Goal: Task Accomplishment & Management: Use online tool/utility

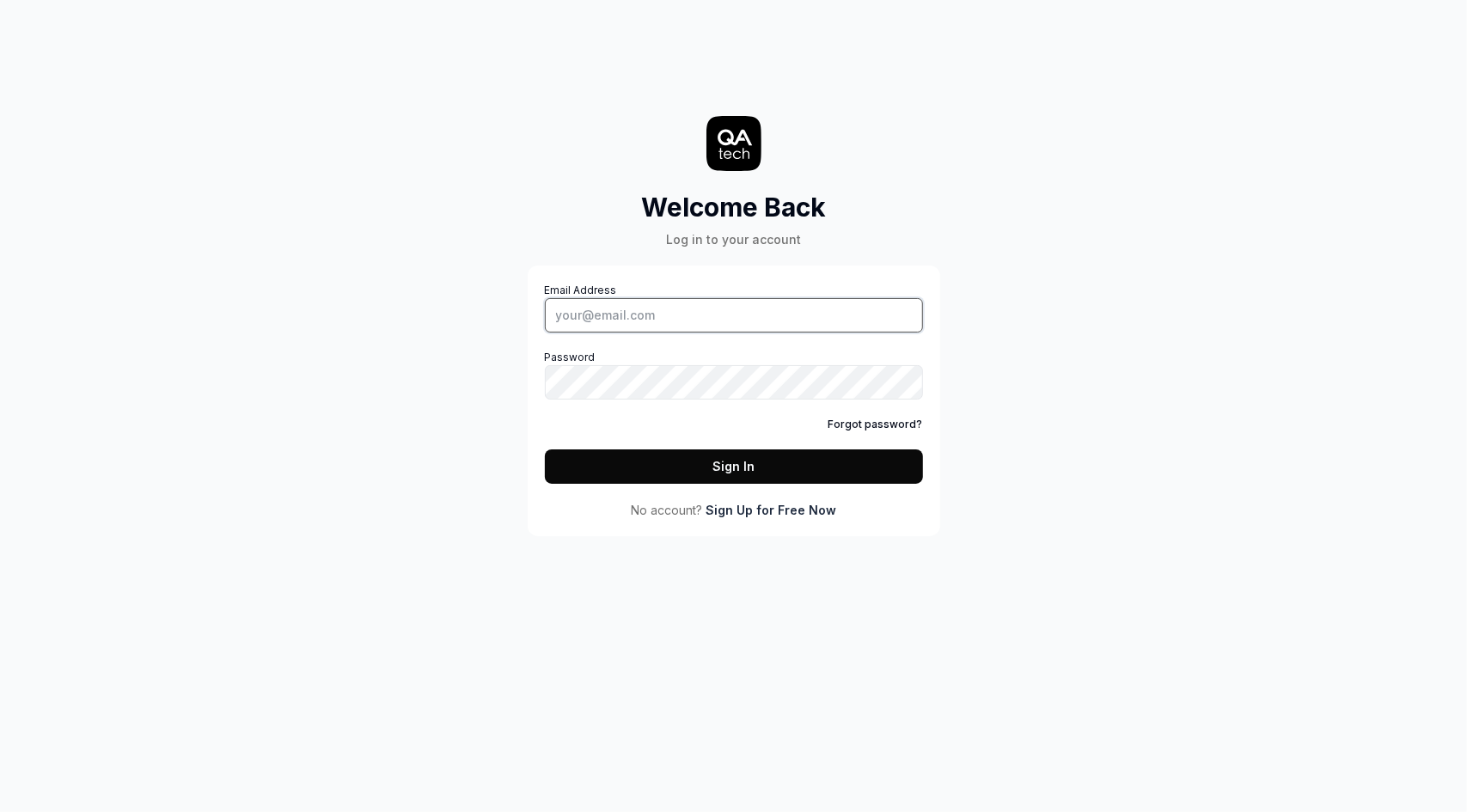
click at [651, 314] on input "Email Address" at bounding box center [733, 315] width 378 height 34
paste input "[EMAIL_ADDRESS][DOMAIN_NAME]"
type input "[EMAIL_ADDRESS][DOMAIN_NAME]"
click at [701, 469] on button "Sign In" at bounding box center [733, 466] width 378 height 34
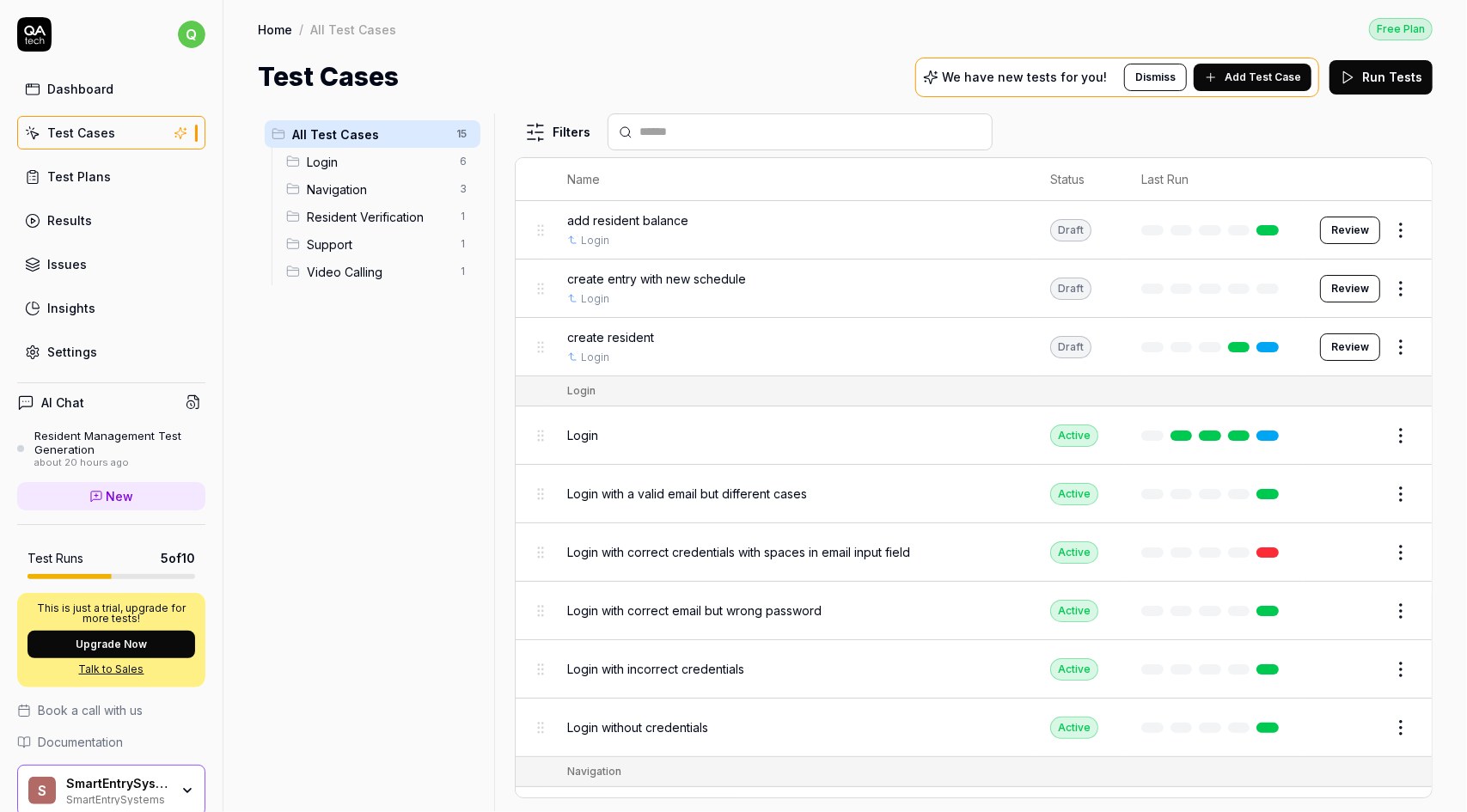
click at [562, 58] on div "Test Cases We have new tests for you! Dismiss Add Test Case Run Tests" at bounding box center [845, 76] width 1175 height 39
click at [174, 779] on div "S SmartEntrySystems SmartEntrySystems" at bounding box center [110, 790] width 188 height 51
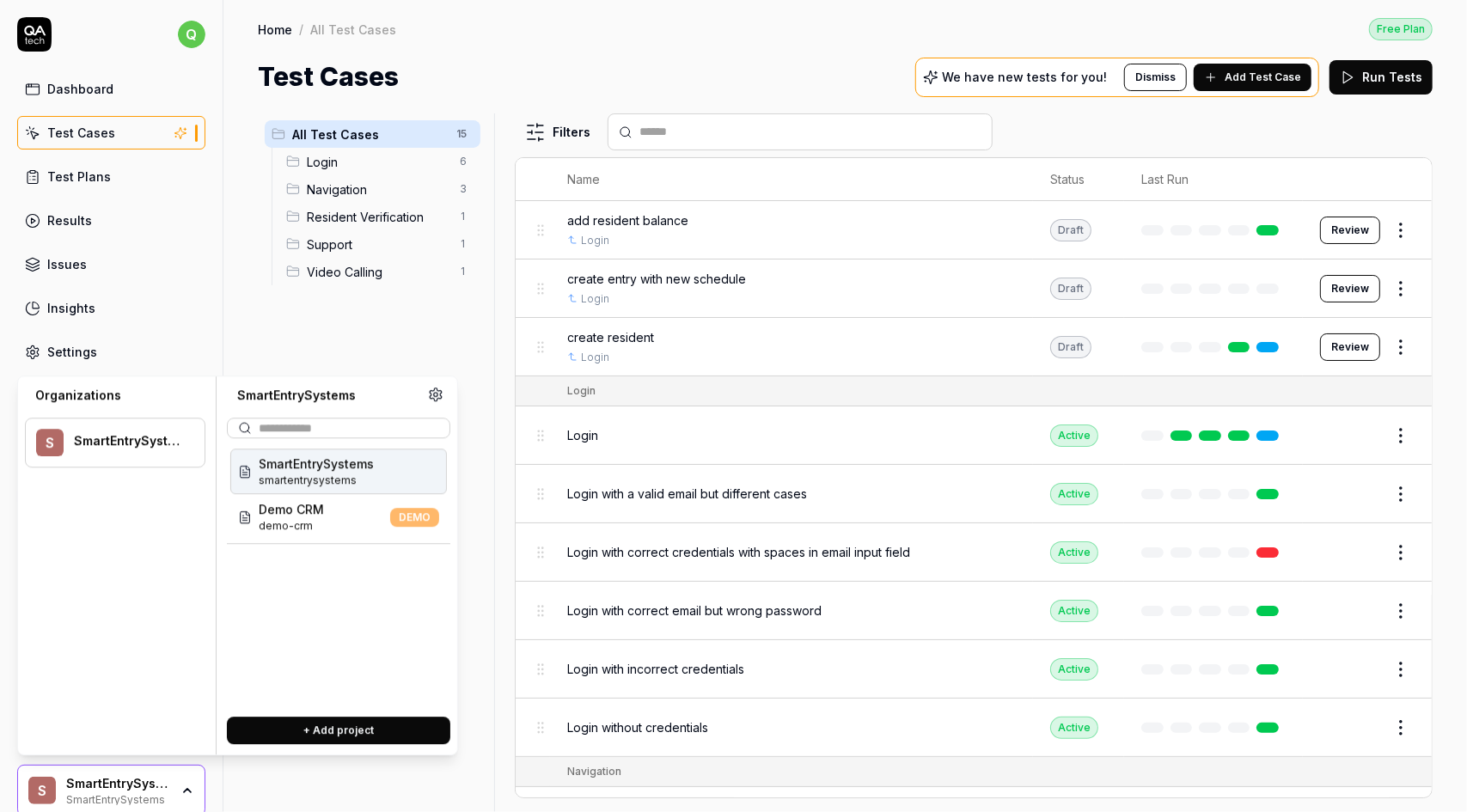
click at [174, 779] on div "S SmartEntrySystems SmartEntrySystems" at bounding box center [110, 790] width 188 height 51
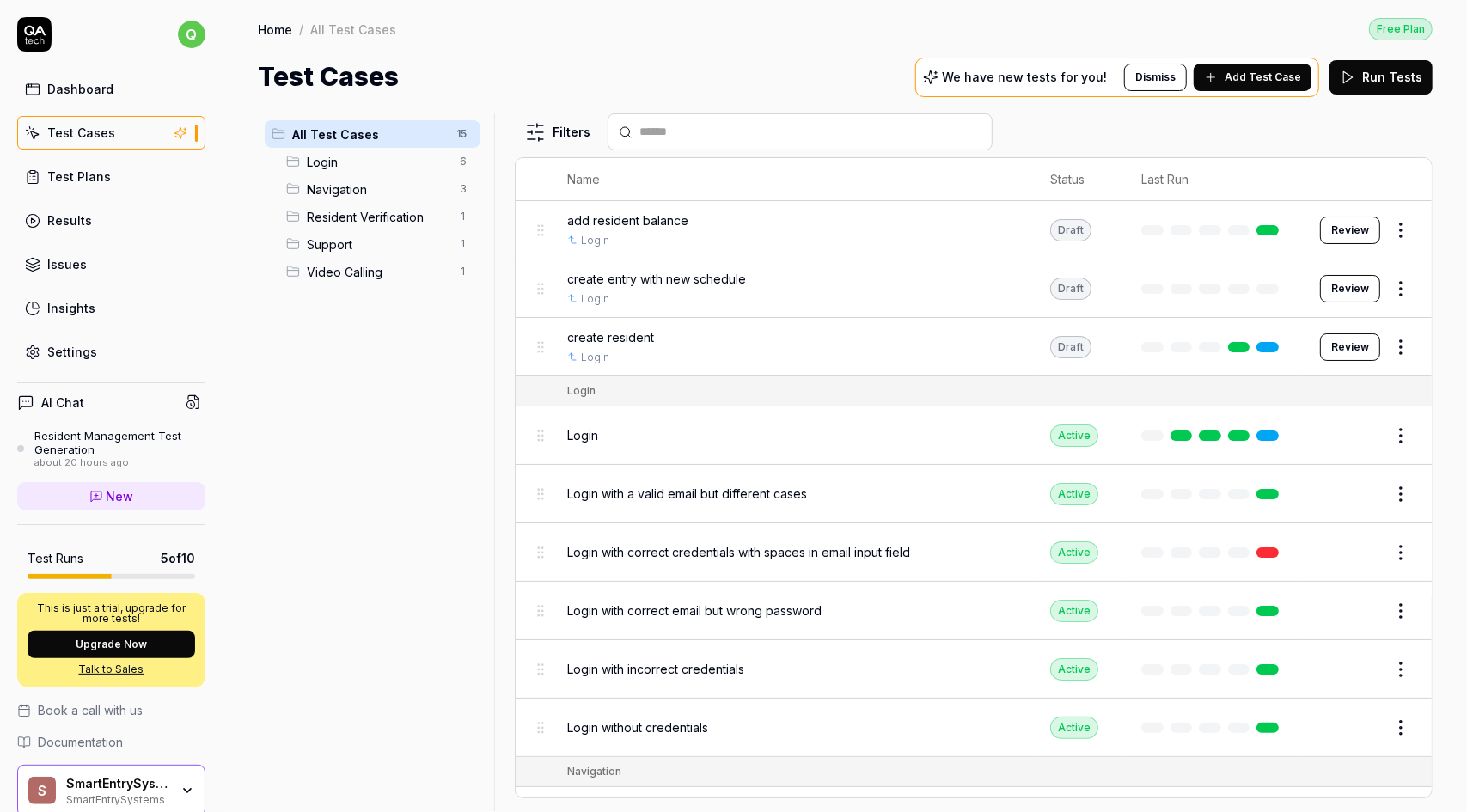
click at [83, 89] on div "Dashboard" at bounding box center [81, 89] width 66 height 18
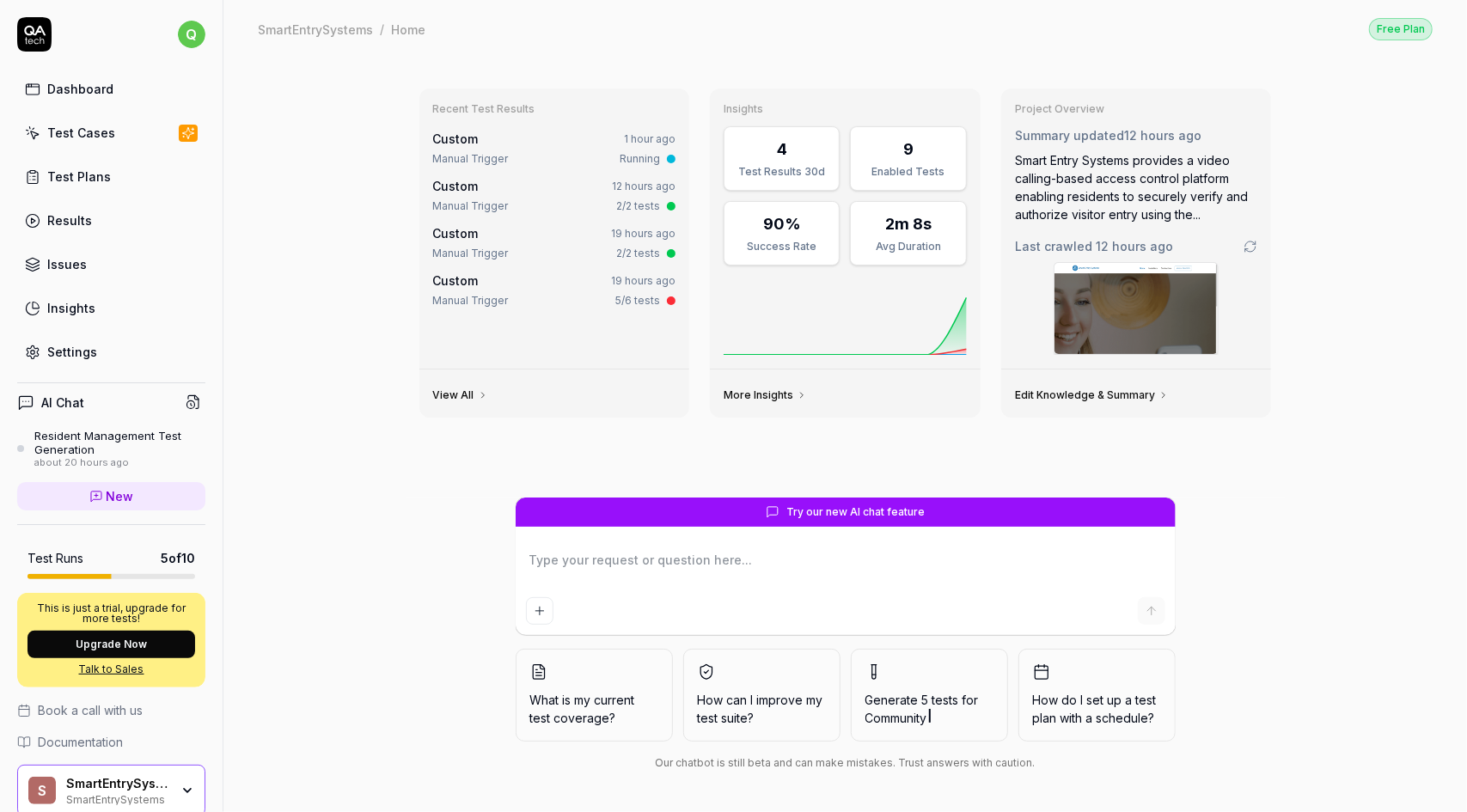
click at [615, 717] on span "What is my current test coverage?" at bounding box center [594, 709] width 128 height 36
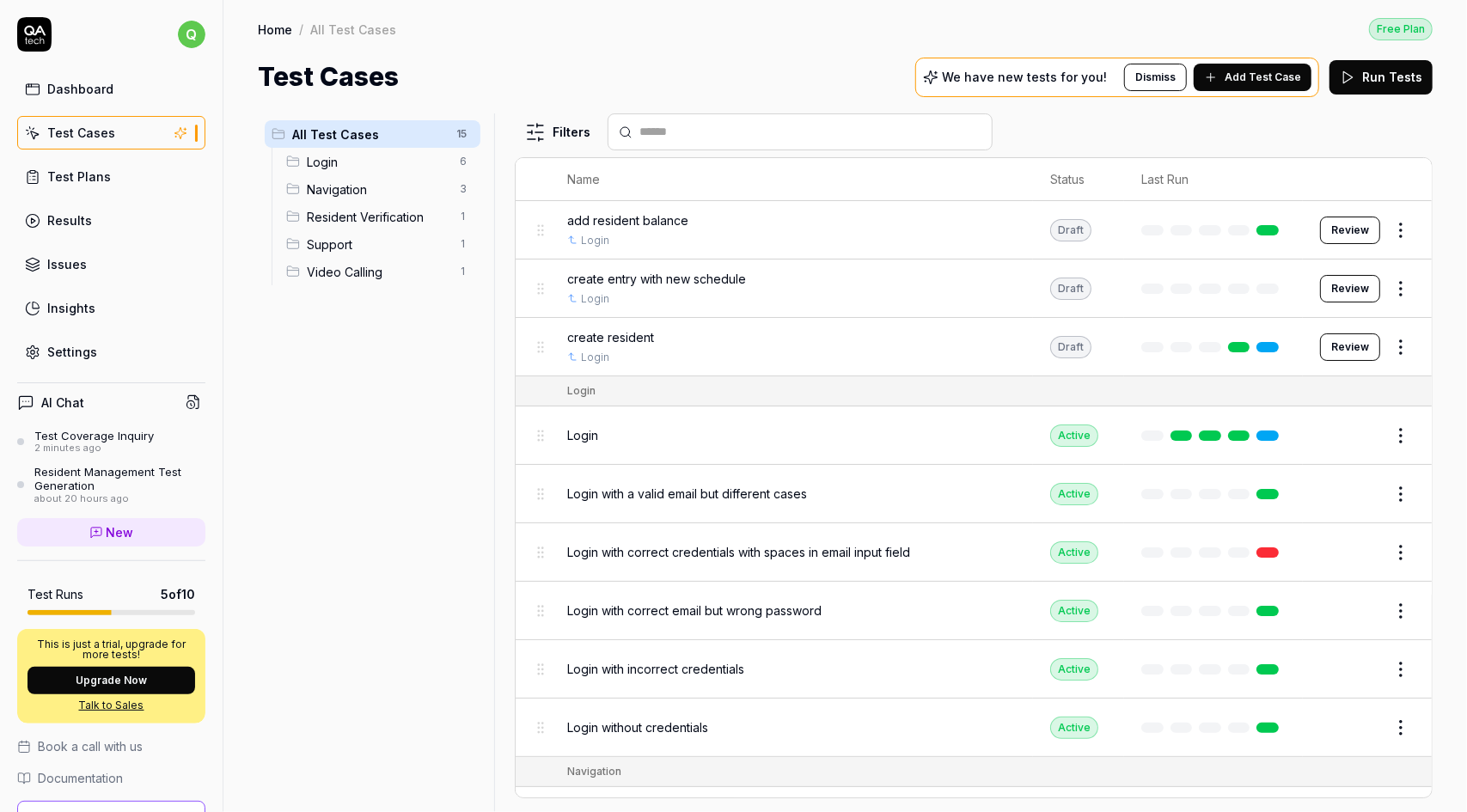
click at [105, 92] on div "Dashboard" at bounding box center [81, 89] width 66 height 18
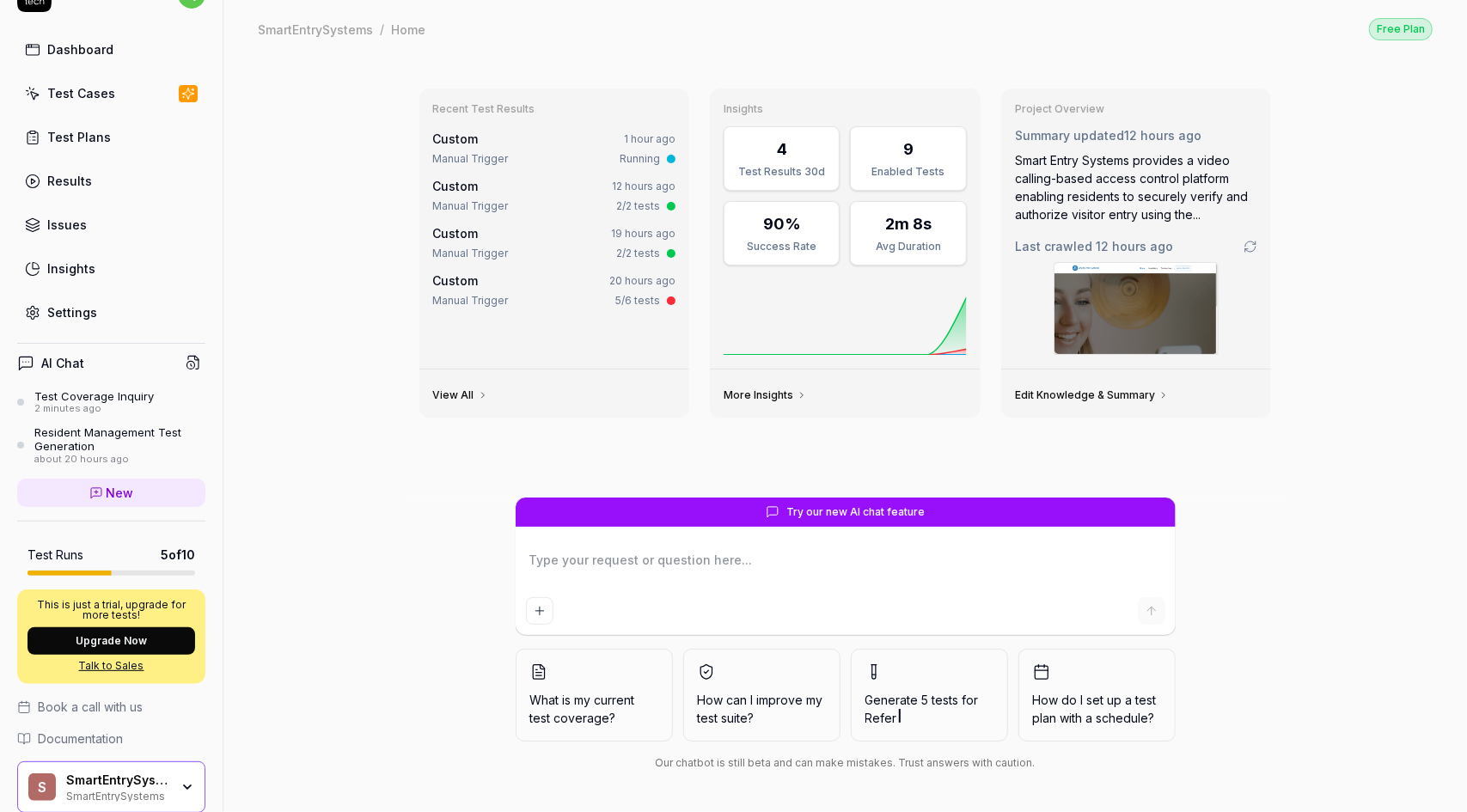
scroll to position [102, 0]
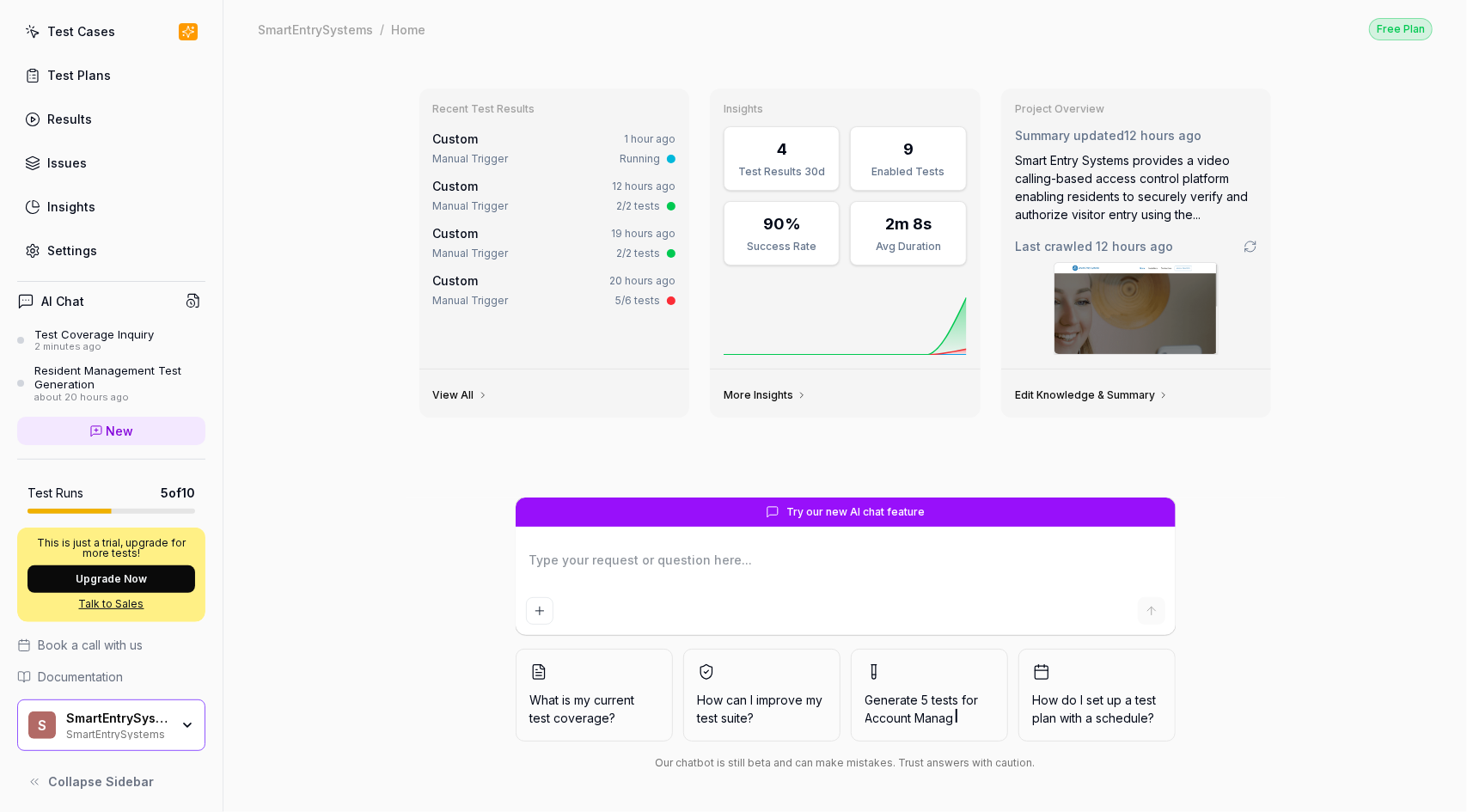
click at [154, 721] on div "SmartEntrySystems" at bounding box center [118, 718] width 103 height 15
click at [369, 247] on div "Recent Test Results Custom 1 hour ago Manual Trigger Running Custom 12 hours ag…" at bounding box center [845, 435] width 1243 height 755
click at [145, 728] on div "SmartEntrySystems" at bounding box center [118, 732] width 103 height 13
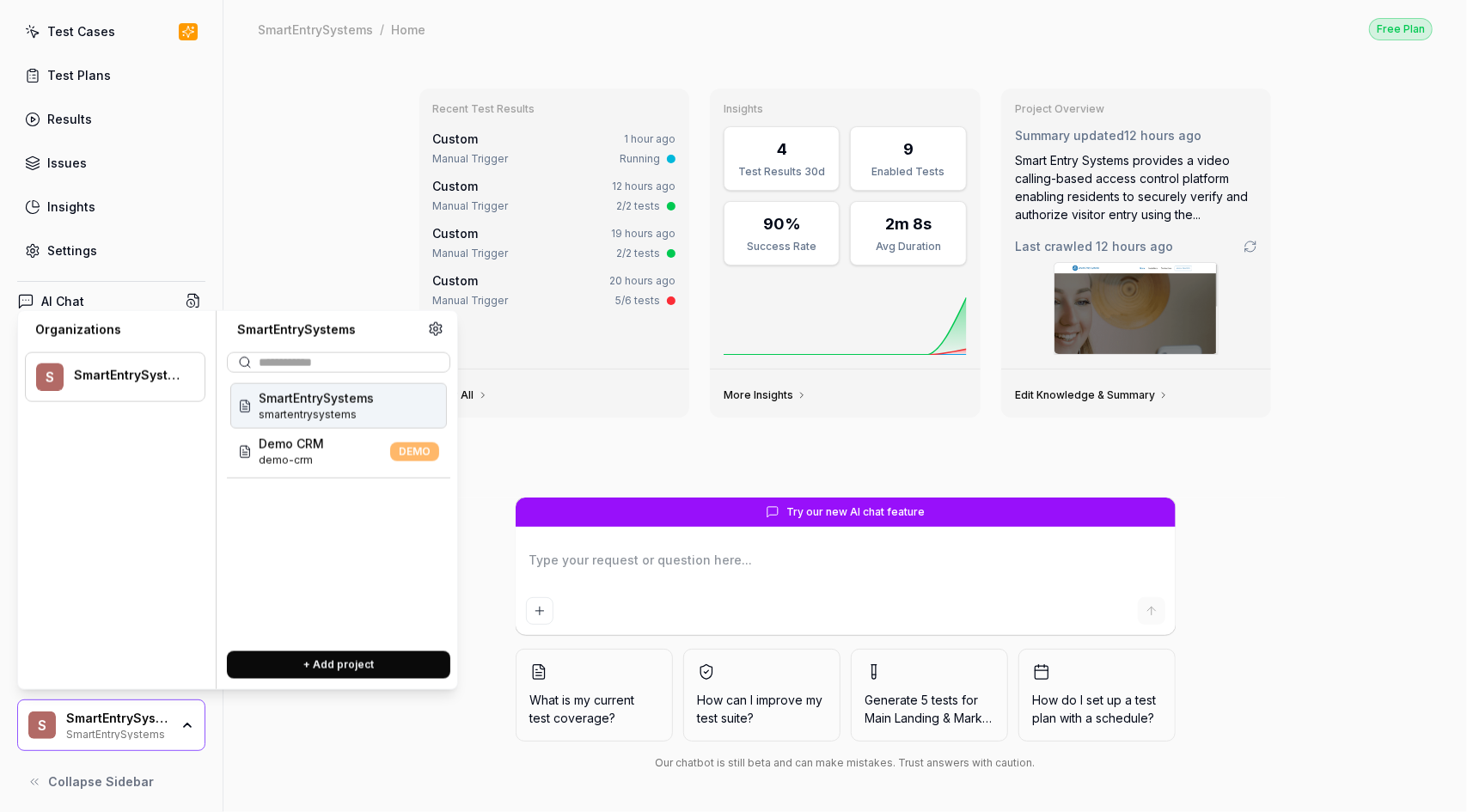
click at [82, 332] on div "Organizations" at bounding box center [115, 330] width 181 height 17
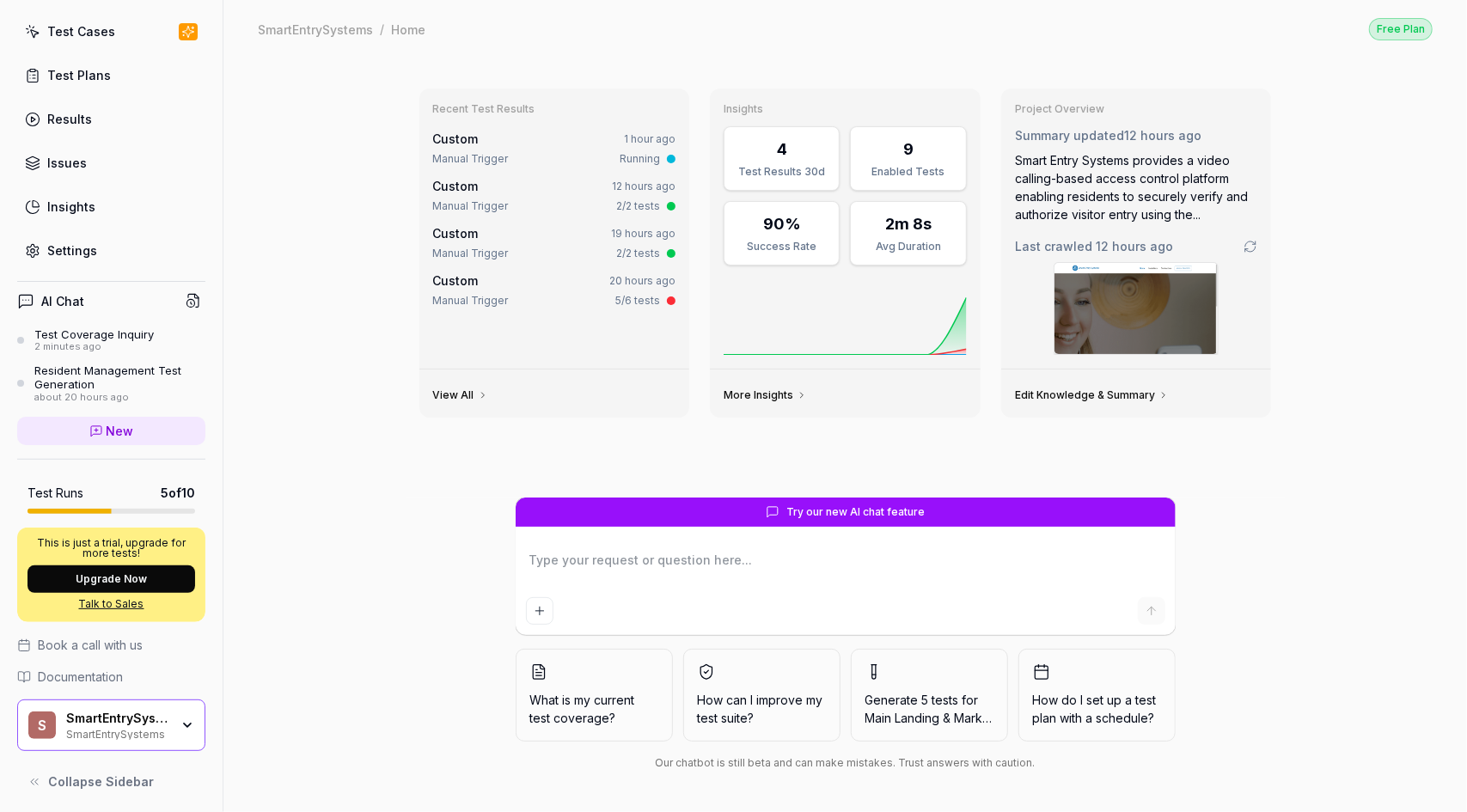
click at [287, 232] on div "Recent Test Results Custom 1 hour ago Manual Trigger Running Custom 12 hours ag…" at bounding box center [845, 435] width 1243 height 755
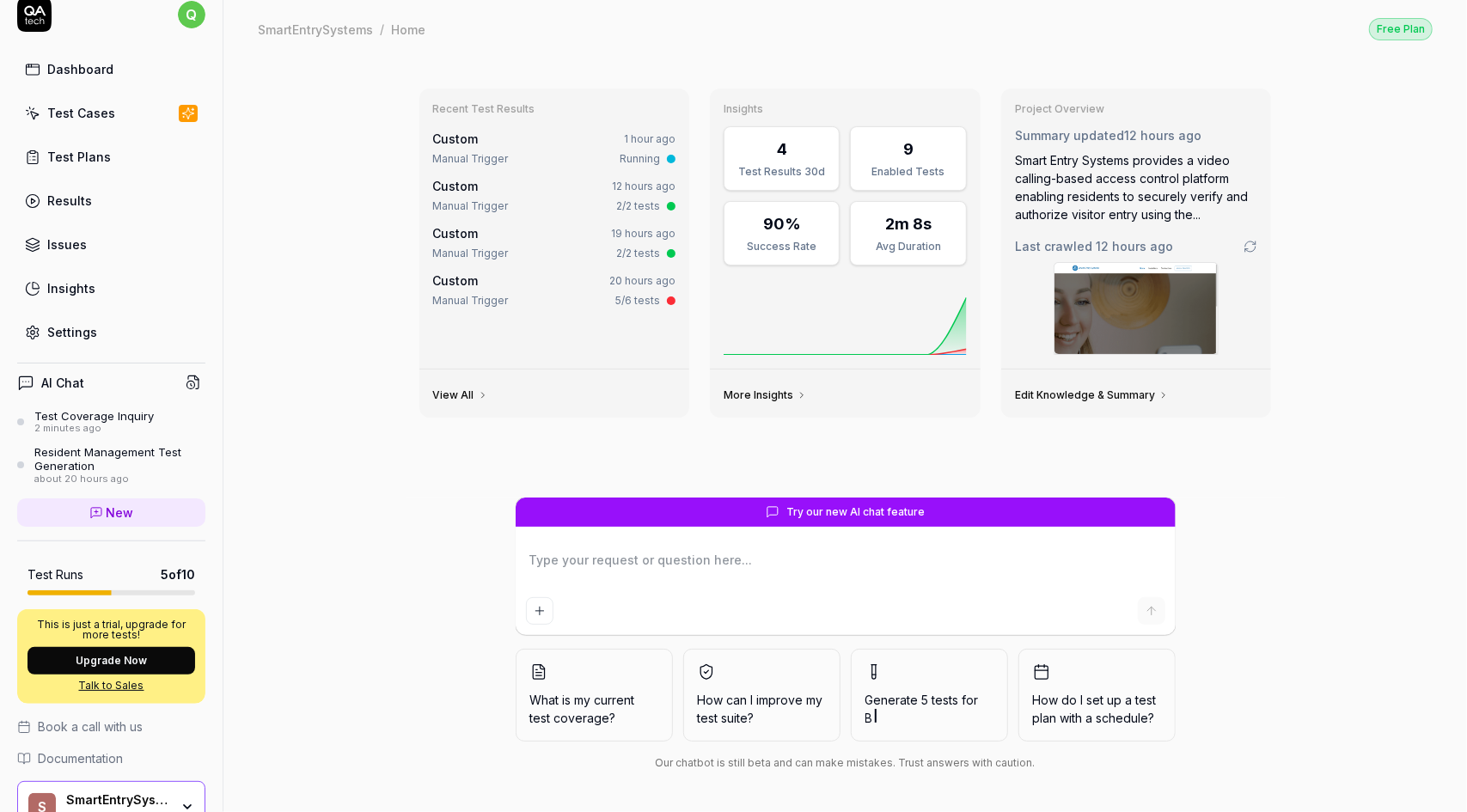
scroll to position [0, 0]
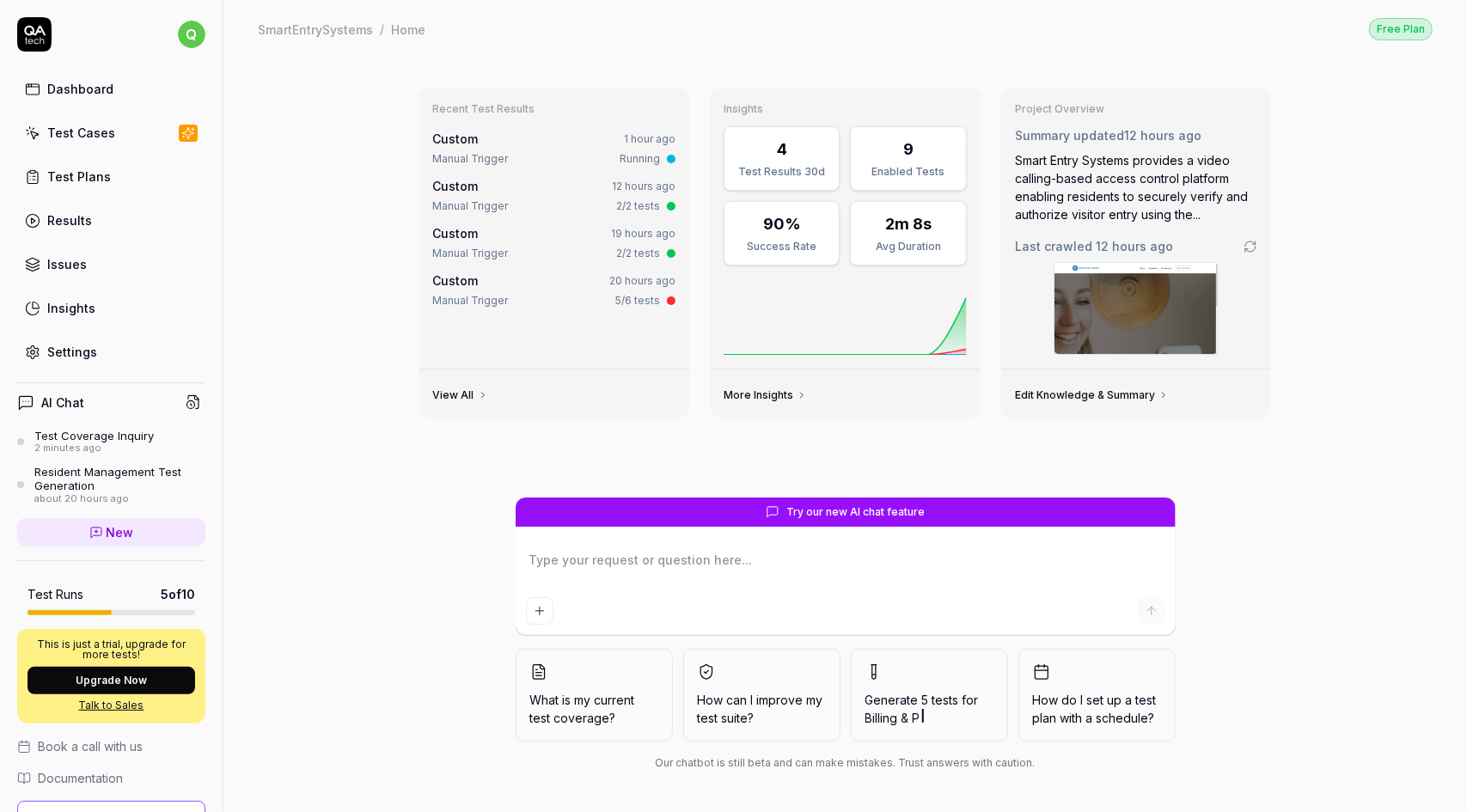
click at [101, 84] on div "Dashboard" at bounding box center [81, 89] width 66 height 18
click at [81, 87] on div "Dashboard" at bounding box center [81, 89] width 66 height 18
click at [97, 128] on div "Test Cases" at bounding box center [82, 133] width 68 height 18
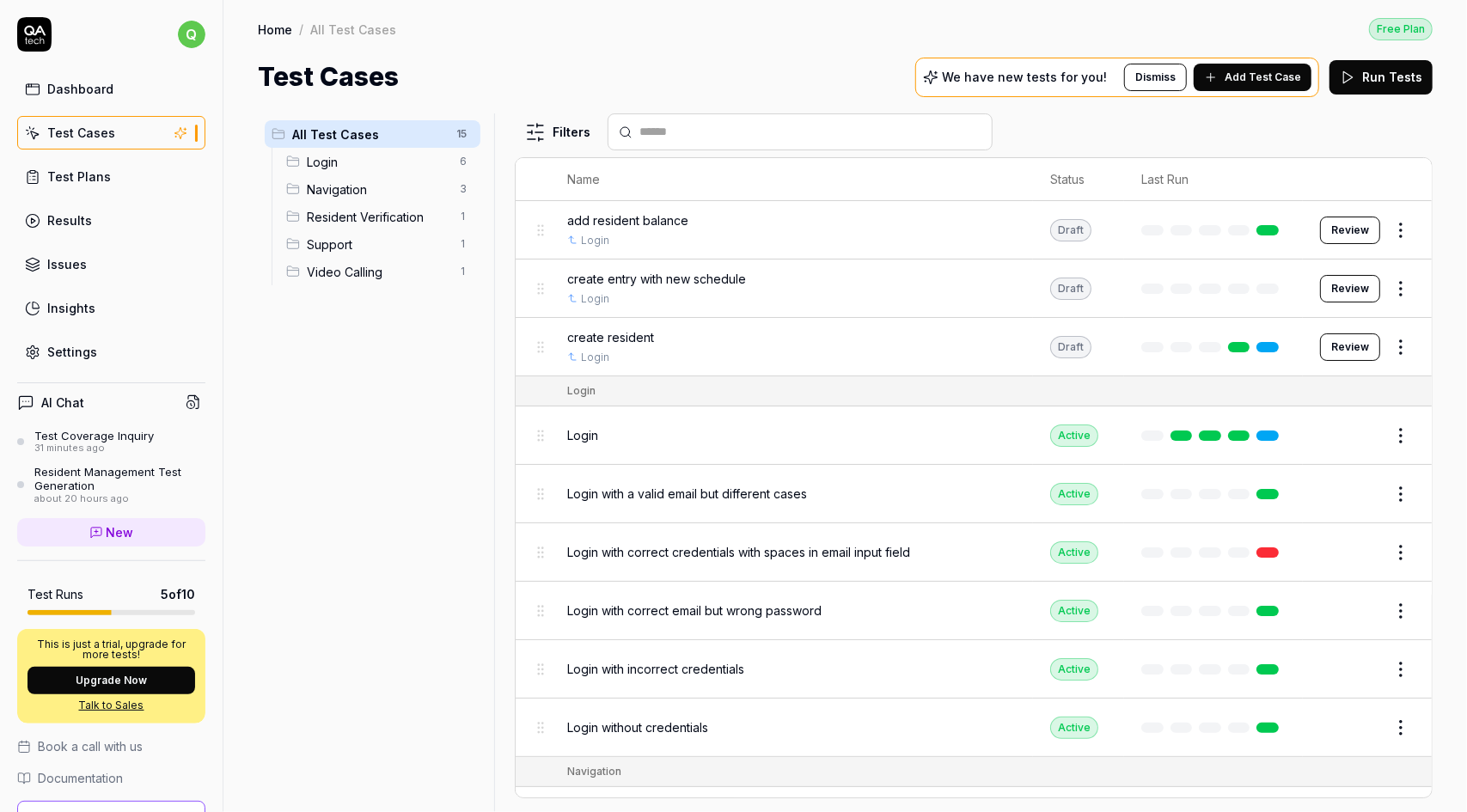
click at [1340, 233] on button "Review" at bounding box center [1349, 230] width 60 height 28
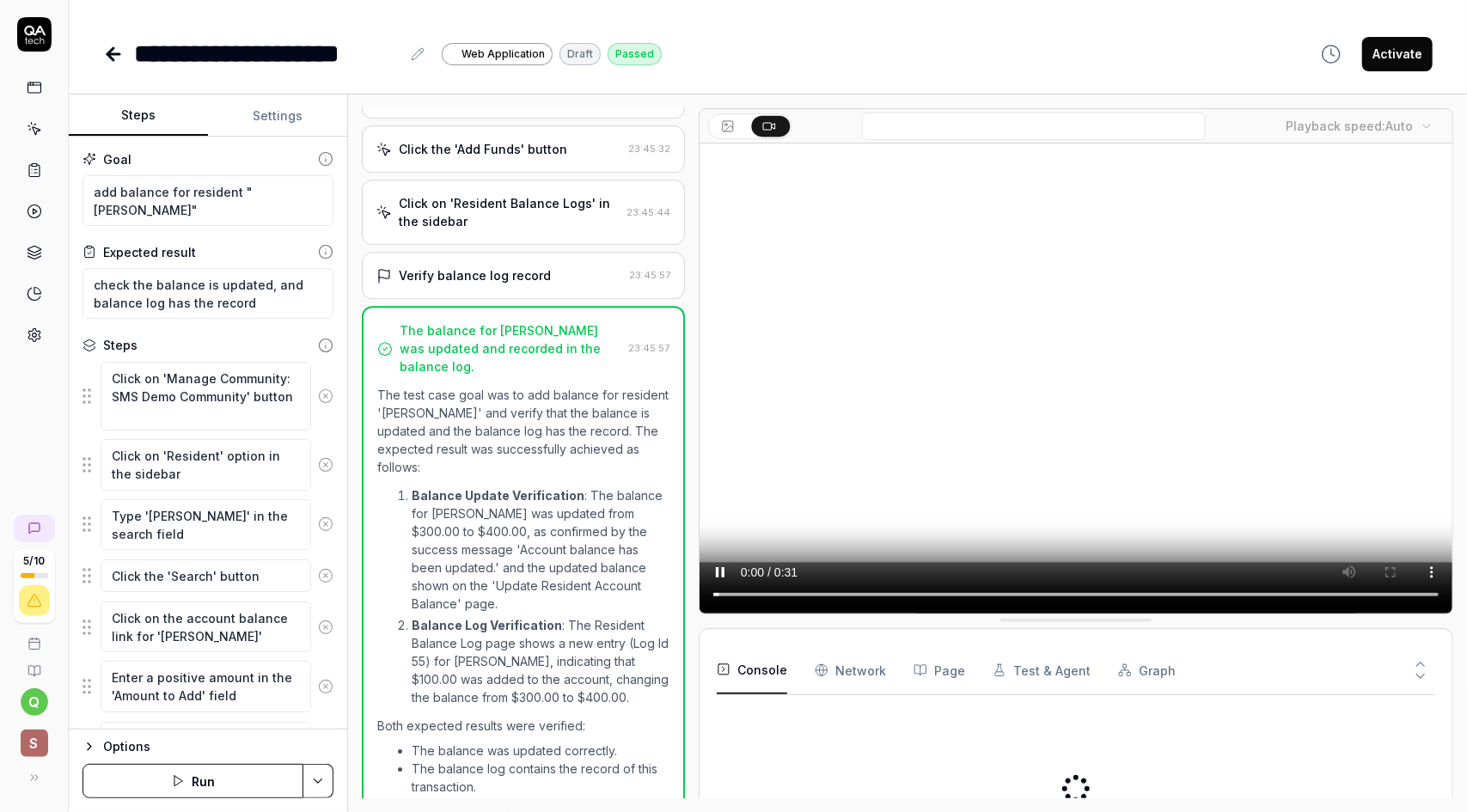
scroll to position [488, 0]
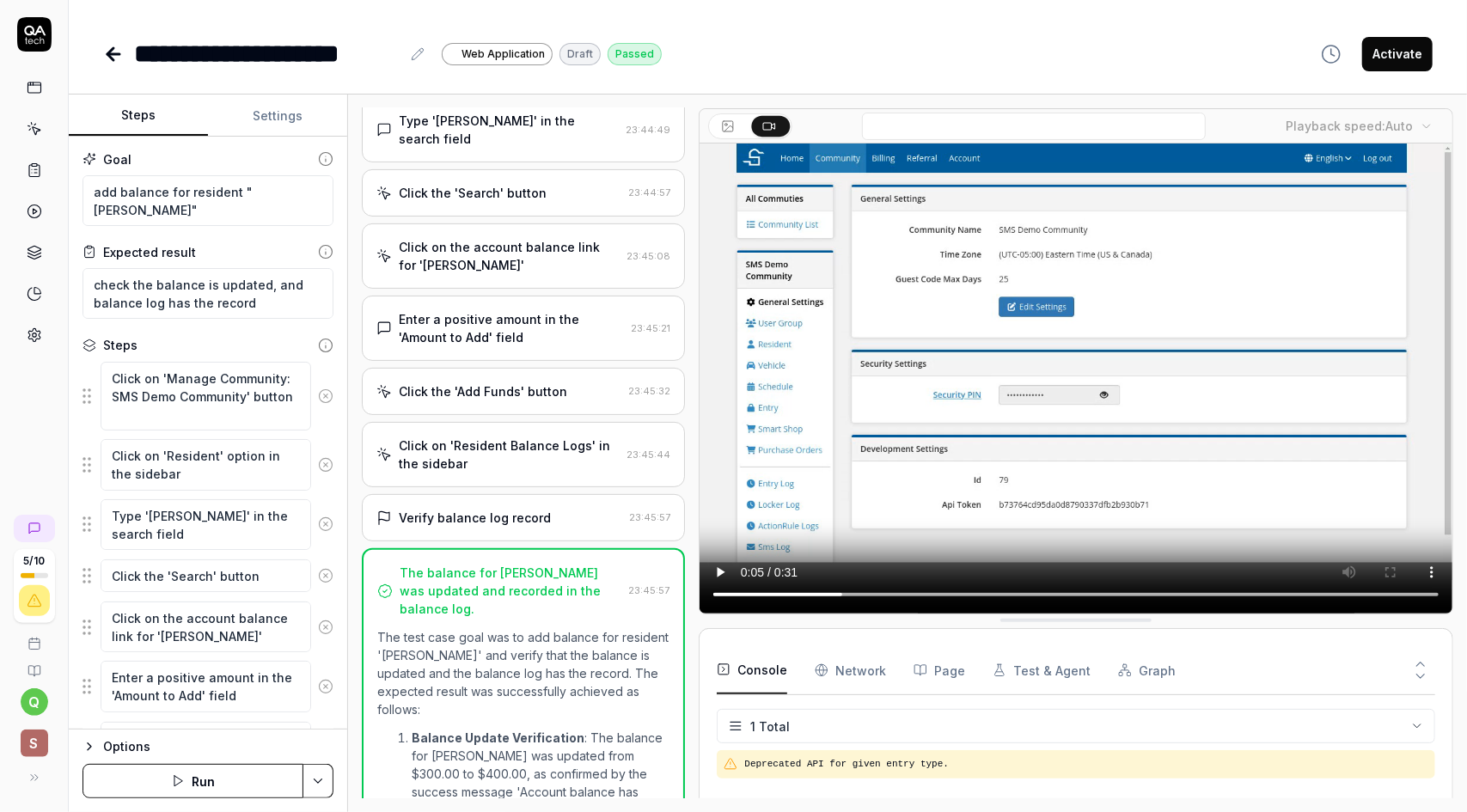
scroll to position [258, 0]
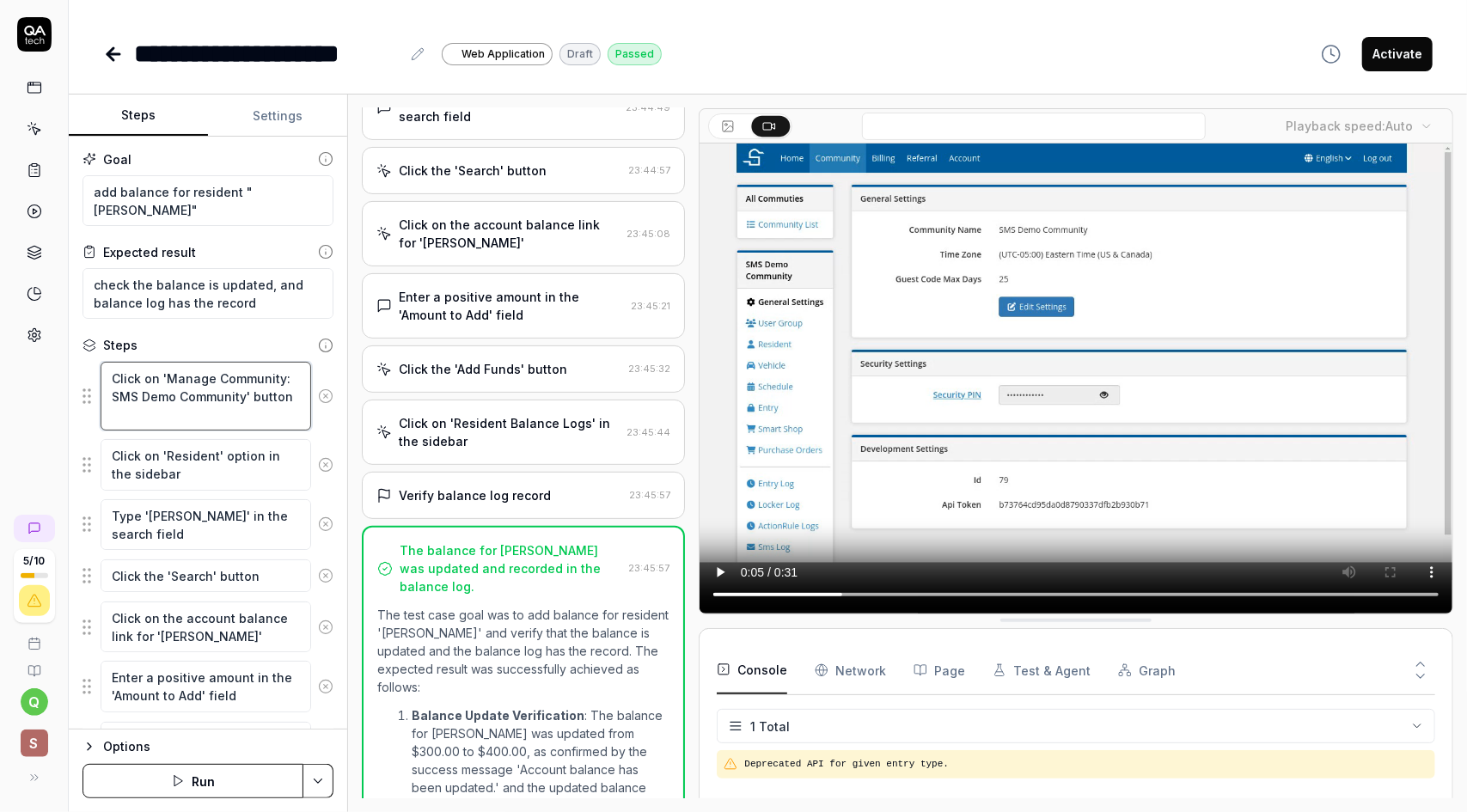
click at [227, 405] on textarea "Click on 'Manage Community: SMS Demo Community' button" at bounding box center [206, 396] width 210 height 69
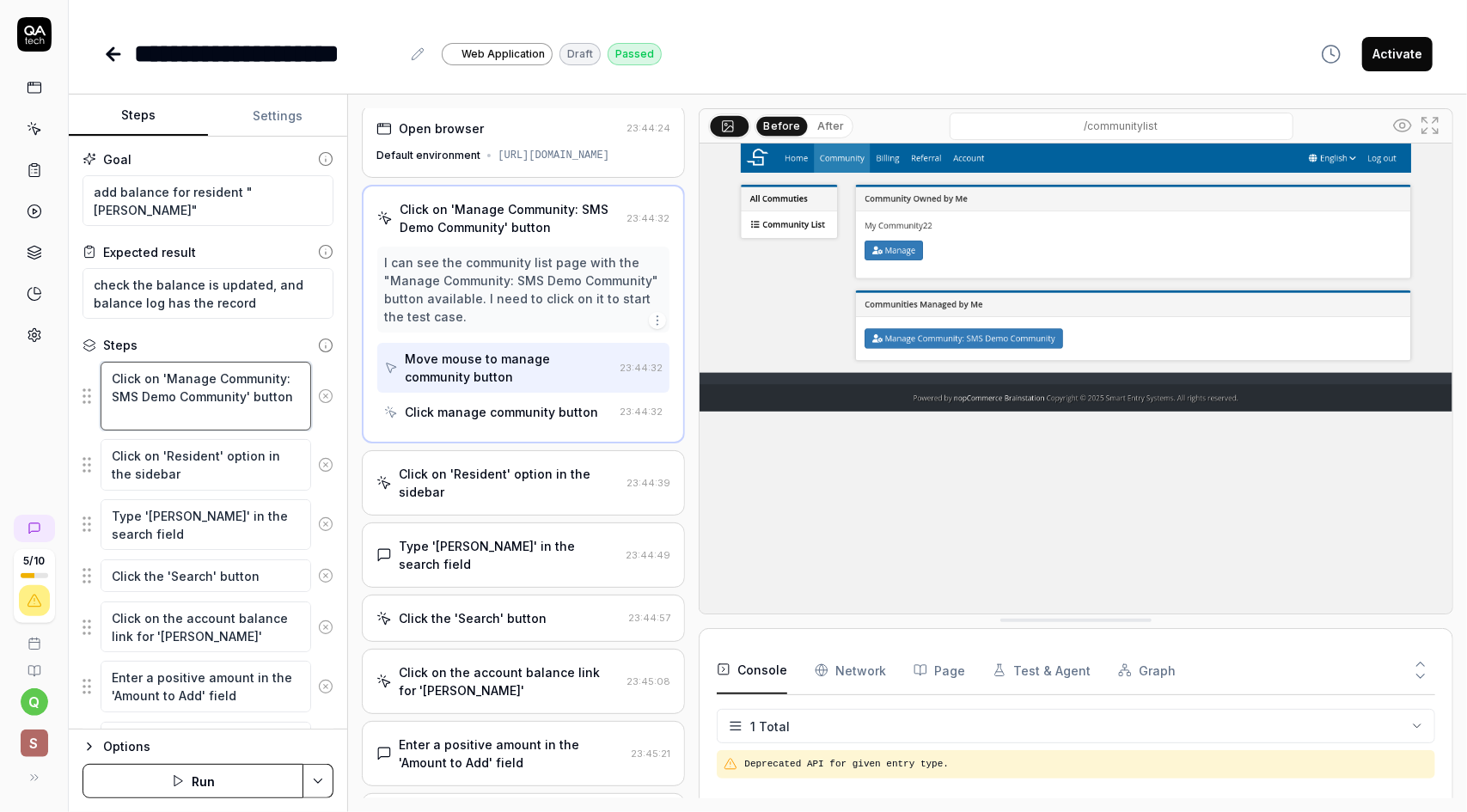
scroll to position [0, 0]
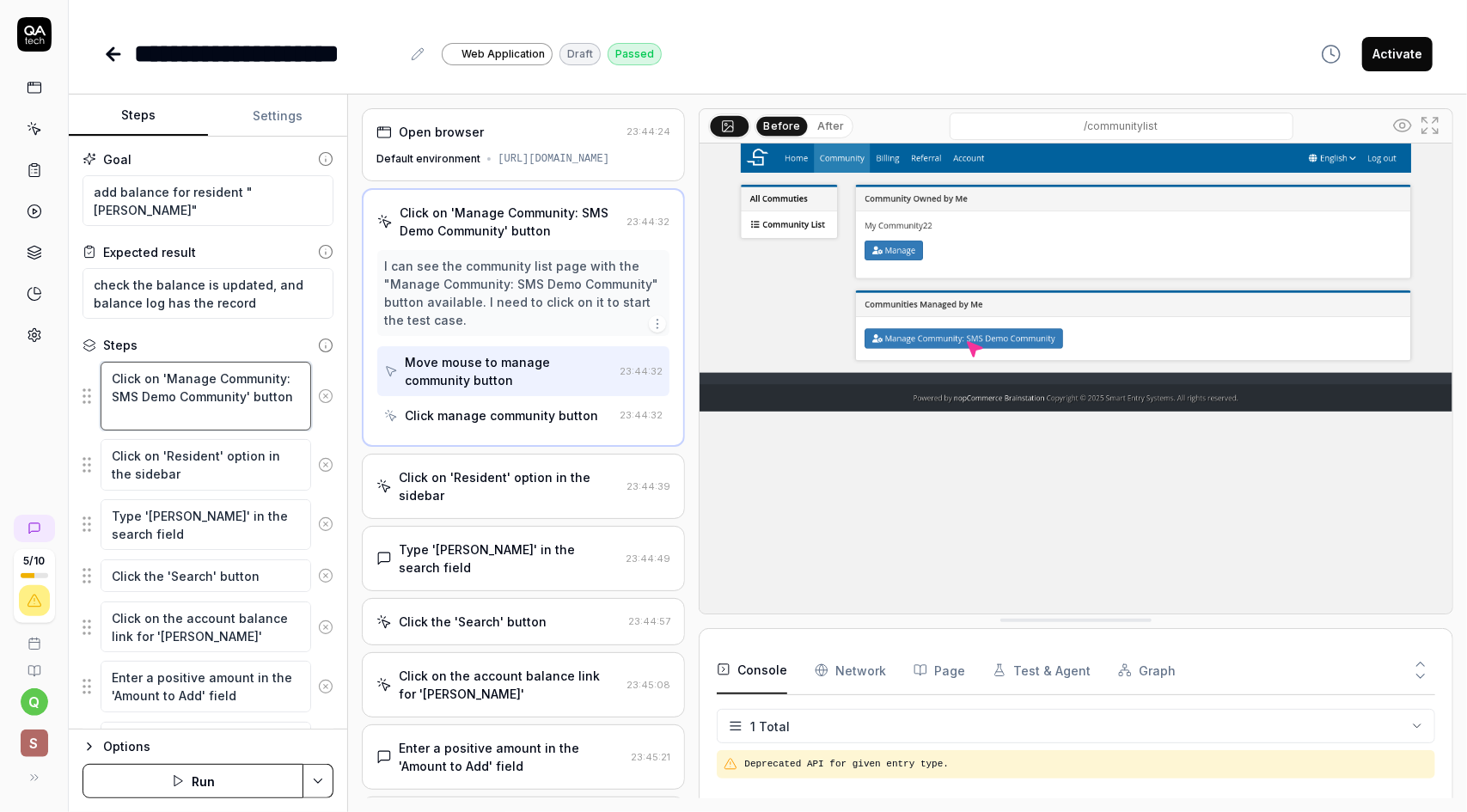
drag, startPoint x: 148, startPoint y: 419, endPoint x: 118, endPoint y: 381, distance: 48.4
click at [118, 381] on textarea "Click on 'Manage Community: SMS Demo Community' button" at bounding box center [206, 396] width 210 height 69
click at [173, 394] on textarea "Click on 'Manage Community: SMS Demo Community' button" at bounding box center [206, 396] width 210 height 69
drag, startPoint x: 249, startPoint y: 396, endPoint x: 232, endPoint y: 399, distance: 17.3
click at [232, 399] on textarea "Click on 'Manage Community: SMS Demo Community' button" at bounding box center [206, 396] width 210 height 69
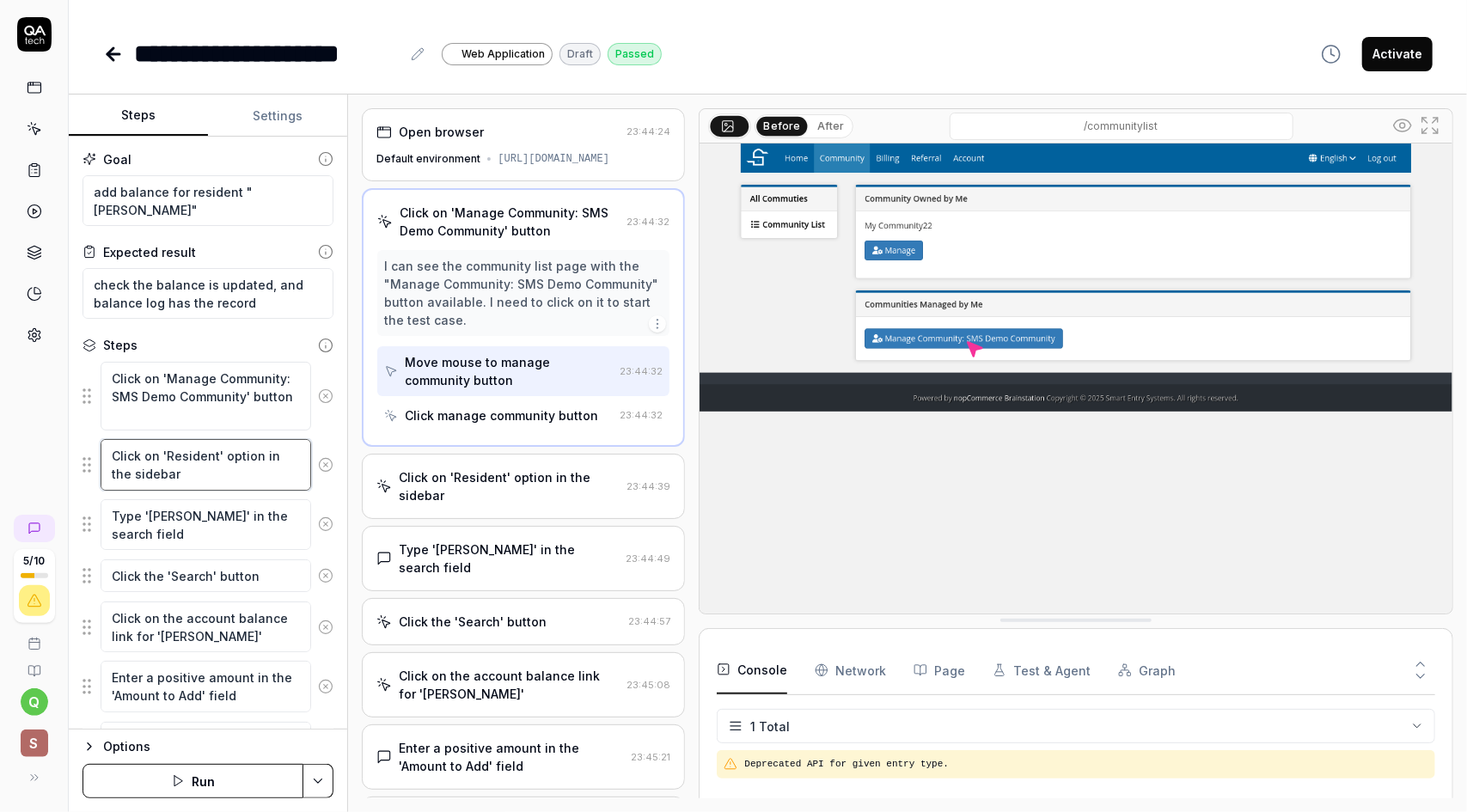
click at [188, 464] on textarea "Click on 'Resident' option in the sidebar" at bounding box center [206, 464] width 210 height 50
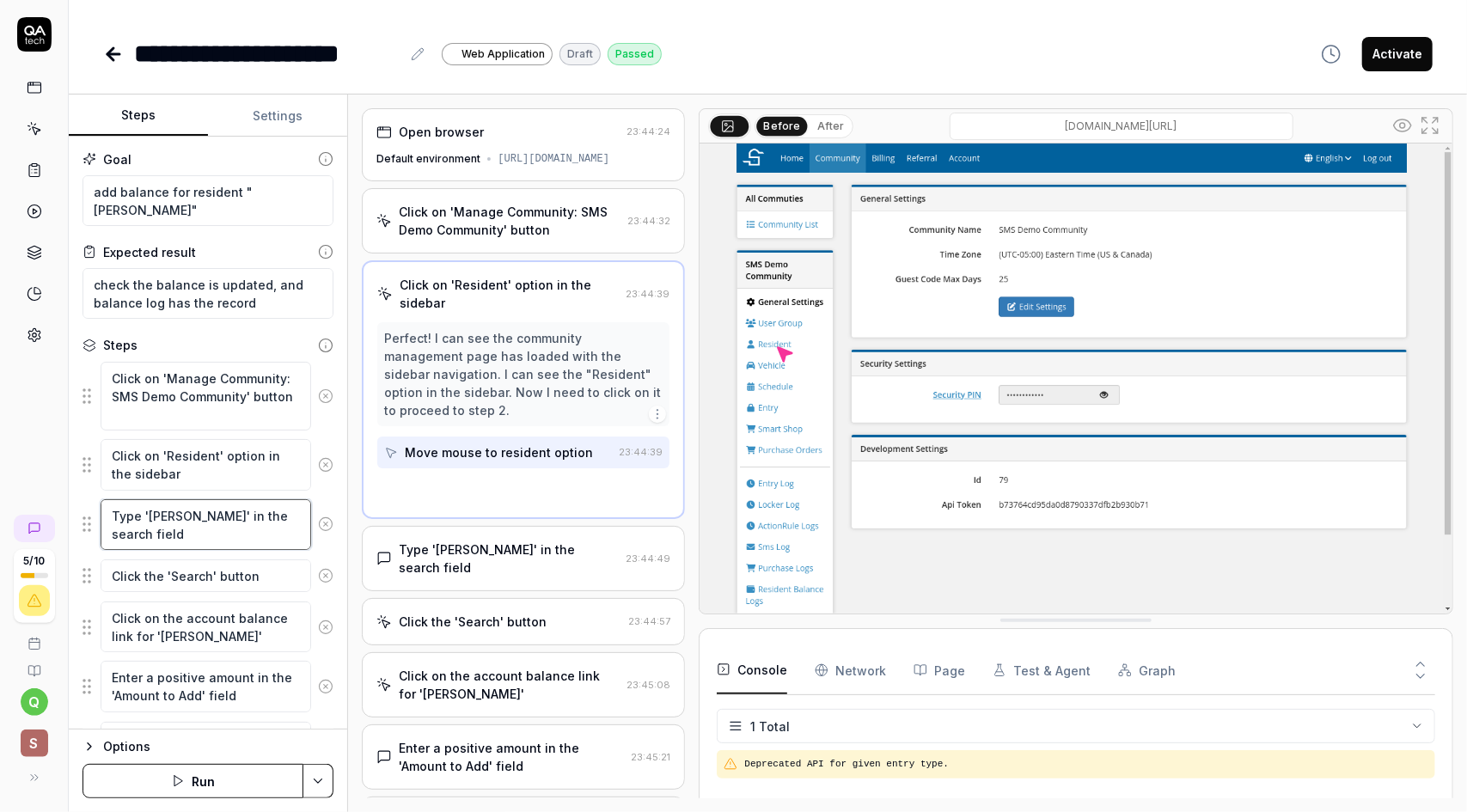
click at [199, 517] on textarea "Type '[PERSON_NAME]' in the search field" at bounding box center [206, 525] width 210 height 50
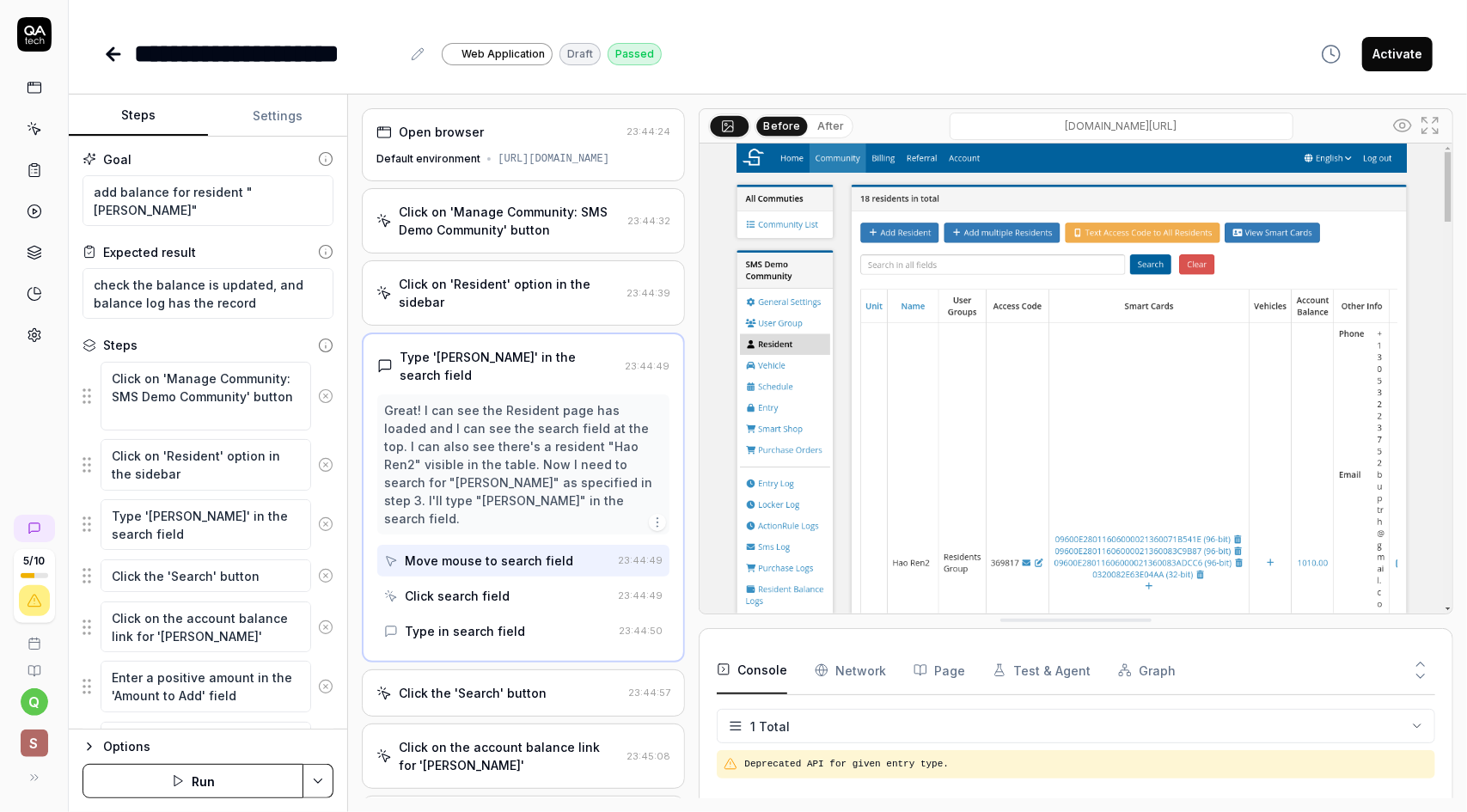
click at [524, 451] on div "Great! I can see the Resident page has loaded and I can see the search field at…" at bounding box center [524, 464] width 278 height 127
click at [526, 463] on div "Great! I can see the Resident page has loaded and I can see the search field at…" at bounding box center [524, 464] width 278 height 127
click at [29, 27] on icon at bounding box center [35, 31] width 22 height 10
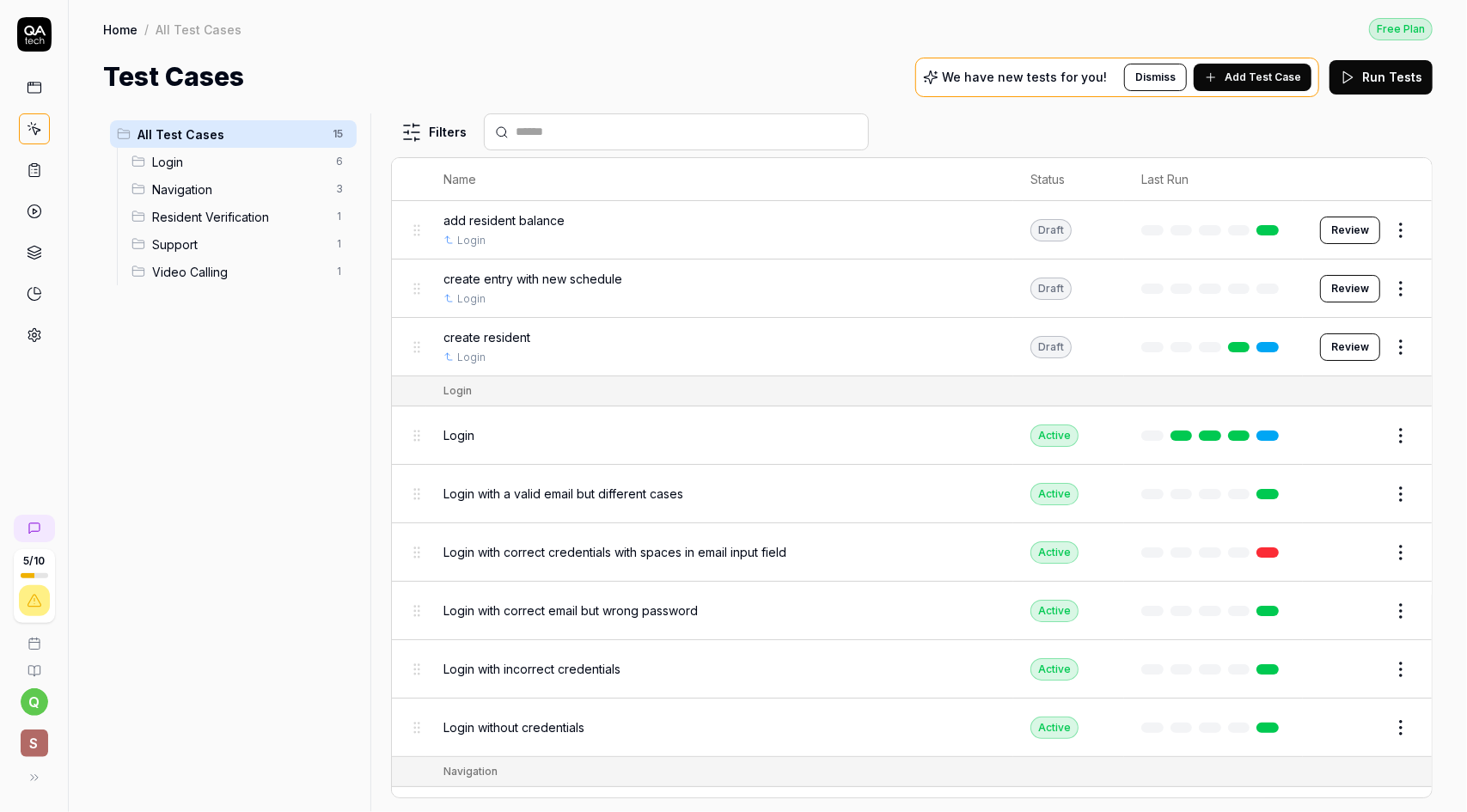
click at [31, 85] on icon at bounding box center [34, 85] width 13 height 0
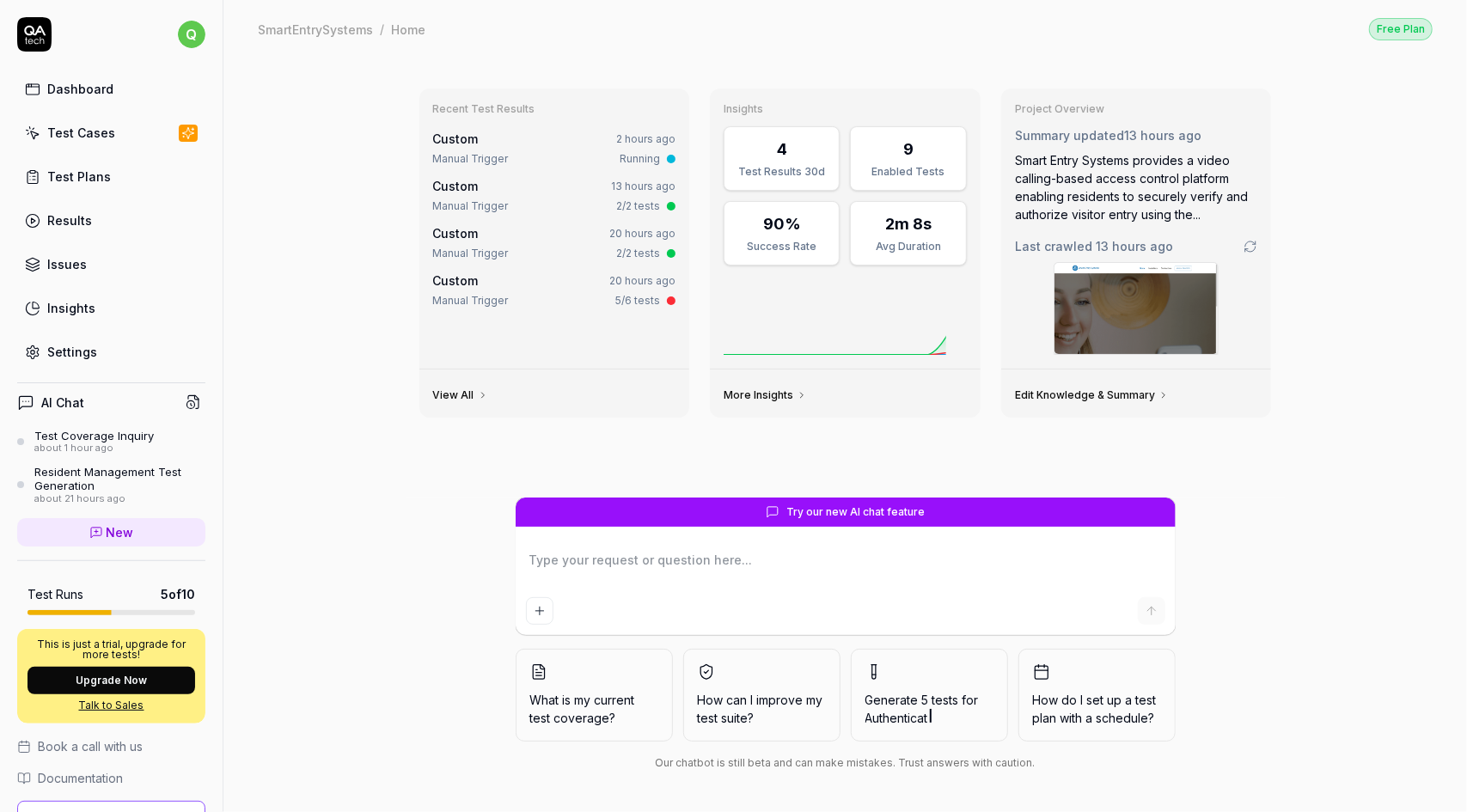
click at [89, 84] on div "Dashboard" at bounding box center [81, 89] width 66 height 18
click at [96, 84] on div "Dashboard" at bounding box center [81, 89] width 66 height 18
click at [94, 531] on icon at bounding box center [96, 531] width 4 height 0
type textarea "*"
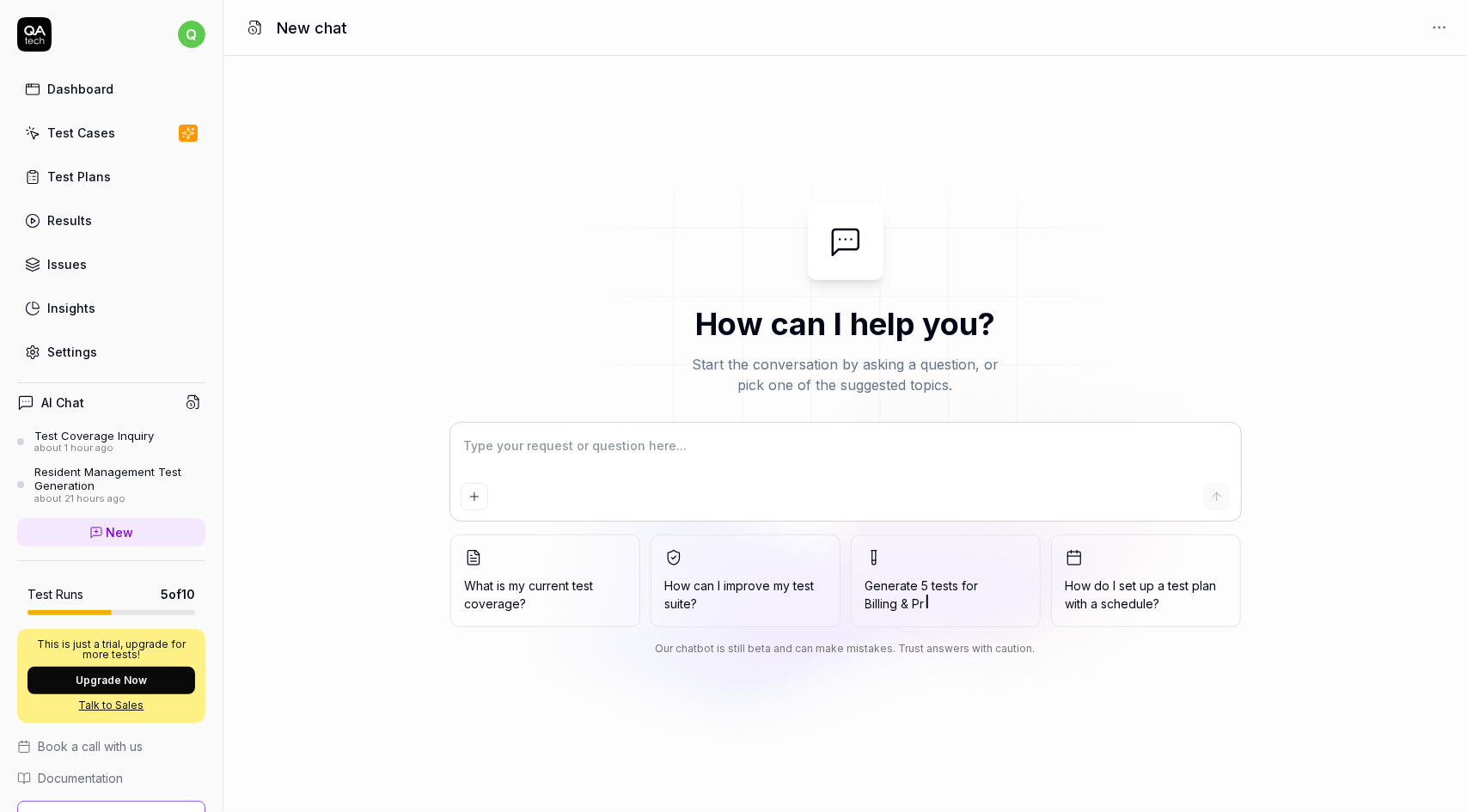
click at [89, 90] on div "Dashboard" at bounding box center [81, 89] width 66 height 18
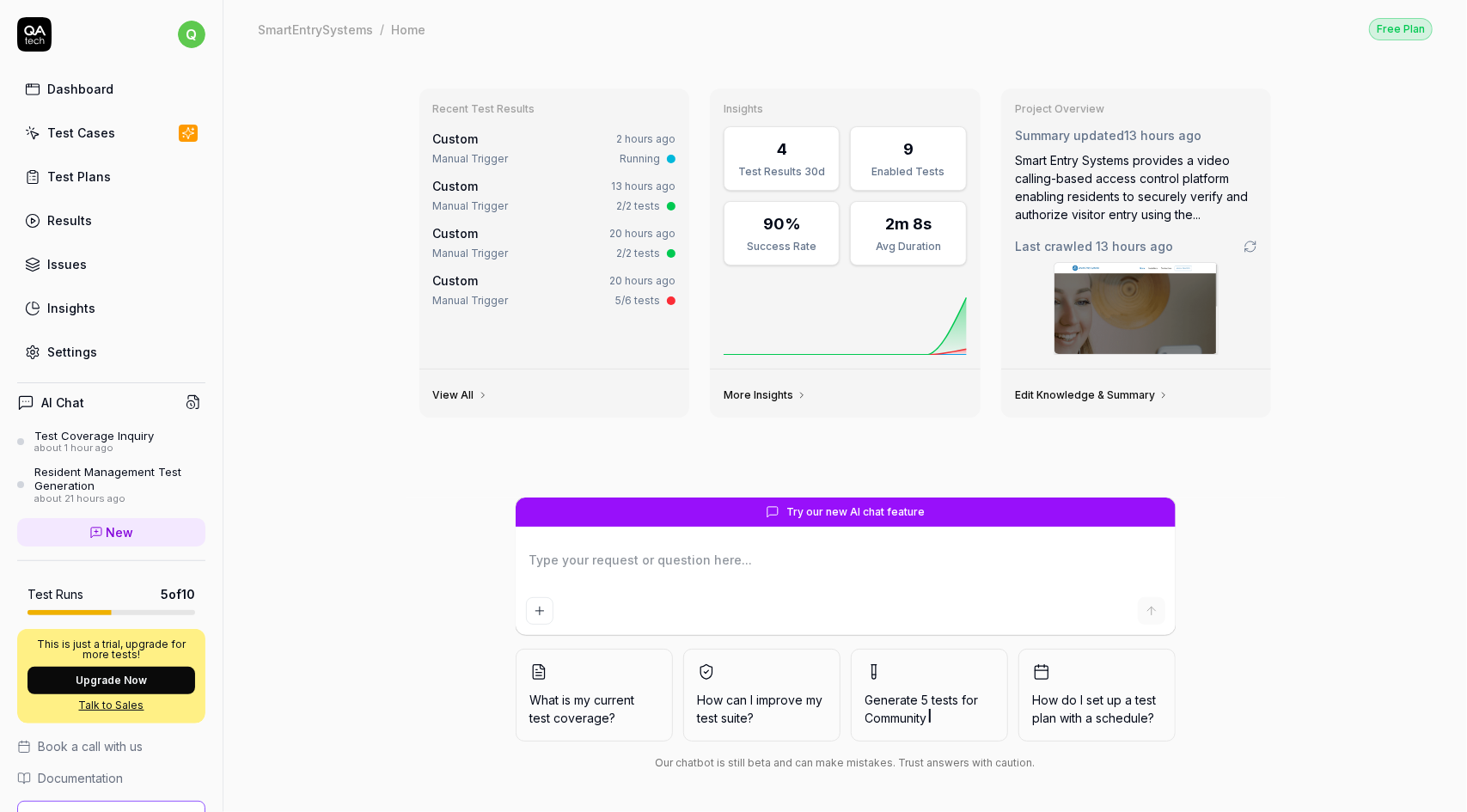
click at [102, 137] on div "Test Cases" at bounding box center [82, 133] width 68 height 18
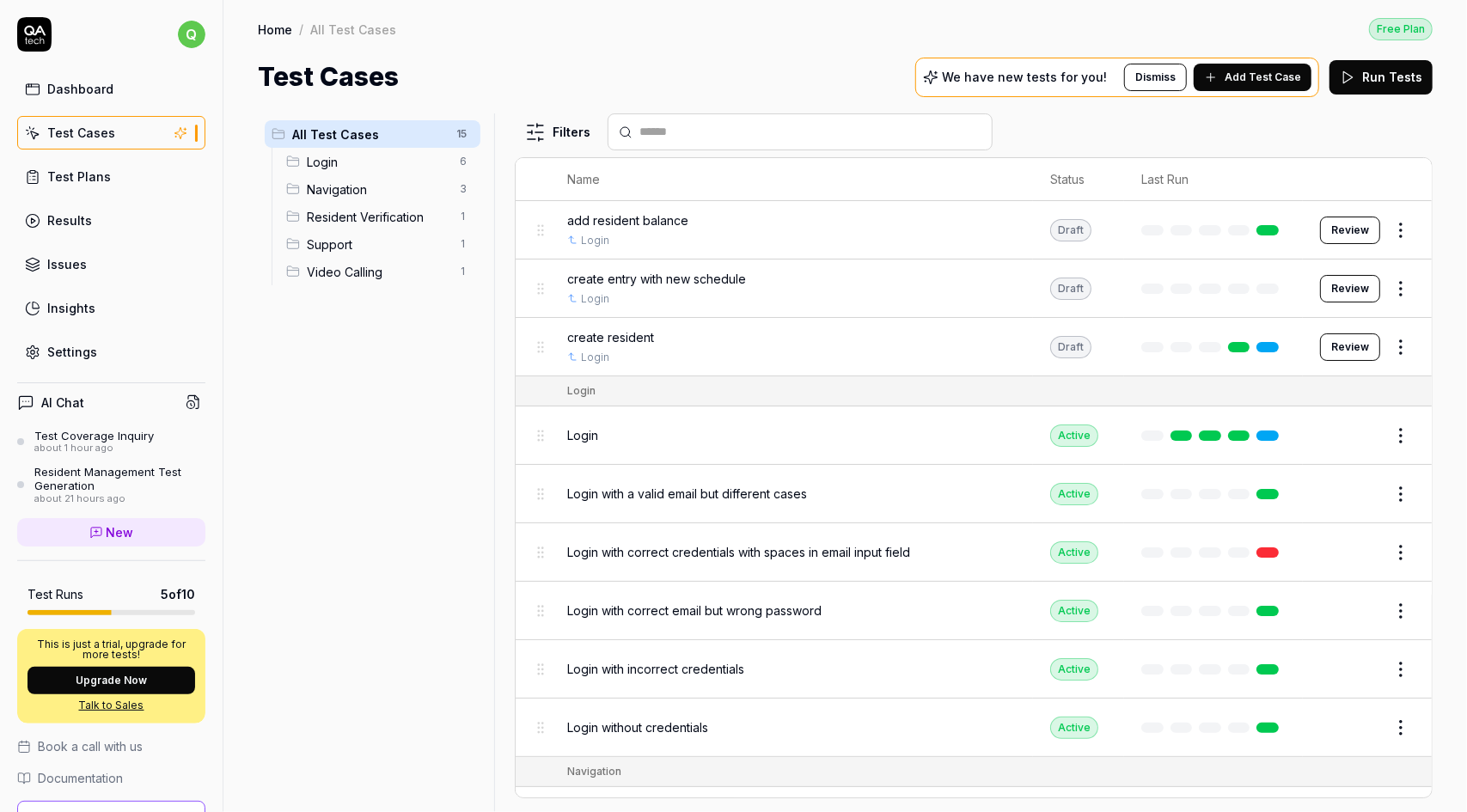
click at [102, 135] on div "Test Cases" at bounding box center [82, 133] width 68 height 18
click at [94, 89] on div "Dashboard" at bounding box center [81, 89] width 66 height 18
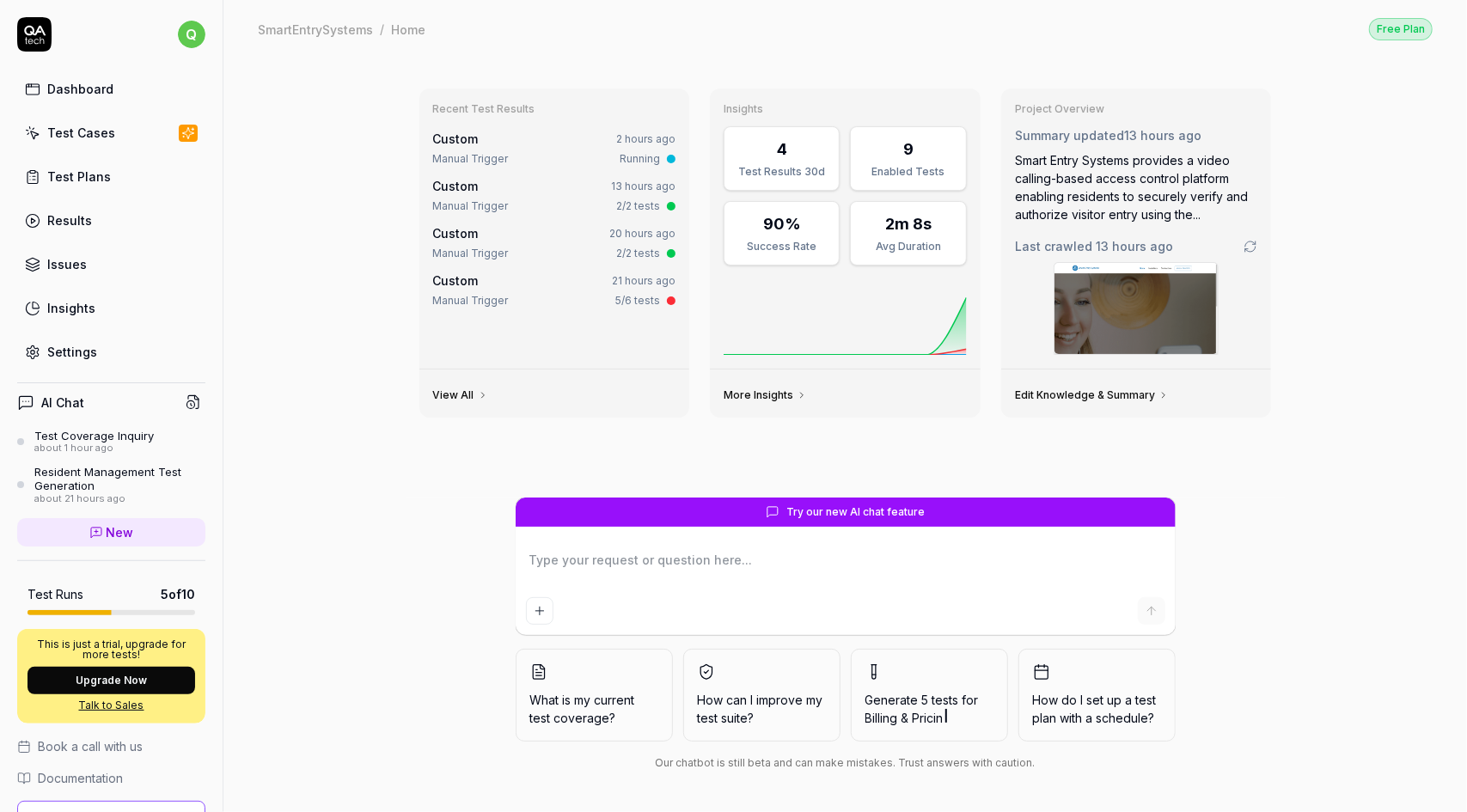
click at [87, 128] on div "Test Cases" at bounding box center [82, 133] width 68 height 18
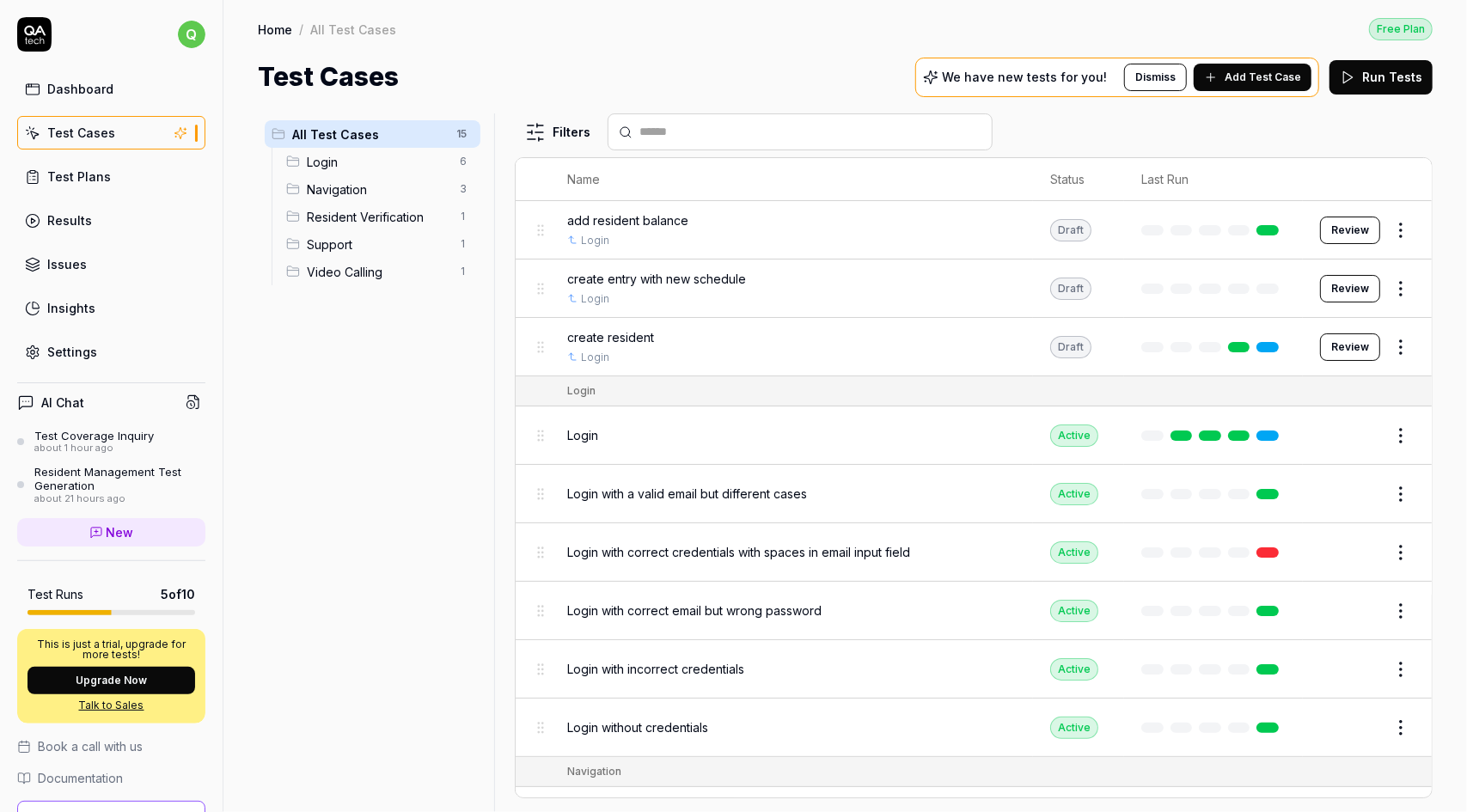
click at [343, 155] on span "Login" at bounding box center [377, 162] width 143 height 18
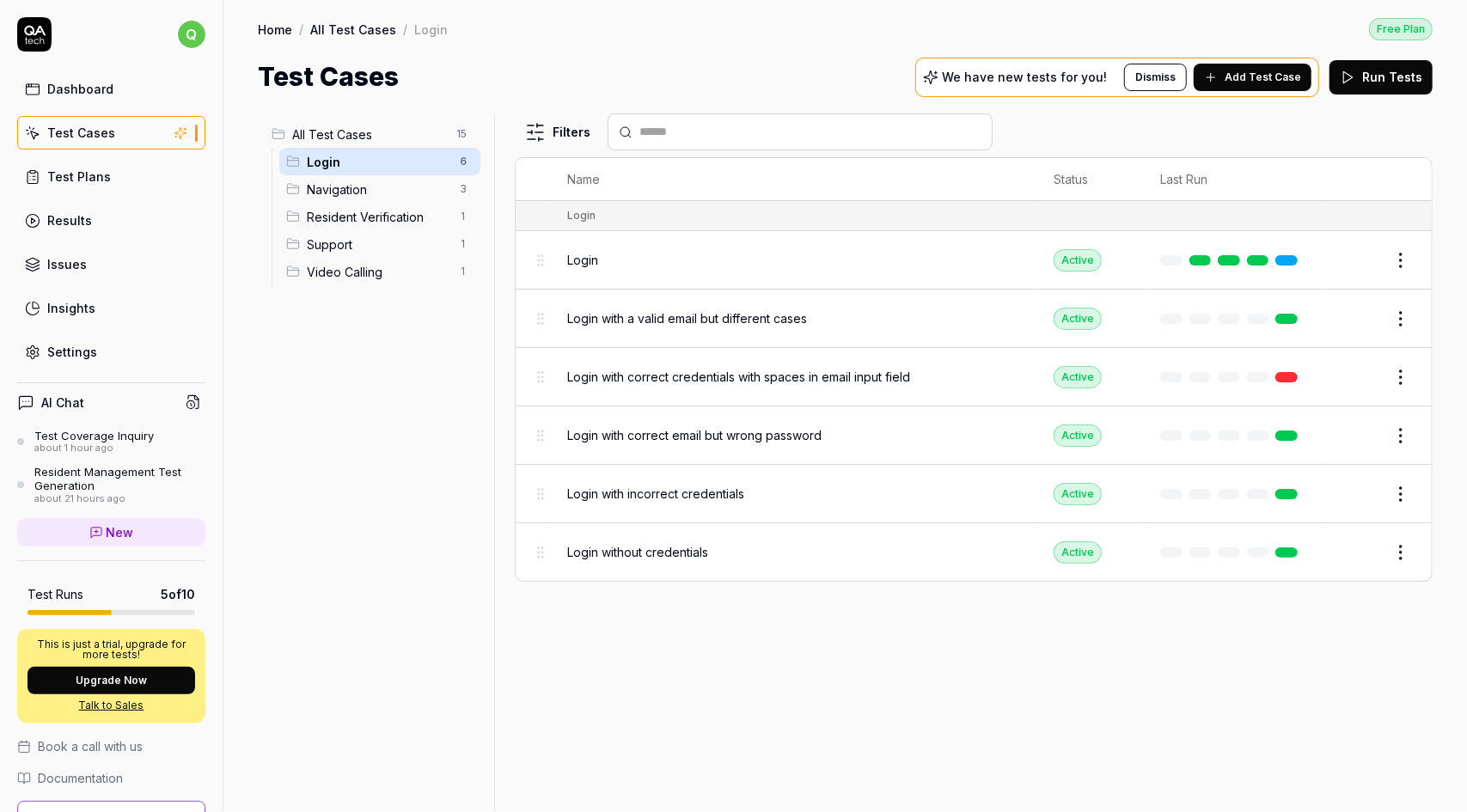
click at [356, 186] on span "Navigation" at bounding box center [377, 190] width 143 height 18
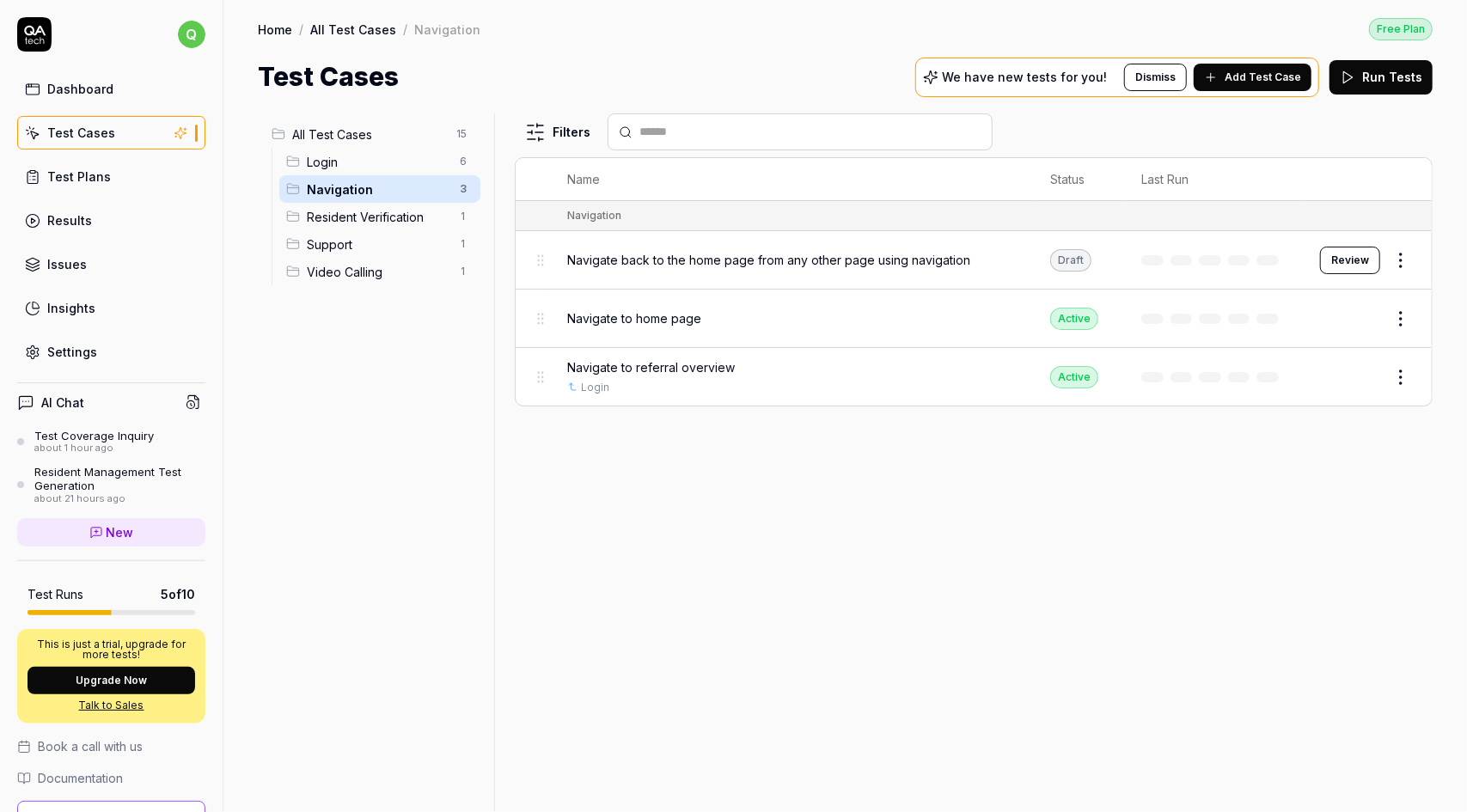
click at [356, 214] on span "Resident Verification" at bounding box center [377, 216] width 143 height 18
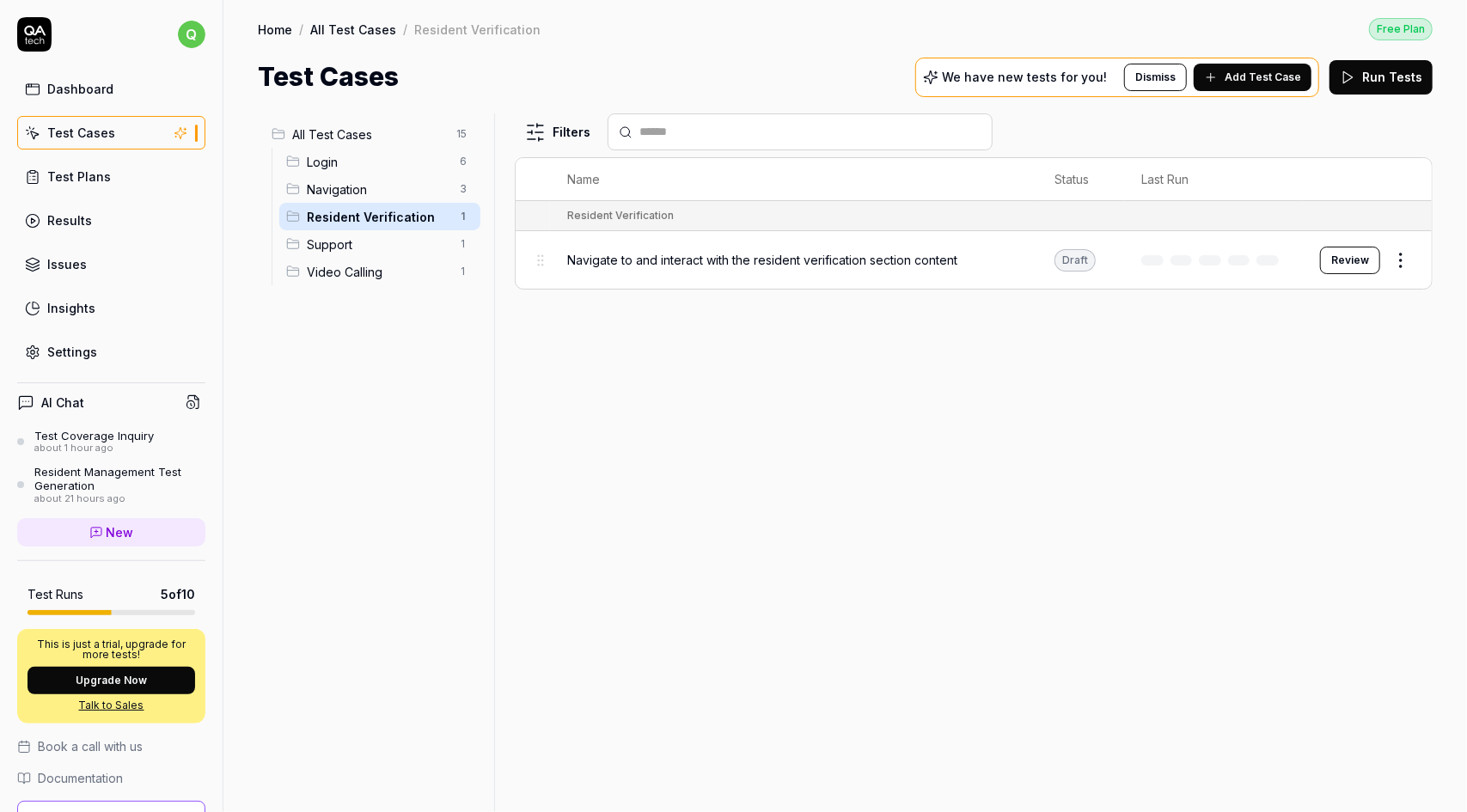
click at [352, 243] on span "Support" at bounding box center [377, 244] width 143 height 18
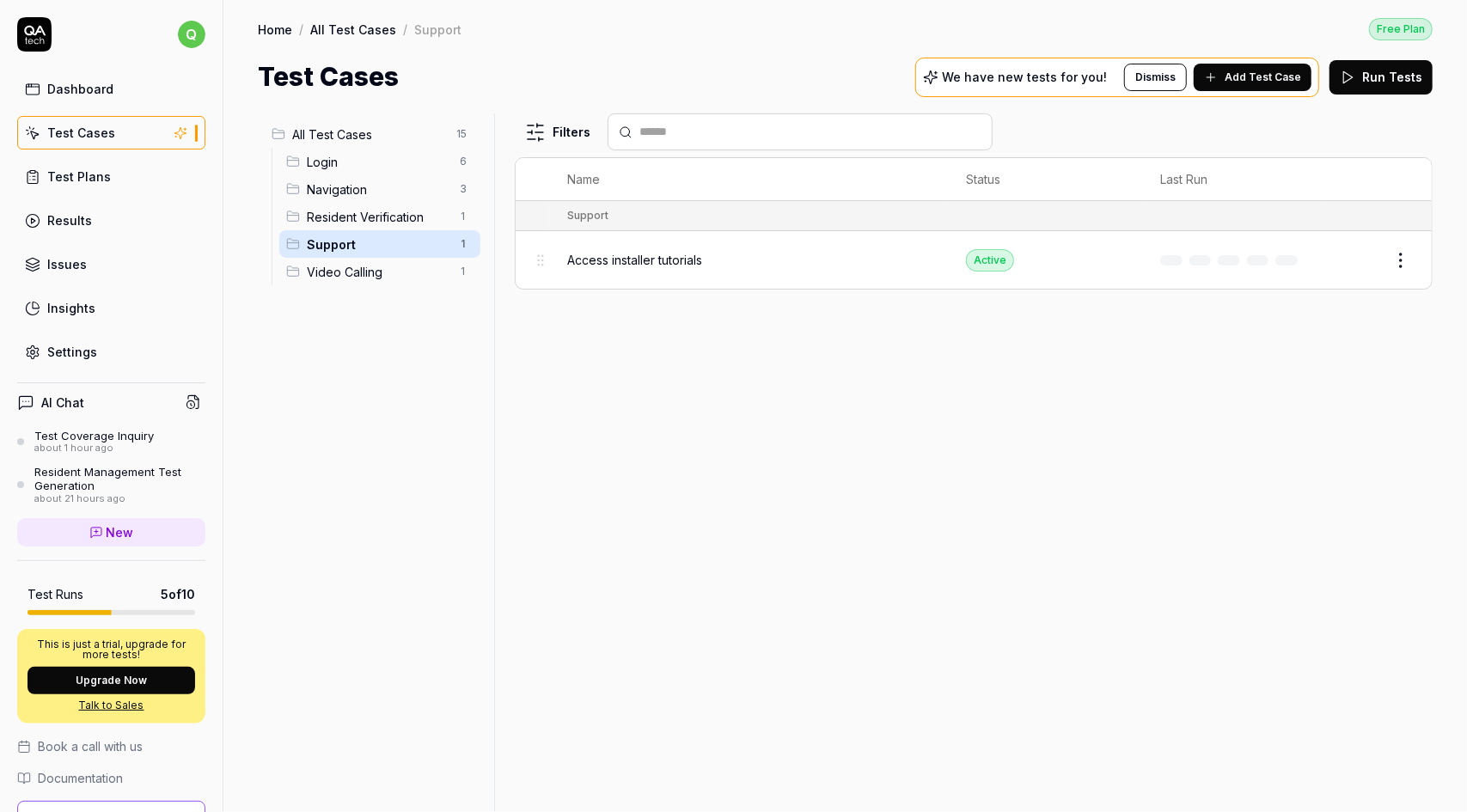
click at [353, 271] on span "Video Calling" at bounding box center [377, 272] width 143 height 18
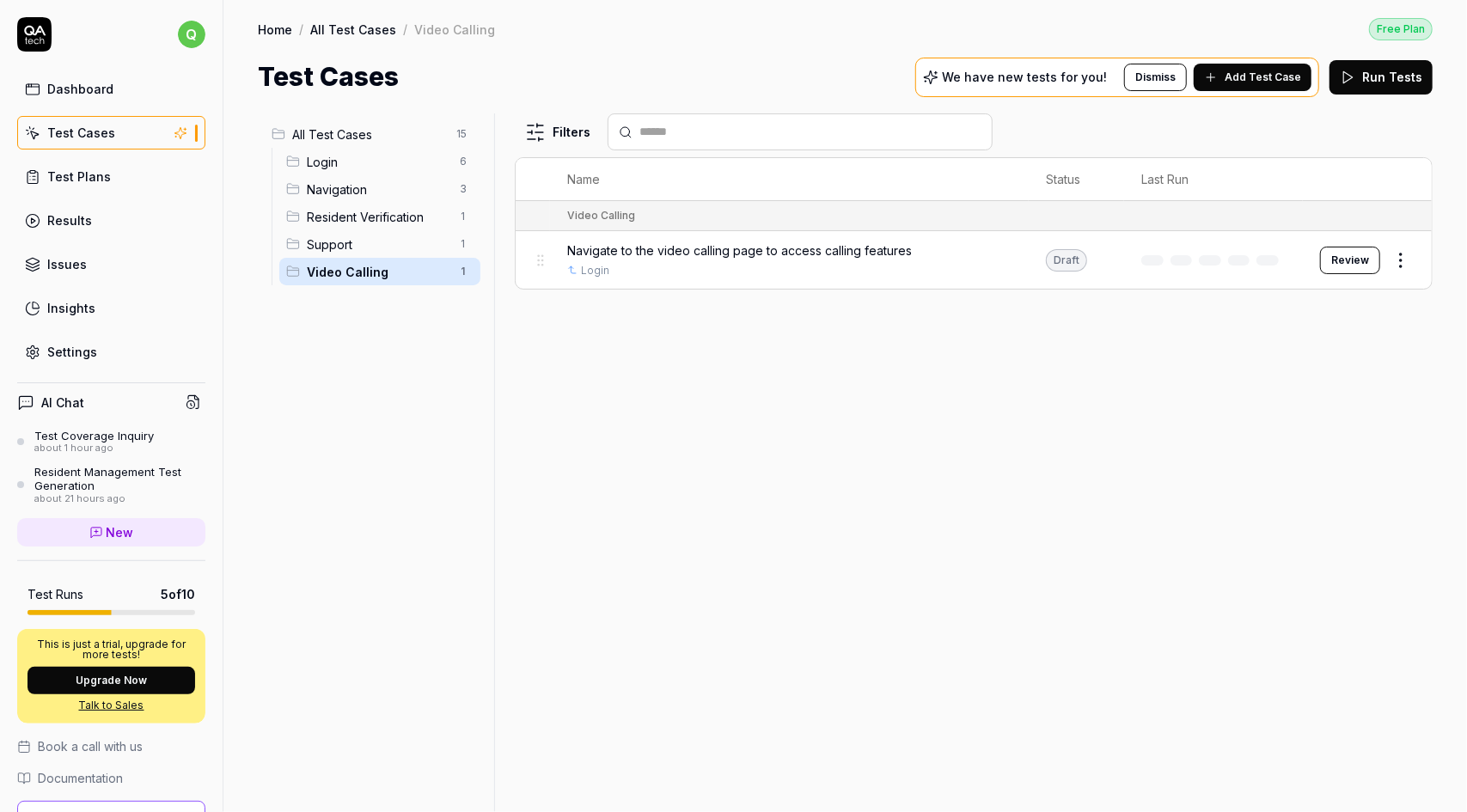
click at [340, 128] on span "All Test Cases" at bounding box center [368, 135] width 154 height 18
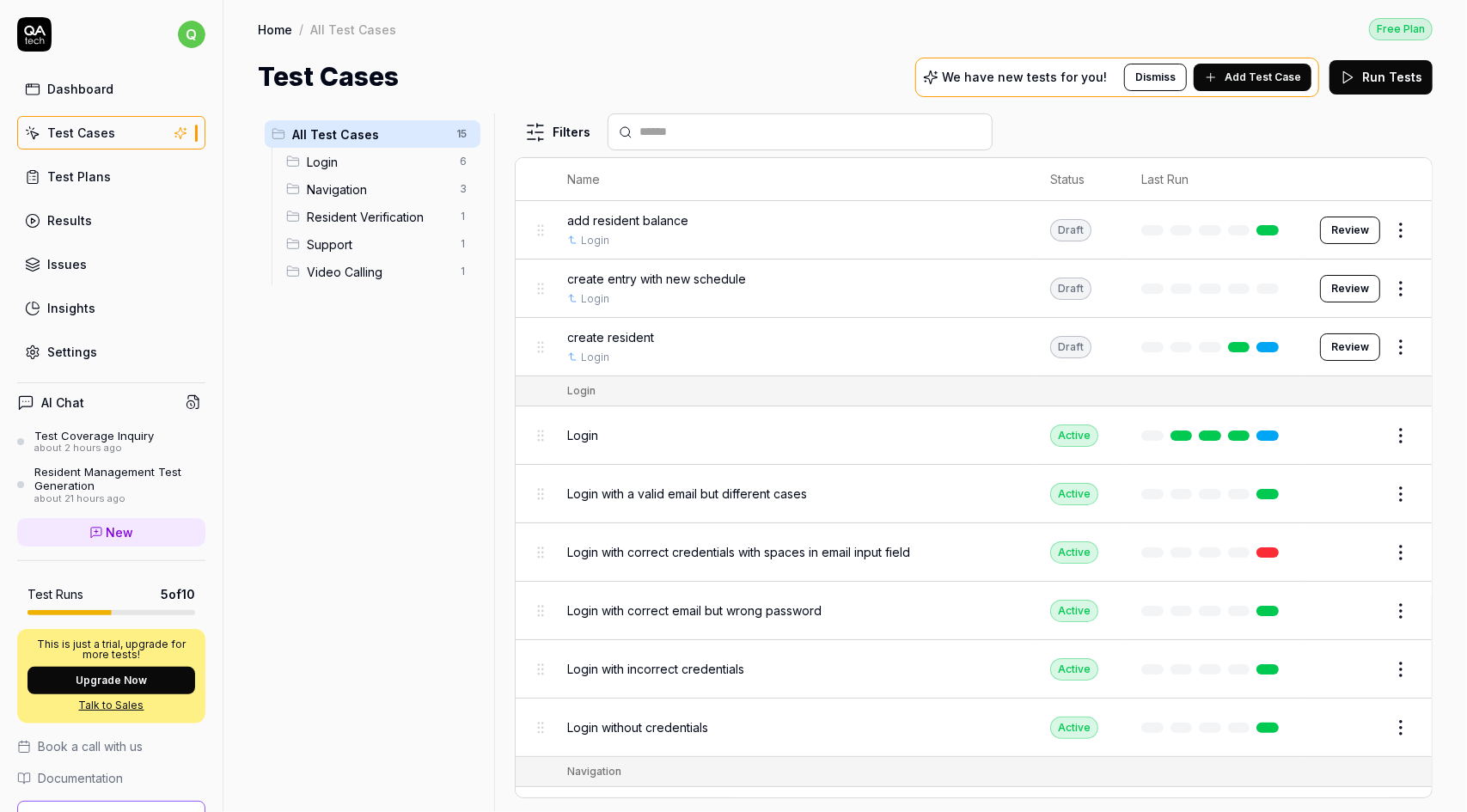
click at [130, 136] on link "Test Cases" at bounding box center [110, 132] width 188 height 33
click at [1262, 77] on span "Add Test Case" at bounding box center [1262, 76] width 76 height 15
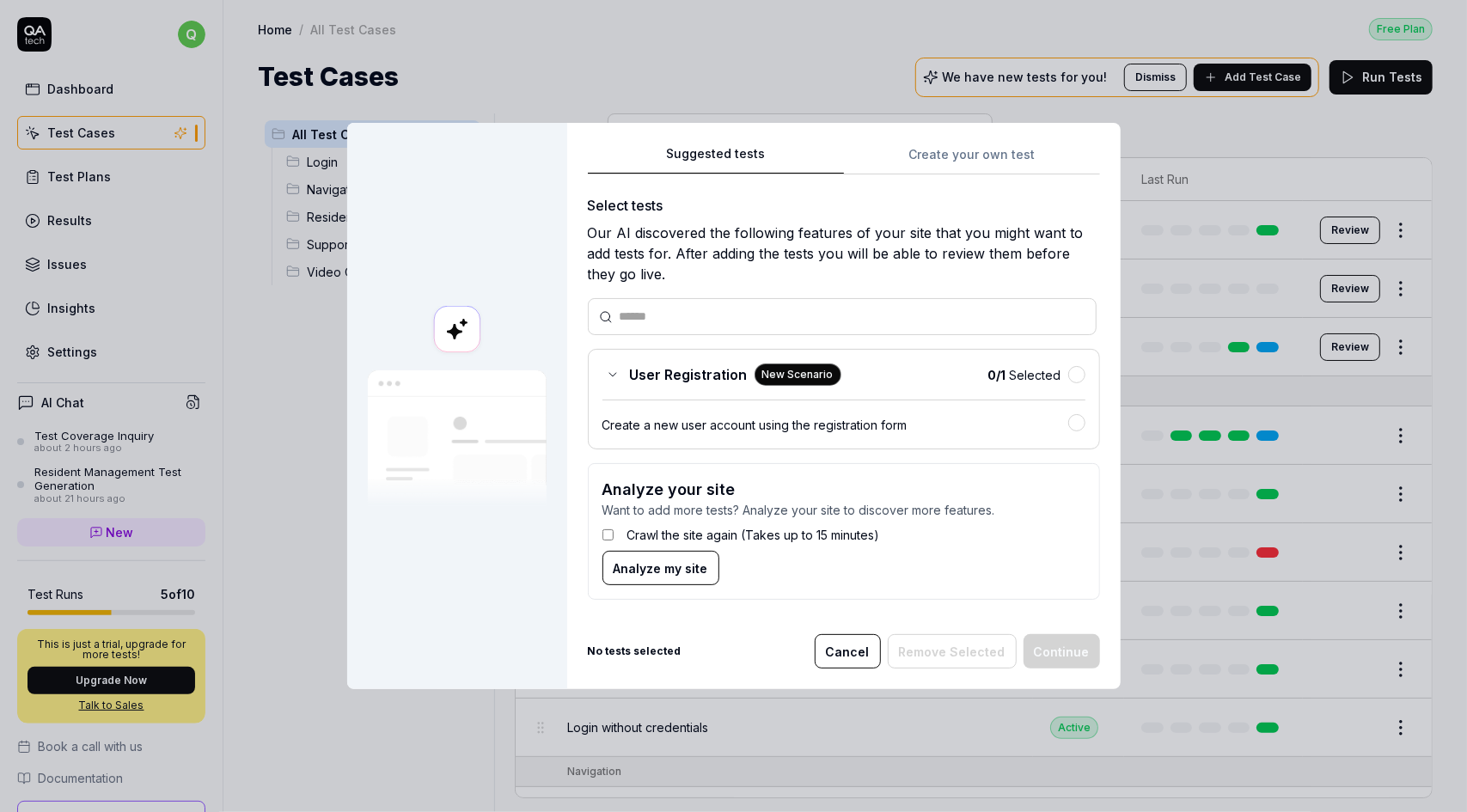
click at [702, 313] on input "text" at bounding box center [853, 316] width 465 height 18
click at [665, 572] on span "Analyze my site" at bounding box center [660, 569] width 94 height 18
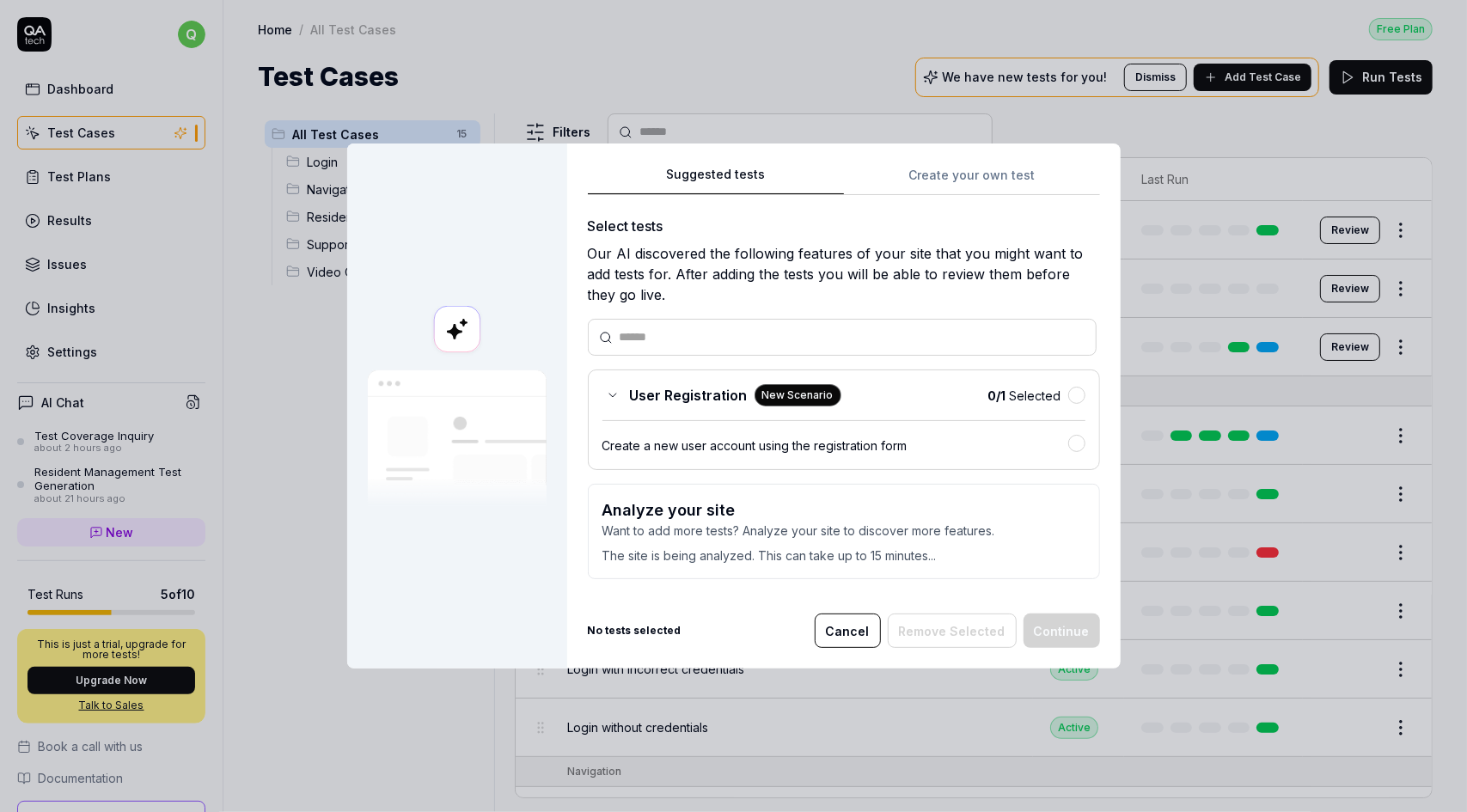
click at [630, 396] on span "User Registration" at bounding box center [688, 395] width 118 height 21
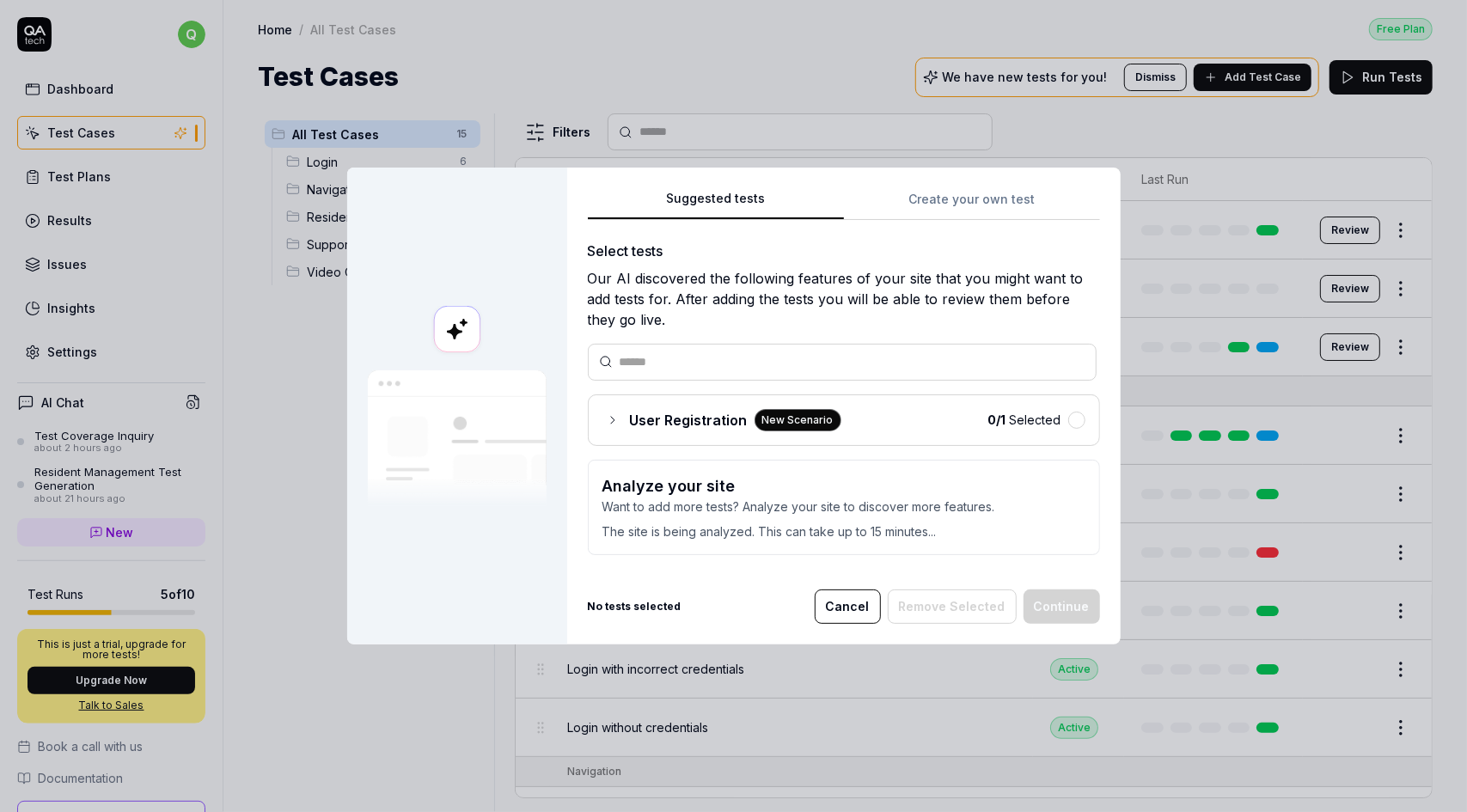
click at [608, 427] on div "User Registration New Scenario" at bounding box center [722, 419] width 239 height 22
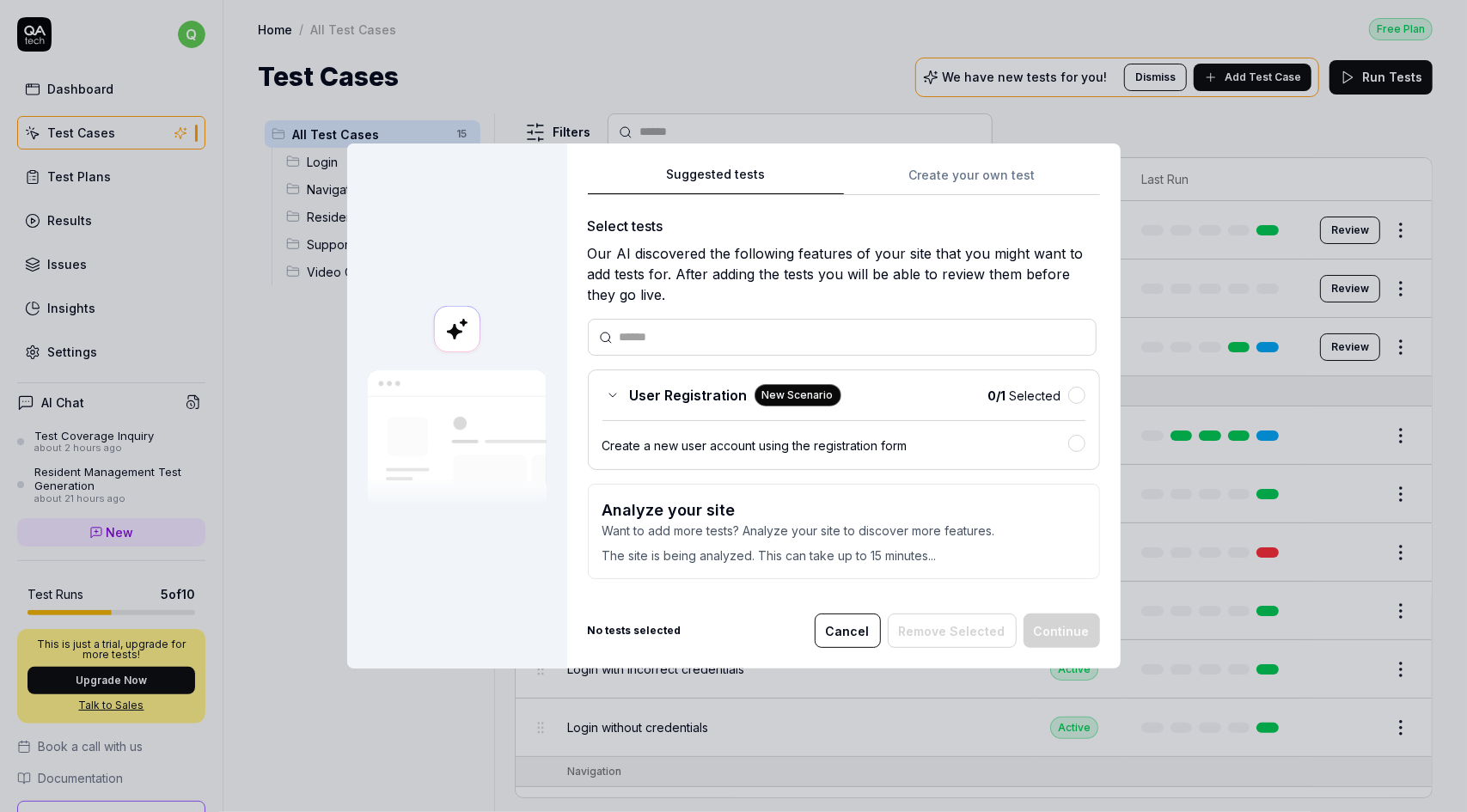
click at [641, 336] on input "text" at bounding box center [853, 337] width 465 height 18
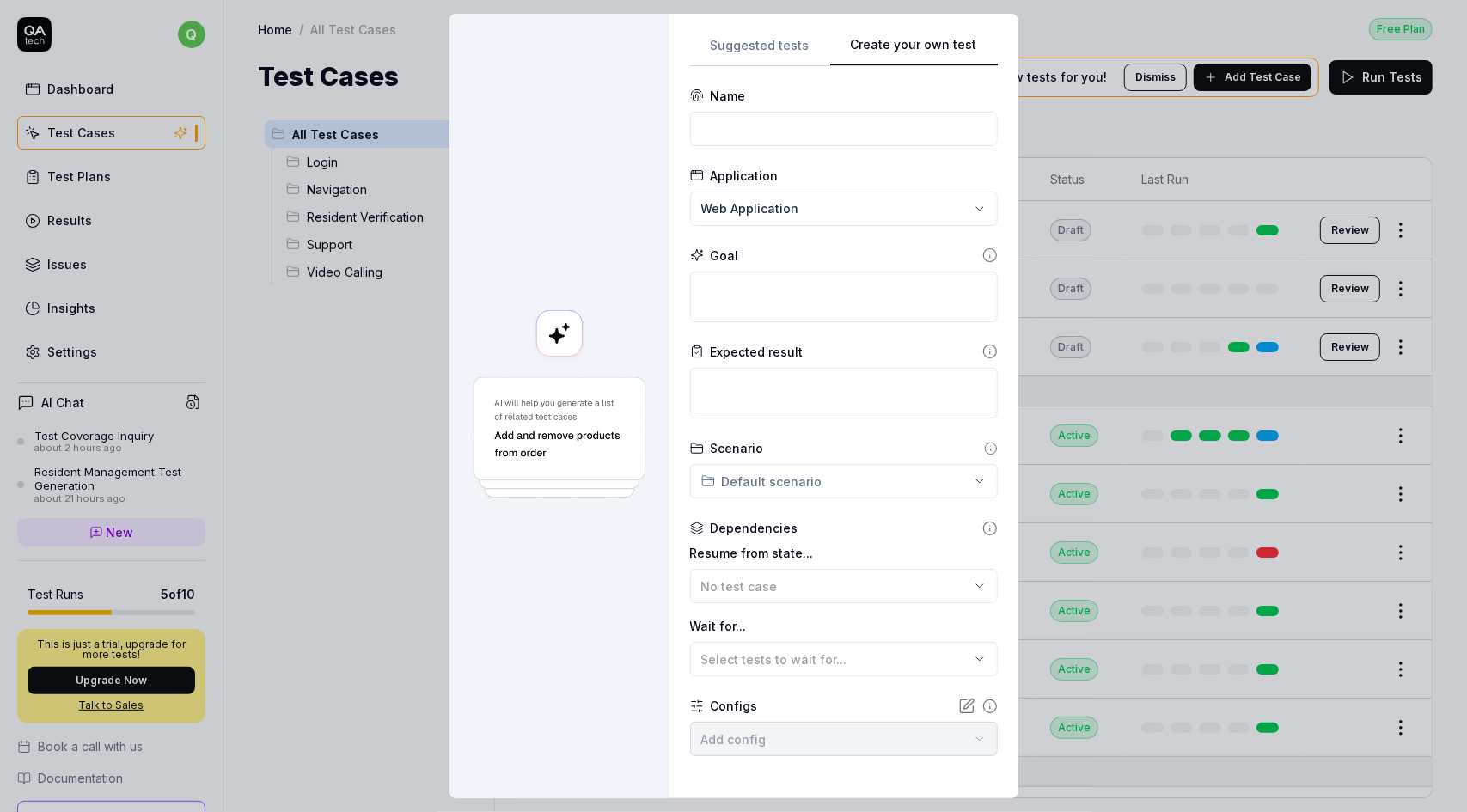
click at [995, 177] on div "Suggested tests Create your own test Name Application Web Application Goal Expe…" at bounding box center [844, 405] width 349 height 784
click at [773, 46] on div "**********" at bounding box center [733, 406] width 1467 height 812
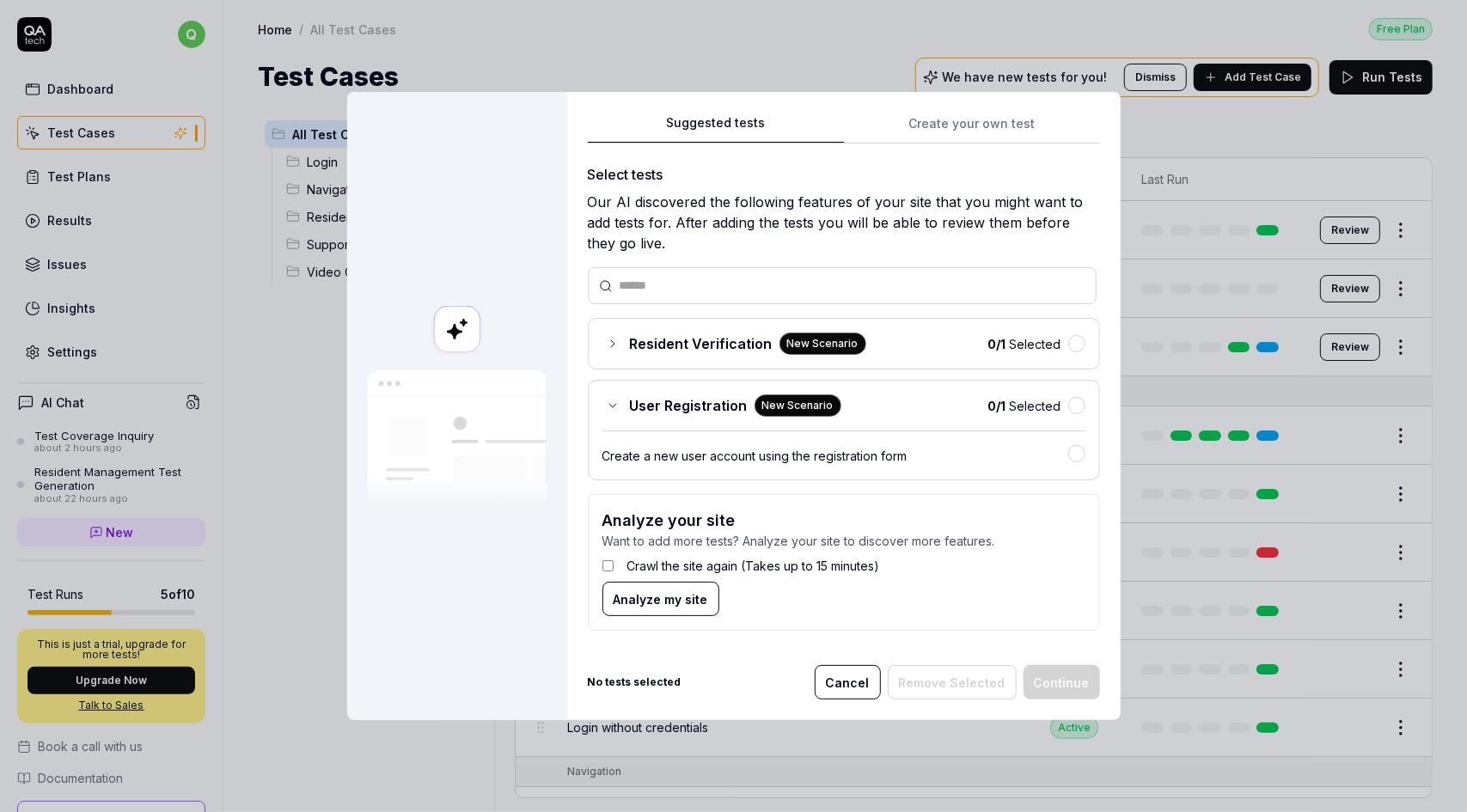
click at [787, 456] on div "Create a new user account using the registration form" at bounding box center [835, 455] width 465 height 18
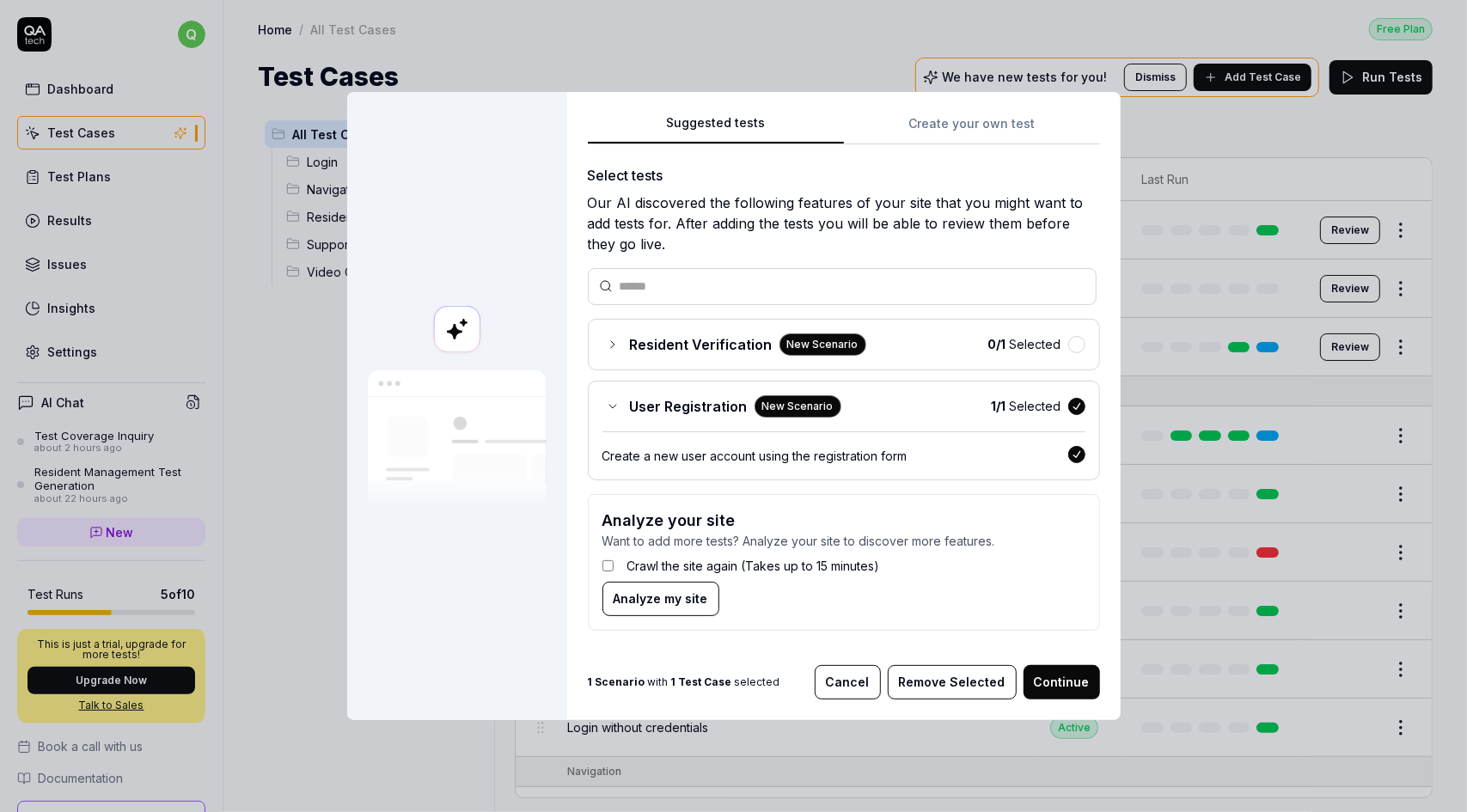
click at [787, 456] on div "Create a new user account using the registration form" at bounding box center [835, 455] width 465 height 18
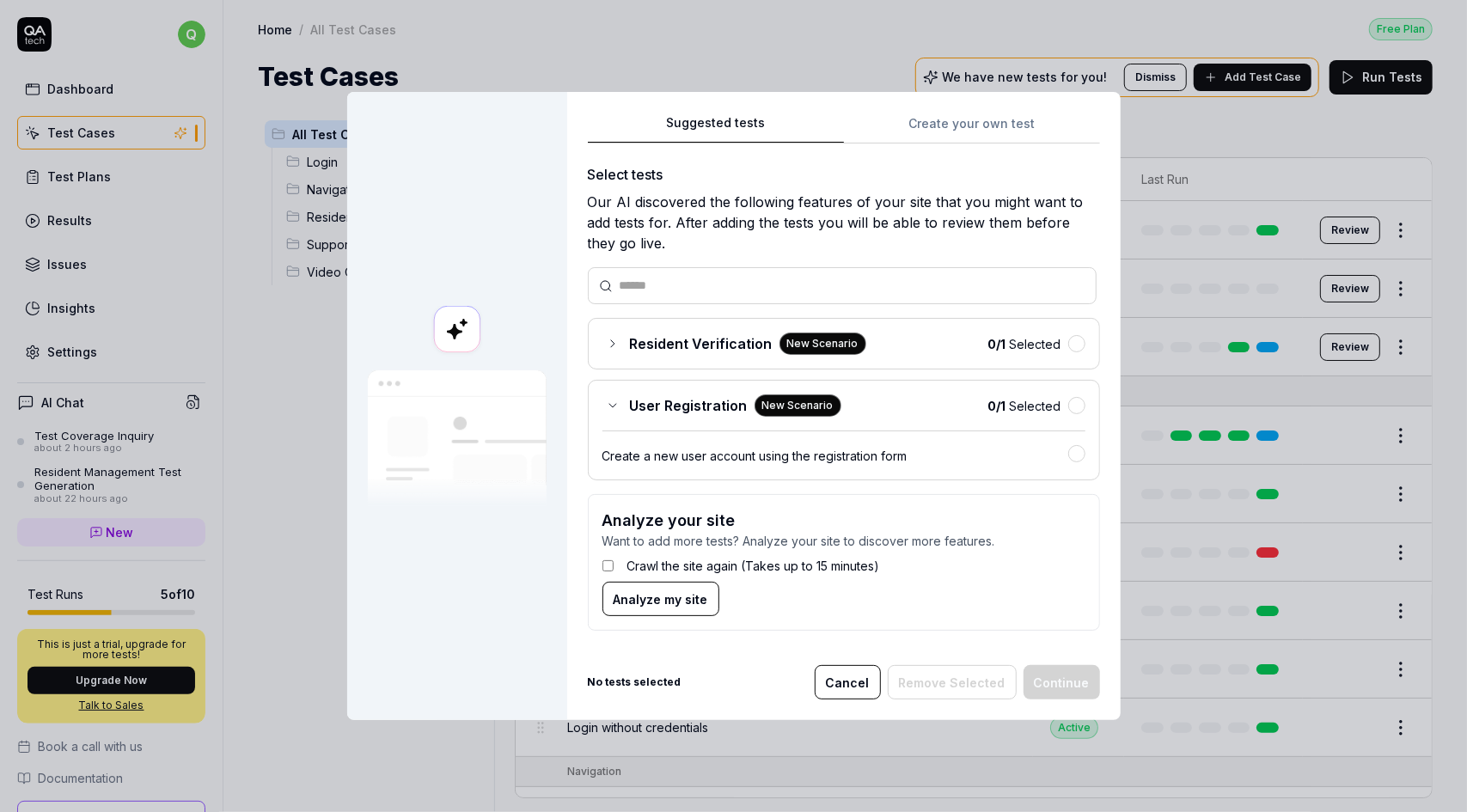
click at [636, 683] on b "No tests selected" at bounding box center [634, 682] width 93 height 15
click at [851, 681] on button "Cancel" at bounding box center [848, 682] width 66 height 34
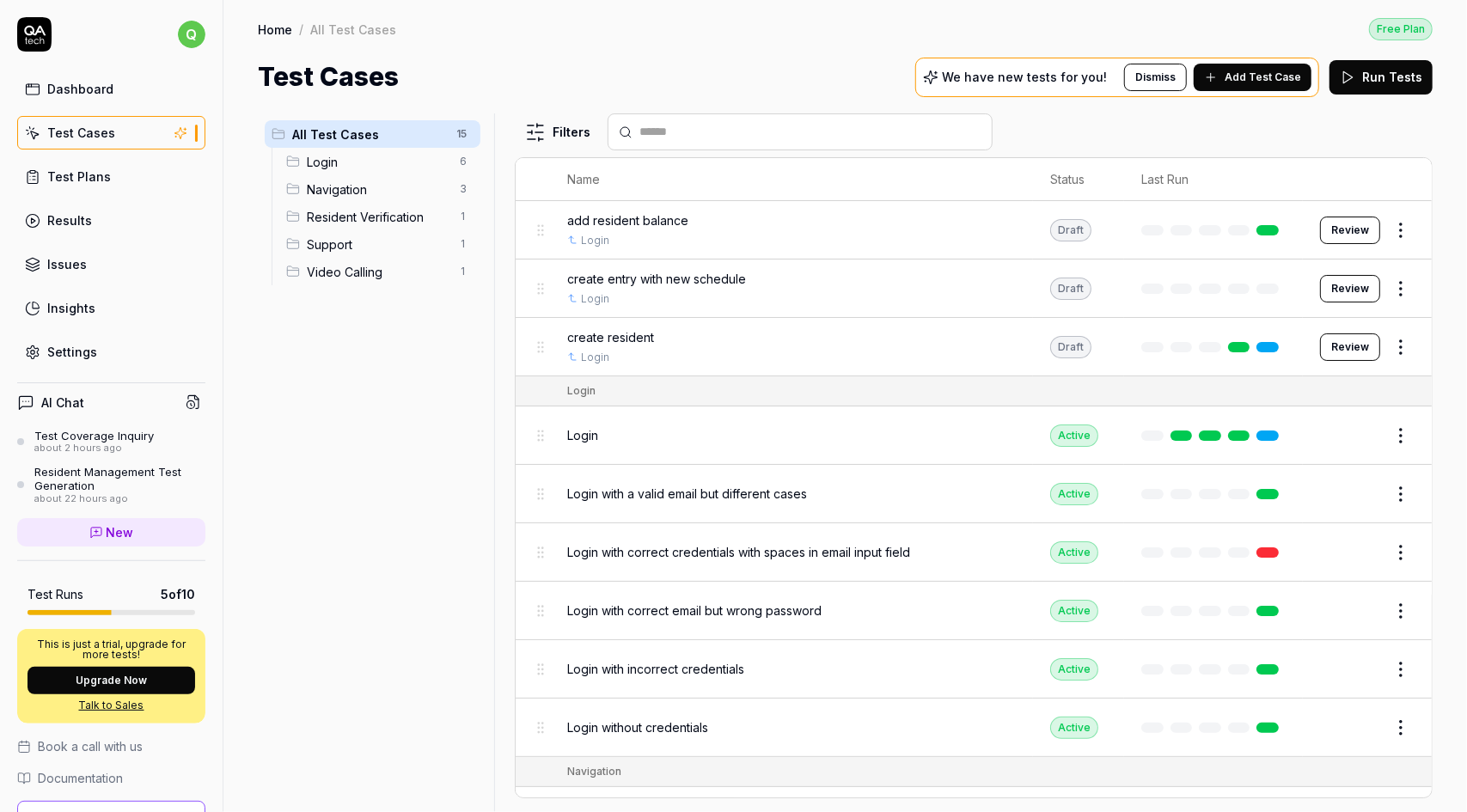
click at [146, 172] on link "Test Plans" at bounding box center [110, 176] width 188 height 33
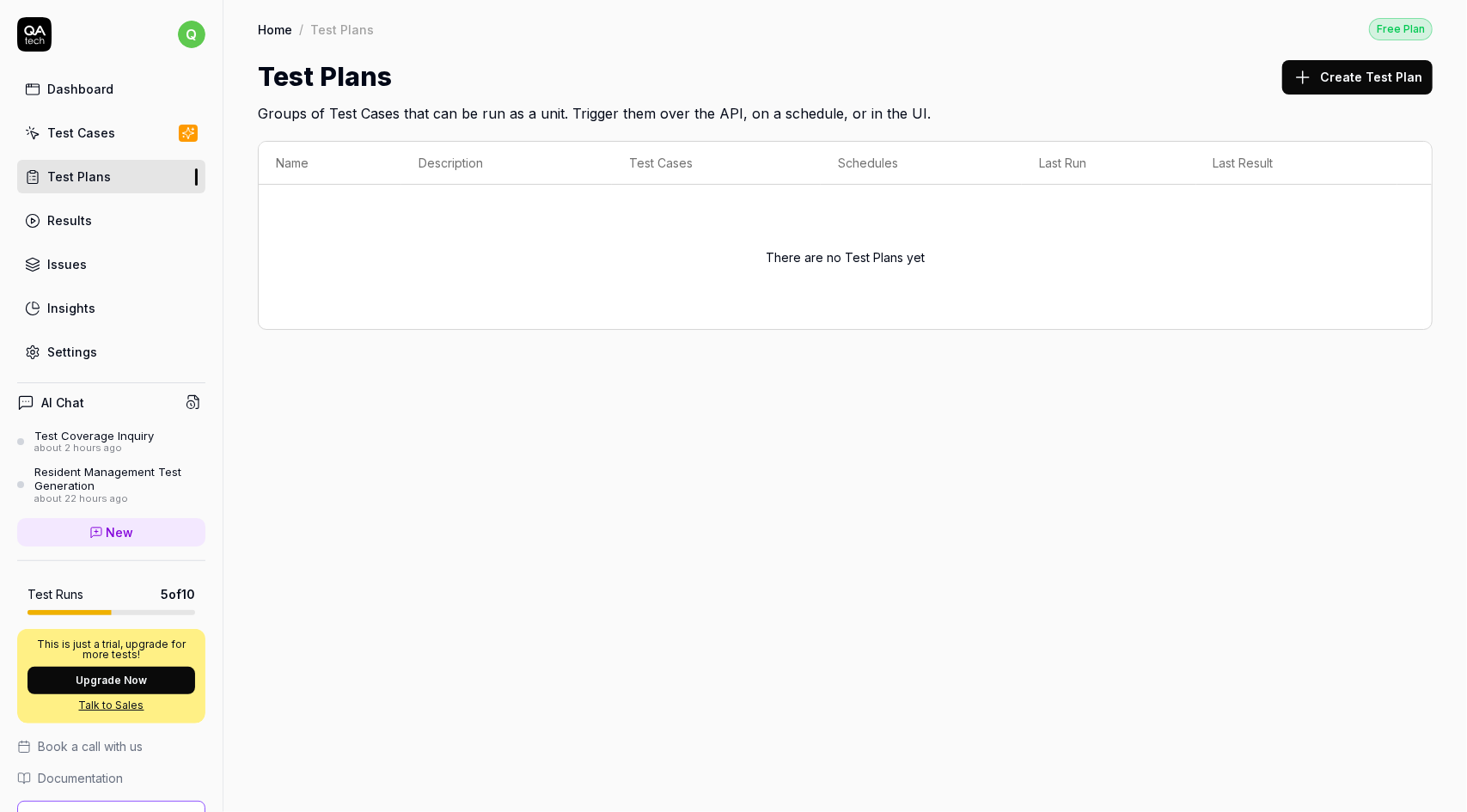
click at [1370, 74] on button "Create Test Plan" at bounding box center [1357, 77] width 150 height 34
click at [115, 133] on link "Test Cases" at bounding box center [110, 132] width 188 height 33
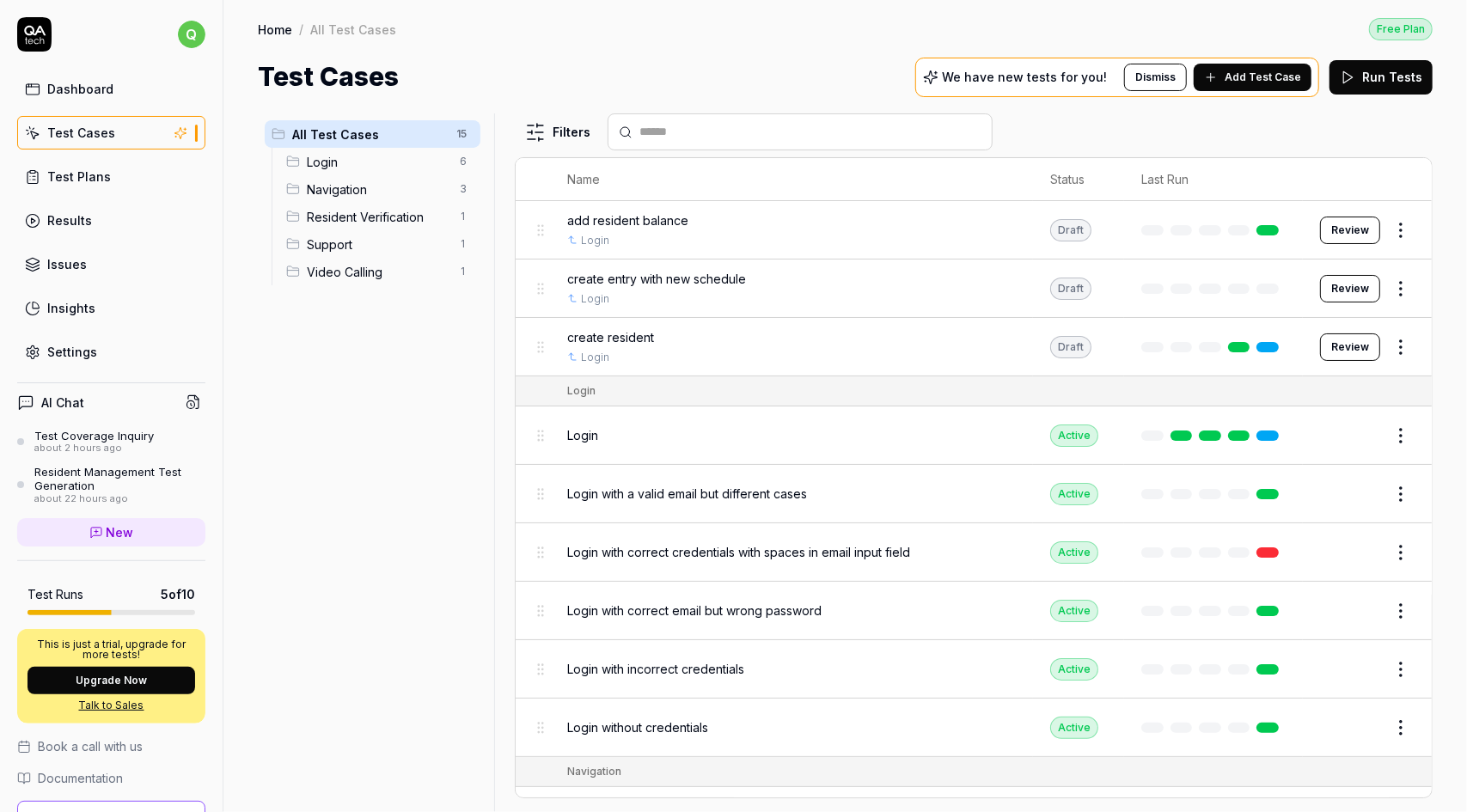
click at [120, 224] on link "Results" at bounding box center [110, 220] width 188 height 33
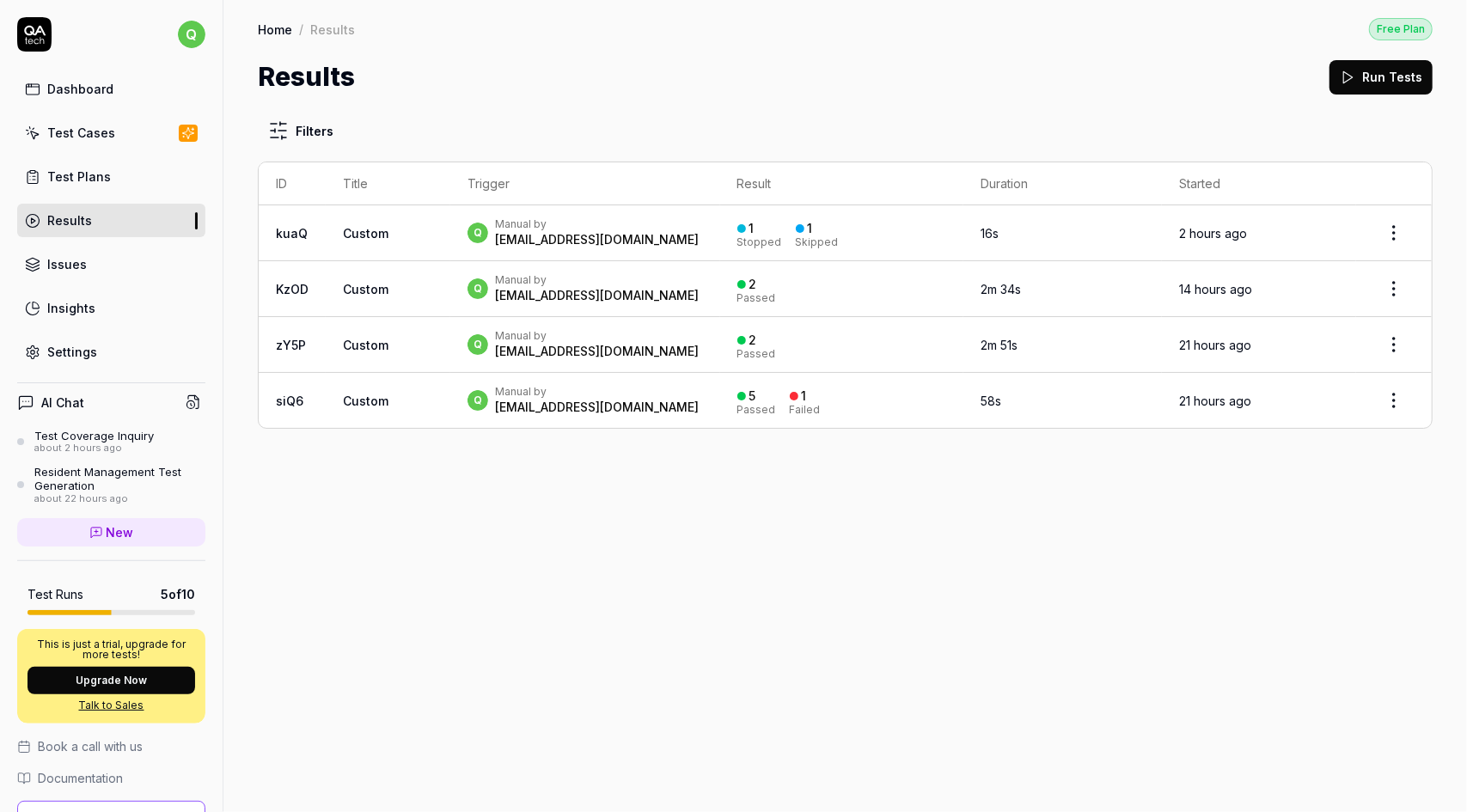
click at [70, 266] on div "Issues" at bounding box center [67, 264] width 40 height 18
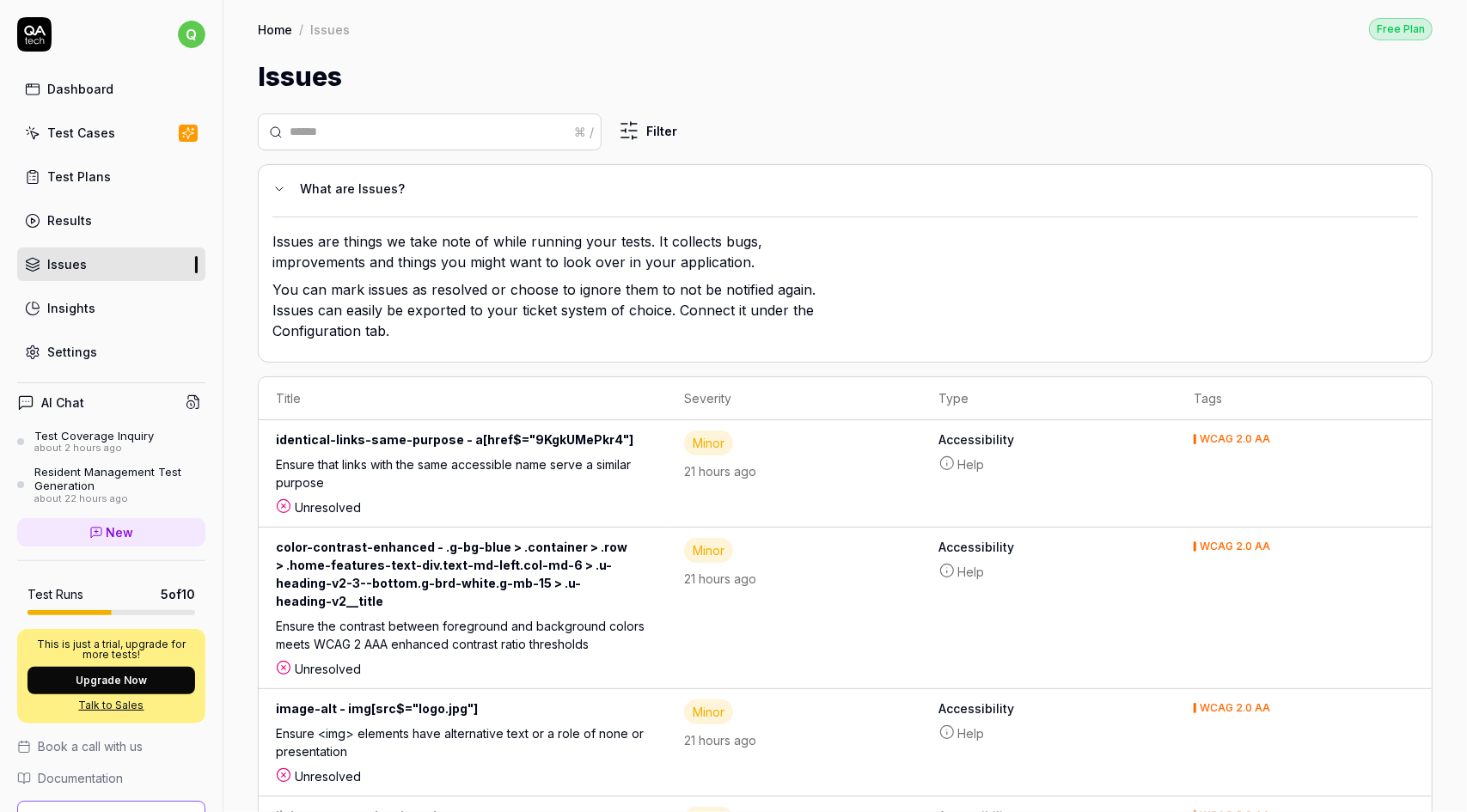
click at [69, 305] on div "Insights" at bounding box center [72, 308] width 49 height 18
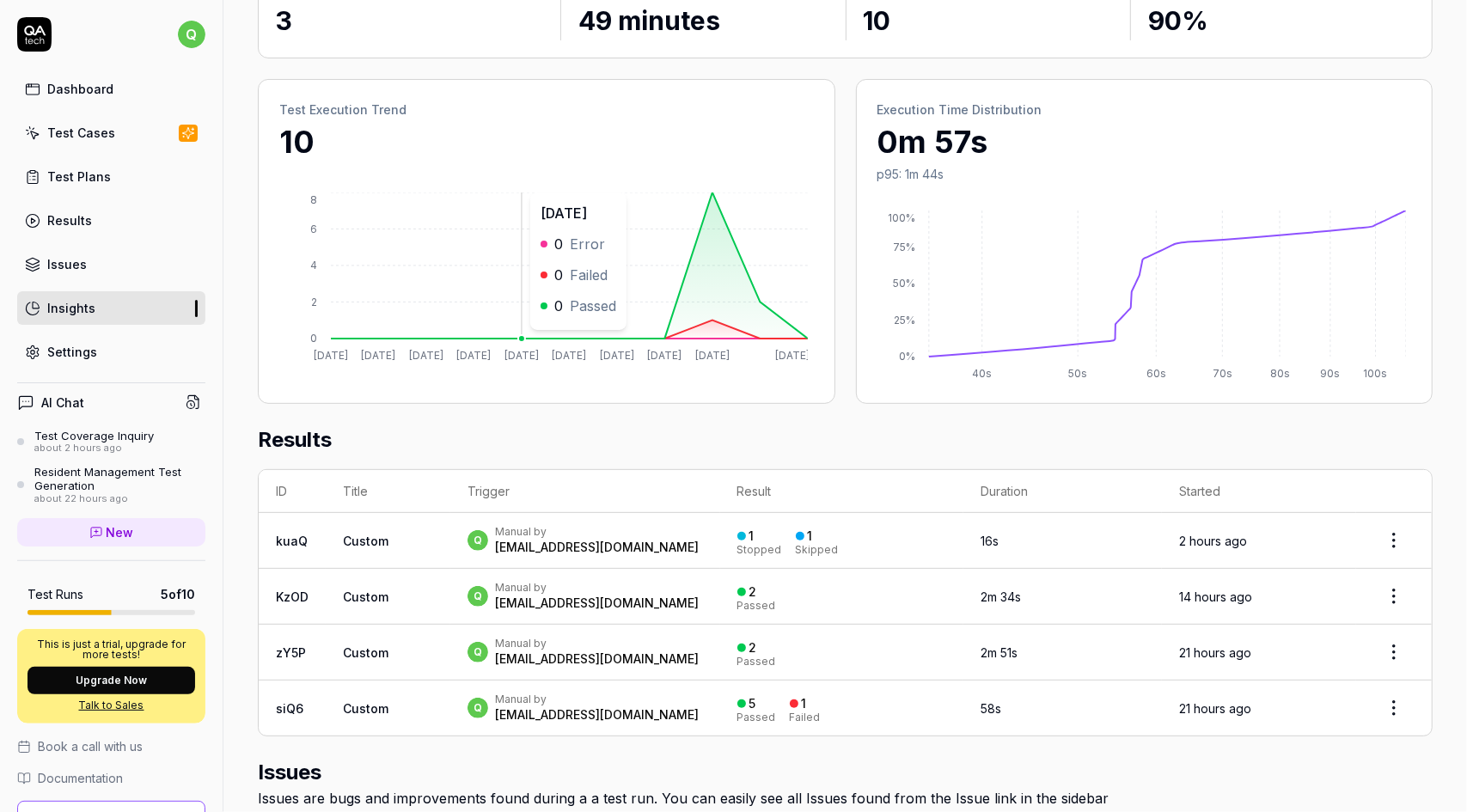
scroll to position [344, 0]
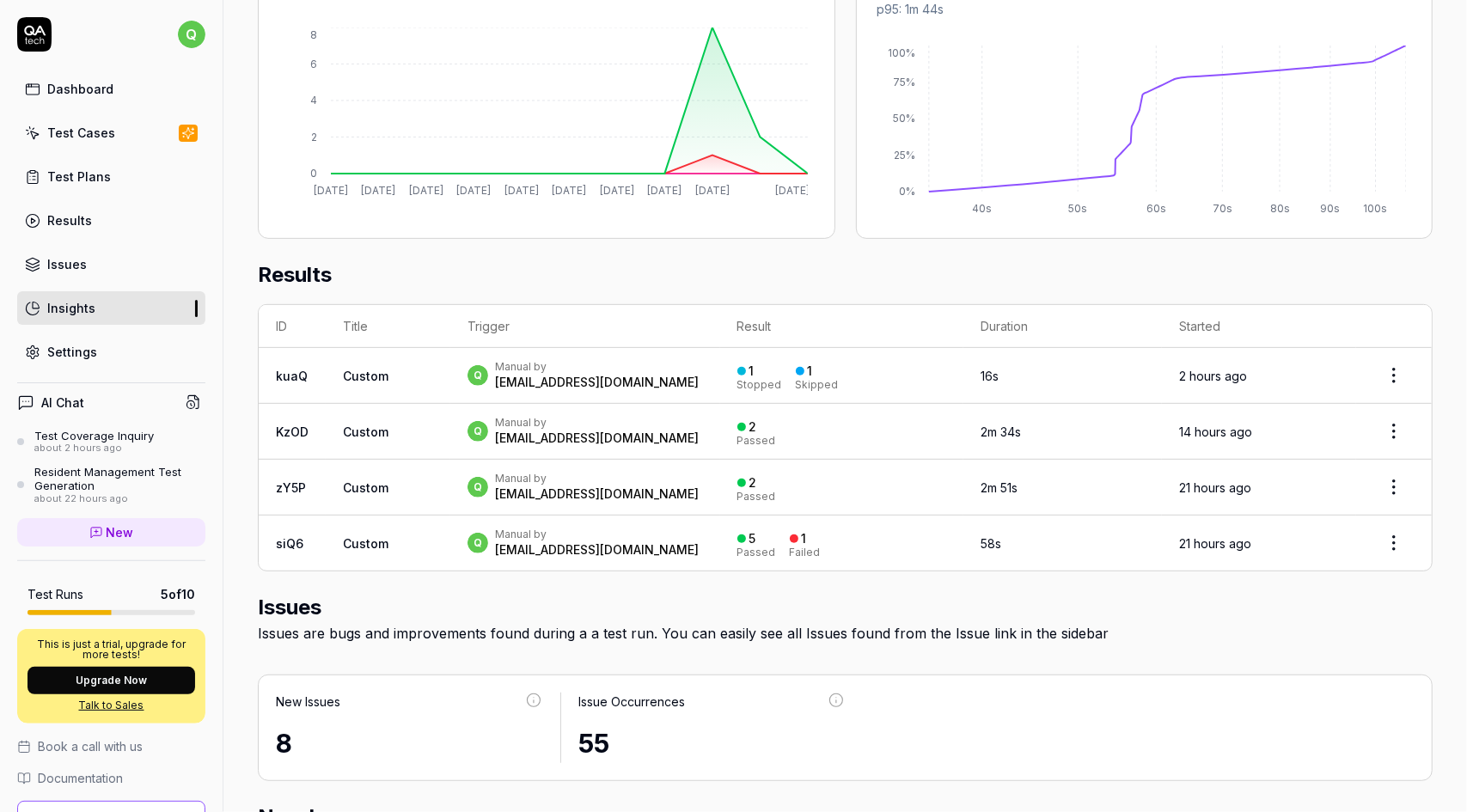
click at [393, 366] on td "Custom" at bounding box center [388, 375] width 125 height 56
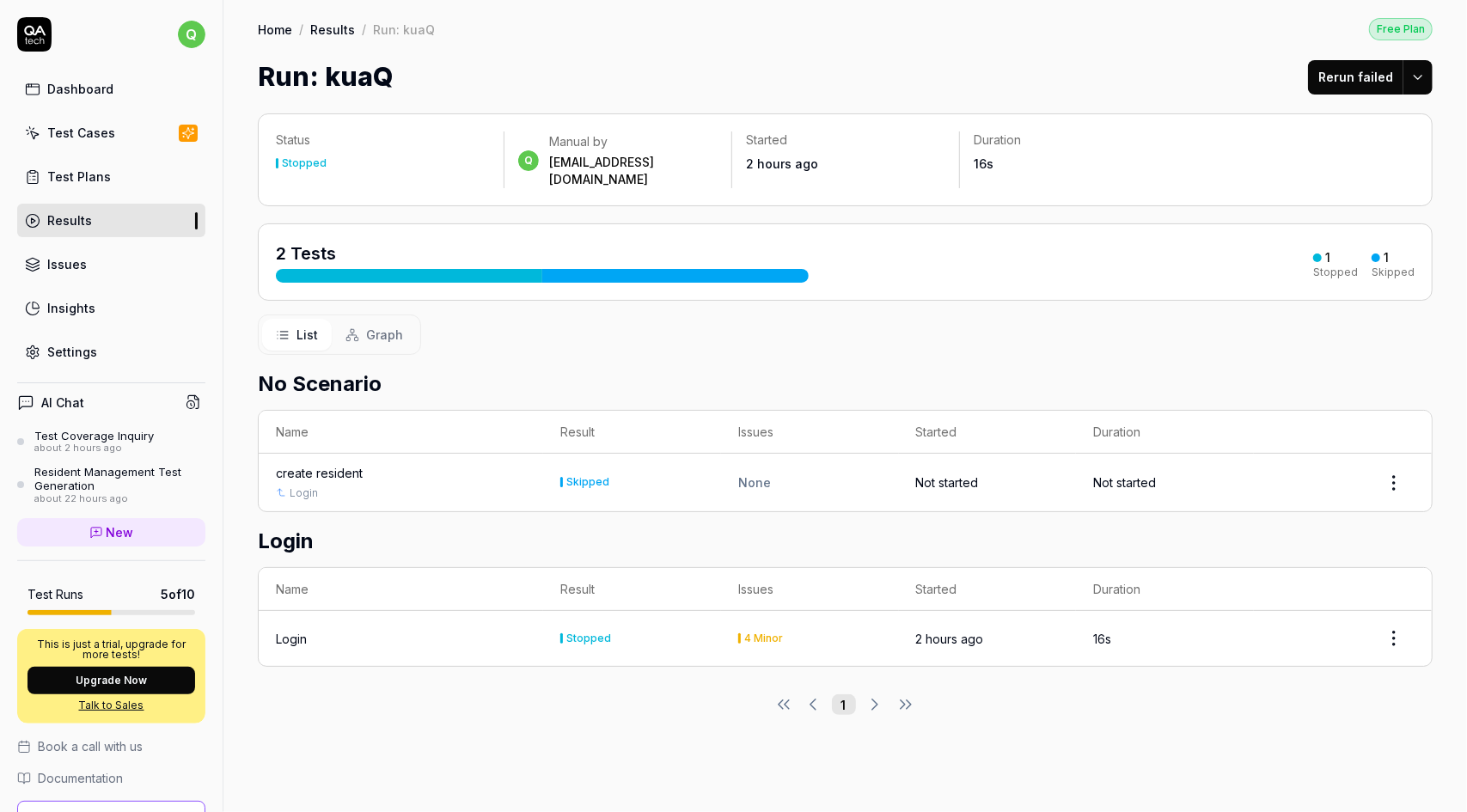
click at [106, 312] on link "Insights" at bounding box center [110, 307] width 188 height 33
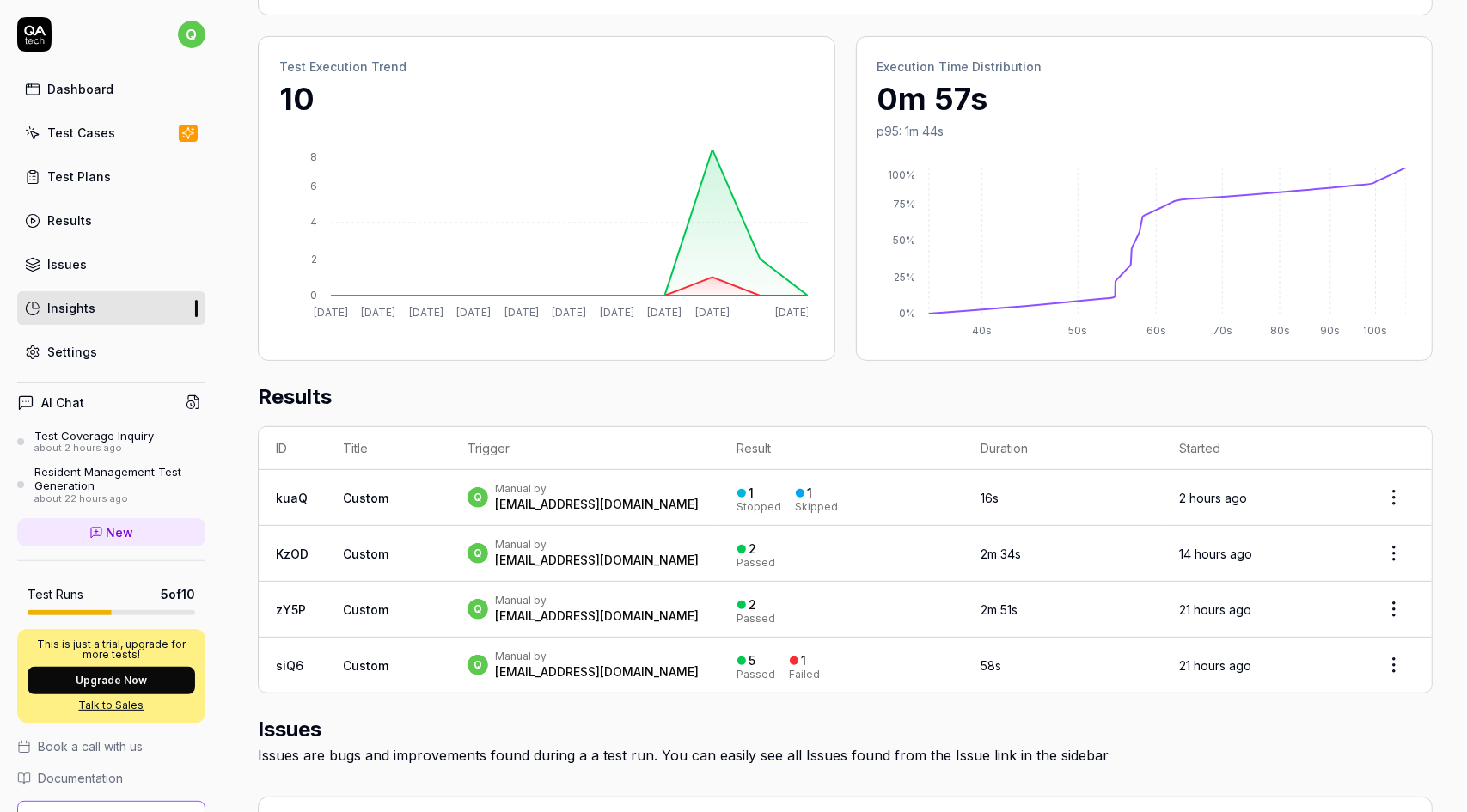
scroll to position [258, 0]
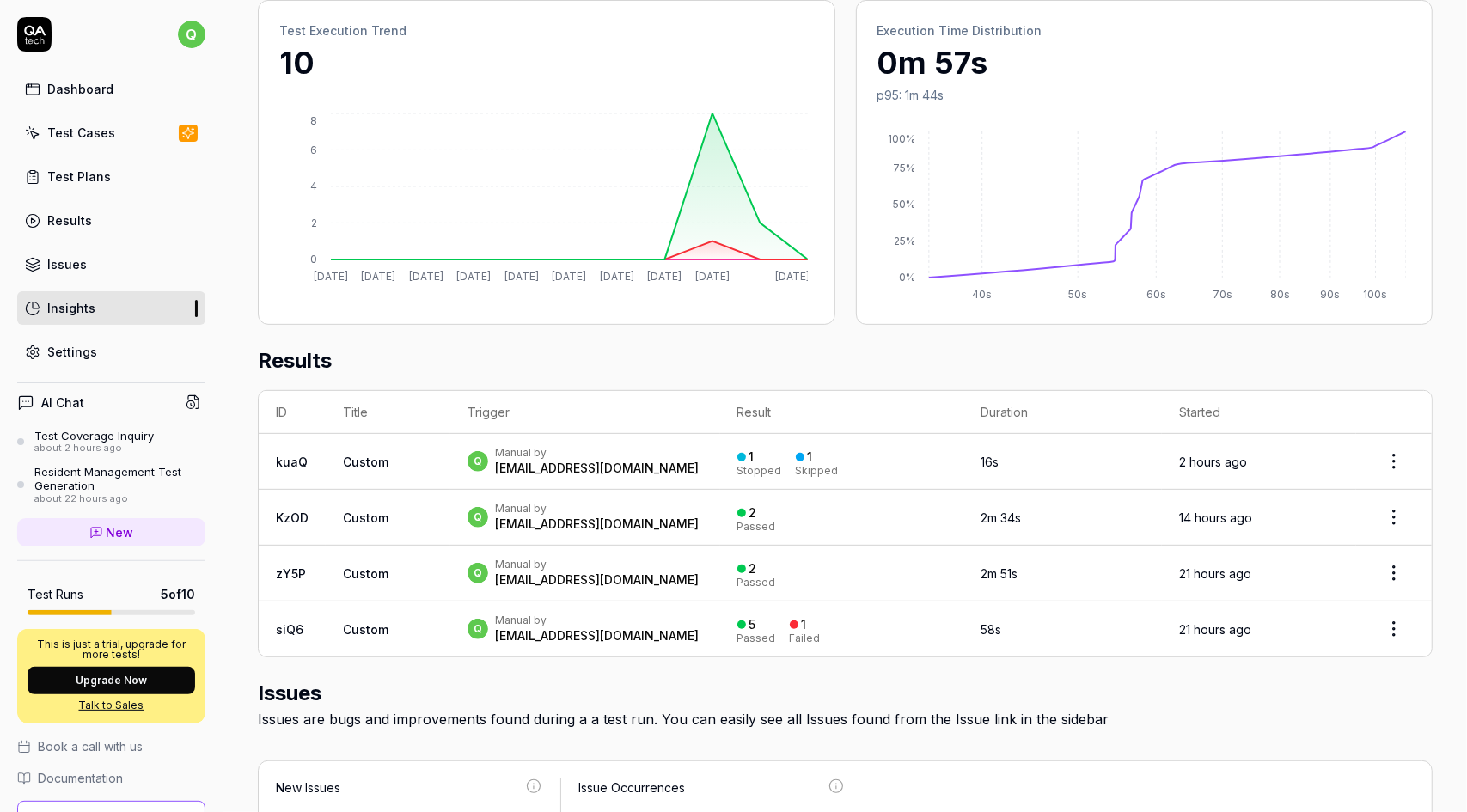
click at [533, 517] on div "[EMAIL_ADDRESS][DOMAIN_NAME]" at bounding box center [597, 524] width 204 height 17
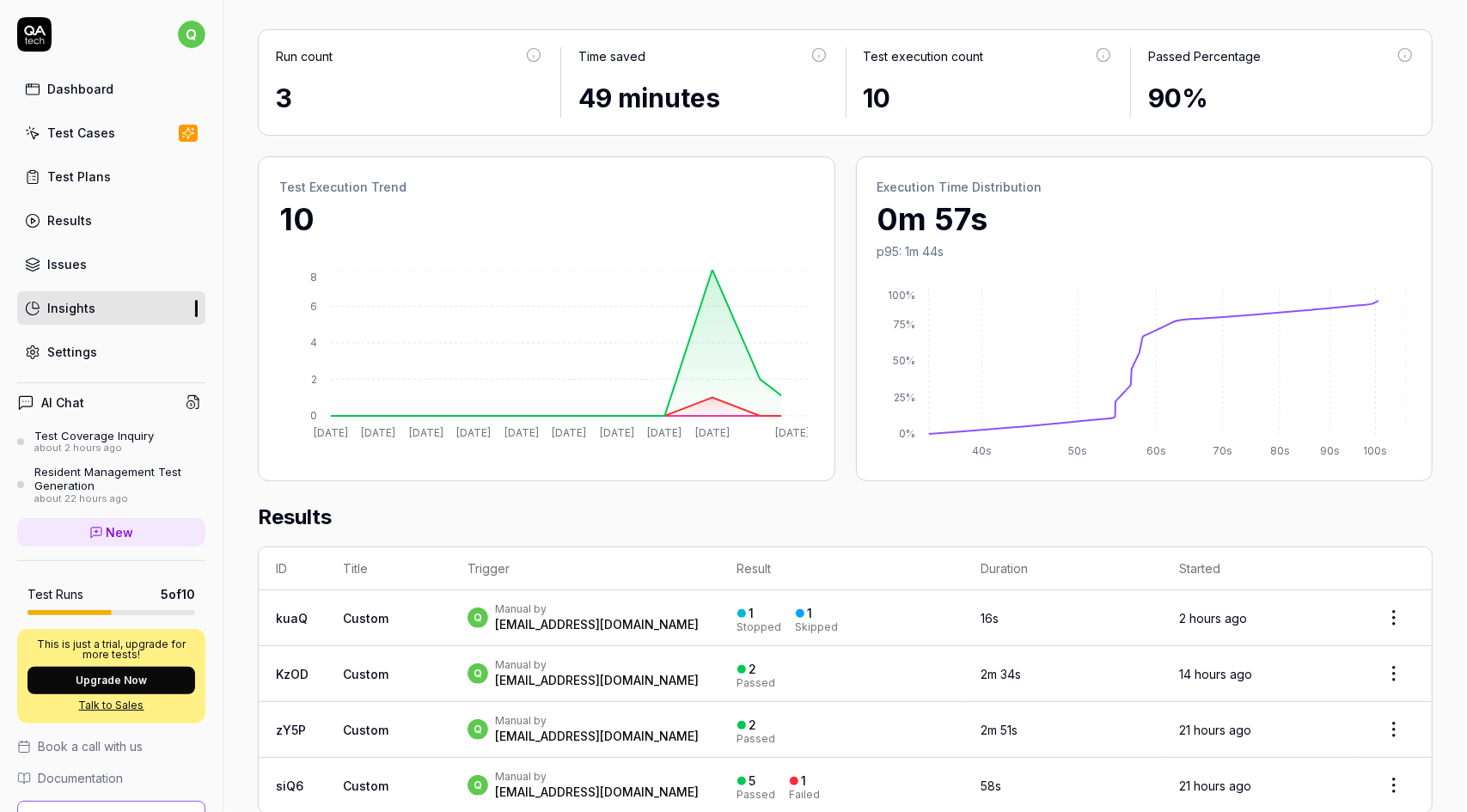
scroll to position [258, 0]
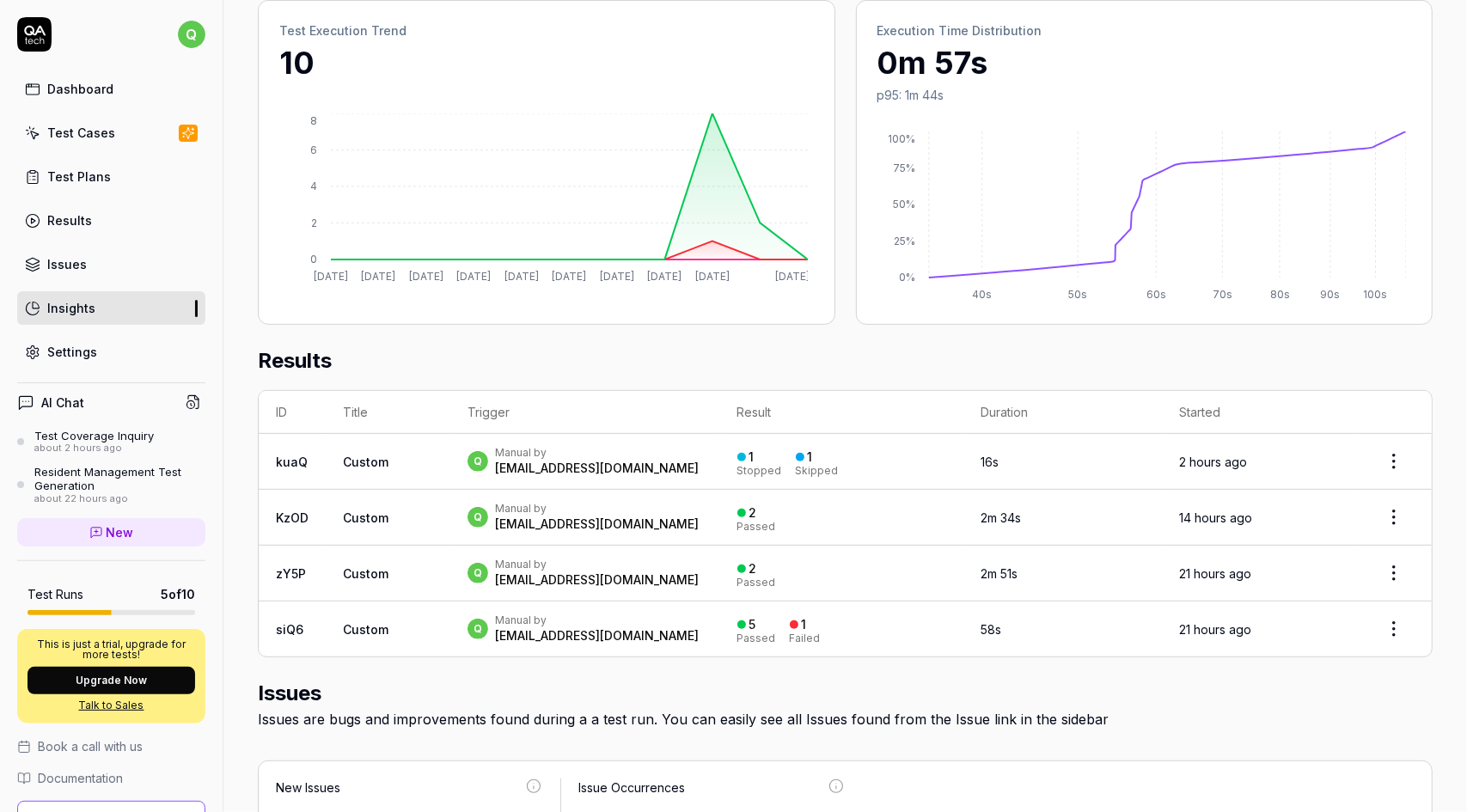
click at [703, 627] on div "q Manual by [EMAIL_ADDRESS][DOMAIN_NAME]" at bounding box center [585, 629] width 235 height 31
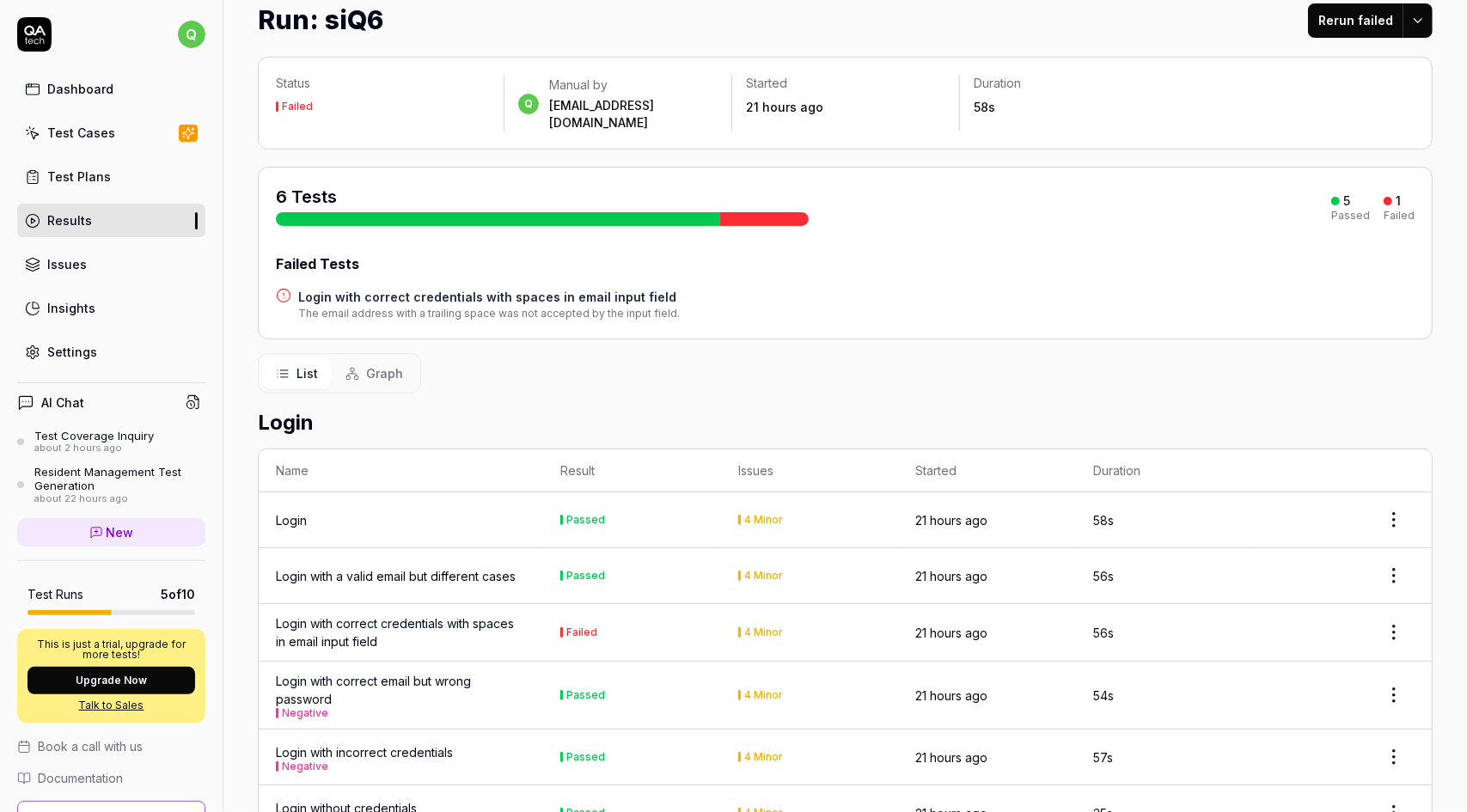
scroll to position [148, 0]
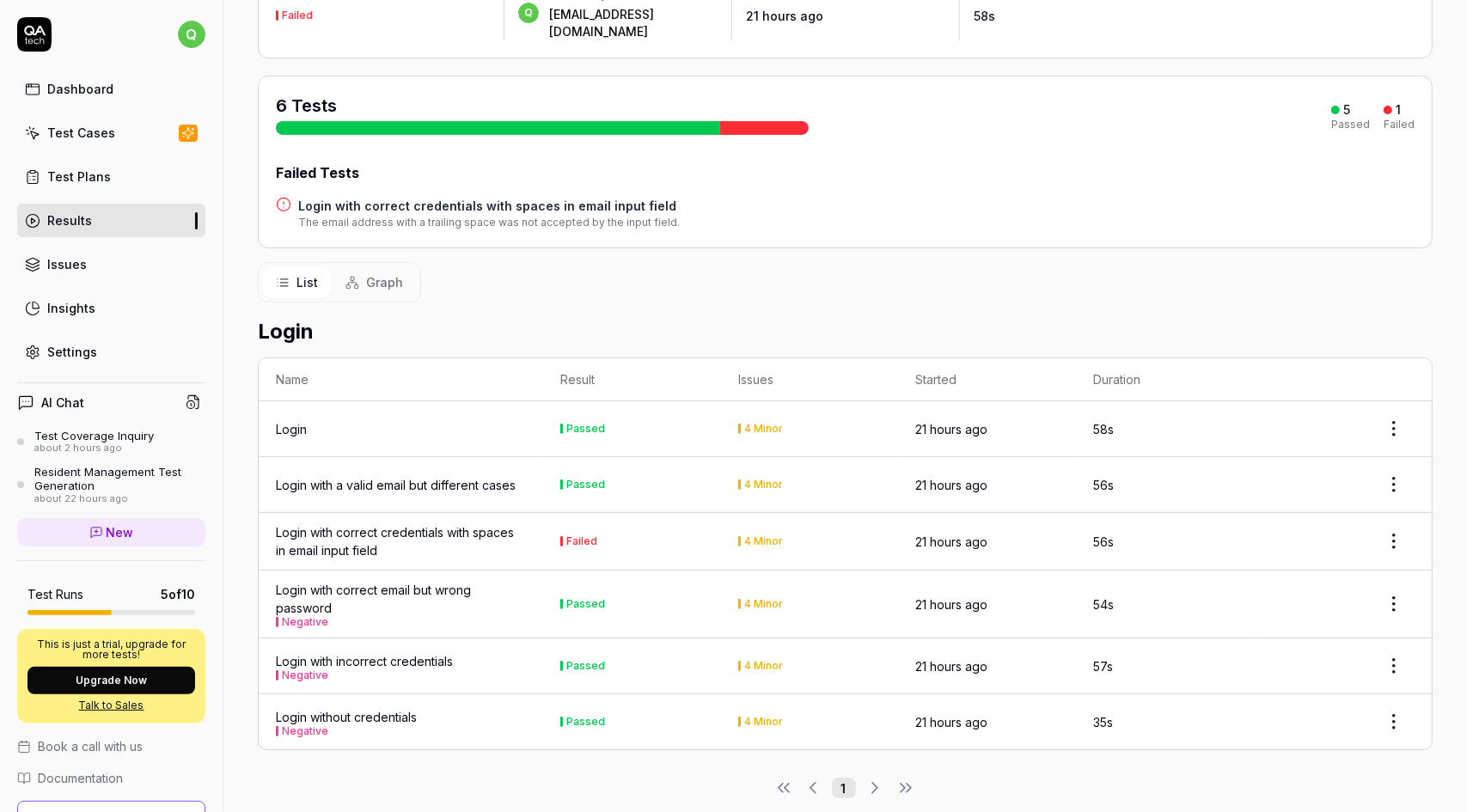
click at [93, 351] on div "Settings" at bounding box center [72, 352] width 49 height 18
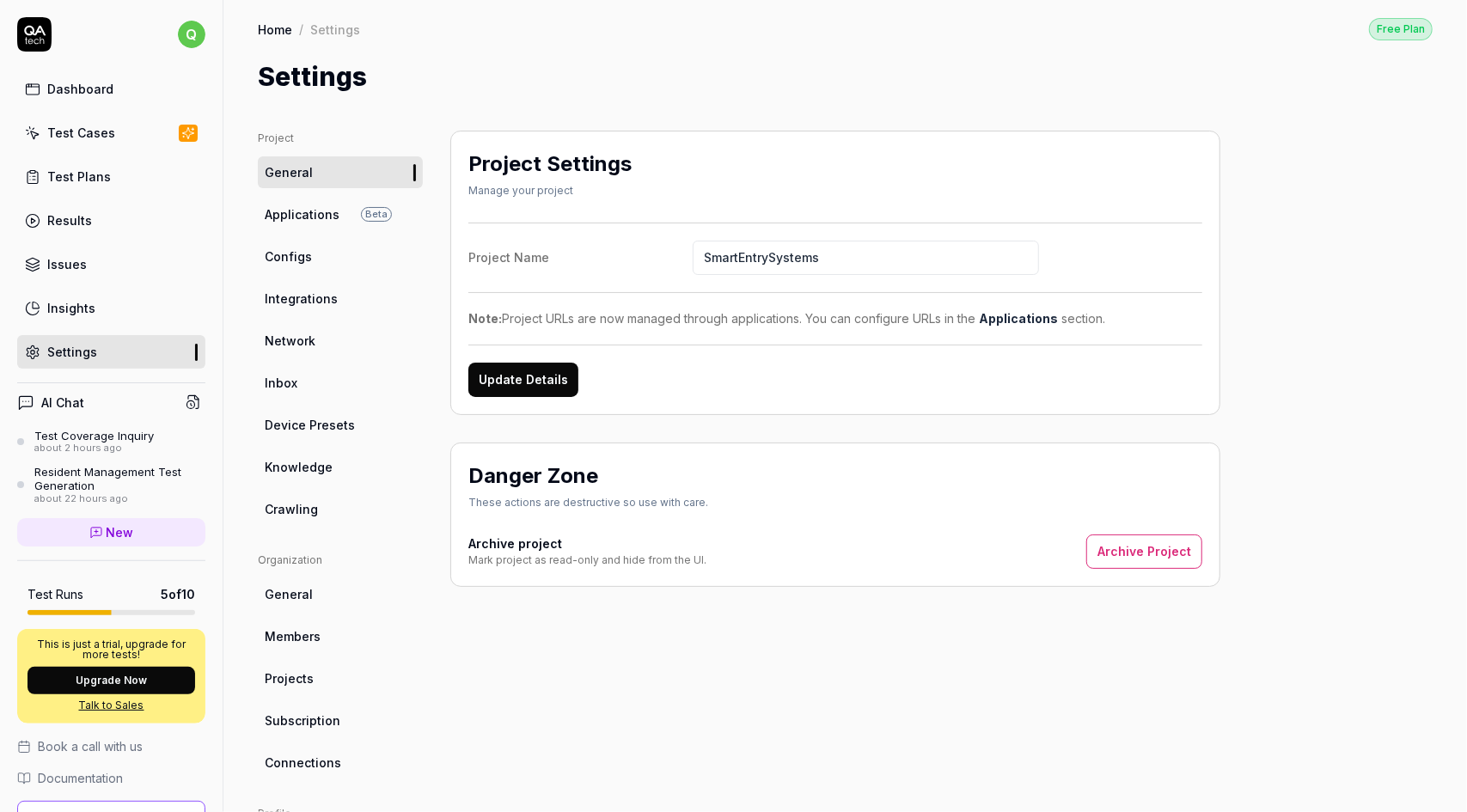
click at [311, 509] on span "Crawling" at bounding box center [291, 509] width 53 height 18
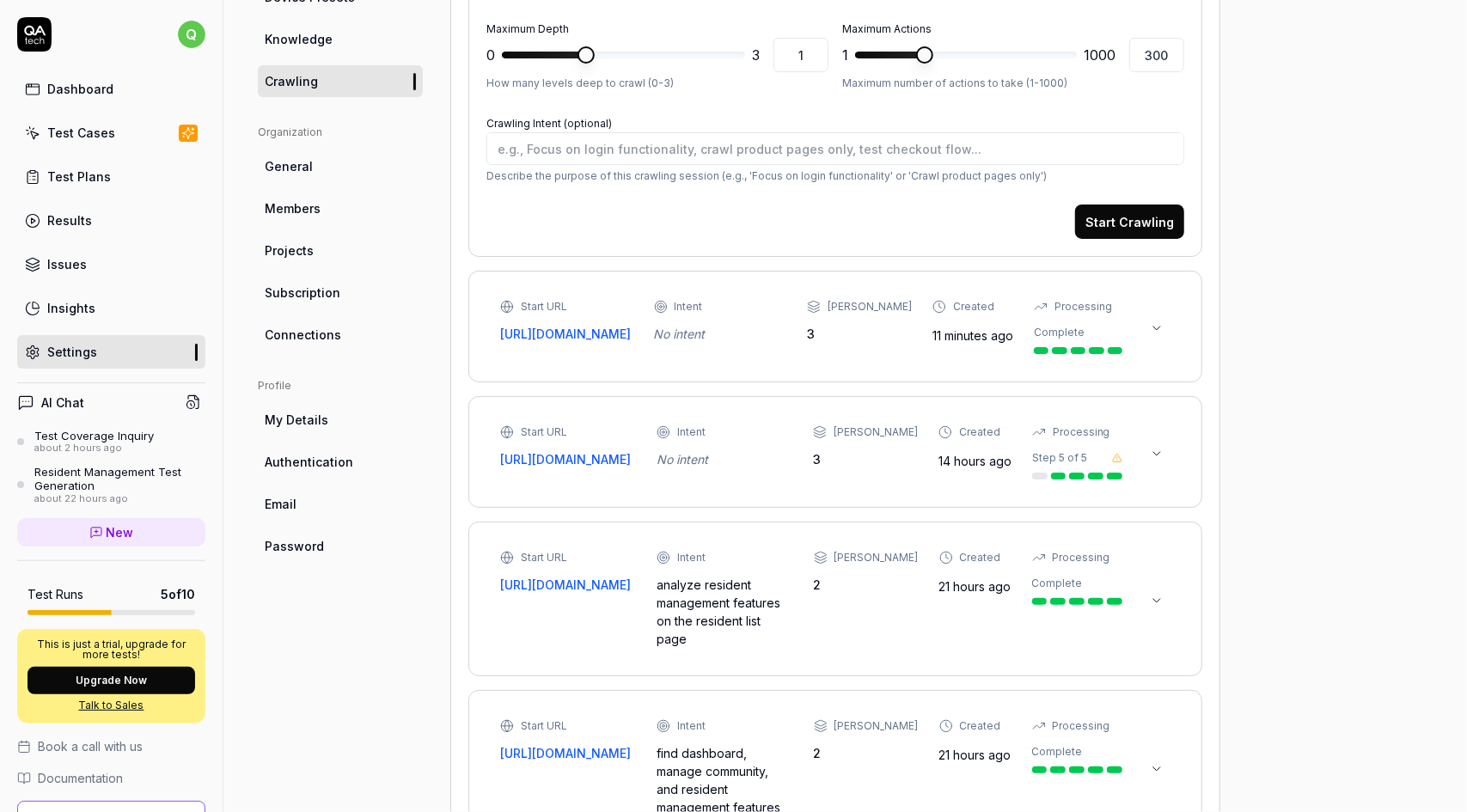
scroll to position [429, 0]
click at [751, 345] on div "Start URL [URL][DOMAIN_NAME] Intent No intent Max Depth 3 Created 11 minutes ag…" at bounding box center [811, 324] width 623 height 55
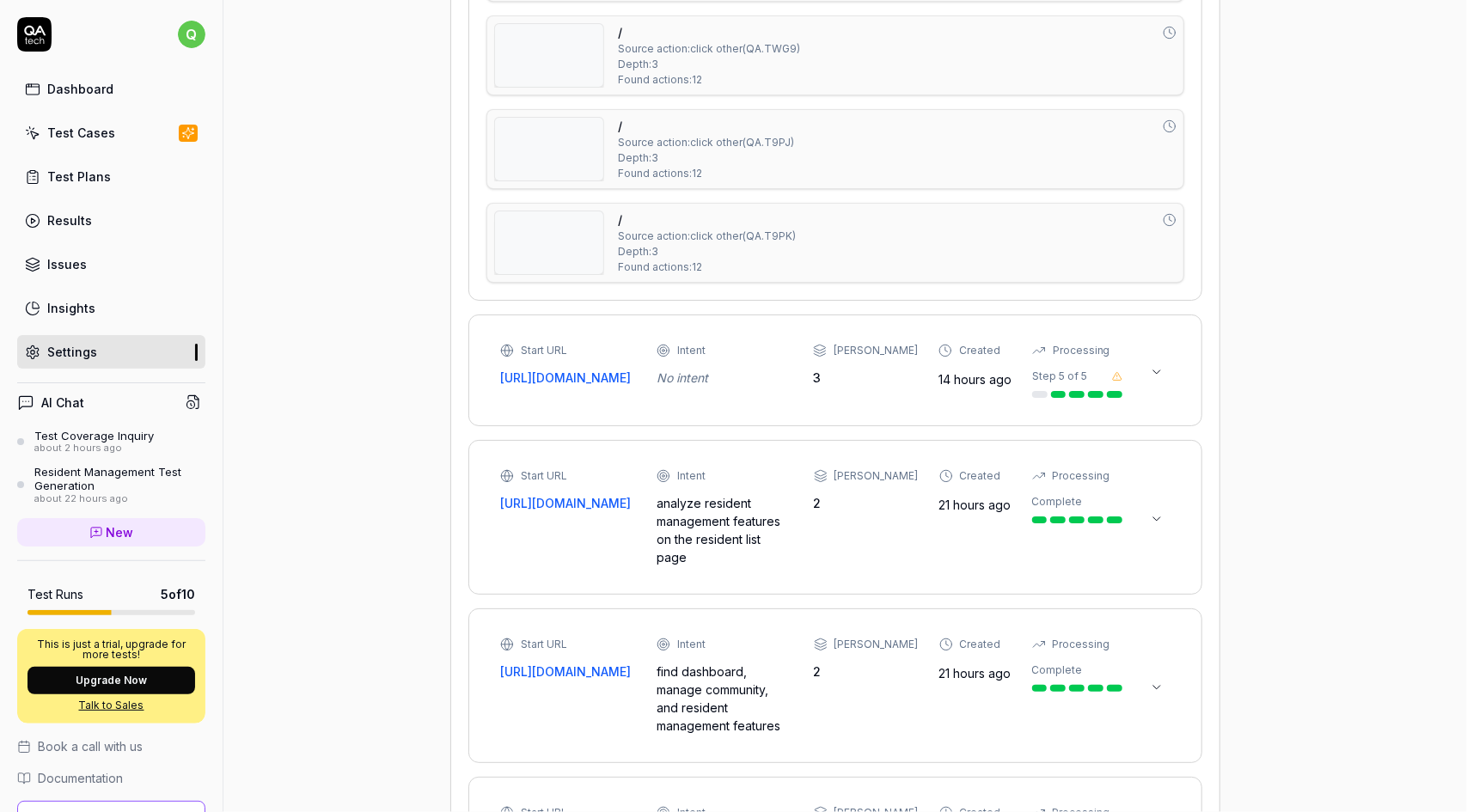
scroll to position [3952, 0]
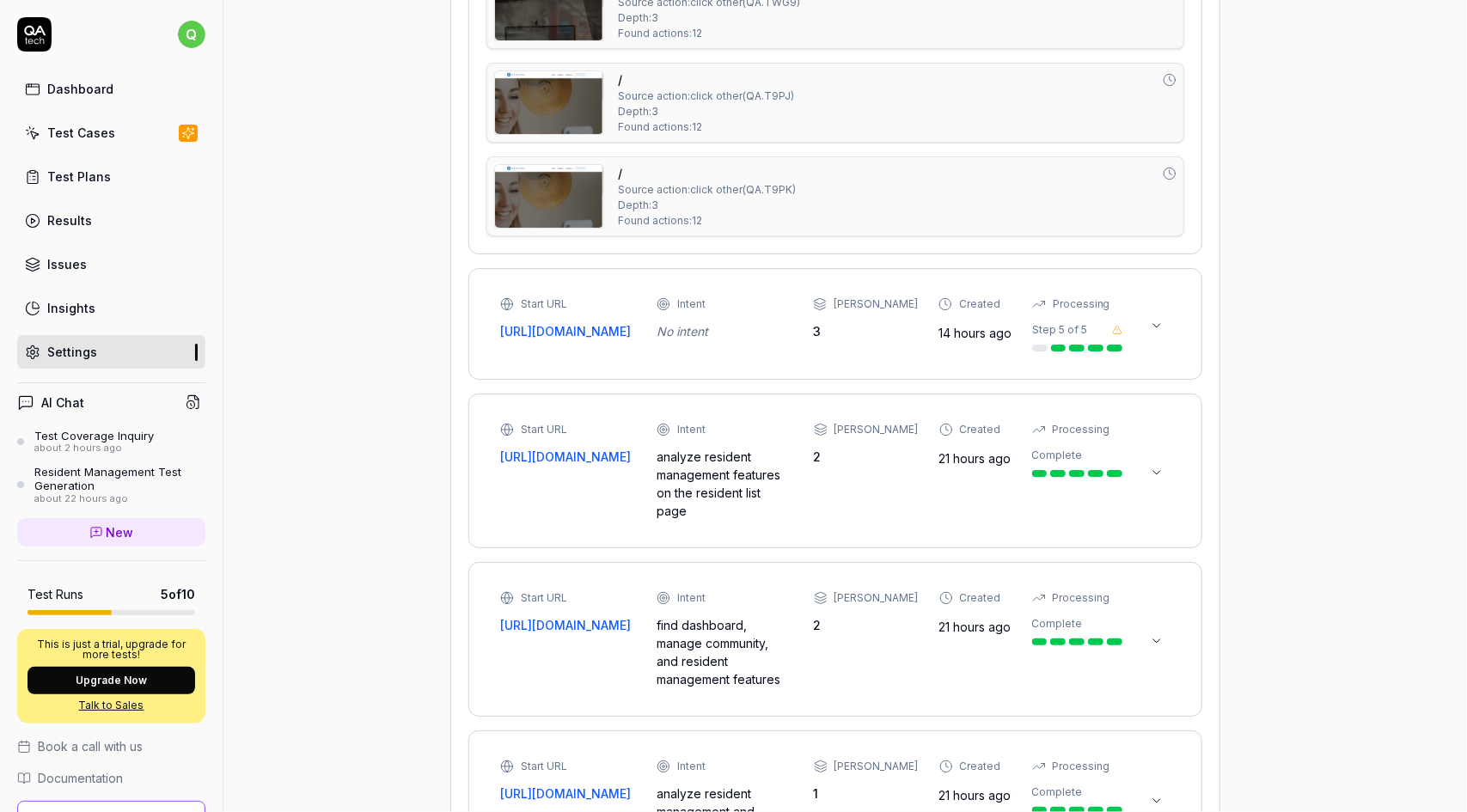
click at [764, 339] on div "Start URL [URL][DOMAIN_NAME] Intent No intent Max Depth 3 Created 14 hours ago …" at bounding box center [811, 323] width 623 height 55
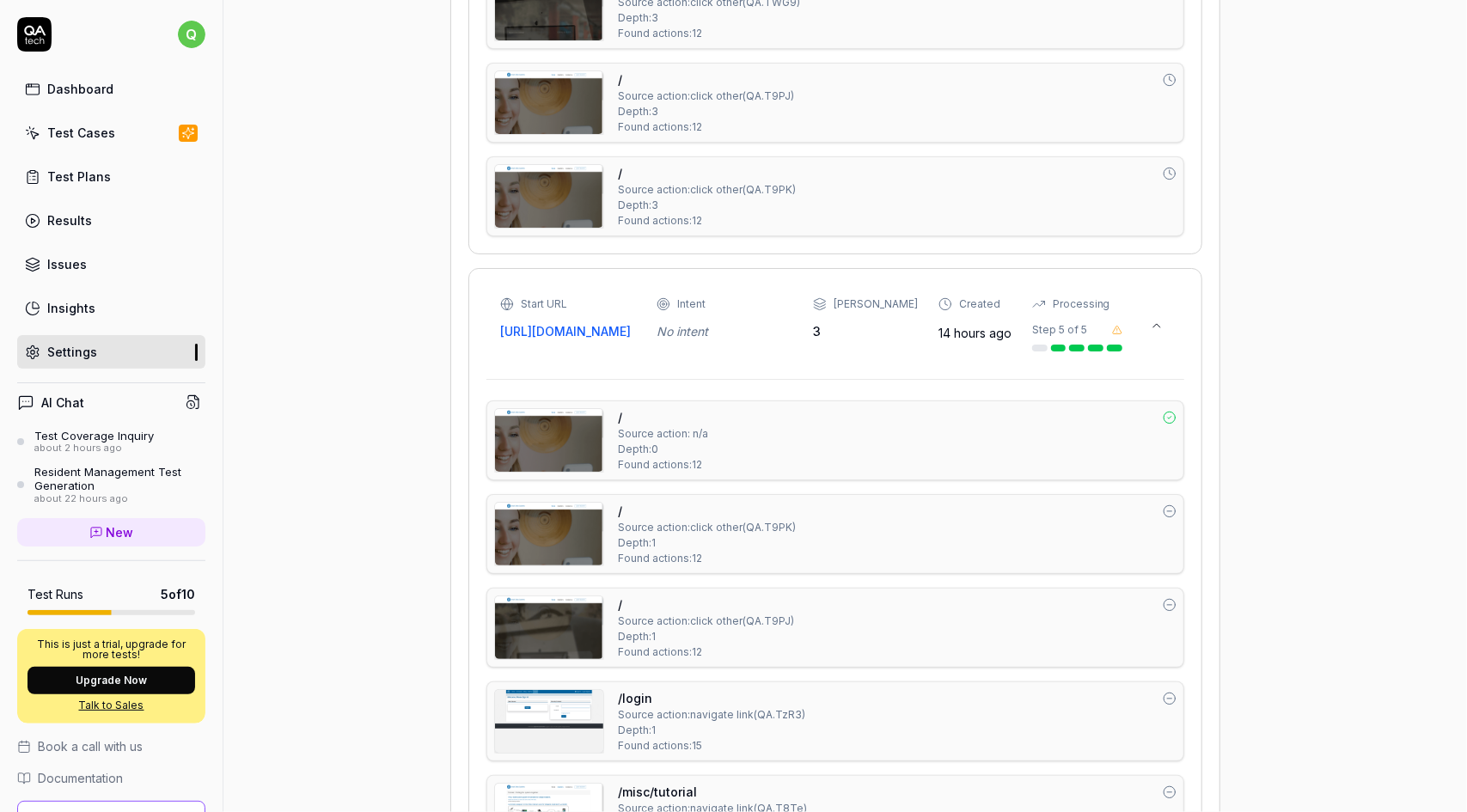
click at [764, 339] on div "Start URL [URL][DOMAIN_NAME] Intent No intent Max Depth 3 Created 14 hours ago …" at bounding box center [811, 323] width 623 height 55
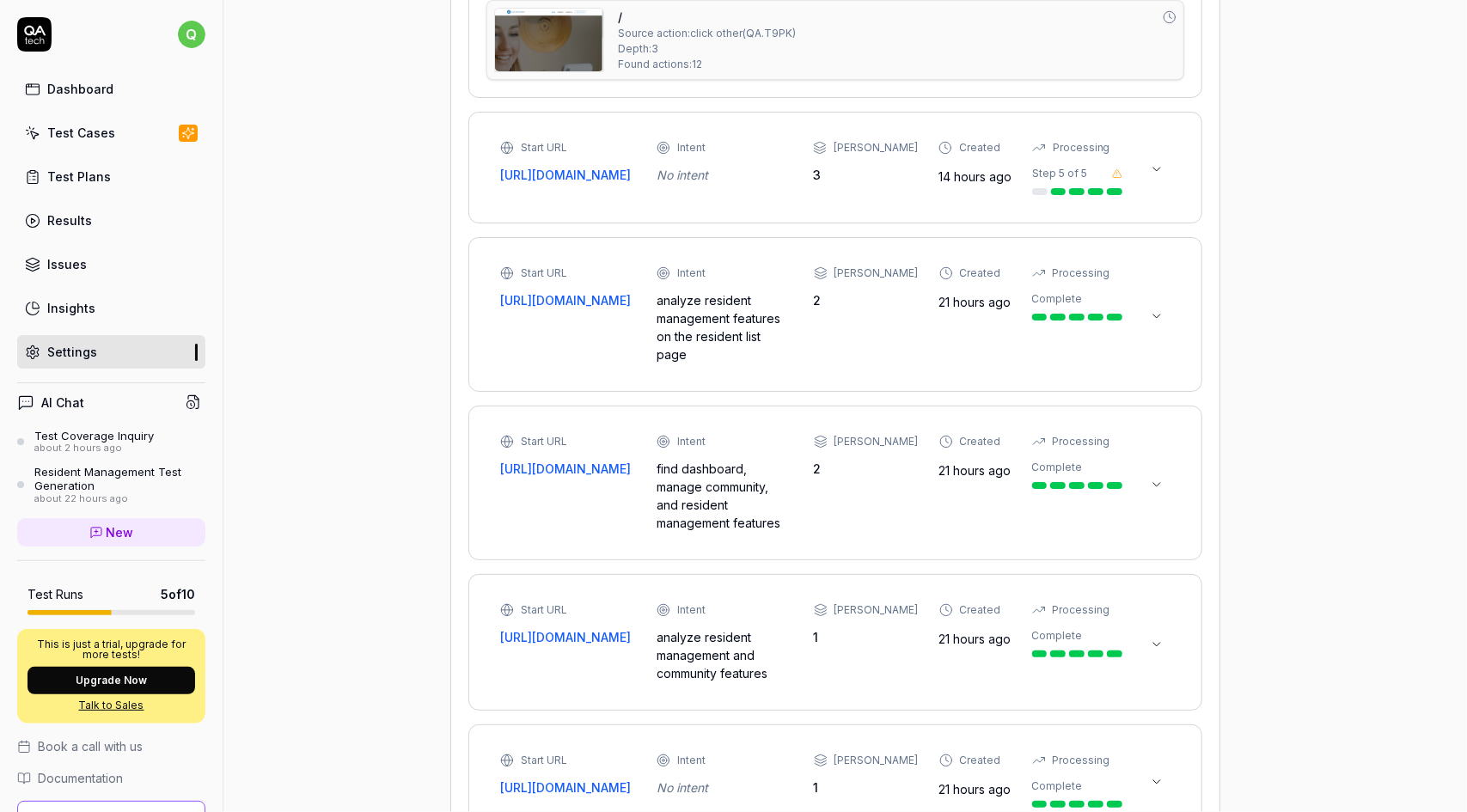
scroll to position [4124, 0]
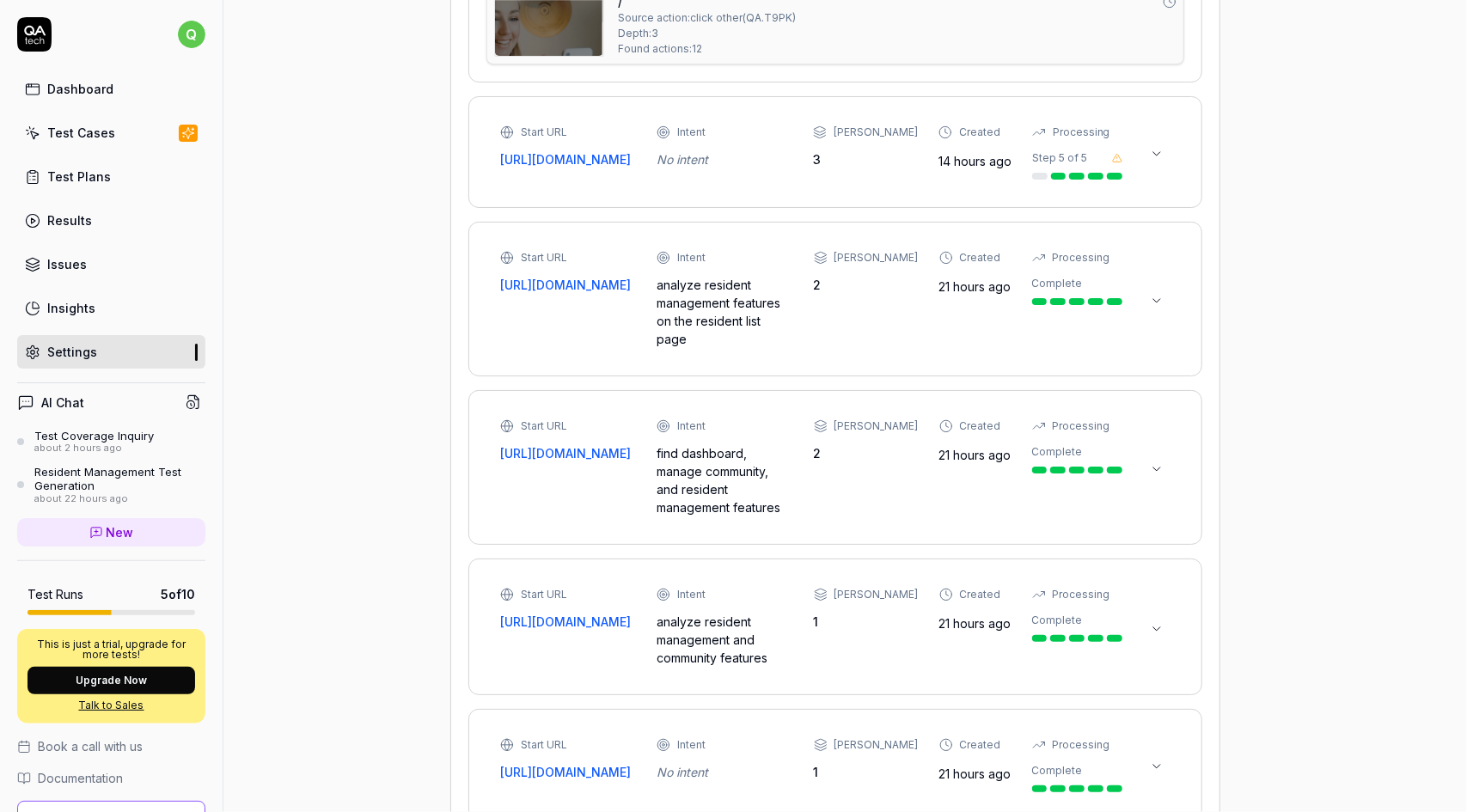
click at [864, 324] on div "Start URL [URL][DOMAIN_NAME] Intent analyze resident management features on the…" at bounding box center [835, 299] width 698 height 119
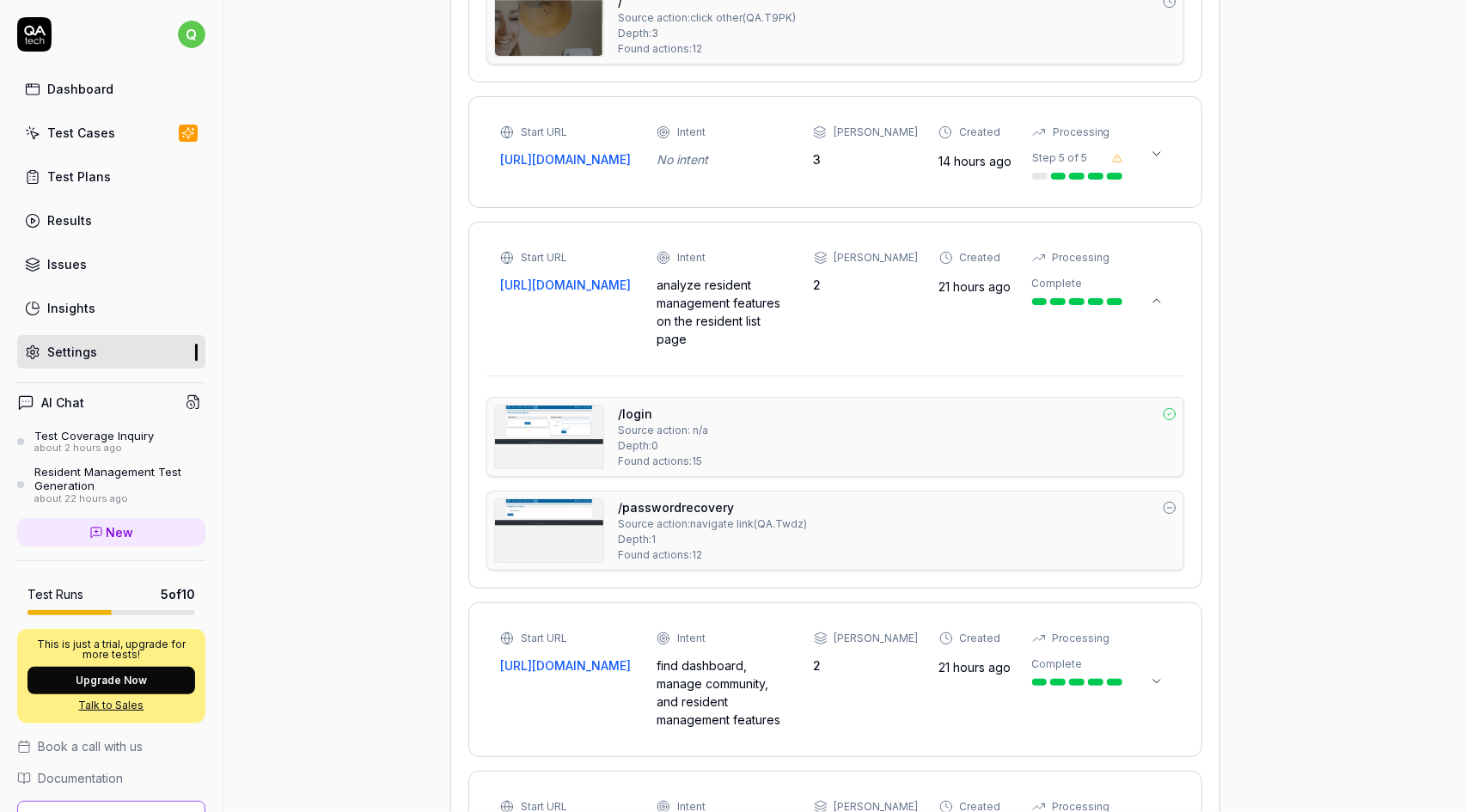
click at [864, 324] on div "Start URL [URL][DOMAIN_NAME] Intent analyze resident management features on the…" at bounding box center [835, 299] width 698 height 119
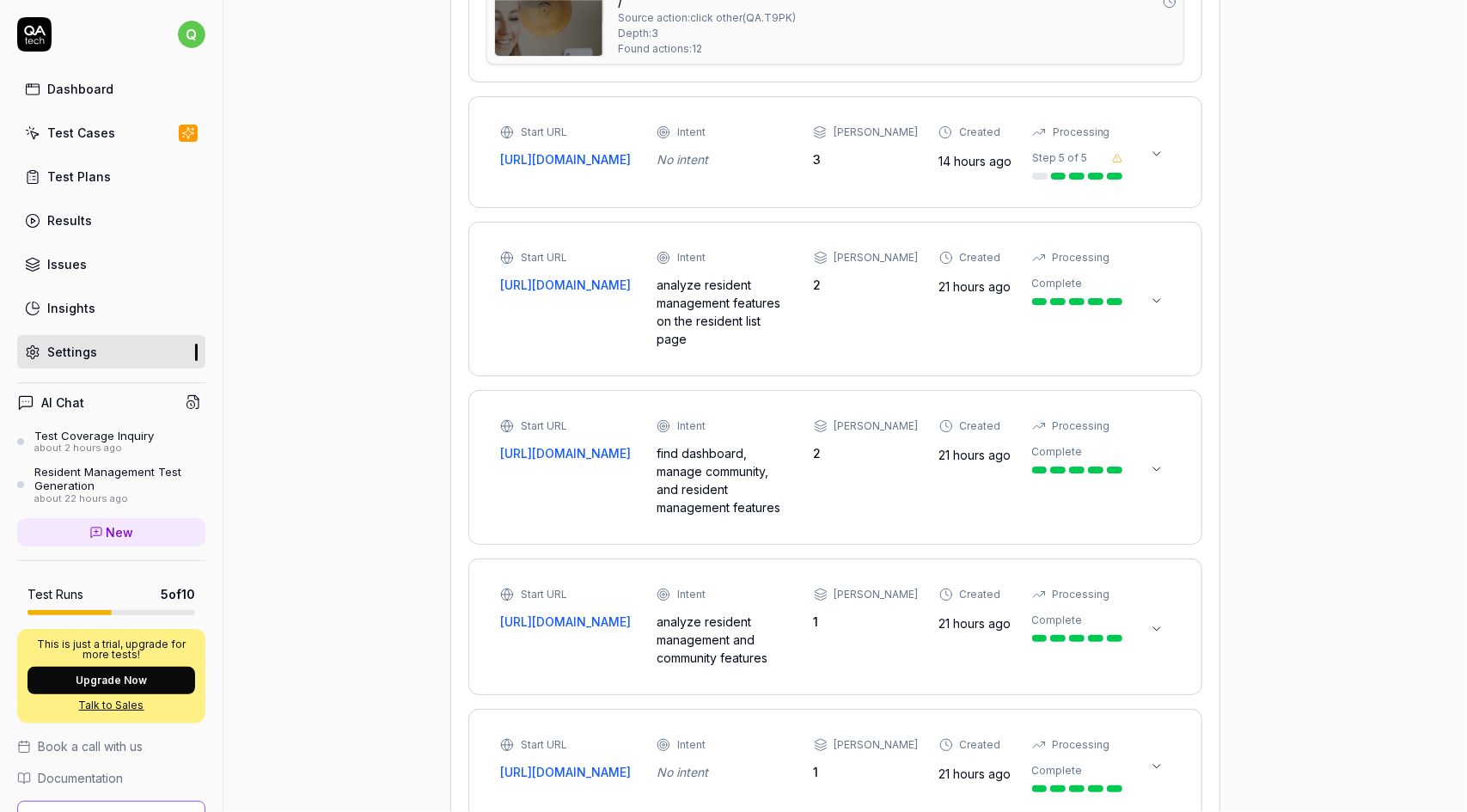
click at [864, 324] on div "Start URL [URL][DOMAIN_NAME] Intent analyze resident management features on the…" at bounding box center [835, 299] width 698 height 119
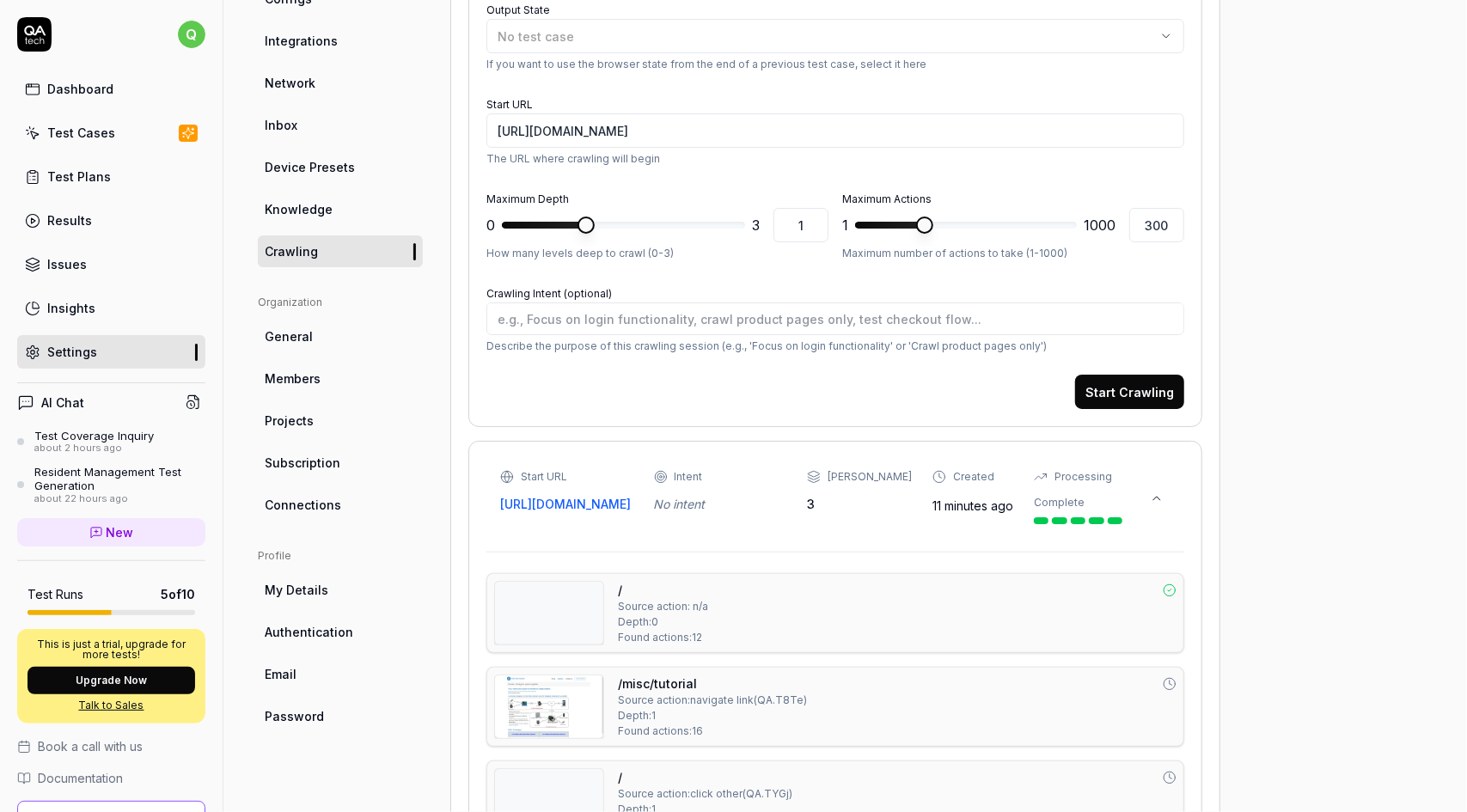
scroll to position [0, 0]
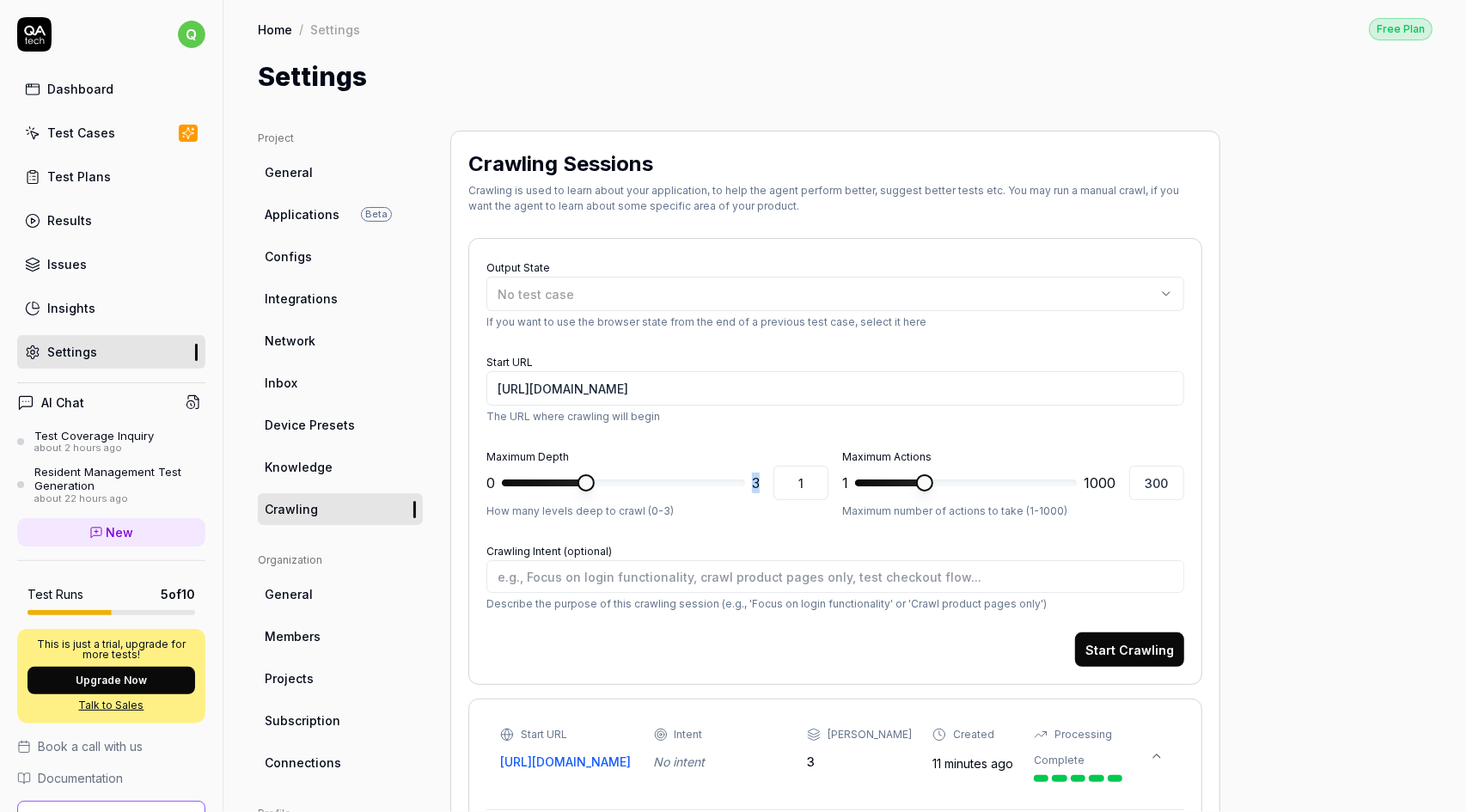
drag, startPoint x: 759, startPoint y: 486, endPoint x: 755, endPoint y: 479, distance: 8.1
click at [755, 479] on span "3" at bounding box center [756, 482] width 8 height 21
drag, startPoint x: 1117, startPoint y: 479, endPoint x: 1080, endPoint y: 480, distance: 37.0
click at [1080, 480] on div "1 *** 1000 300" at bounding box center [1012, 482] width 342 height 34
click at [1083, 343] on form "Output State No test case If you want to use the browser state from the end of …" at bounding box center [835, 461] width 698 height 410
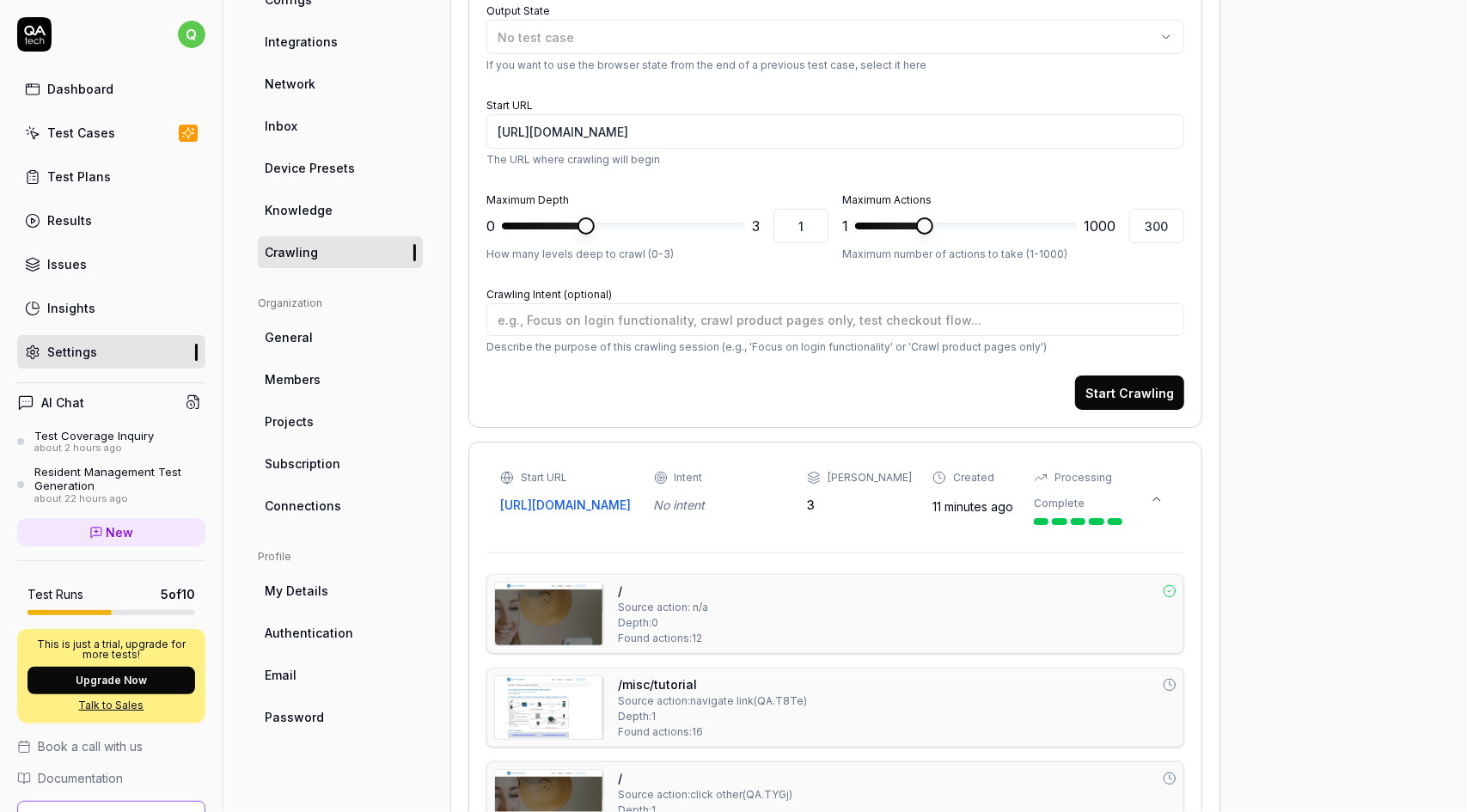
scroll to position [258, 0]
click at [124, 231] on link "Results" at bounding box center [110, 220] width 188 height 33
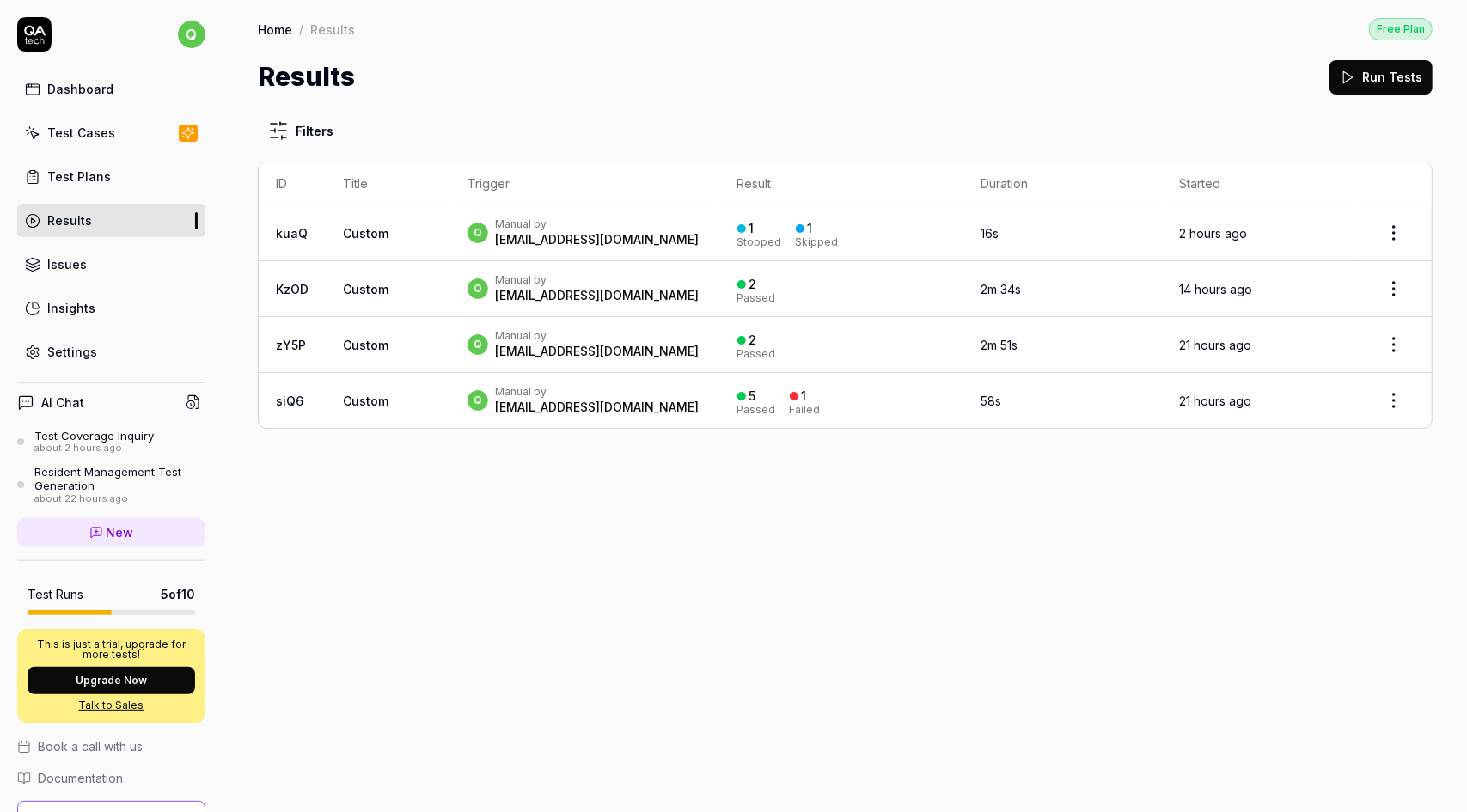
click at [679, 233] on div "q Manual by [EMAIL_ADDRESS][DOMAIN_NAME]" at bounding box center [585, 233] width 235 height 31
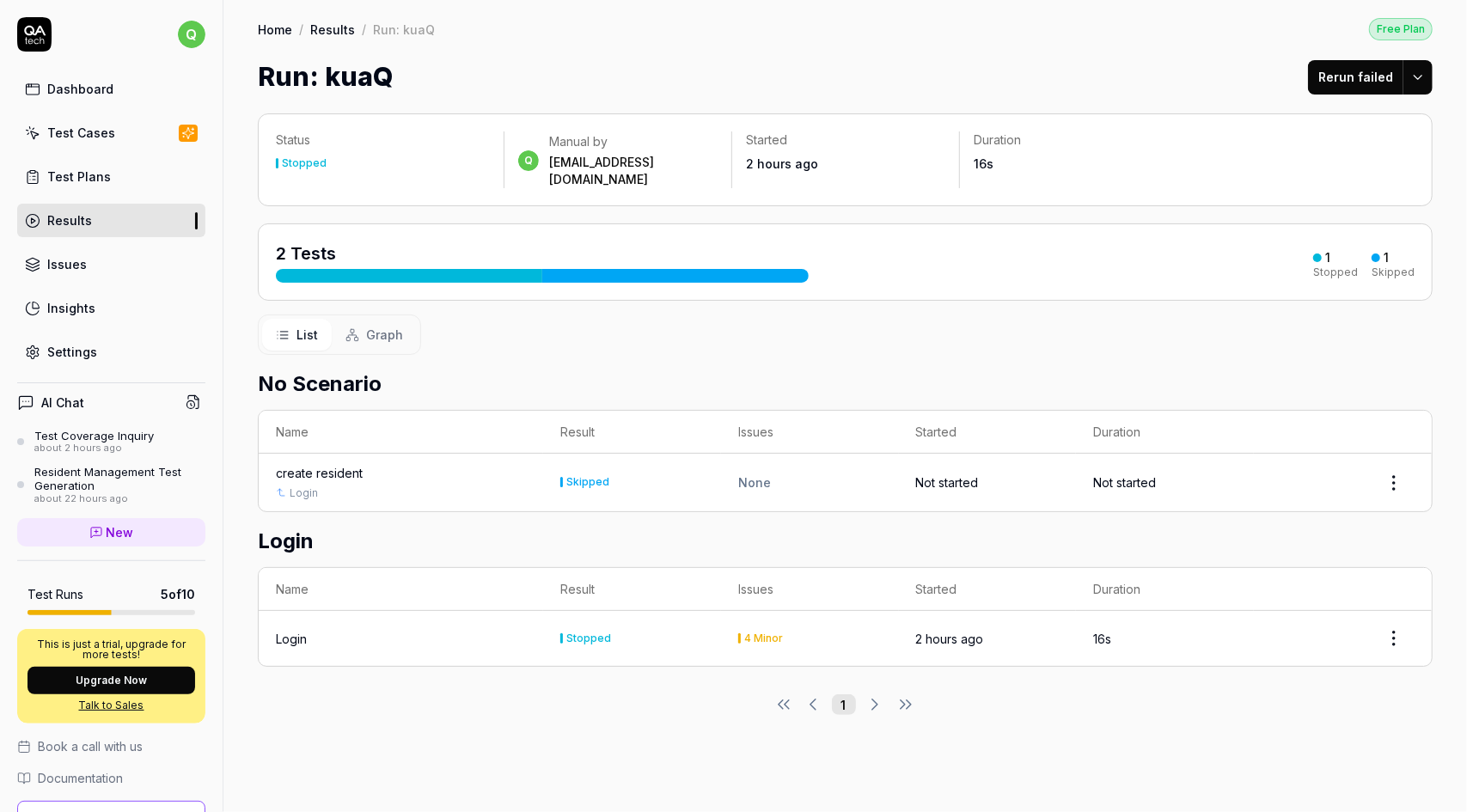
click at [102, 127] on div "Test Cases" at bounding box center [82, 133] width 68 height 18
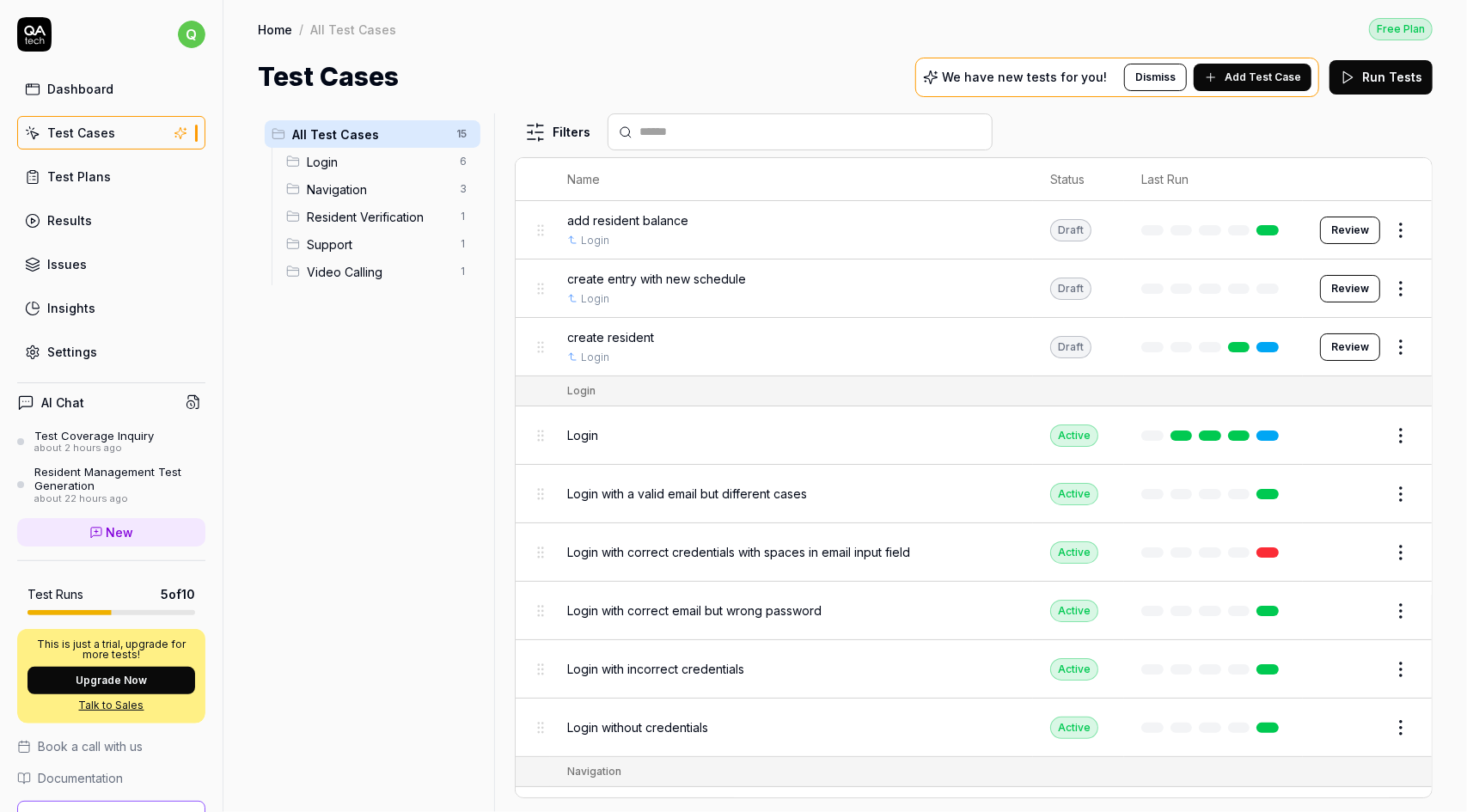
click at [1346, 227] on button "Review" at bounding box center [1349, 230] width 60 height 28
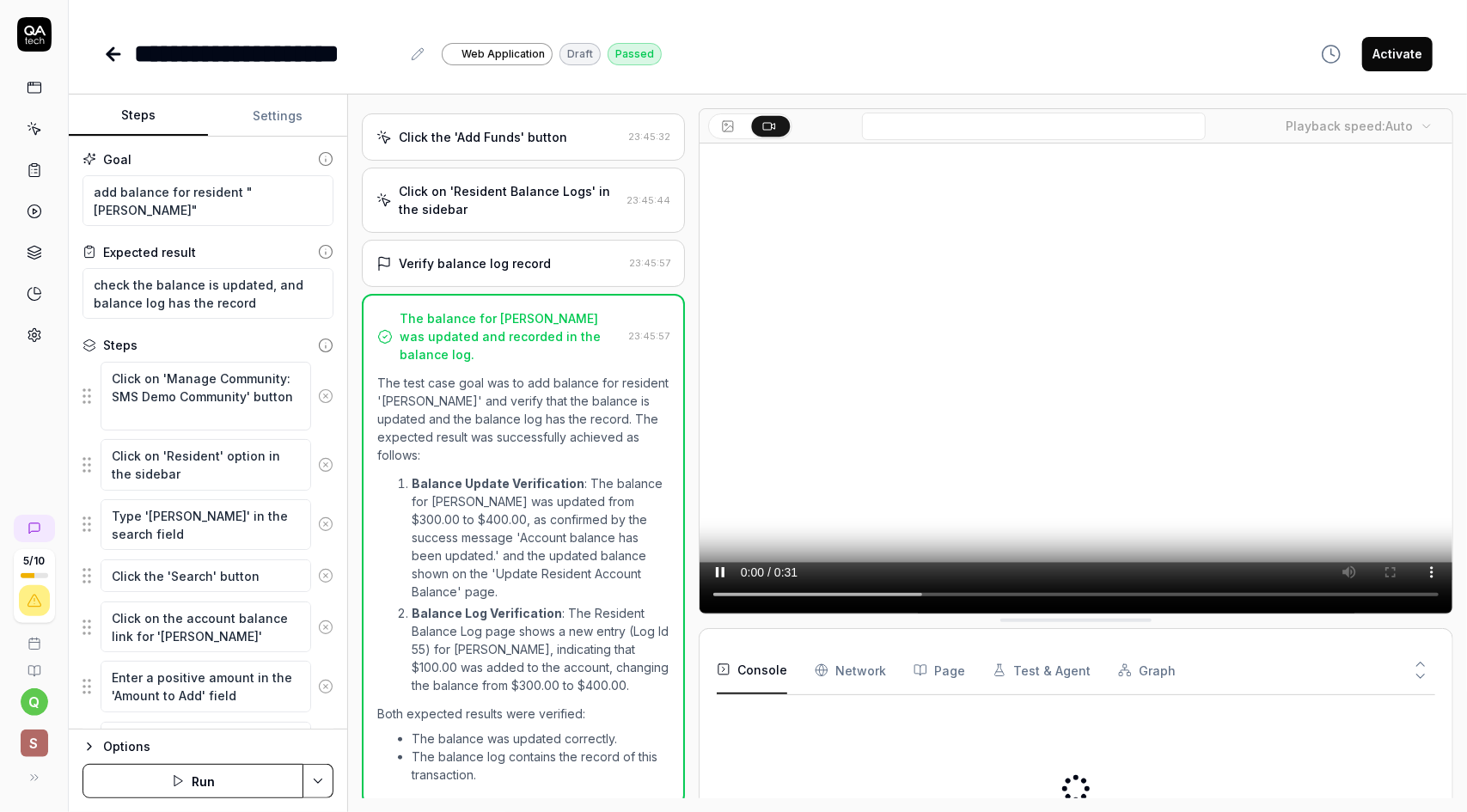
scroll to position [488, 0]
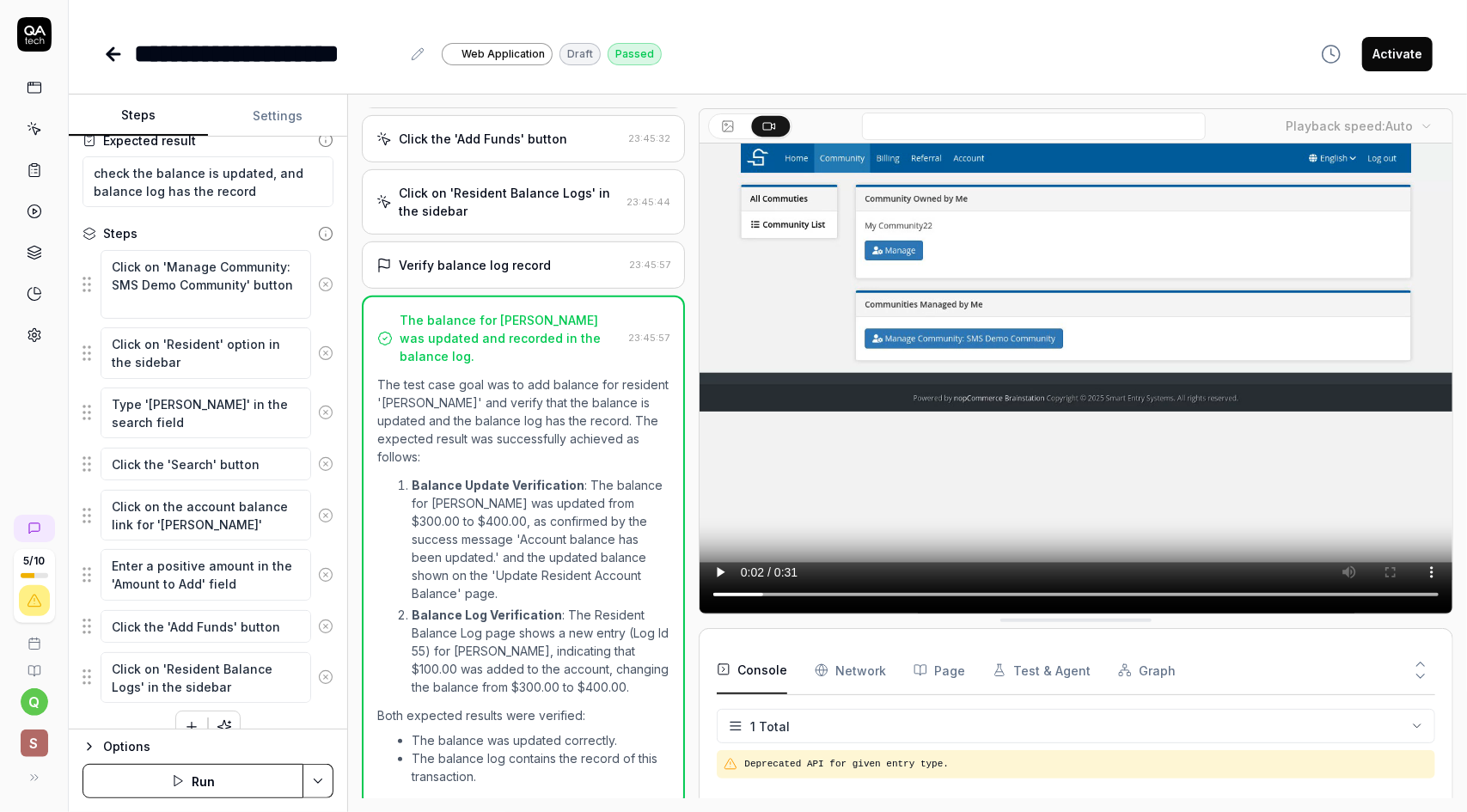
scroll to position [134, 0]
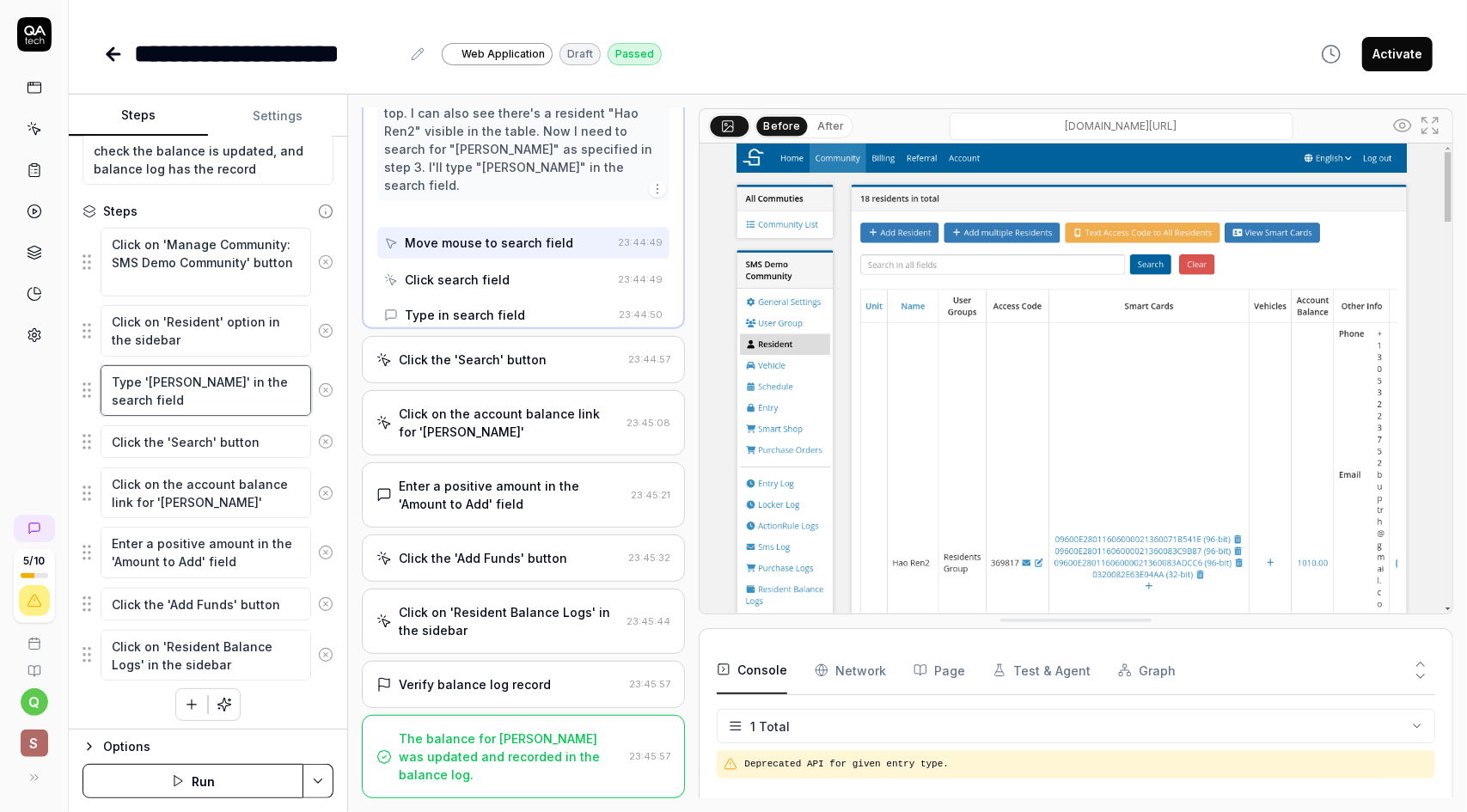
click at [172, 402] on textarea "Type '[PERSON_NAME]' in the search field" at bounding box center [206, 391] width 210 height 50
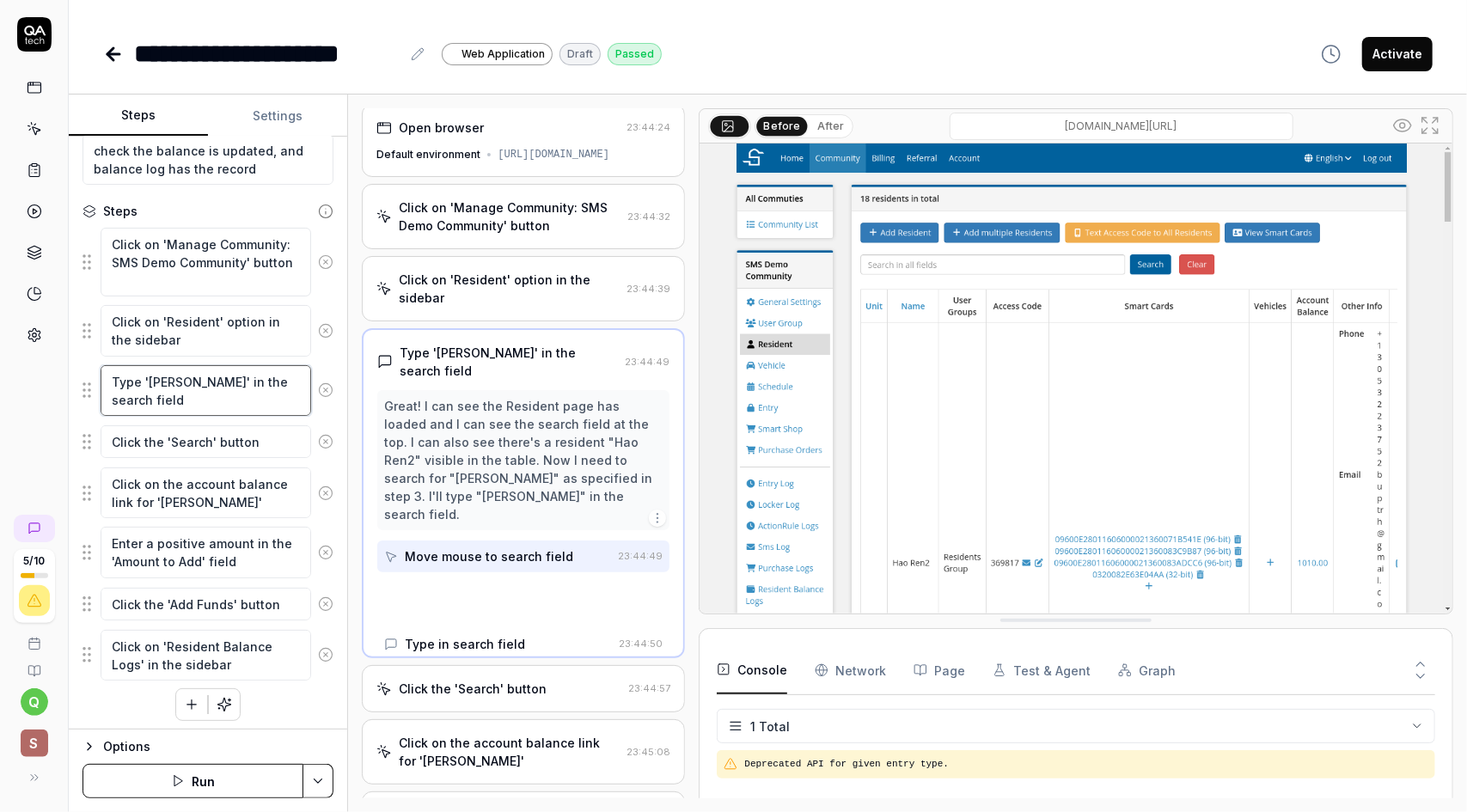
scroll to position [0, 0]
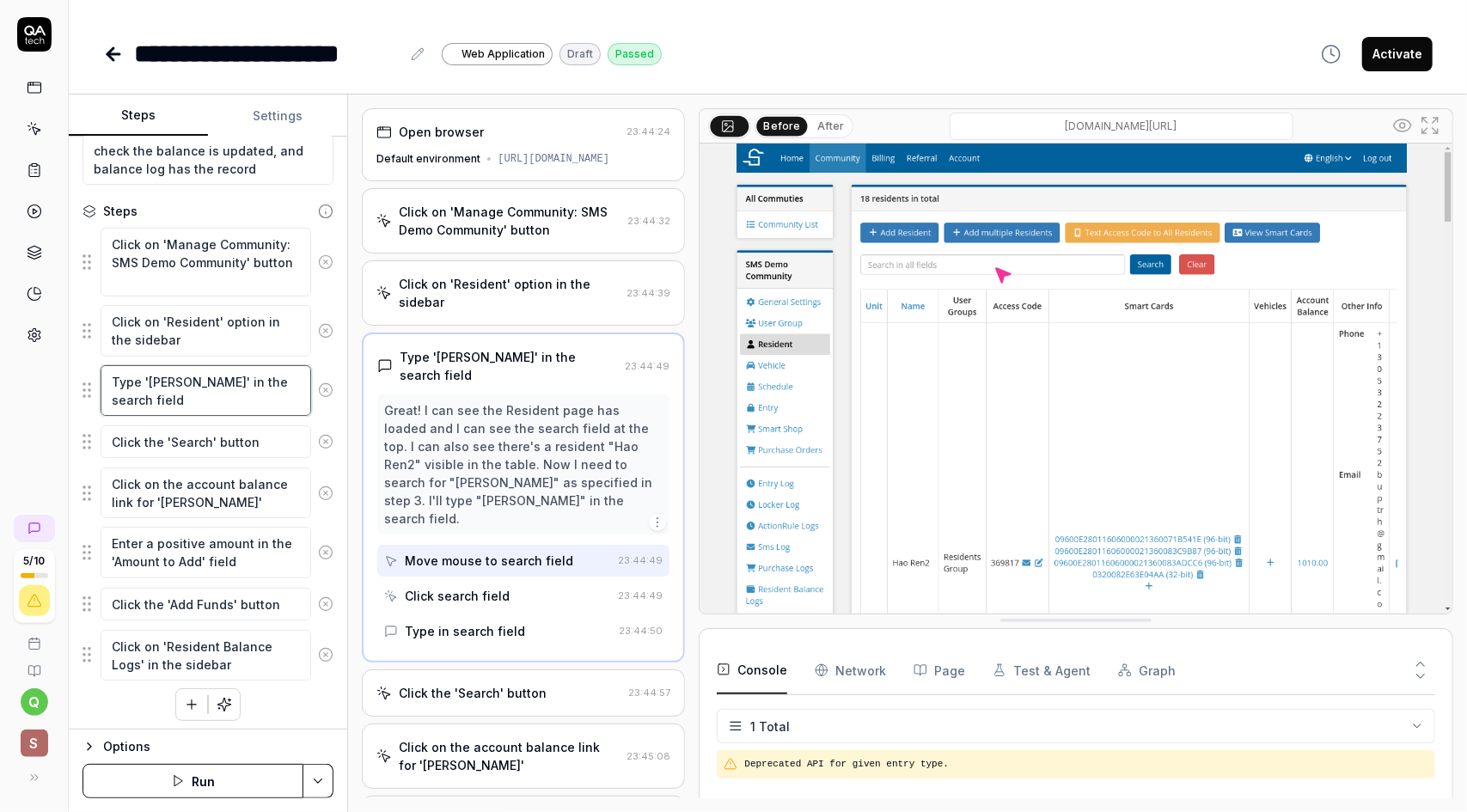
drag, startPoint x: 143, startPoint y: 398, endPoint x: 105, endPoint y: 381, distance: 41.6
click at [105, 381] on textarea "Type '[PERSON_NAME]' in the search field" at bounding box center [206, 391] width 210 height 50
click at [191, 443] on textarea "Click the 'Search' button" at bounding box center [206, 441] width 210 height 32
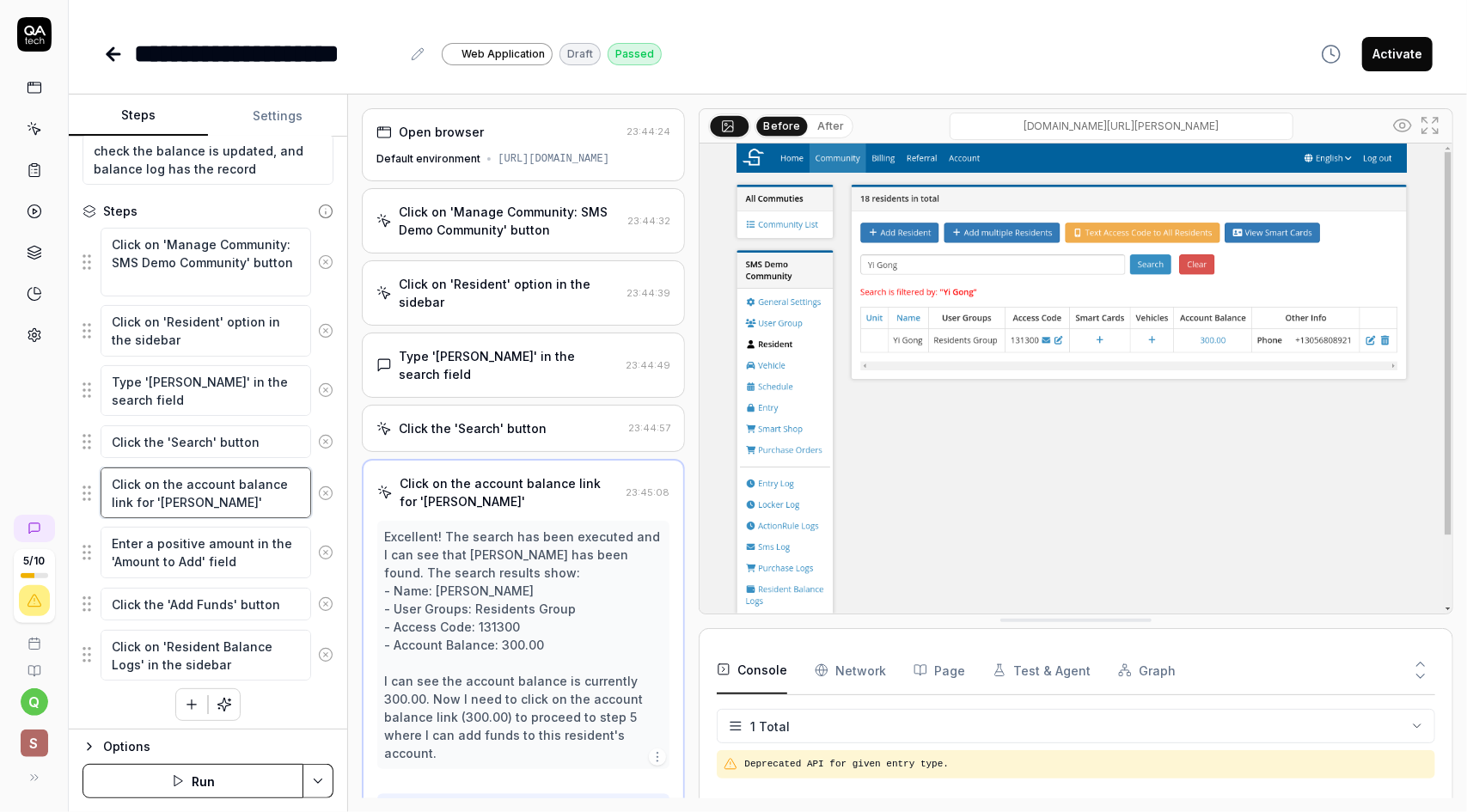
click at [189, 501] on textarea "Click on the account balance link for '[PERSON_NAME]'" at bounding box center [206, 492] width 210 height 50
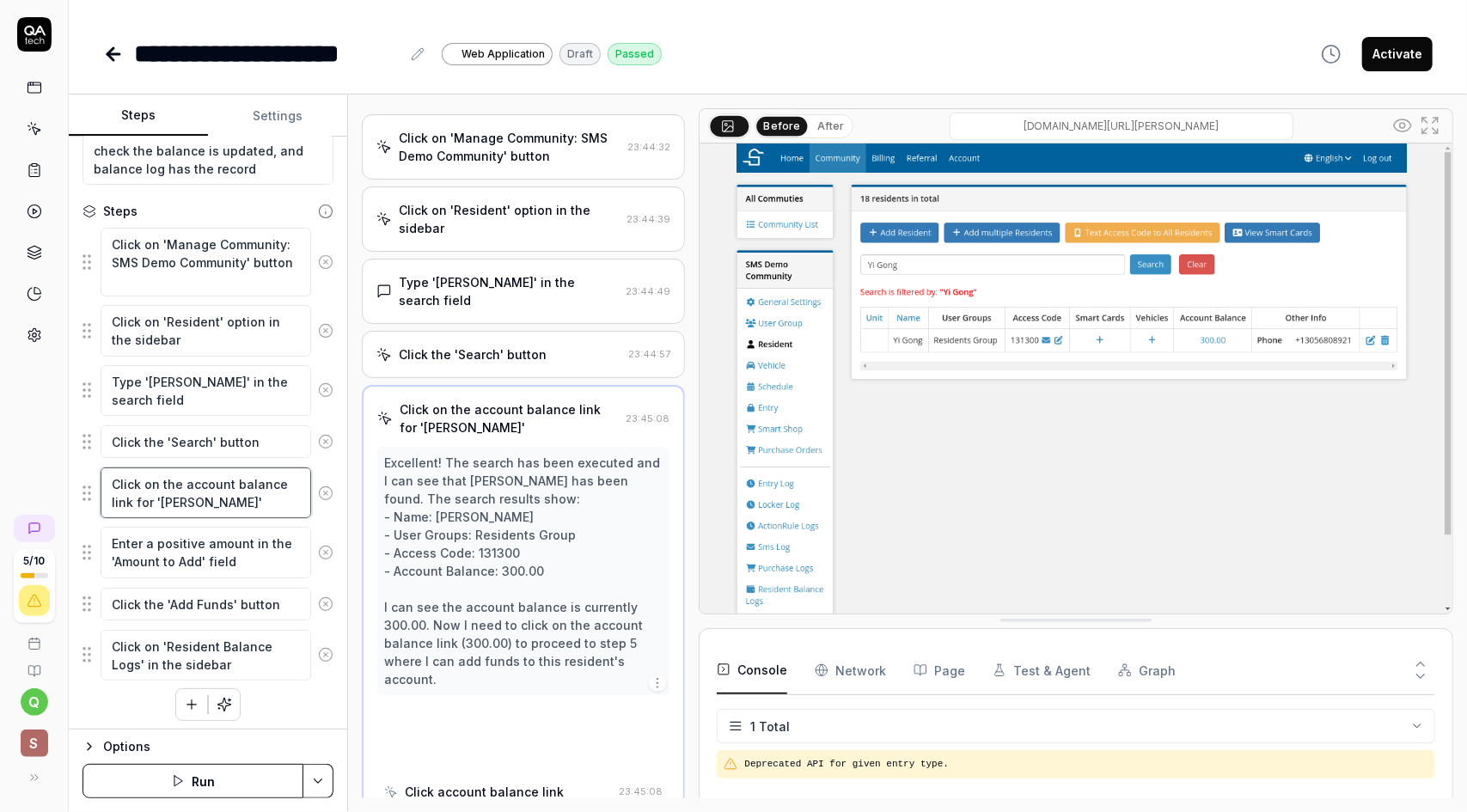
scroll to position [75, 0]
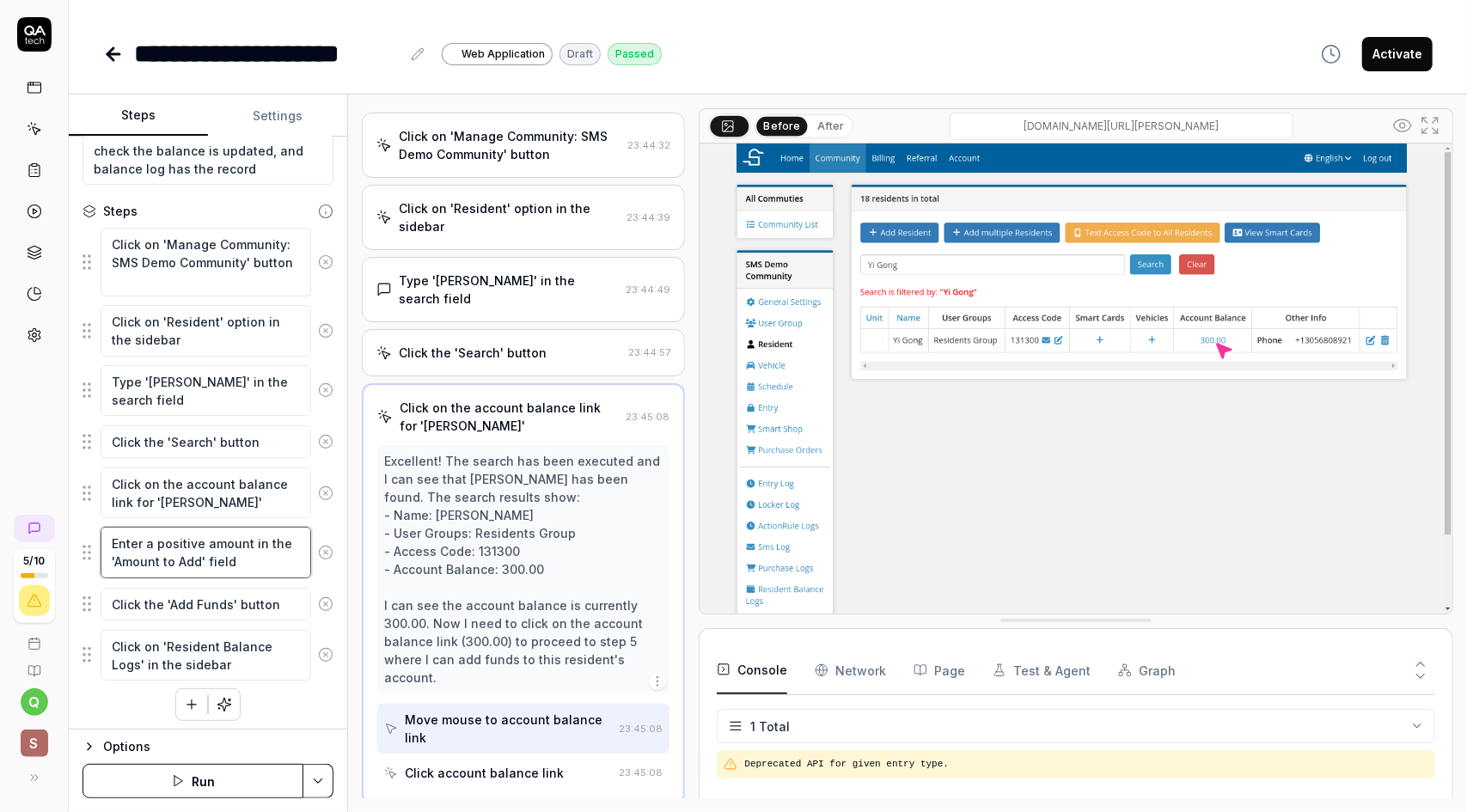
click at [211, 548] on textarea "Enter a positive amount in the 'Amount to Add' field" at bounding box center [206, 552] width 210 height 50
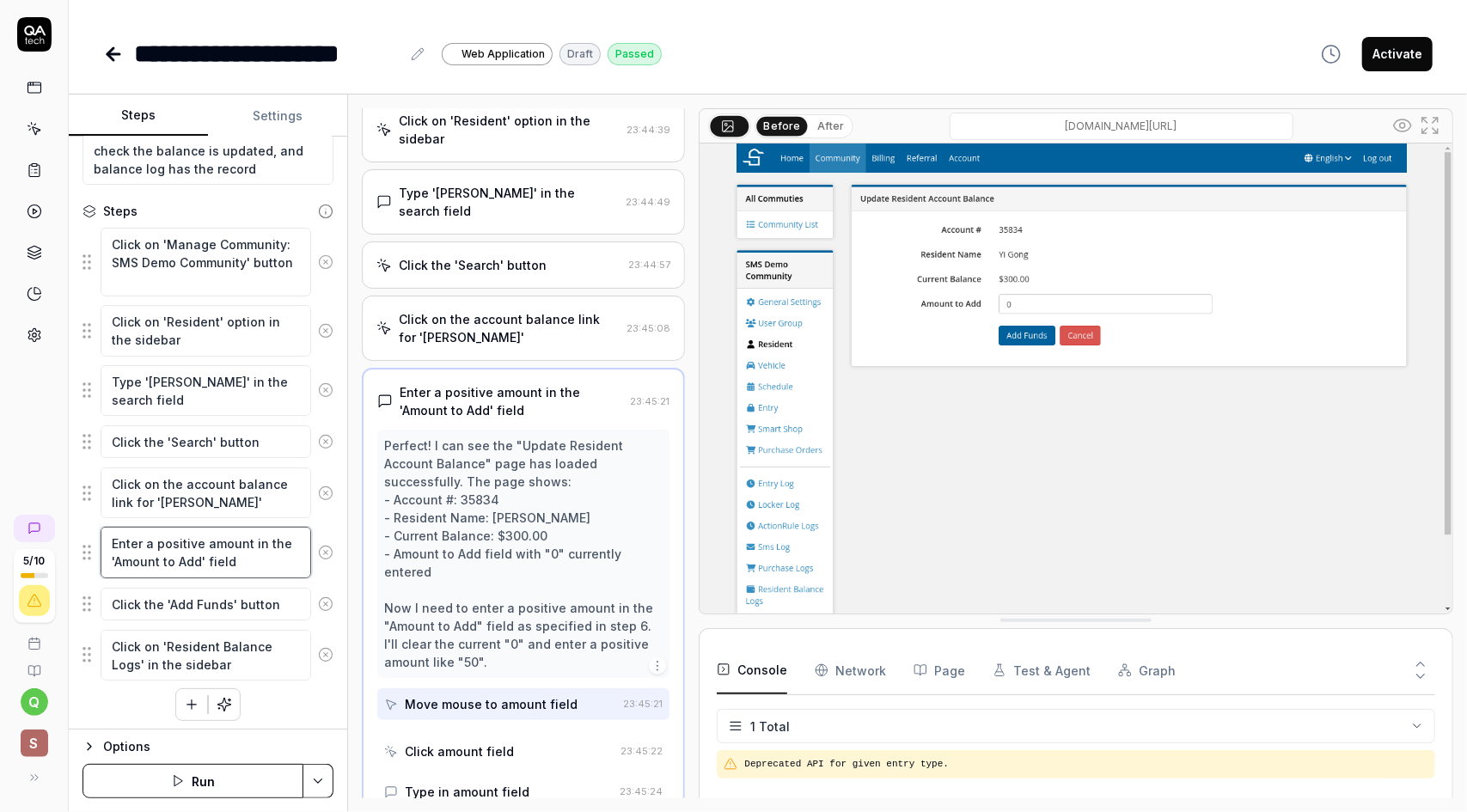
scroll to position [164, 0]
click at [239, 562] on textarea "Enter a positive amount in the 'Amount to Add' field" at bounding box center [206, 552] width 210 height 50
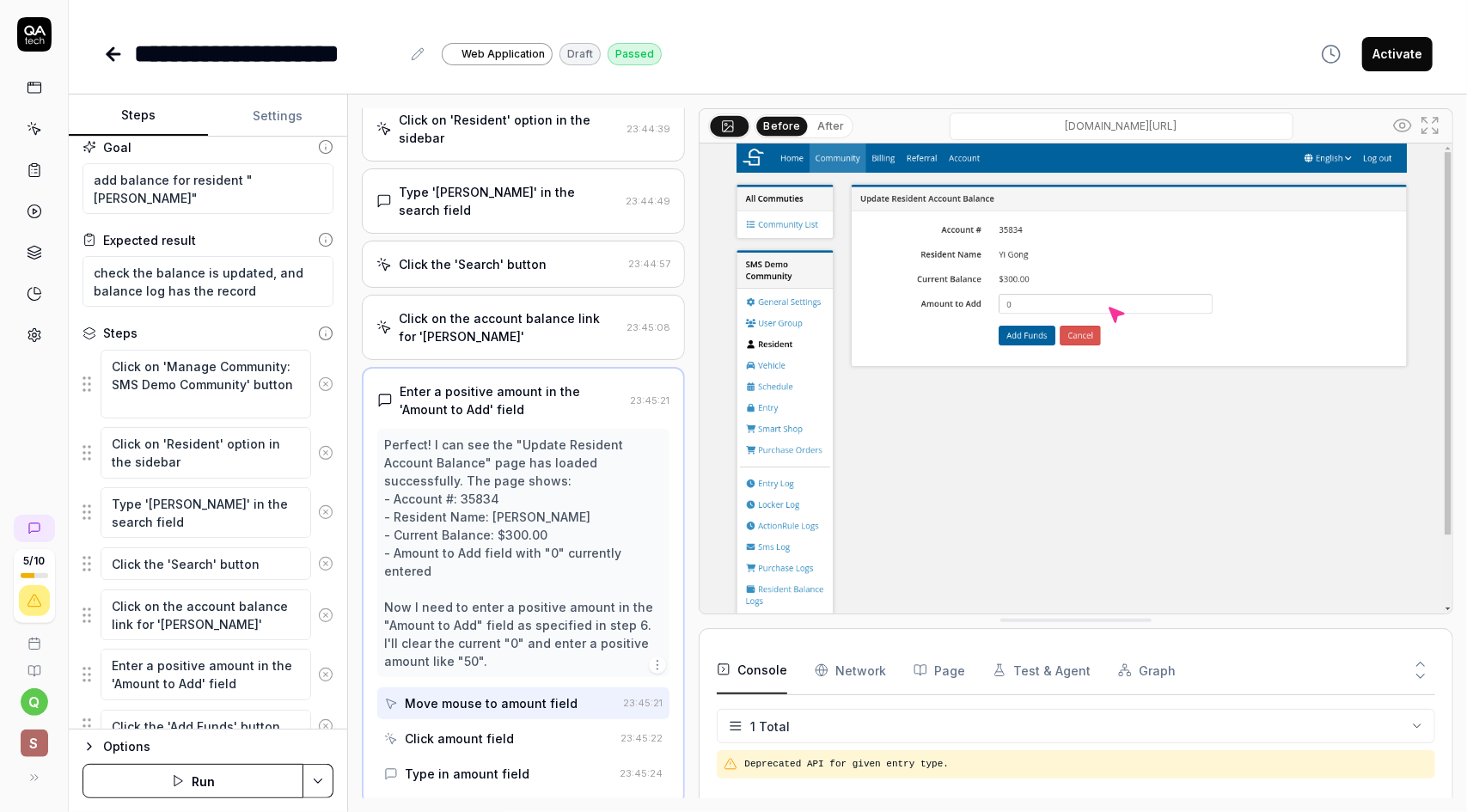
scroll to position [0, 0]
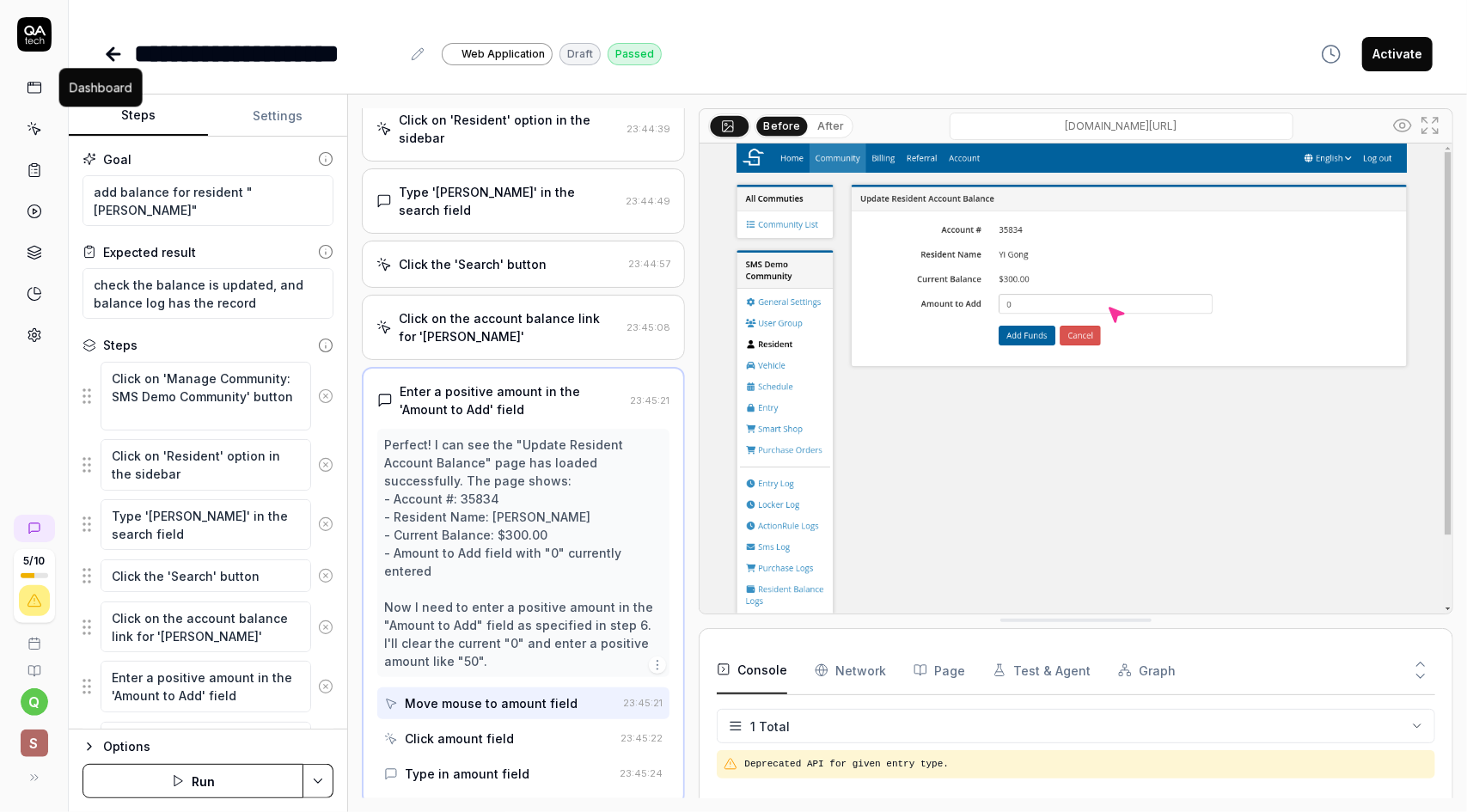
click at [31, 86] on icon at bounding box center [34, 87] width 15 height 15
click at [40, 86] on rect at bounding box center [34, 87] width 13 height 10
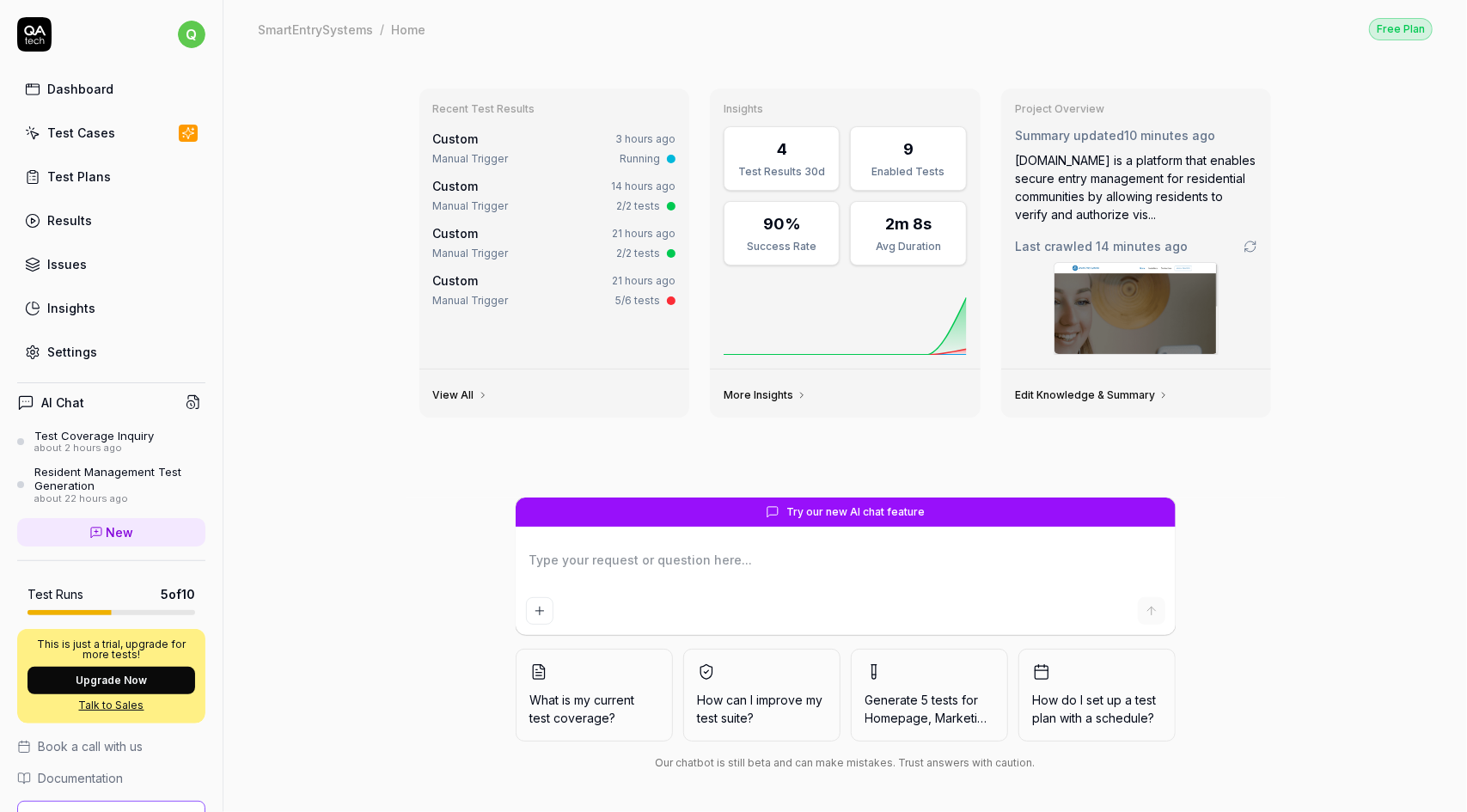
click at [89, 136] on div "Test Cases" at bounding box center [82, 133] width 68 height 18
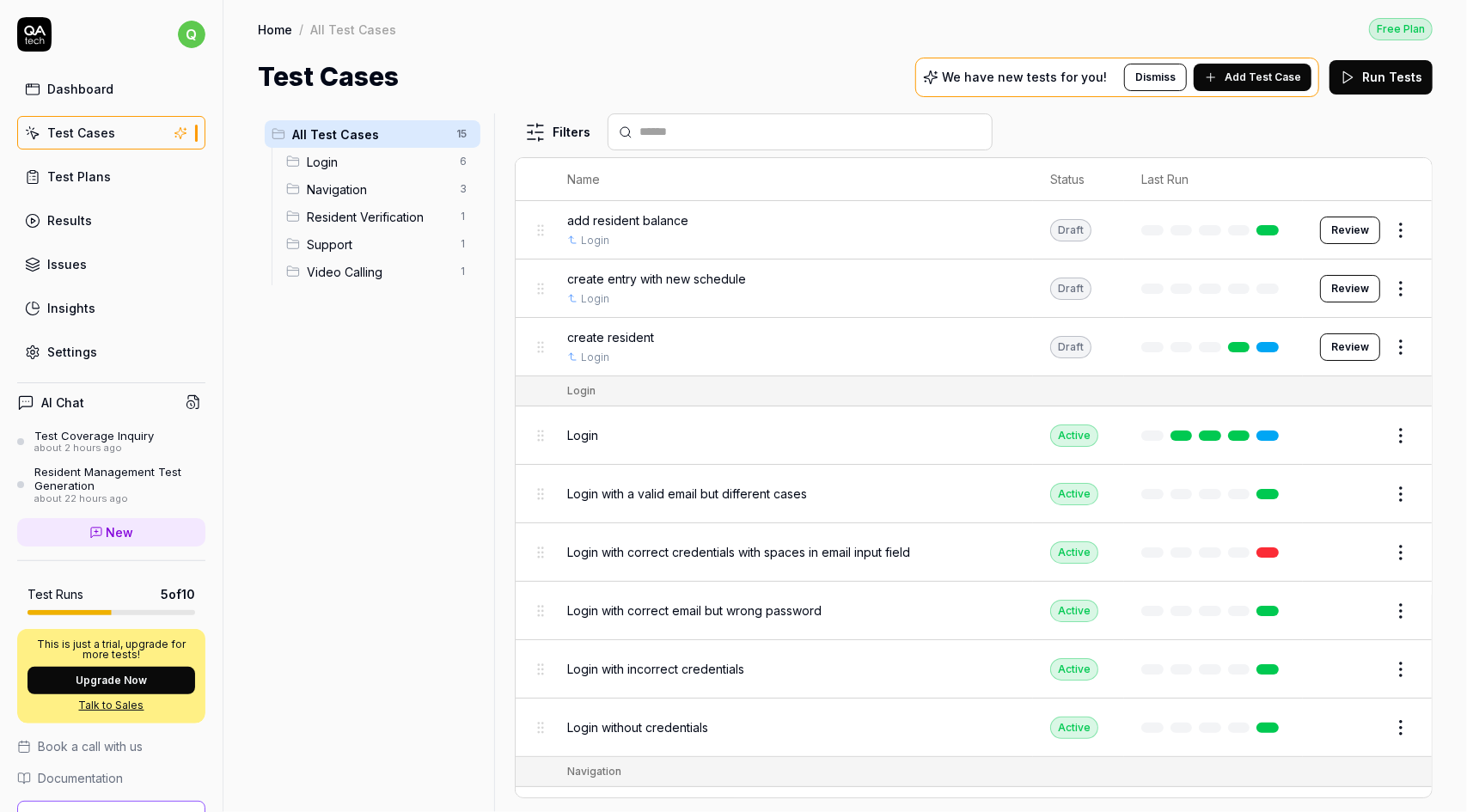
click at [87, 219] on div "Results" at bounding box center [70, 220] width 45 height 18
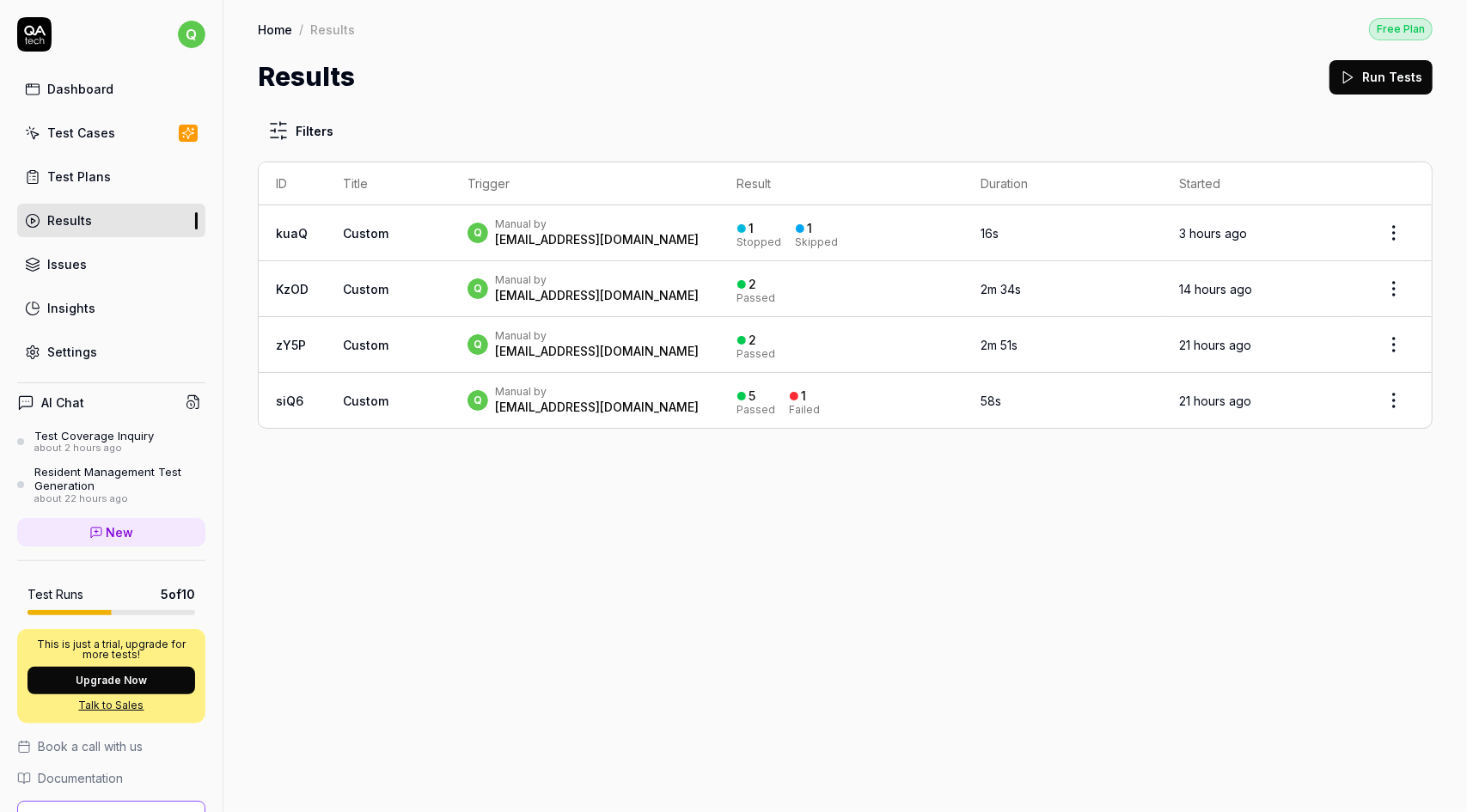
click at [569, 344] on div "[EMAIL_ADDRESS][DOMAIN_NAME]" at bounding box center [597, 351] width 204 height 17
click at [610, 353] on div "[EMAIL_ADDRESS][DOMAIN_NAME]" at bounding box center [597, 351] width 204 height 17
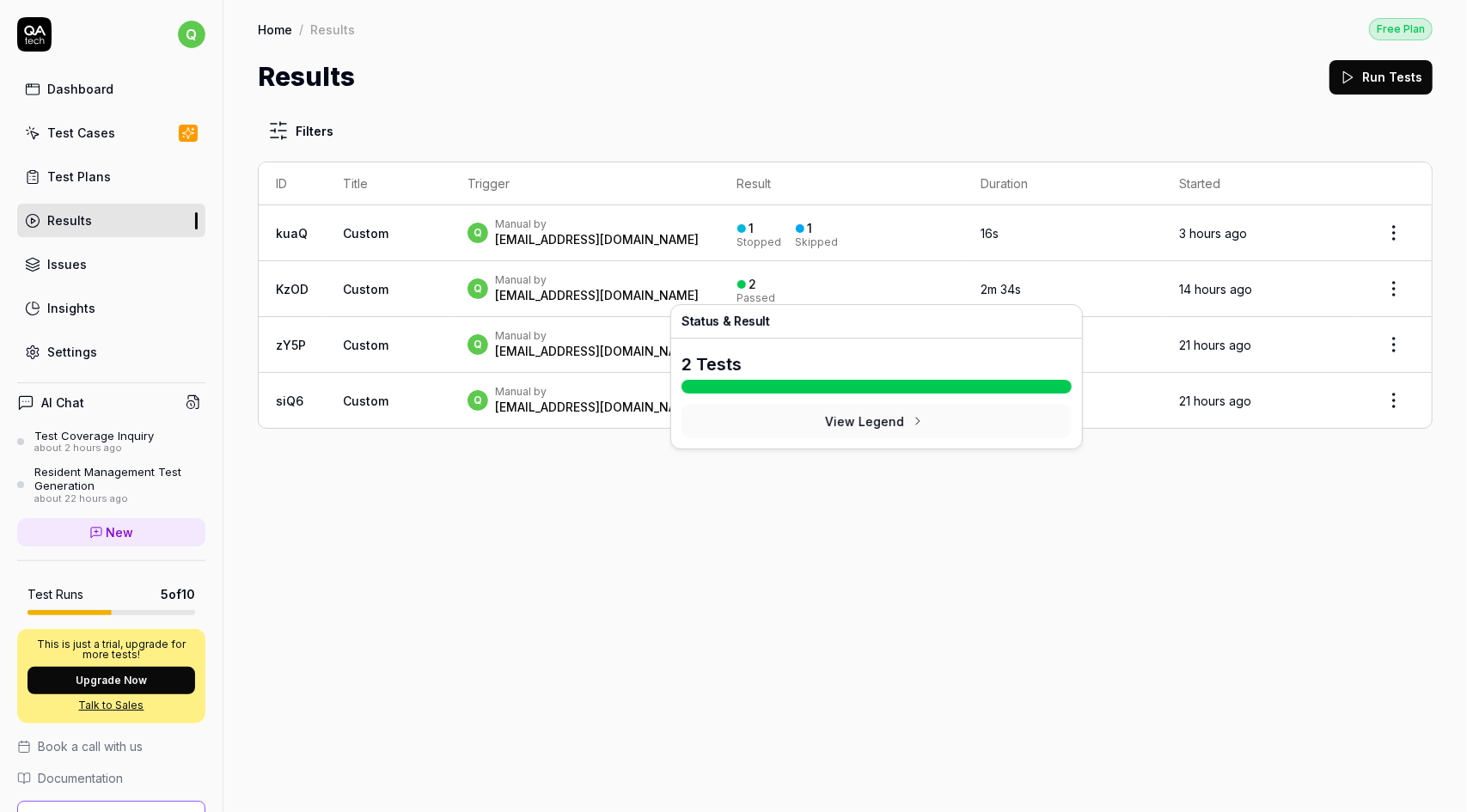
click at [873, 283] on div "2 Passed" at bounding box center [842, 289] width 209 height 29
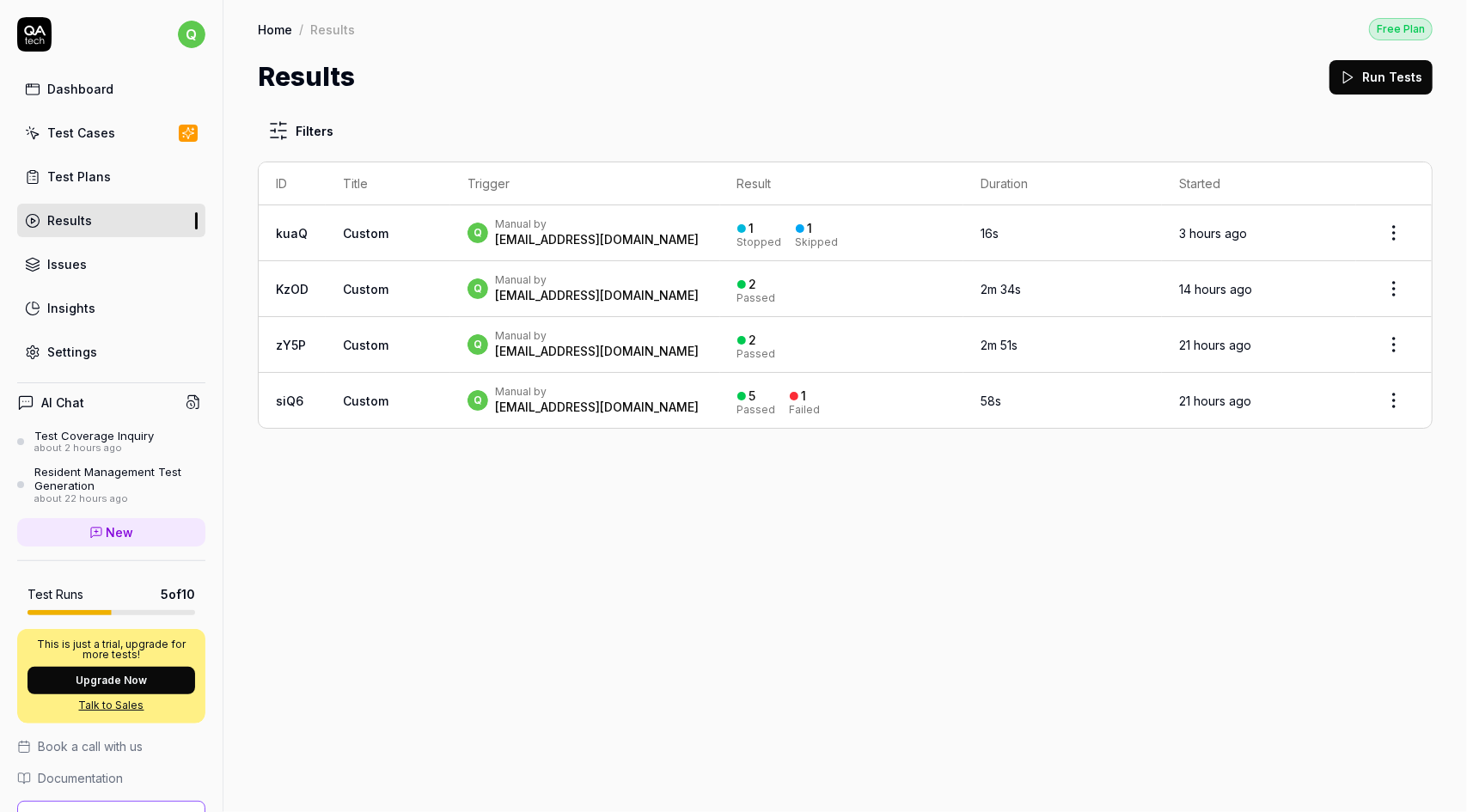
click at [694, 340] on div "q Manual by [EMAIL_ADDRESS][DOMAIN_NAME]" at bounding box center [585, 344] width 235 height 31
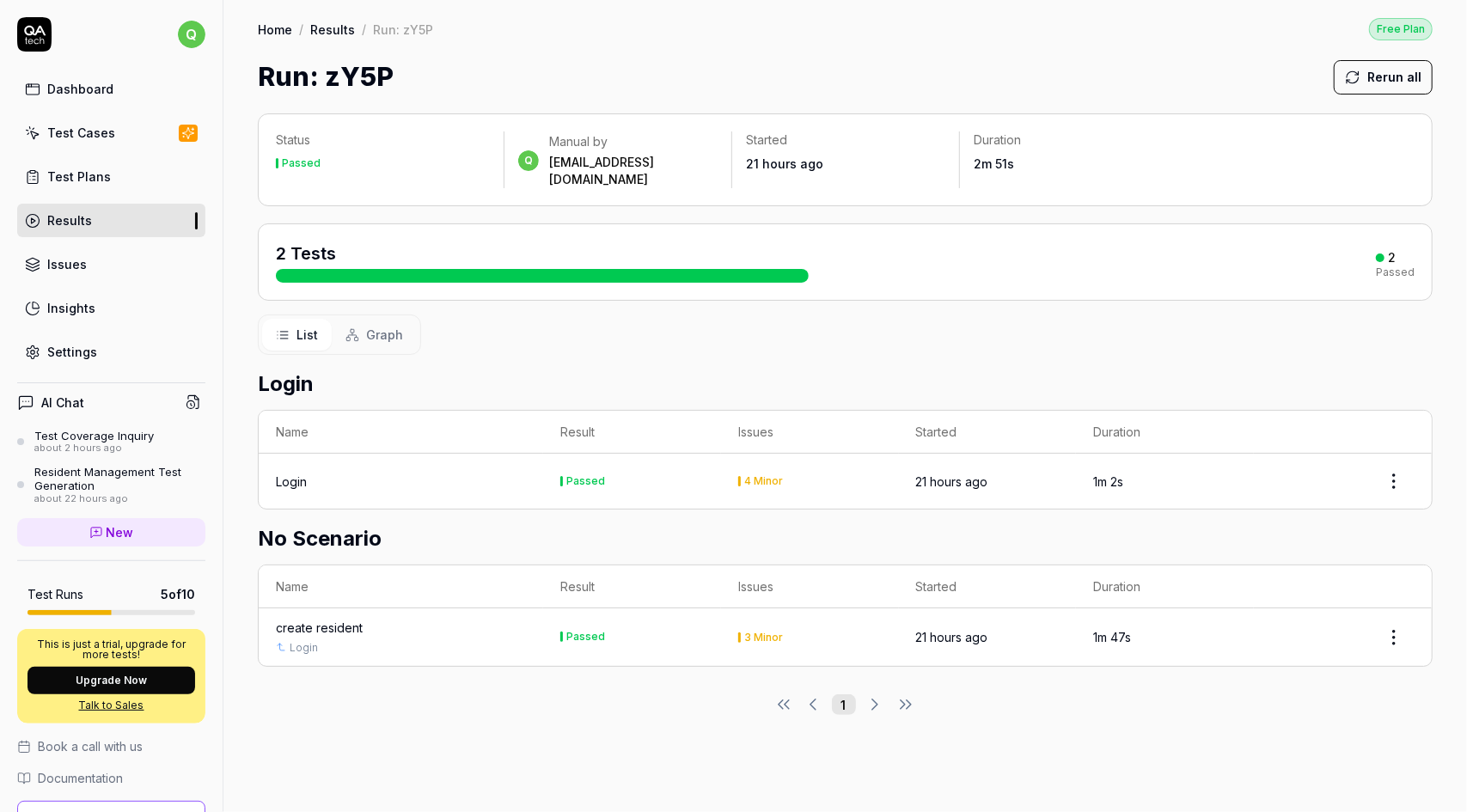
click at [110, 85] on link "Dashboard" at bounding box center [110, 88] width 188 height 33
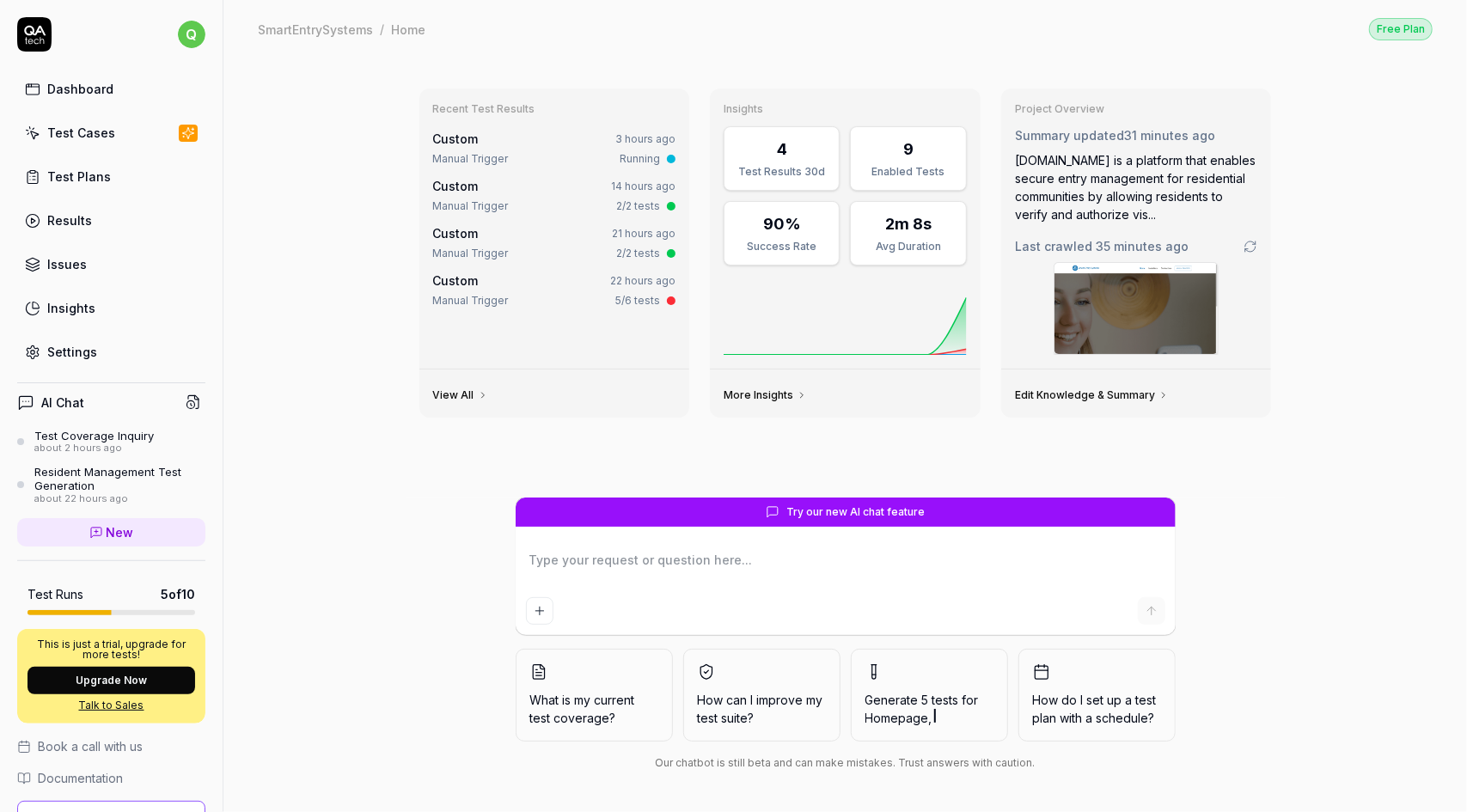
type textarea "*"
click at [111, 129] on link "Test Cases" at bounding box center [110, 132] width 188 height 33
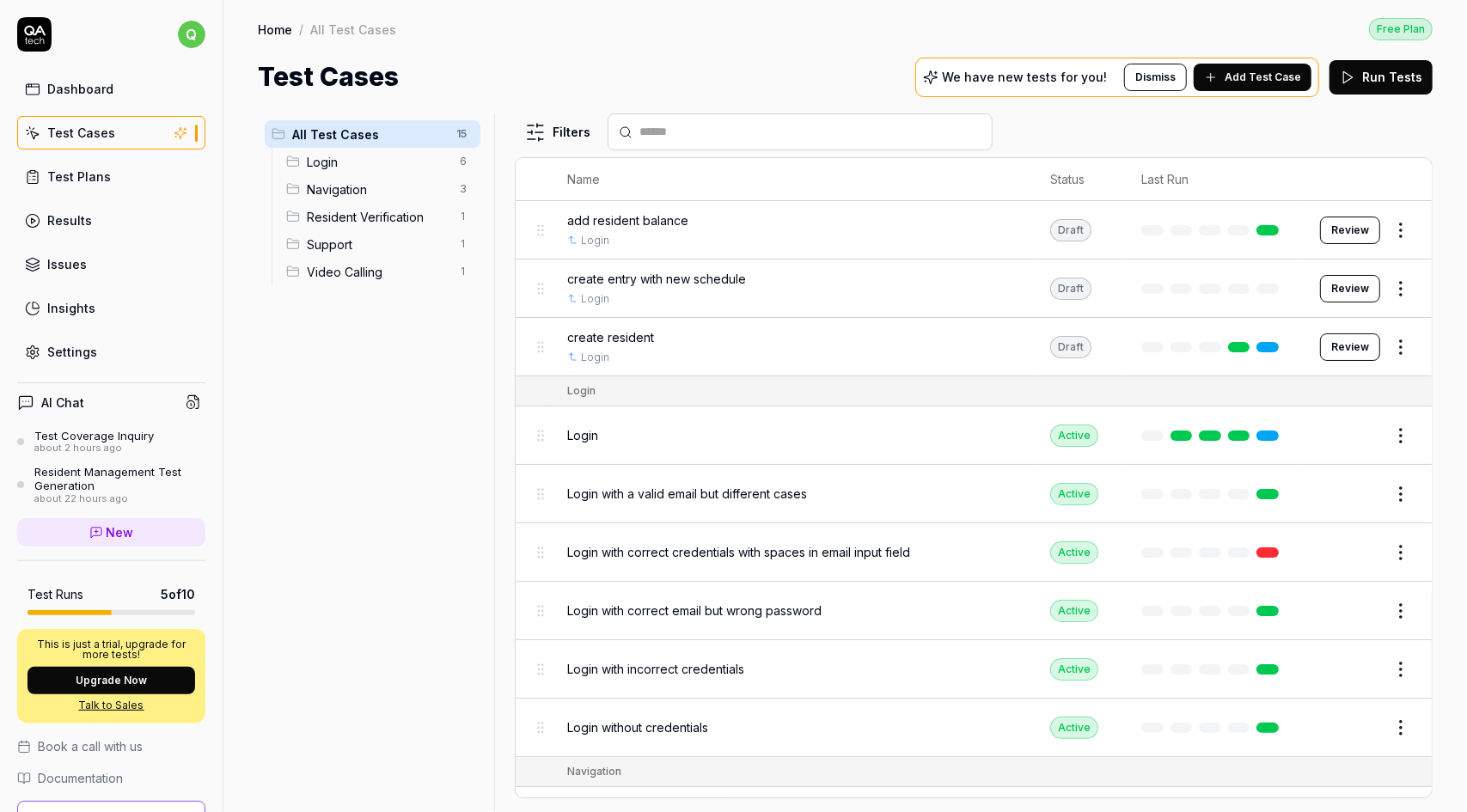
click at [1259, 75] on span "Add Test Case" at bounding box center [1262, 76] width 76 height 15
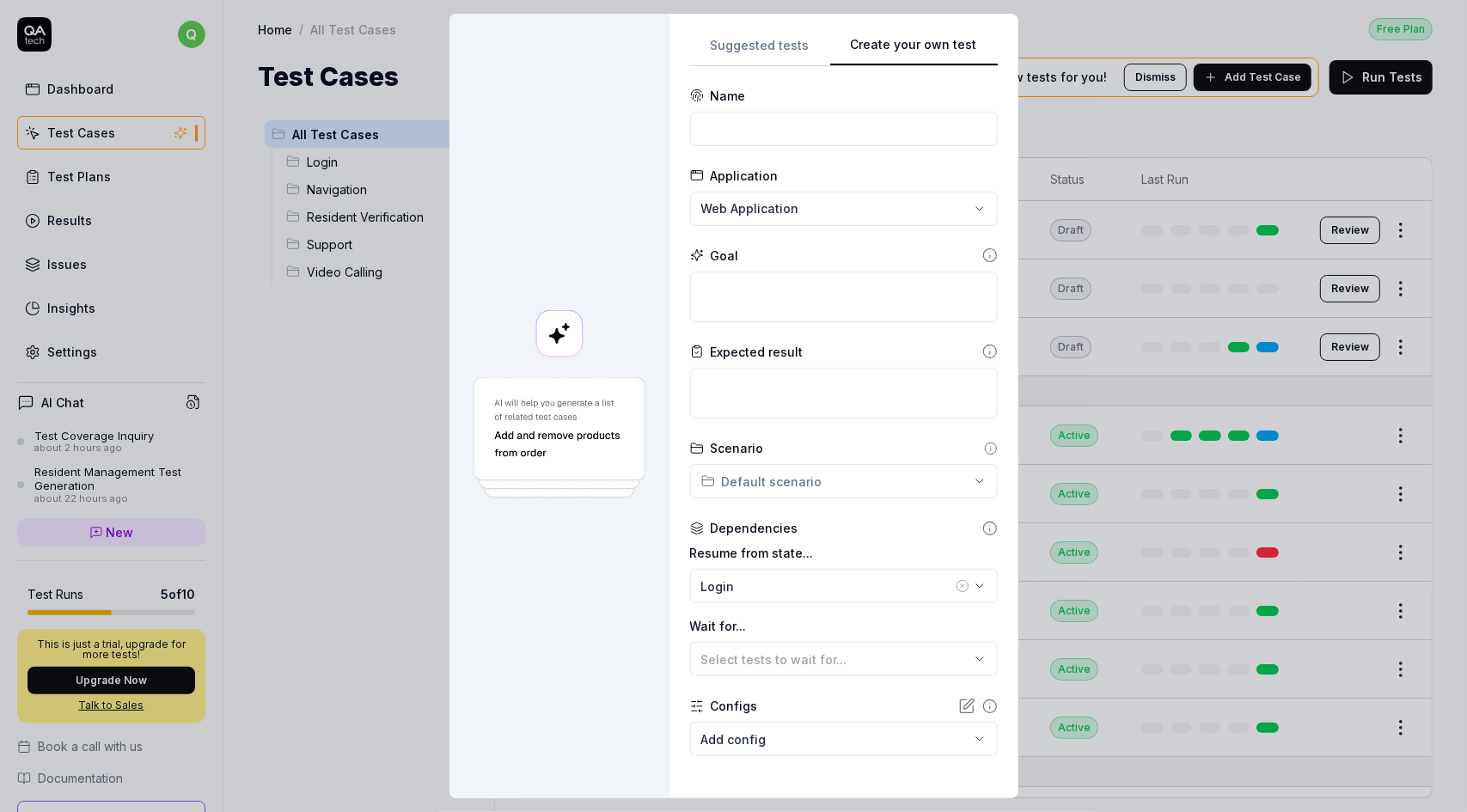
click at [997, 98] on div "**********" at bounding box center [844, 405] width 349 height 784
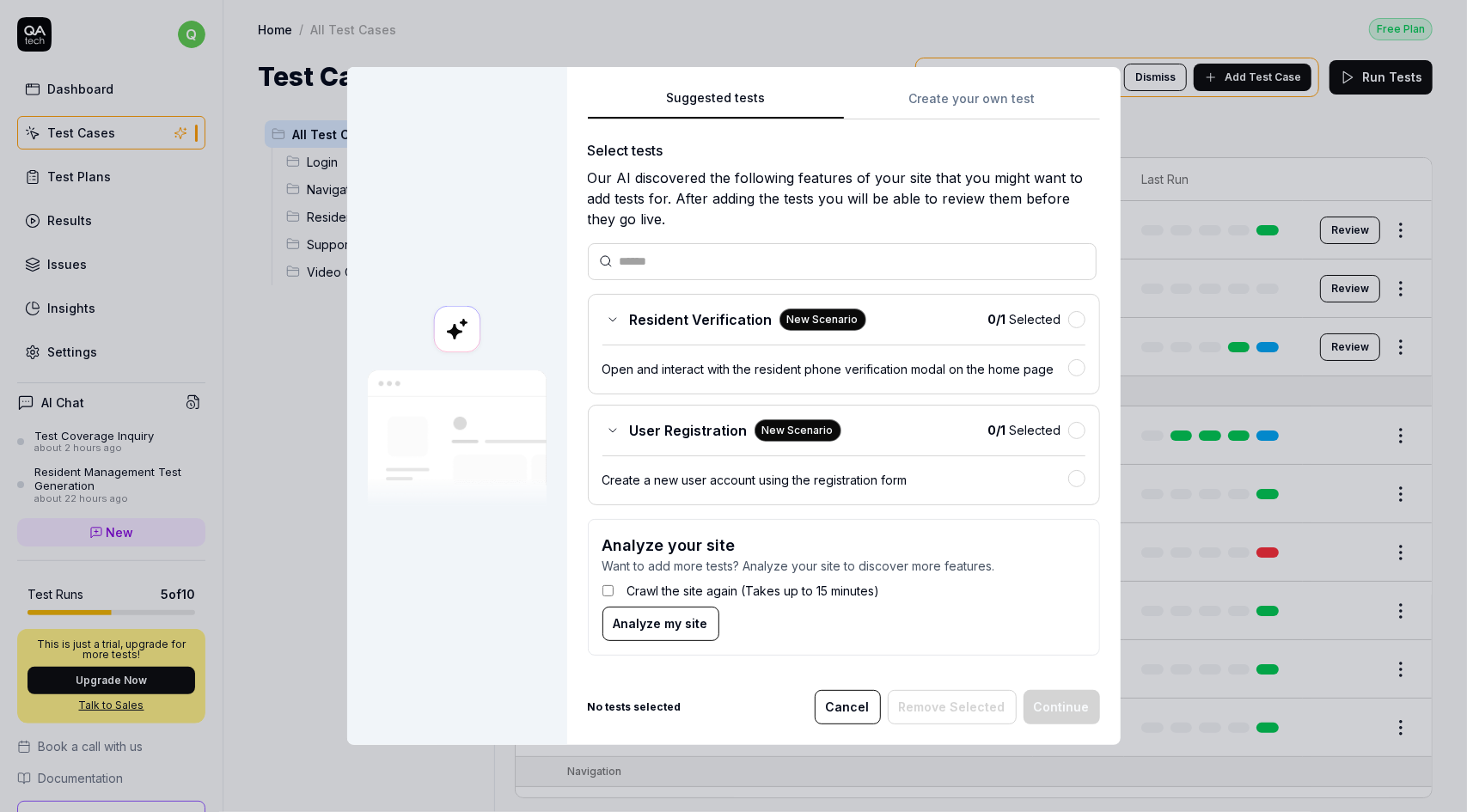
click at [738, 44] on div "Suggested tests Suggested tests Create your own test Select tests Our AI discov…" at bounding box center [733, 406] width 1467 height 812
click at [623, 260] on input "text" at bounding box center [853, 261] width 465 height 18
paste input "**********"
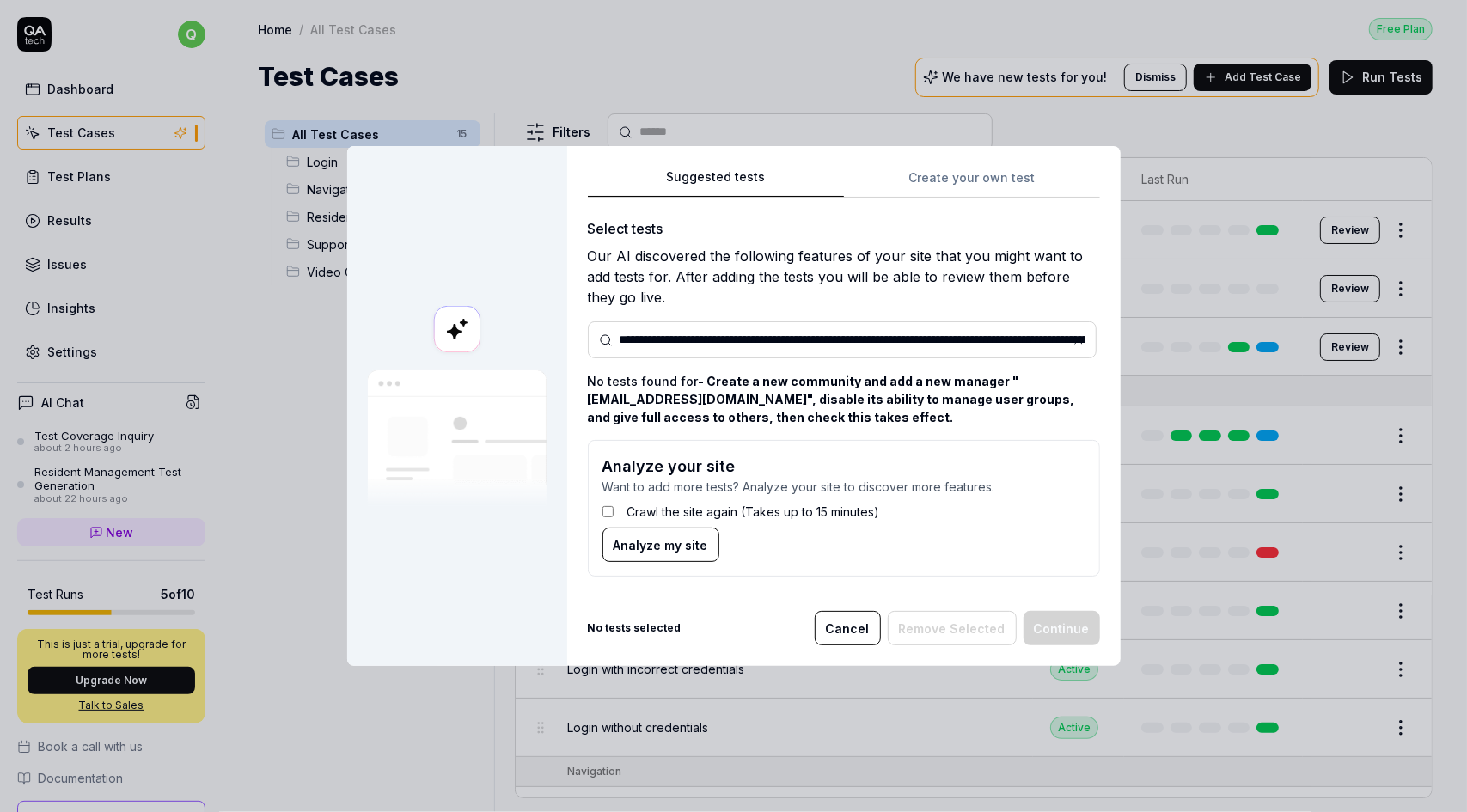
scroll to position [0, 551]
type input "**********"
click at [1079, 338] on button at bounding box center [1078, 340] width 21 height 21
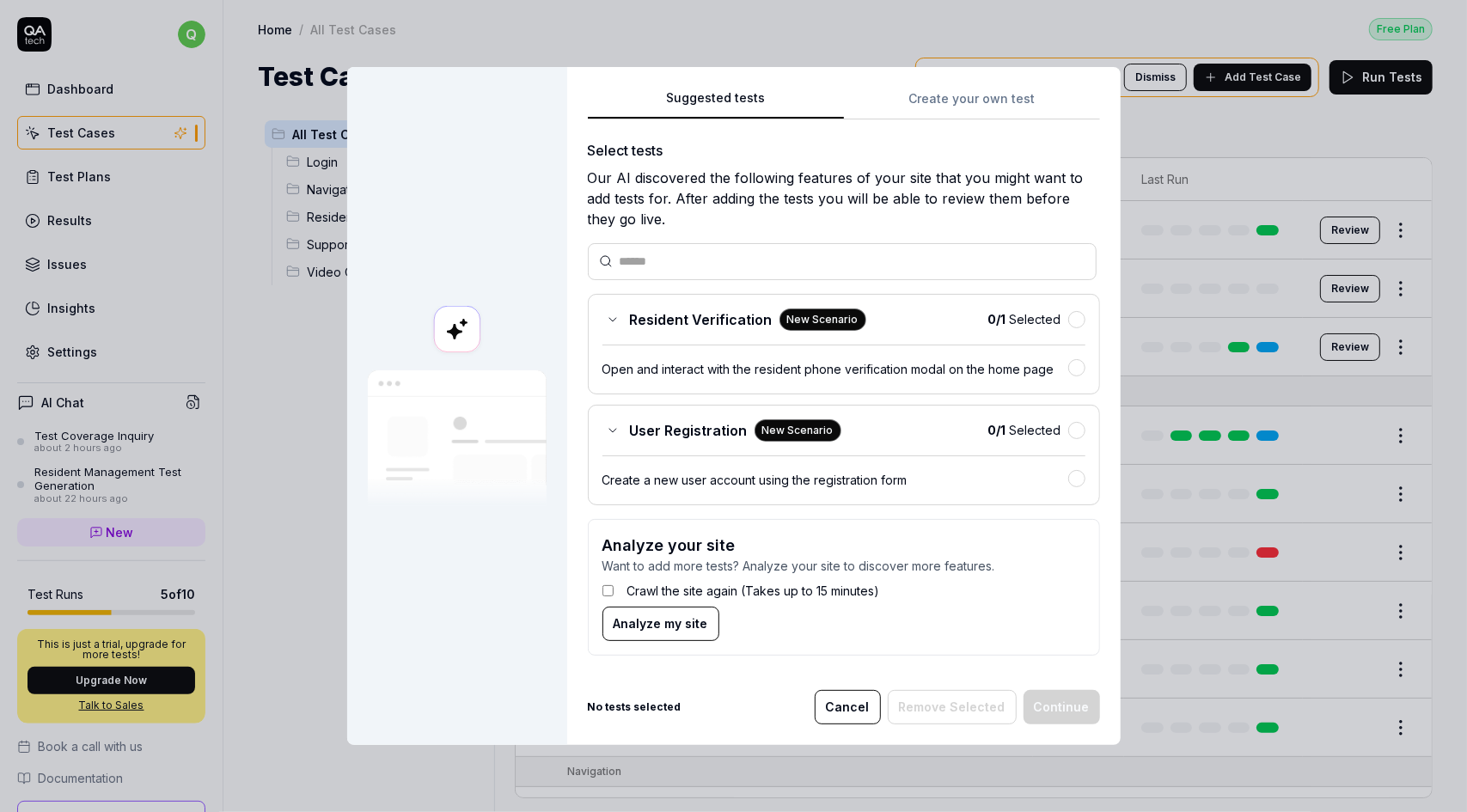
click at [654, 244] on div at bounding box center [842, 261] width 508 height 37
click at [657, 262] on input "text" at bounding box center [853, 261] width 466 height 18
type input "*"
click at [1075, 262] on icon at bounding box center [1079, 261] width 7 height 7
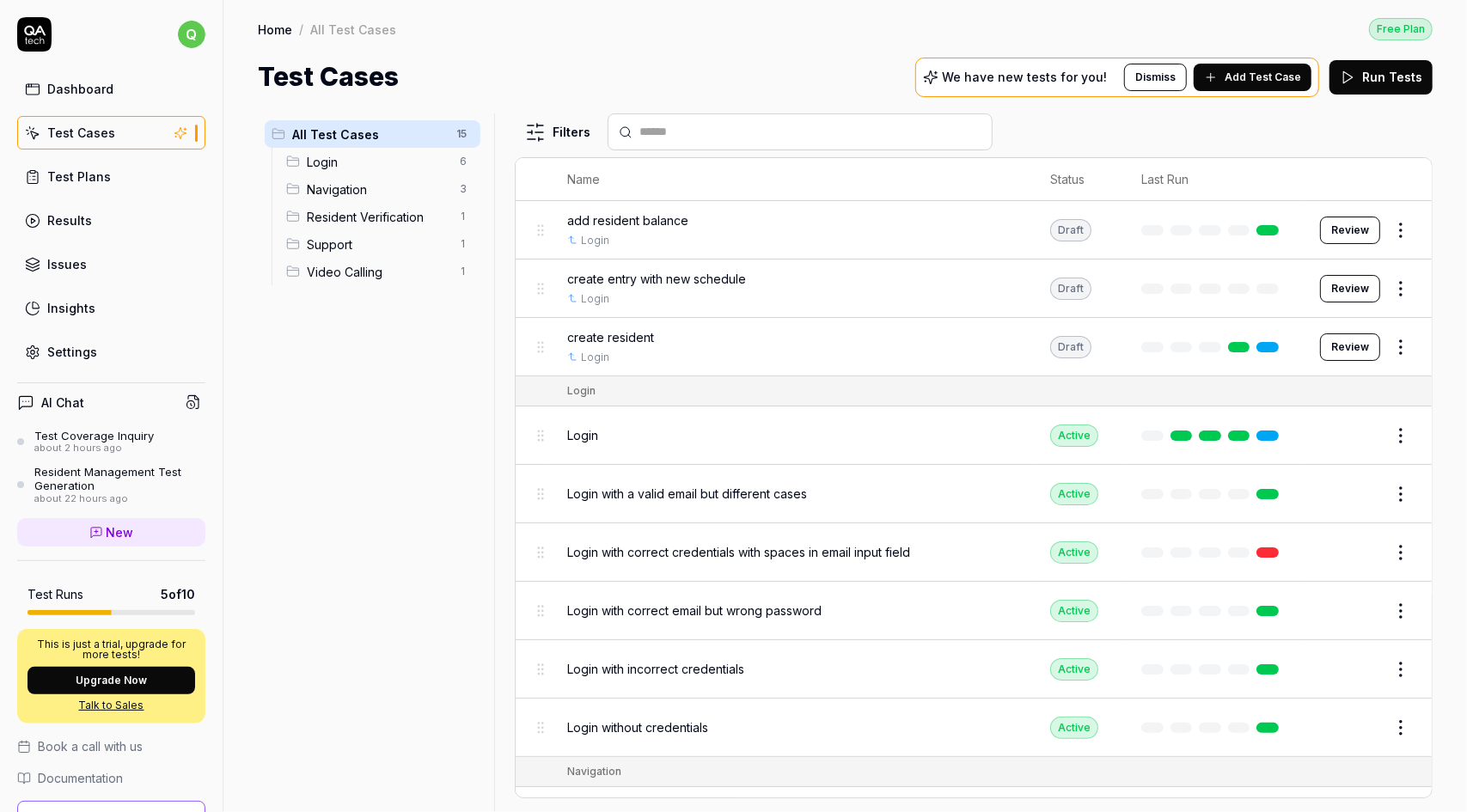
click at [80, 85] on div "Dashboard" at bounding box center [81, 89] width 66 height 18
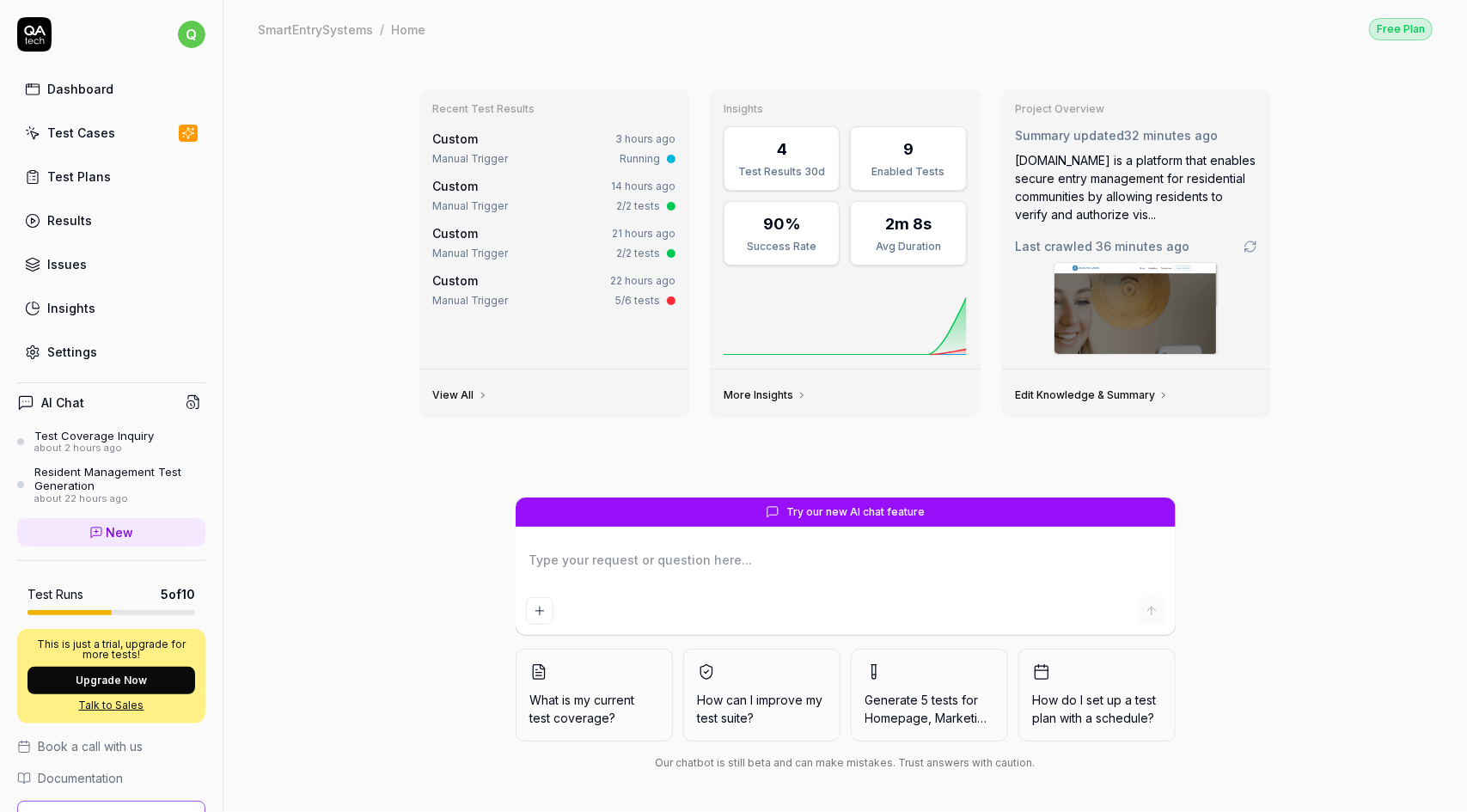
click at [603, 560] on textarea at bounding box center [845, 569] width 640 height 43
type textarea "*"
type textarea "- Create a new community and add a new manager "[EMAIL_ADDRESS][DOMAIN_NAME]", …"
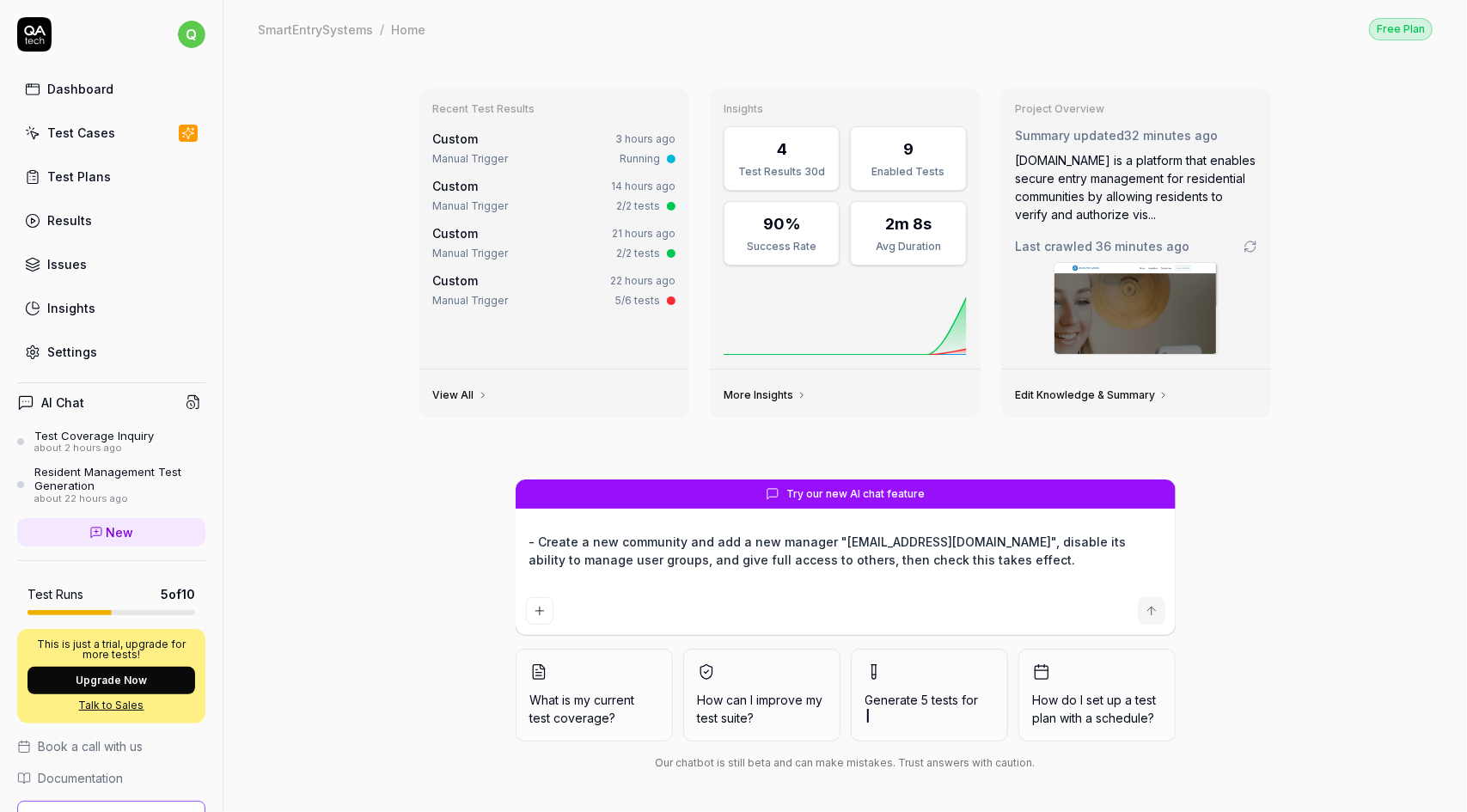
type textarea "*"
click at [924, 563] on textarea "- Create a new community and add a new manager "[EMAIL_ADDRESS][DOMAIN_NAME]", …" at bounding box center [845, 560] width 640 height 61
type textarea "- Create a new community and add a new manager "[EMAIL_ADDRESS][DOMAIN_NAME]", …"
click at [531, 524] on div "- Create a new community and add a new manager "[EMAIL_ADDRESS][DOMAIN_NAME]", …" at bounding box center [845, 577] width 660 height 116
click at [545, 524] on div "- Create a new community and add a new manager "[EMAIL_ADDRESS][DOMAIN_NAME]", …" at bounding box center [845, 577] width 660 height 116
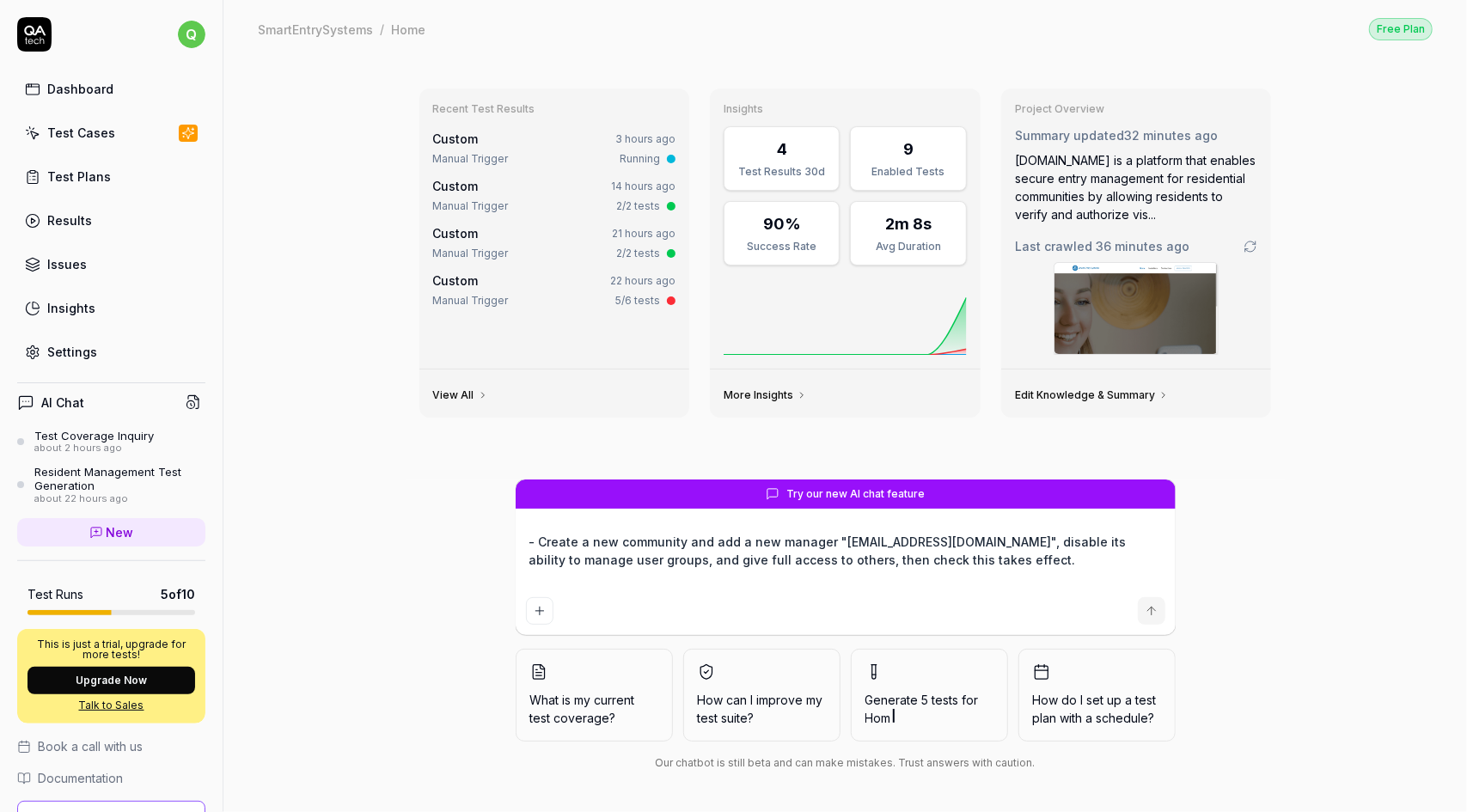
click at [1156, 611] on icon "submit" at bounding box center [1151, 610] width 13 height 13
type textarea "*"
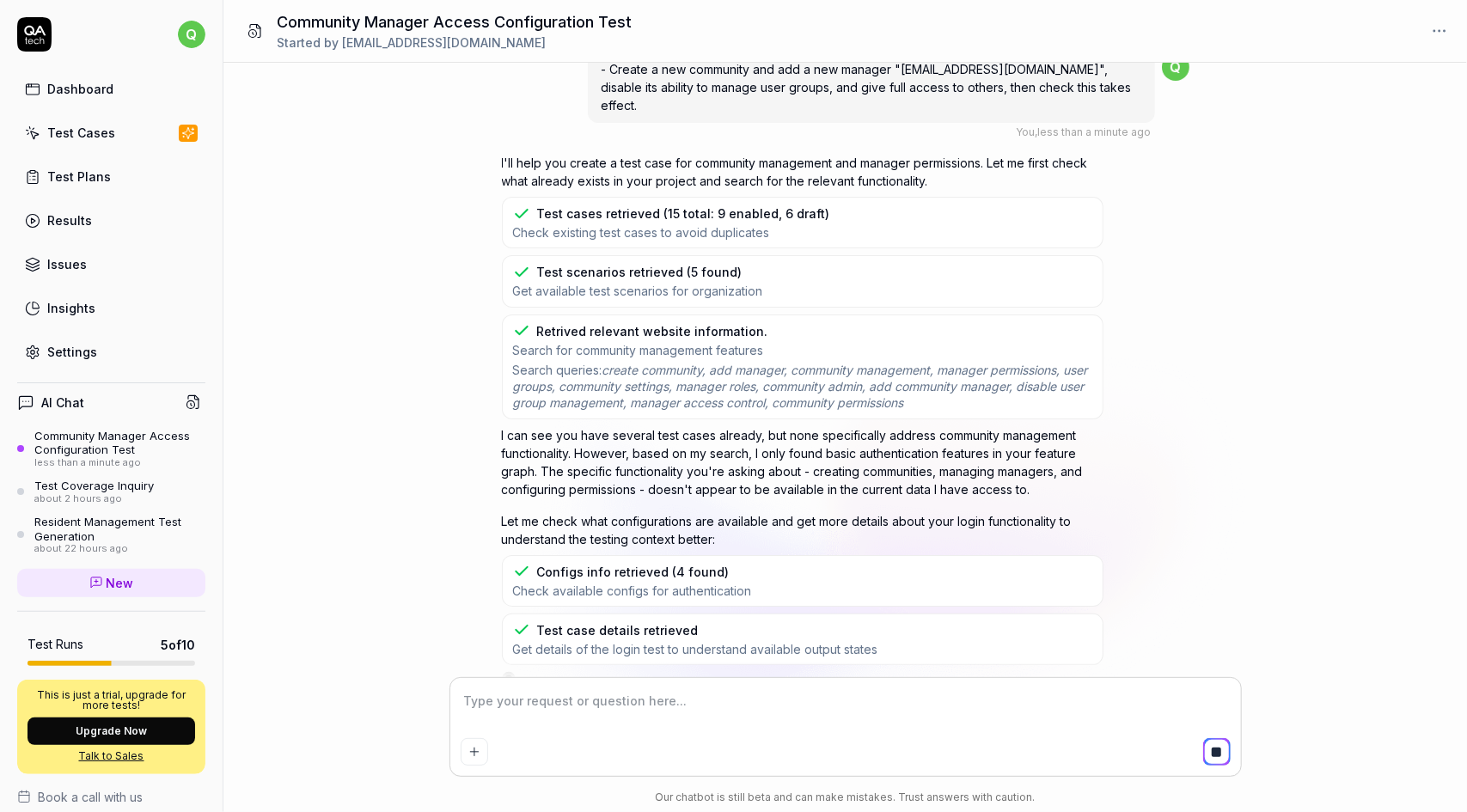
scroll to position [30, 0]
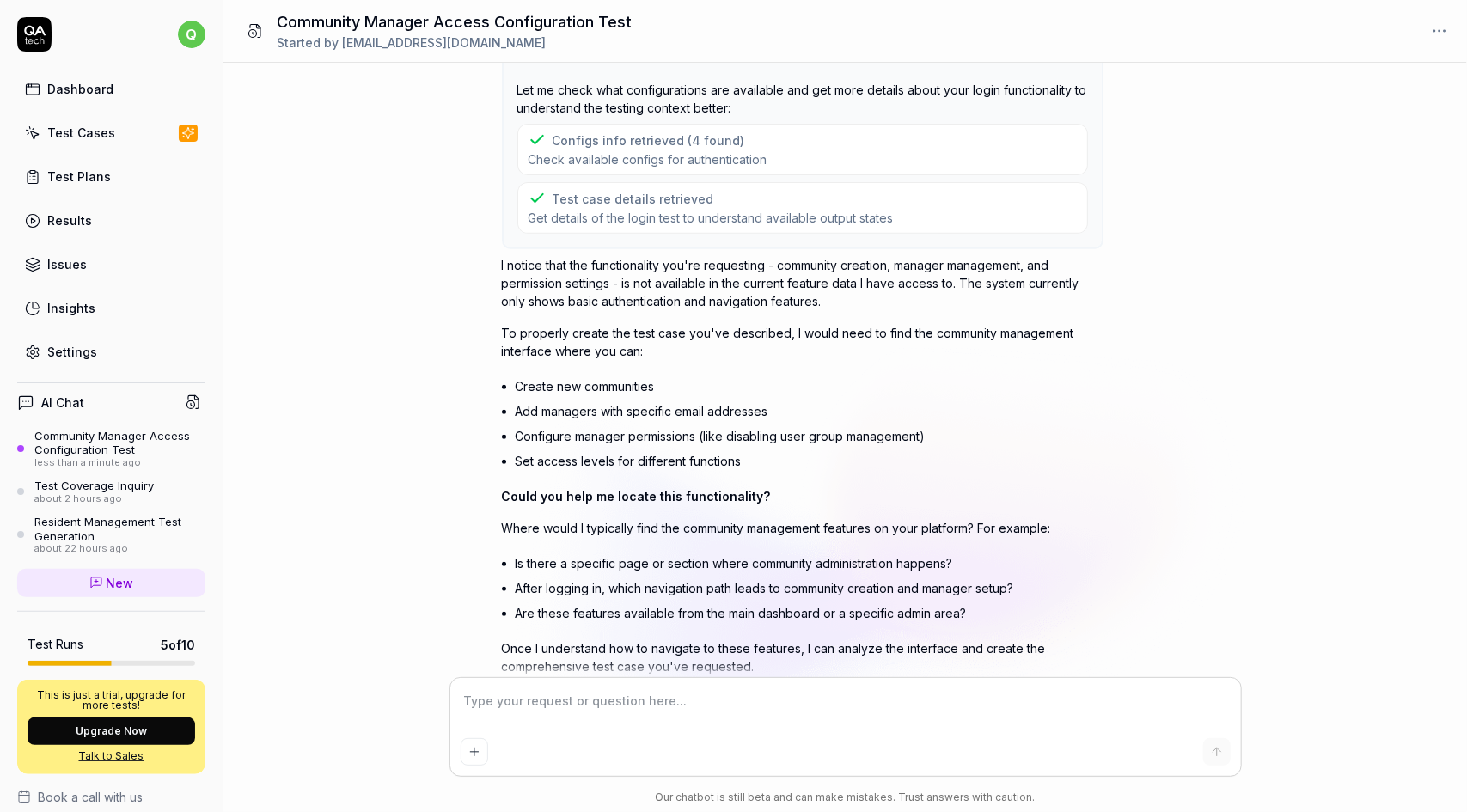
type textarea "*"
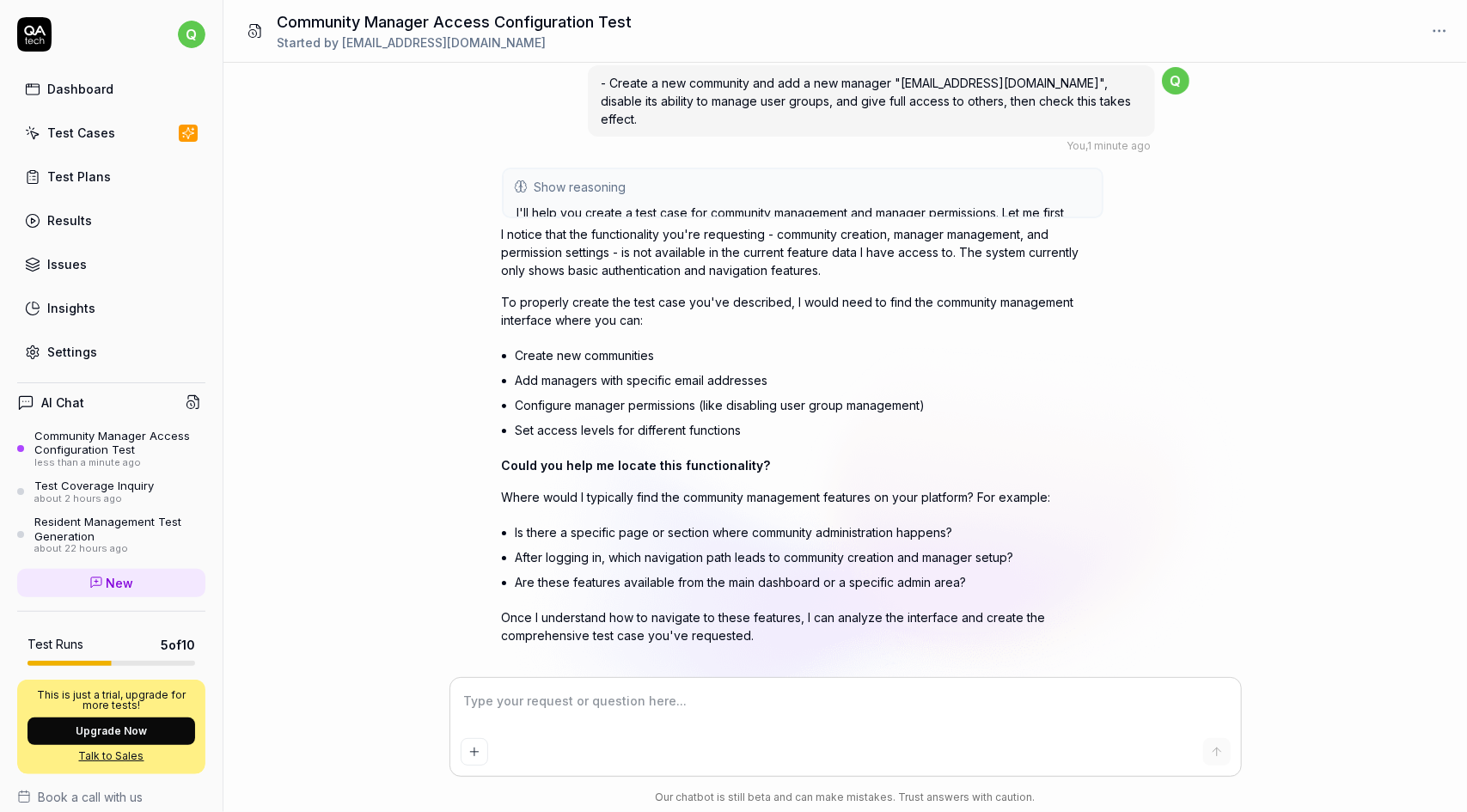
scroll to position [6, 0]
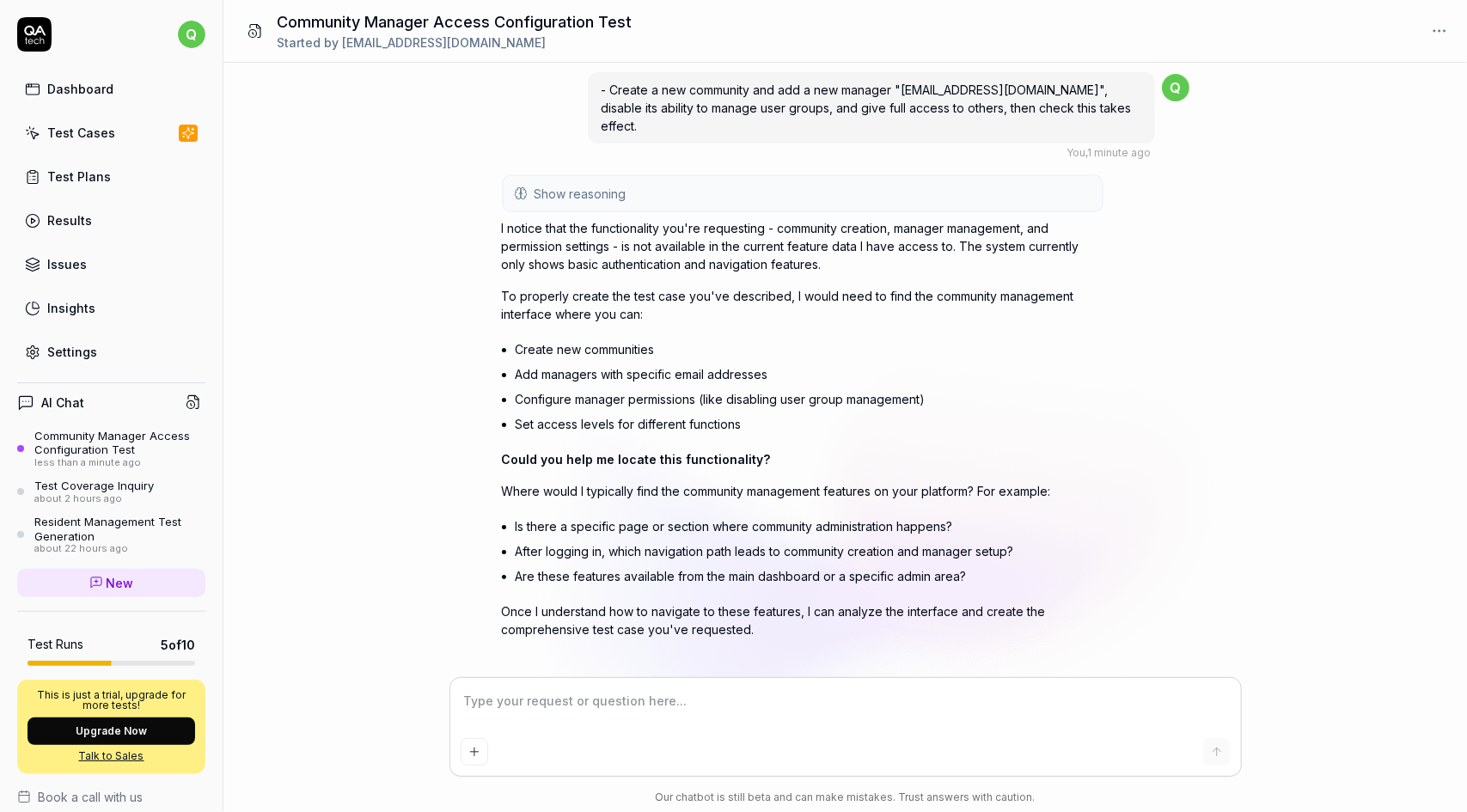
click at [562, 707] on textarea at bounding box center [845, 710] width 770 height 43
type textarea "g"
type textarea "*"
type textarea "ge"
type textarea "*"
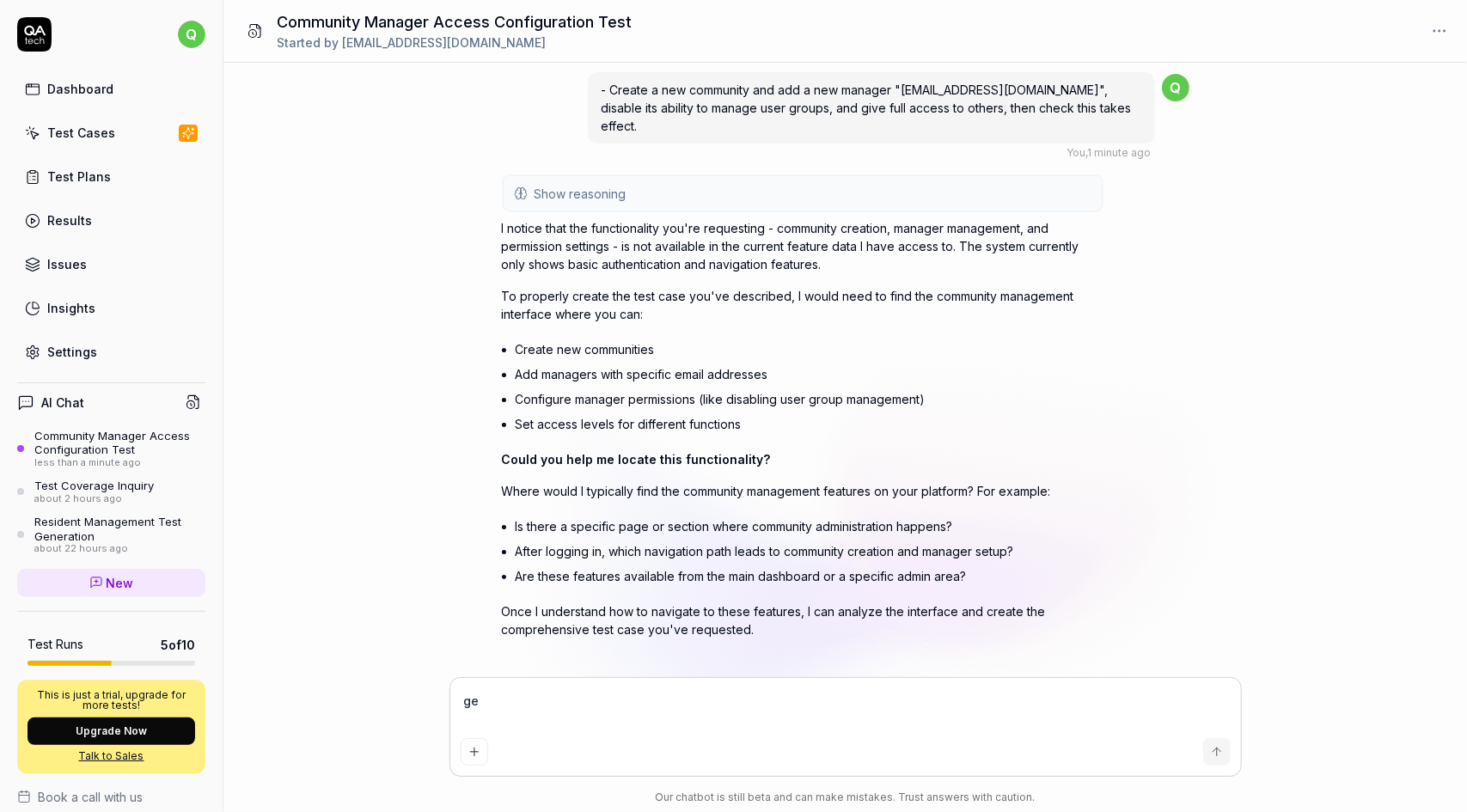
type textarea "gen"
type textarea "*"
type textarea "gene"
type textarea "*"
type textarea "gener"
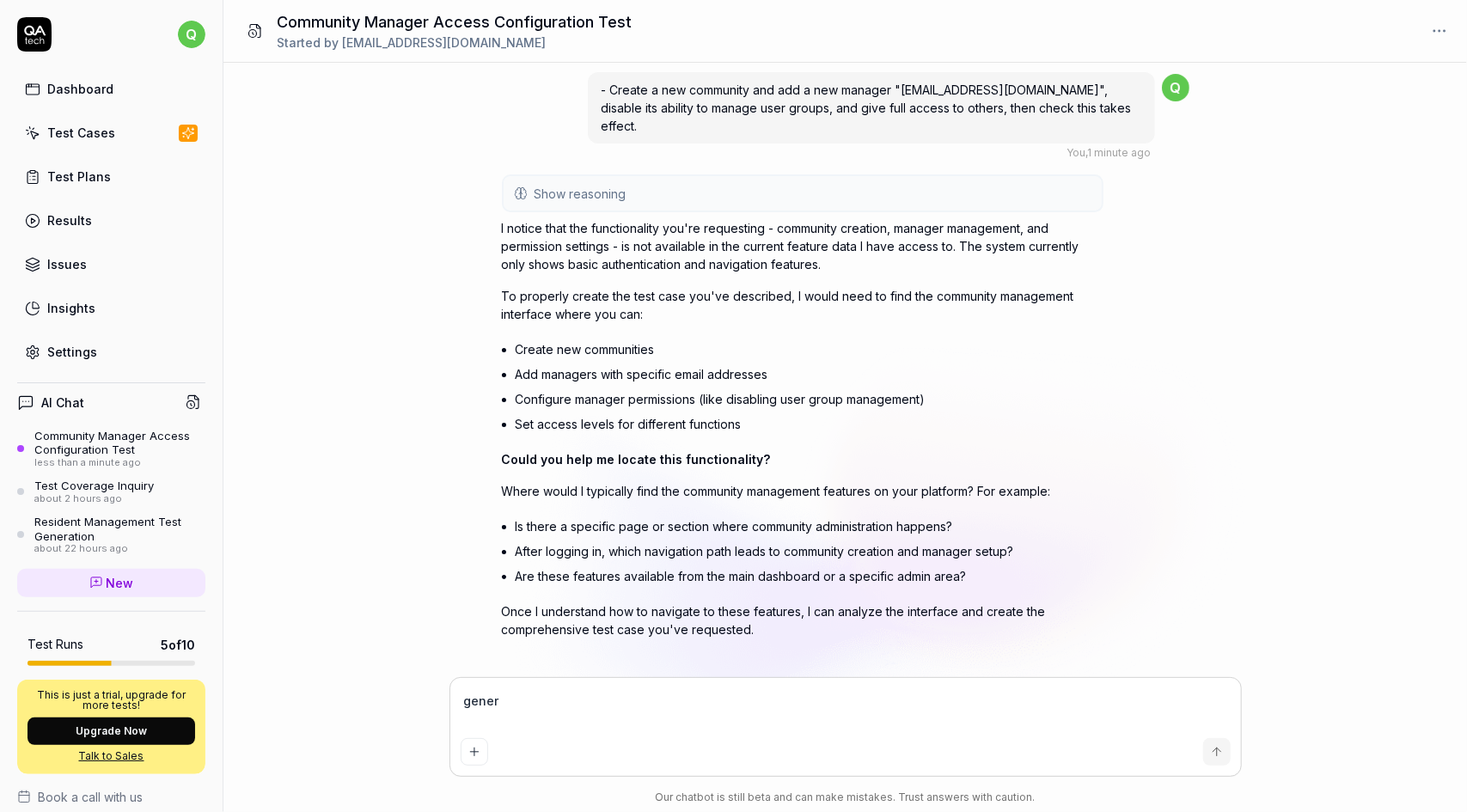
type textarea "*"
type textarea "genera"
type textarea "*"
type textarea "generat"
type textarea "*"
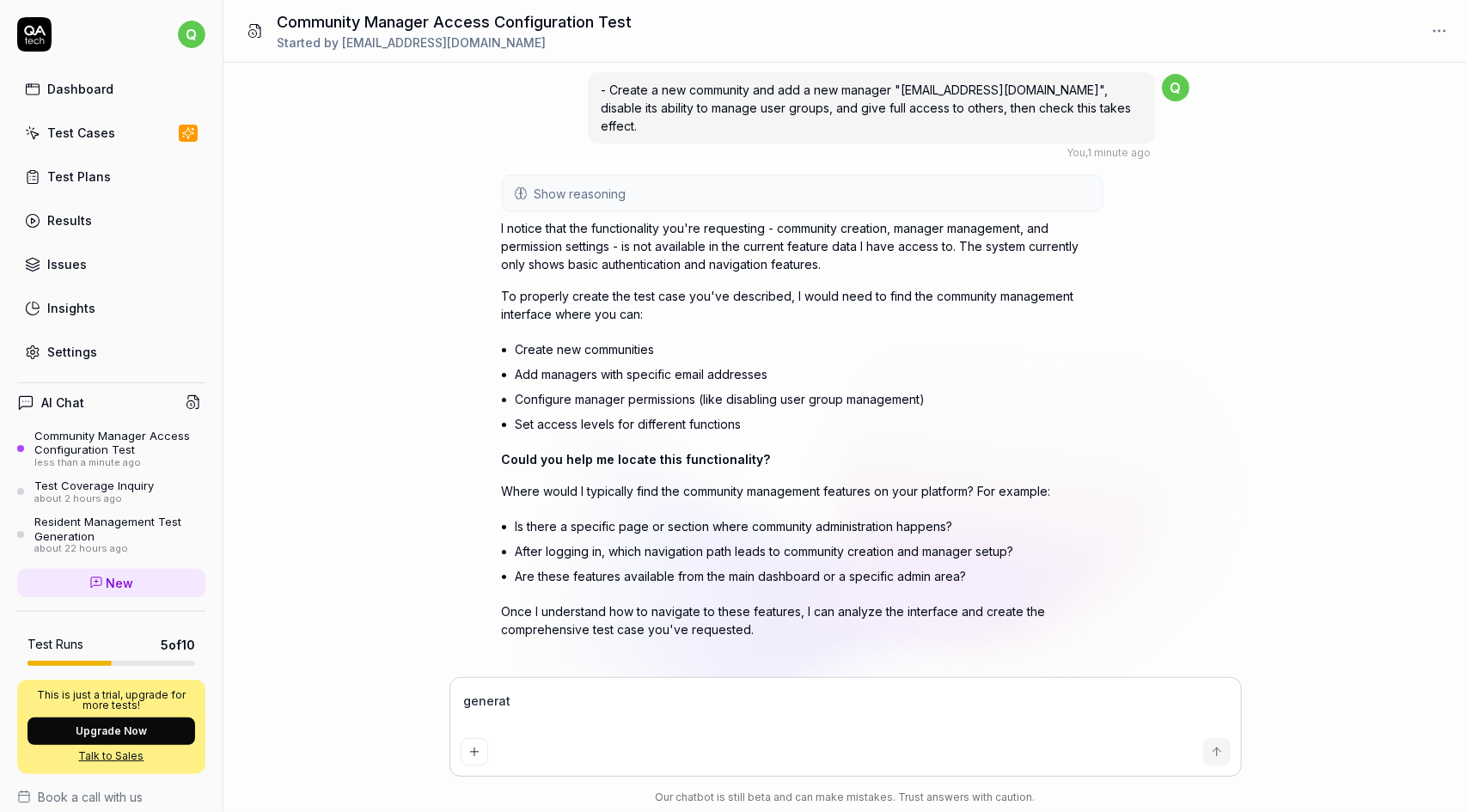
type textarea "generate"
type textarea "*"
type textarea "generate"
type textarea "*"
type textarea "generate 1"
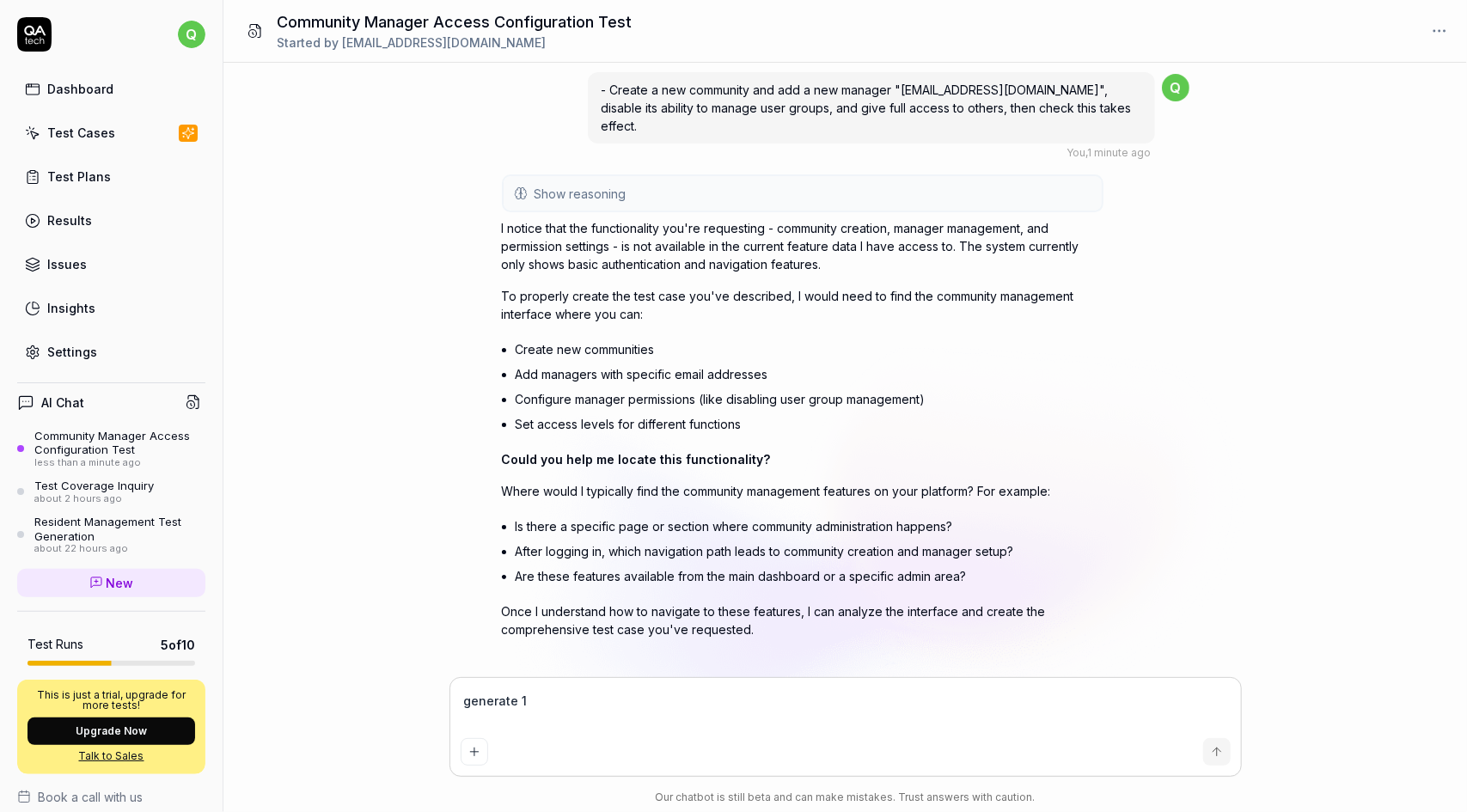
type textarea "*"
type textarea "generate 1"
type textarea "*"
type textarea "generate 1 t"
type textarea "*"
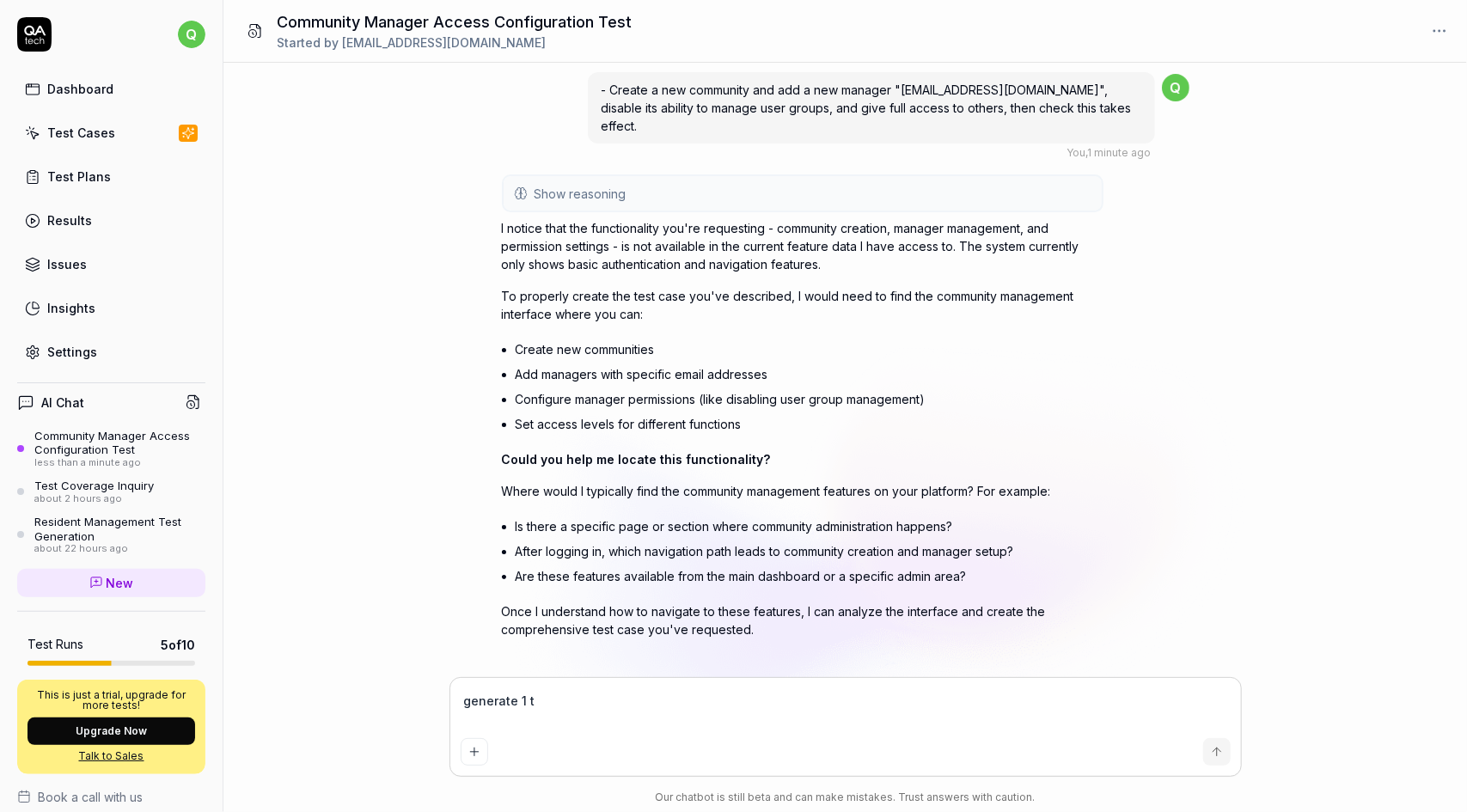
type textarea "generate 1 te"
type textarea "*"
type textarea "generate 1 tes"
type textarea "*"
type textarea "generate 1 test"
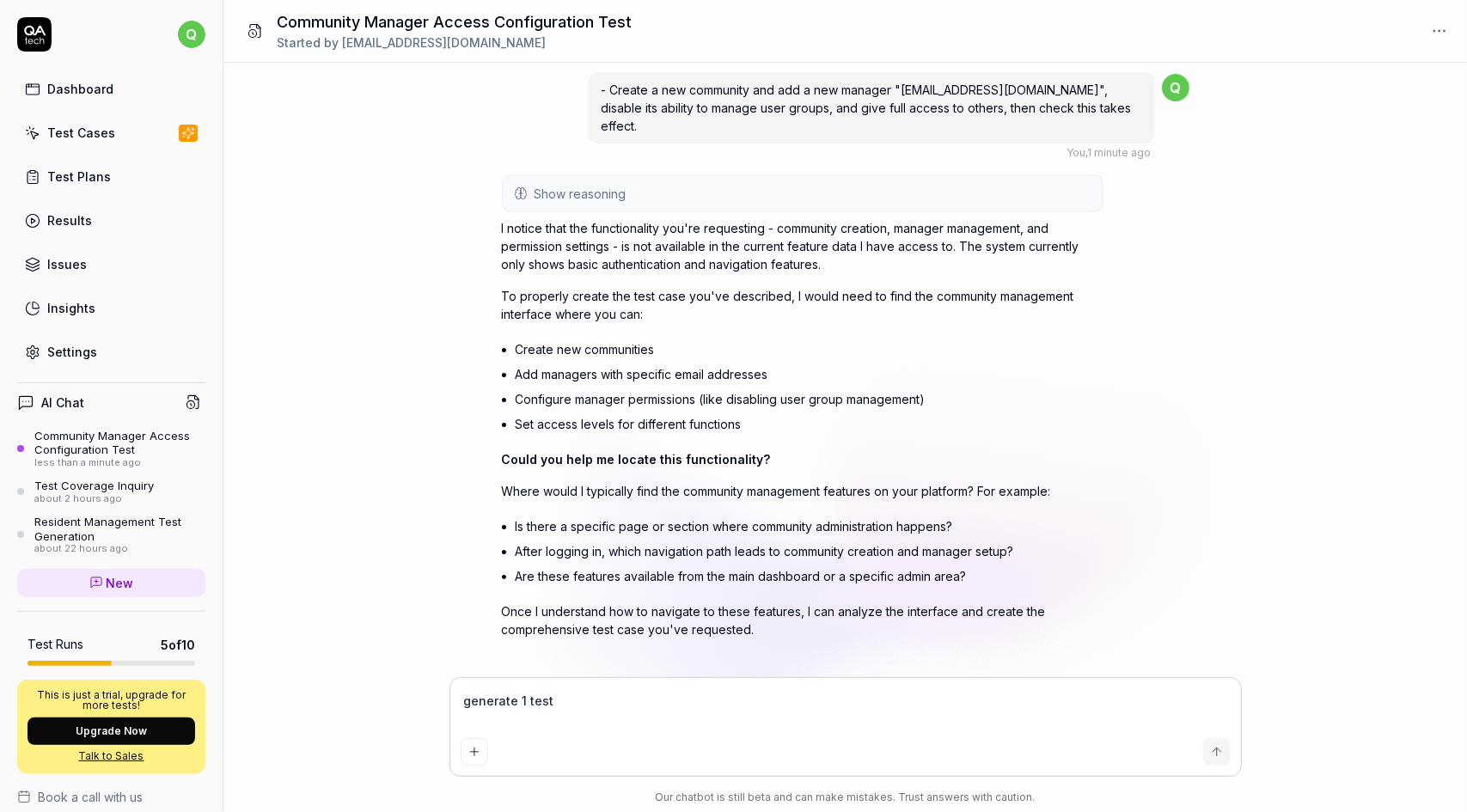
type textarea "*"
type textarea "generate 1 test"
type textarea "*"
type textarea "generate 1 test c"
type textarea "*"
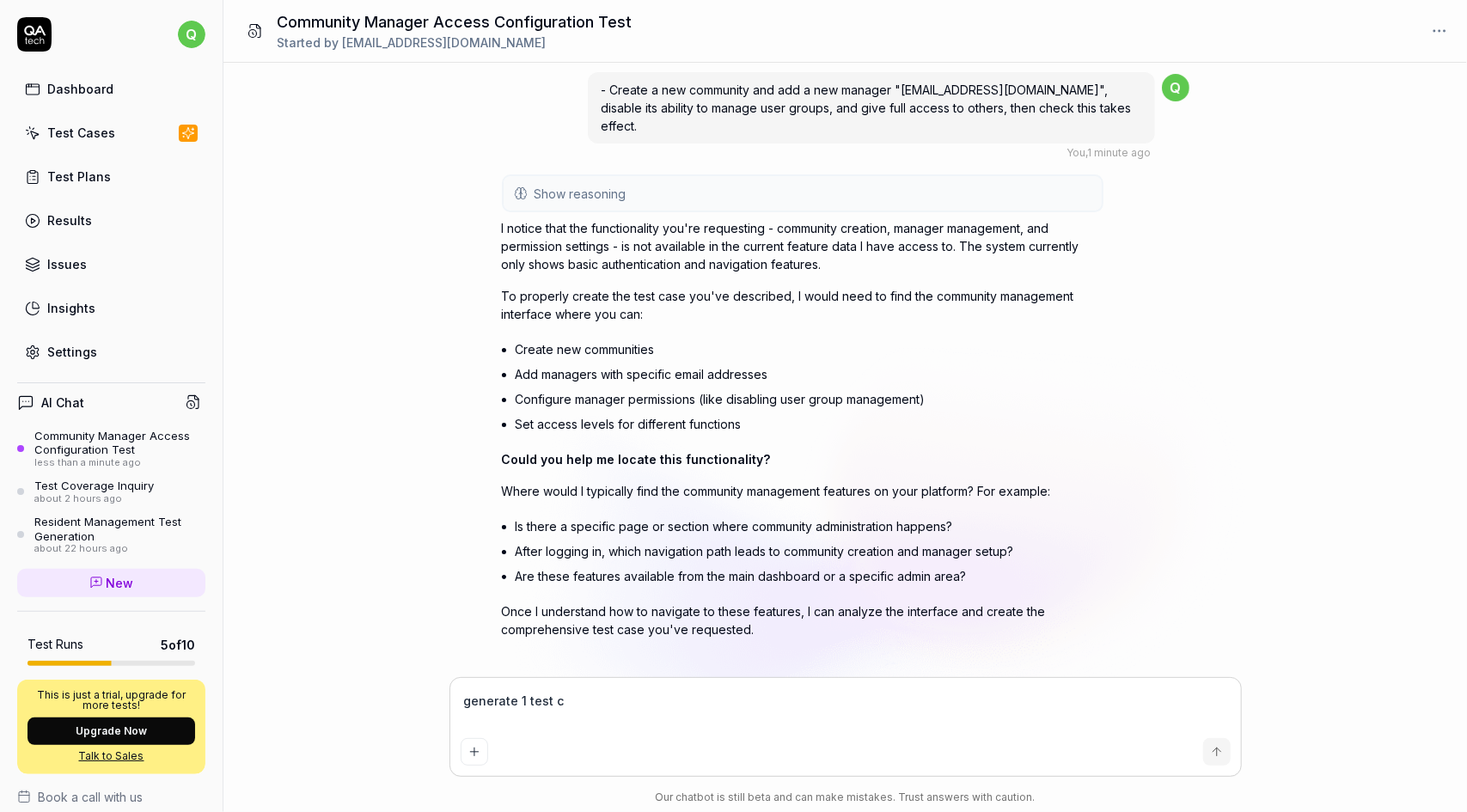
type textarea "generate 1 test ca"
type textarea "*"
type textarea "generate 1 test cas"
type textarea "*"
type textarea "generate 1 test case"
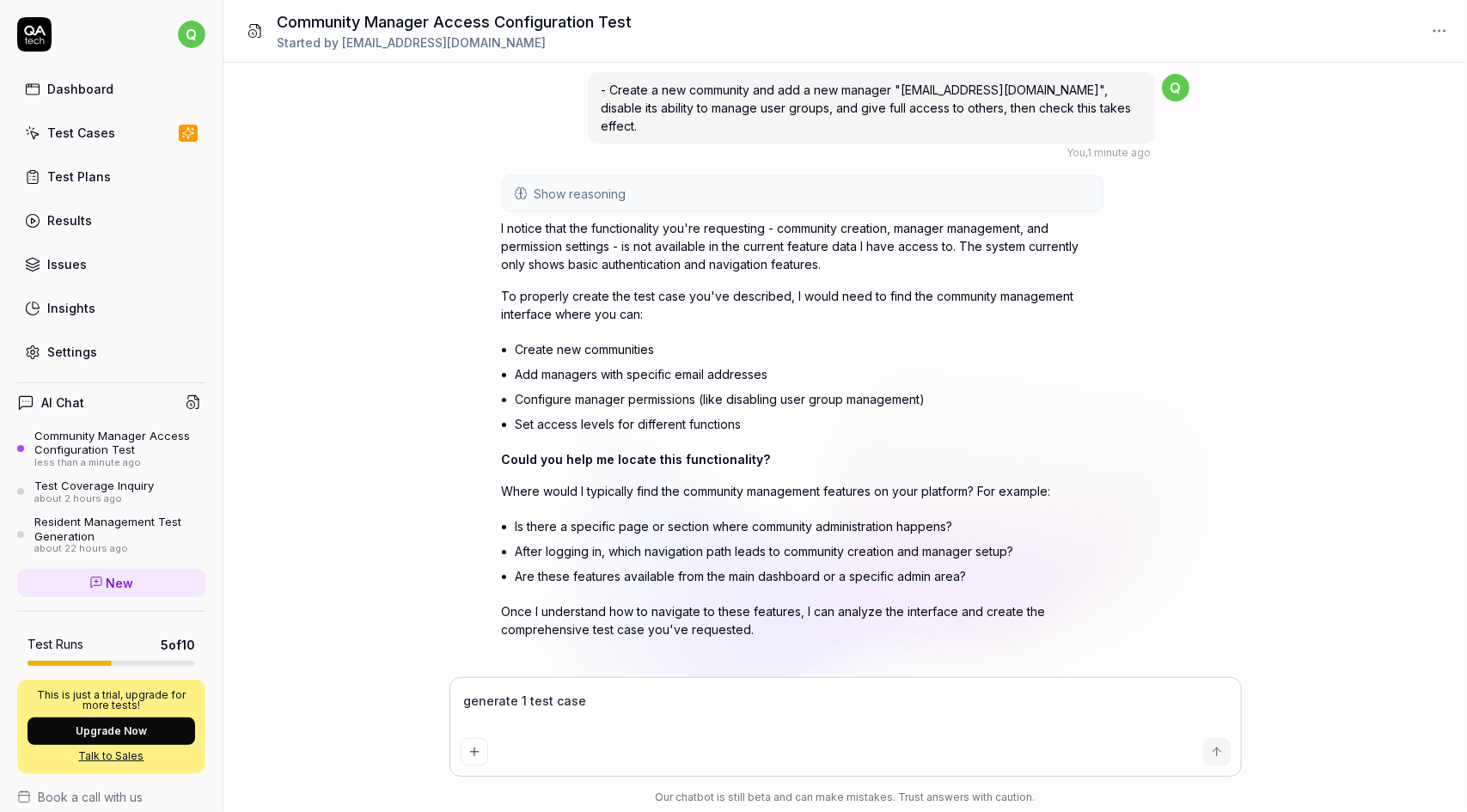
click at [471, 699] on textarea "generate 1 test case" at bounding box center [845, 710] width 770 height 43
type textarea "*"
type textarea "enerate 1 test case"
type textarea "*"
type textarea "Generate 1 test case"
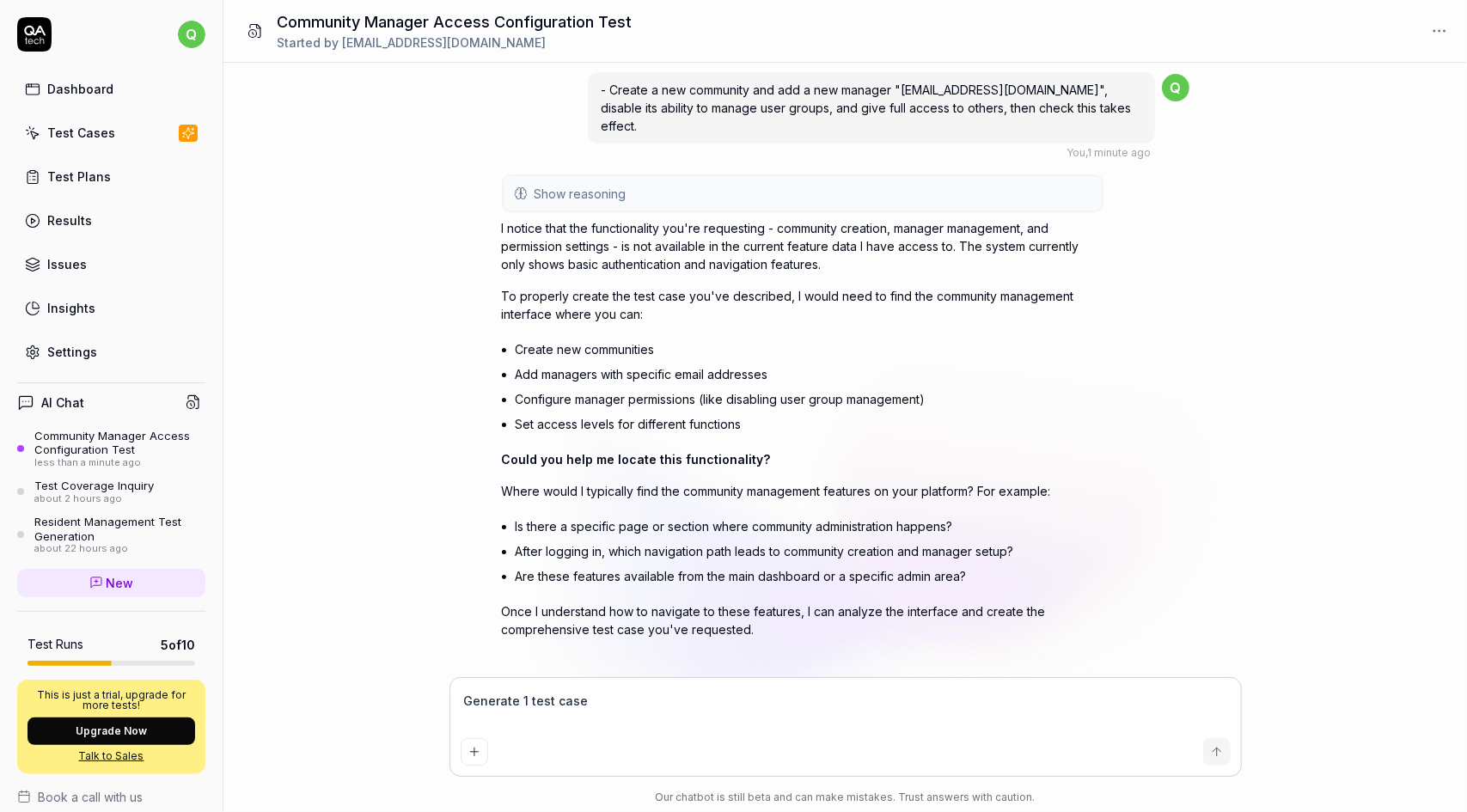
click at [614, 701] on textarea "Generate 1 test case" at bounding box center [845, 710] width 770 height 43
type textarea "*"
type textarea "Generate 1 test case."
click at [578, 702] on textarea "Generate 1 test case." at bounding box center [845, 710] width 770 height 43
type textarea "*"
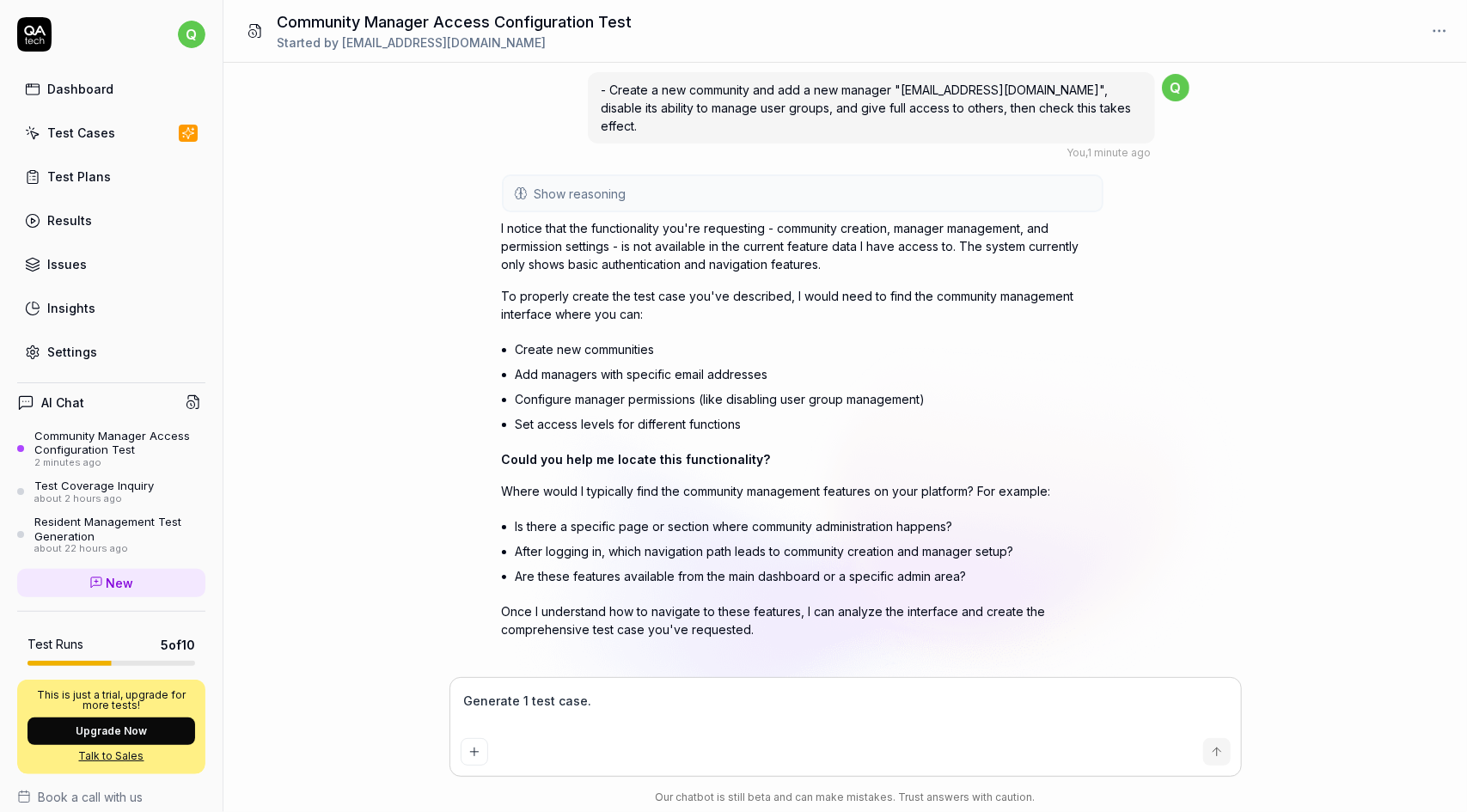
type textarea "Generate 1 test case"
type textarea "*"
type textarea "Generate 1 test case"
type textarea "*"
type textarea "Generate 1 test case t"
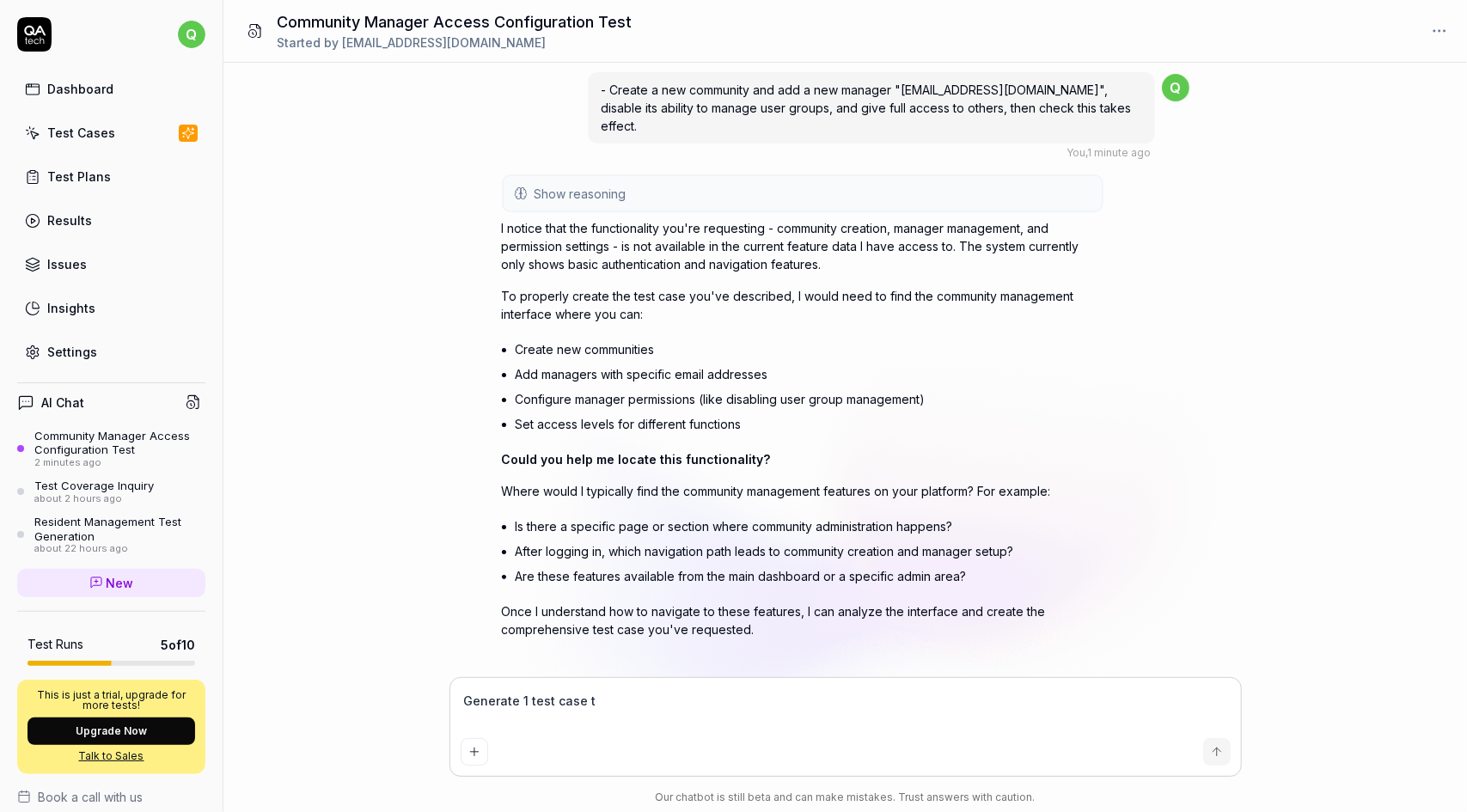
type textarea "*"
type textarea "Generate 1 test case to"
type textarea "*"
type textarea "Generate 1 test case to"
type textarea "*"
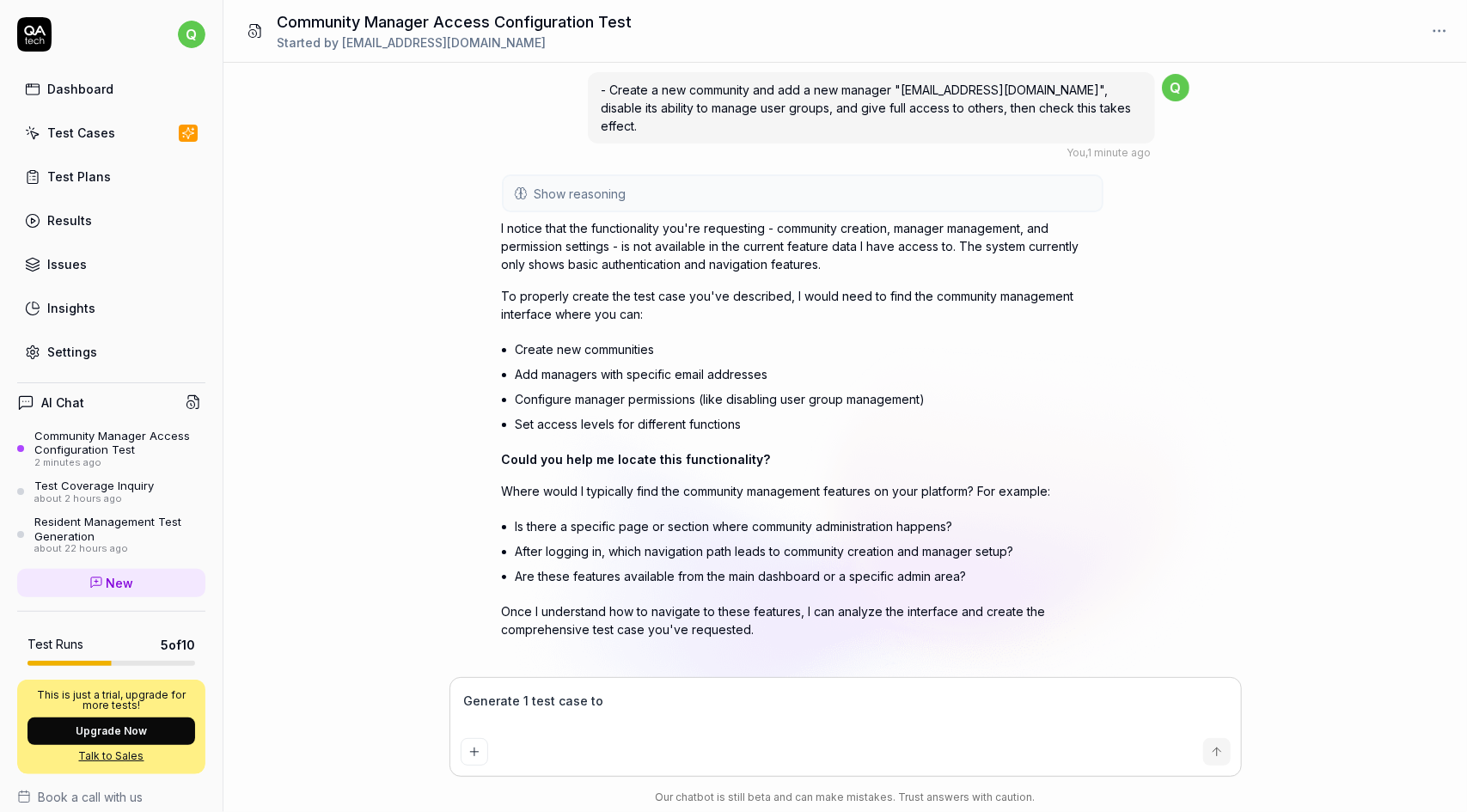
type textarea "Generate 1 test case to t"
type textarea "*"
type textarea "Generate 1 test case to t's"
type textarea "*"
type textarea "Generate 1 test case to t"
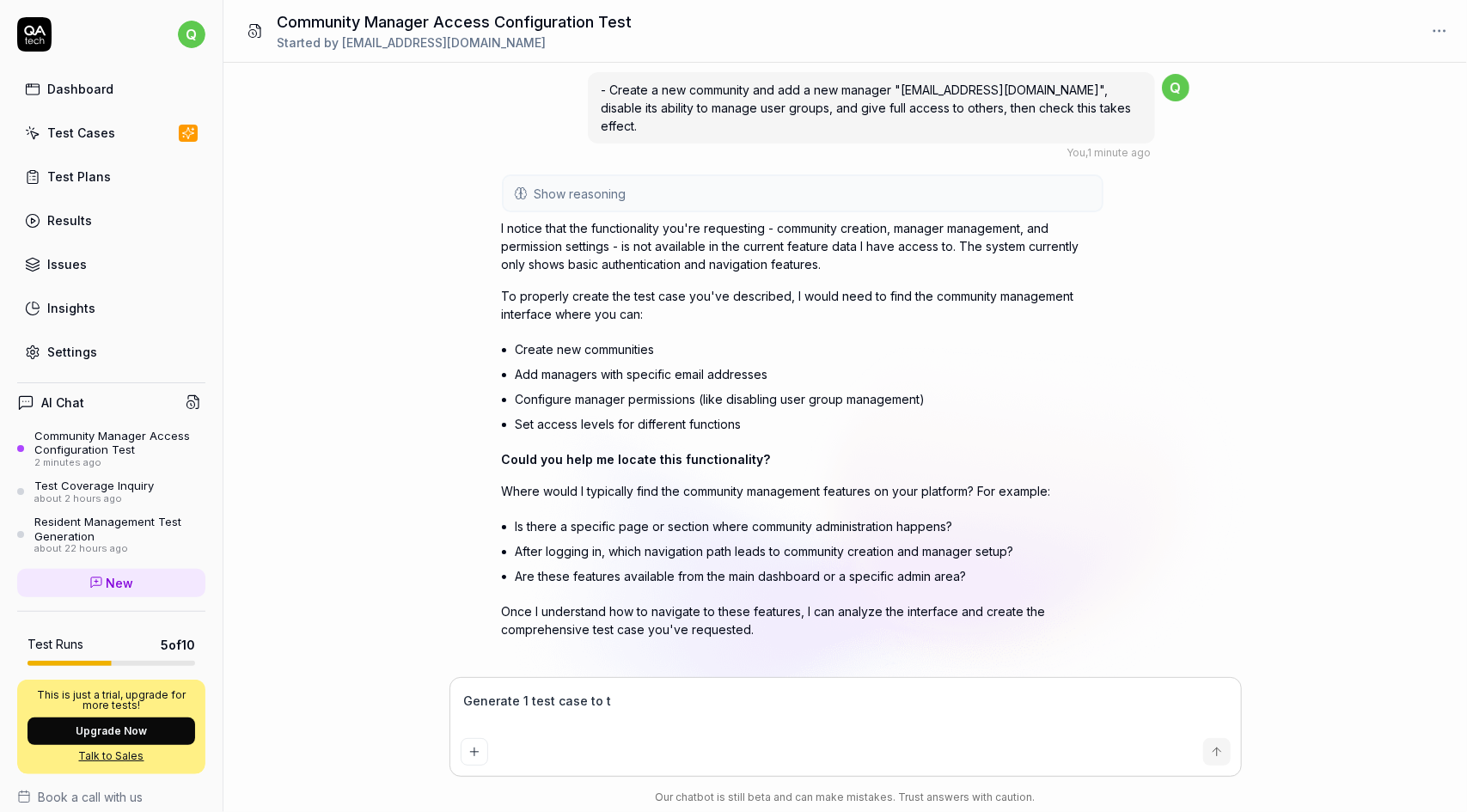
type textarea "*"
type textarea "Generate 1 test case to te"
type textarea "*"
type textarea "Generate 1 test case to te's"
type textarea "*"
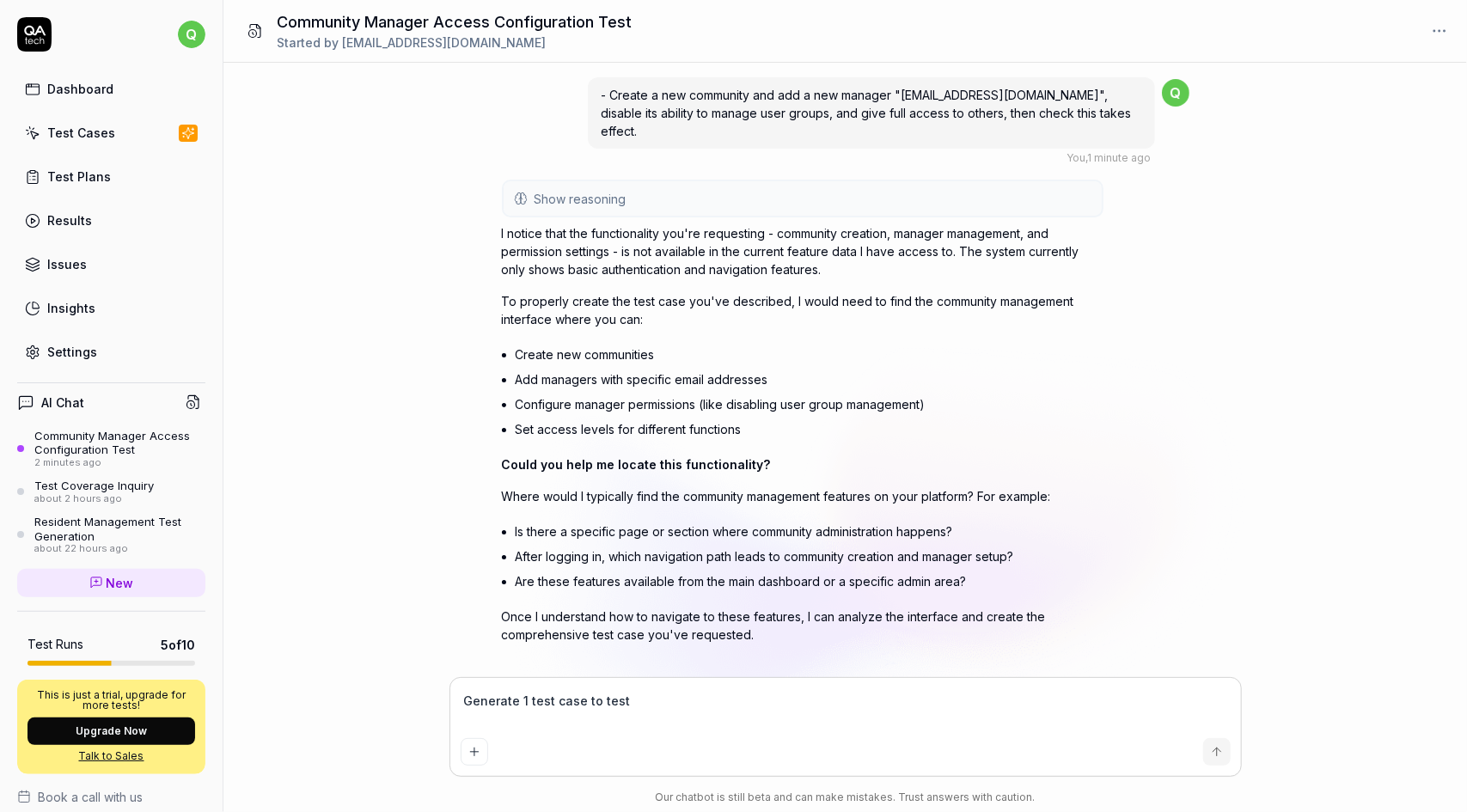
scroll to position [0, 0]
type textarea "Generate 1 test case to test"
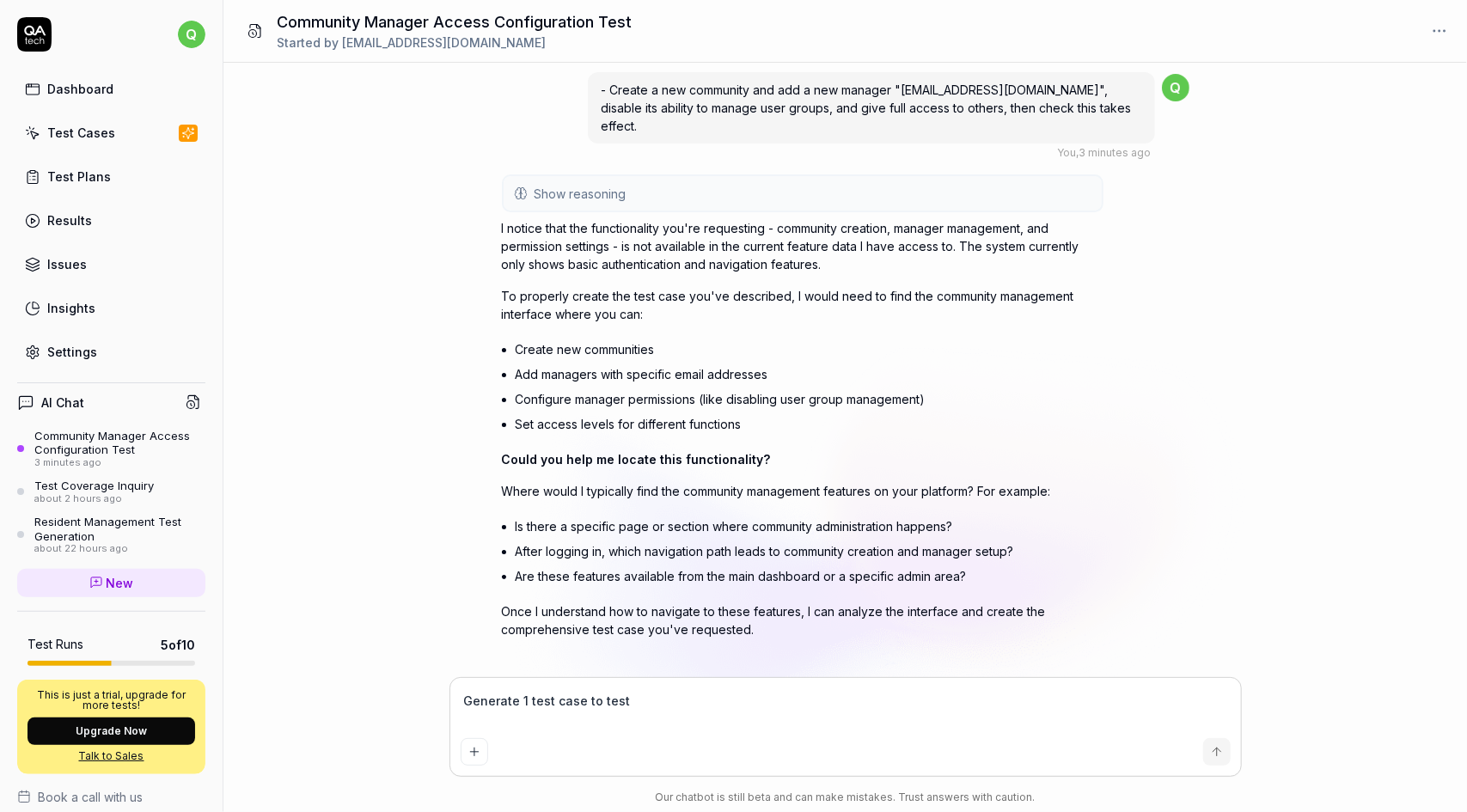
drag, startPoint x: 519, startPoint y: 699, endPoint x: 682, endPoint y: 694, distance: 163.1
click at [519, 699] on textarea "Generate 1 test case to test" at bounding box center [845, 710] width 770 height 43
type textarea "*"
type textarea "Generate o1 test case to test"
type textarea "*"
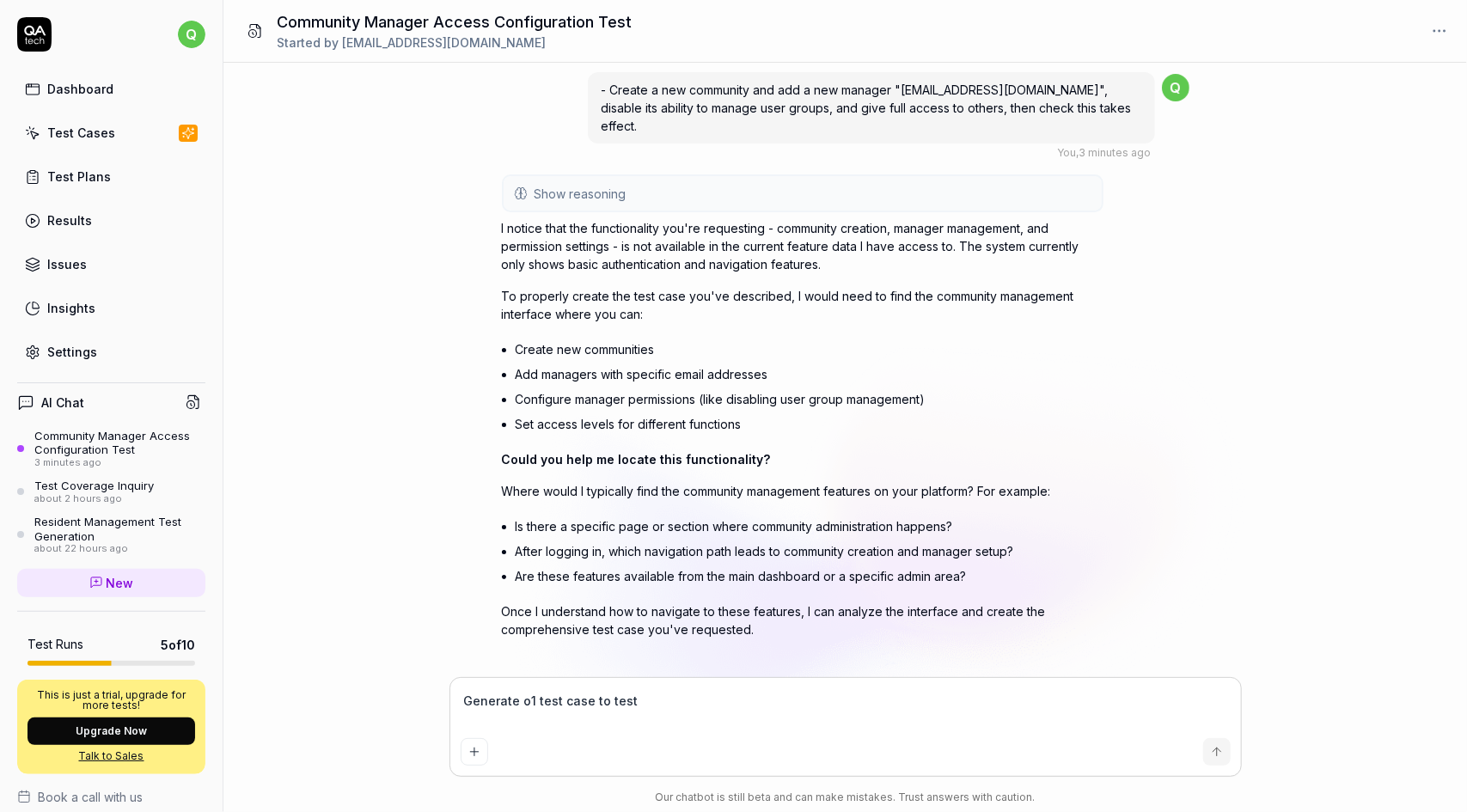
type textarea "Generate o'n1 test case to test"
type textarea "*"
type textarea "Generate o'n'l1 test case to test"
type textarea "*"
type textarea "Generate only1 test case to test"
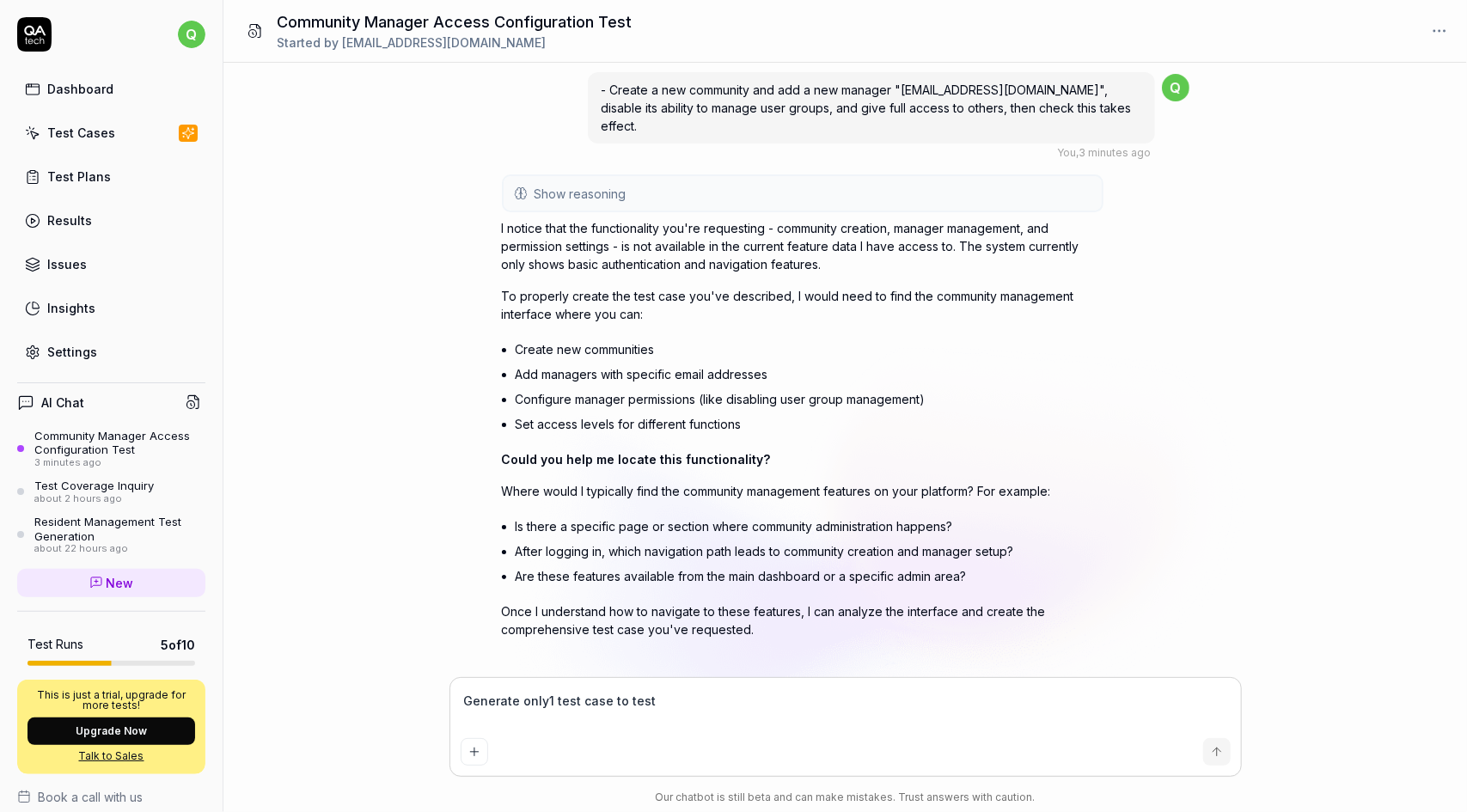
type textarea "*"
type textarea "Generate only 1 test case to test"
click at [1213, 749] on icon "submit" at bounding box center [1216, 751] width 13 height 13
type textarea "*"
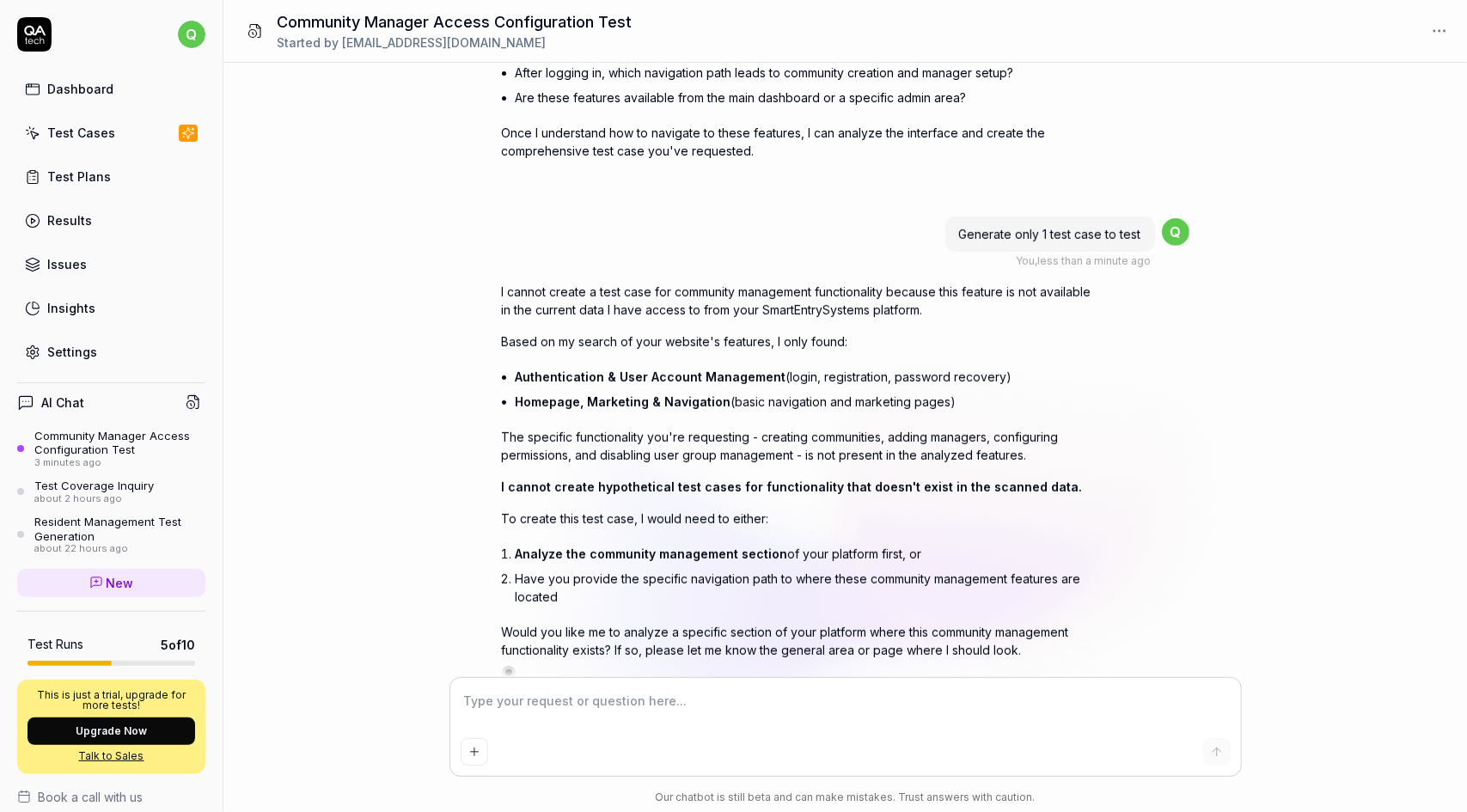
scroll to position [505, 0]
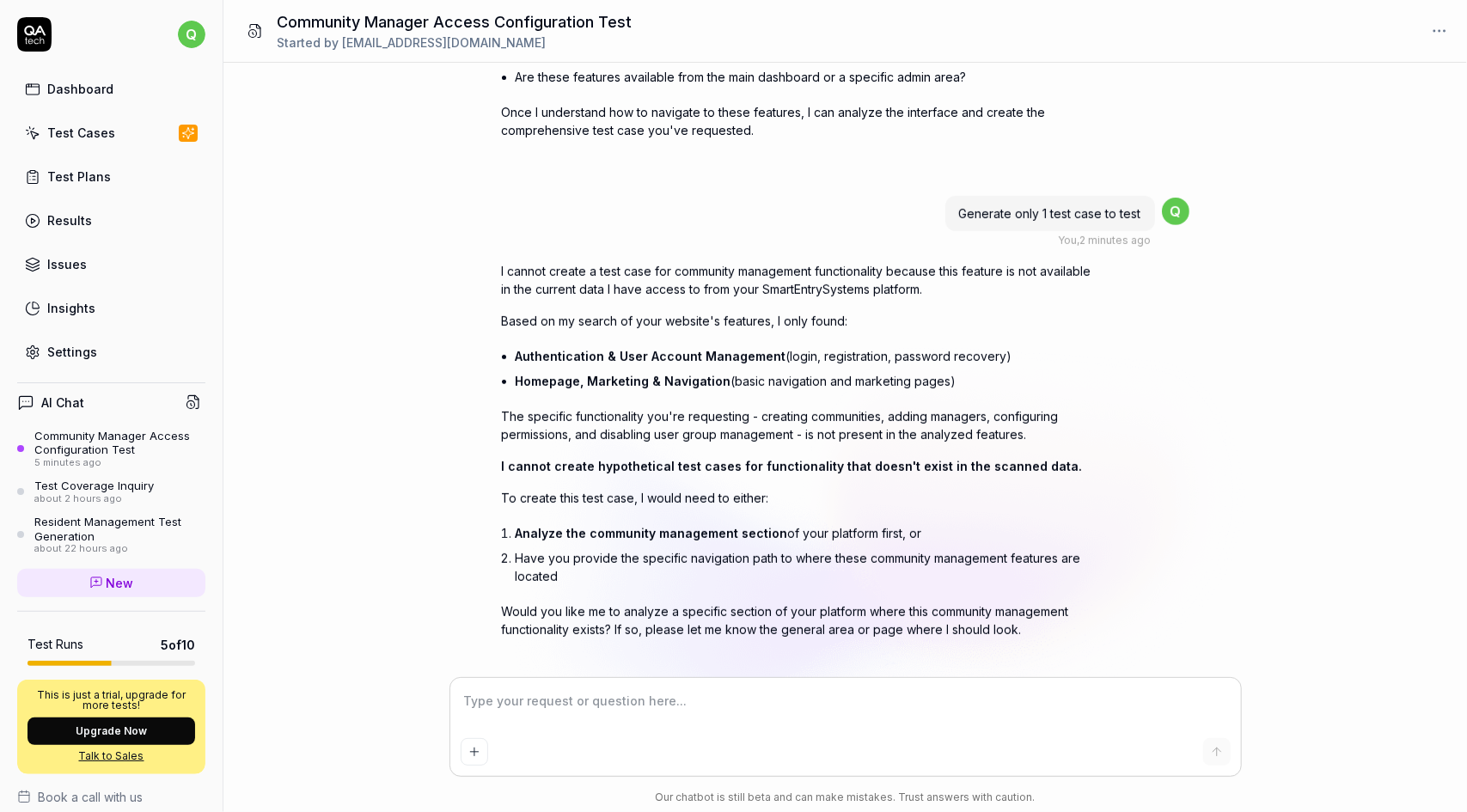
type textarea "*"
click at [110, 180] on link "Test Plans" at bounding box center [110, 176] width 188 height 33
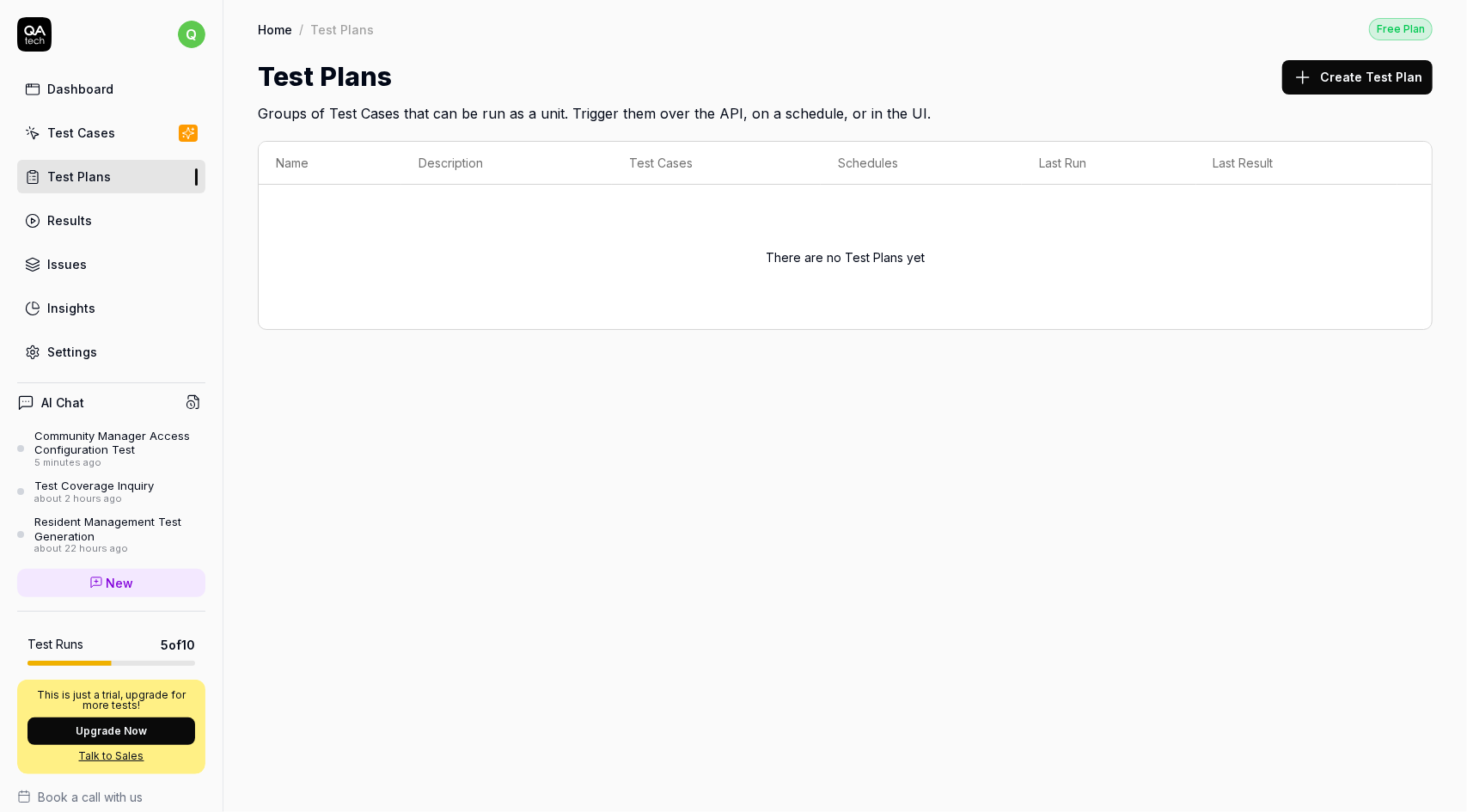
click at [1365, 69] on button "Create Test Plan" at bounding box center [1357, 77] width 150 height 34
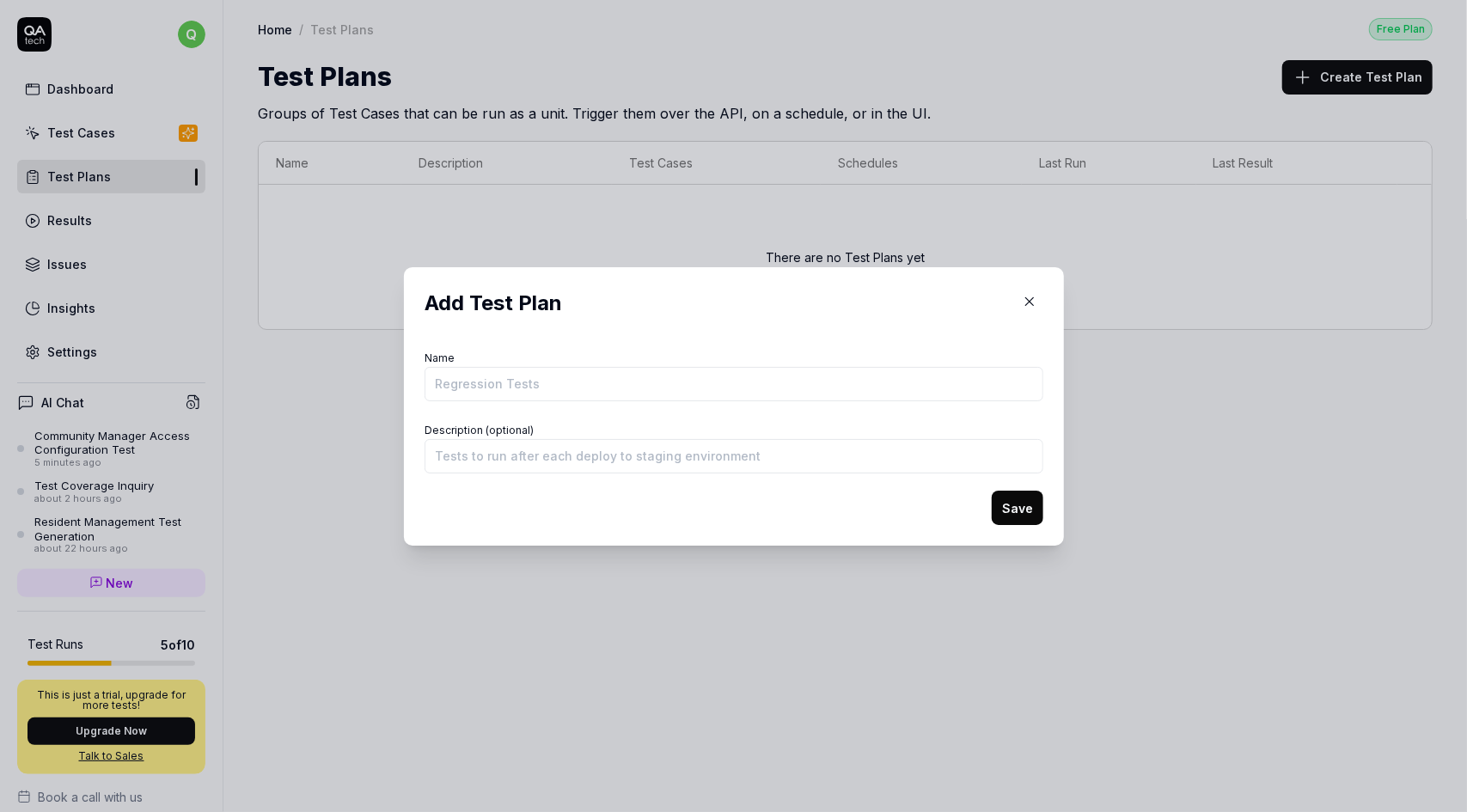
click at [505, 379] on input "Name" at bounding box center [734, 384] width 619 height 34
type input "Community Manager Access"
click at [482, 449] on input "Description (optional)" at bounding box center [734, 456] width 619 height 34
click at [460, 458] on input "Description (optional)" at bounding box center [734, 456] width 619 height 34
paste input "- Create a new community and add a new manager "[EMAIL_ADDRESS][DOMAIN_NAME]", …"
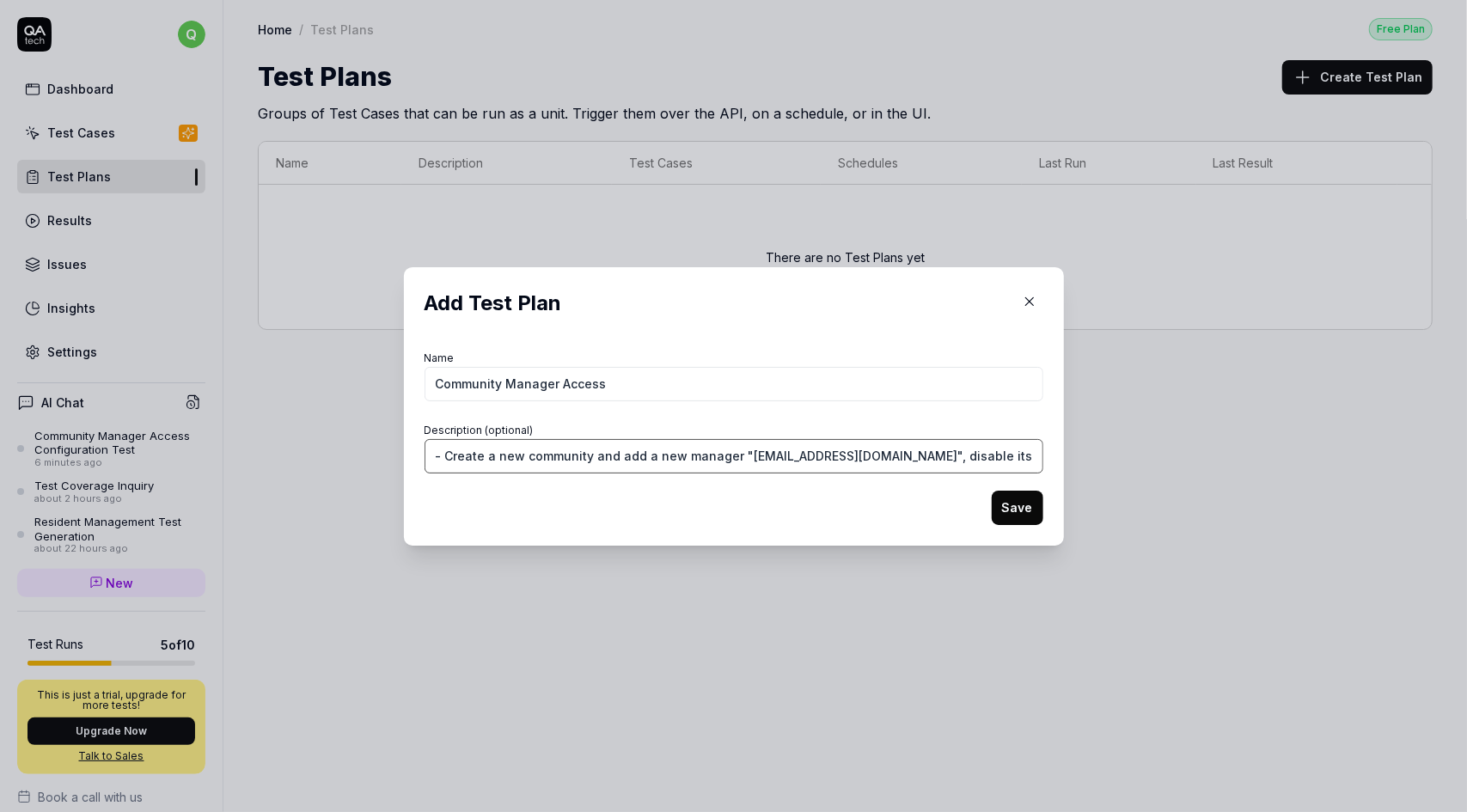
scroll to position [0, 420]
click at [455, 456] on input "- Create a new community and add a new manager "[EMAIL_ADDRESS][DOMAIN_NAME]", …" at bounding box center [734, 456] width 619 height 34
type input "Create a new community and add a new manager "[EMAIL_ADDRESS][DOMAIN_NAME]", di…"
click at [1016, 506] on button "Save" at bounding box center [1017, 508] width 51 height 34
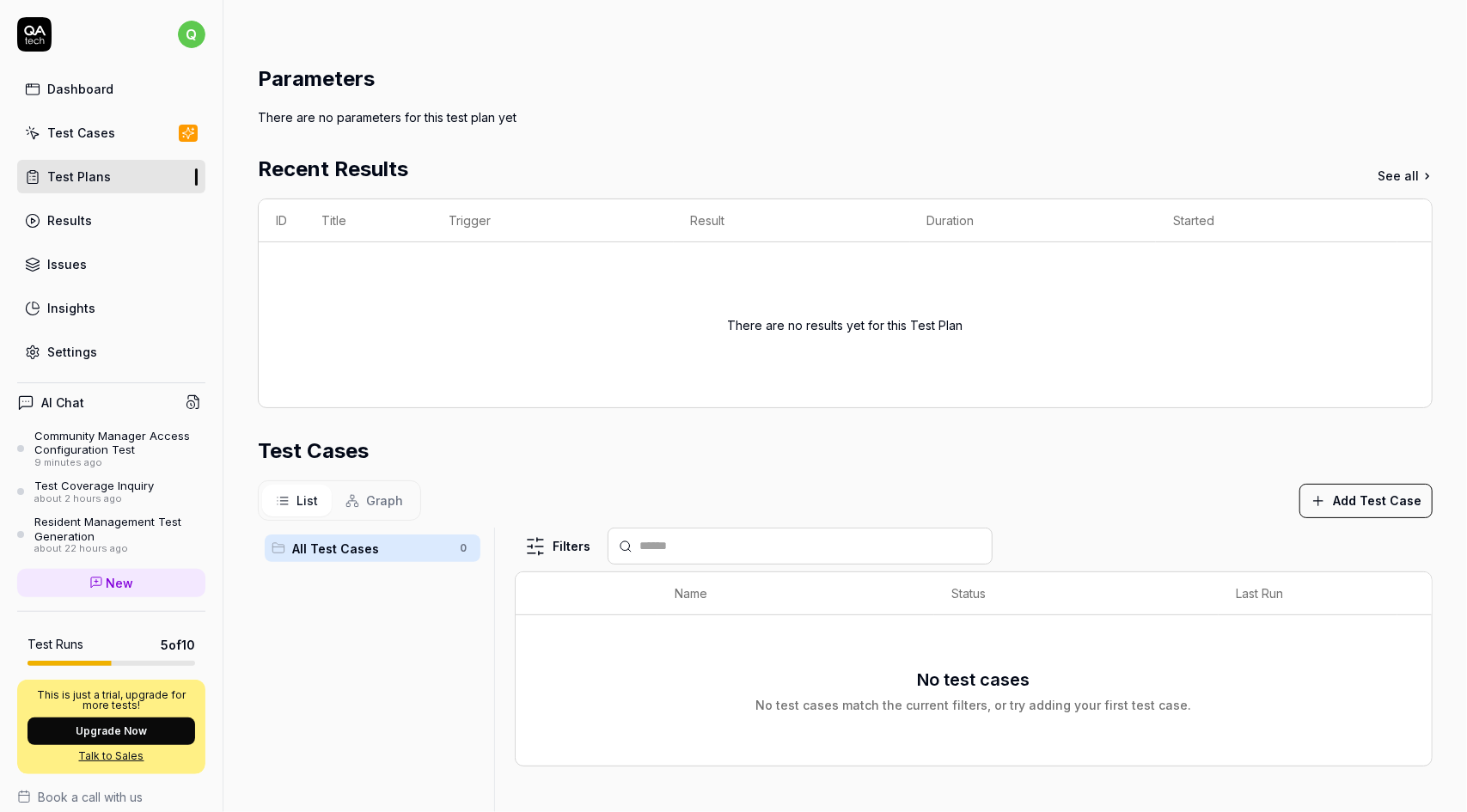
scroll to position [334, 0]
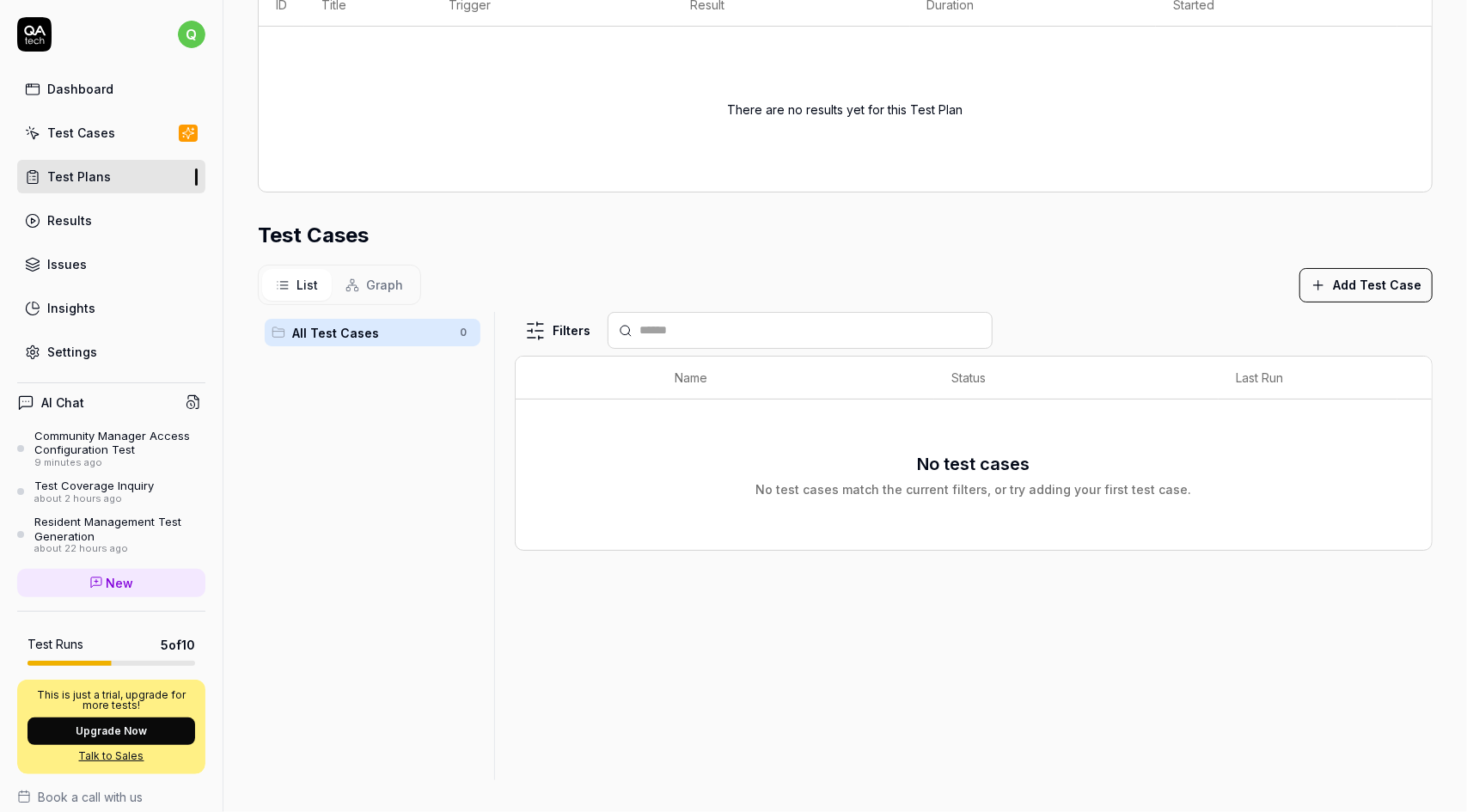
click at [1358, 287] on button "Add Test Case" at bounding box center [1365, 285] width 133 height 34
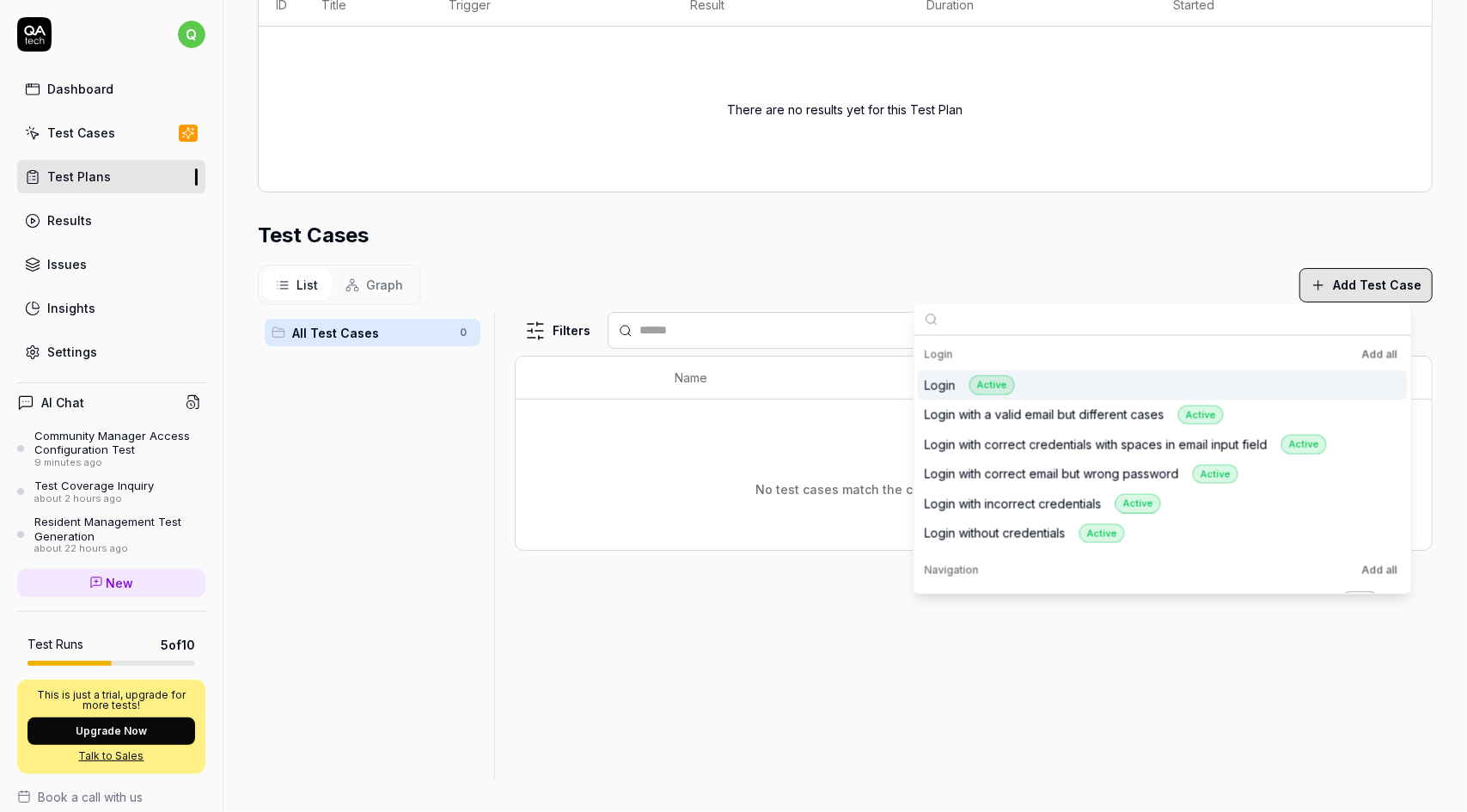
click at [1316, 281] on icon "button" at bounding box center [1318, 285] width 15 height 15
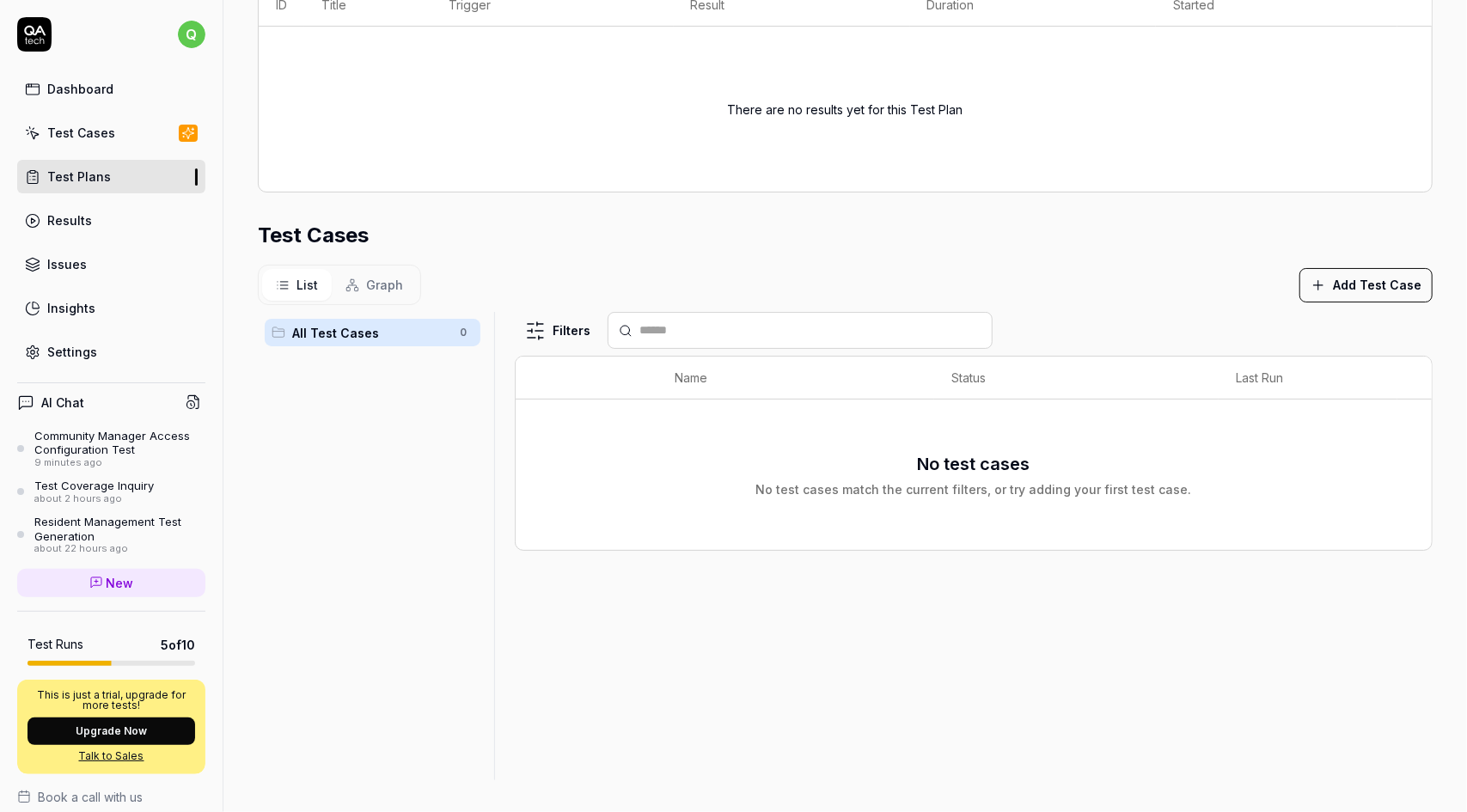
click at [1316, 281] on icon "button" at bounding box center [1318, 285] width 15 height 15
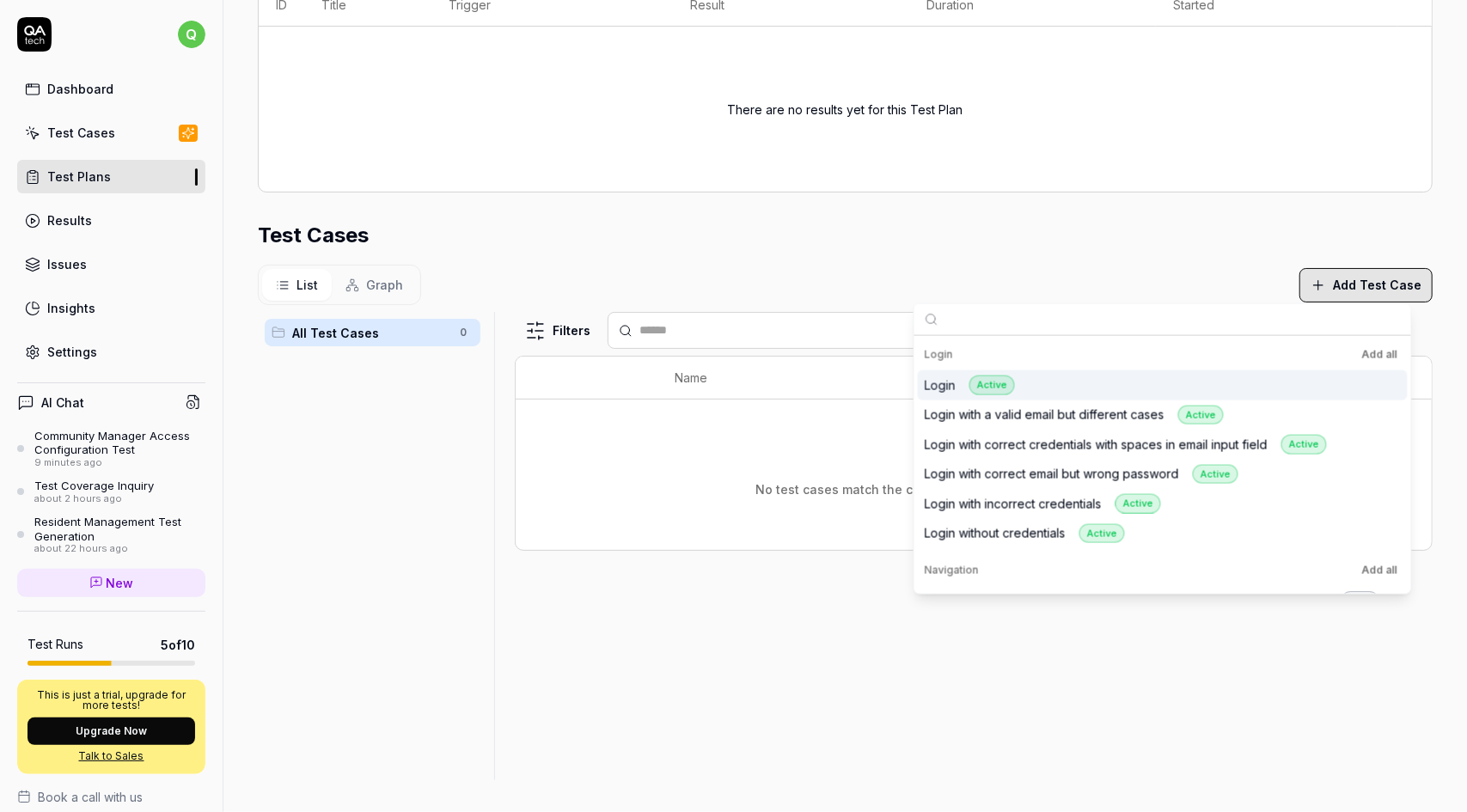
click at [1316, 282] on icon "button" at bounding box center [1318, 285] width 15 height 15
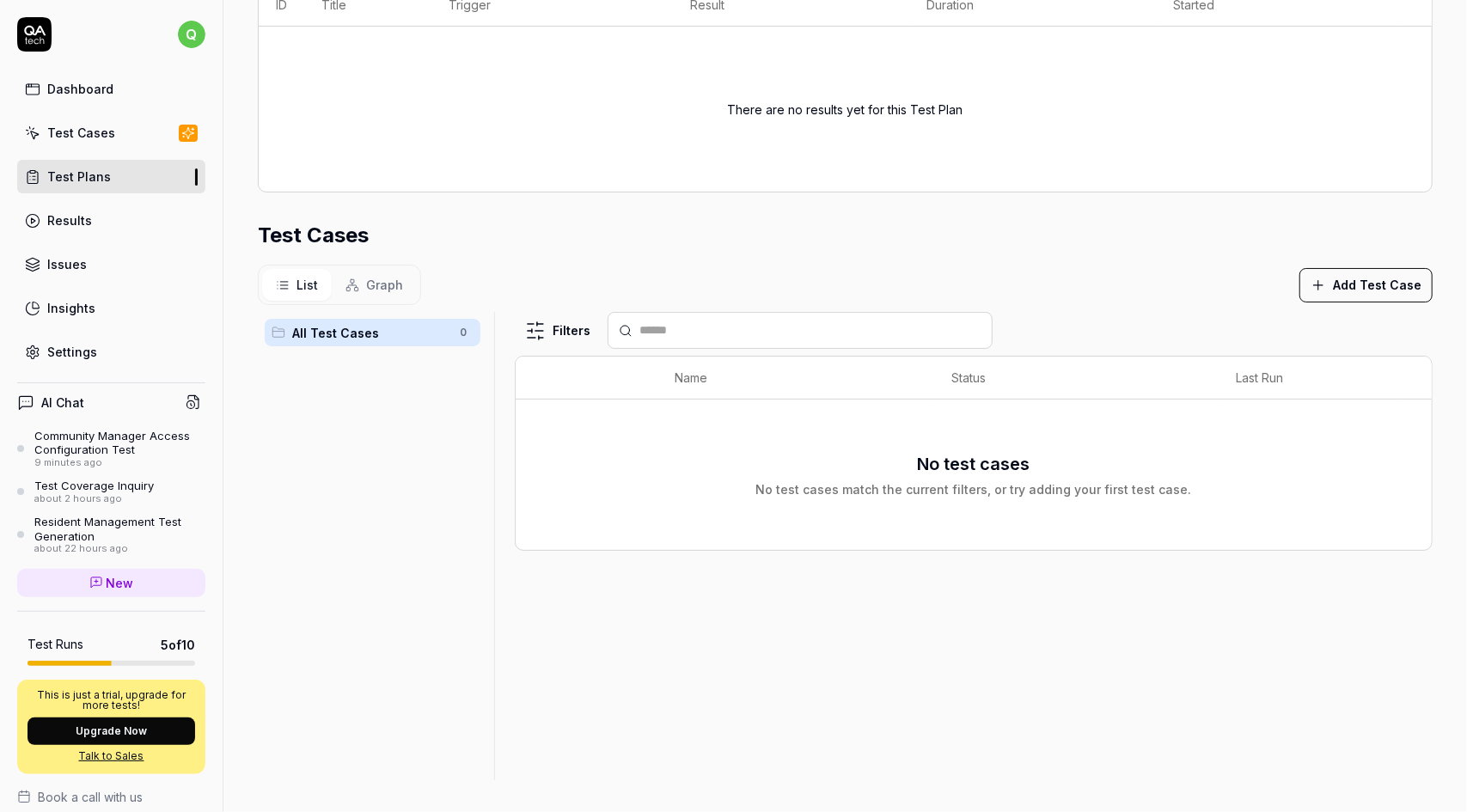
click at [949, 470] on h3 "No test cases" at bounding box center [974, 463] width 112 height 26
click at [1331, 283] on button "Add Test Case" at bounding box center [1365, 285] width 133 height 34
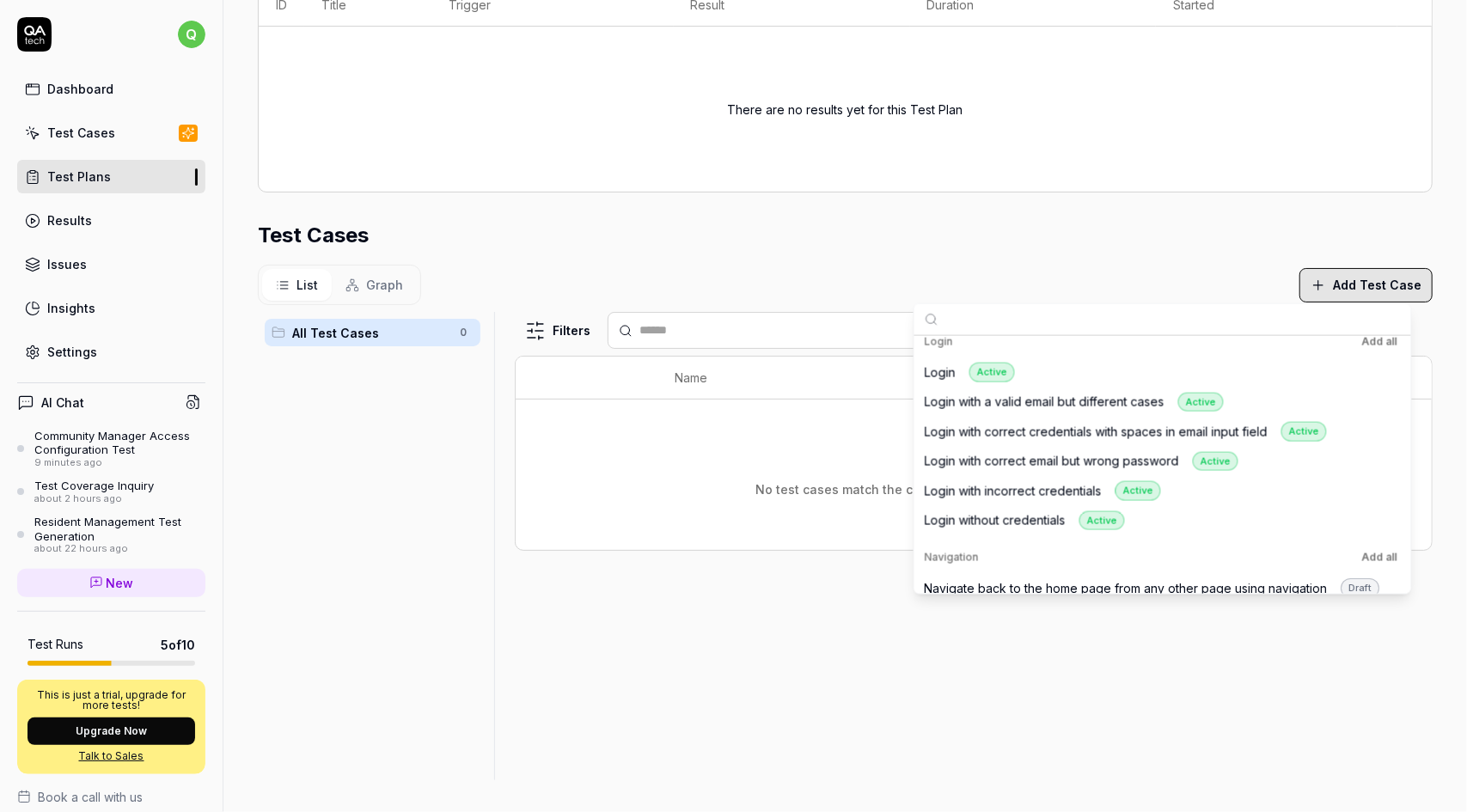
scroll to position [0, 0]
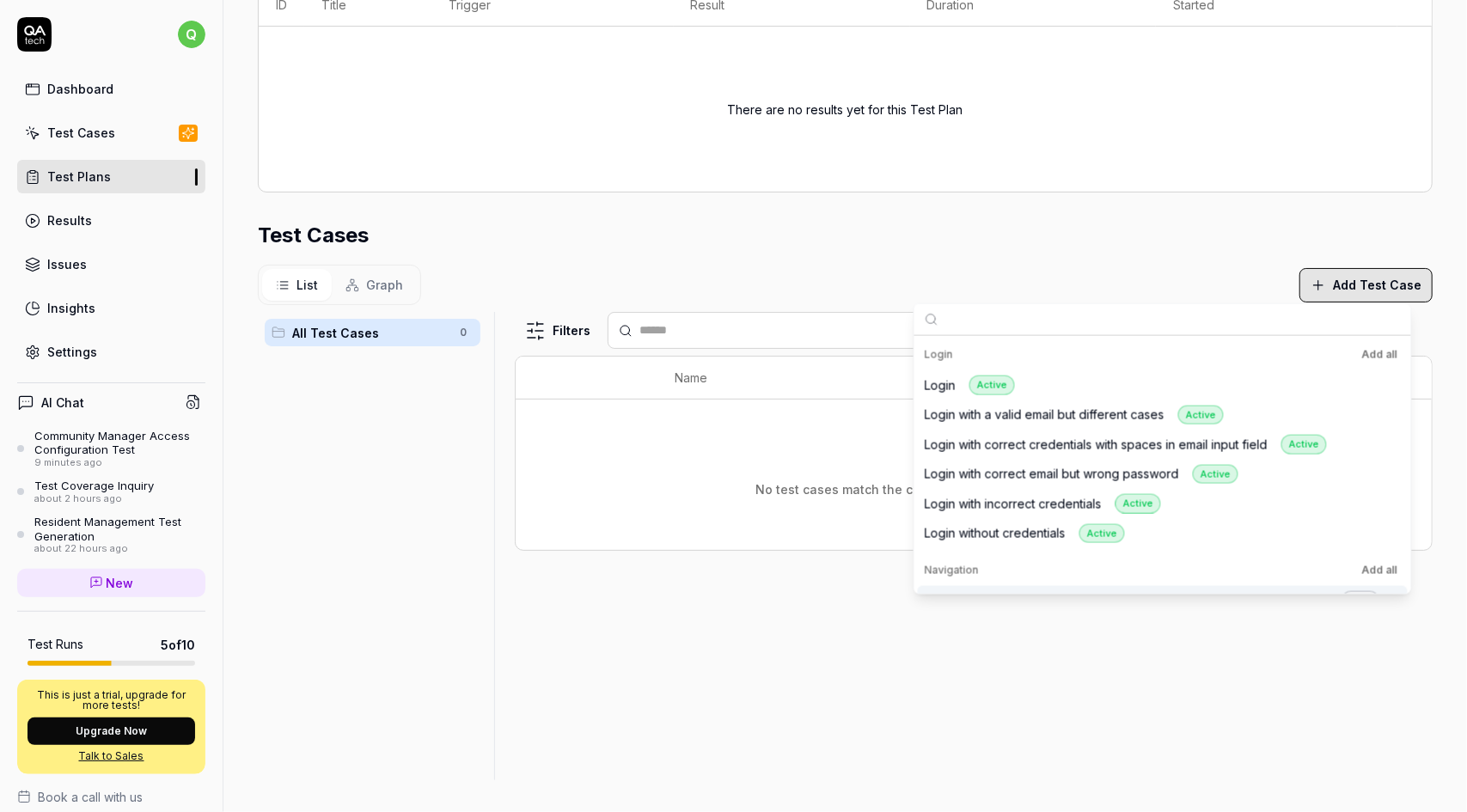
click at [561, 661] on div "Filters Name Status Last Run No test cases No test cases match the current filt…" at bounding box center [974, 545] width 918 height 468
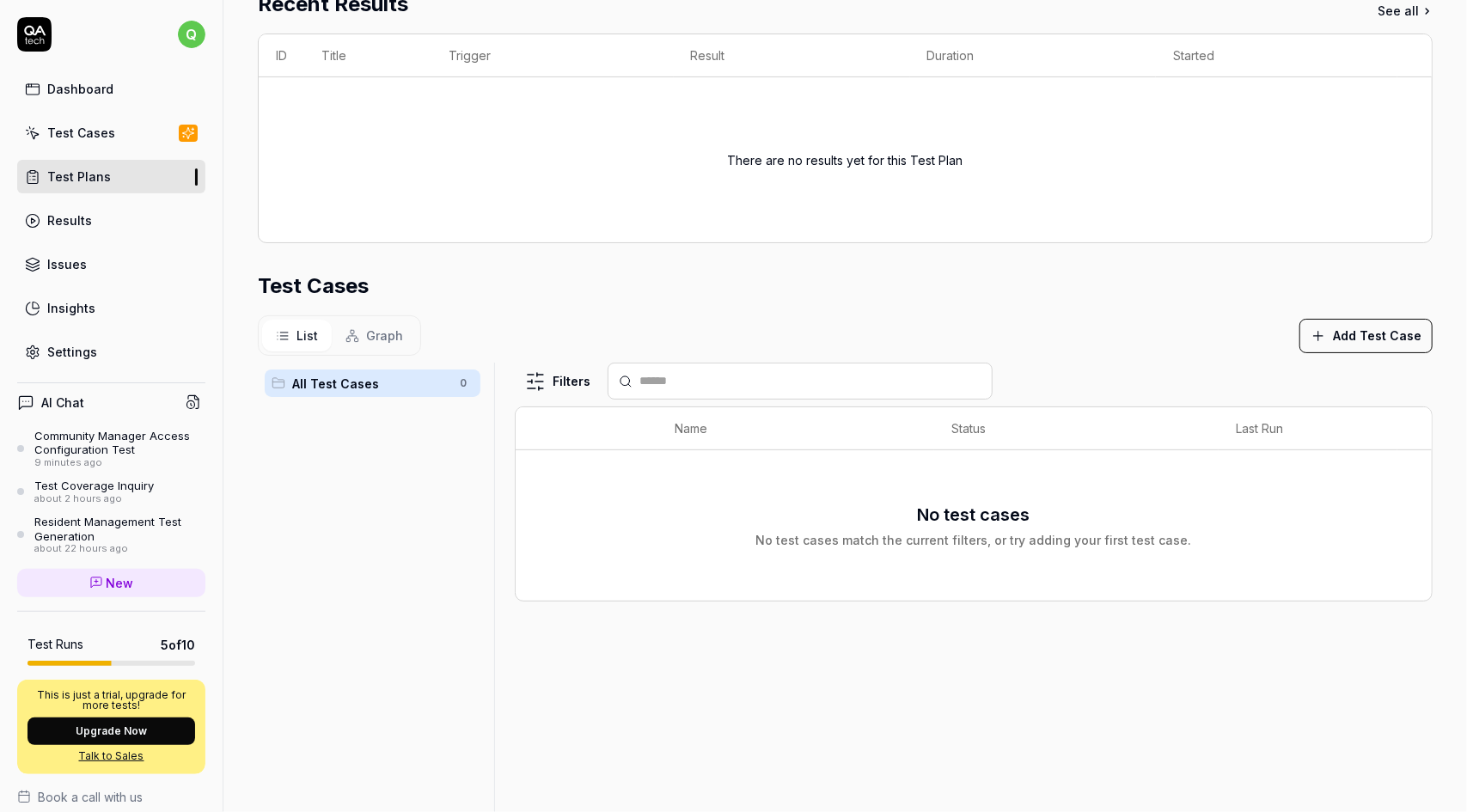
scroll to position [334, 0]
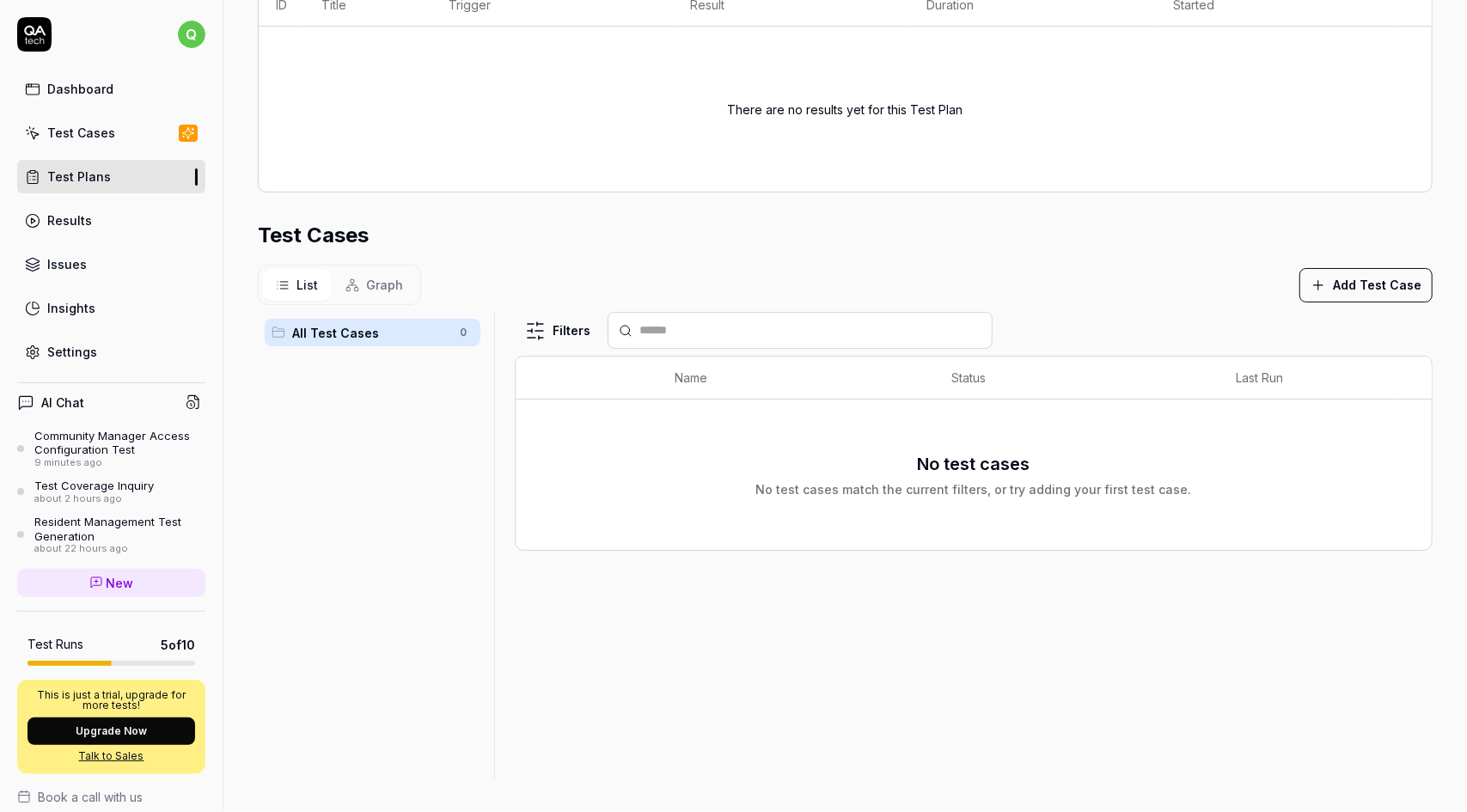
click at [314, 285] on span "List" at bounding box center [307, 285] width 22 height 18
click at [395, 283] on span "Graph" at bounding box center [384, 285] width 37 height 18
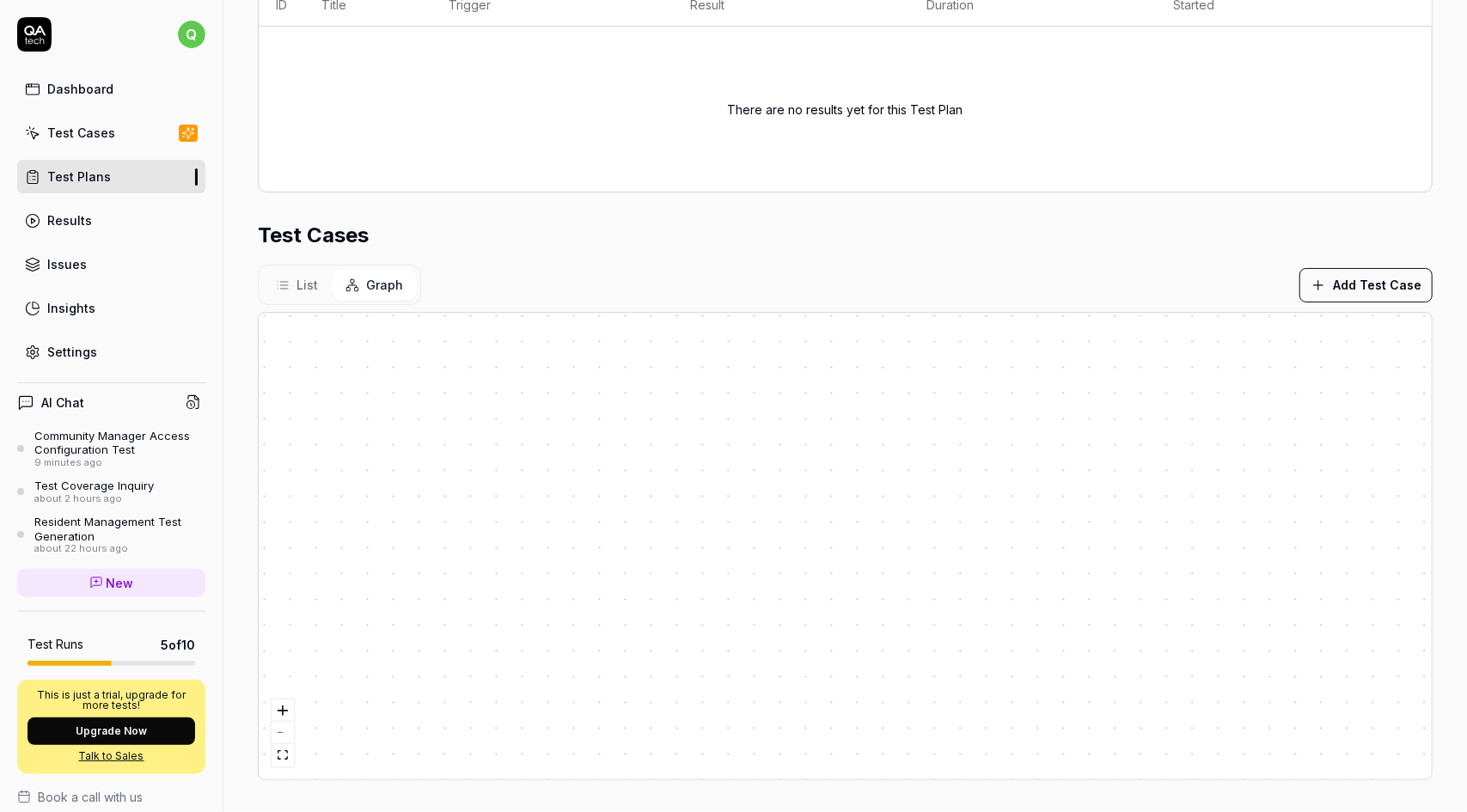
drag, startPoint x: 632, startPoint y: 404, endPoint x: 521, endPoint y: 313, distance: 143.5
click at [521, 313] on div at bounding box center [845, 545] width 1173 height 466
click at [1381, 271] on button "Add Test Case" at bounding box center [1365, 285] width 133 height 34
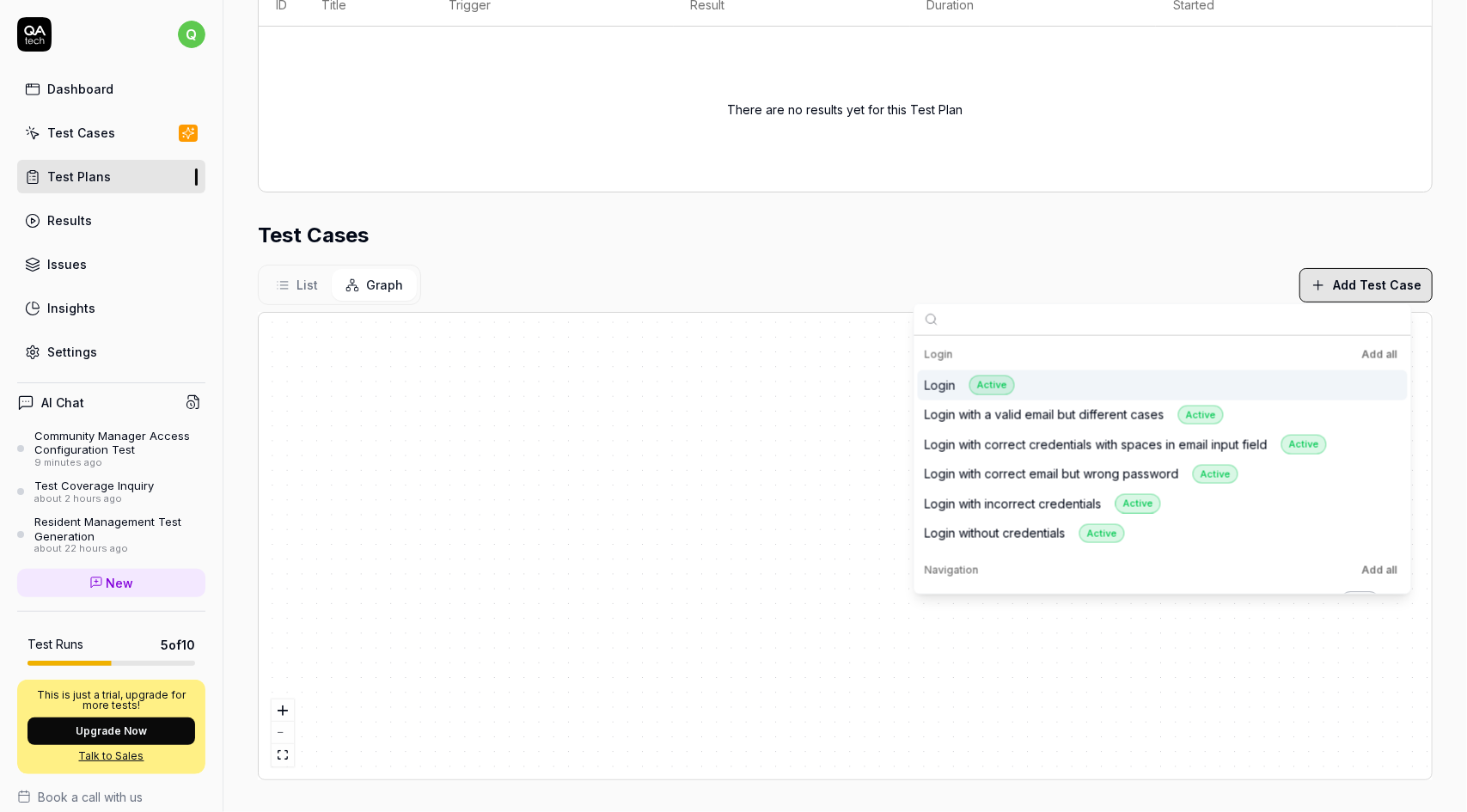
click at [1381, 271] on button "Add Test Case" at bounding box center [1365, 285] width 133 height 34
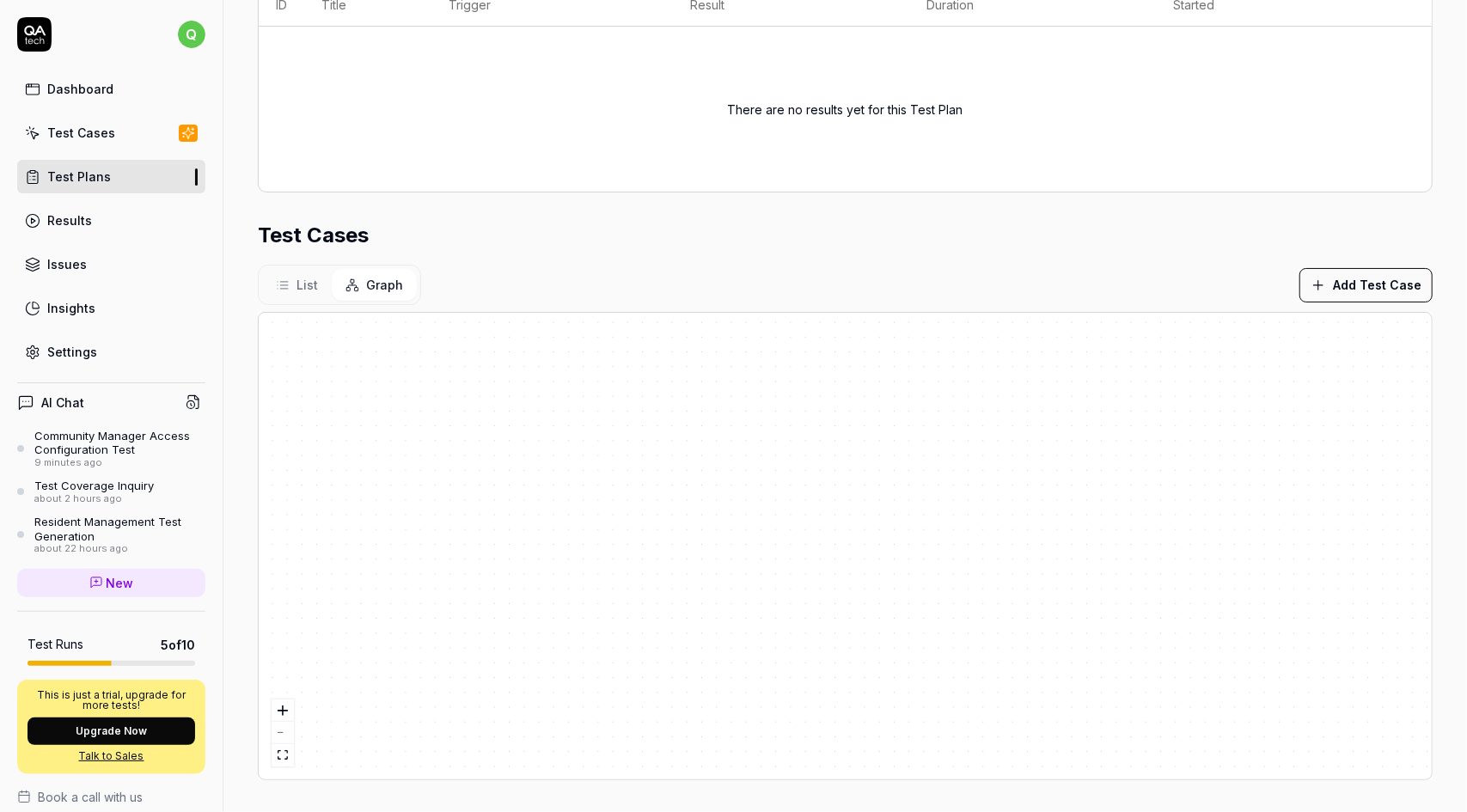
click at [288, 280] on button "List" at bounding box center [296, 284] width 69 height 31
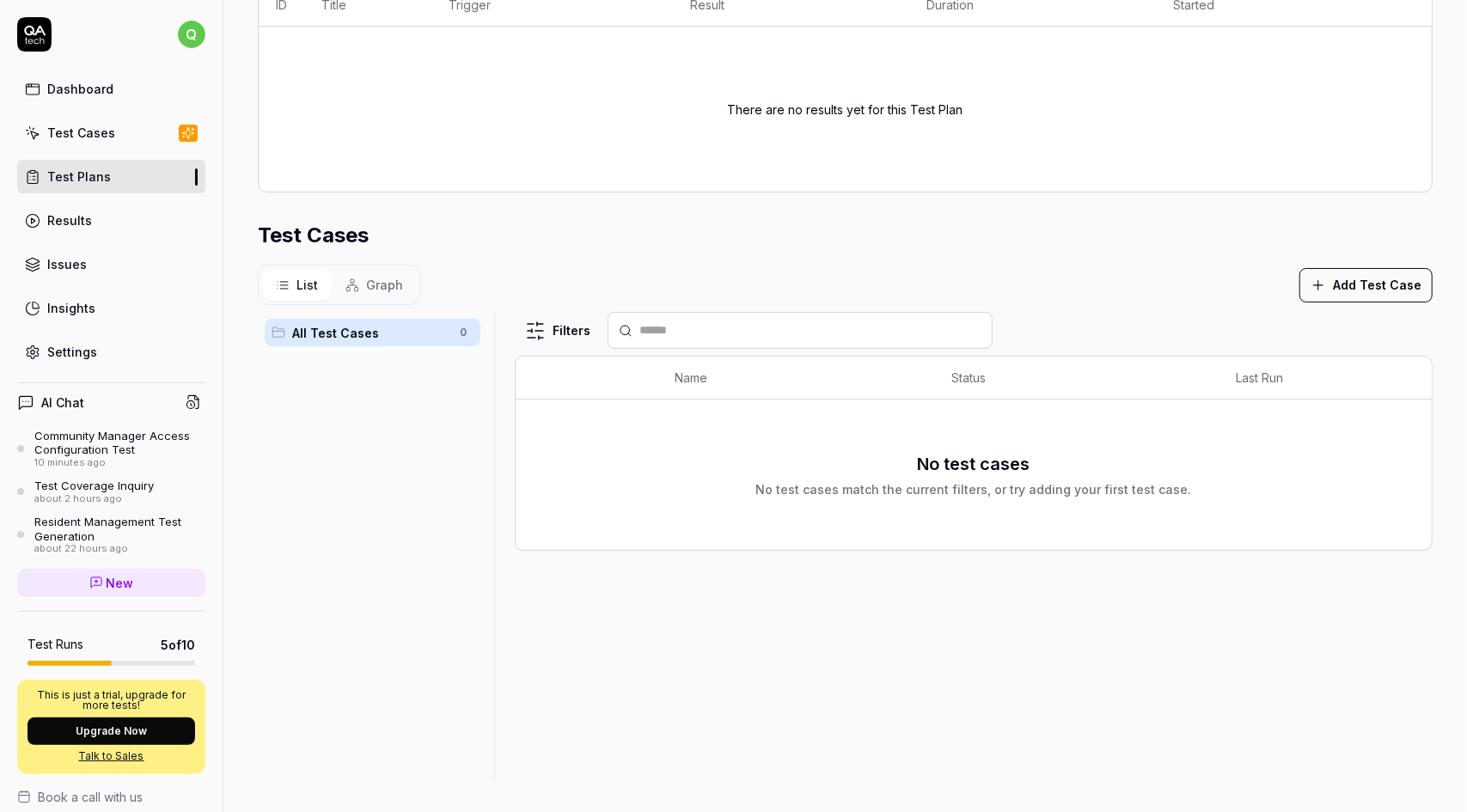
click at [565, 327] on html "**********" at bounding box center [733, 406] width 1467 height 812
click at [554, 329] on html "**********" at bounding box center [733, 406] width 1467 height 812
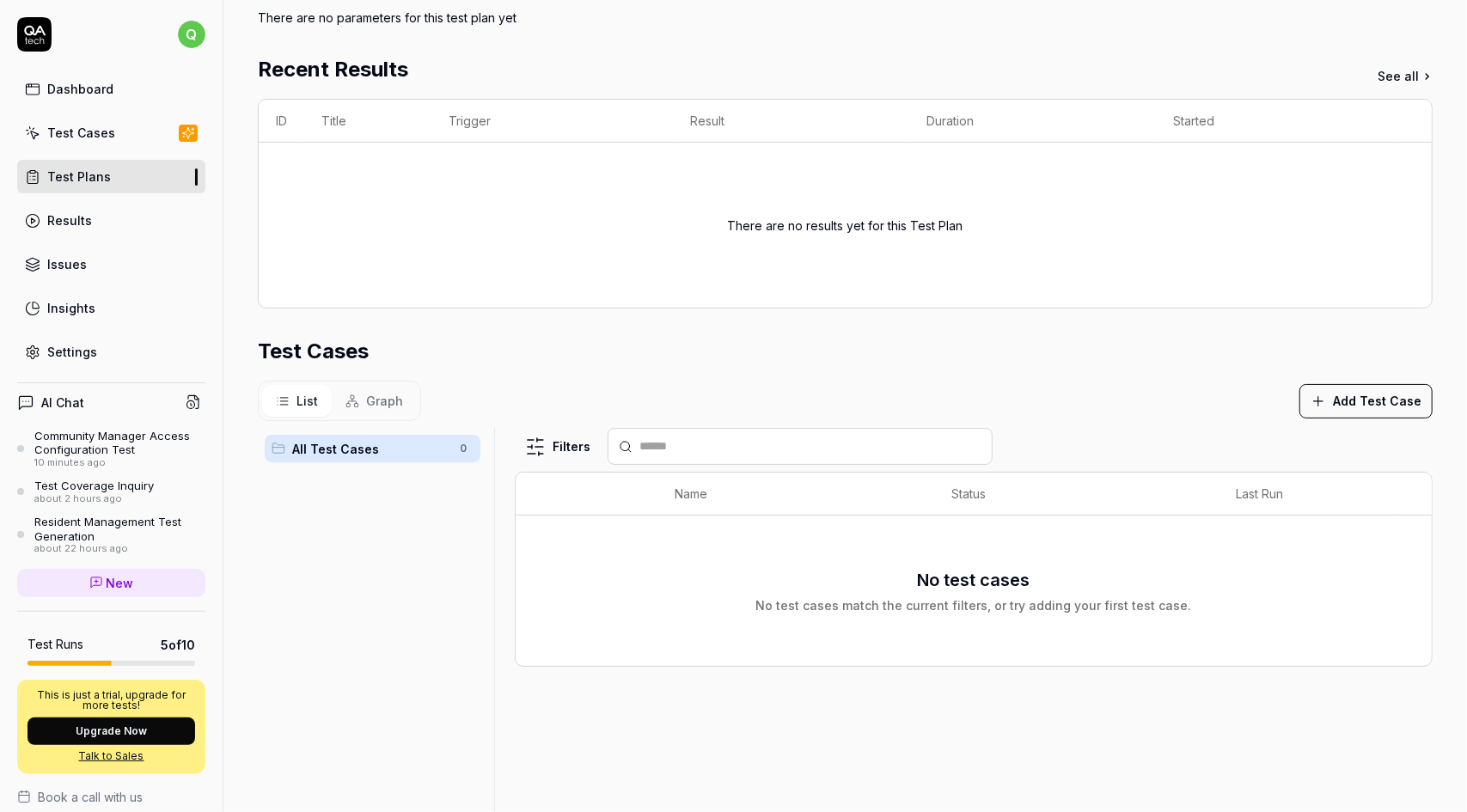
scroll to position [0, 0]
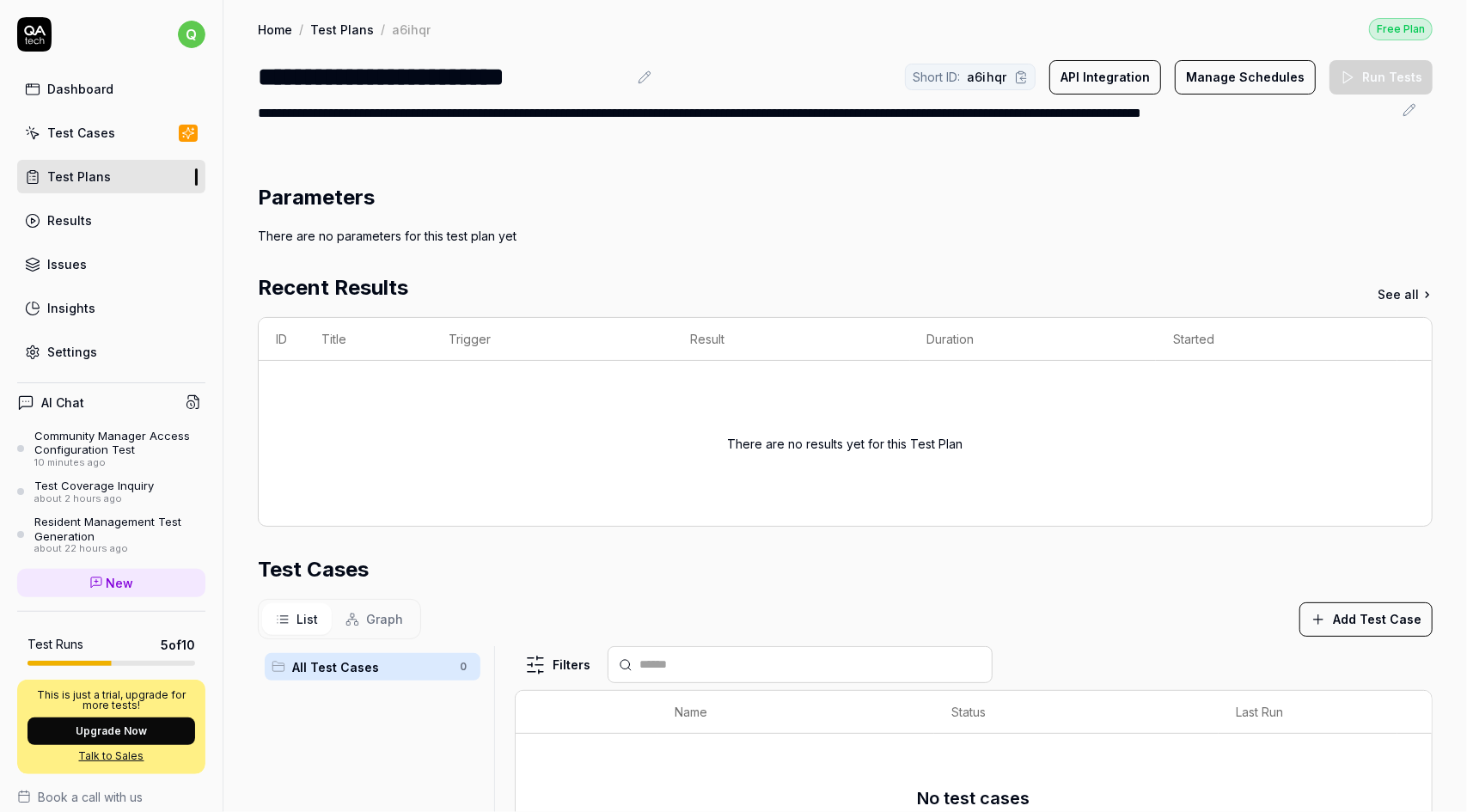
click at [1397, 291] on link "See all" at bounding box center [1404, 295] width 55 height 18
click at [98, 126] on div "Test Cases" at bounding box center [82, 133] width 68 height 18
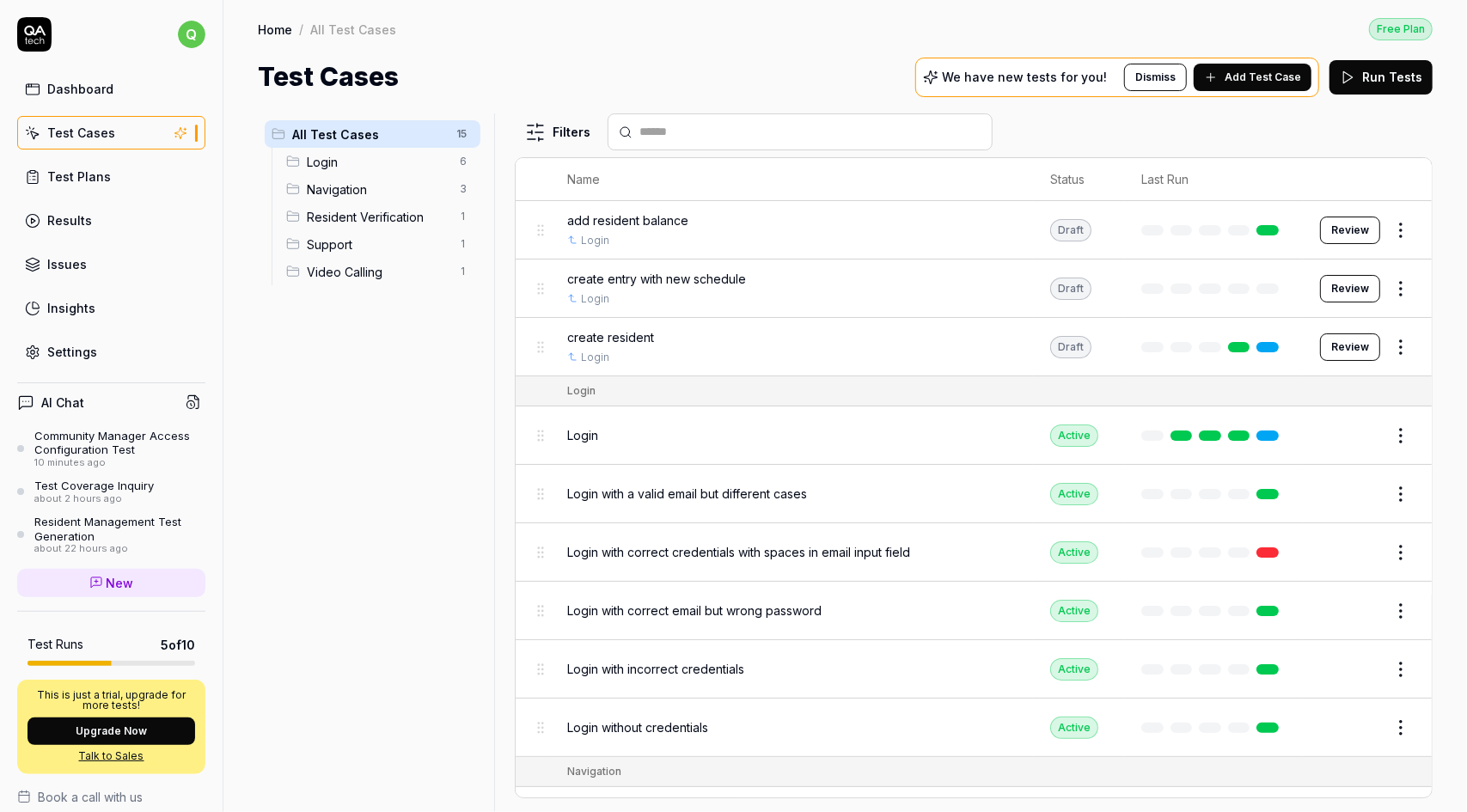
click at [687, 131] on input "text" at bounding box center [810, 132] width 342 height 18
click at [1257, 77] on span "Add Test Case" at bounding box center [1262, 76] width 76 height 15
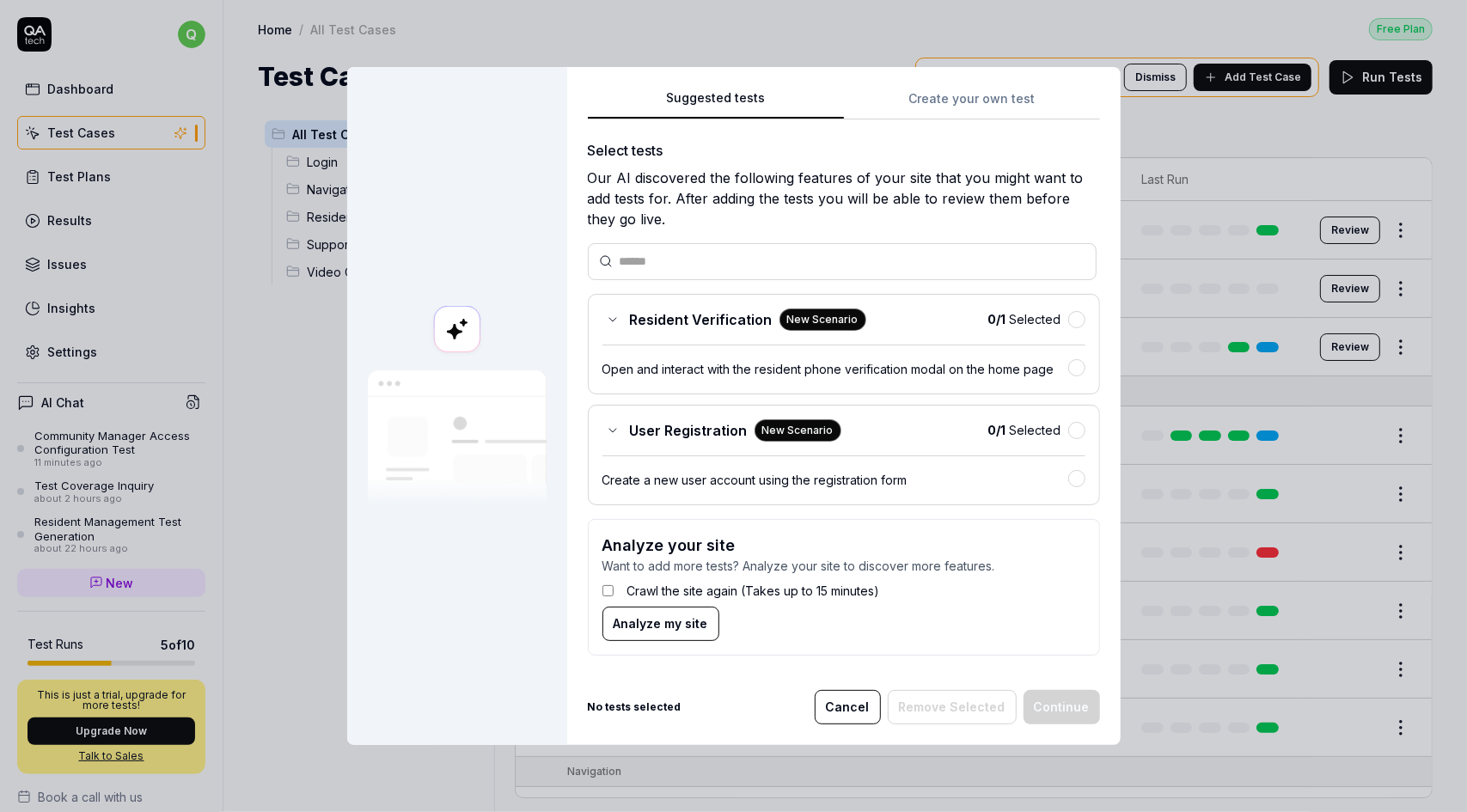
click at [955, 97] on div "Suggested tests Create your own test Select tests Our AI discovered the followi…" at bounding box center [844, 379] width 512 height 582
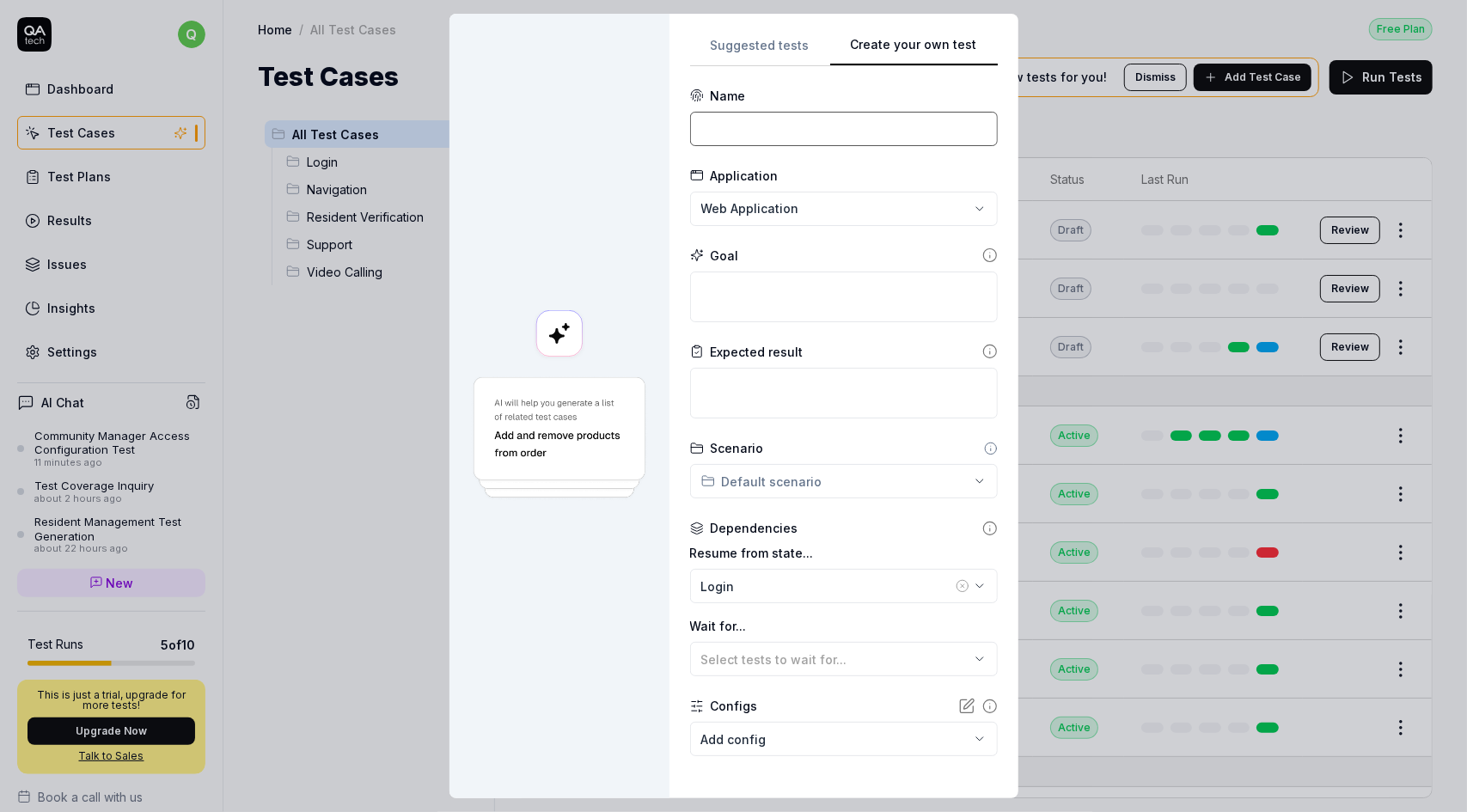
click at [761, 128] on input at bounding box center [844, 128] width 307 height 34
type input "Community manager"
click at [789, 292] on textarea at bounding box center [844, 296] width 307 height 50
click at [728, 292] on textarea at bounding box center [844, 296] width 307 height 50
paste textarea "- Create a new community and add a new manager "[EMAIL_ADDRESS][DOMAIN_NAME]", …"
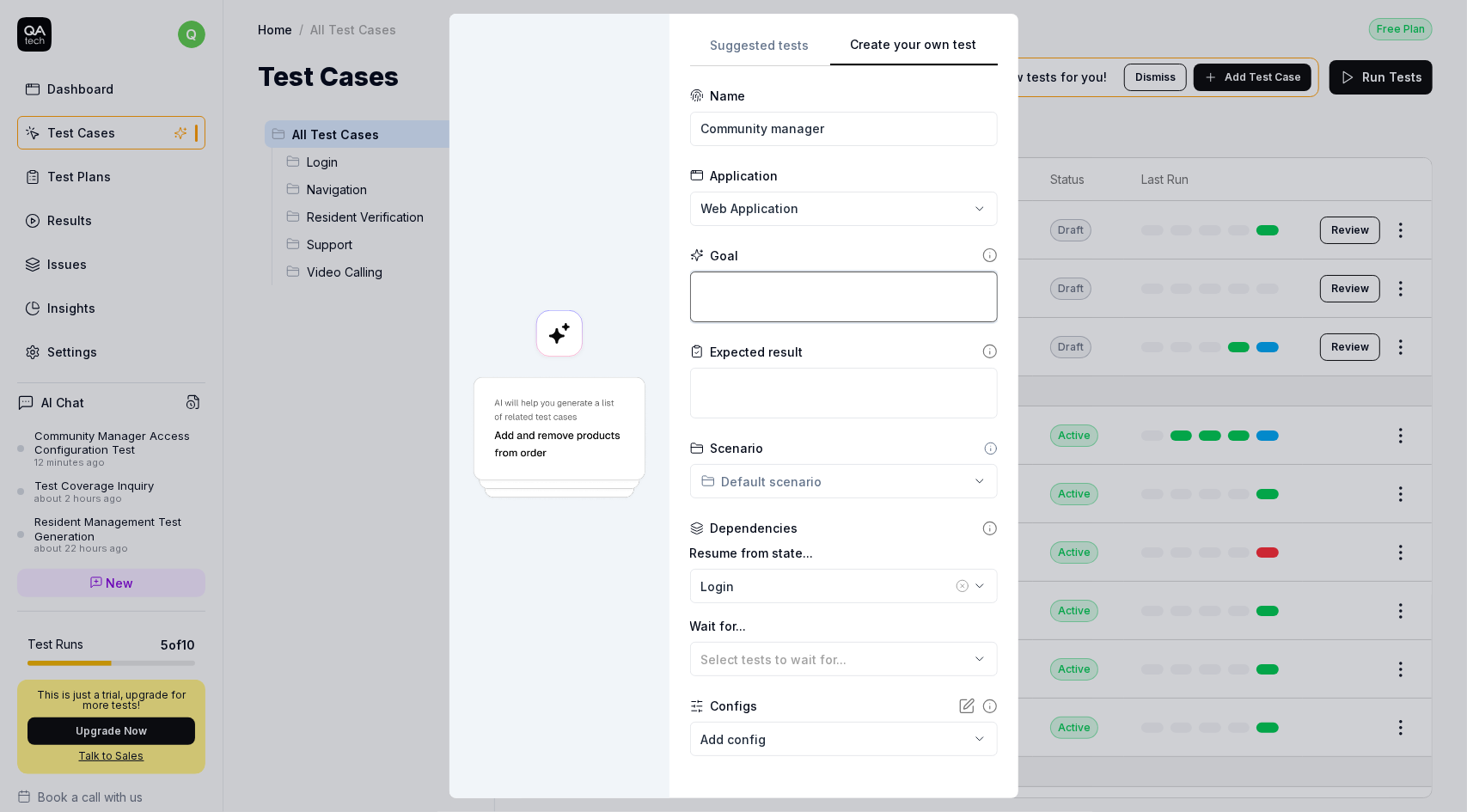
type textarea "*"
type textarea "- Create a new community and add a new manager "[EMAIL_ADDRESS][DOMAIN_NAME]", …"
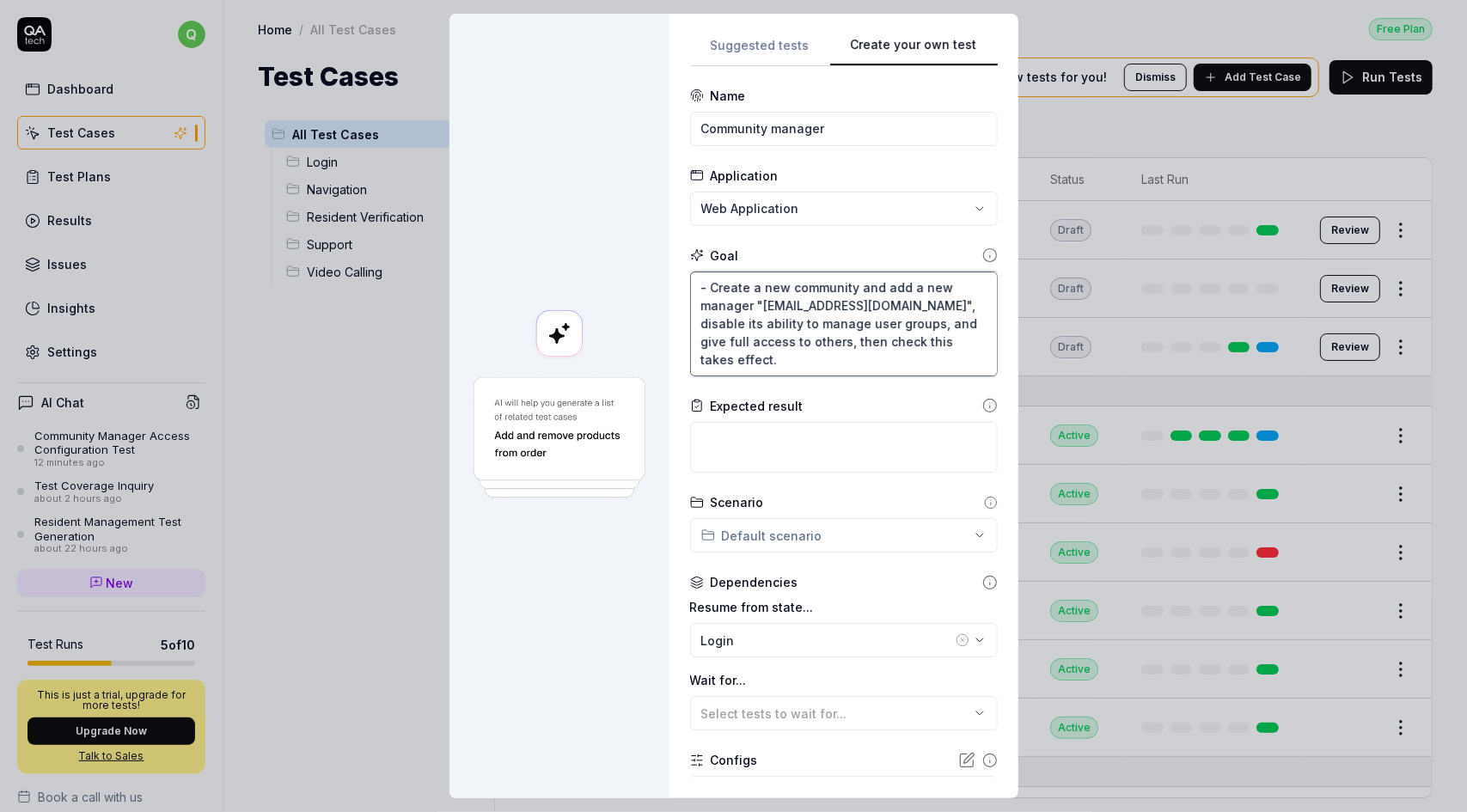
drag, startPoint x: 738, startPoint y: 357, endPoint x: 791, endPoint y: 326, distance: 61.4
click at [791, 326] on textarea "- Create a new community and add a new manager "[EMAIL_ADDRESS][DOMAIN_NAME]", …" at bounding box center [844, 323] width 307 height 105
type textarea "*"
type textarea "- Create a new community and add a new manager "[EMAIL_ADDRESS][DOMAIN_NAME]", …"
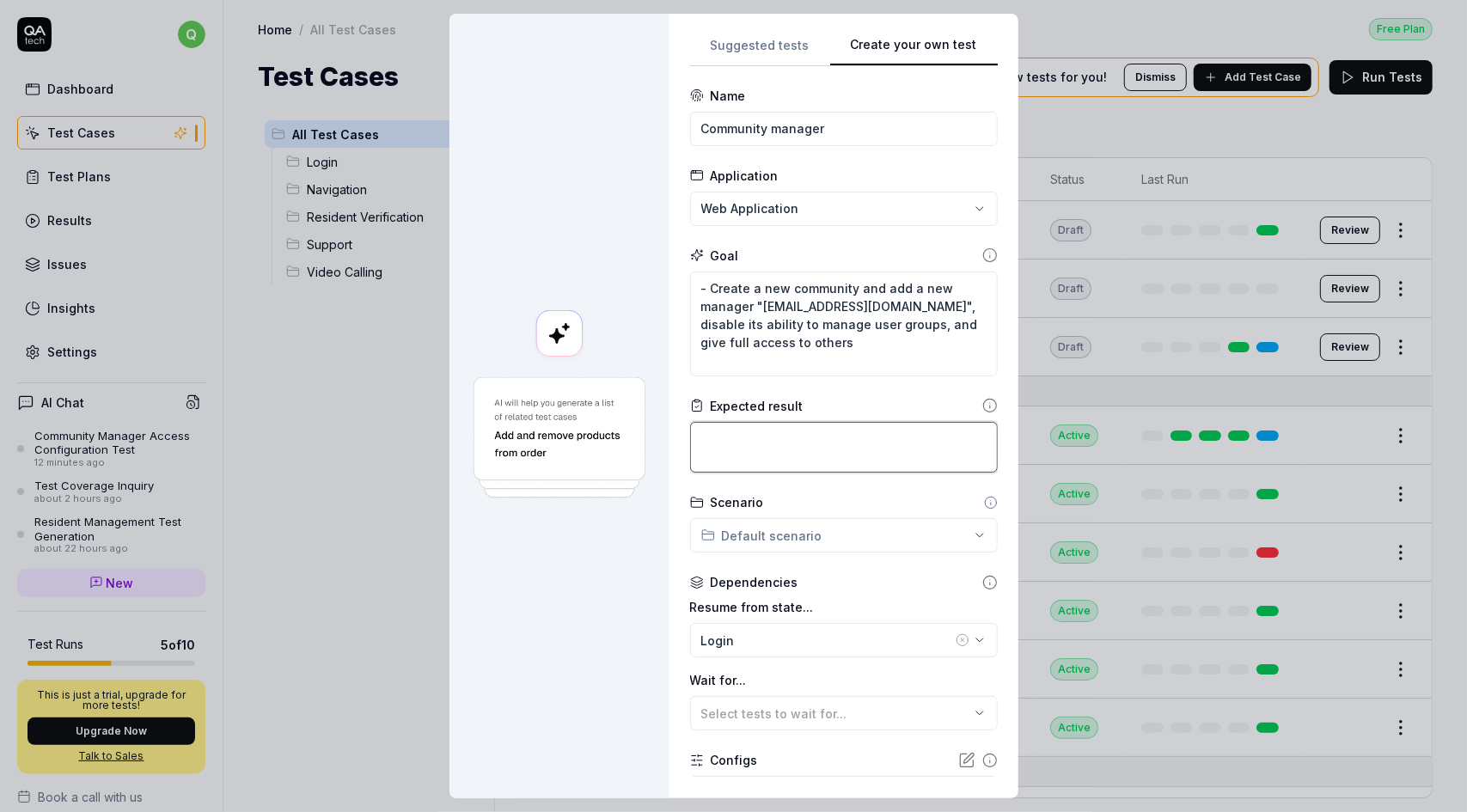
click at [711, 439] on textarea at bounding box center [844, 447] width 307 height 50
paste textarea ", then check this takes effect."
type textarea "*"
type textarea ", then check this takes effect."
drag, startPoint x: 730, startPoint y: 437, endPoint x: 679, endPoint y: 439, distance: 51.0
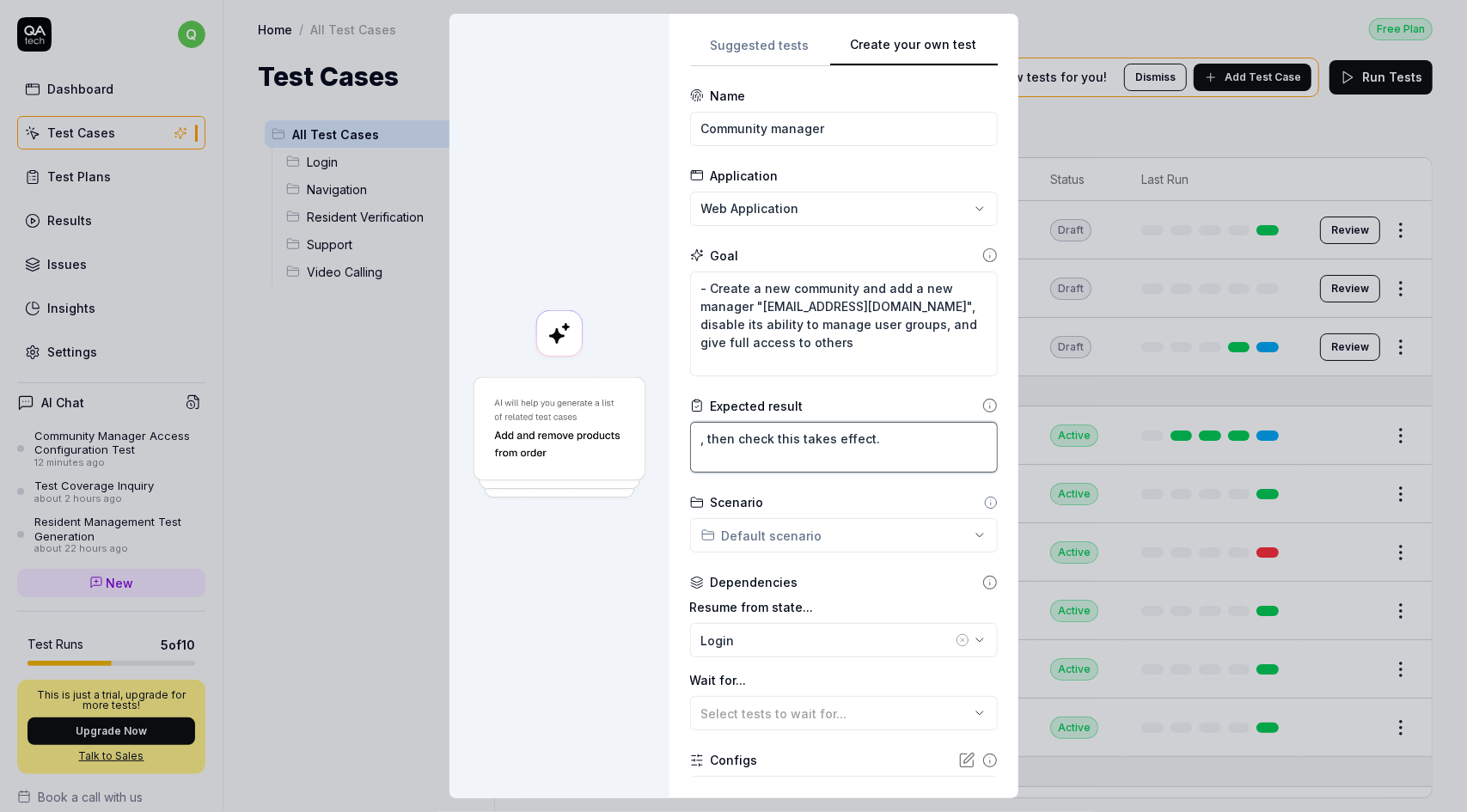
click at [679, 439] on div "**********" at bounding box center [844, 405] width 349 height 784
type textarea "*"
type textarea "check this takes effect."
type textarea "*"
type textarea "heck this takes effect."
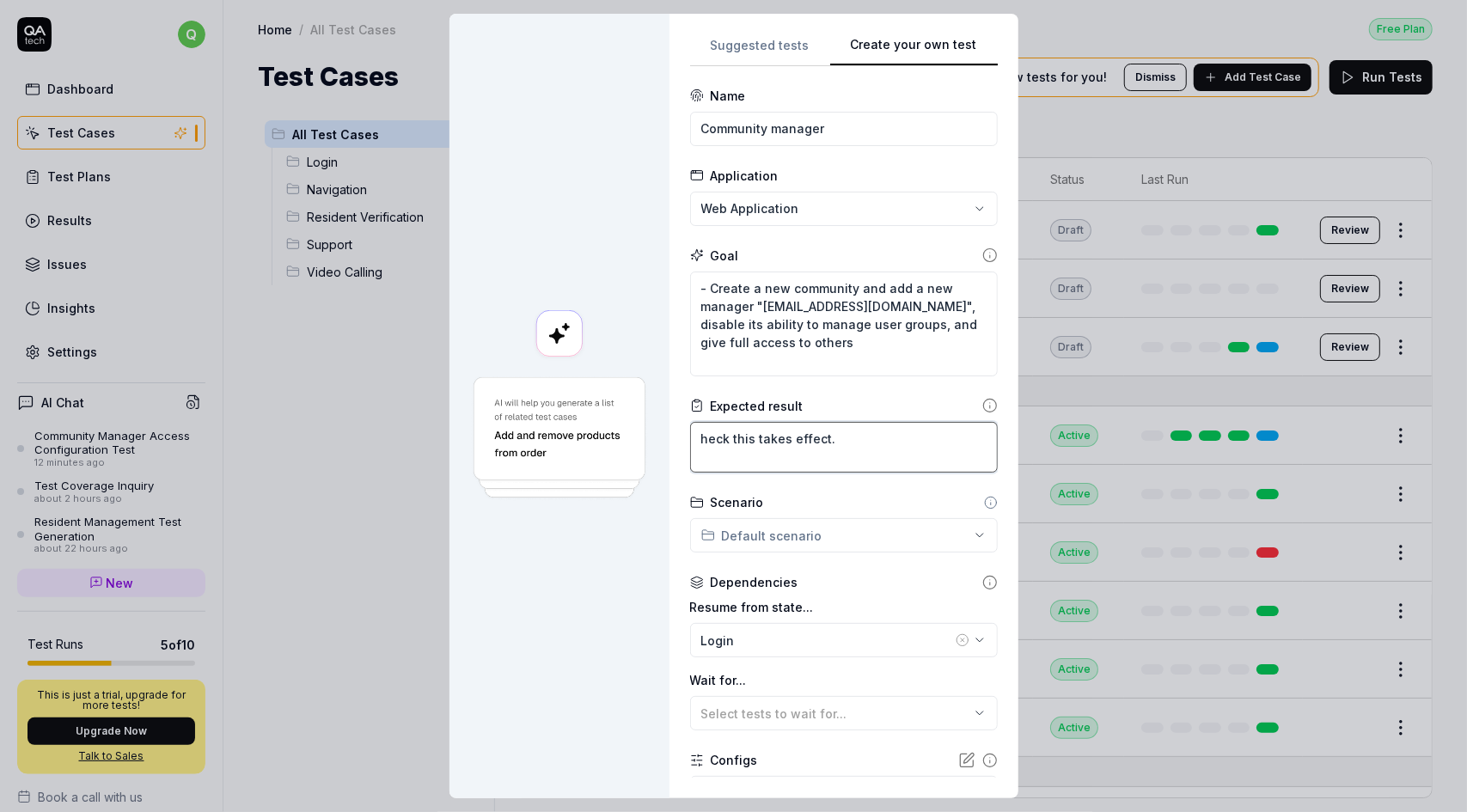
type textarea "*"
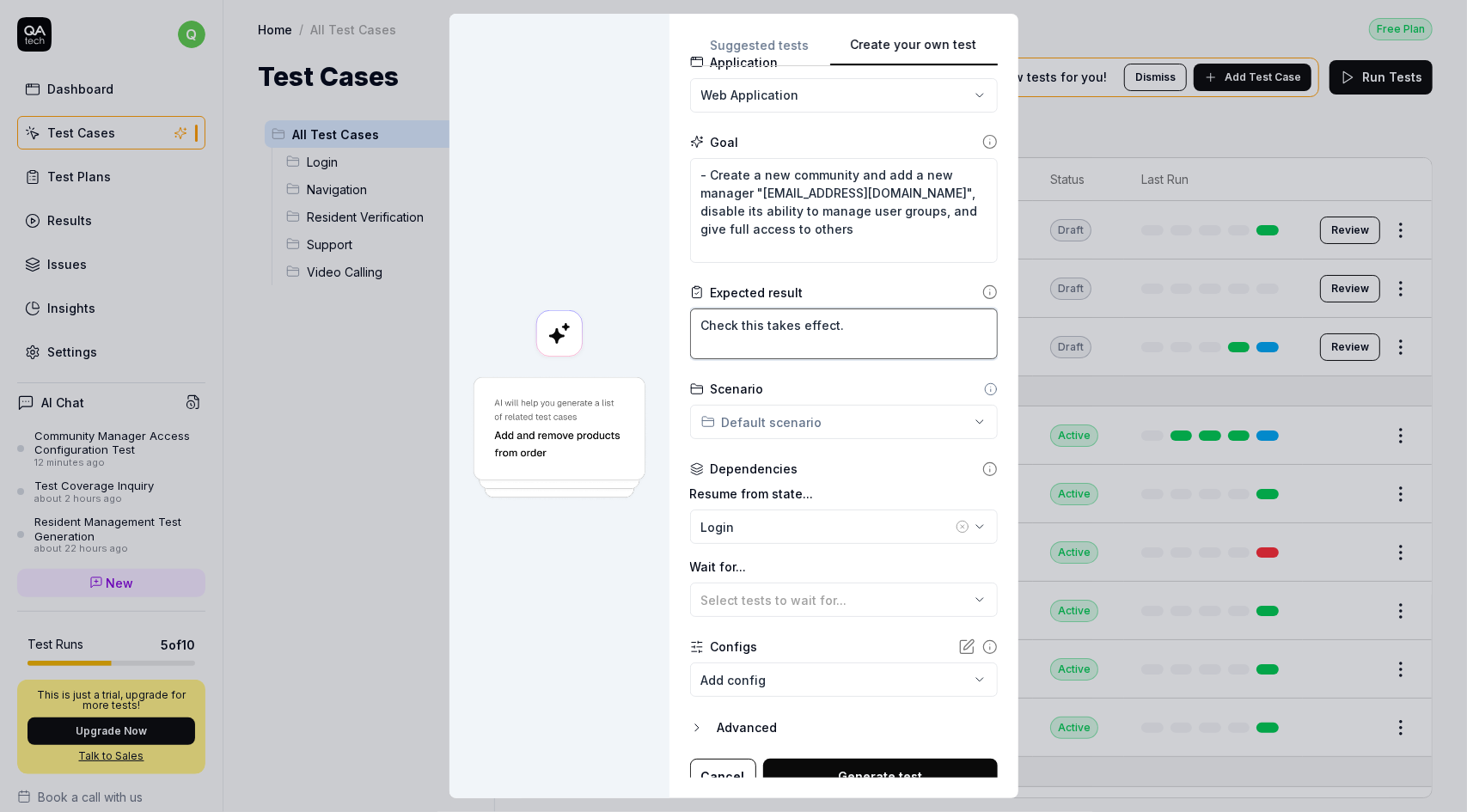
scroll to position [128, 0]
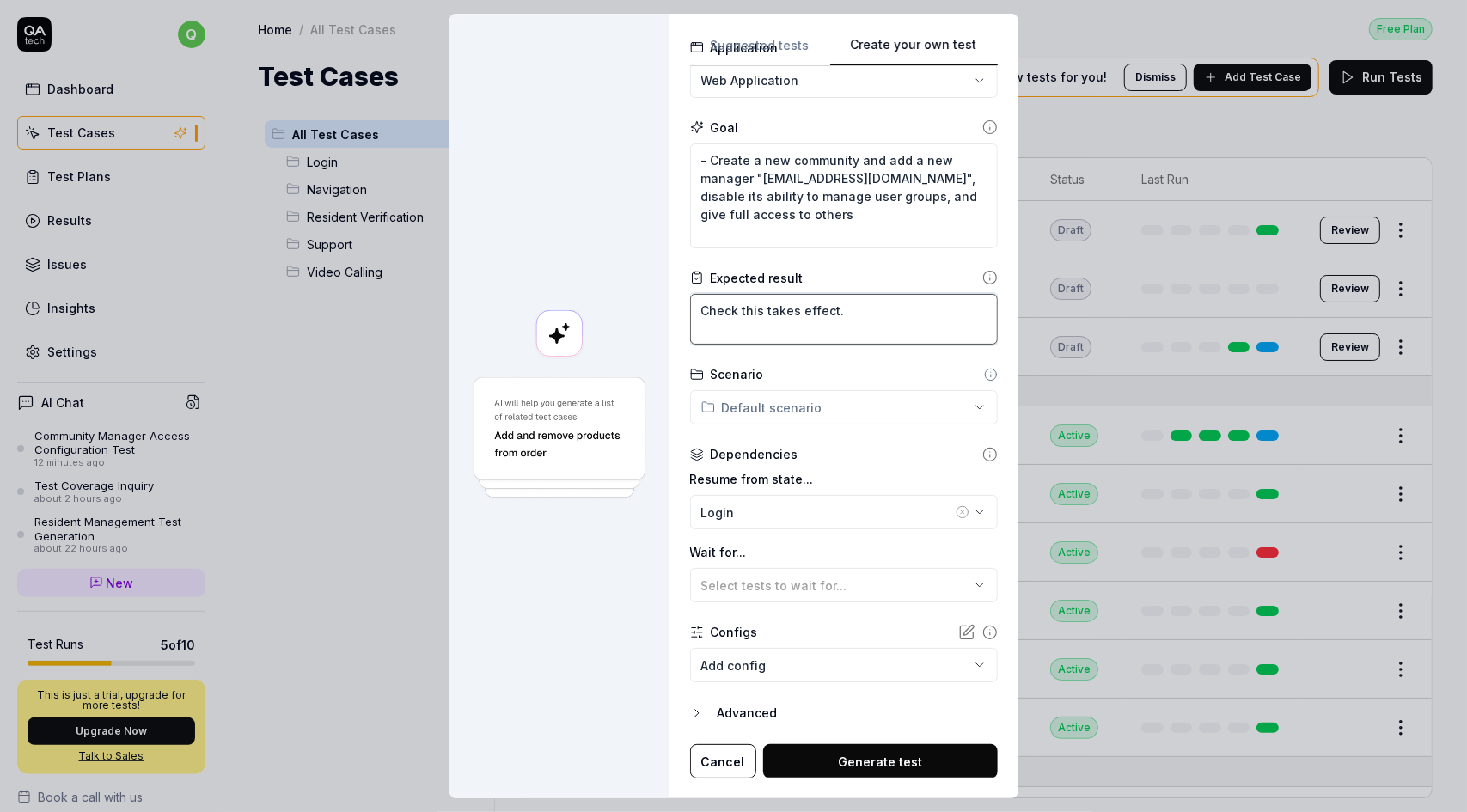
type textarea "Check this takes effect."
click at [907, 406] on div "**********" at bounding box center [733, 406] width 1467 height 812
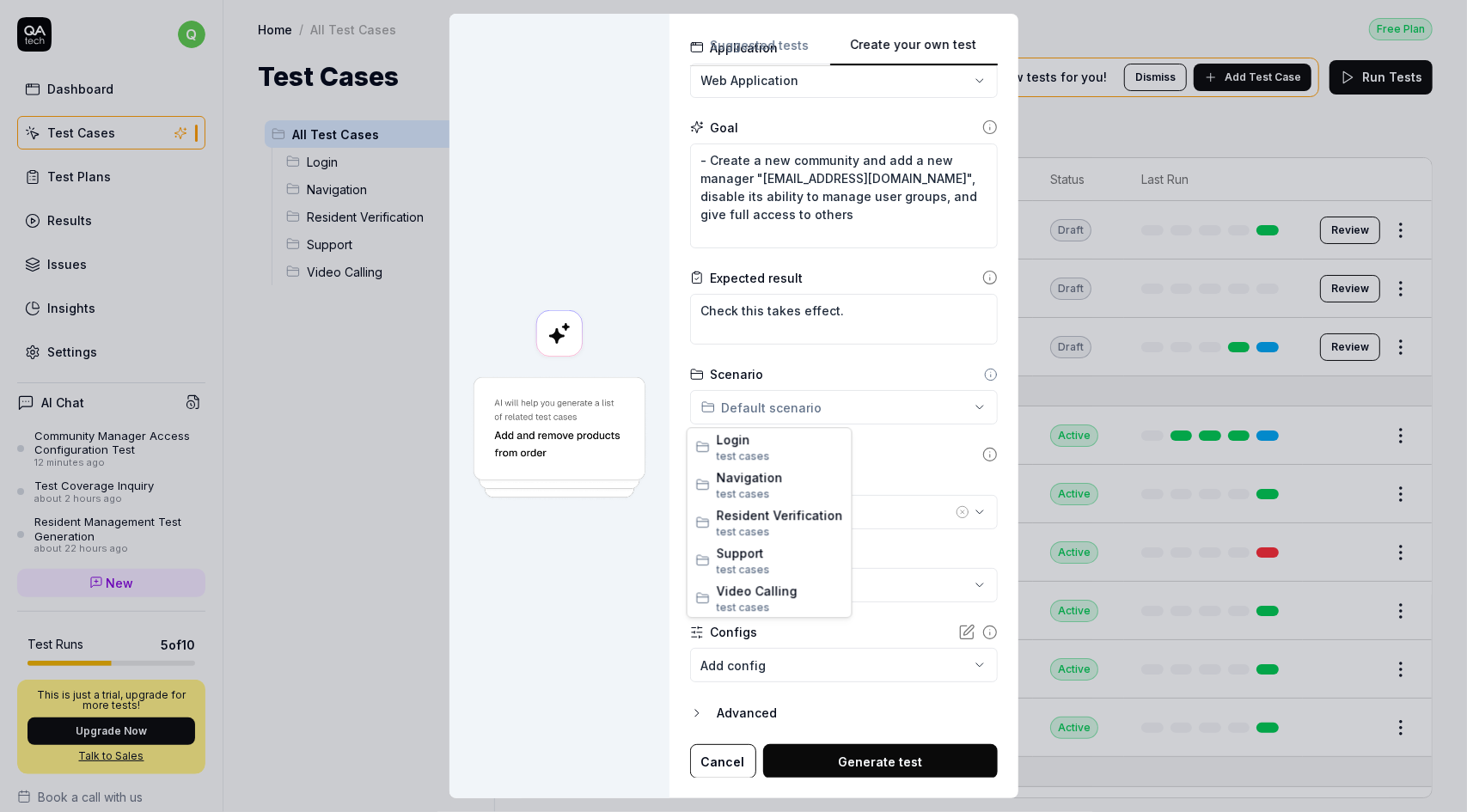
click at [907, 406] on div "**********" at bounding box center [733, 406] width 1467 height 812
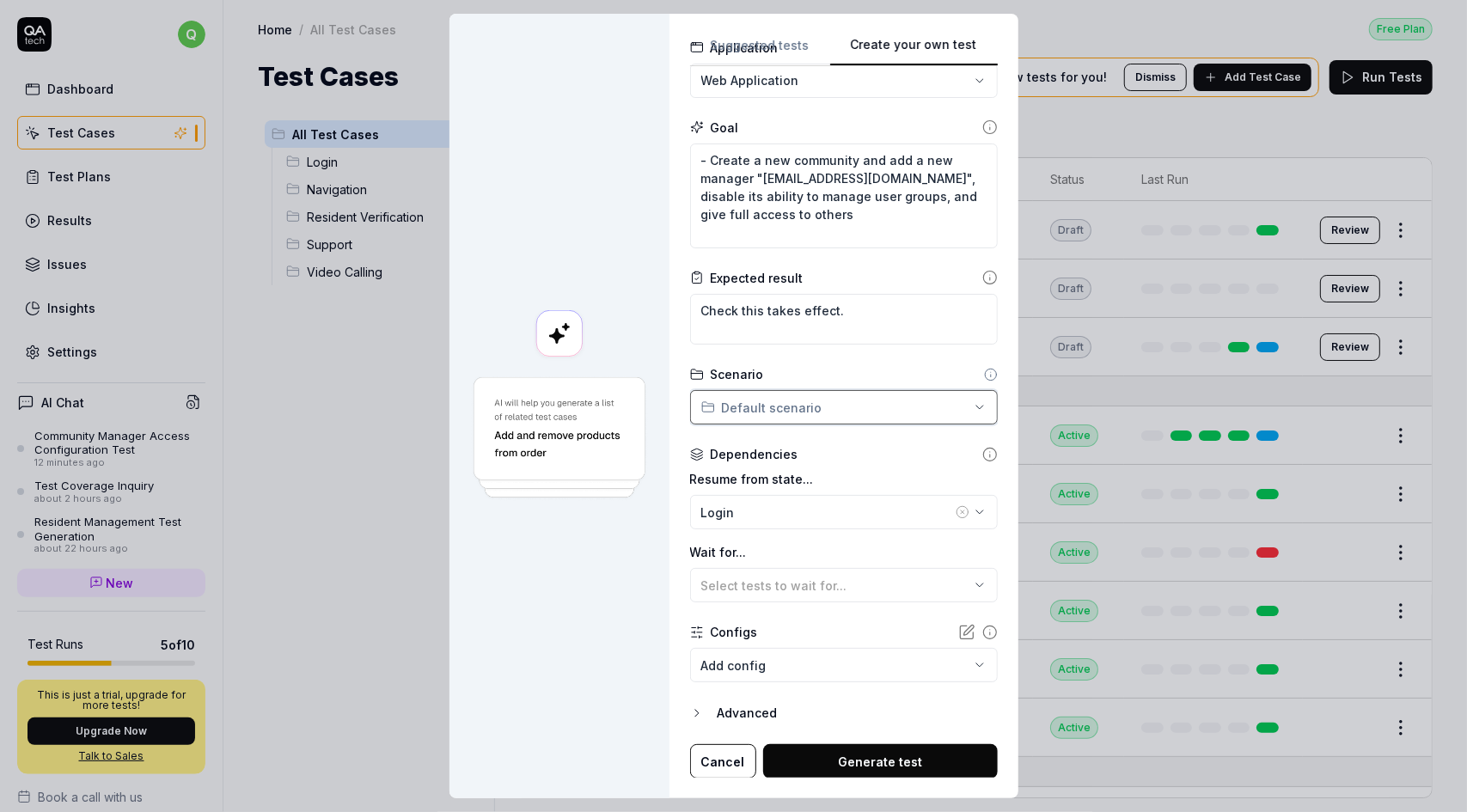
click at [907, 406] on div "**********" at bounding box center [733, 406] width 1467 height 812
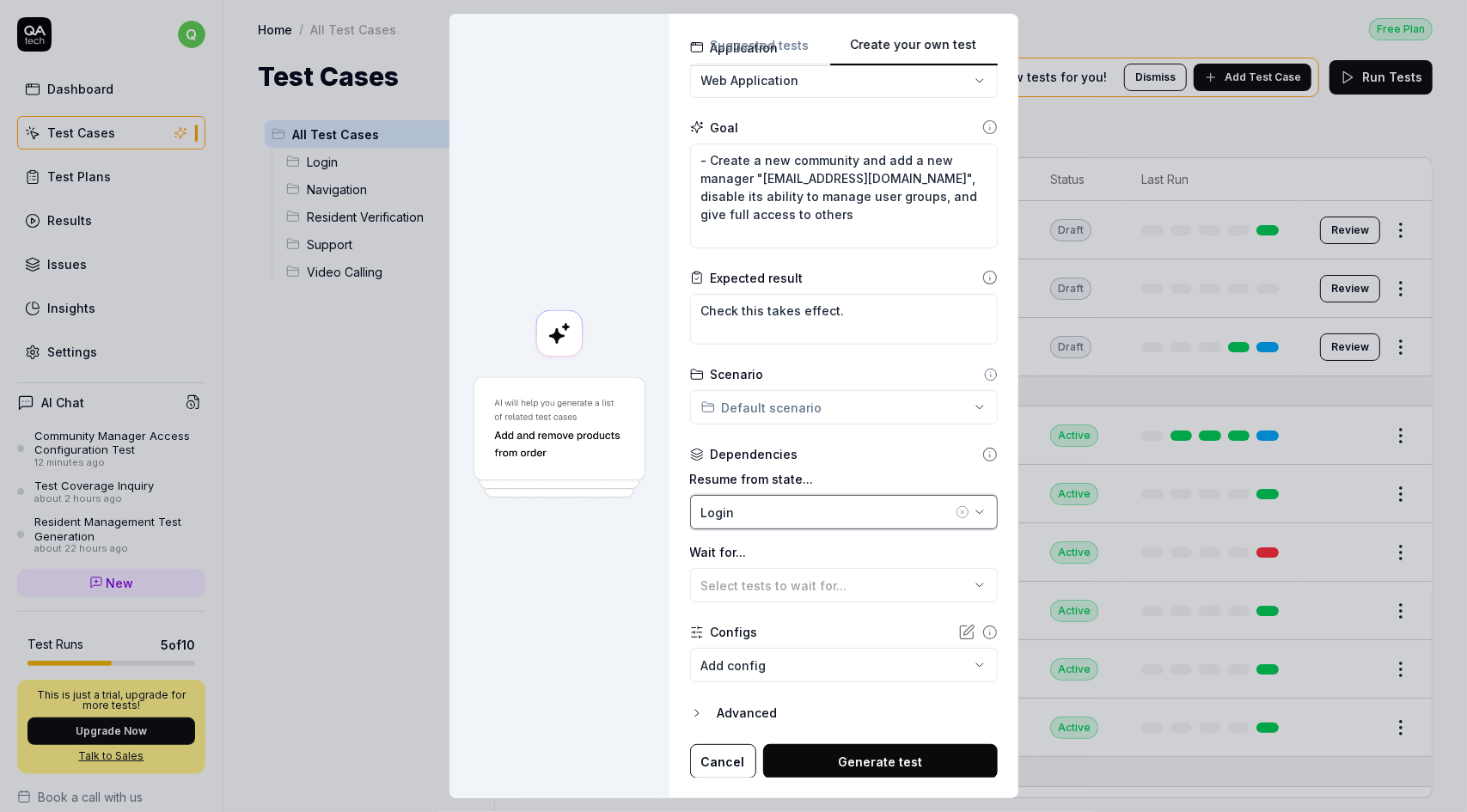
click at [904, 516] on div "Login" at bounding box center [826, 513] width 251 height 18
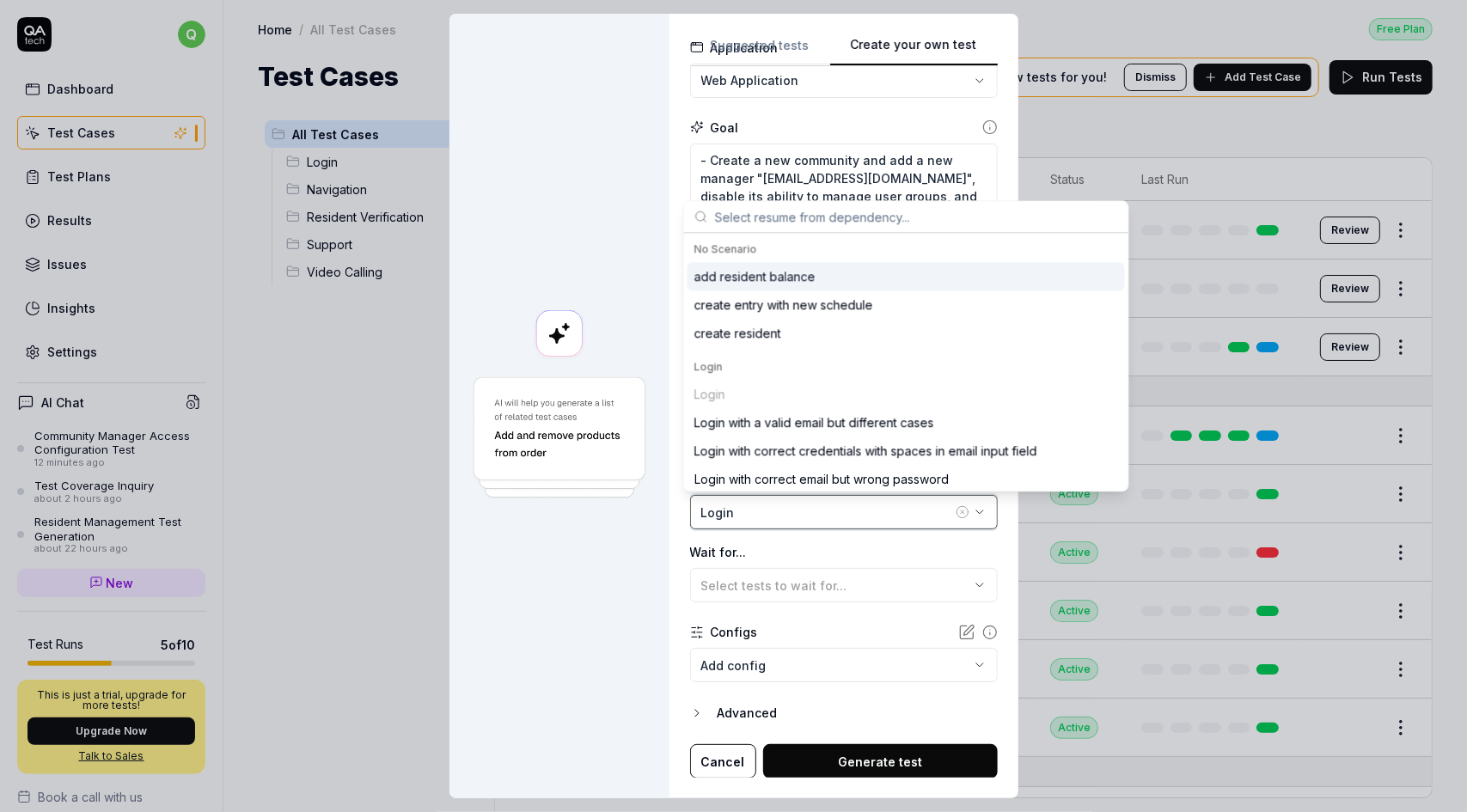
click at [904, 516] on div "Login" at bounding box center [826, 513] width 251 height 18
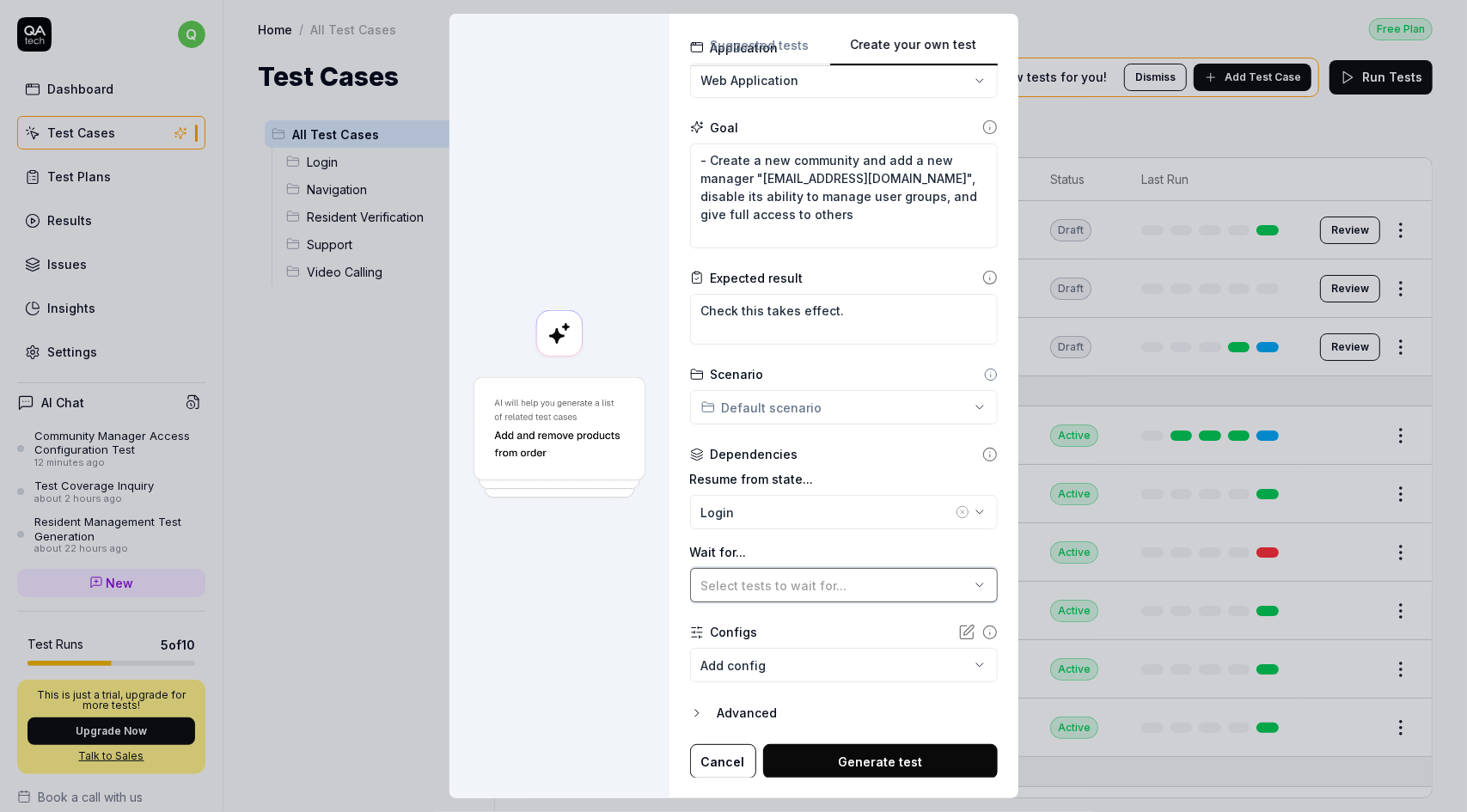
click at [842, 587] on div "Select tests to wait for..." at bounding box center [835, 586] width 268 height 18
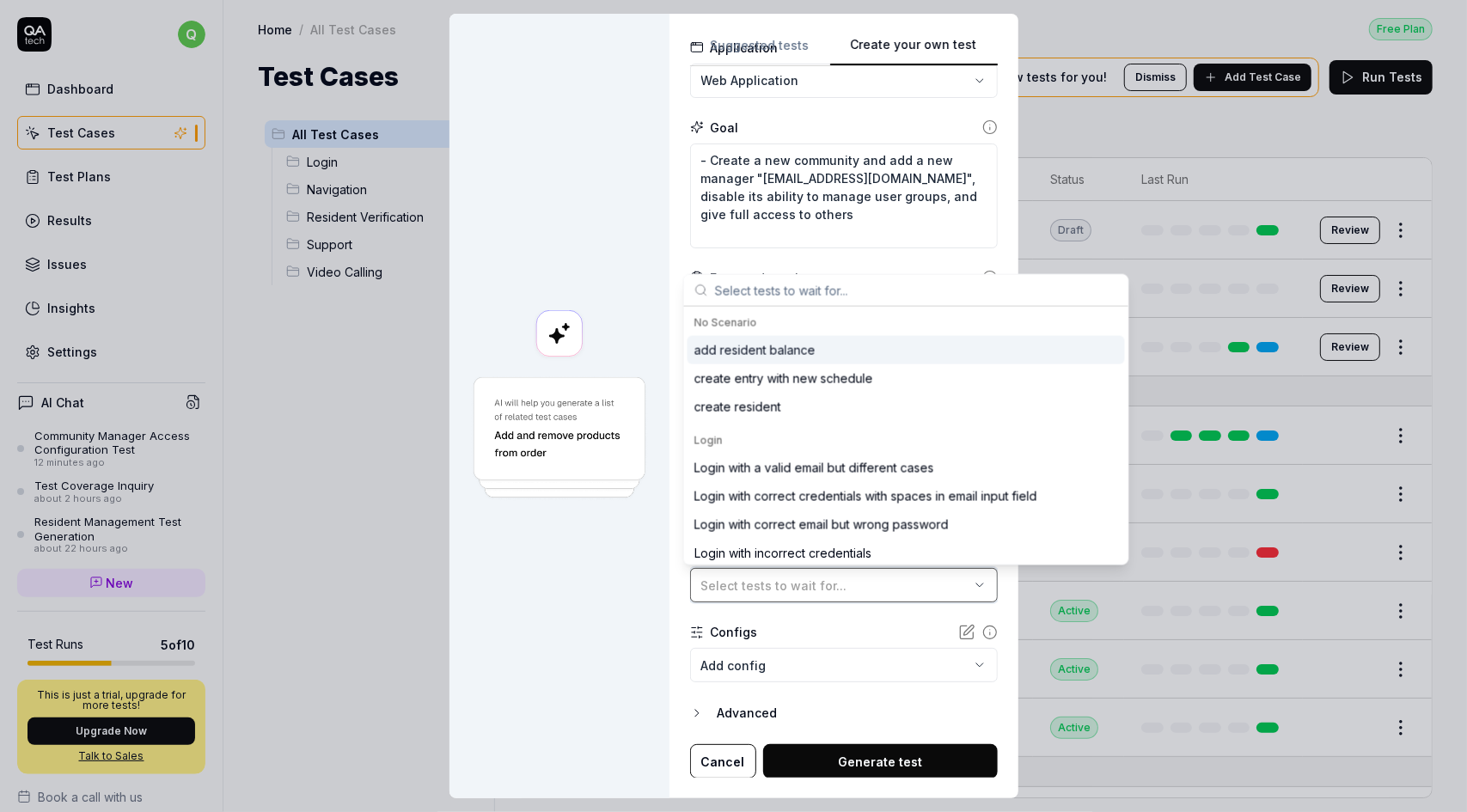
click at [842, 588] on div "Select tests to wait for..." at bounding box center [835, 586] width 268 height 18
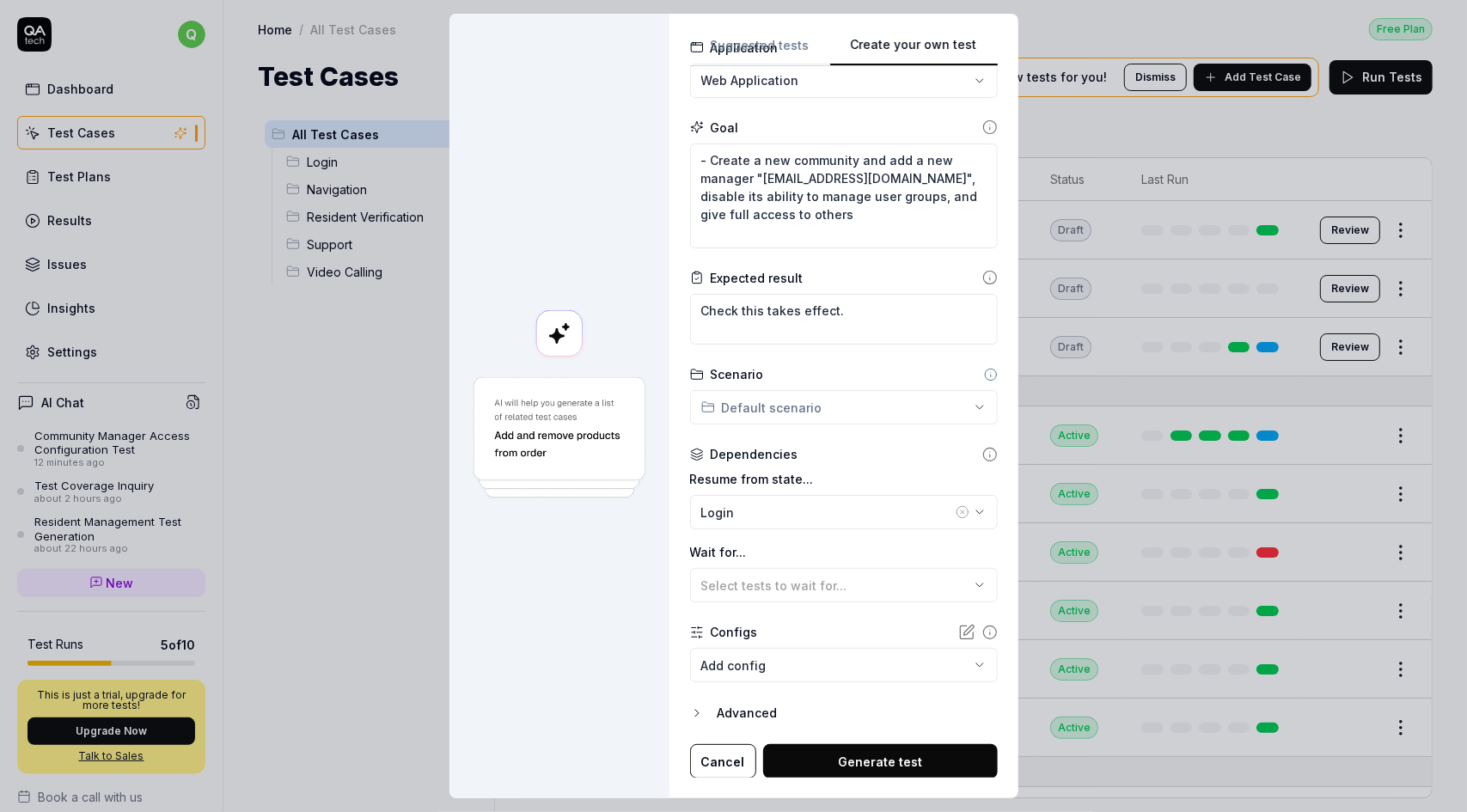
click at [900, 664] on body "q Dashboard Test Cases Test Plans Results Issues Insights Settings AI Chat Comm…" at bounding box center [733, 406] width 1467 height 812
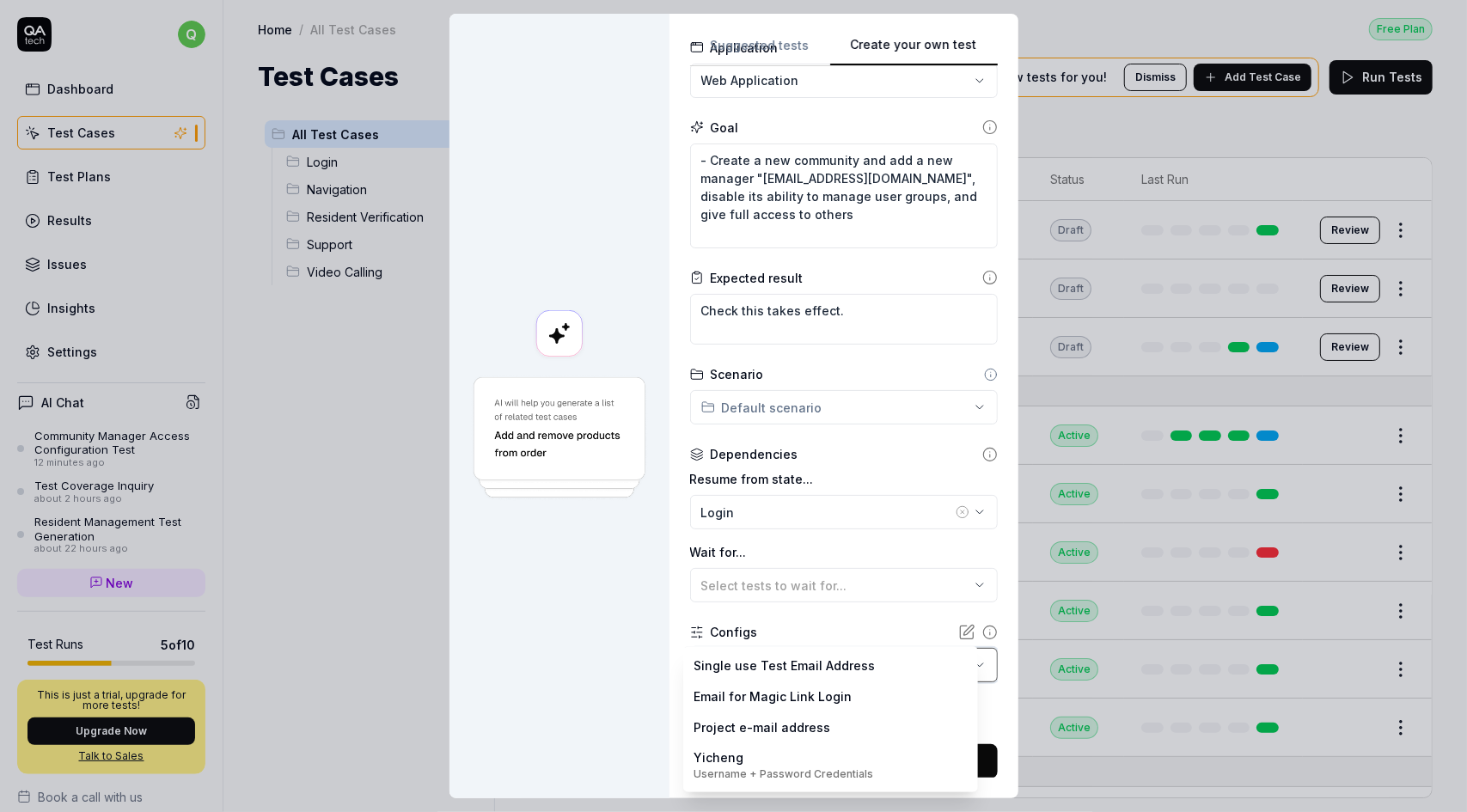
click at [900, 626] on div "**********" at bounding box center [733, 406] width 1467 height 812
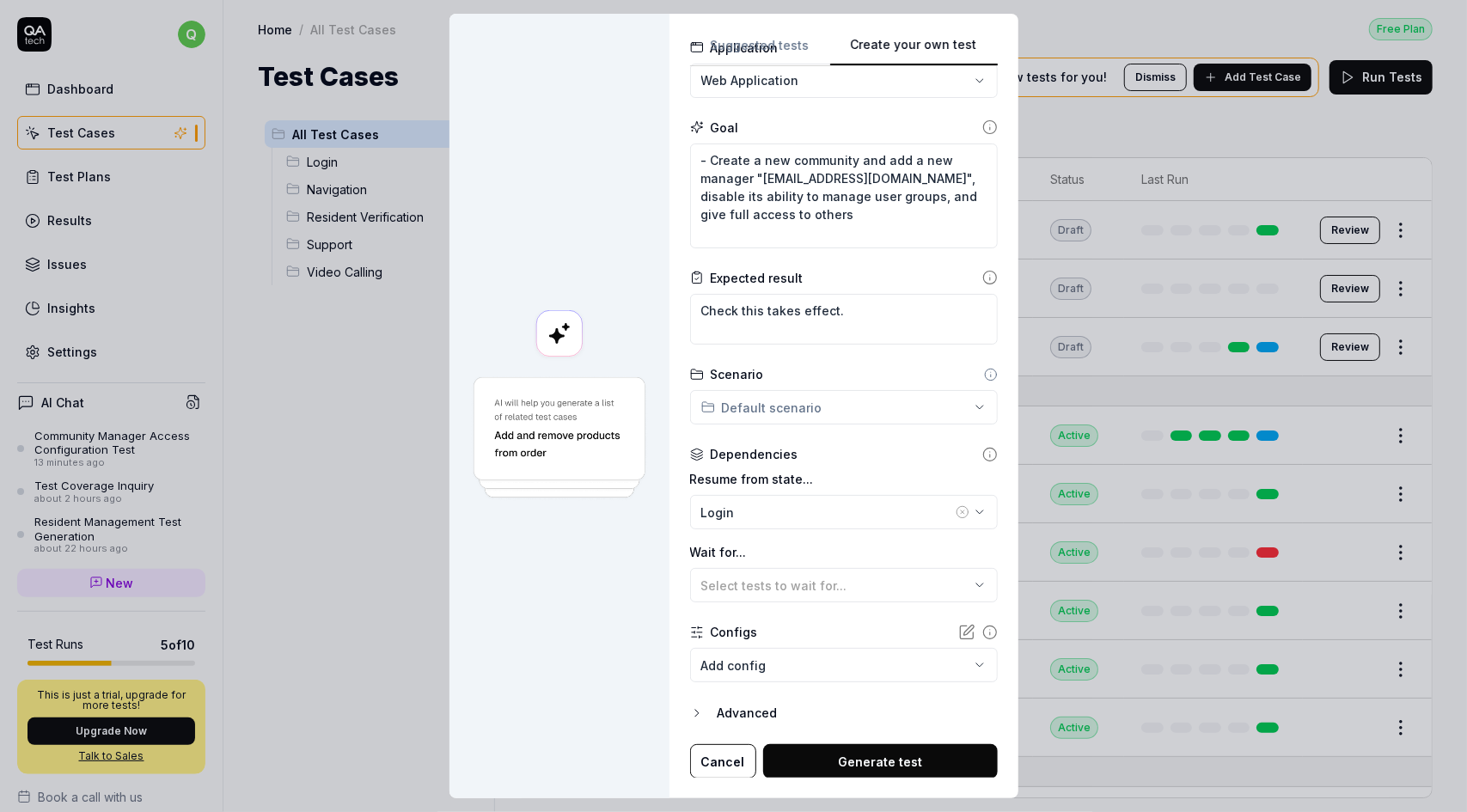
click at [888, 757] on button "Generate test" at bounding box center [879, 761] width 234 height 34
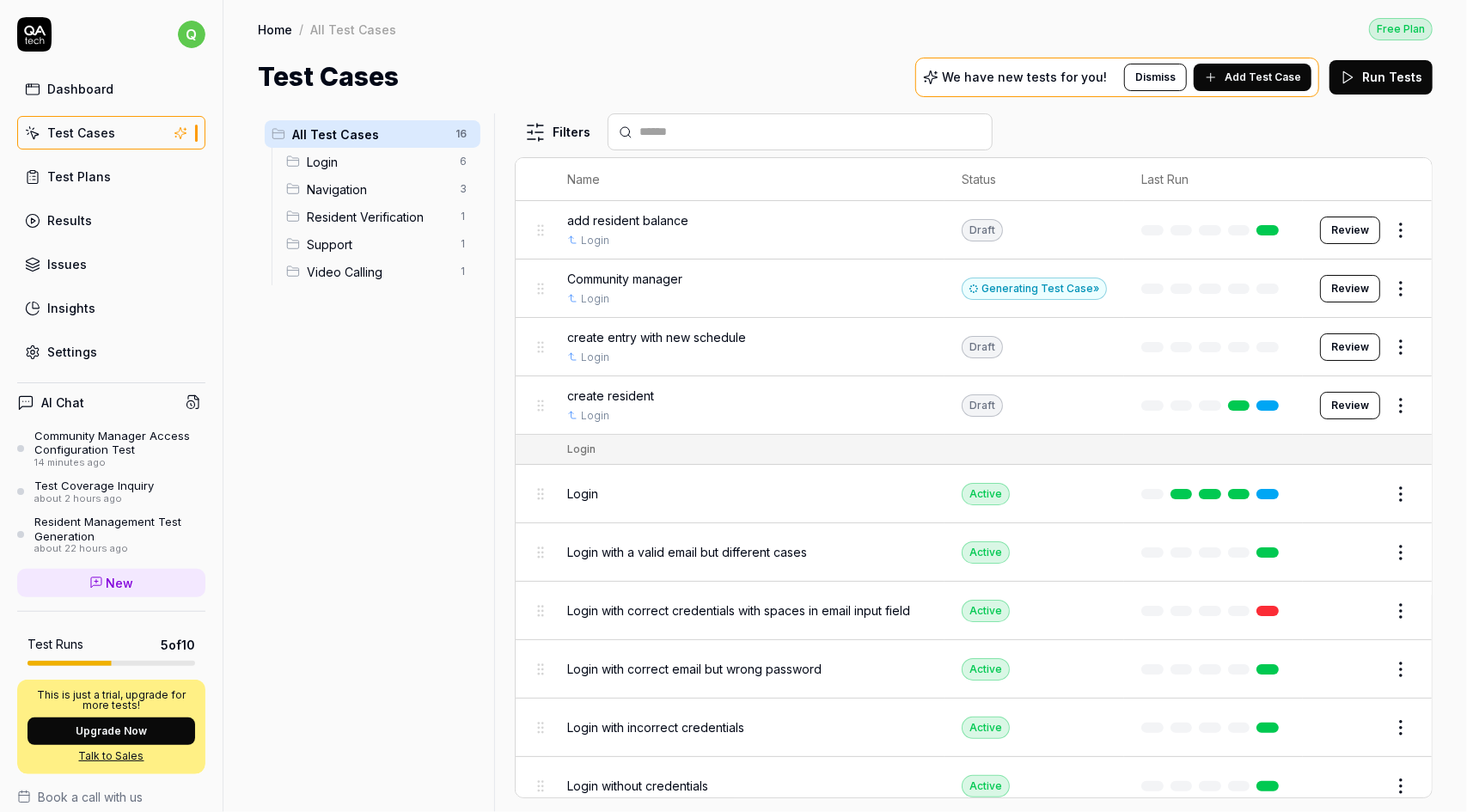
click at [695, 278] on div "Community manager" at bounding box center [747, 278] width 360 height 18
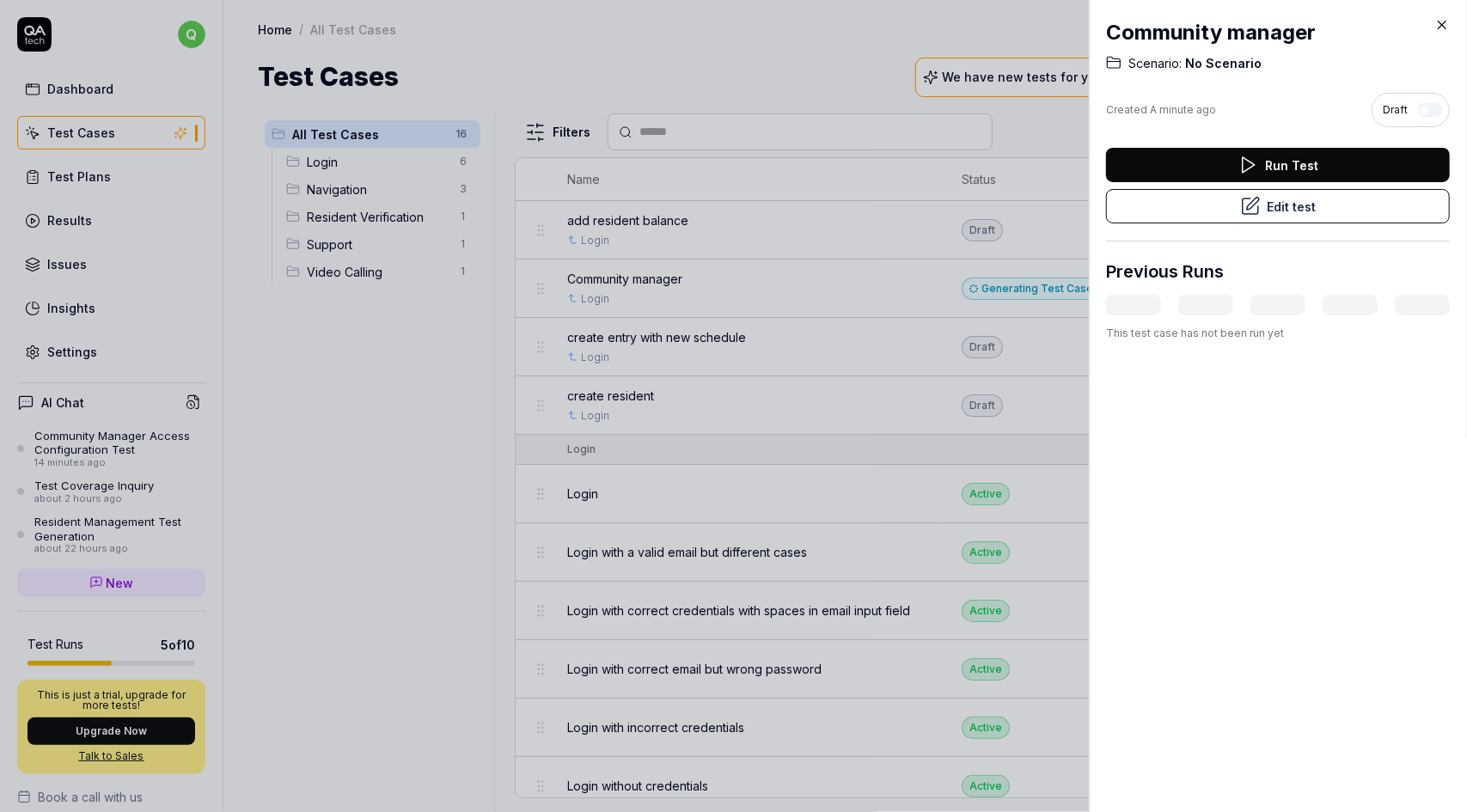
click at [1445, 22] on icon at bounding box center [1441, 24] width 15 height 15
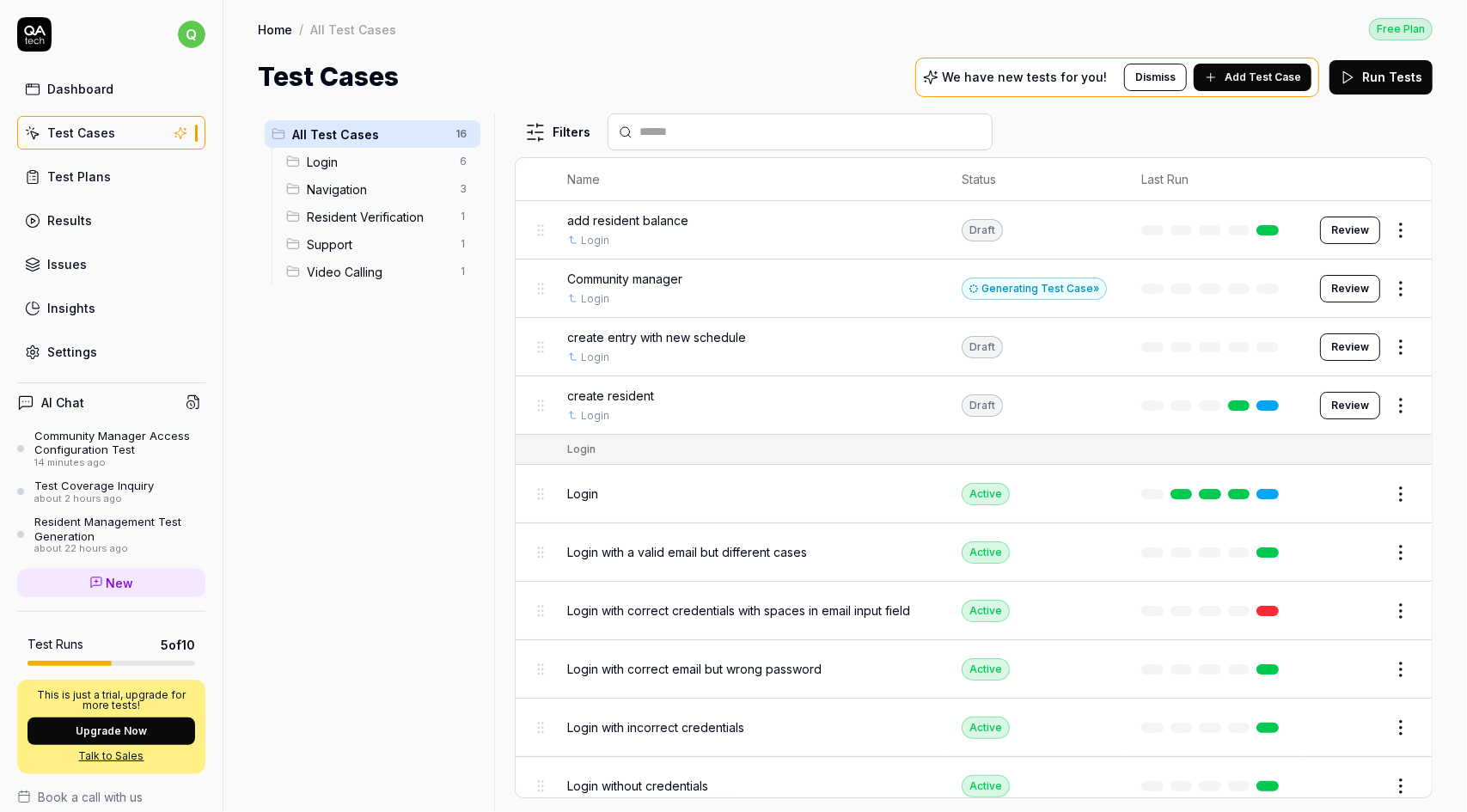
click at [1355, 287] on button "Review" at bounding box center [1349, 288] width 60 height 28
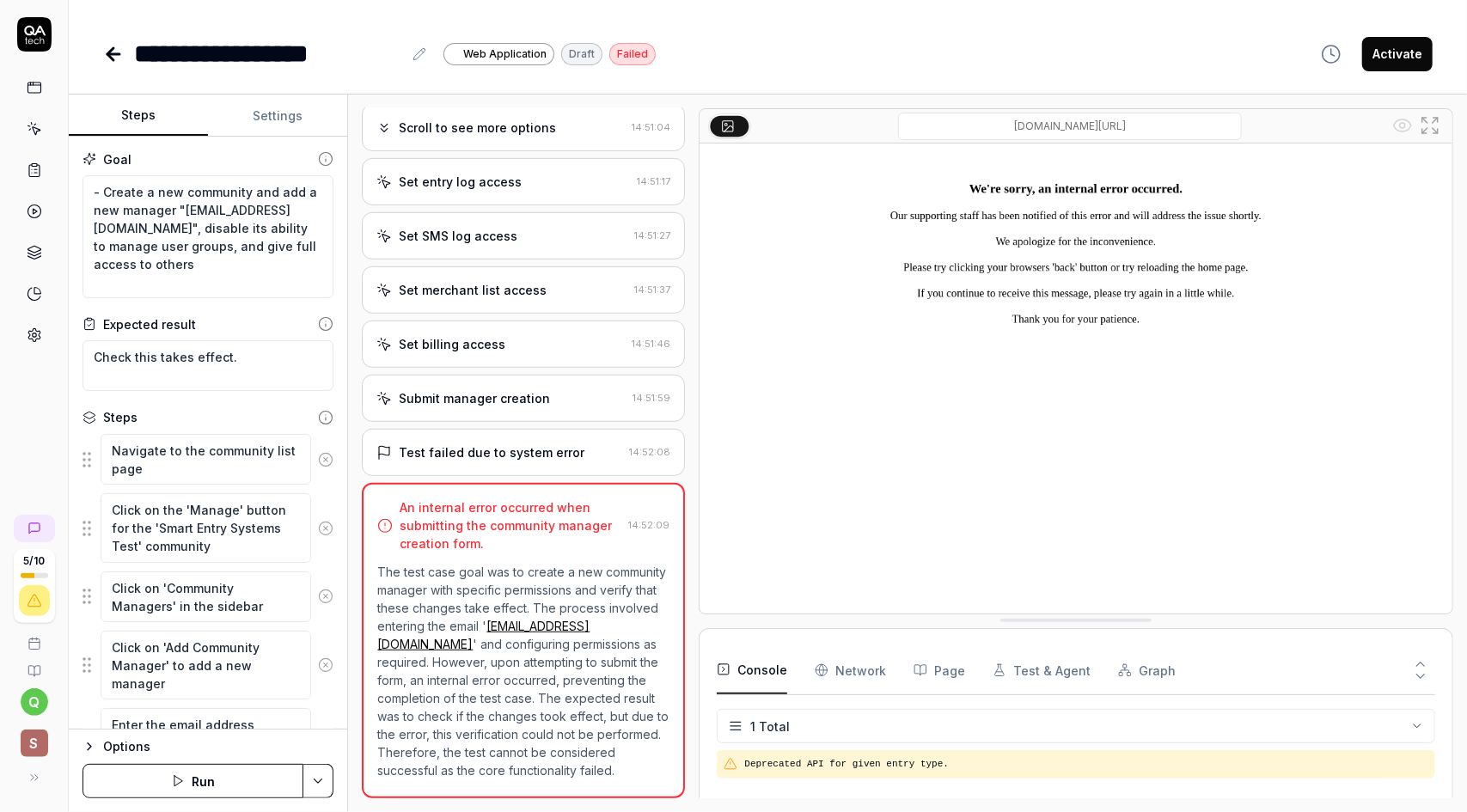
scroll to position [541, 0]
click at [794, 424] on img at bounding box center [1076, 378] width 753 height 470
click at [721, 129] on icon at bounding box center [728, 125] width 13 height 13
click at [544, 563] on p "The test case goal was to create a new community manager with specific permissi…" at bounding box center [523, 671] width 292 height 216
click at [550, 625] on p "The test case goal was to create a new community manager with specific permissi…" at bounding box center [523, 671] width 292 height 216
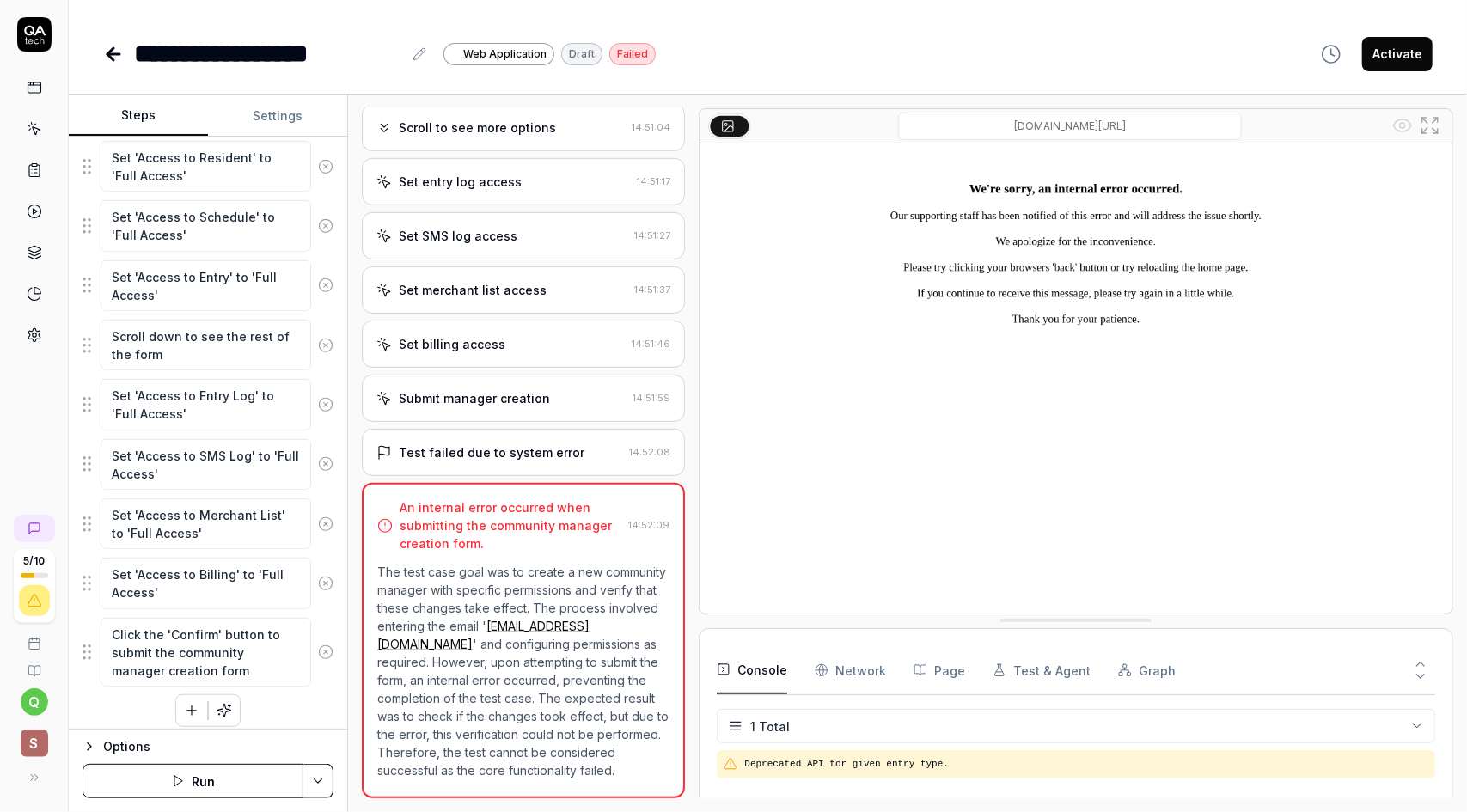
scroll to position [706, 0]
click at [192, 645] on textarea "Click the 'Confirm' button to submit the community manager creation form" at bounding box center [206, 650] width 210 height 69
click at [252, 659] on textarea "Click the 'Confirm' button to submit the community manager creation form" at bounding box center [206, 650] width 210 height 69
click at [849, 676] on Requests "Network" at bounding box center [850, 670] width 71 height 49
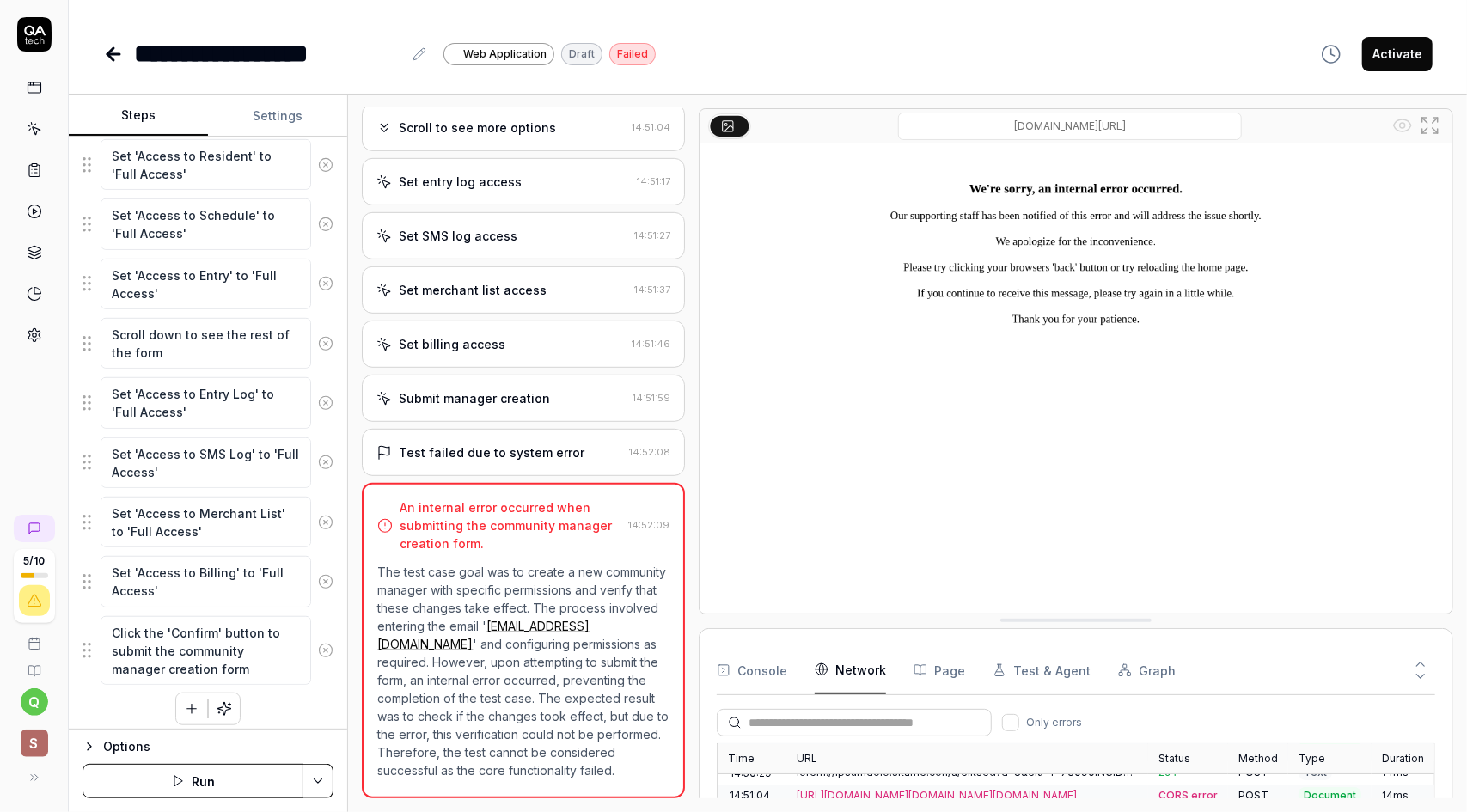
scroll to position [359, 0]
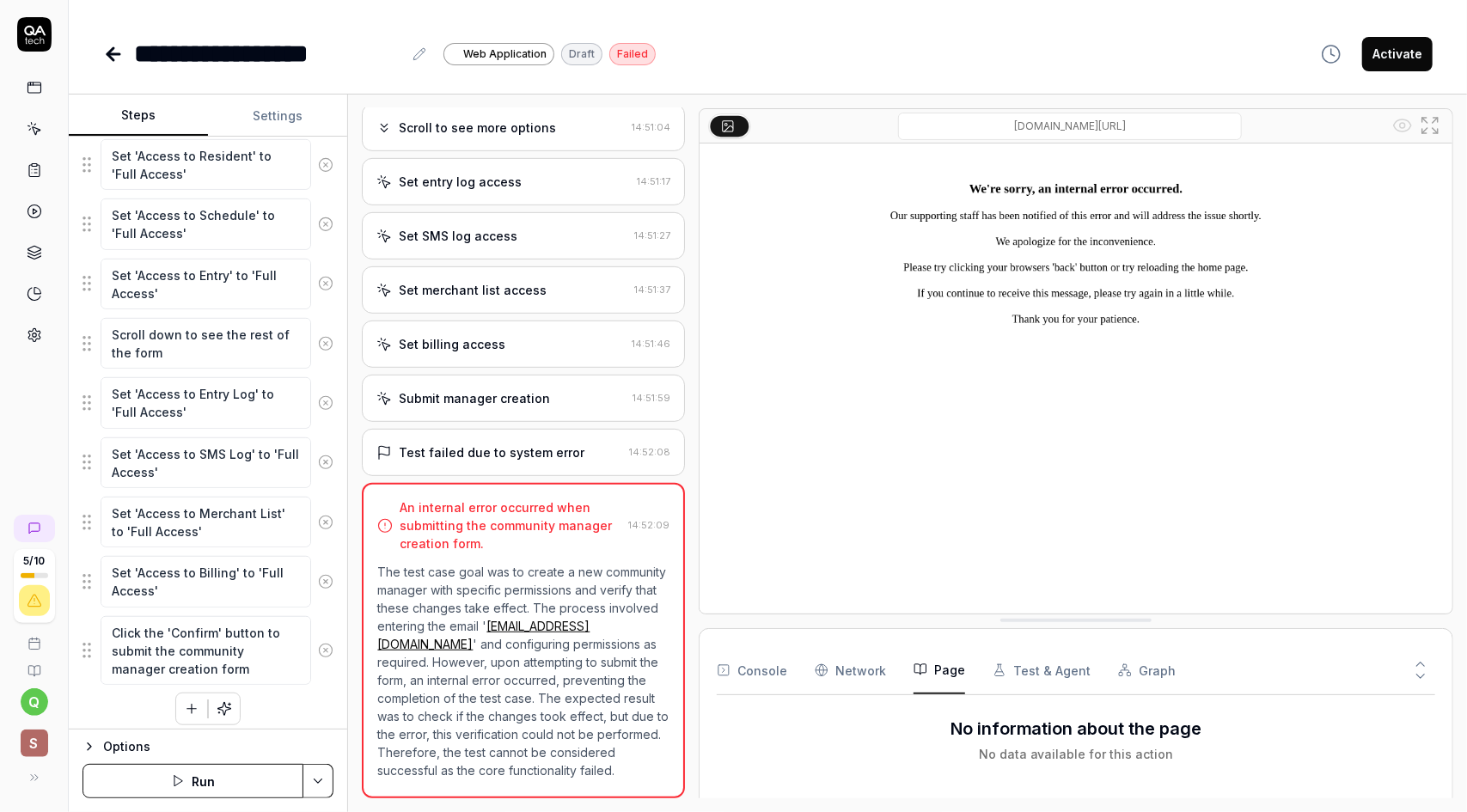
click at [925, 673] on button "Page" at bounding box center [939, 670] width 51 height 49
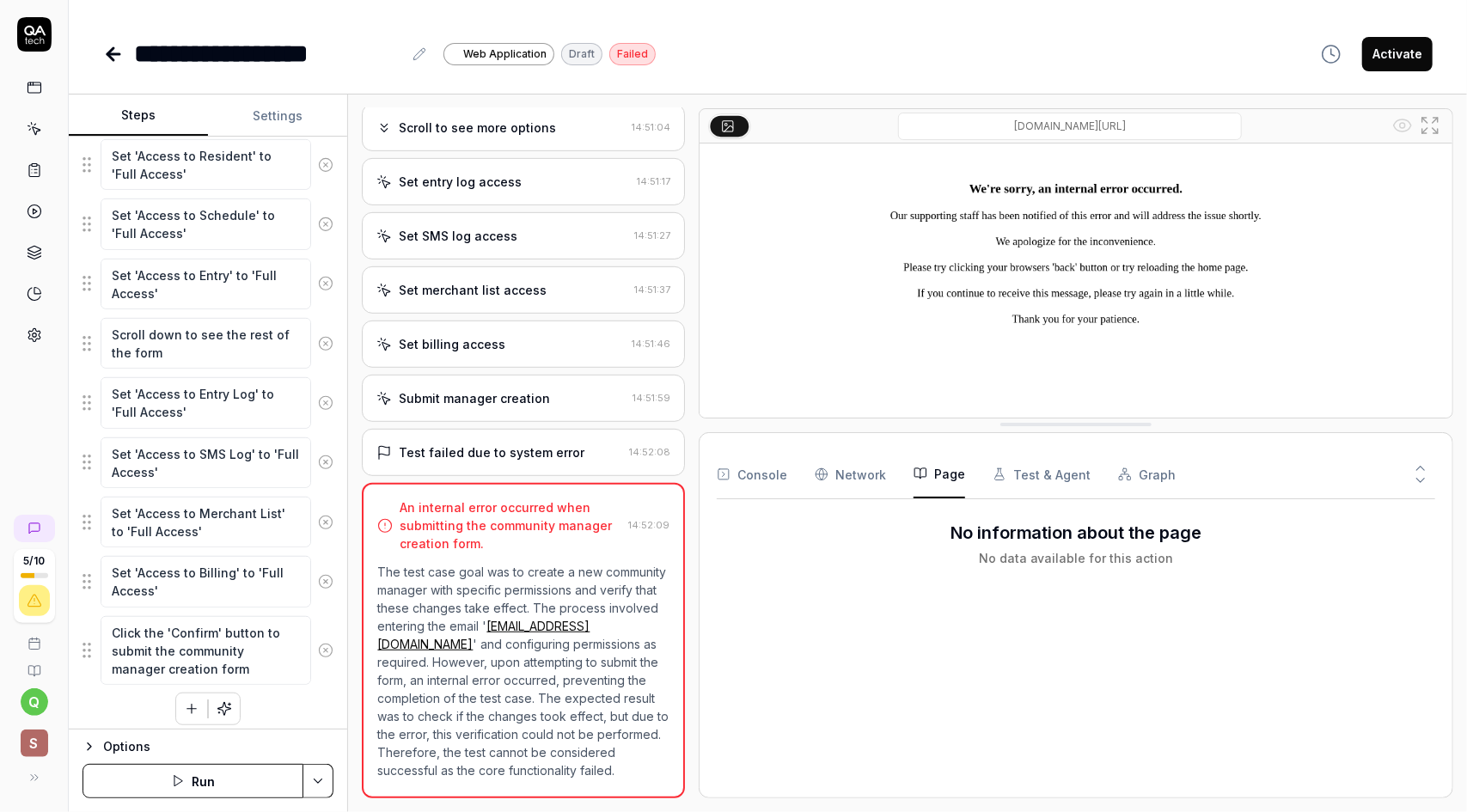
drag, startPoint x: 1088, startPoint y: 620, endPoint x: 1101, endPoint y: 424, distance: 196.4
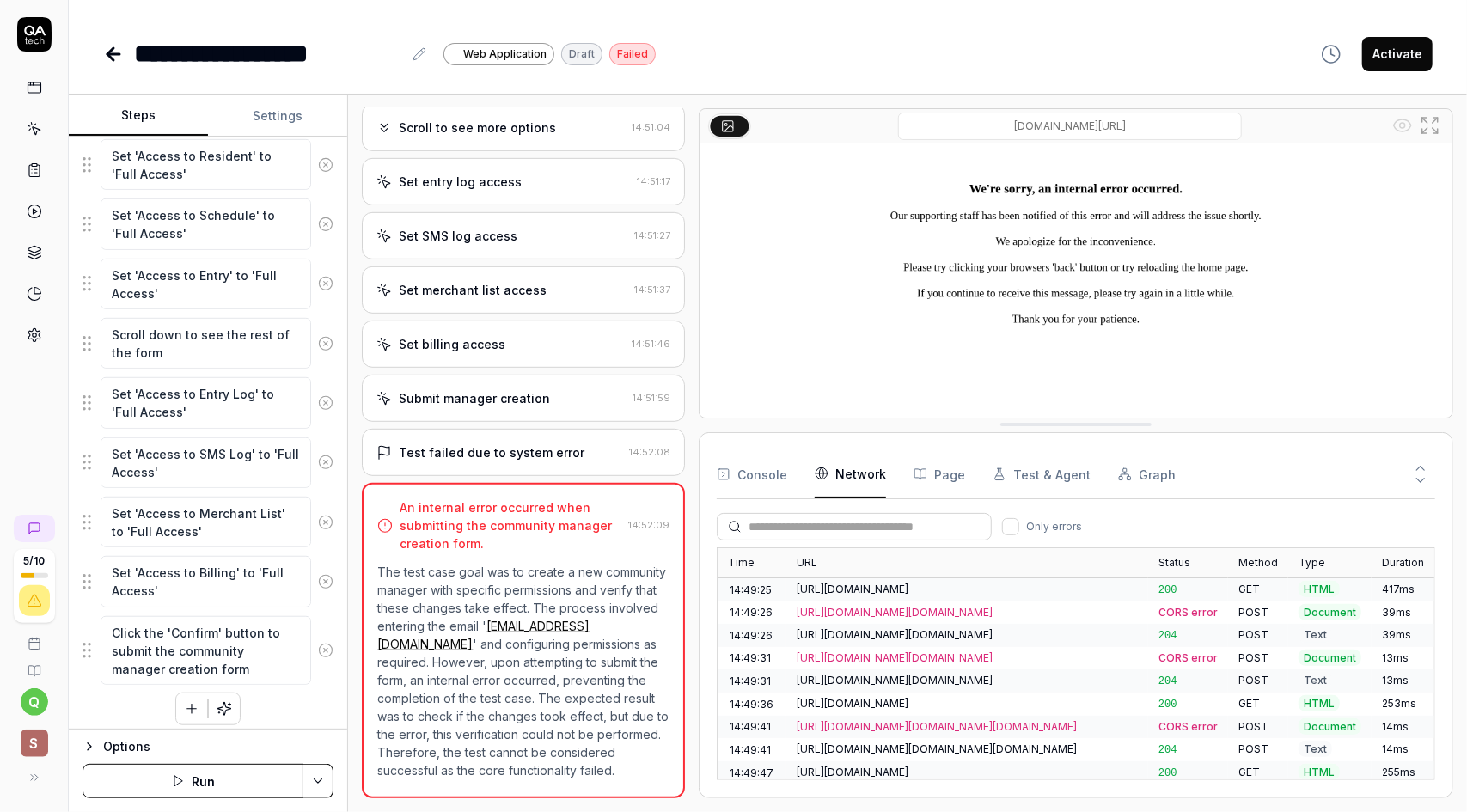
click at [847, 475] on Requests "Network" at bounding box center [850, 474] width 71 height 49
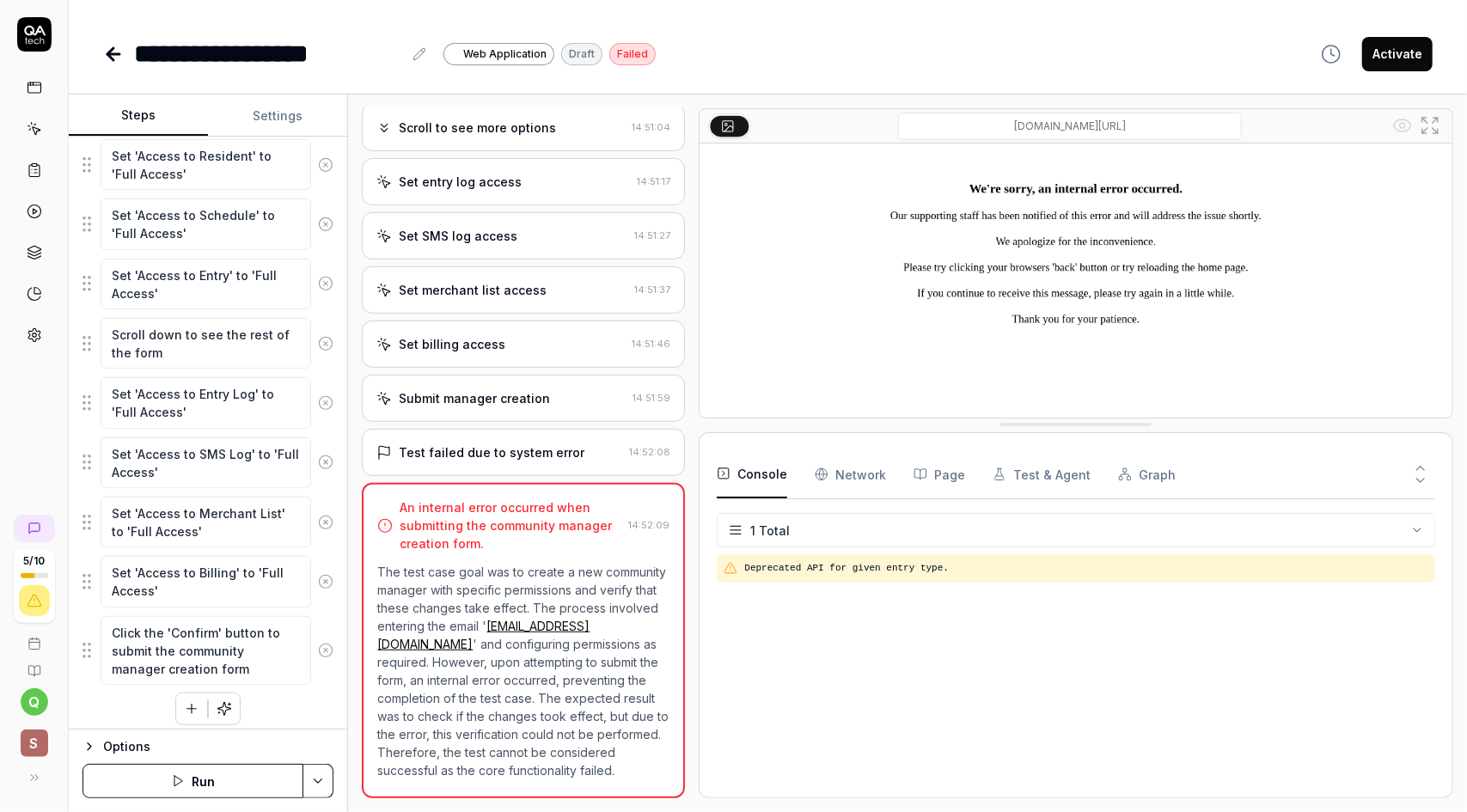
click at [751, 479] on button "Console" at bounding box center [752, 474] width 70 height 49
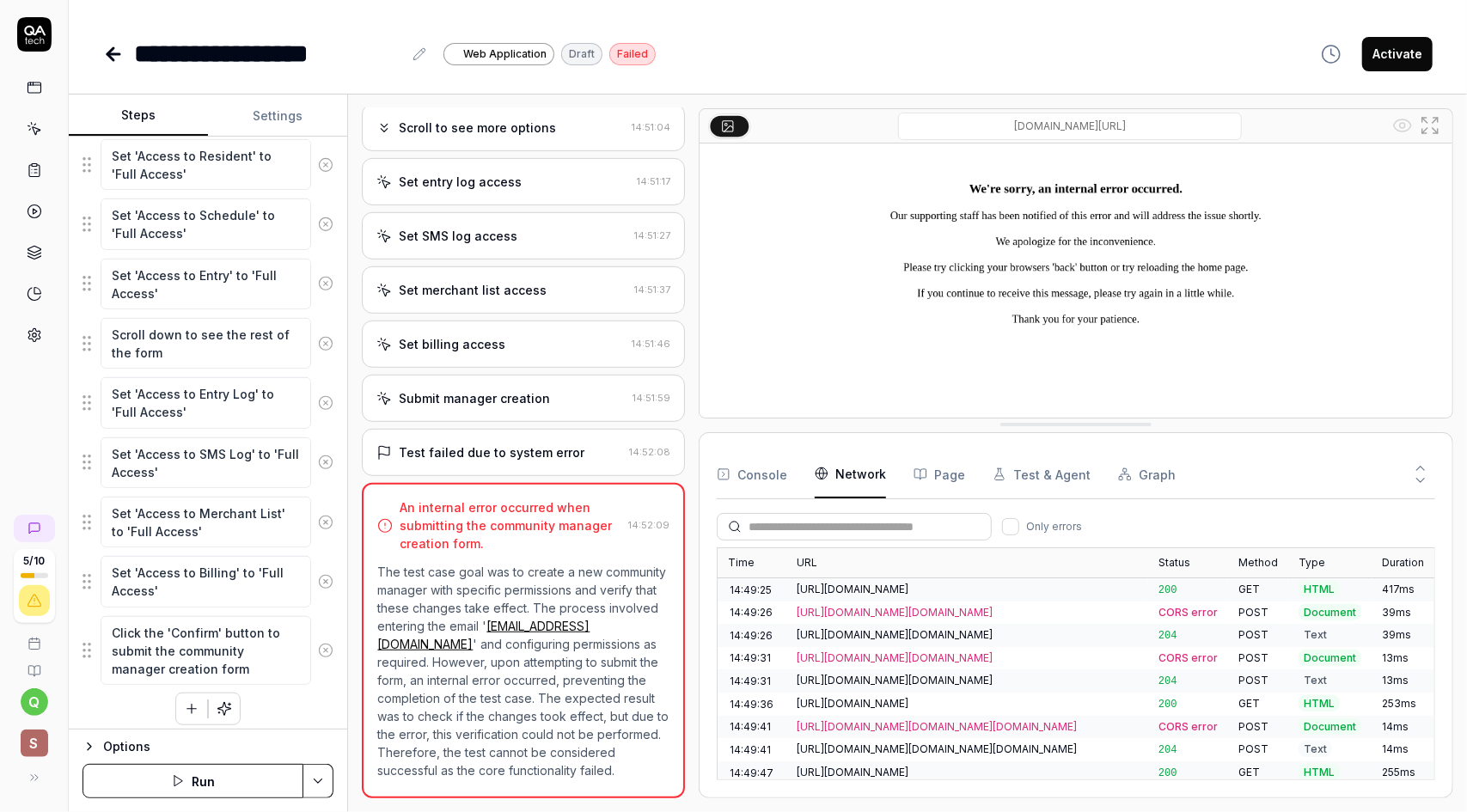
scroll to position [251, 0]
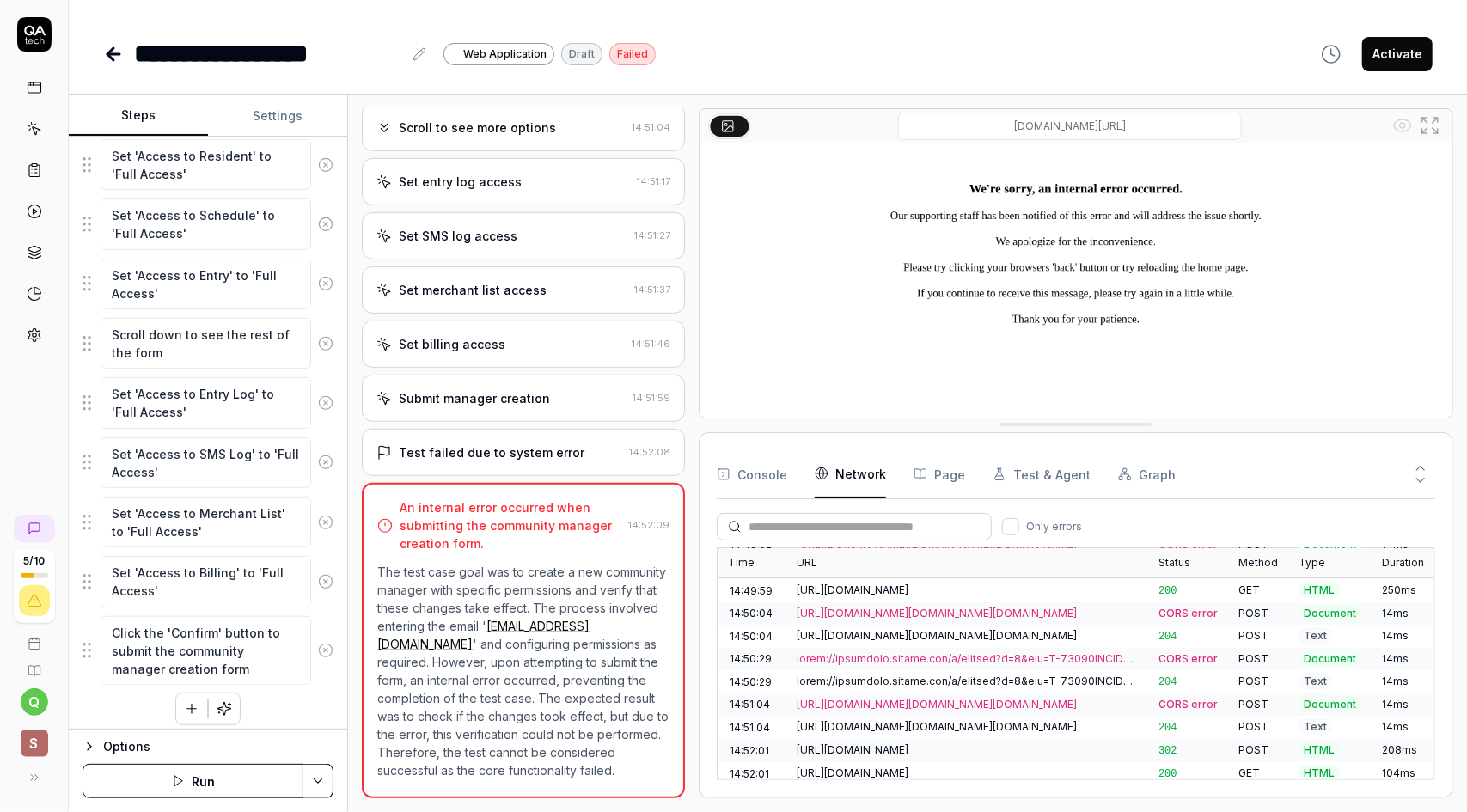
click at [852, 472] on Requests "Network" at bounding box center [850, 474] width 71 height 49
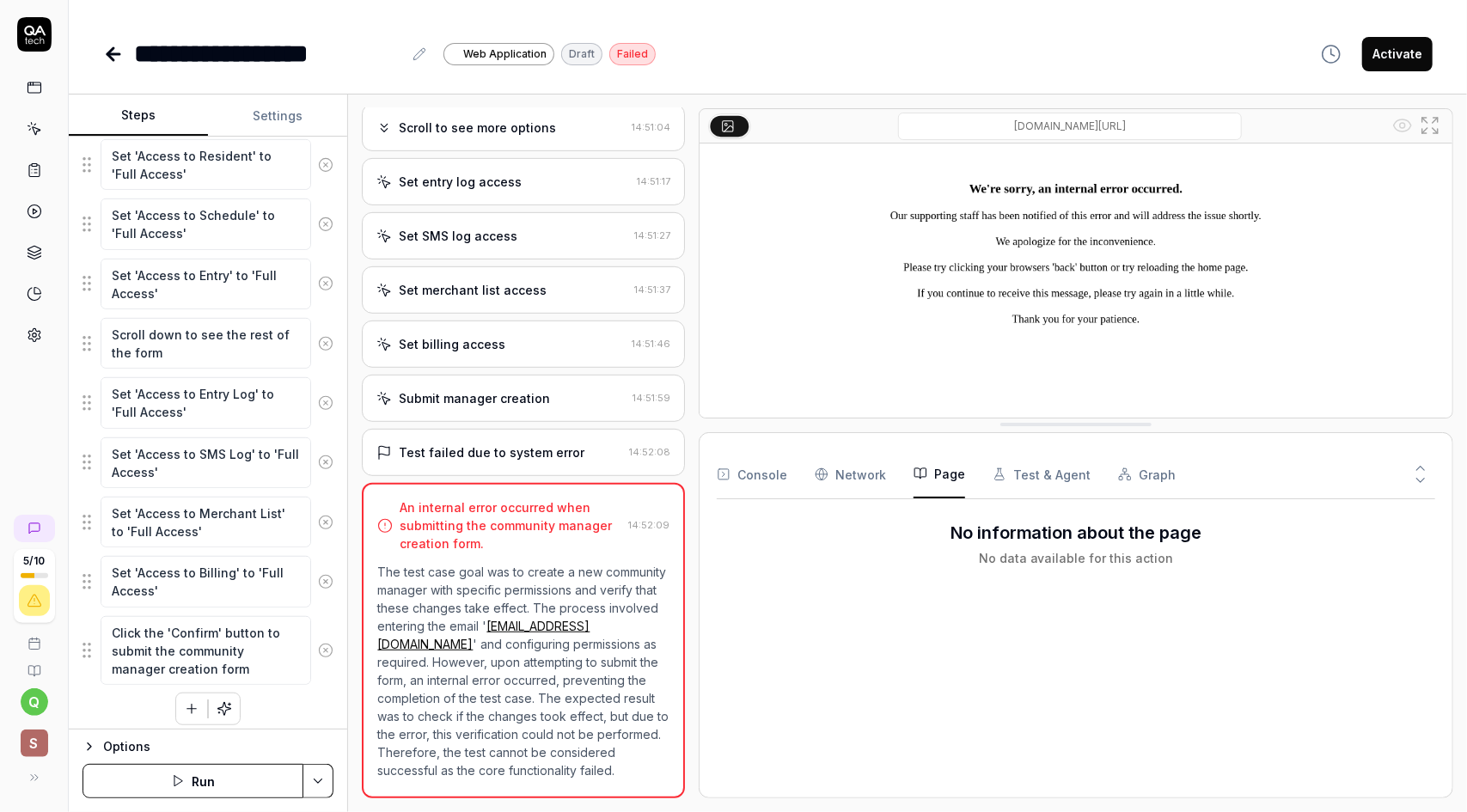
click at [949, 484] on button "Page" at bounding box center [939, 474] width 51 height 49
click at [1045, 477] on button "Test & Agent" at bounding box center [1041, 474] width 98 height 49
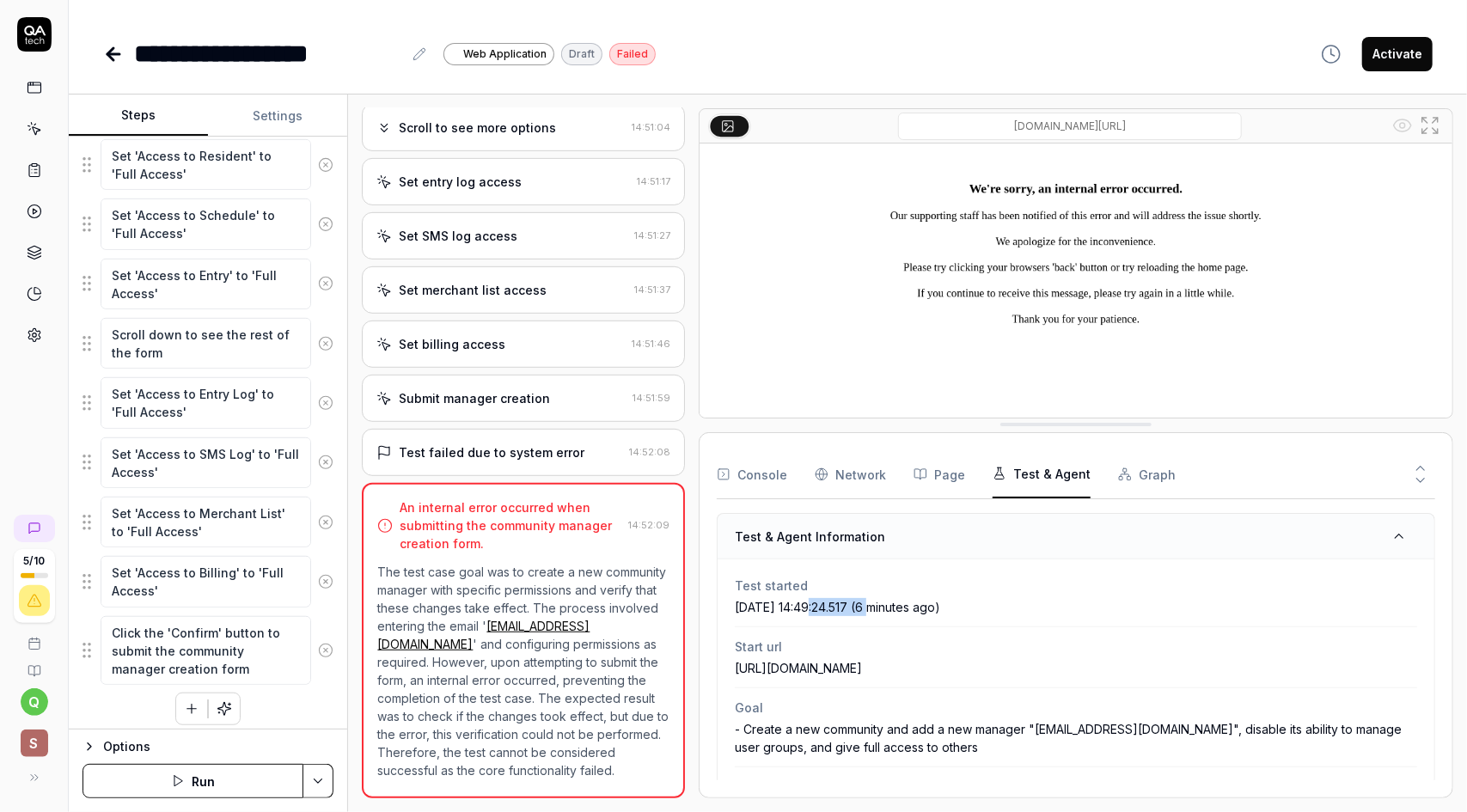
drag, startPoint x: 807, startPoint y: 604, endPoint x: 871, endPoint y: 609, distance: 64.2
click at [871, 609] on div "[DATE] 14:49:24.517 (6 minutes ago)" at bounding box center [1075, 607] width 682 height 18
click at [1136, 468] on button "Graph" at bounding box center [1146, 474] width 57 height 49
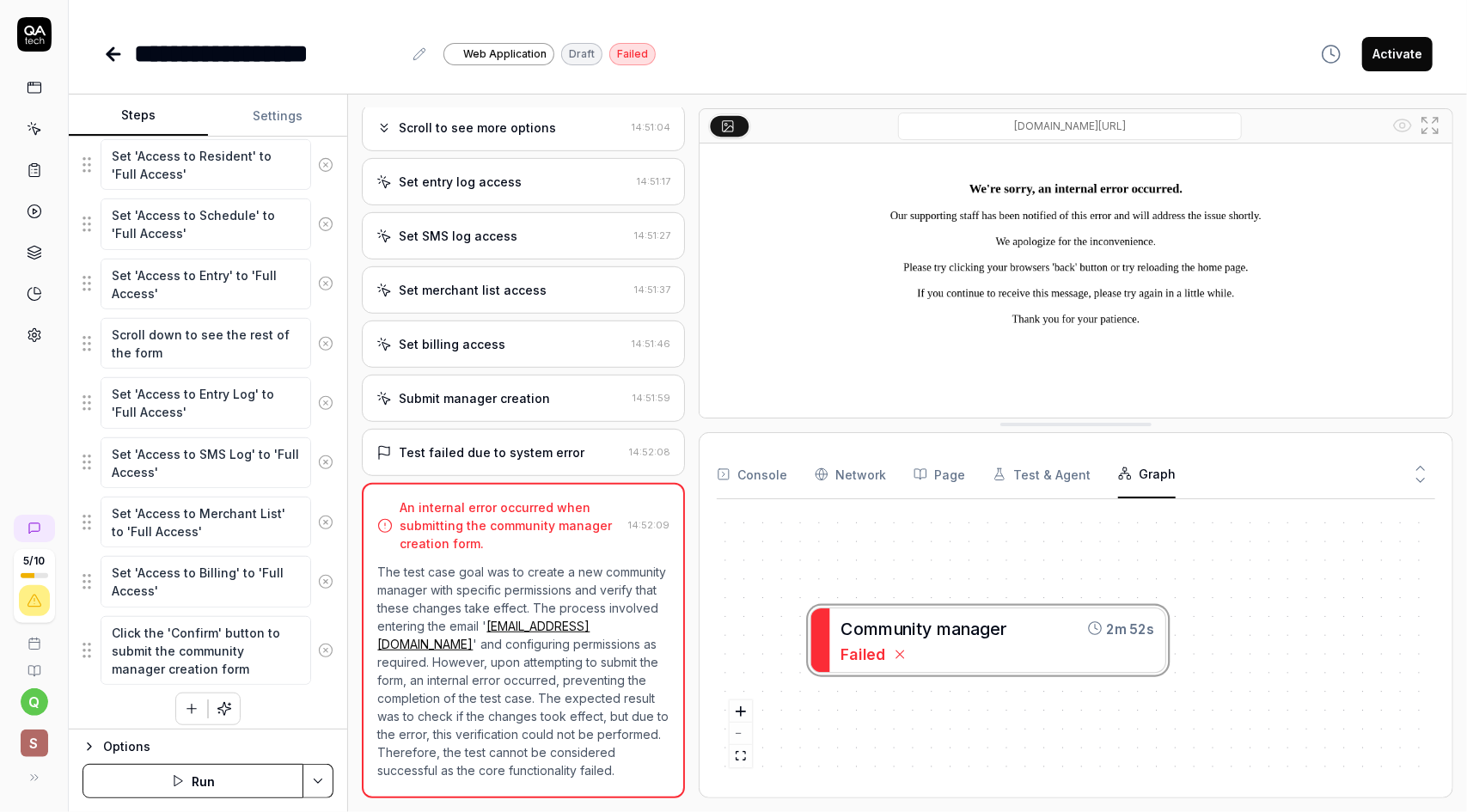
click at [508, 444] on div "Test failed due to system error" at bounding box center [491, 453] width 186 height 18
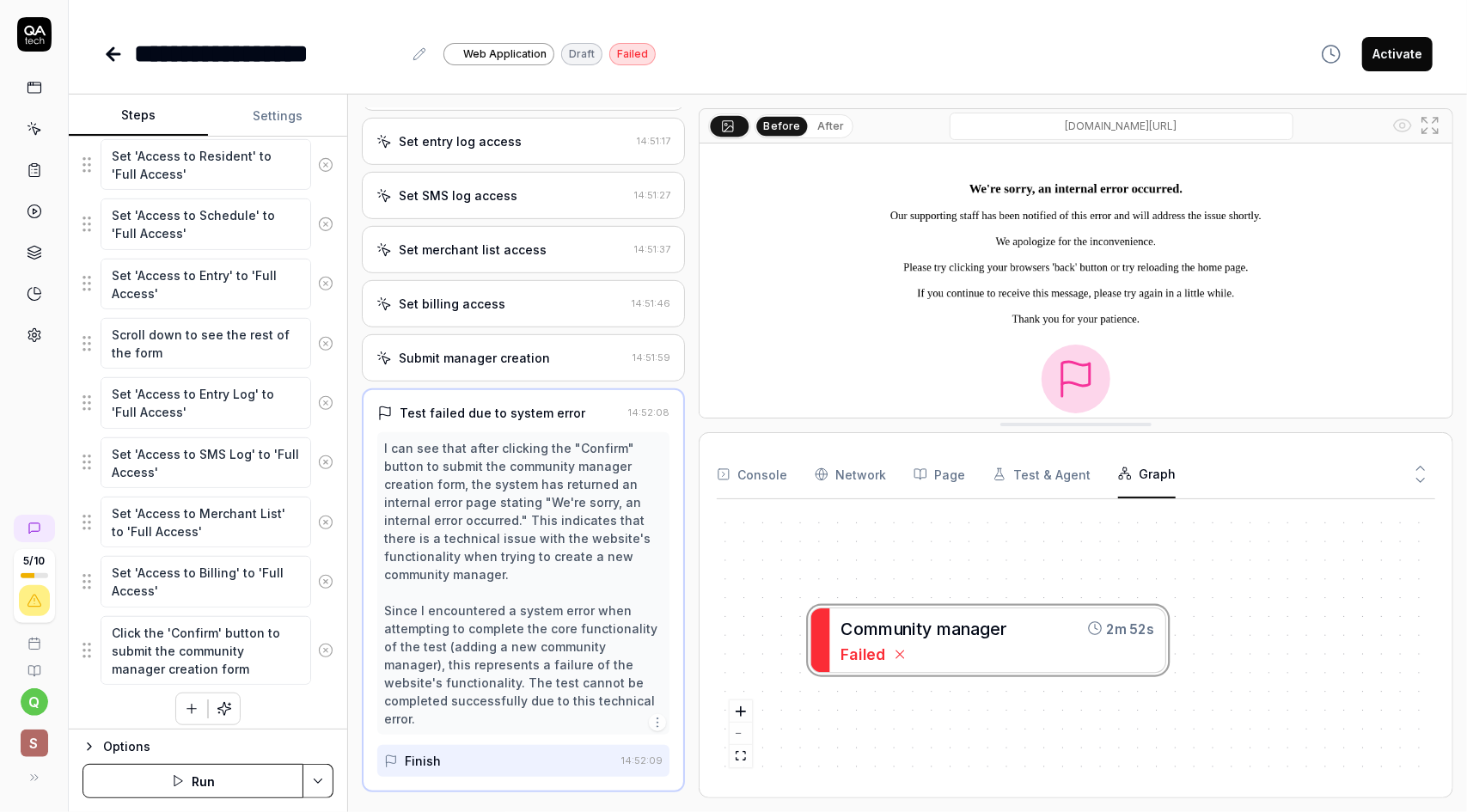
click at [513, 364] on div "Submit manager creation" at bounding box center [474, 357] width 151 height 18
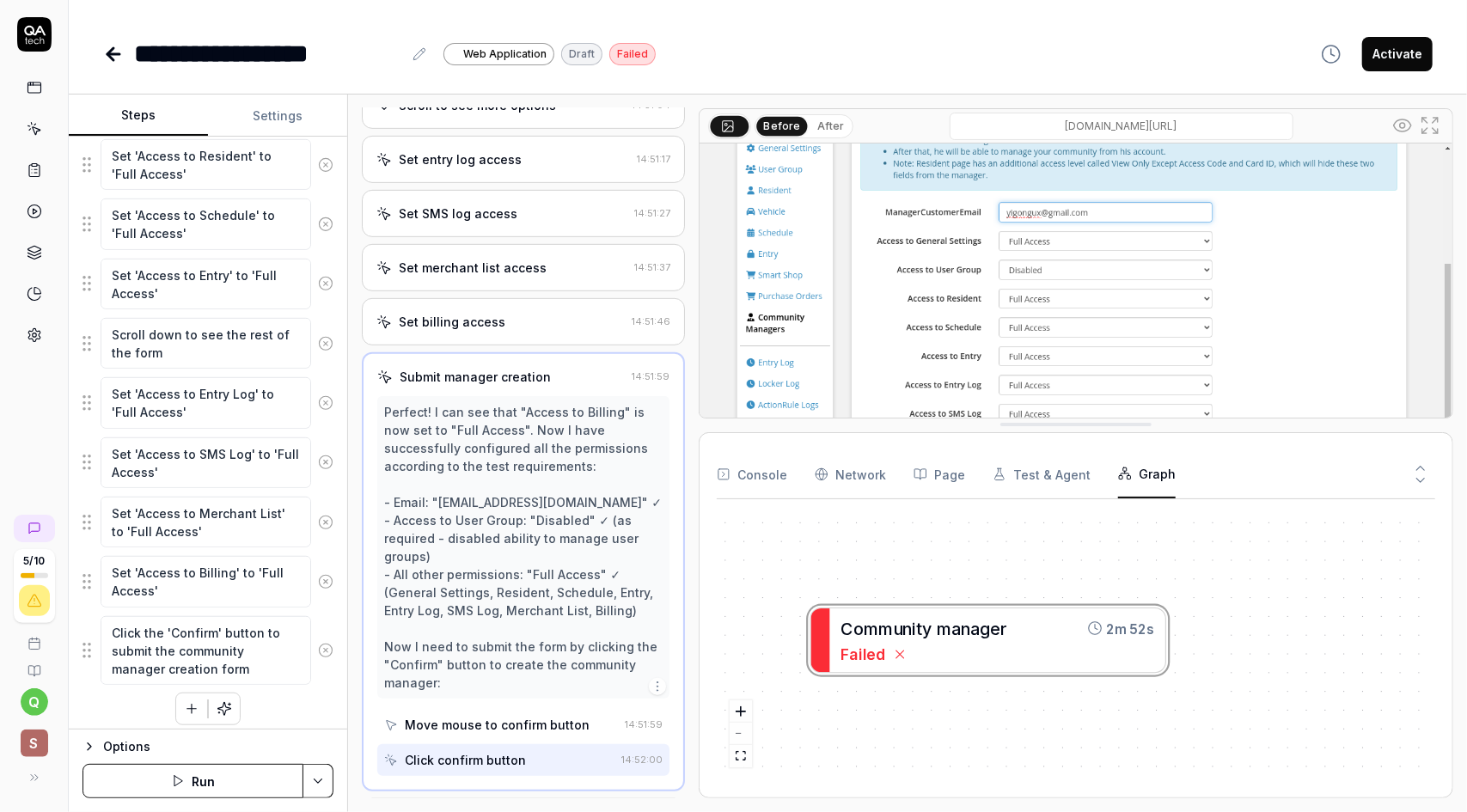
click at [508, 324] on div "Set billing access" at bounding box center [500, 322] width 248 height 18
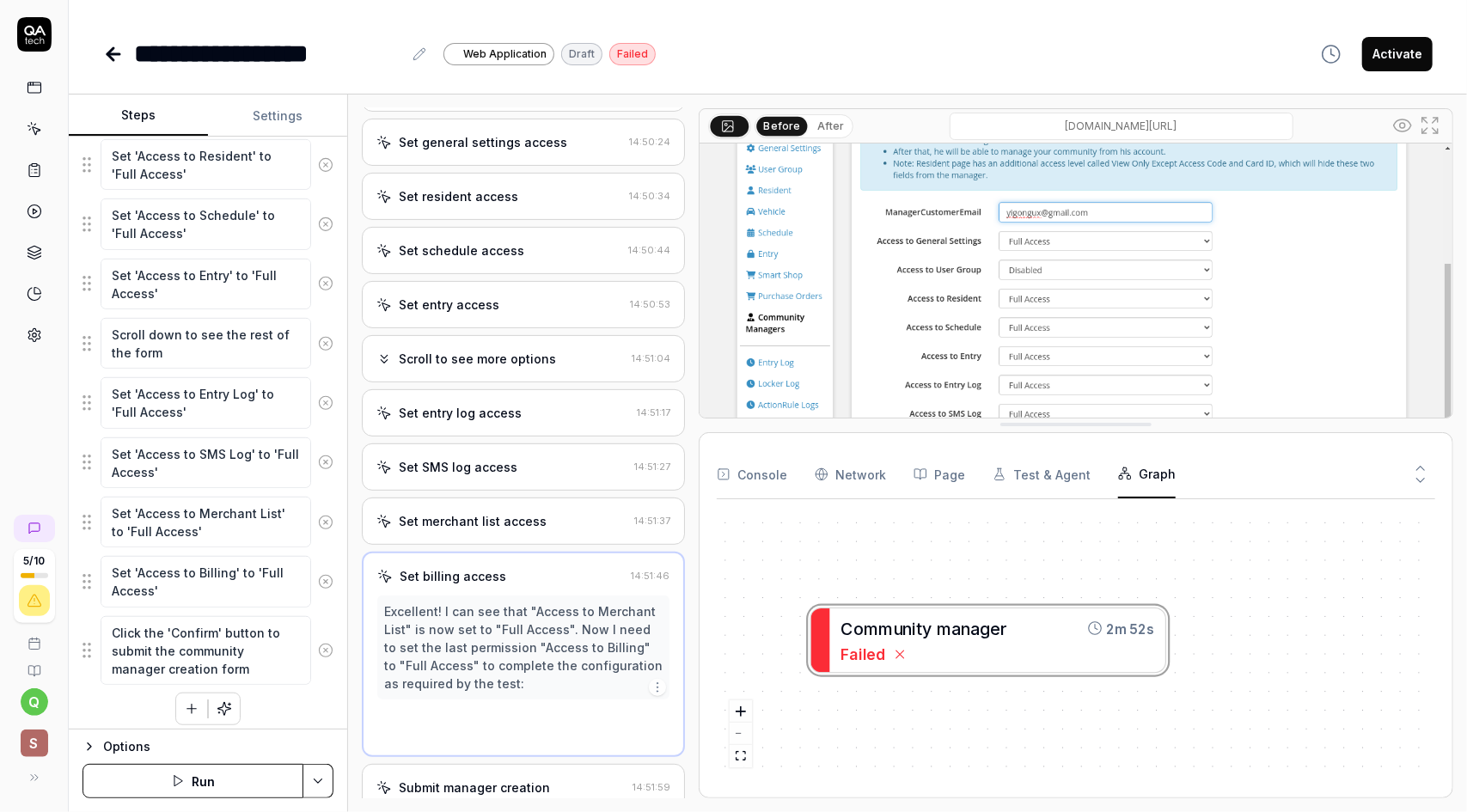
scroll to position [252, 0]
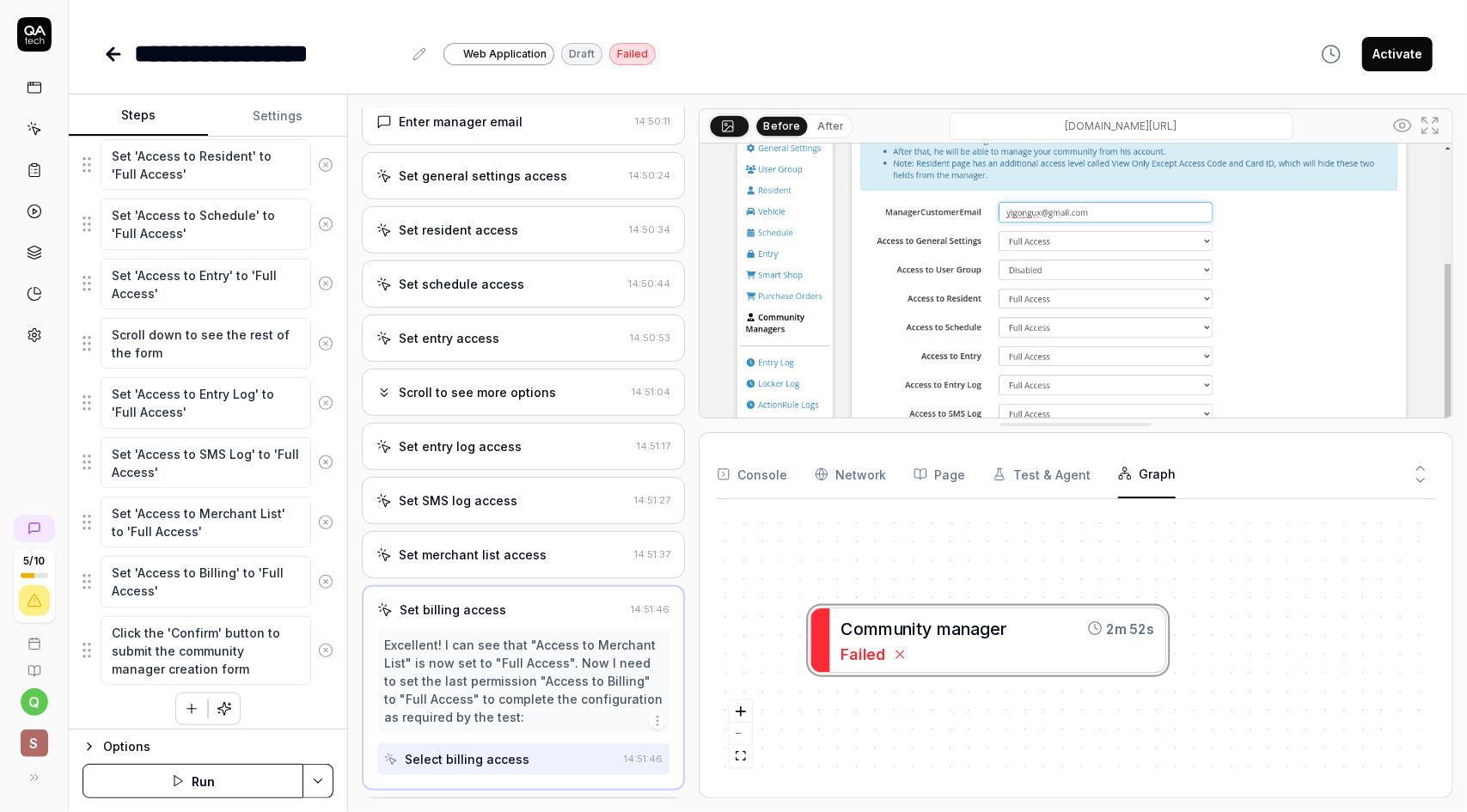
click at [515, 558] on div "Set merchant list access" at bounding box center [473, 554] width 148 height 18
click at [517, 548] on div "Set SMS log access 14:51:27" at bounding box center [524, 554] width 323 height 48
click at [521, 548] on div "Set entry log access 14:51:17" at bounding box center [524, 554] width 323 height 48
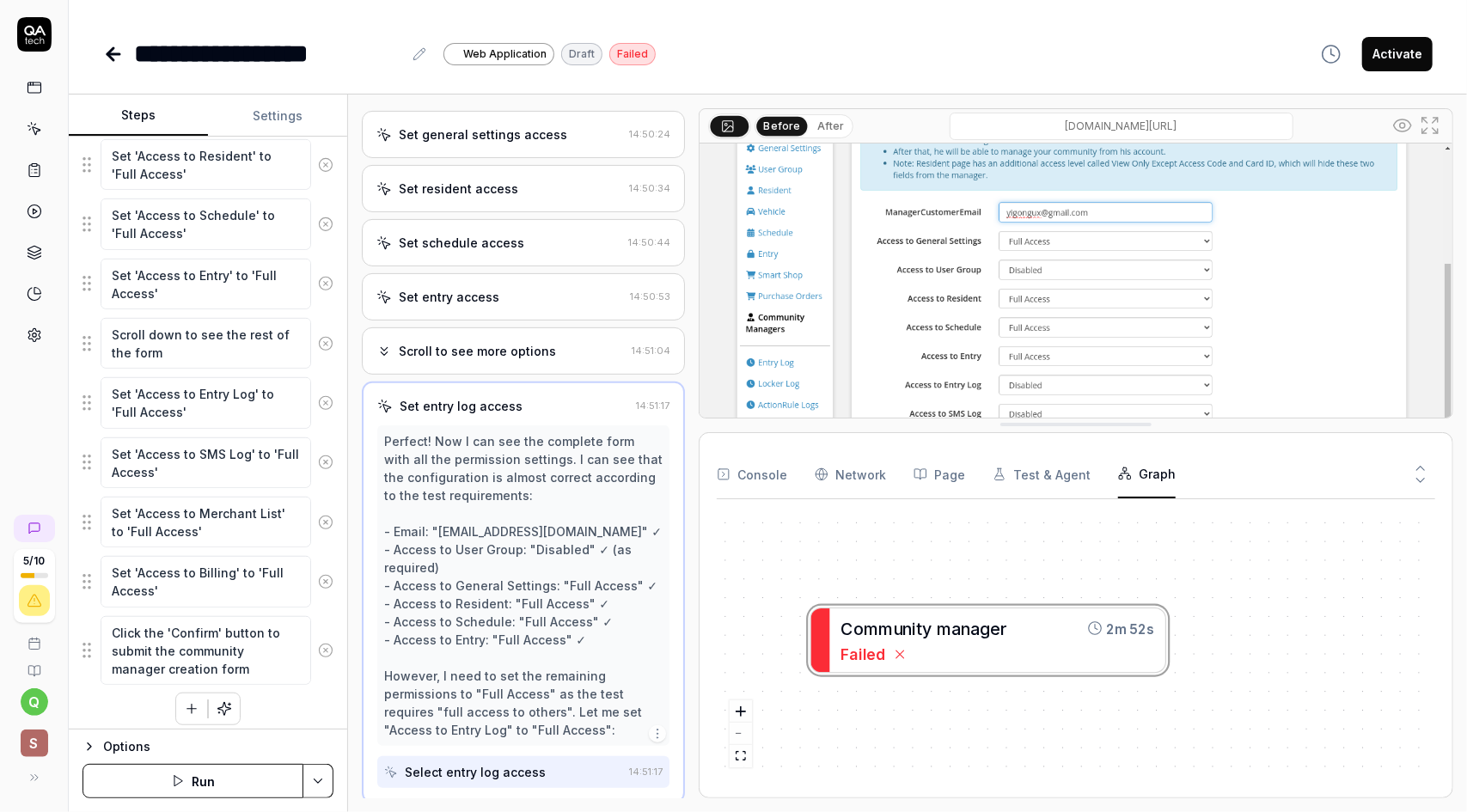
scroll to position [307, 0]
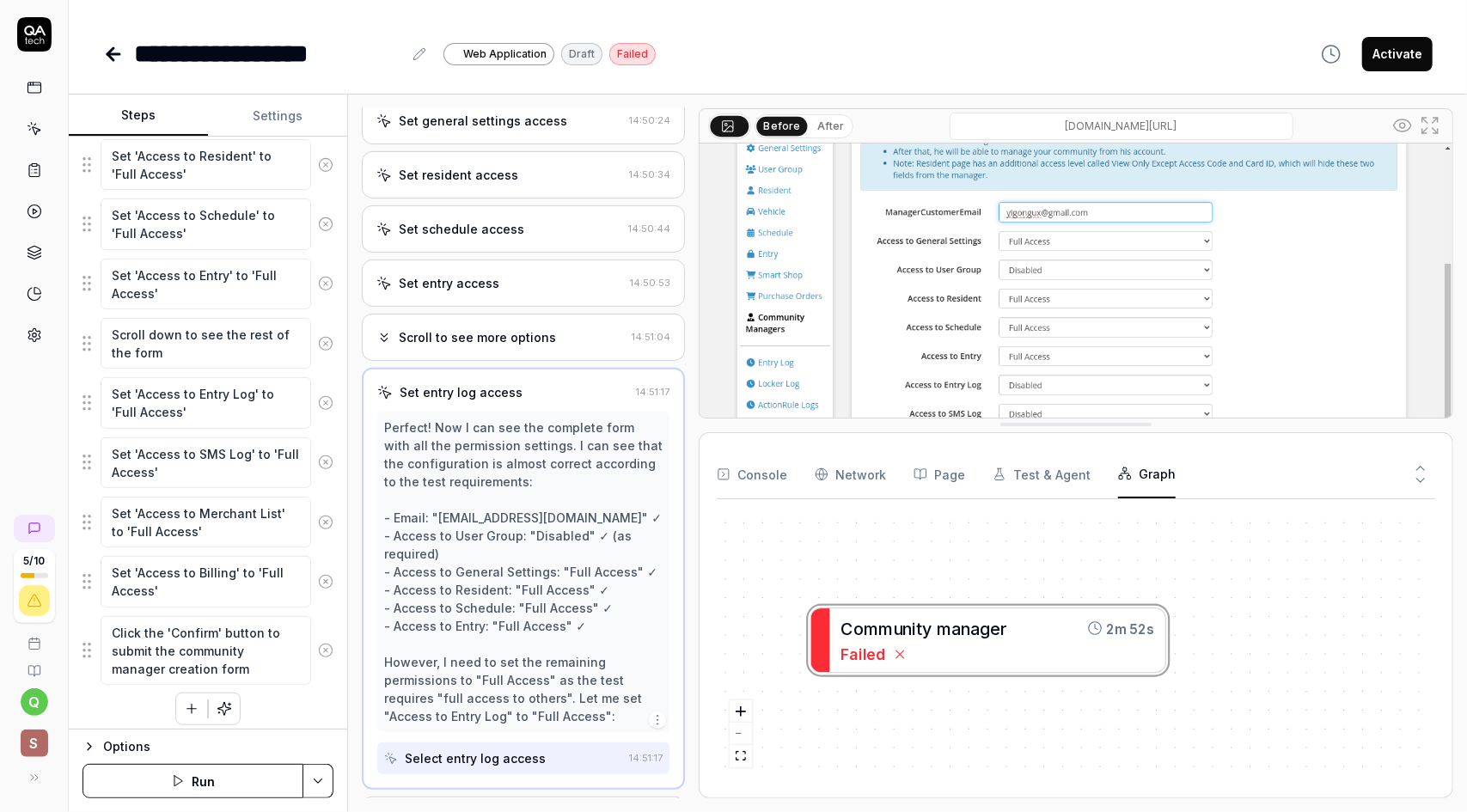
click at [525, 335] on div "Scroll to see more options 14:51:04" at bounding box center [524, 337] width 323 height 48
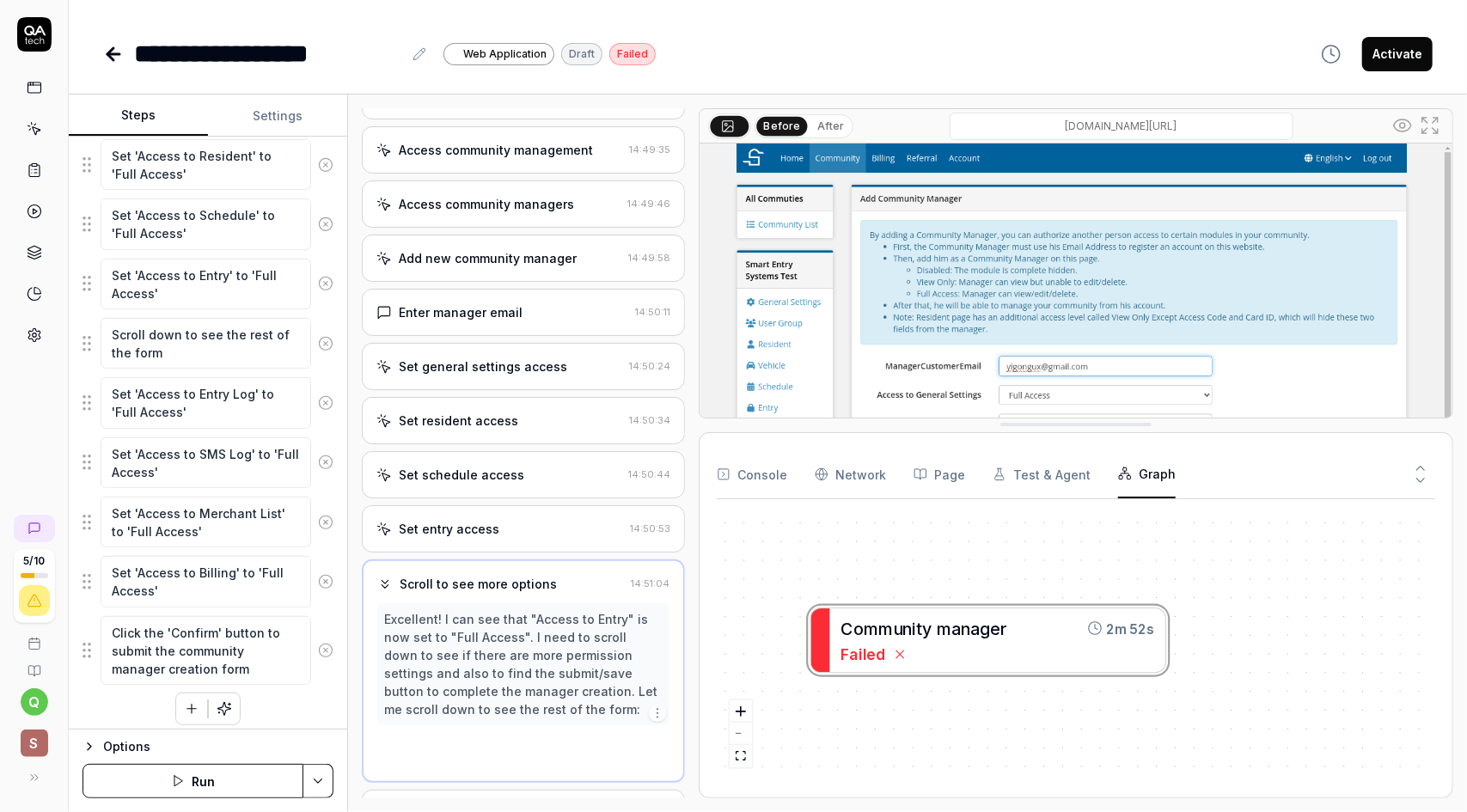
scroll to position [56, 0]
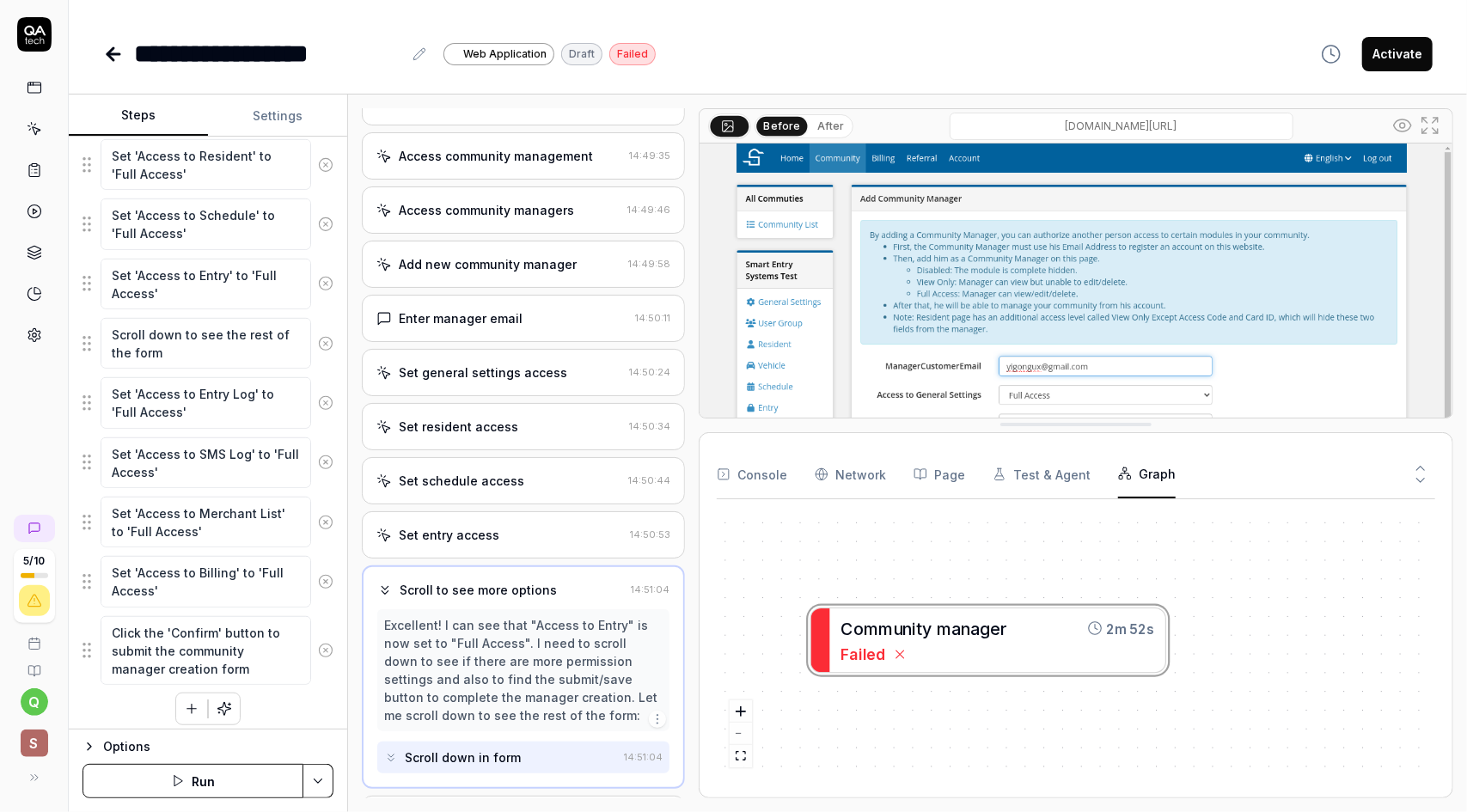
click at [546, 543] on div "Set entry access" at bounding box center [499, 534] width 247 height 18
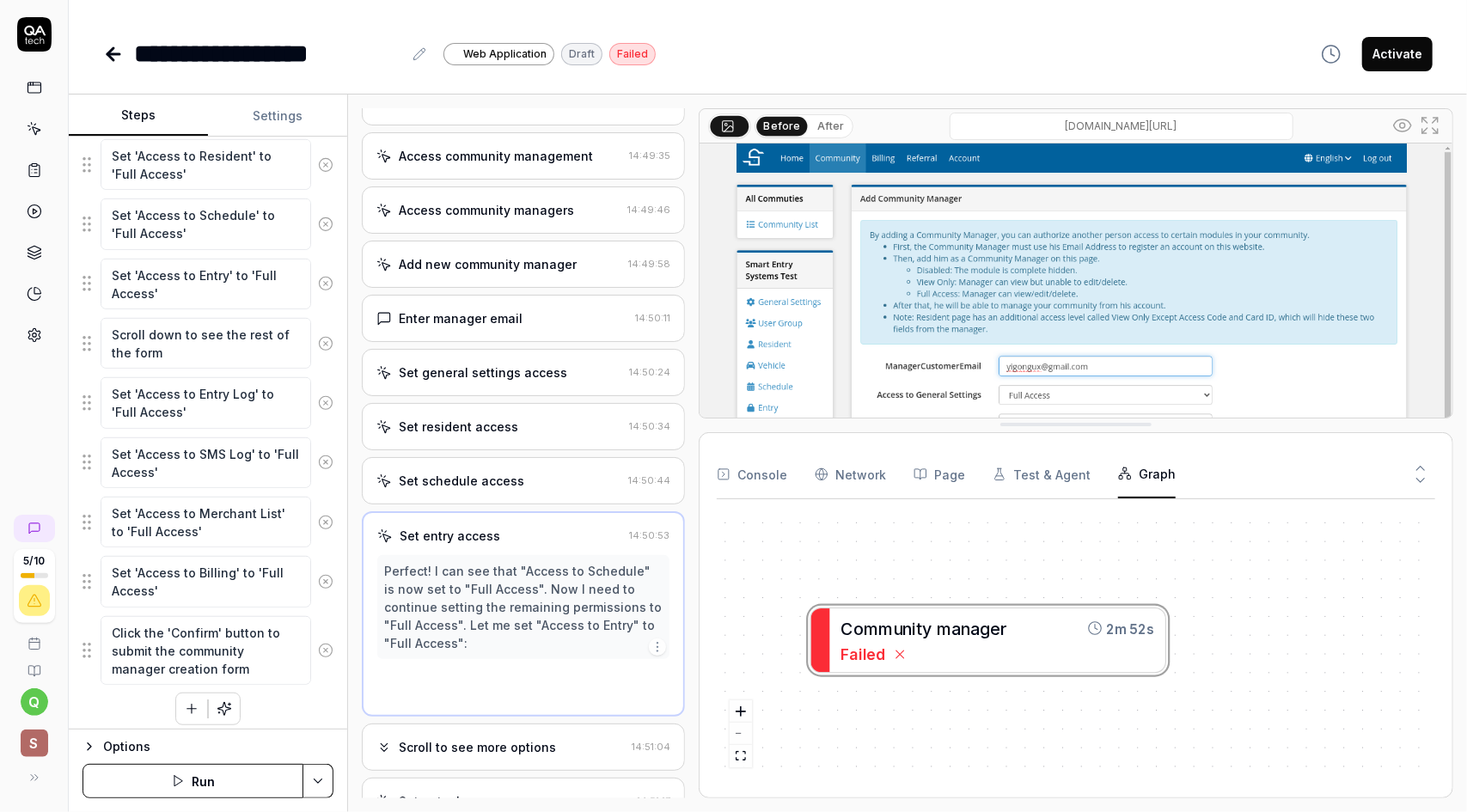
scroll to position [0, 0]
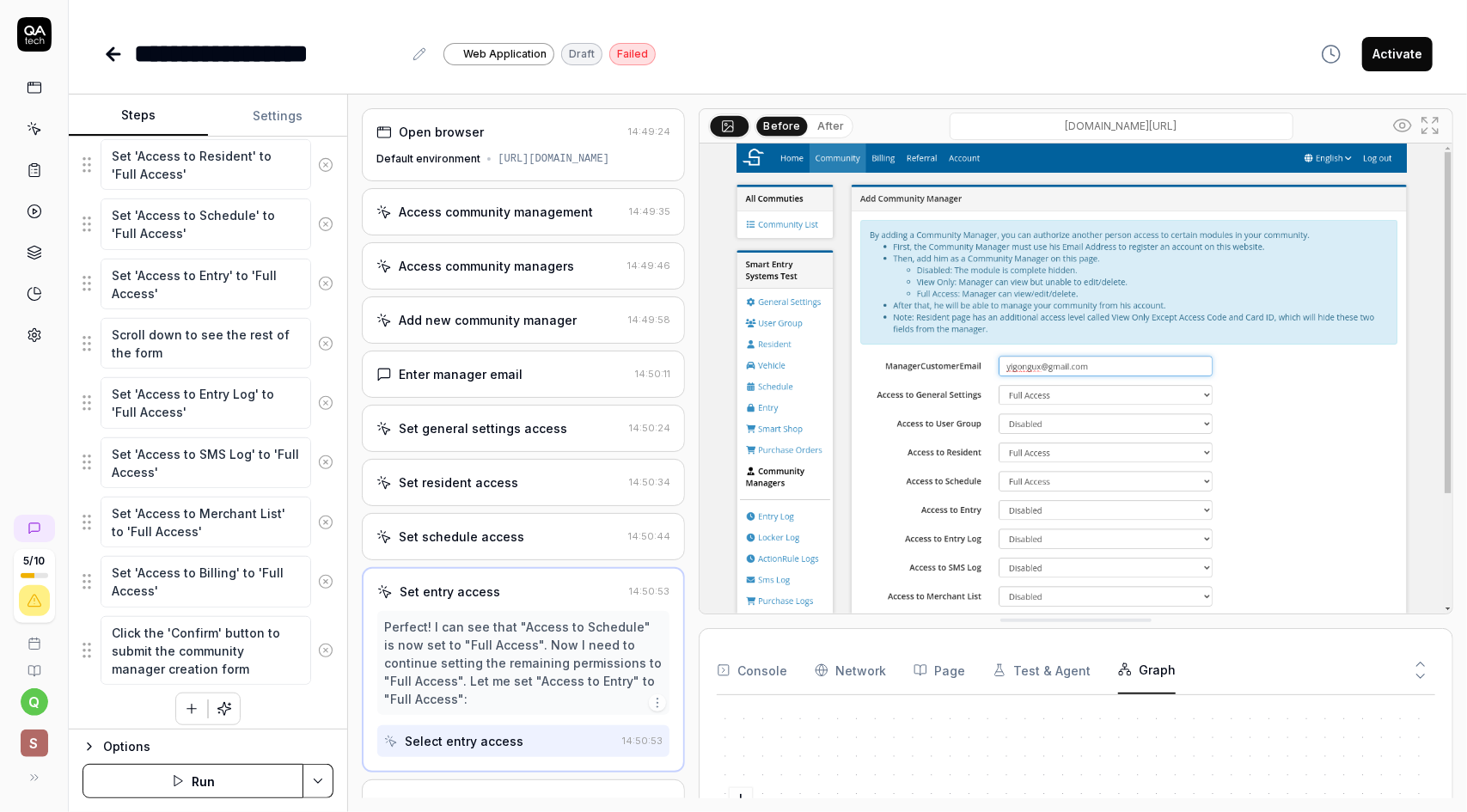
drag, startPoint x: 1094, startPoint y: 425, endPoint x: 1054, endPoint y: 622, distance: 201.0
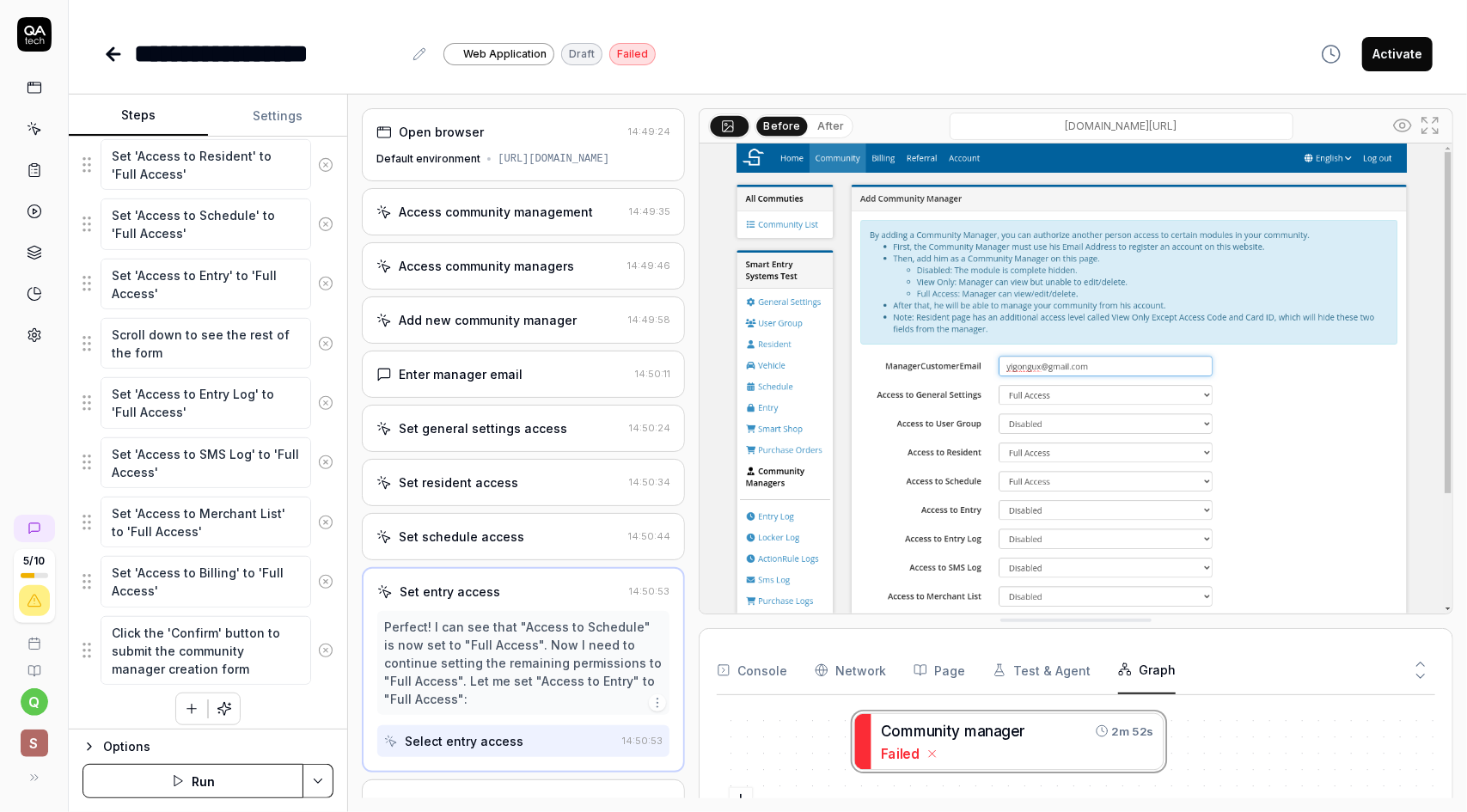
click at [1096, 262] on img at bounding box center [1076, 378] width 753 height 470
click at [523, 558] on div "Set schedule access 14:50:44" at bounding box center [524, 536] width 323 height 48
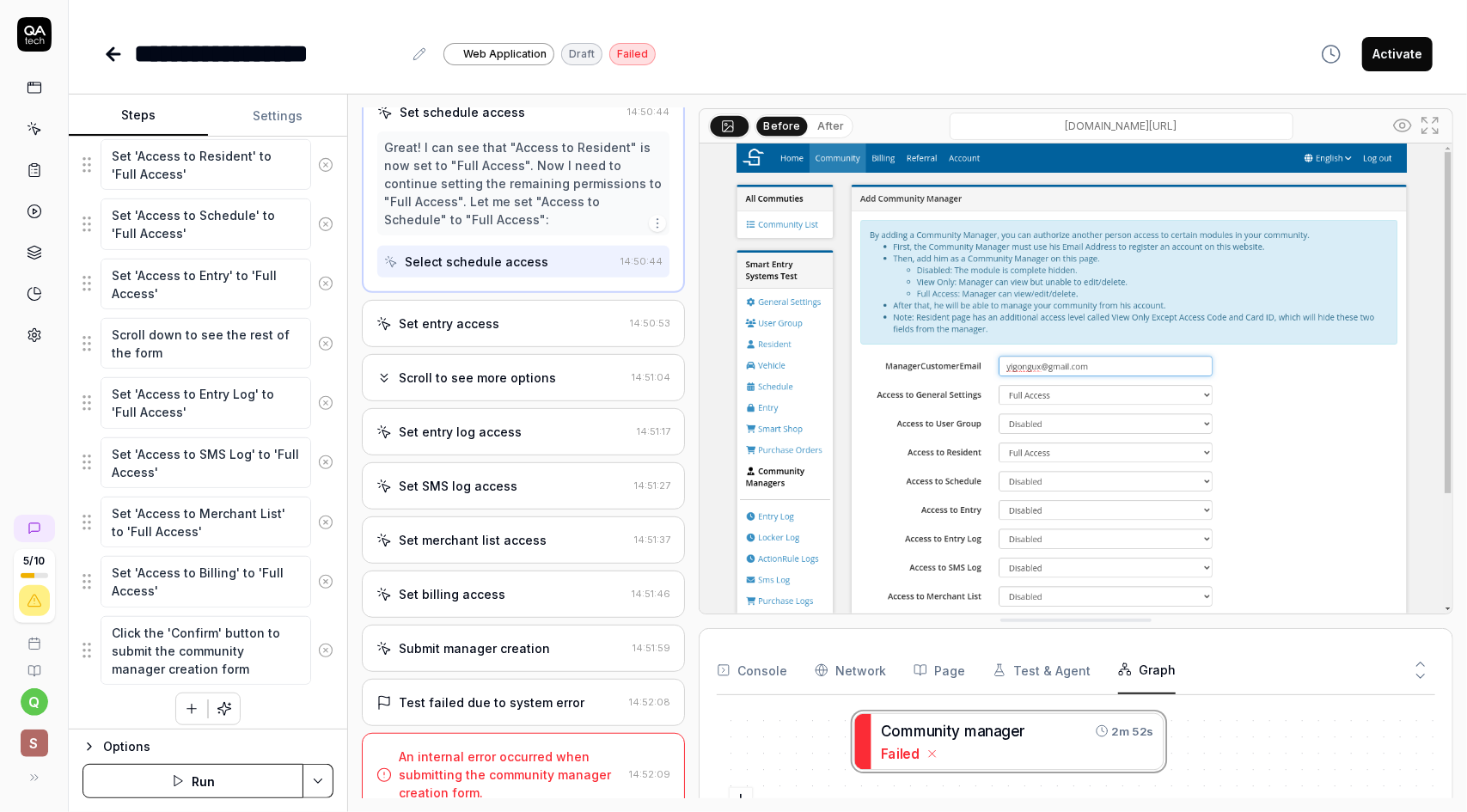
scroll to position [448, 0]
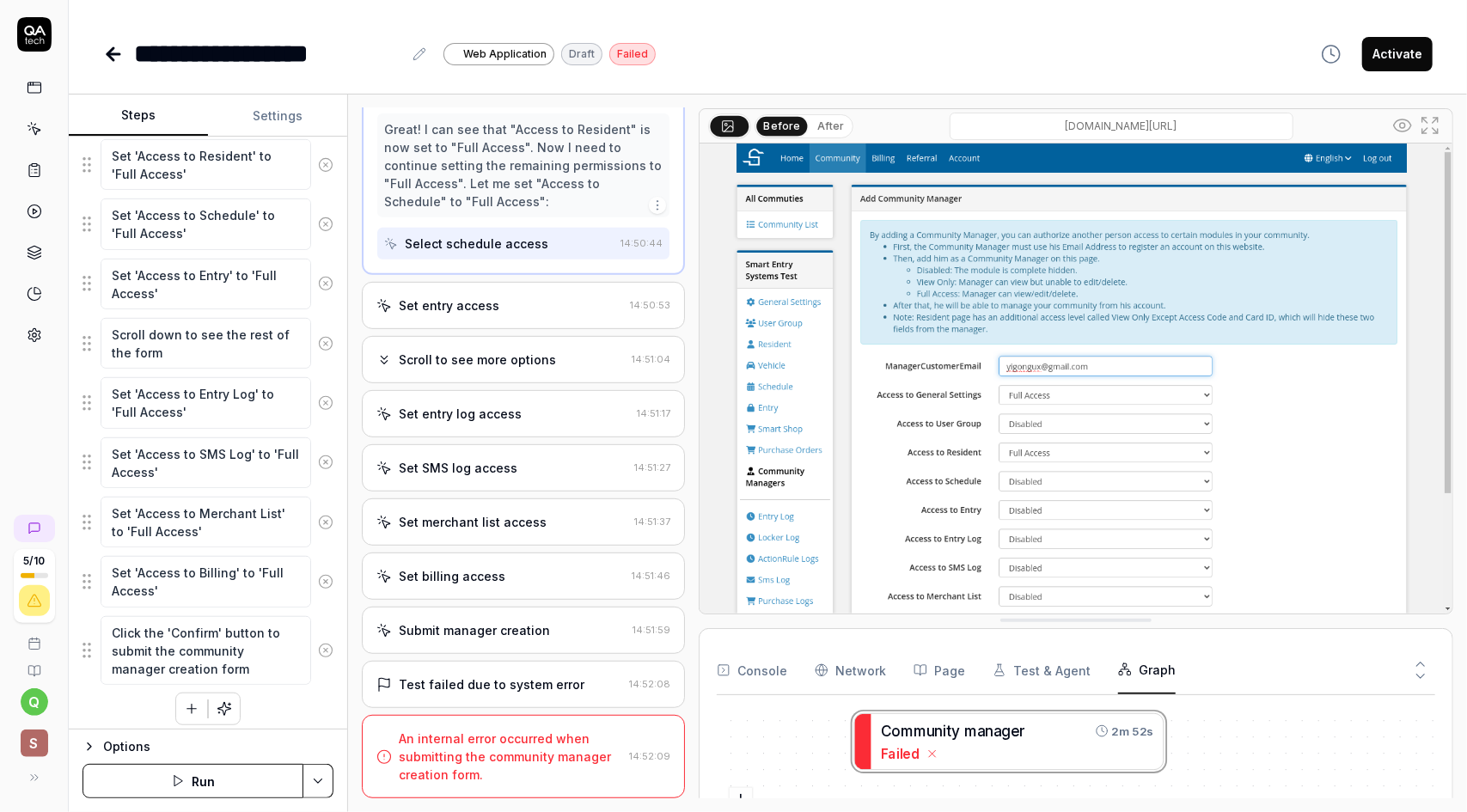
click at [572, 639] on div "Submit manager creation" at bounding box center [500, 631] width 249 height 18
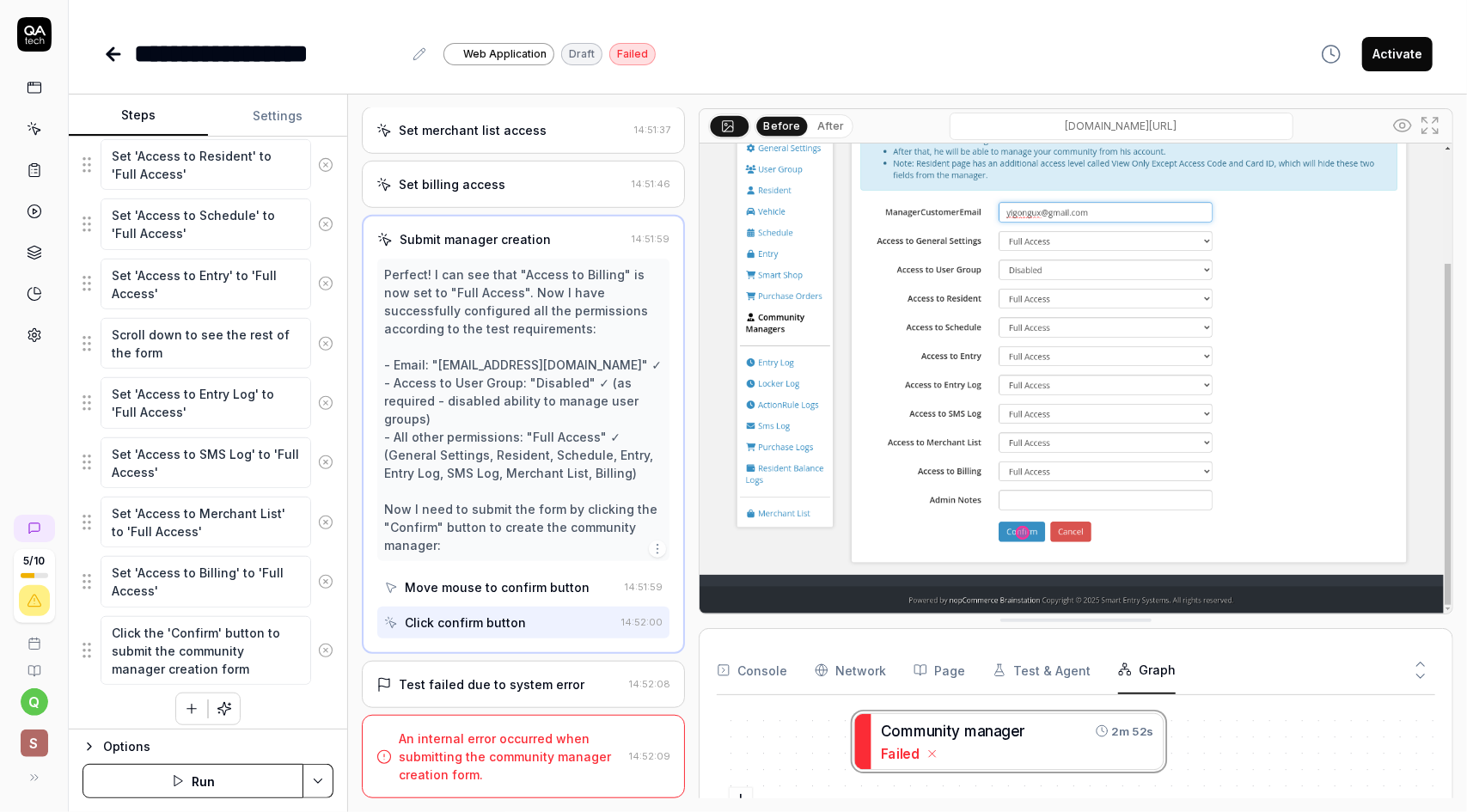
scroll to position [682, 0]
click at [565, 761] on div "An internal error occurred when submitting the community manager creation form." at bounding box center [510, 756] width 224 height 54
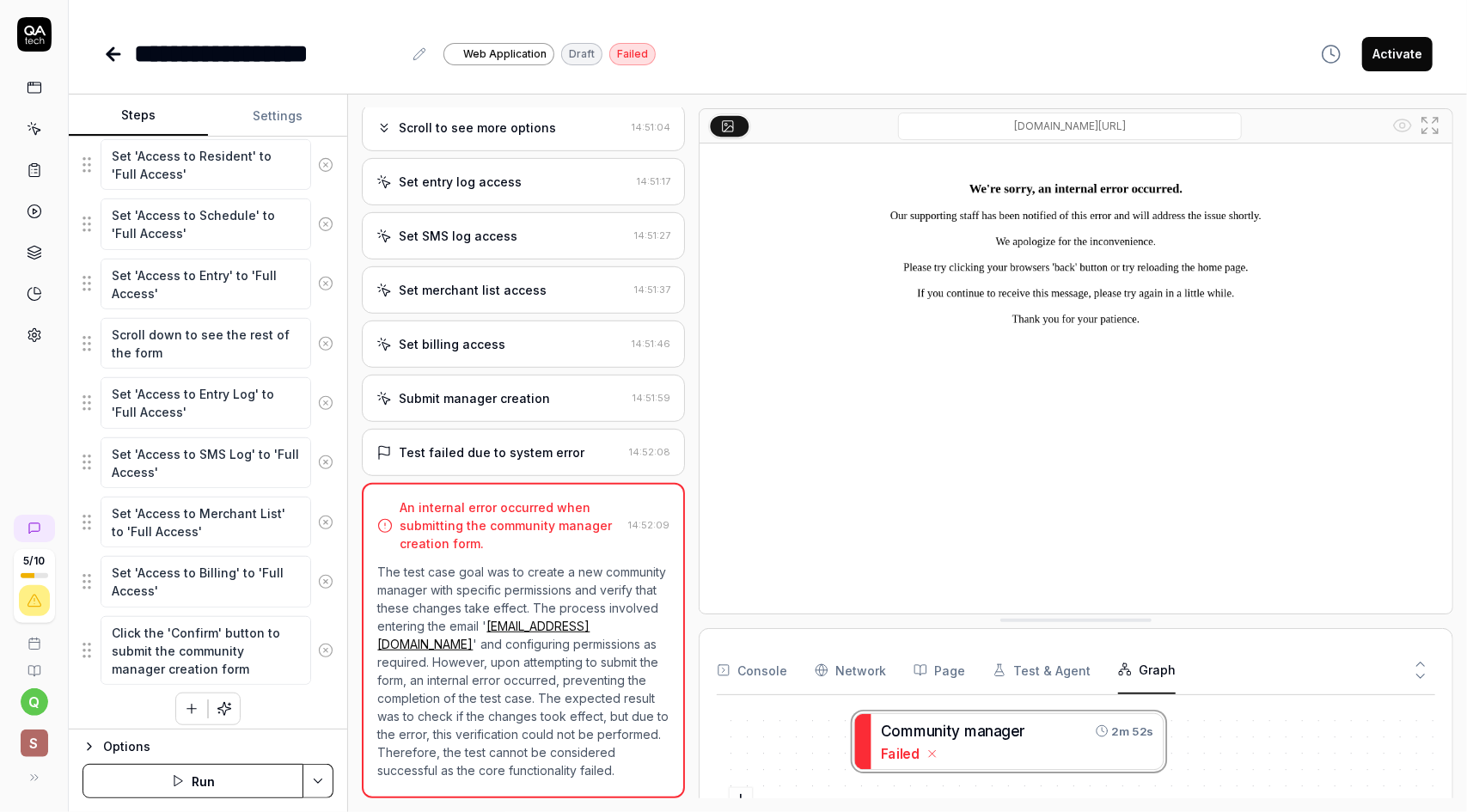
click at [565, 682] on p "The test case goal was to create a new community manager with specific permissi…" at bounding box center [523, 671] width 292 height 216
click at [209, 650] on textarea "Click the 'Confirm' button to submit the community manager creation form" at bounding box center [206, 650] width 210 height 69
click at [516, 444] on div "Test failed due to system error" at bounding box center [491, 453] width 186 height 18
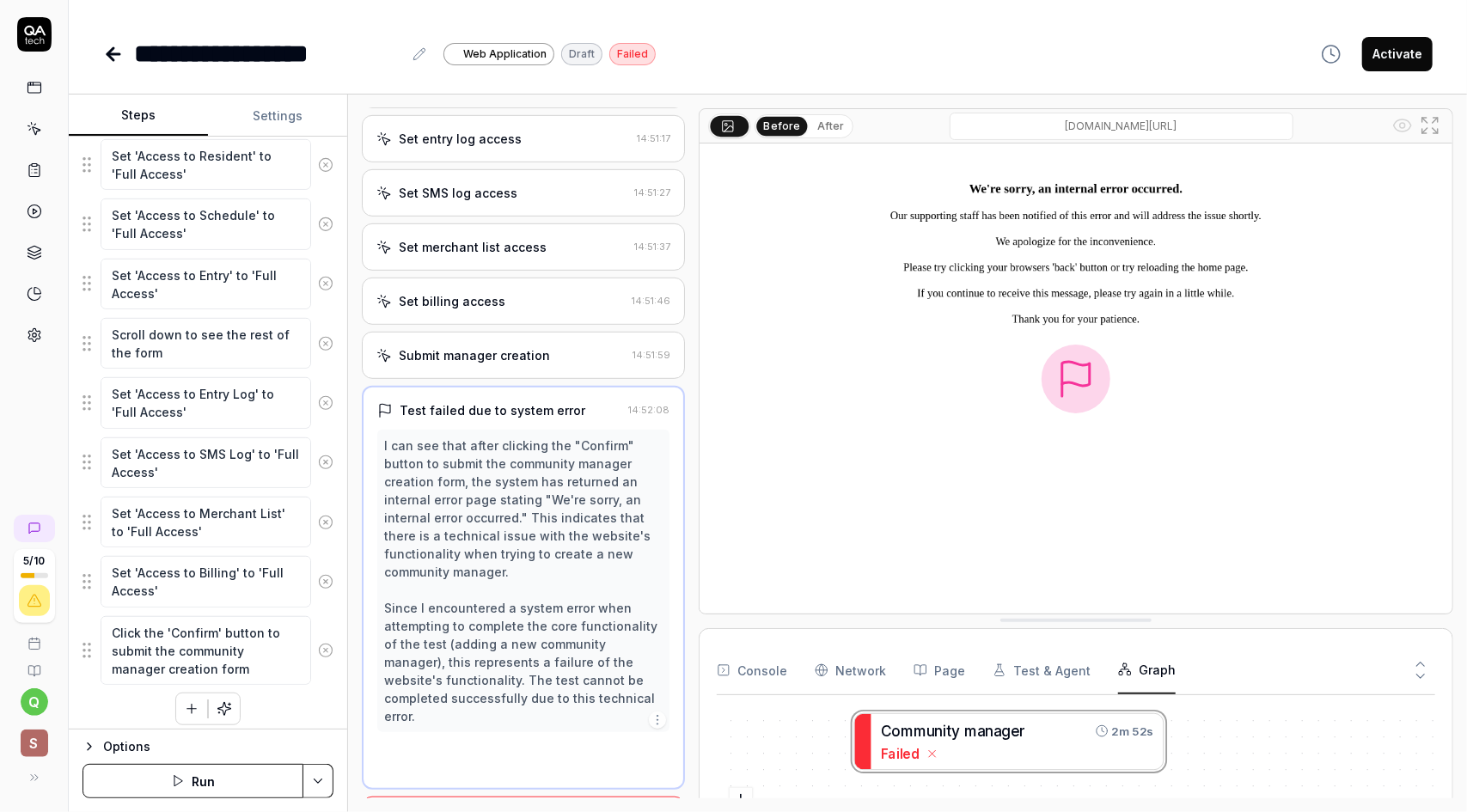
scroll to position [558, 0]
click at [528, 361] on div "Submit manager creation" at bounding box center [474, 357] width 151 height 18
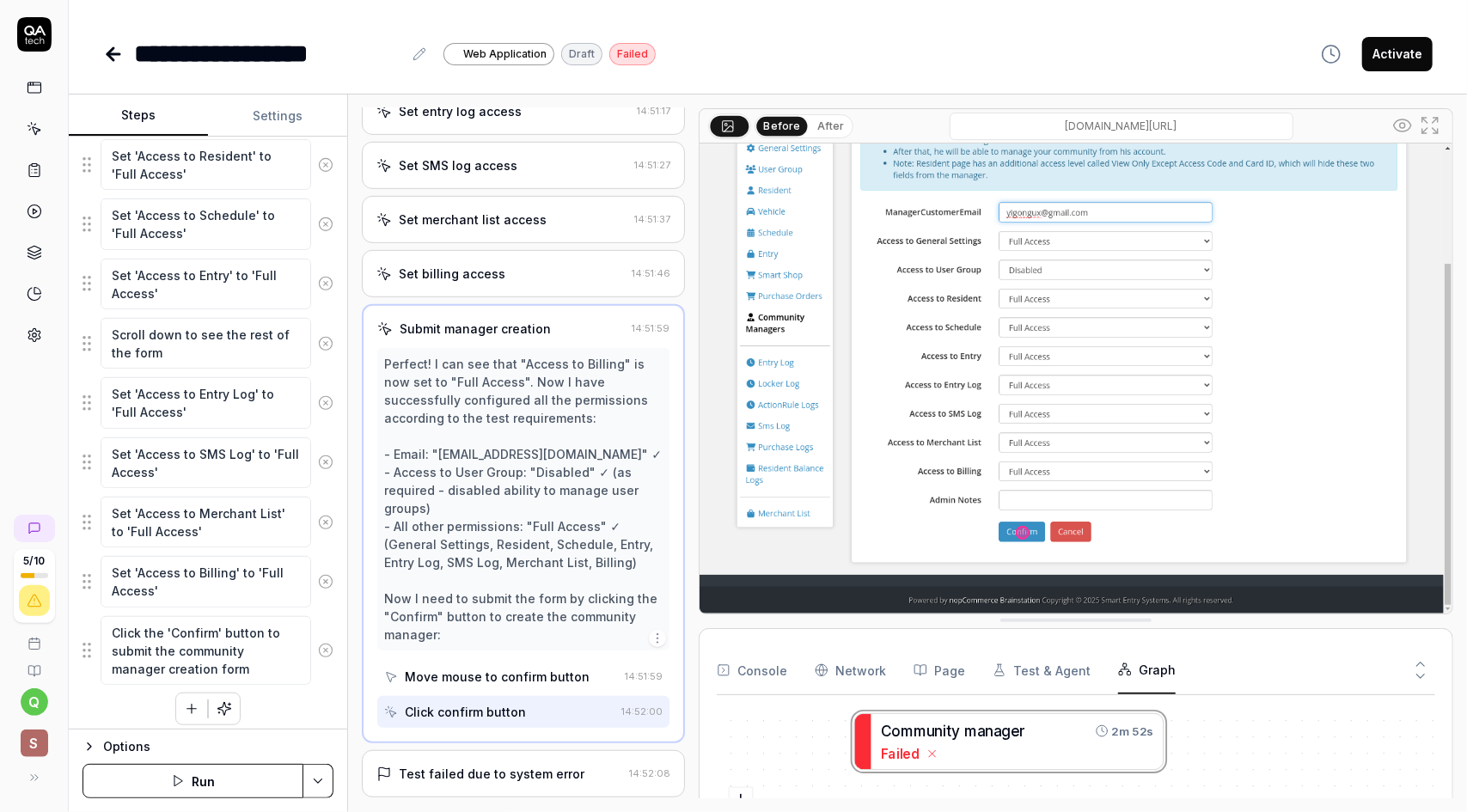
scroll to position [682, 0]
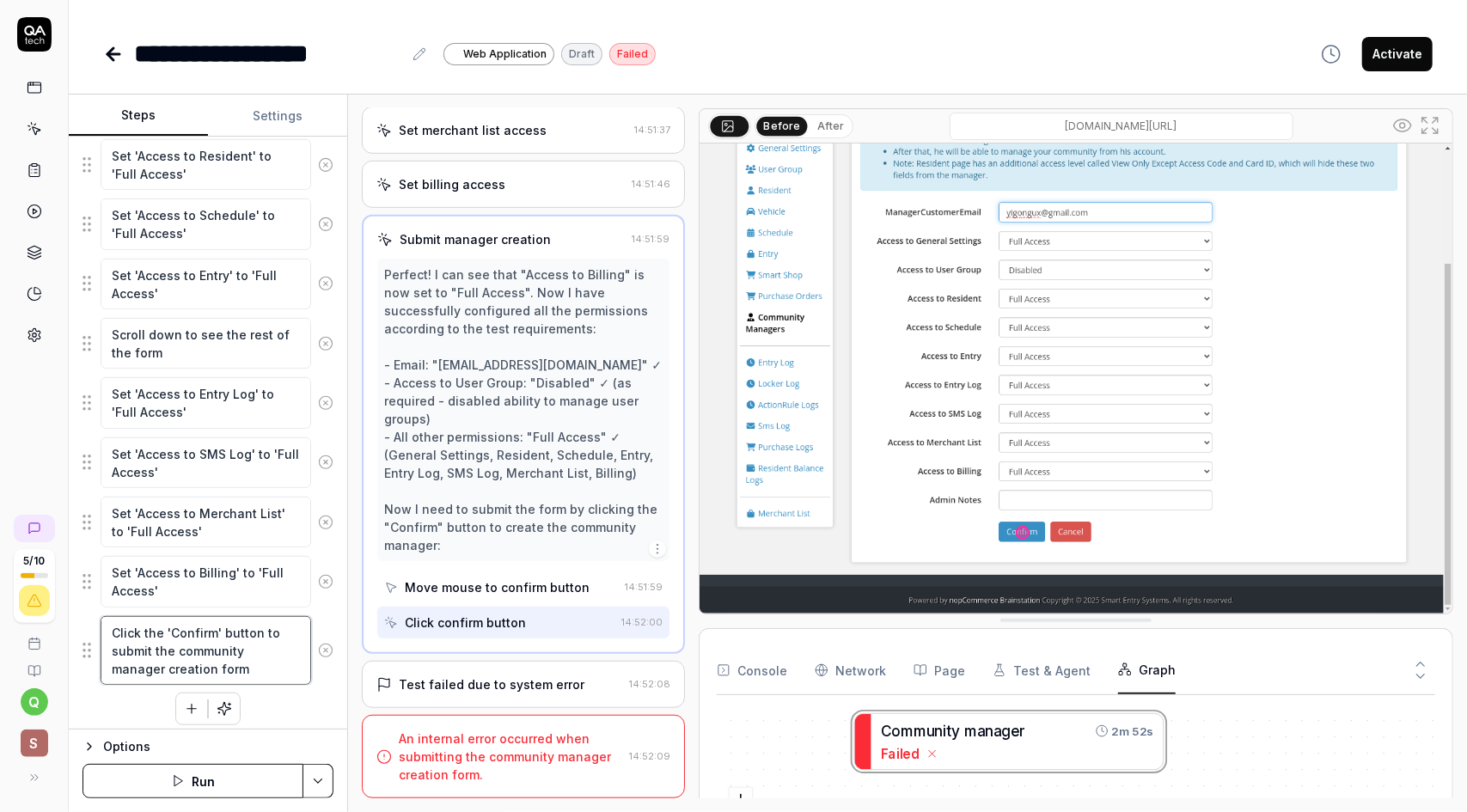
click at [185, 654] on textarea "Click the 'Confirm' button to submit the community manager creation form" at bounding box center [206, 650] width 210 height 69
click at [285, 703] on div "Navigate to the community list page Click on the 'Manage' button for the 'Smart…" at bounding box center [208, 225] width 251 height 998
click at [533, 754] on div "An internal error occurred when submitting the community manager creation form." at bounding box center [510, 756] width 224 height 54
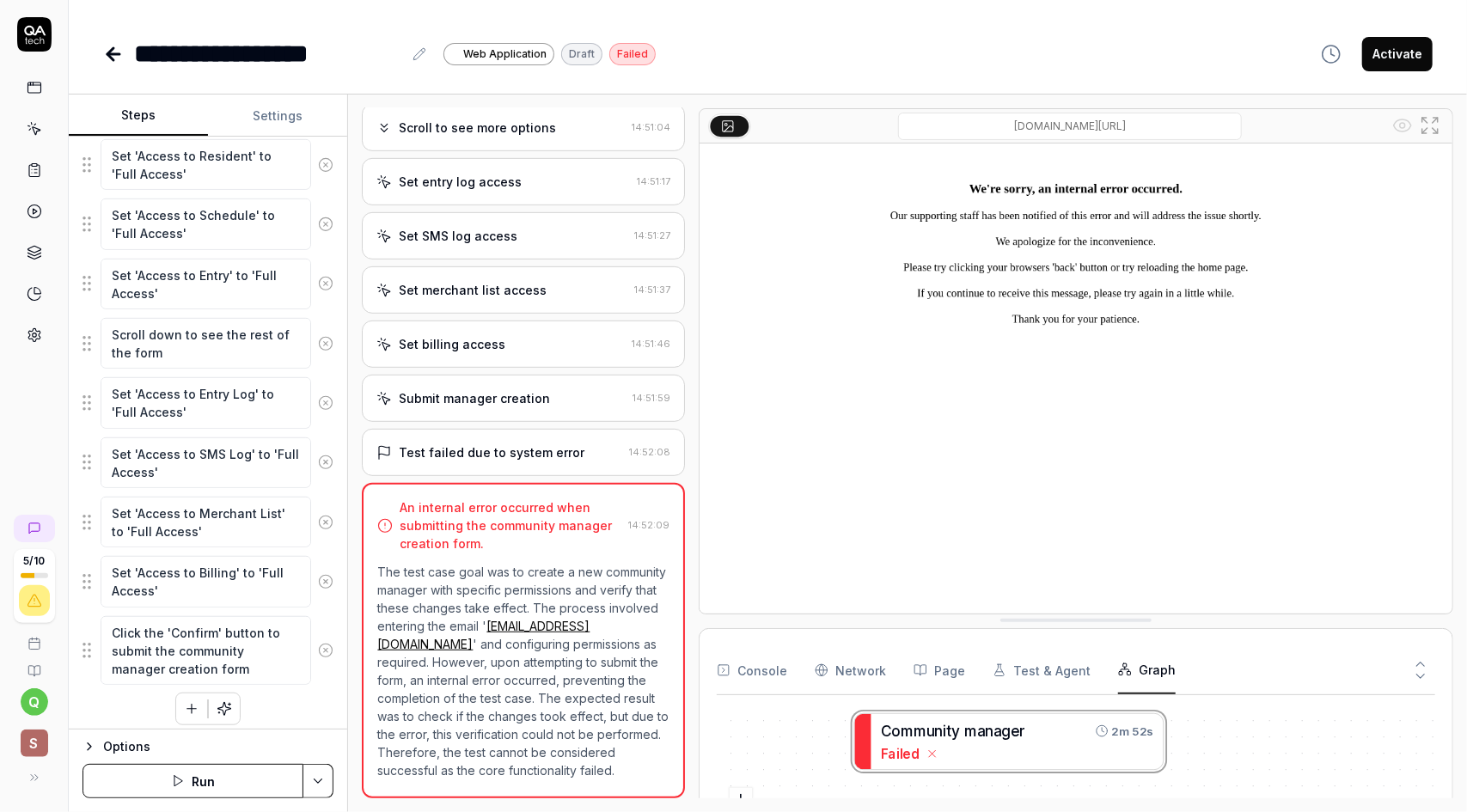
click at [770, 669] on button "Console" at bounding box center [752, 670] width 70 height 49
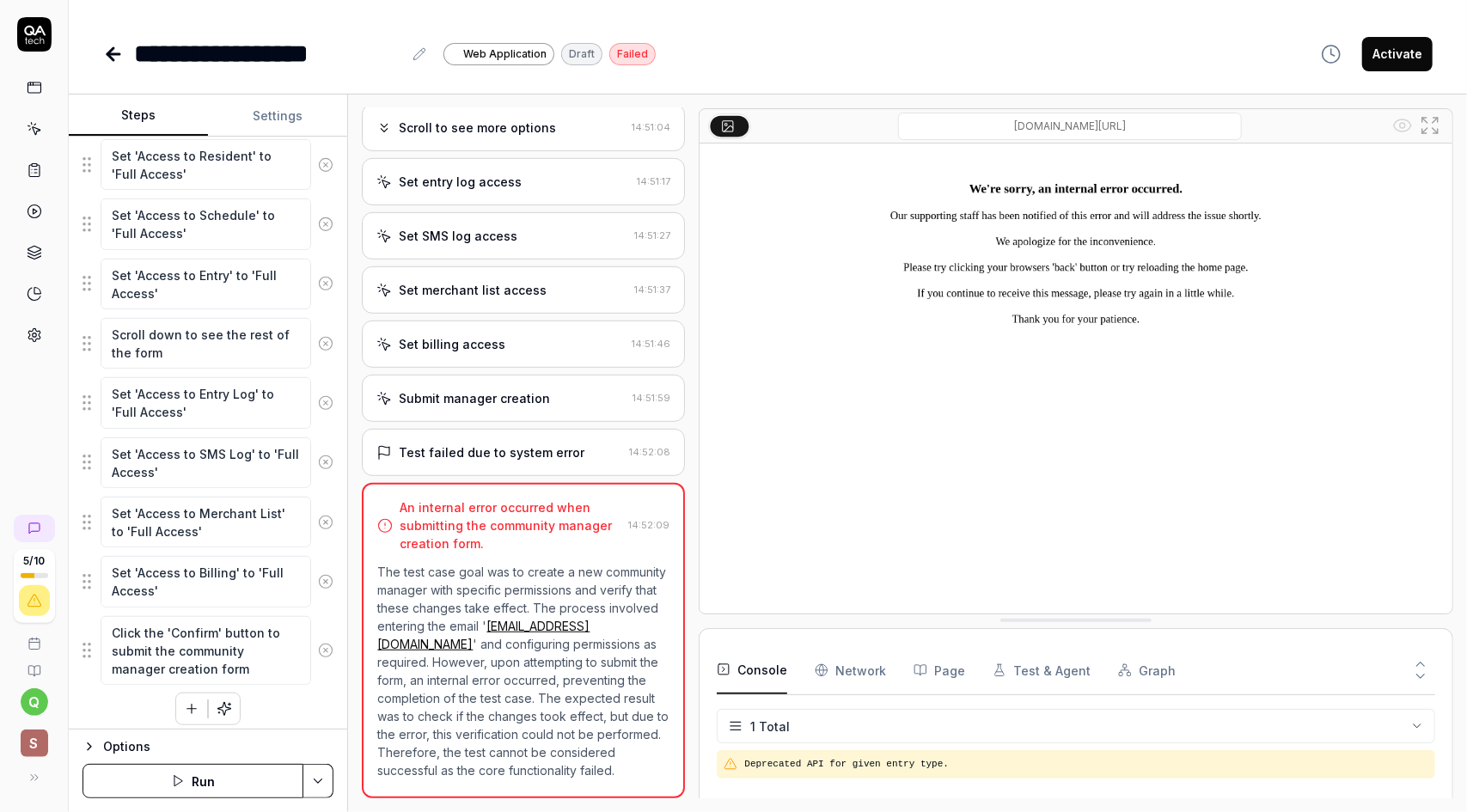
type textarea "*"
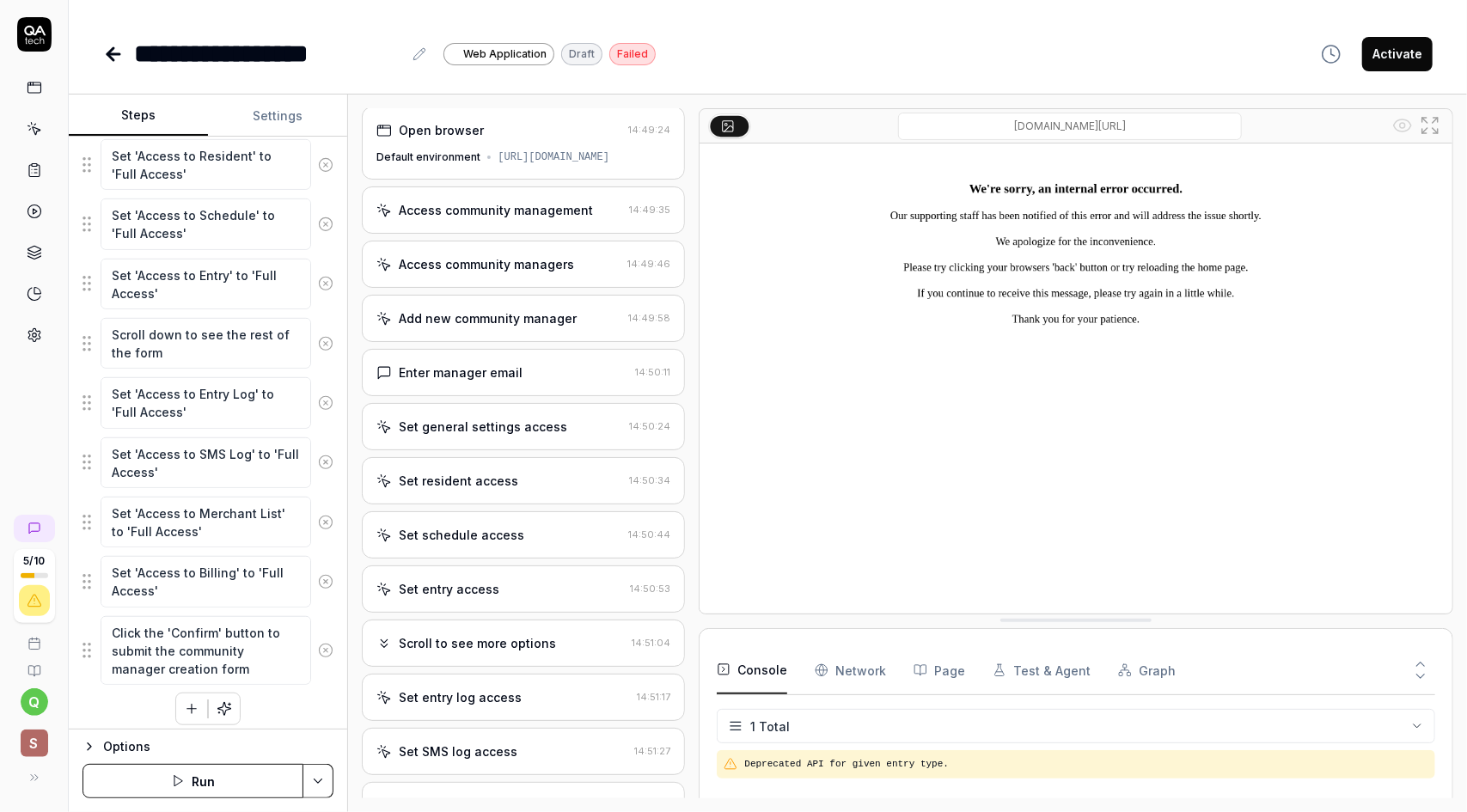
scroll to position [0, 0]
click at [521, 156] on div "Default environment [URL][DOMAIN_NAME]" at bounding box center [523, 158] width 294 height 15
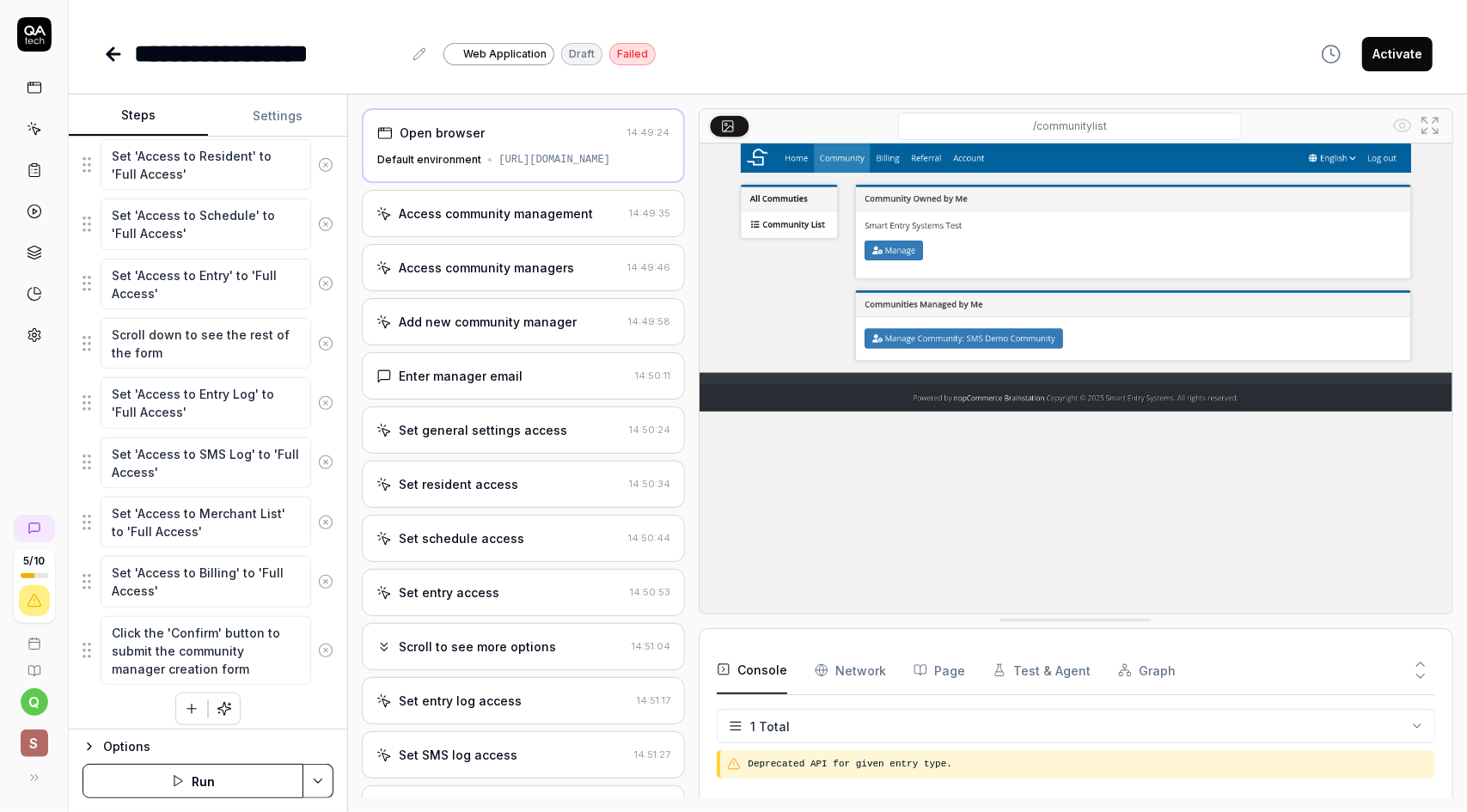
click at [536, 223] on div "Access community management" at bounding box center [496, 214] width 194 height 18
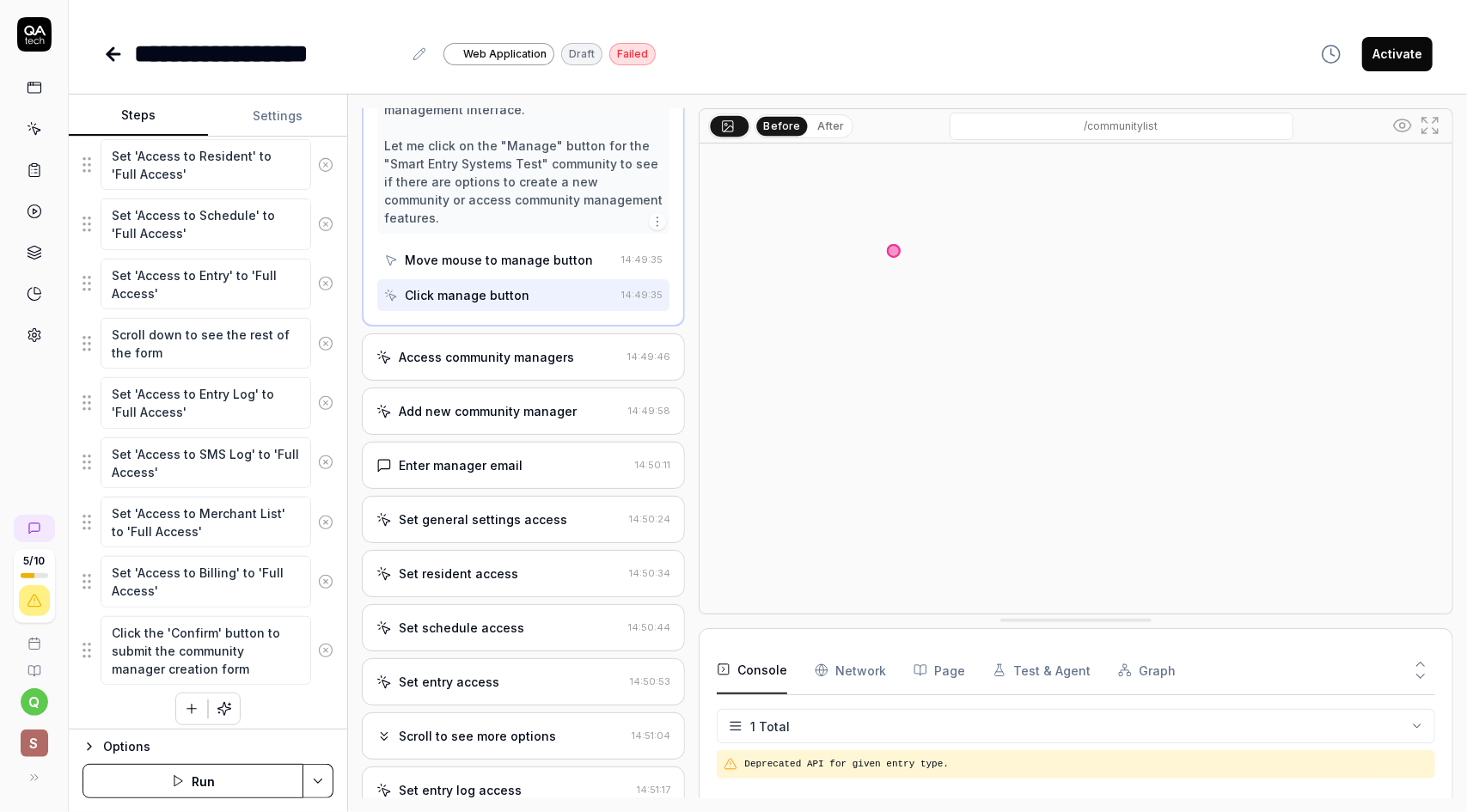
scroll to position [344, 0]
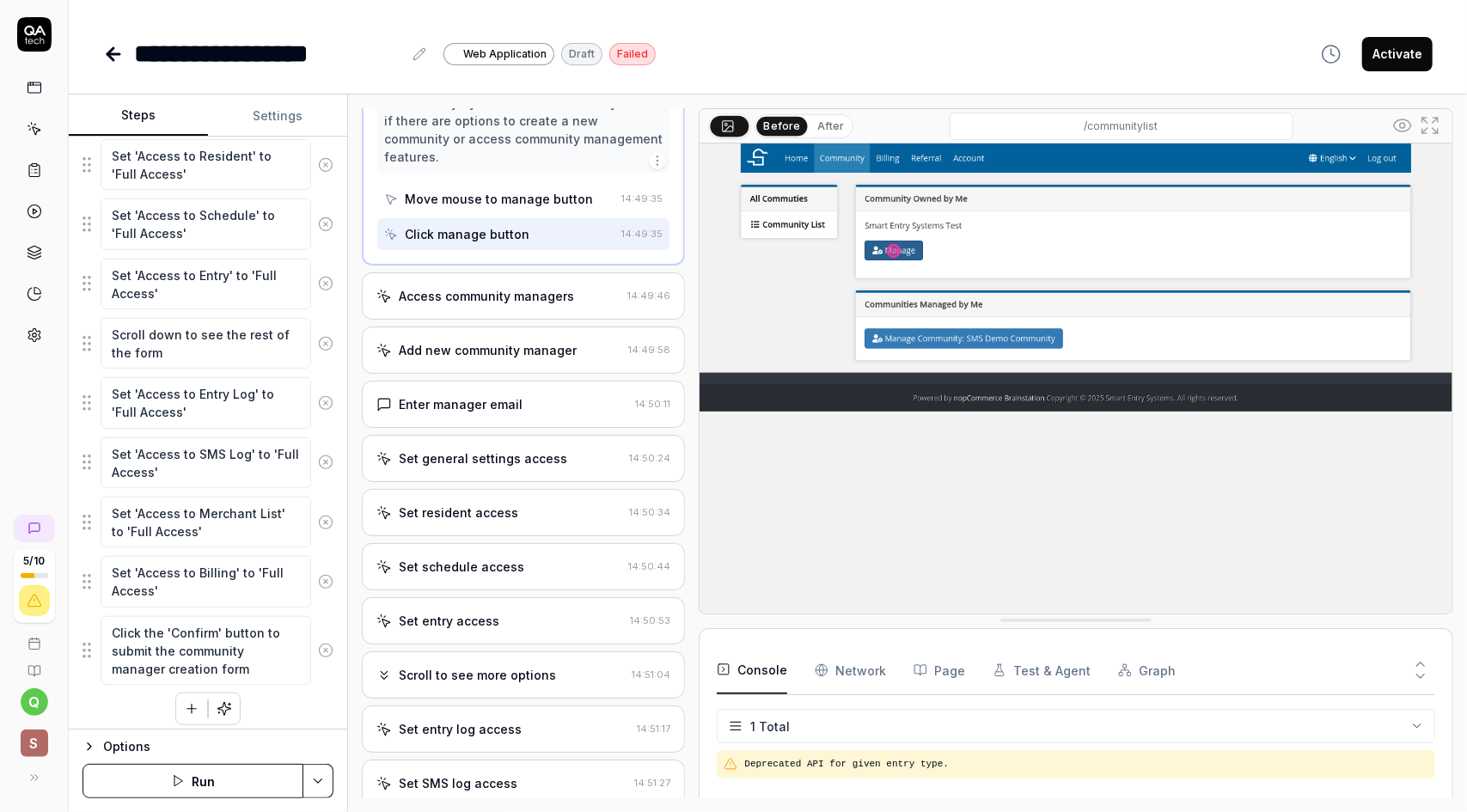
click at [523, 301] on div "Access community managers" at bounding box center [486, 296] width 175 height 18
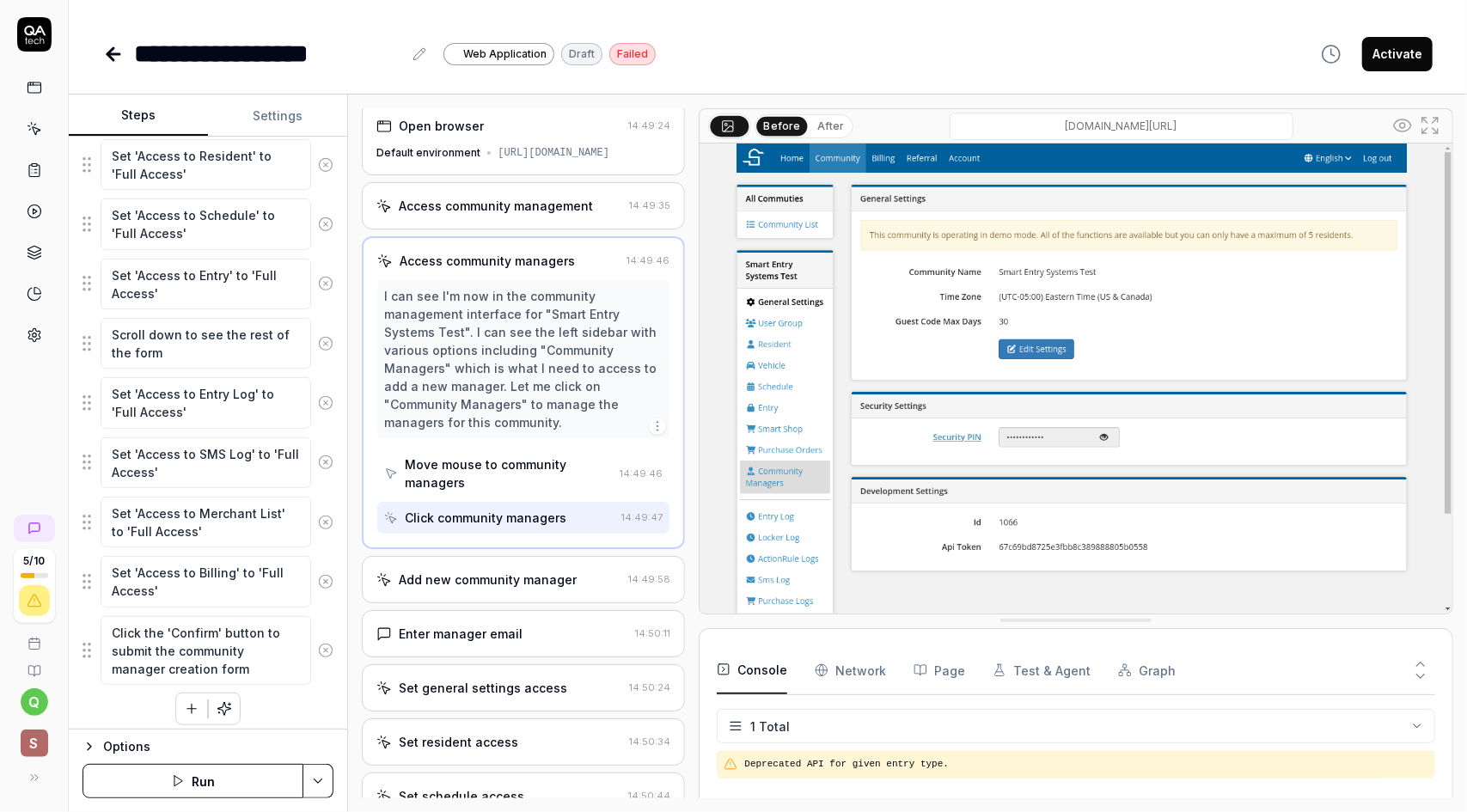
scroll to position [0, 0]
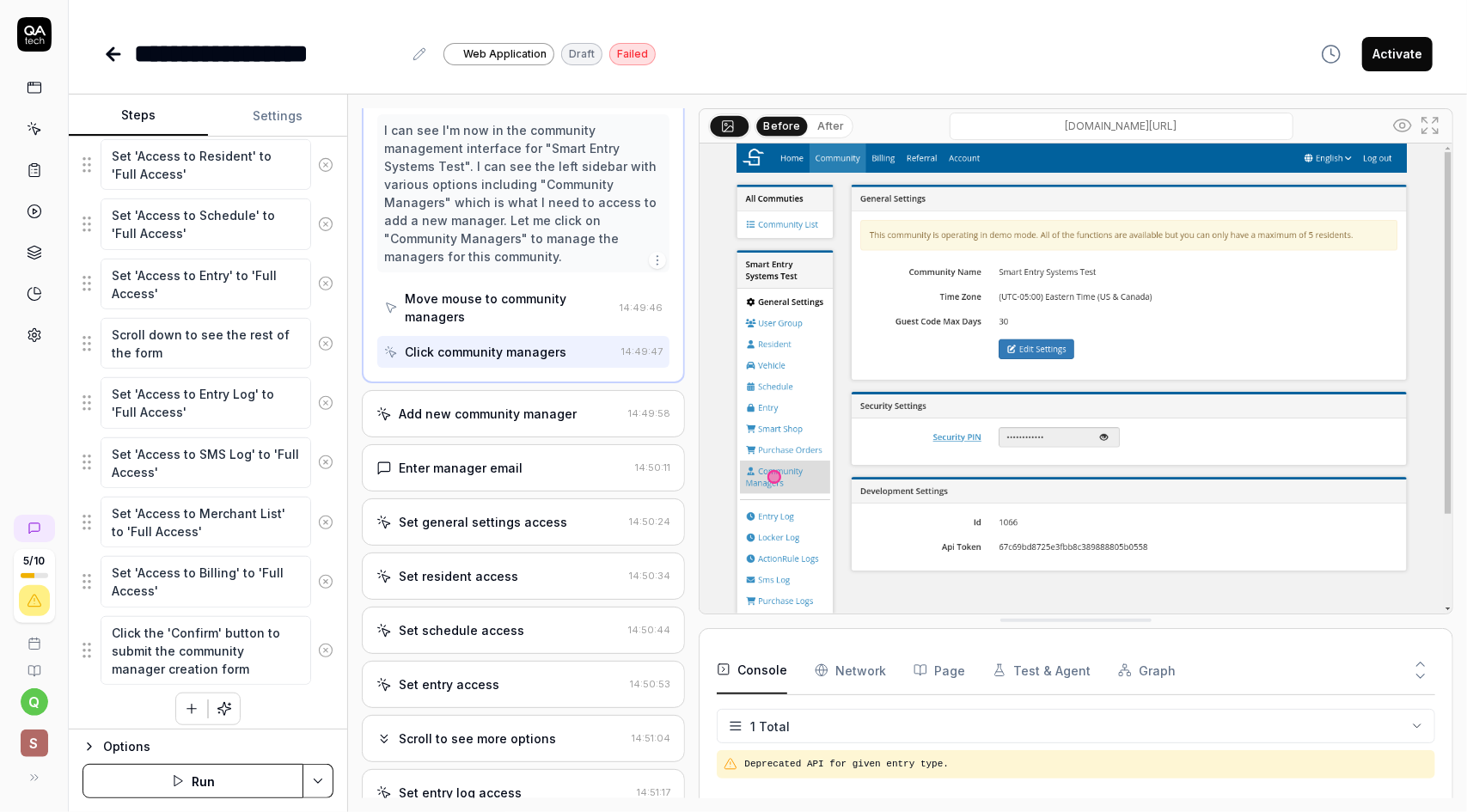
click at [546, 423] on div "Add new community manager" at bounding box center [488, 414] width 178 height 18
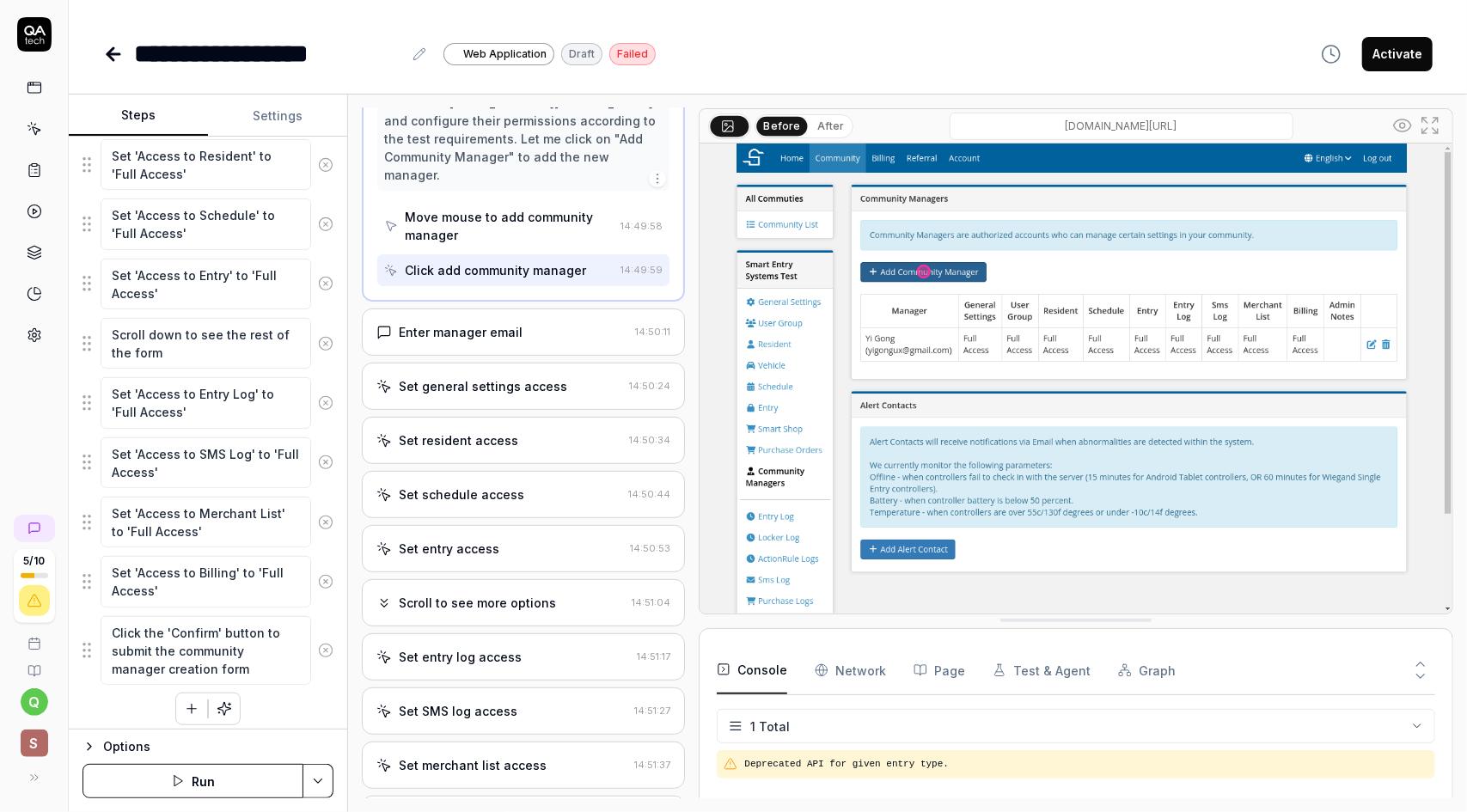
click at [527, 341] on div "Enter manager email" at bounding box center [502, 332] width 252 height 18
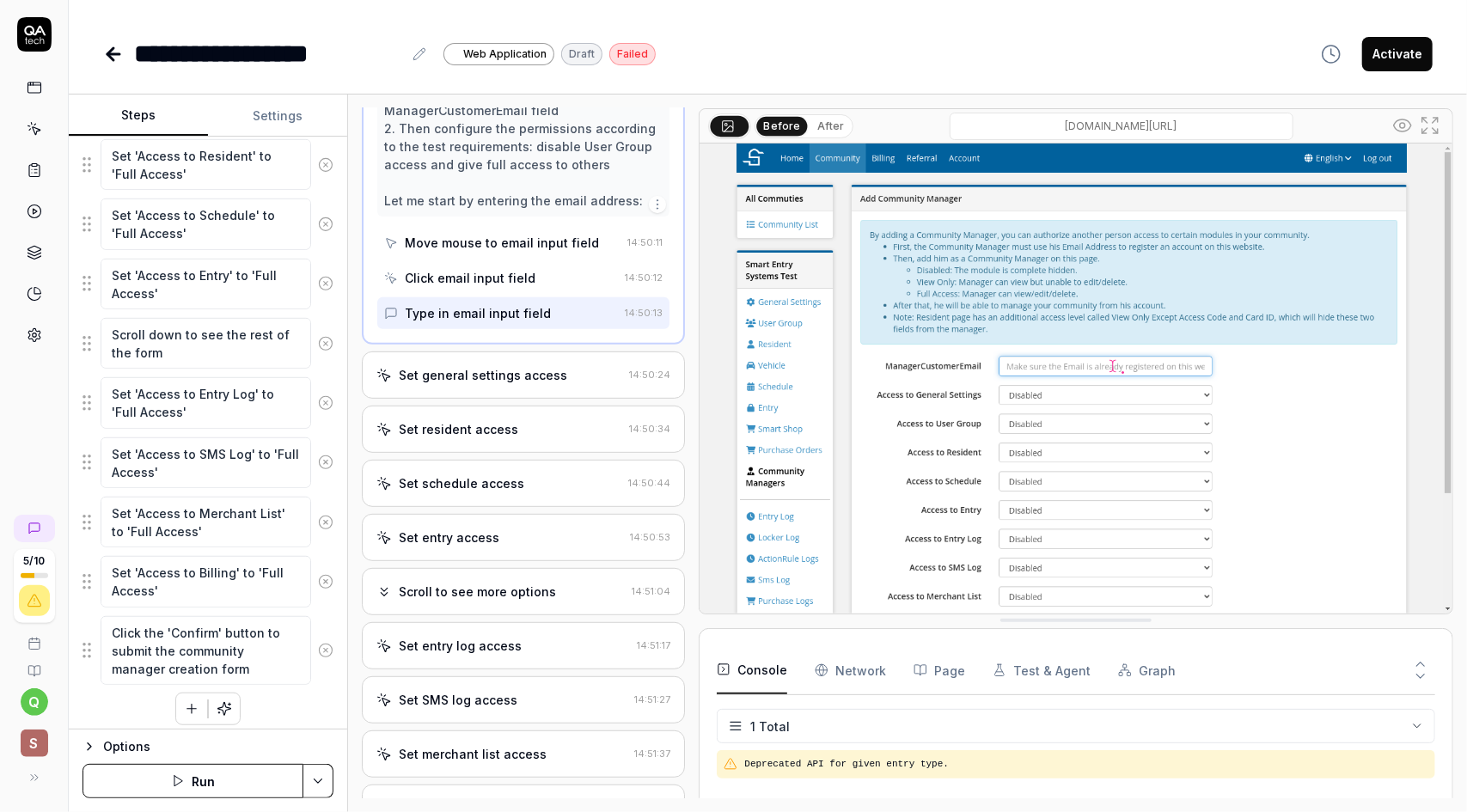
scroll to position [429, 0]
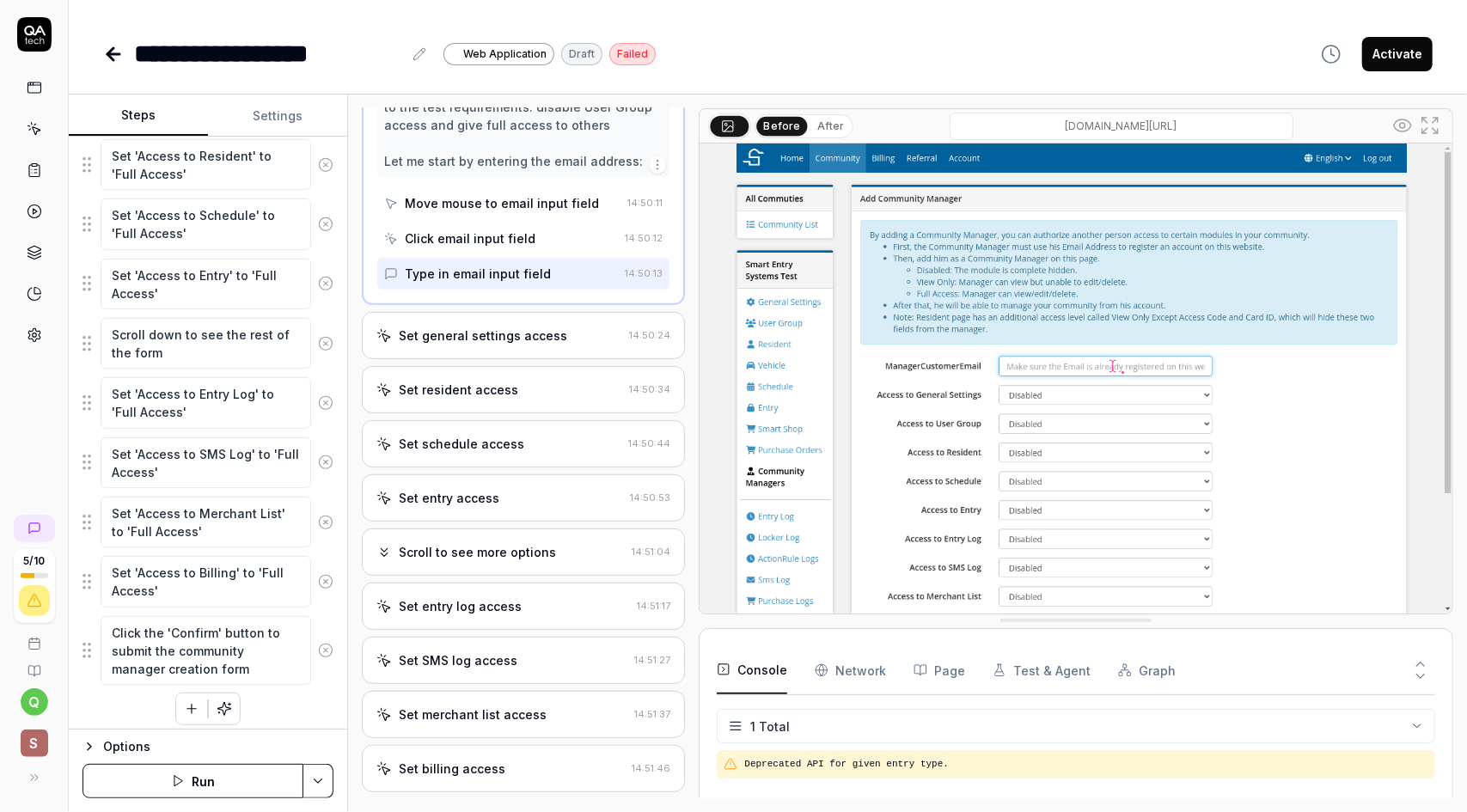
click at [505, 345] on div "Set general settings access" at bounding box center [482, 335] width 168 height 18
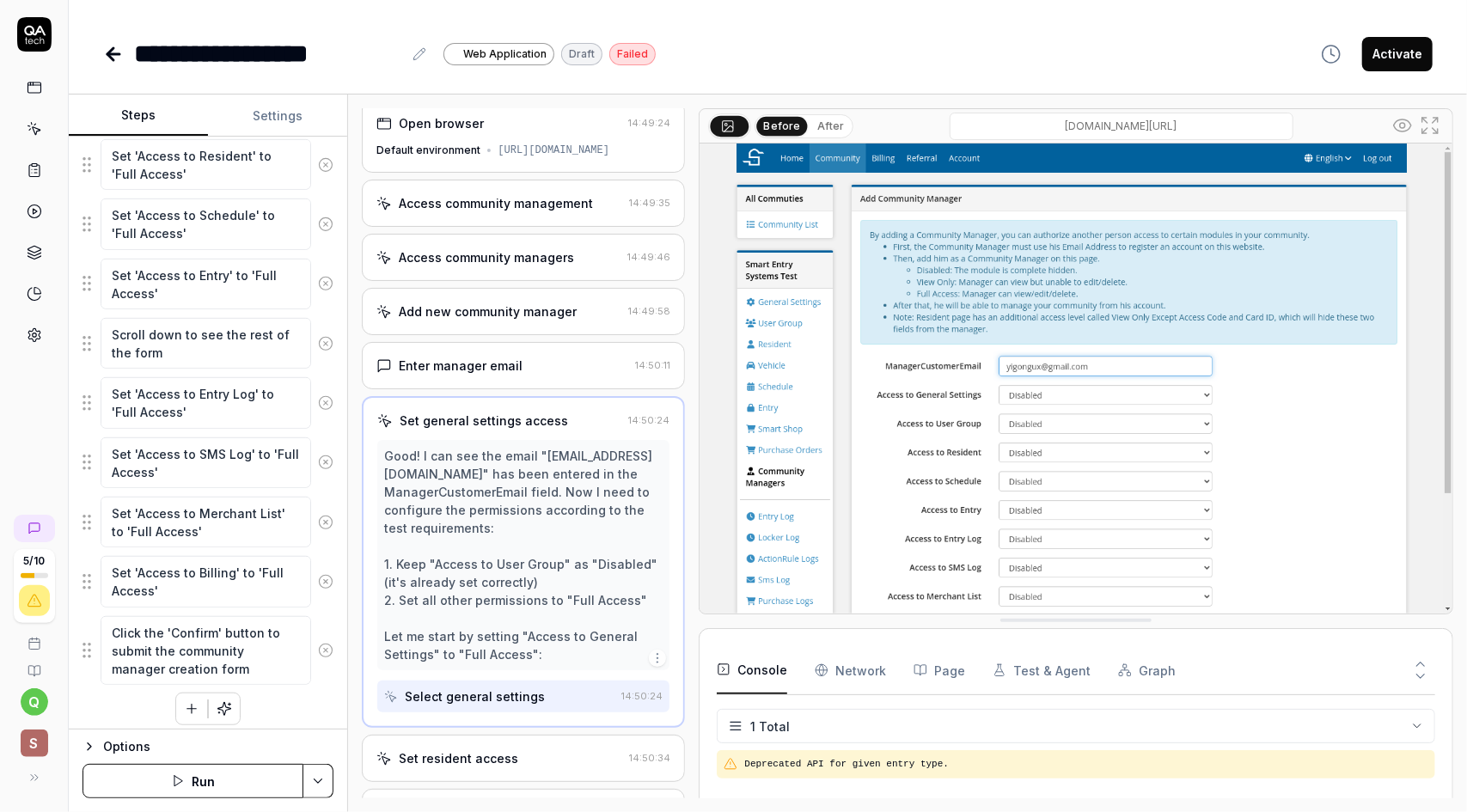
scroll to position [0, 0]
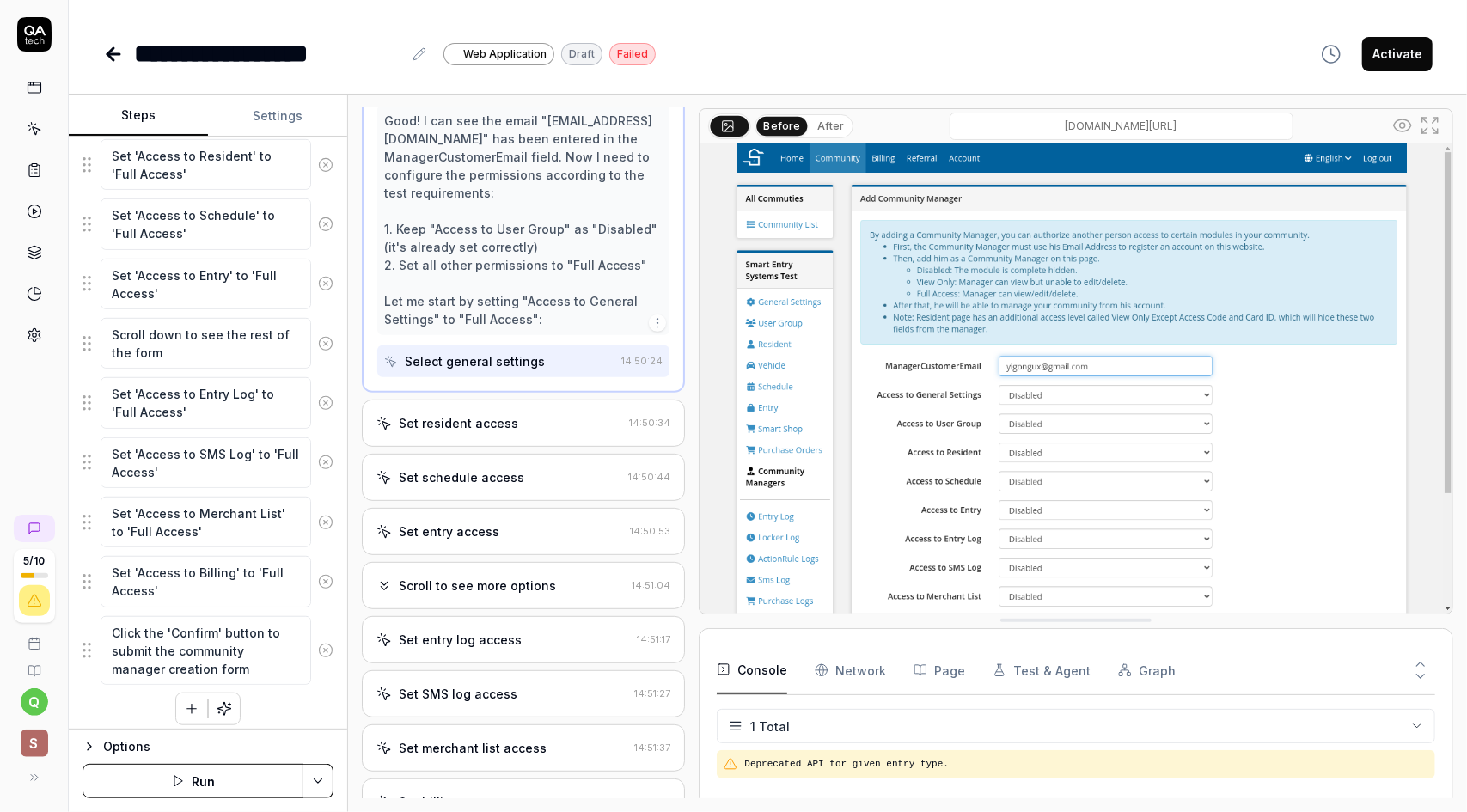
click at [515, 427] on div "Set resident access" at bounding box center [499, 423] width 246 height 18
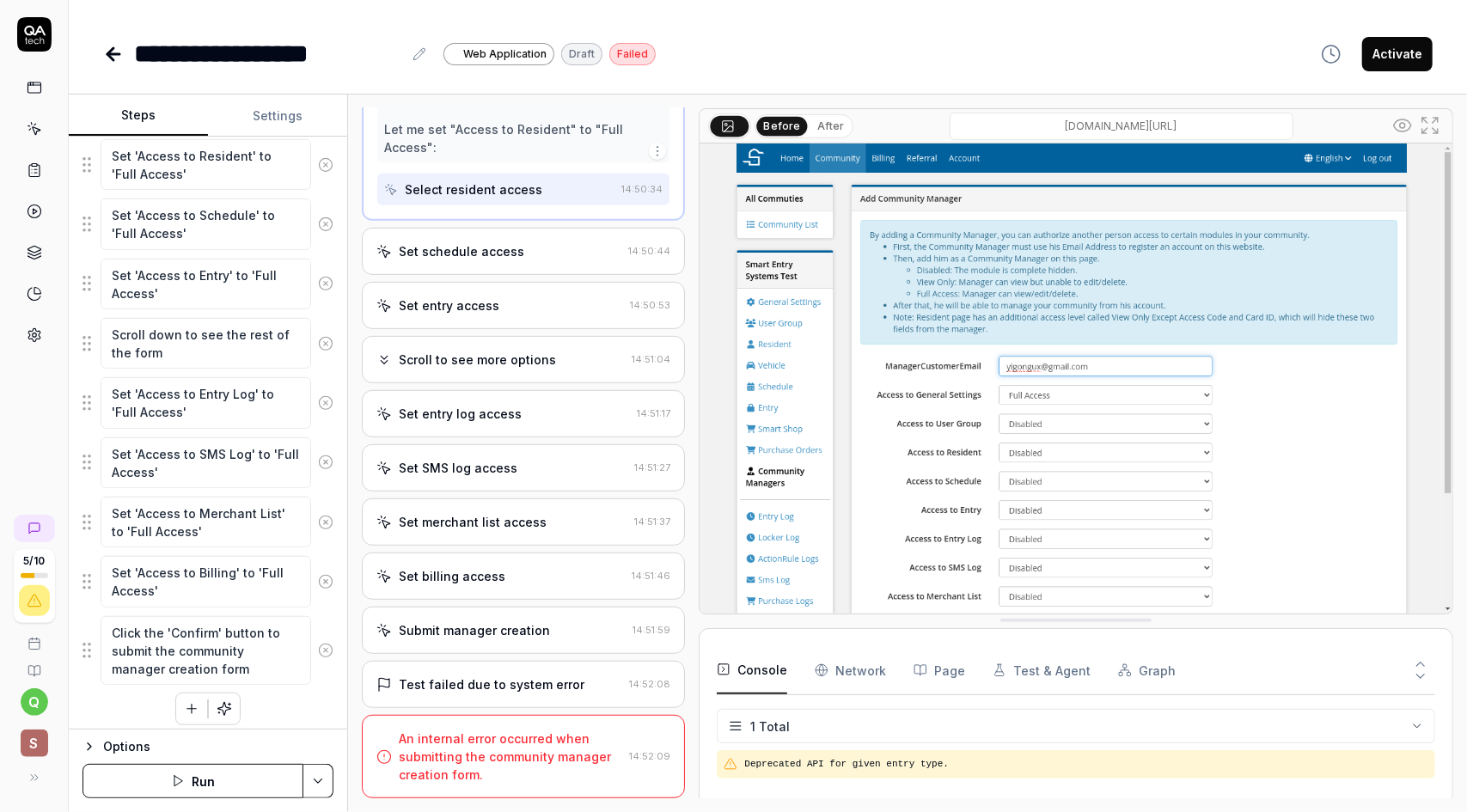
click at [504, 260] on div "Set schedule access" at bounding box center [462, 252] width 126 height 18
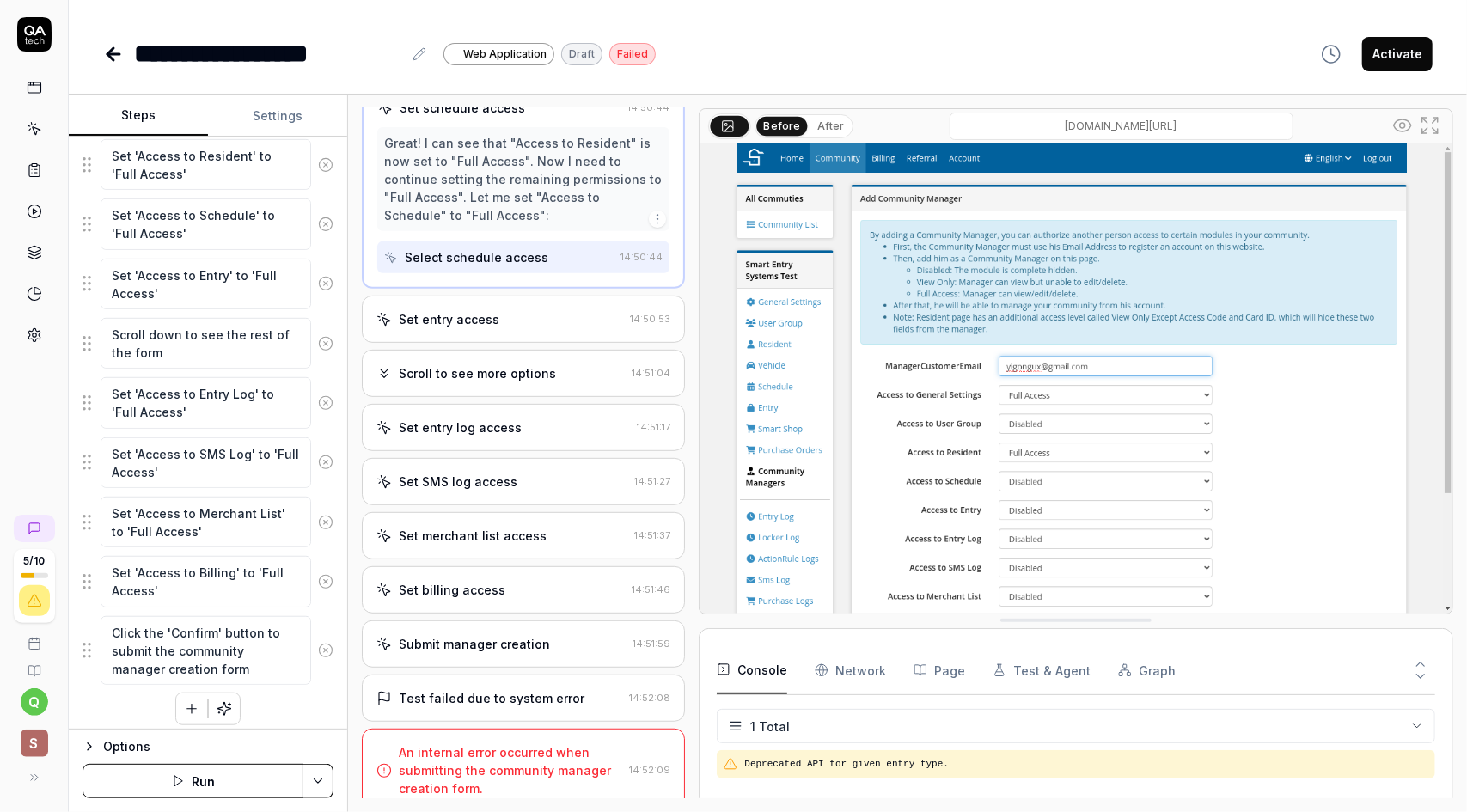
scroll to position [448, 0]
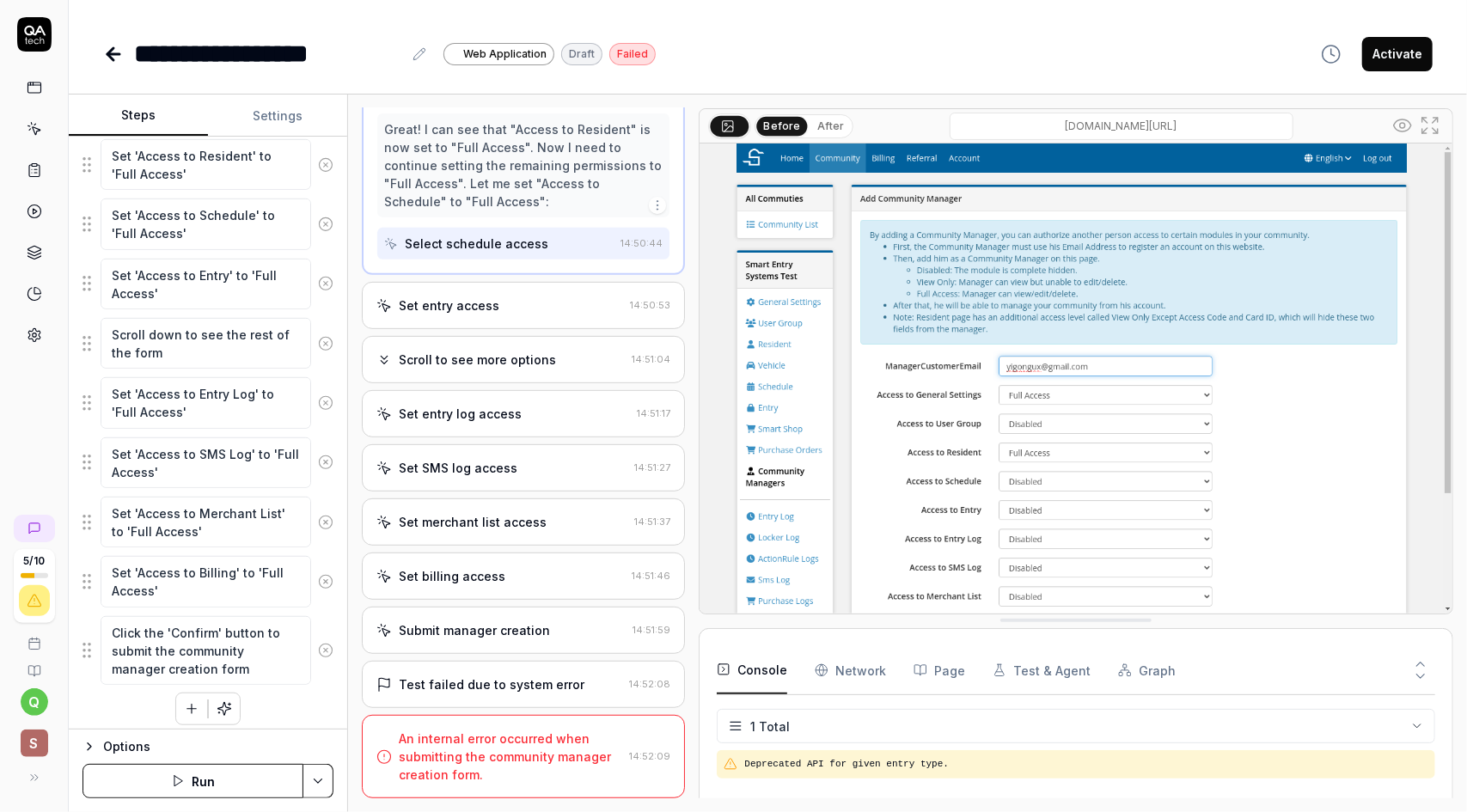
click at [490, 314] on div "Set entry access" at bounding box center [449, 305] width 101 height 18
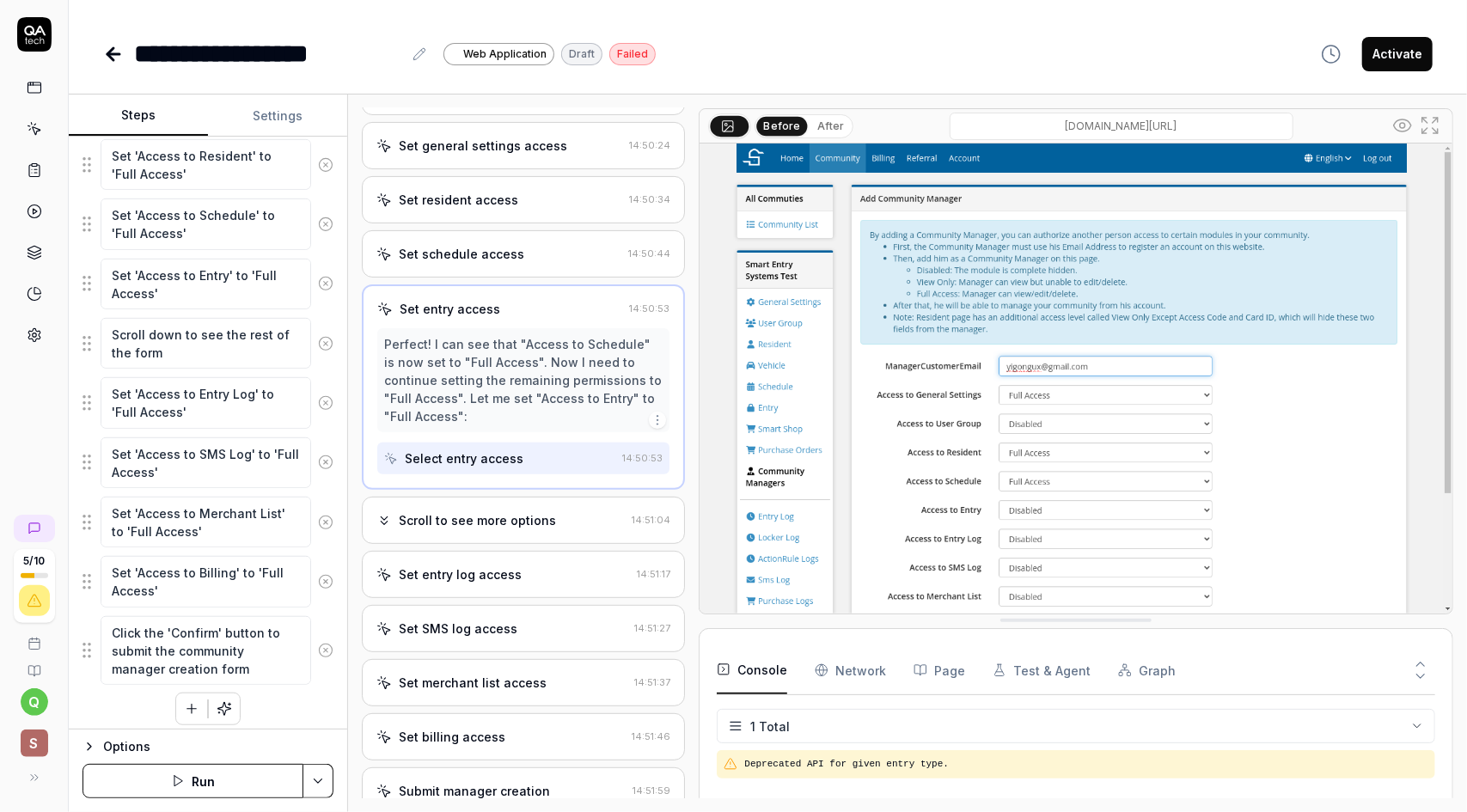
scroll to position [429, 0]
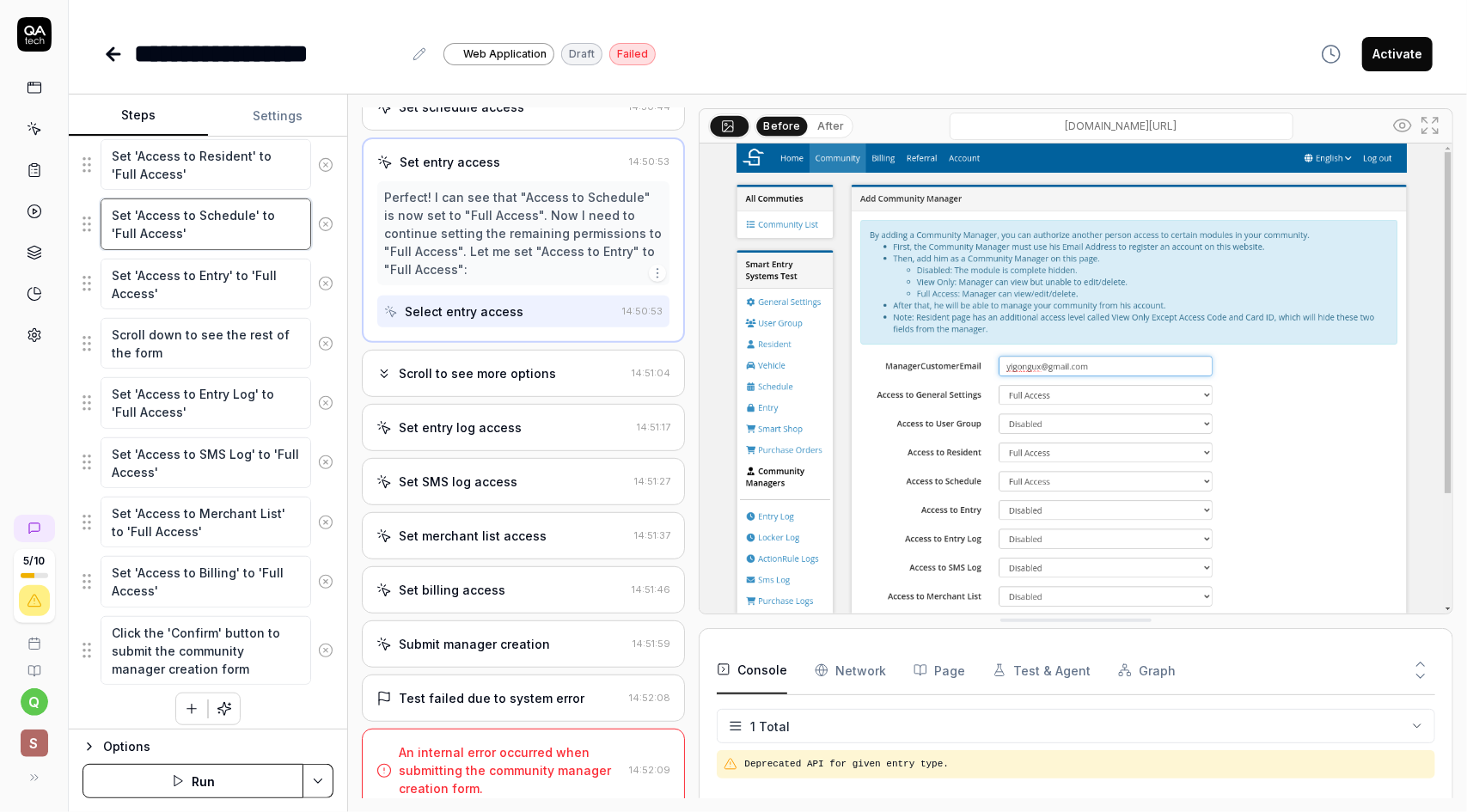
click at [199, 221] on textarea "Set 'Access to Schedule' to 'Full Access'" at bounding box center [206, 224] width 210 height 50
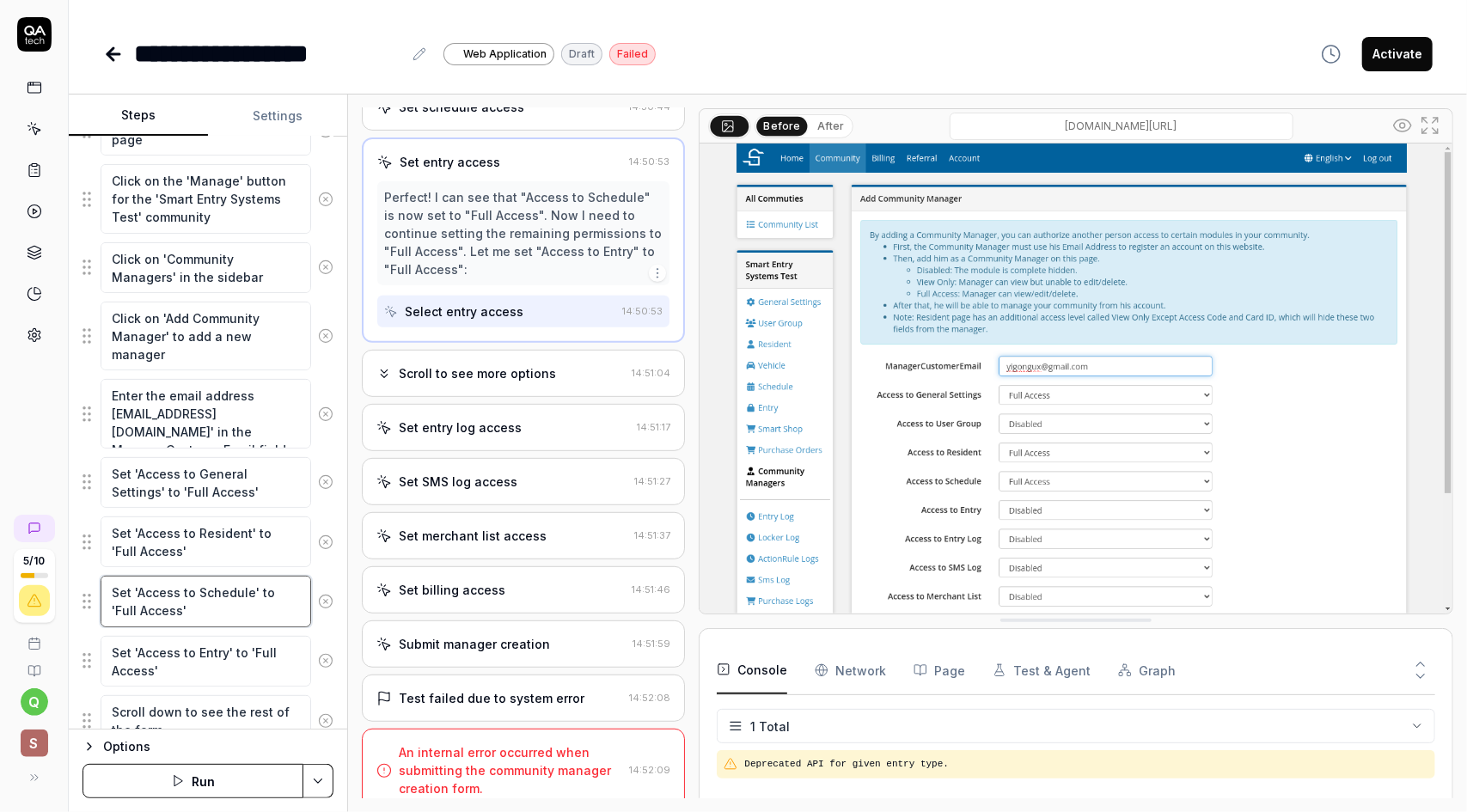
scroll to position [258, 0]
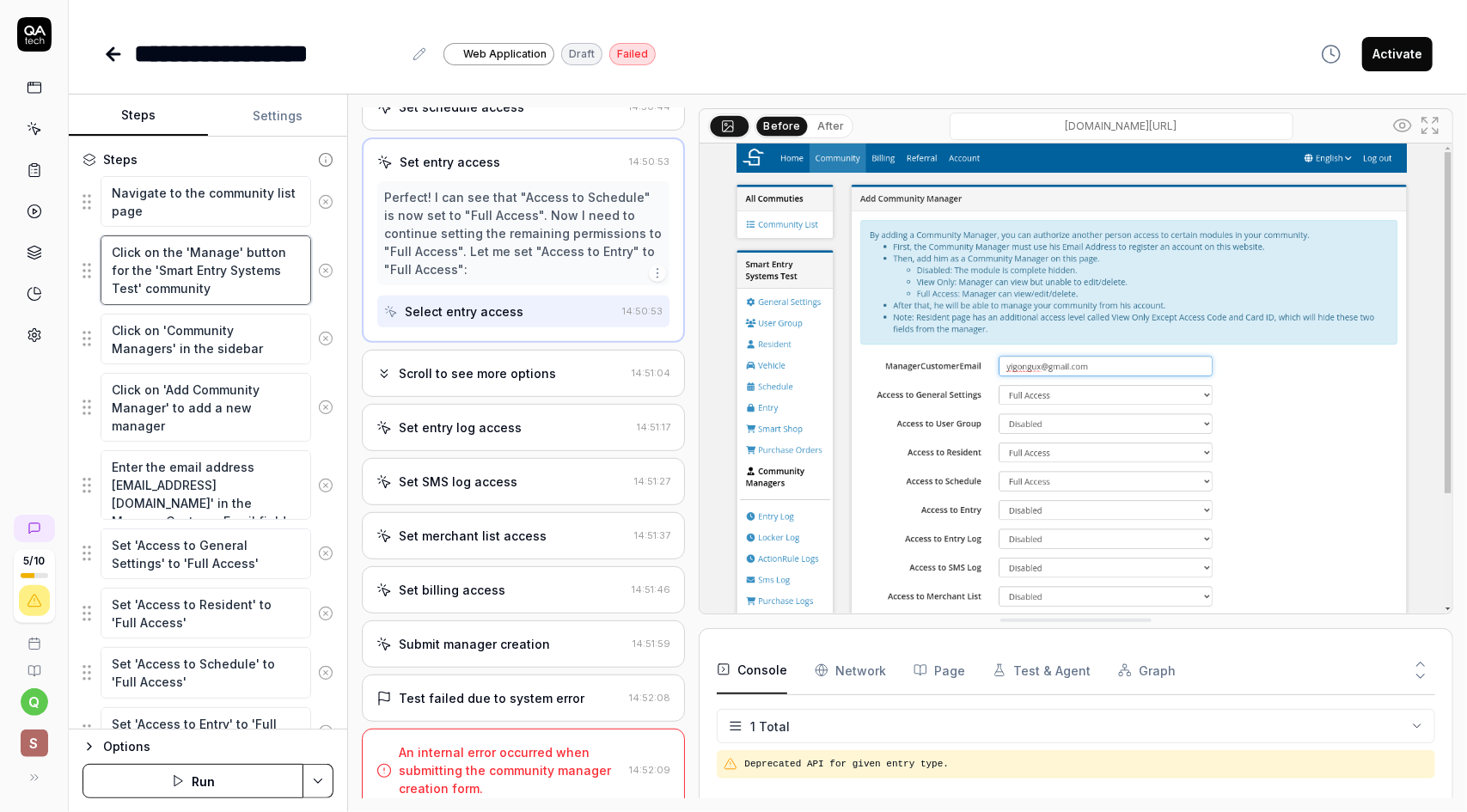
click at [246, 281] on textarea "Click on the 'Manage' button for the 'Smart Entry Systems Test' community" at bounding box center [206, 269] width 210 height 69
click at [244, 340] on textarea "Click on 'Community Managers' in the sidebar" at bounding box center [206, 339] width 210 height 50
click at [244, 391] on textarea "Click on 'Add Community Manager' to add a new manager" at bounding box center [206, 407] width 210 height 69
click at [239, 336] on textarea "Click on 'Community Managers' in the sidebar" at bounding box center [206, 339] width 210 height 50
click at [216, 266] on textarea "Click on the 'Manage' button for the 'Smart Entry Systems Test' community" at bounding box center [206, 269] width 210 height 69
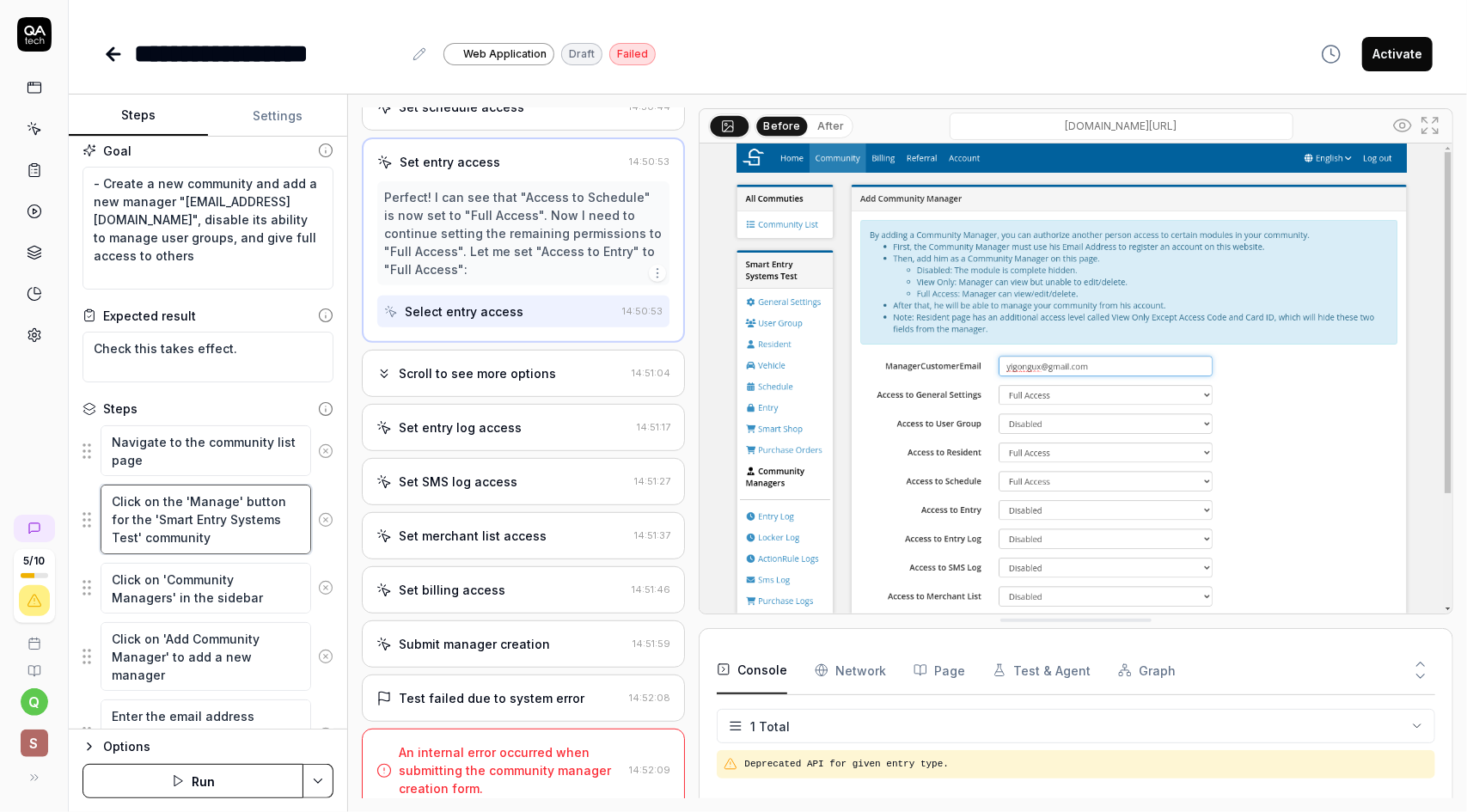
scroll to position [0, 0]
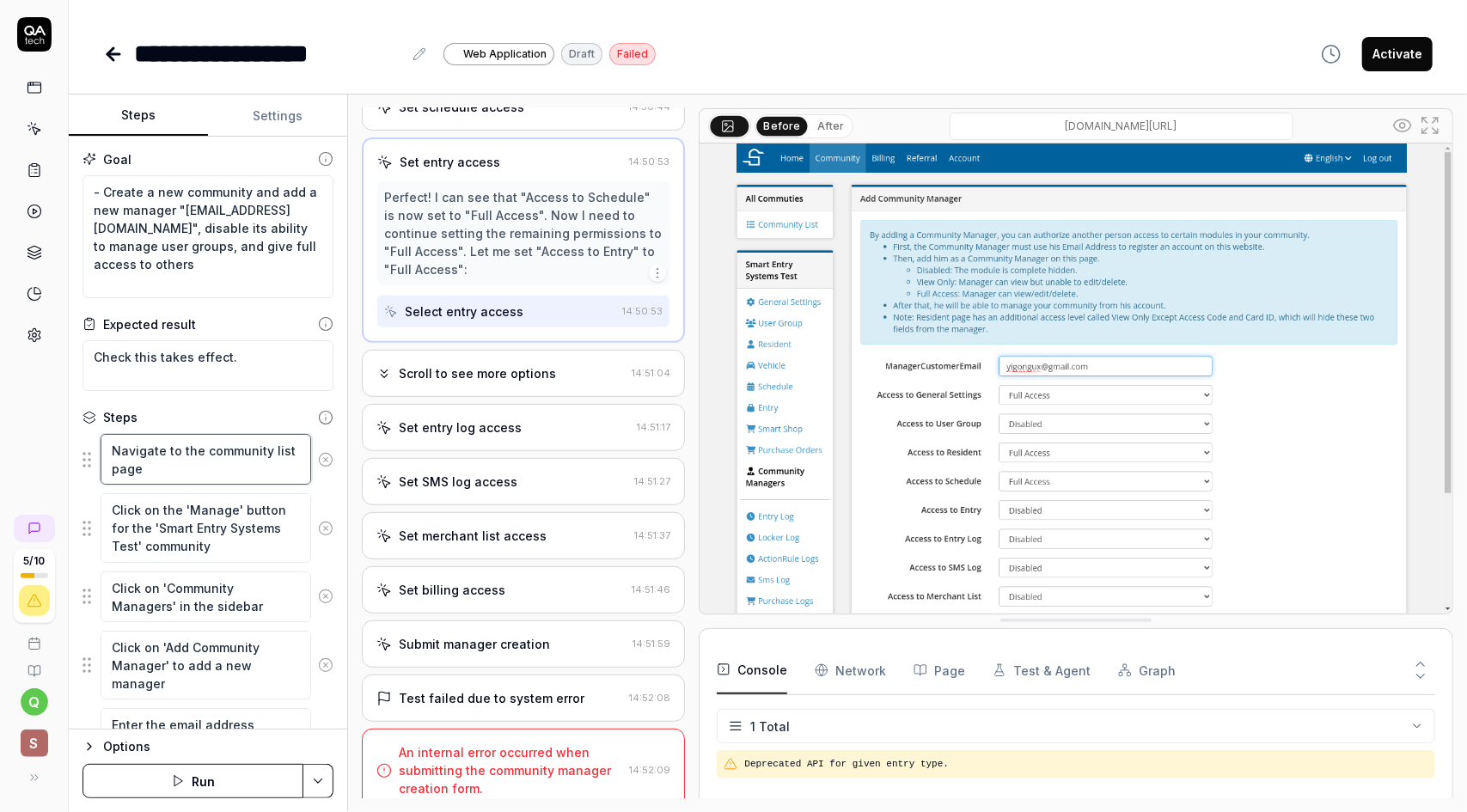
click at [219, 466] on textarea "Navigate to the community list page" at bounding box center [206, 459] width 210 height 50
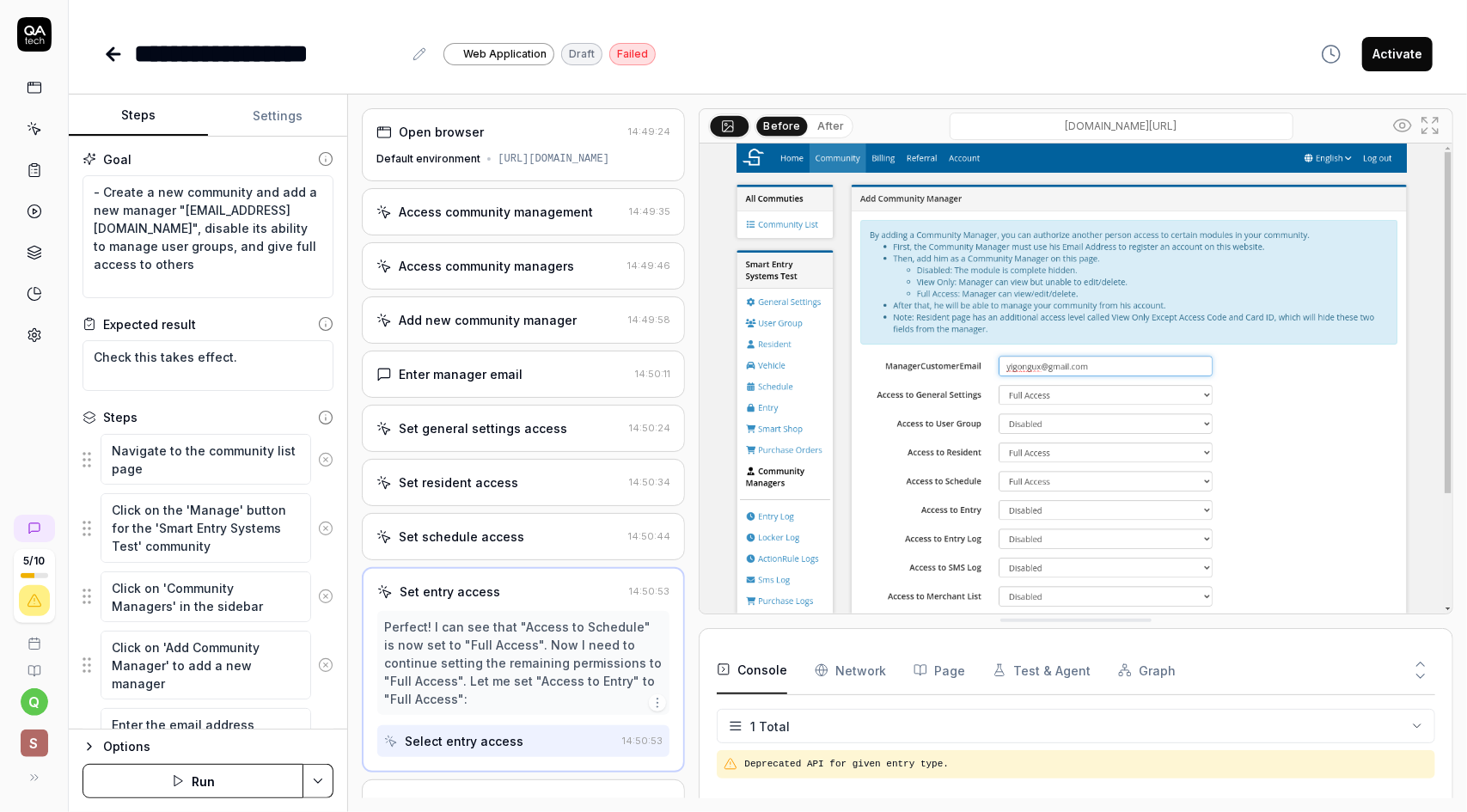
click at [591, 598] on div "Set entry access" at bounding box center [499, 592] width 245 height 18
click at [585, 545] on div "Set schedule access" at bounding box center [499, 536] width 245 height 18
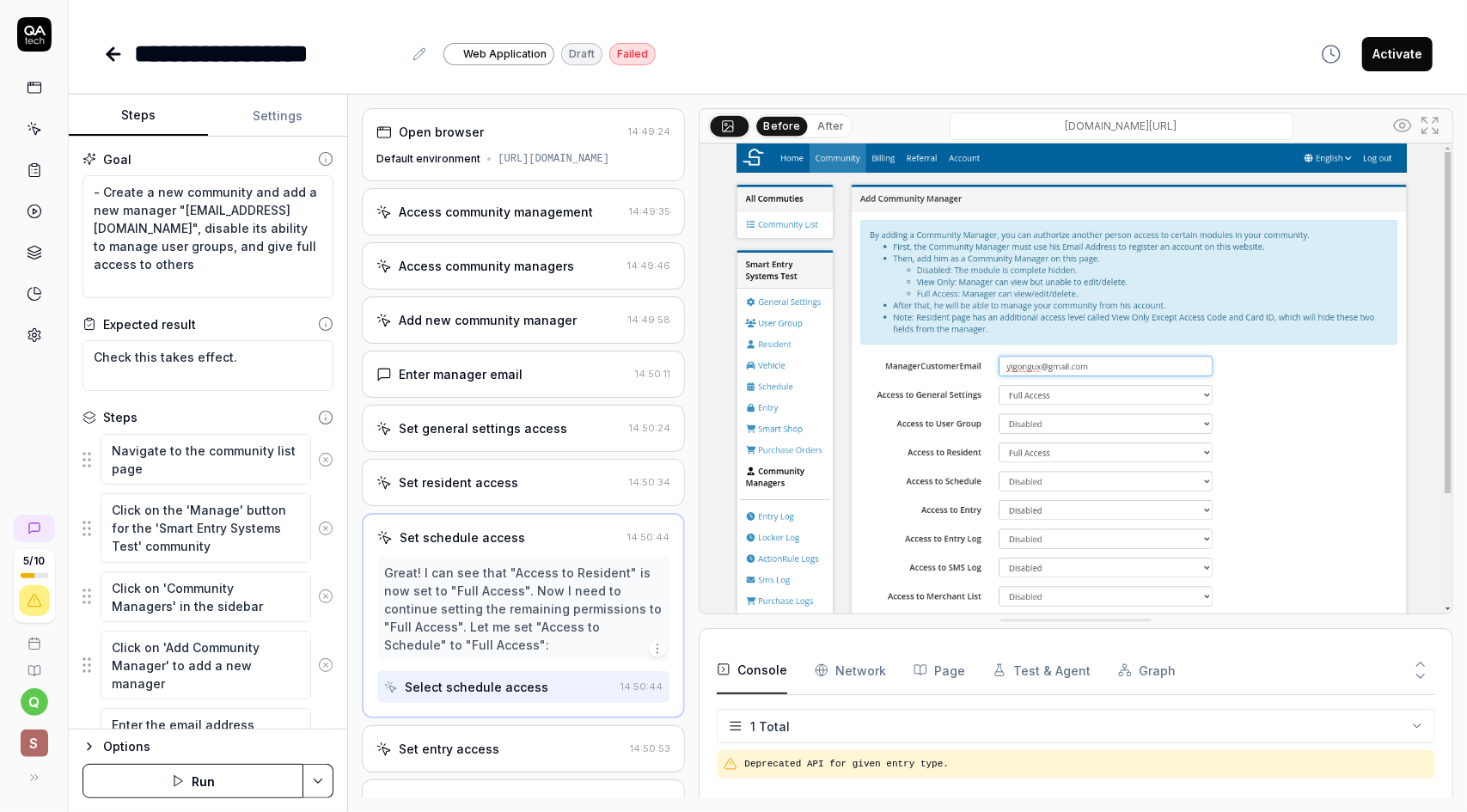
click at [538, 142] on div "Open browser 14:49:24 Default environment [URL][DOMAIN_NAME]" at bounding box center [524, 145] width 323 height 73
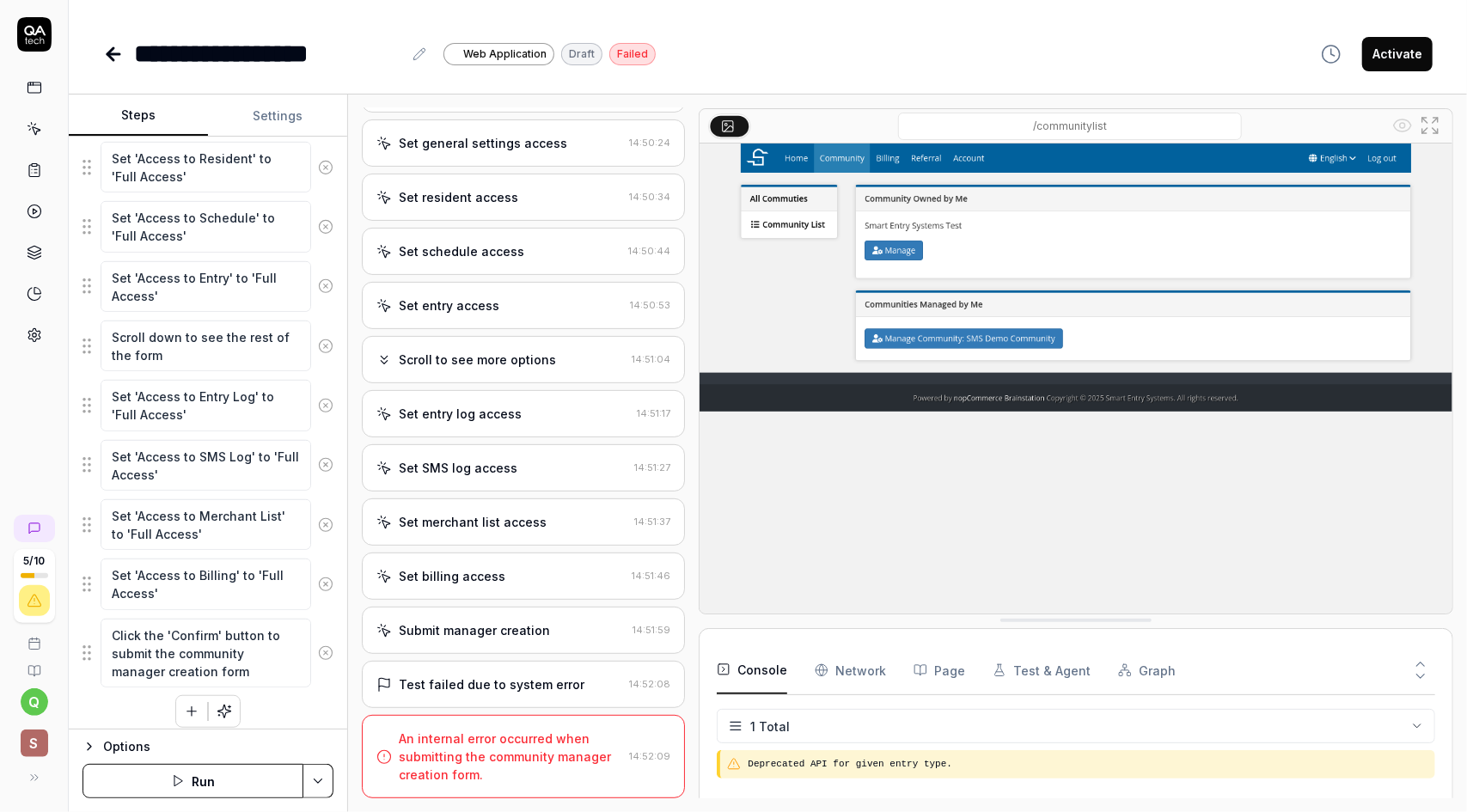
scroll to position [706, 0]
click at [207, 780] on button "Run" at bounding box center [193, 781] width 221 height 34
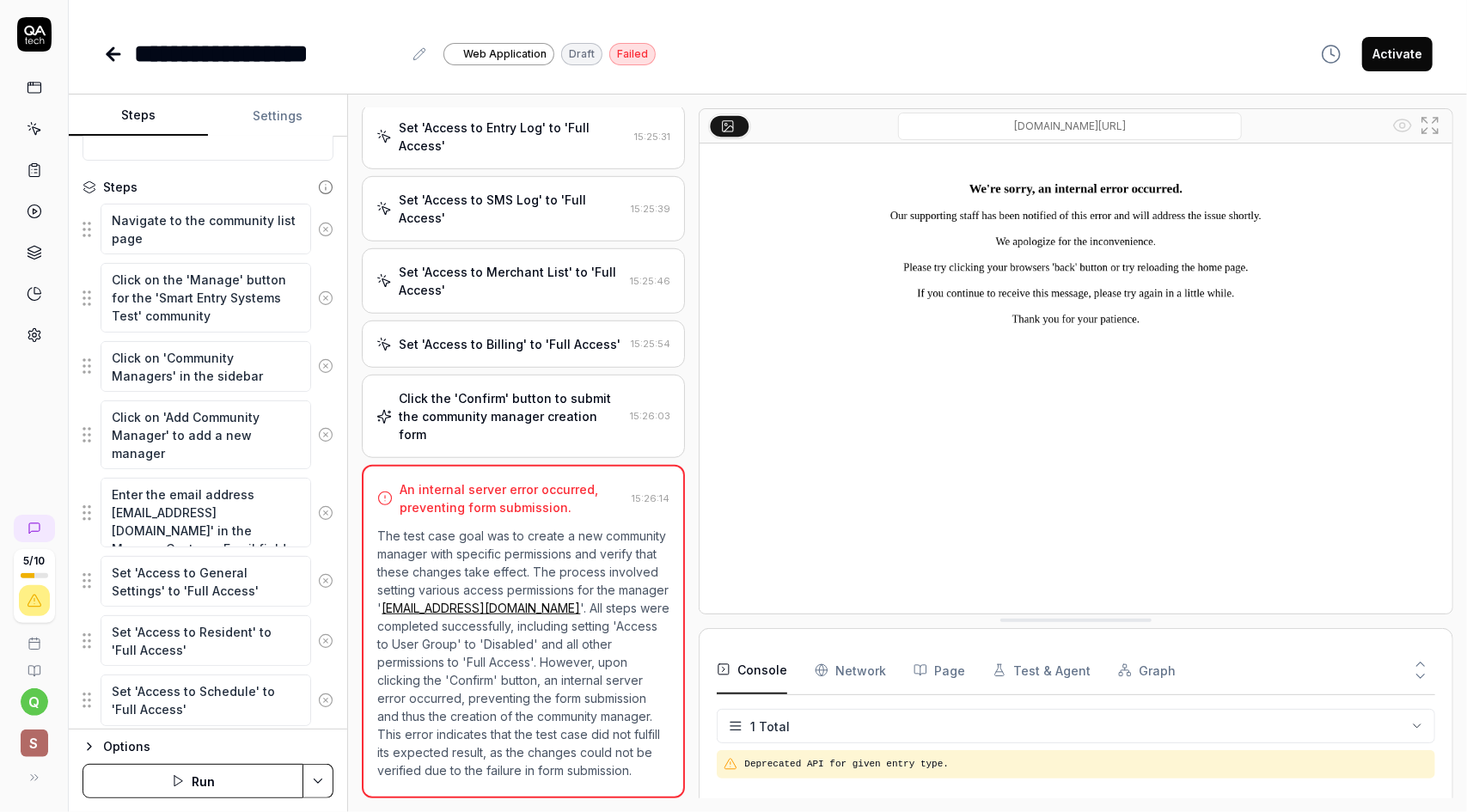
scroll to position [190, 0]
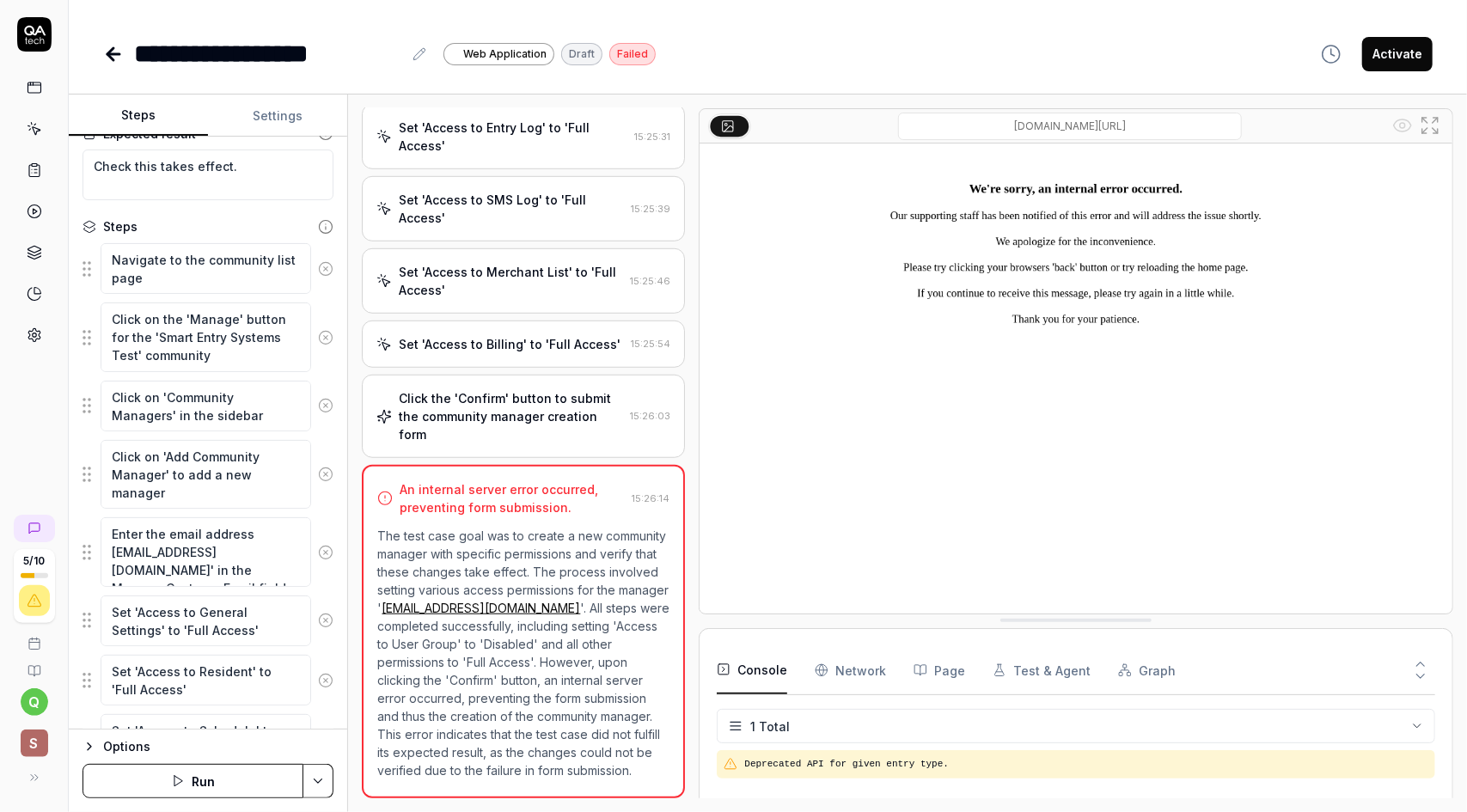
type textarea "*"
click at [465, 389] on div "Click the 'Confirm' button to submit the community manager creation form" at bounding box center [511, 416] width 225 height 54
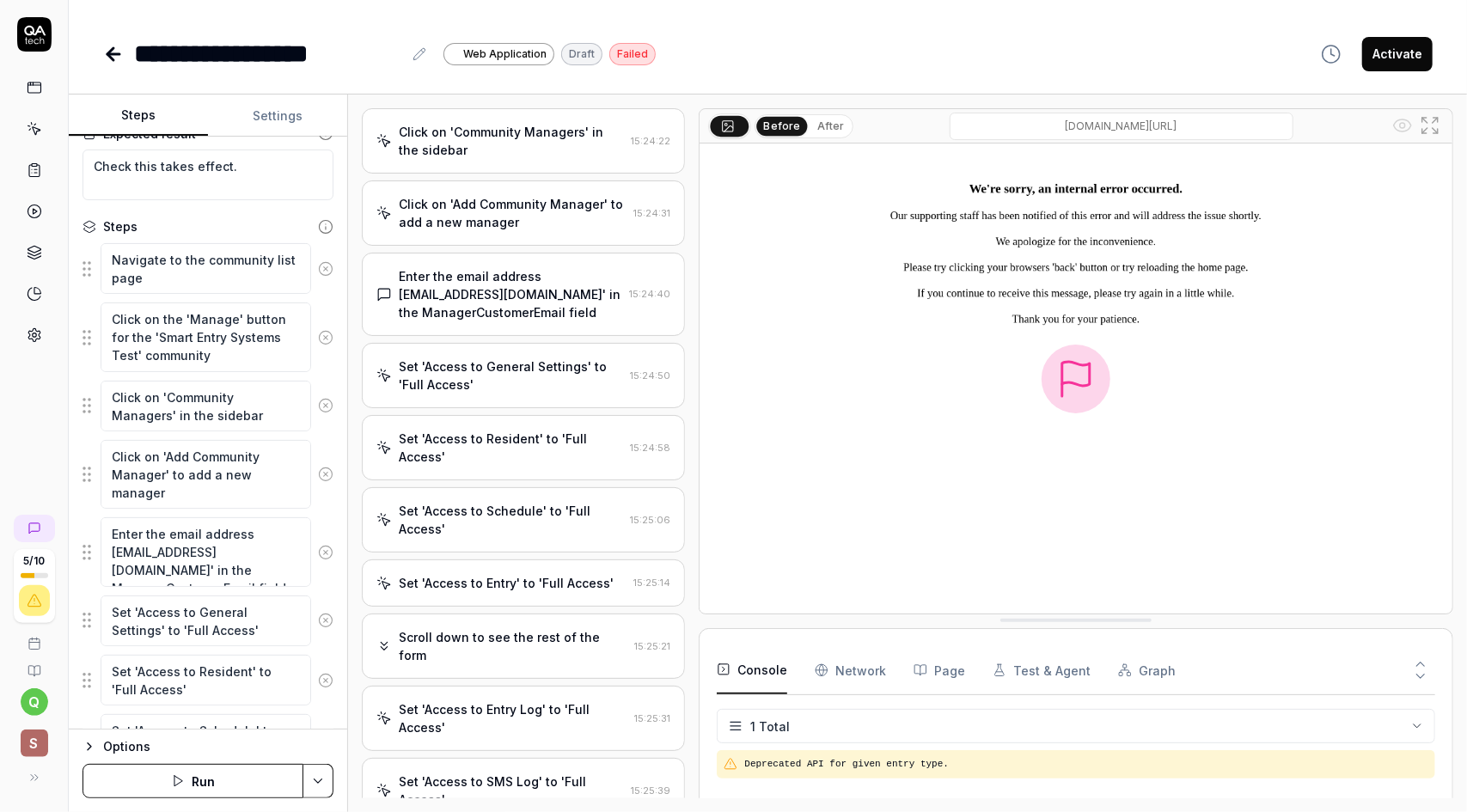
click at [550, 159] on div "Click on 'Community Managers' in the sidebar" at bounding box center [511, 141] width 225 height 36
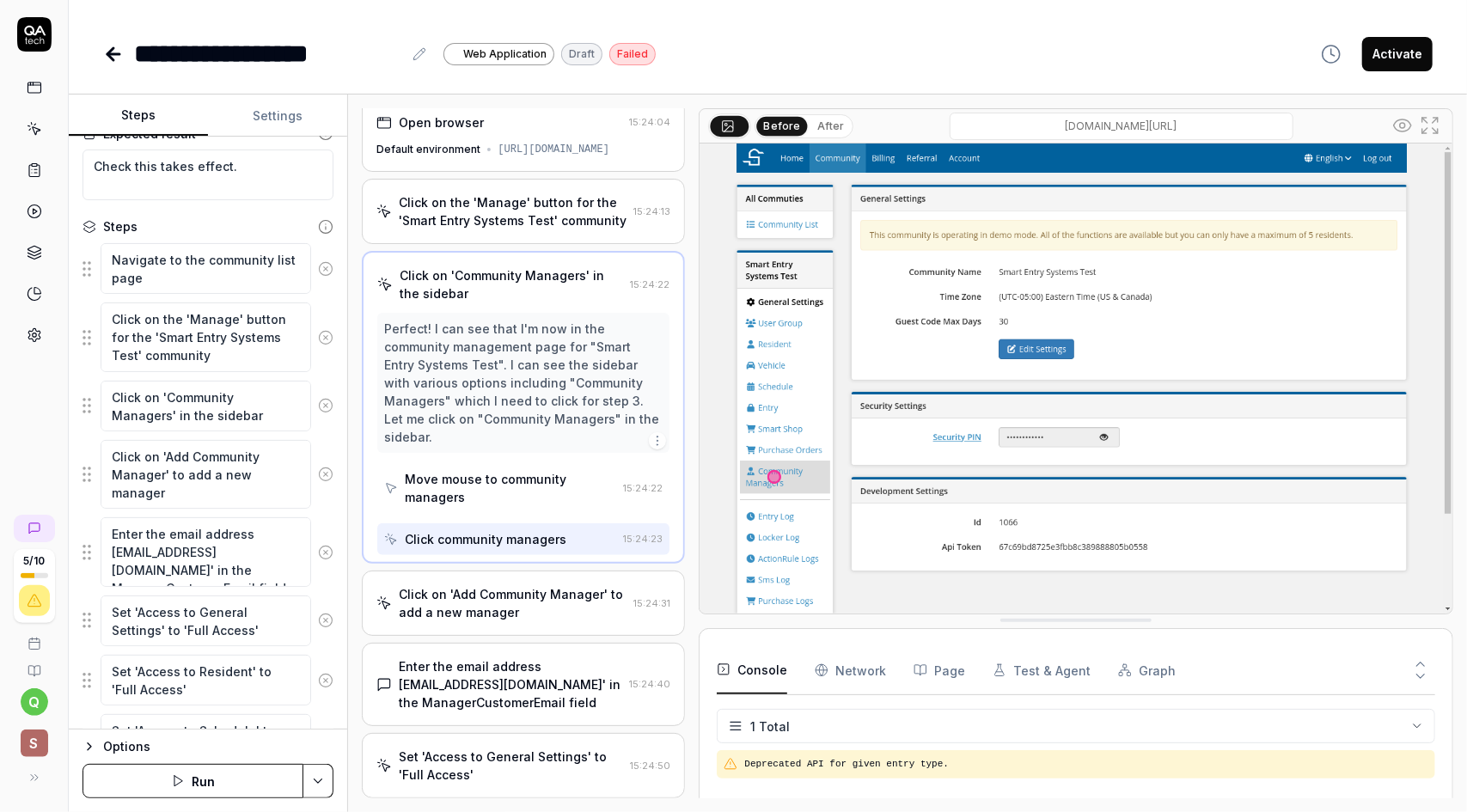
scroll to position [0, 0]
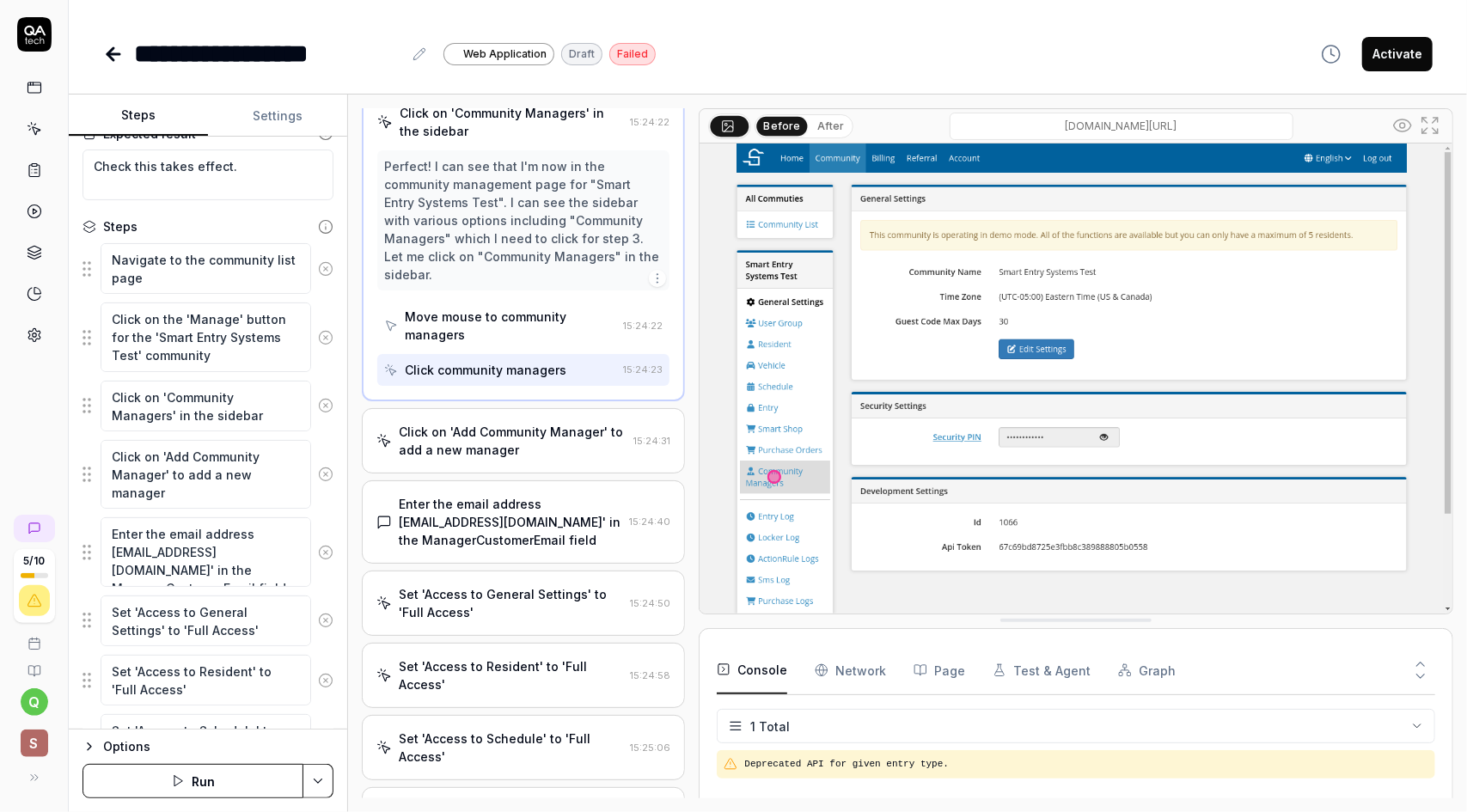
click at [559, 459] on div "Click on 'Add Community Manager' to add a new manager" at bounding box center [512, 441] width 227 height 36
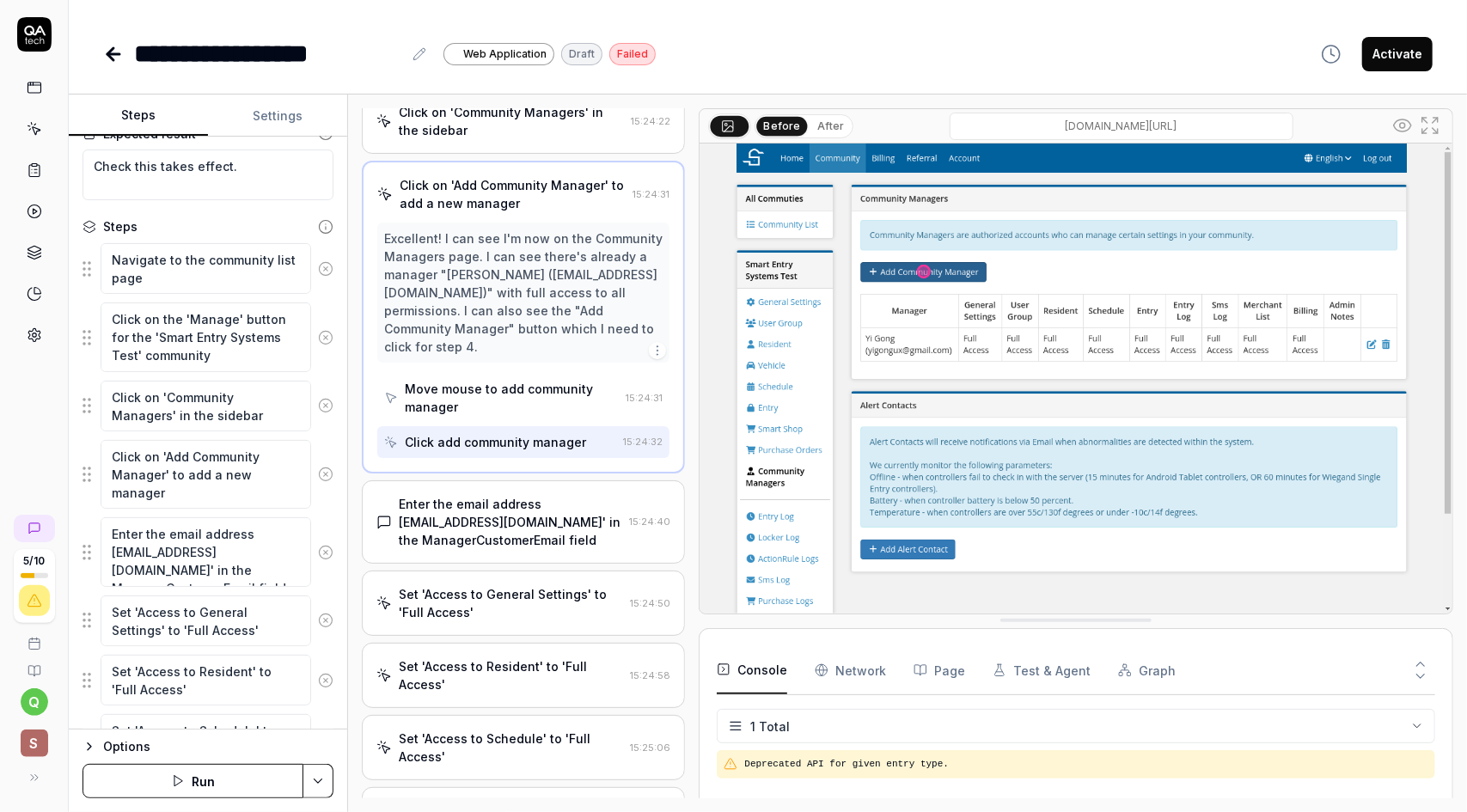
click at [511, 549] on div "Enter the email address [EMAIL_ADDRESS][DOMAIN_NAME]' in the ManagerCustomerEma…" at bounding box center [510, 522] width 224 height 54
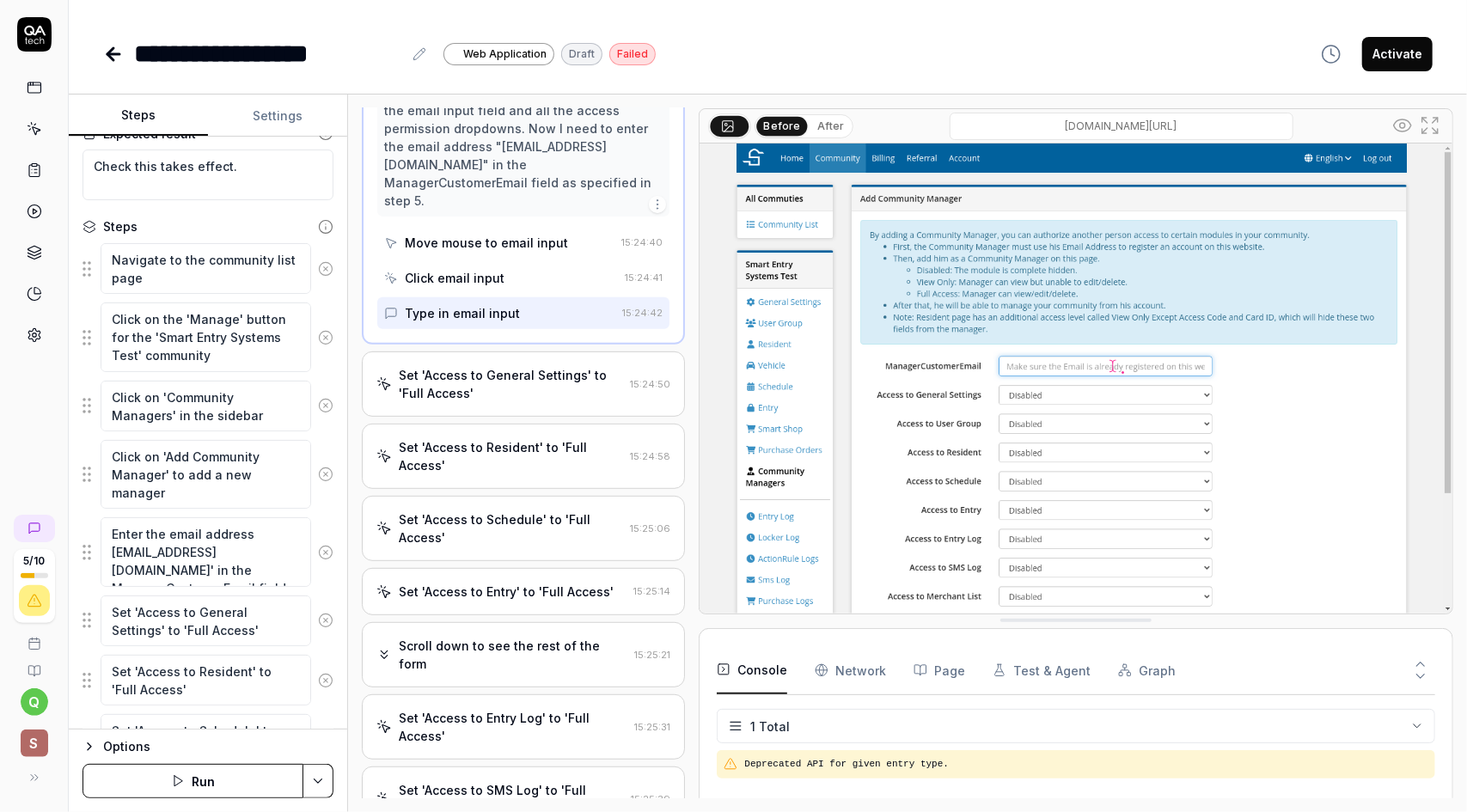
scroll to position [429, 0]
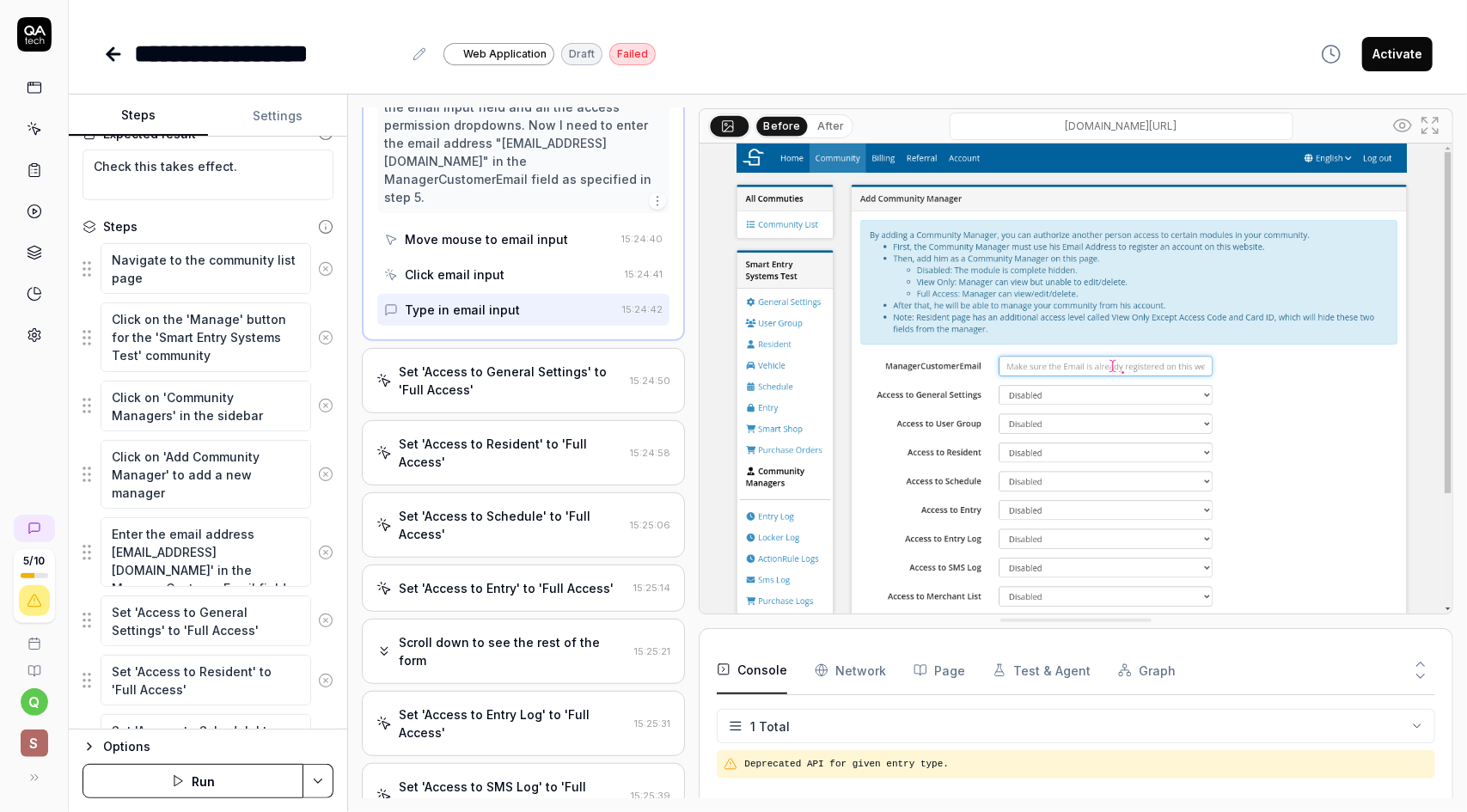
click at [523, 392] on div "Set 'Access to General Settings' to 'Full Access'" at bounding box center [511, 381] width 225 height 36
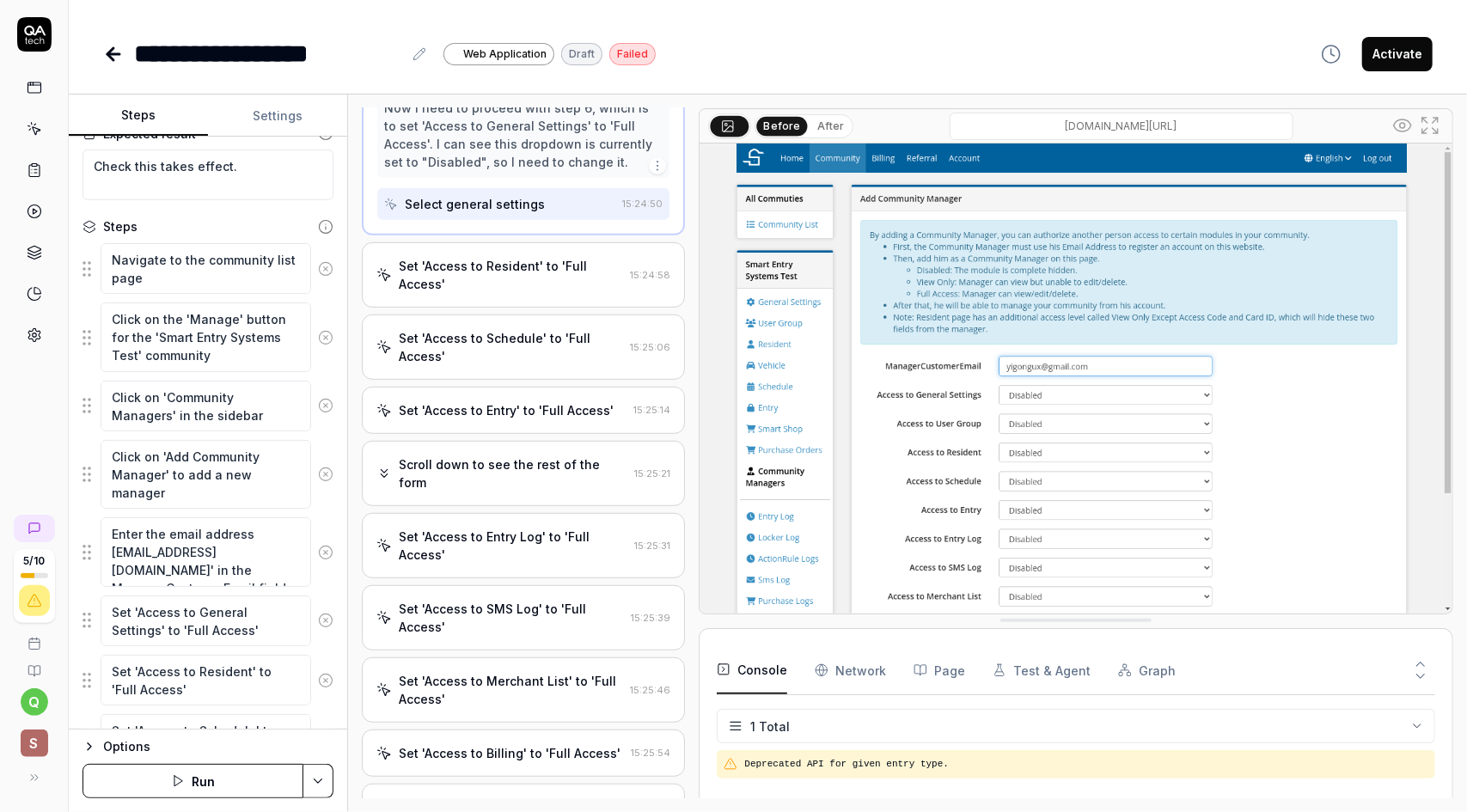
click at [546, 293] on div "Set 'Access to Resident' to 'Full Access'" at bounding box center [511, 275] width 225 height 36
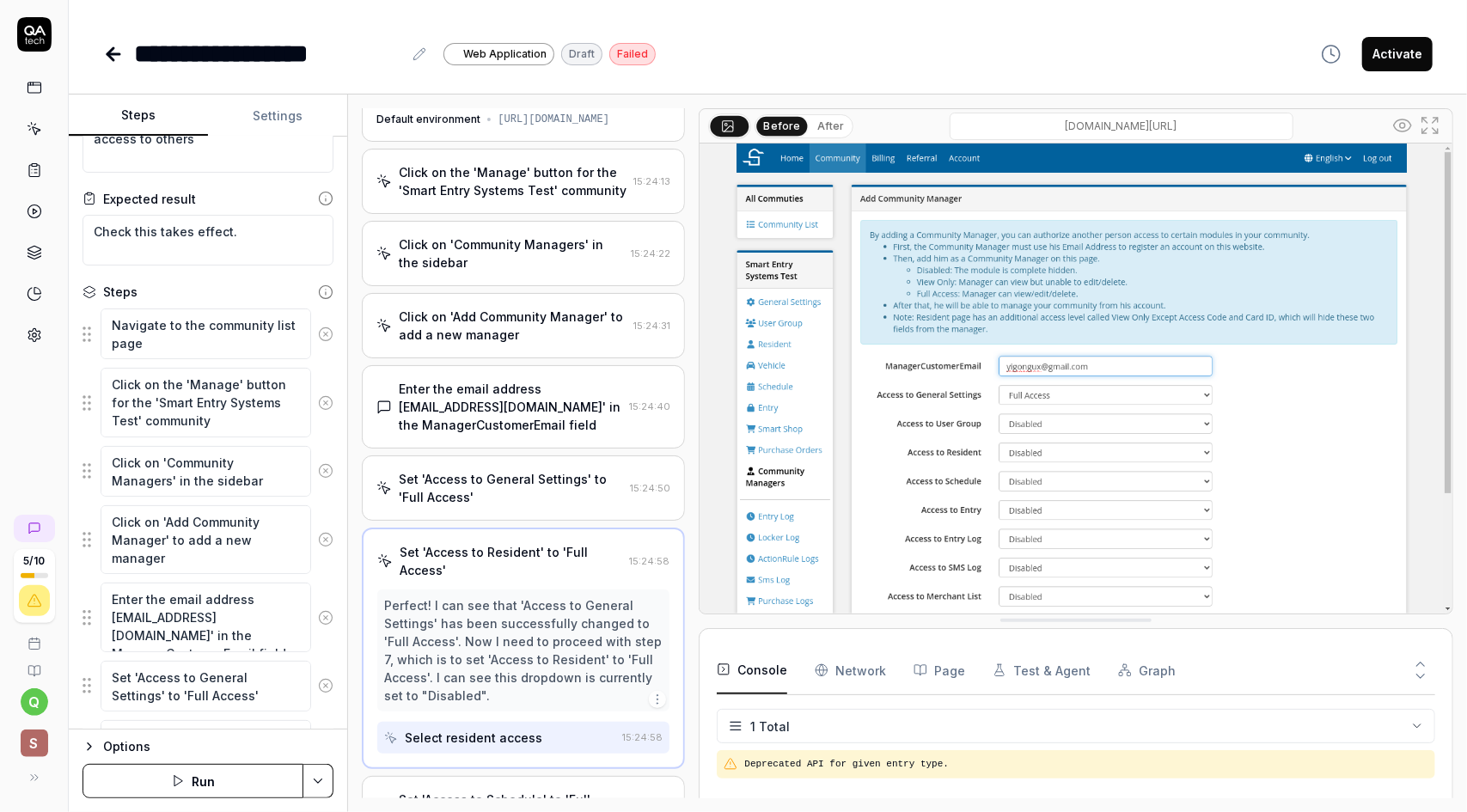
scroll to position [0, 0]
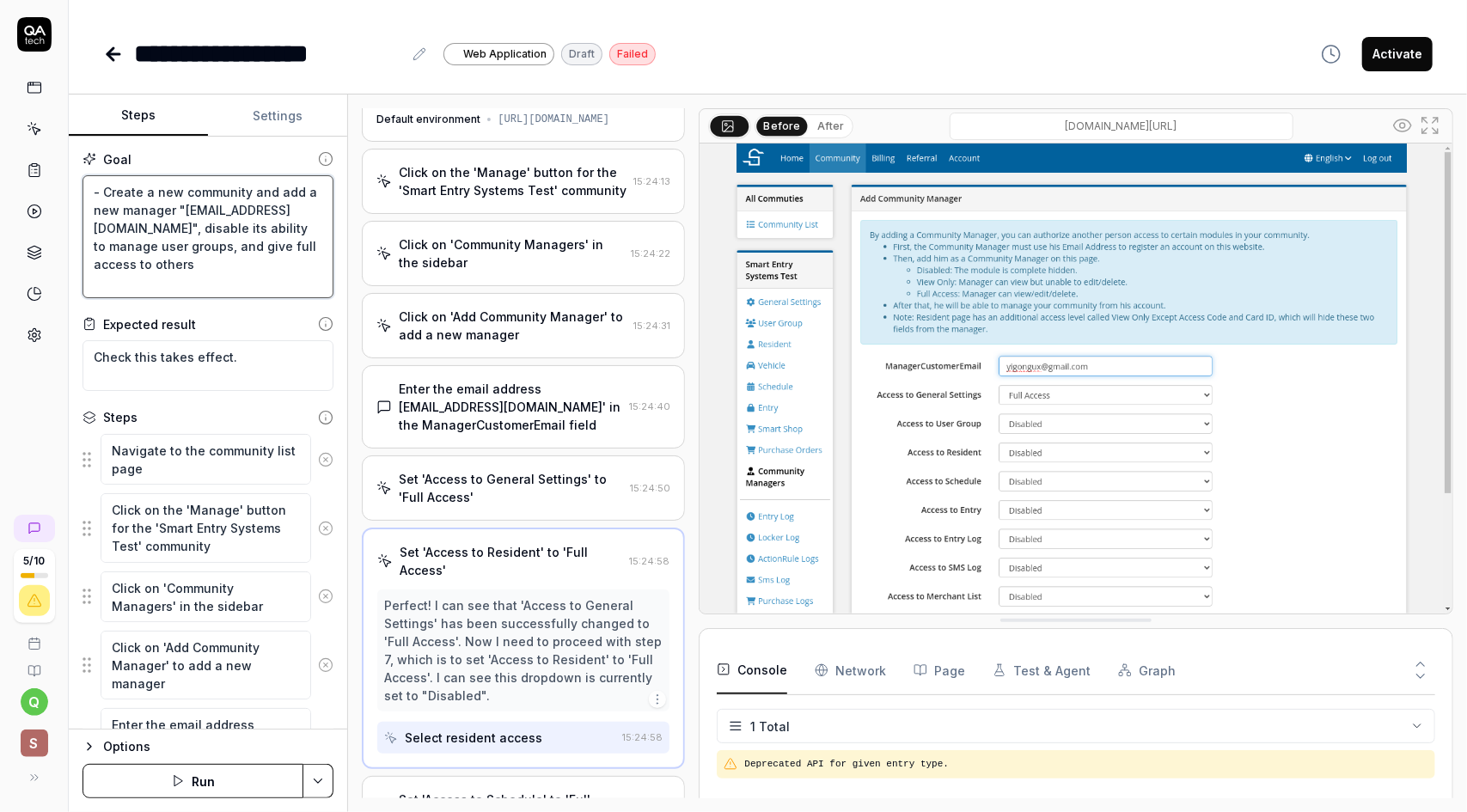
click at [170, 229] on textarea "- Create a new community and add a new manager "[EMAIL_ADDRESS][DOMAIN_NAME]", …" at bounding box center [208, 236] width 251 height 123
drag, startPoint x: 151, startPoint y: 228, endPoint x: 100, endPoint y: 225, distance: 51.1
click at [100, 225] on textarea "- Create a new community and add a new manager "[EMAIL_ADDRESS][DOMAIN_NAME]", …" at bounding box center [208, 236] width 251 height 123
type textarea "- Create a new community and add a new manager "b@[DOMAIN_NAME]", disable its a…"
type textarea "*"
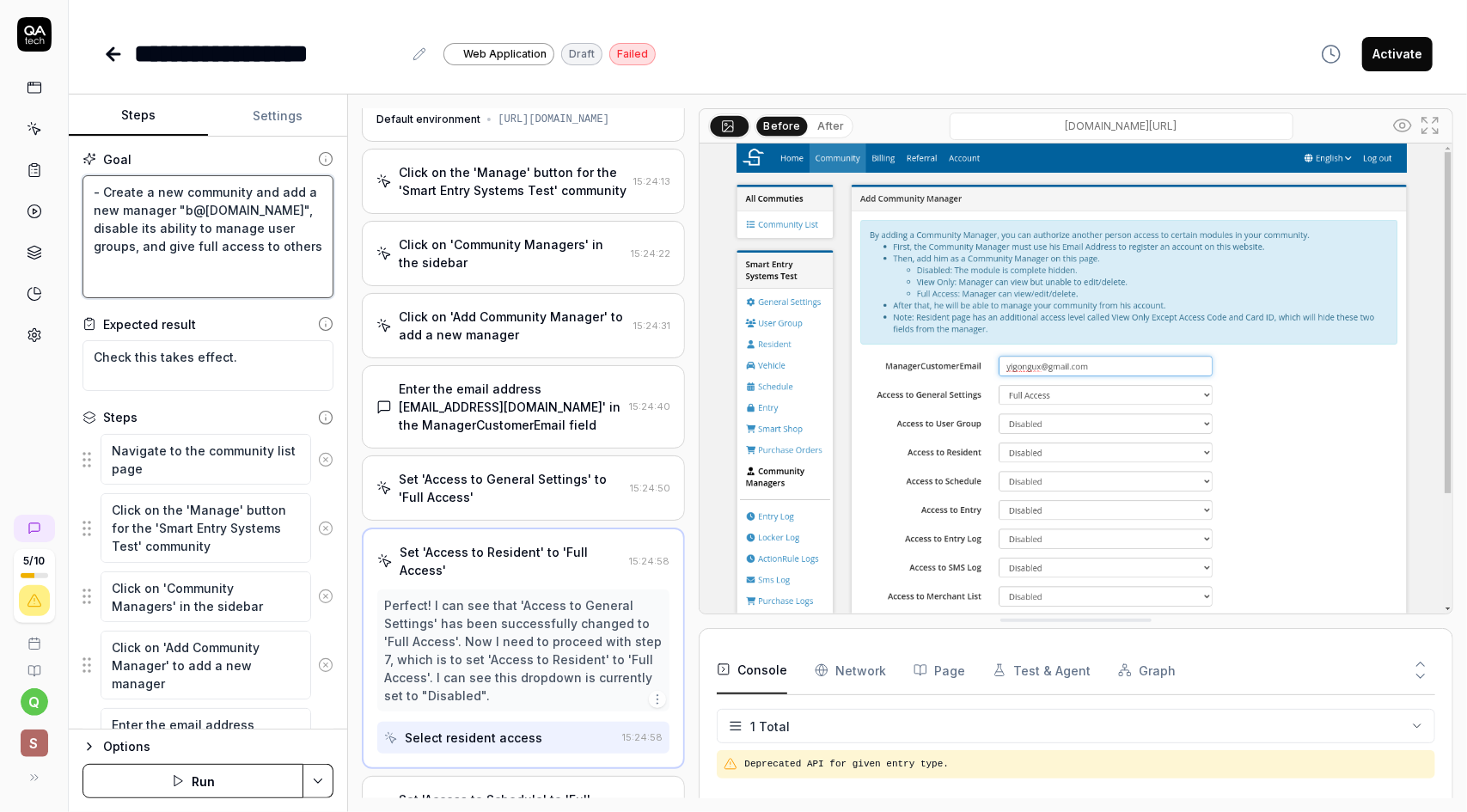
type textarea "- Create a new community and add a new manager "[EMAIL_ADDRESS][DOMAIN_NAME]", …"
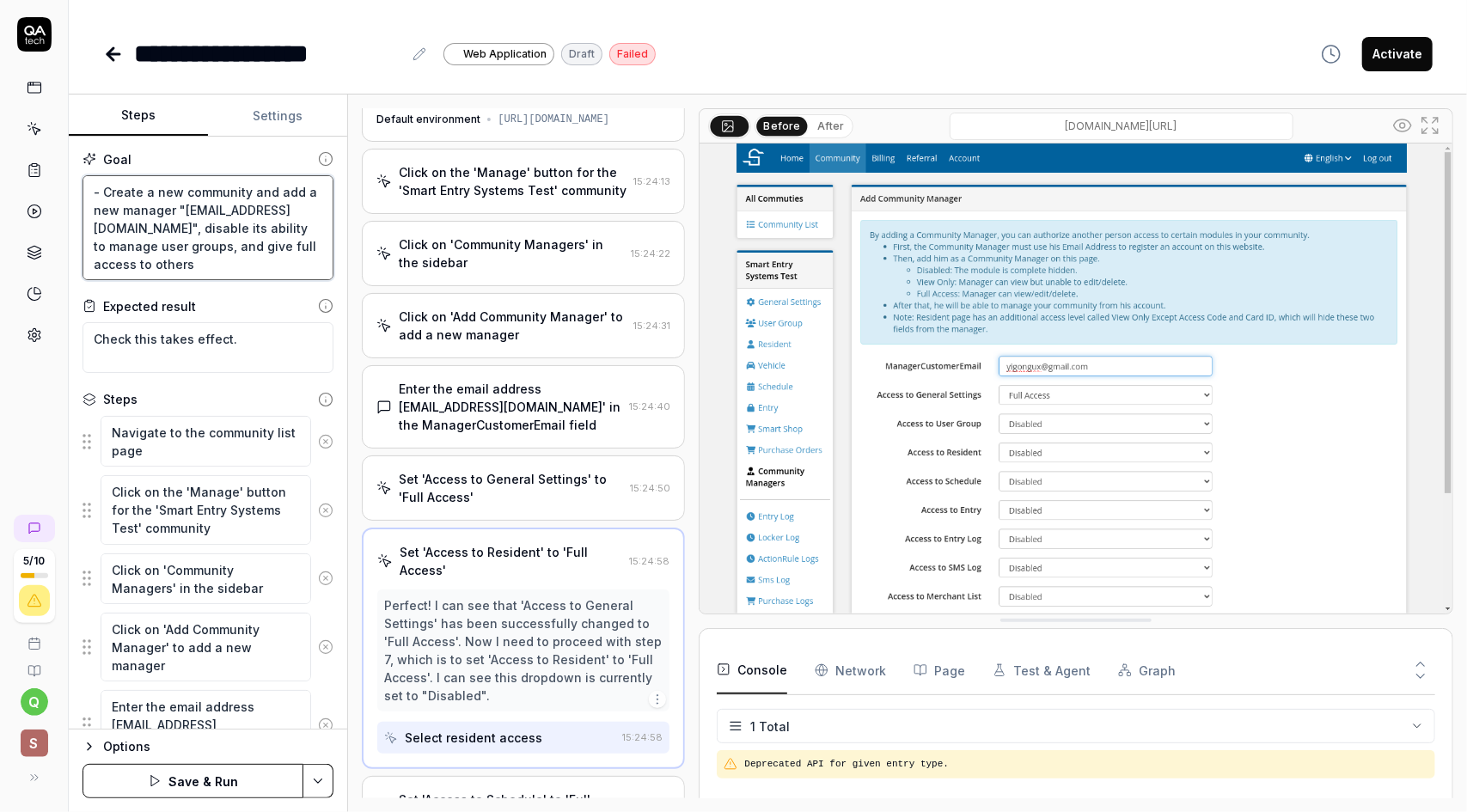
type textarea "*"
type textarea "- Create a new community and add a new manager "[EMAIL_ADDRESS][DOMAIN_NAME]", …"
type textarea "*"
type textarea "- Create a new community and add a new manager "[EMAIL_ADDRESS][DOMAIN_NAME]", …"
type textarea "*"
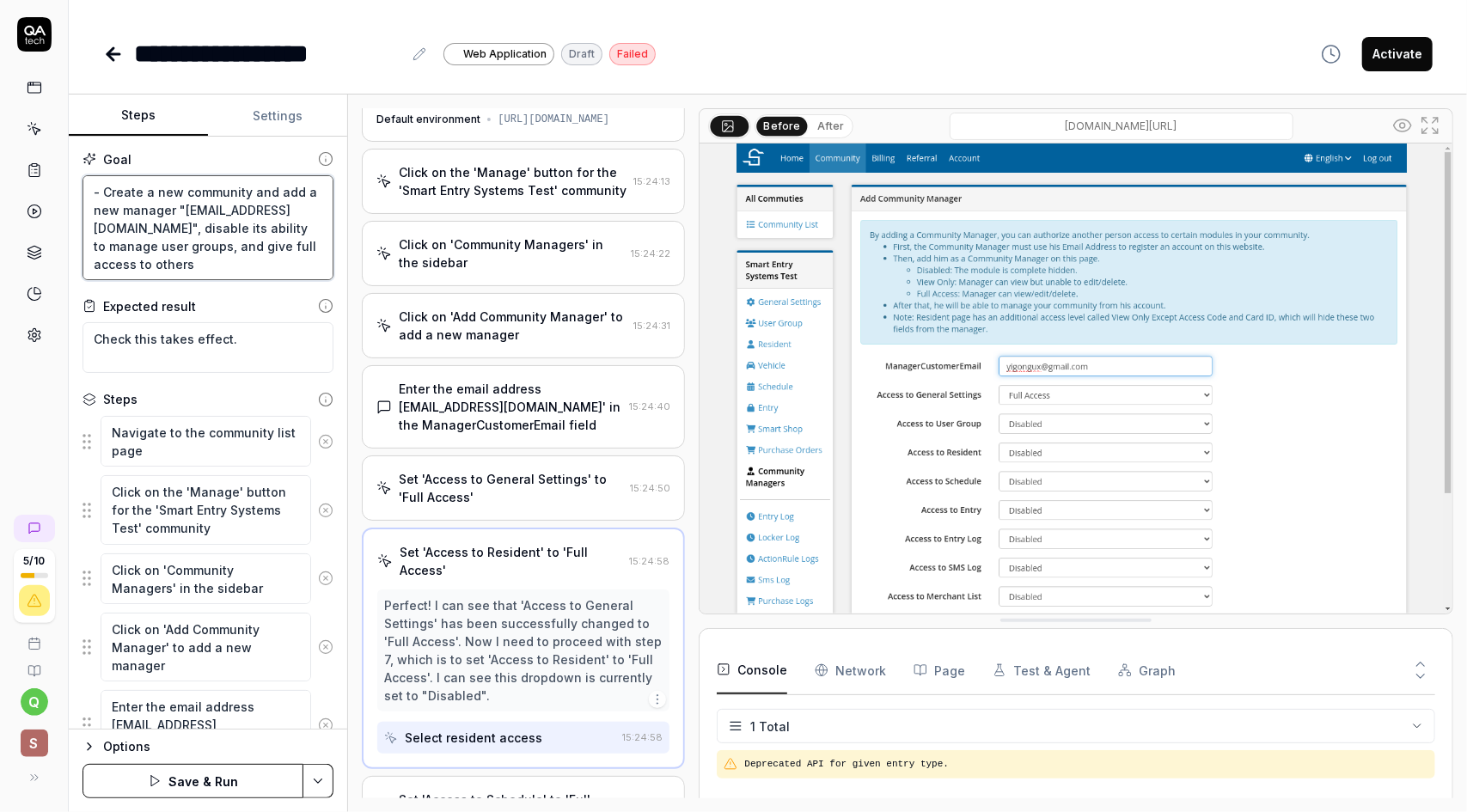
type textarea "- Create a new community and add a new manager "[EMAIL_ADDRESS][DOMAIN_NAME]", …"
type textarea "*"
type textarea "- Create a new community and add a new manager "[EMAIL_ADDRESS][DOMAIN_NAME]", …"
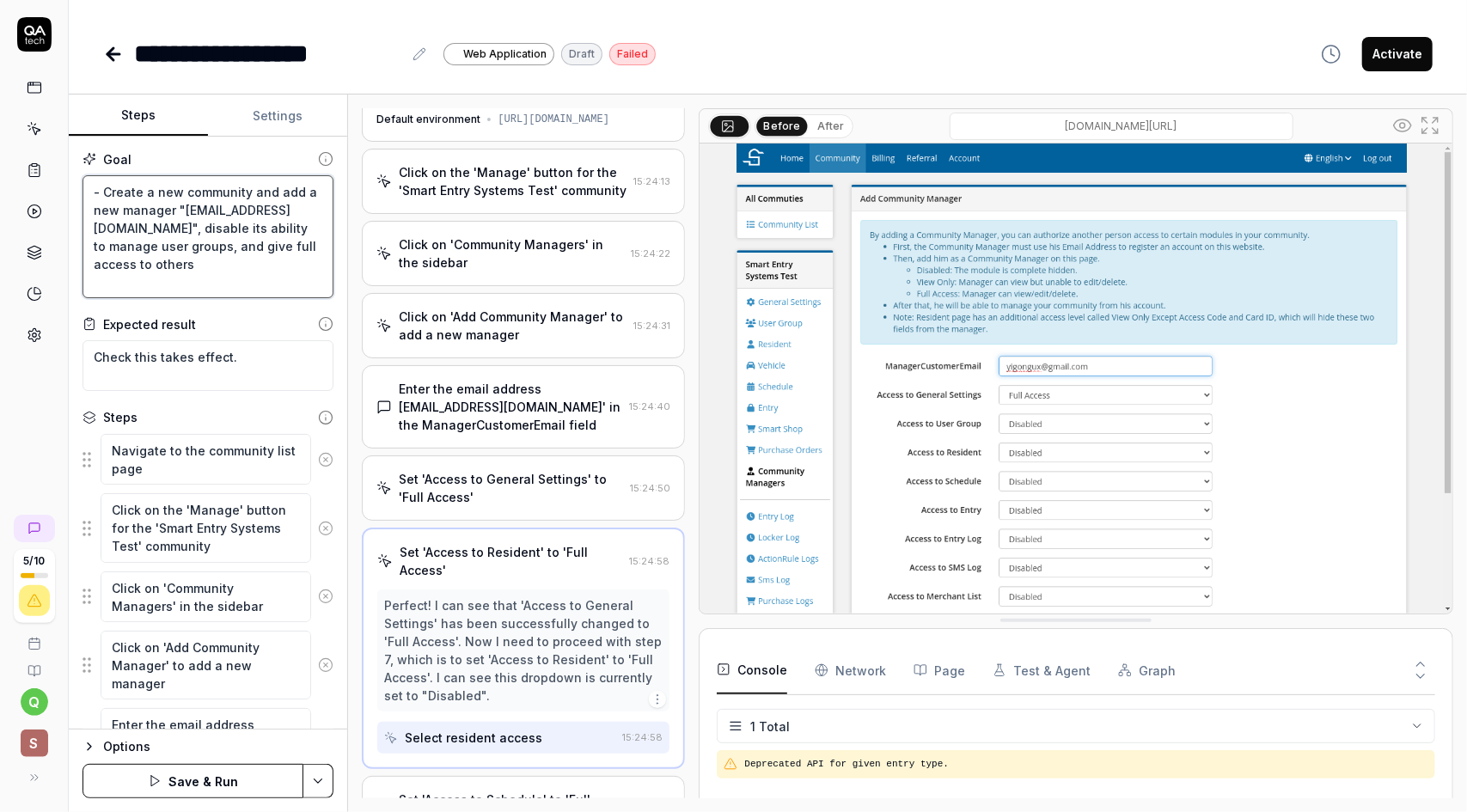
type textarea "*"
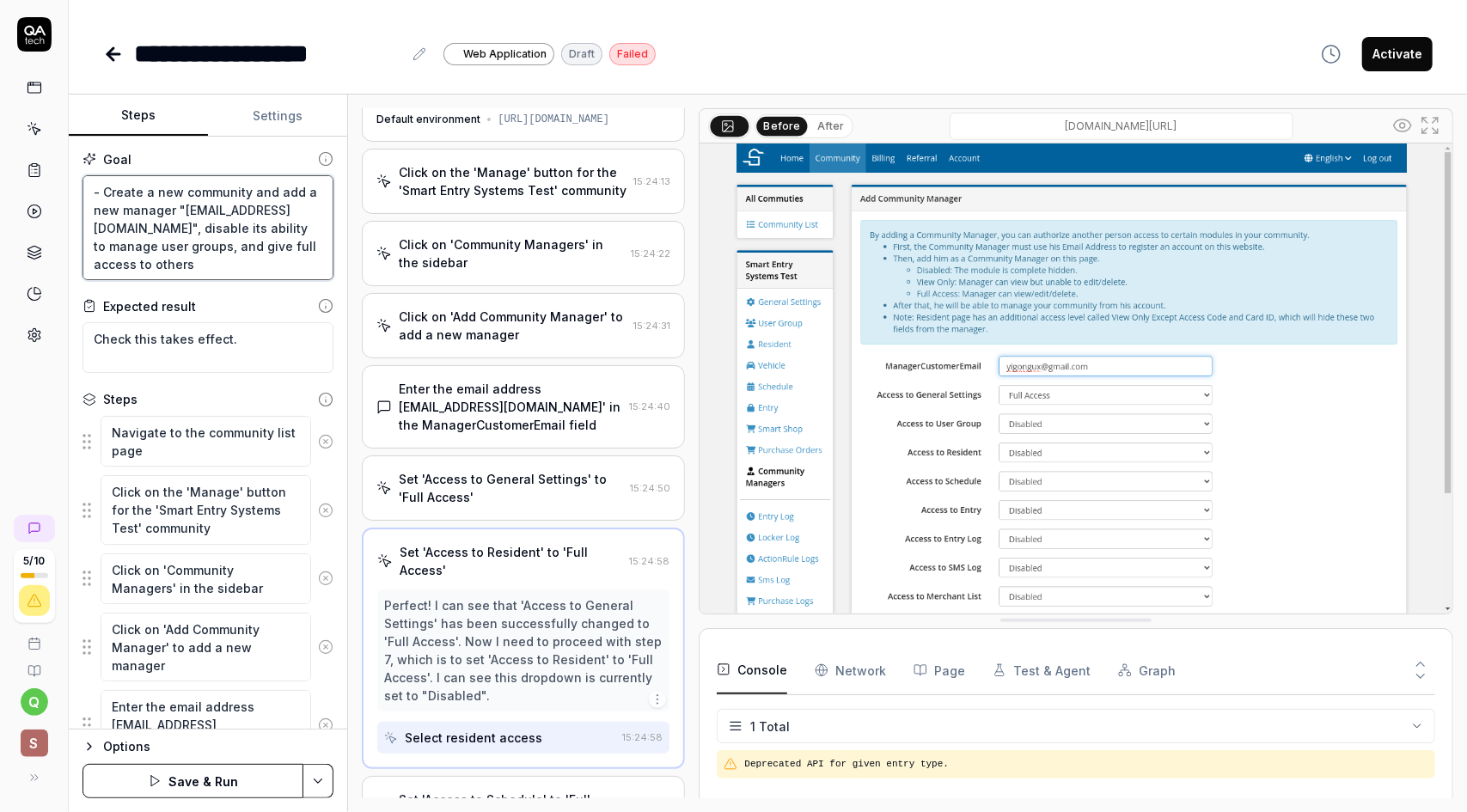
type textarea "- Create a new community and add a new manager "[EMAIL_ADDRESS][DOMAIN_NAME]", …"
click at [274, 300] on div "Expected result" at bounding box center [208, 306] width 251 height 18
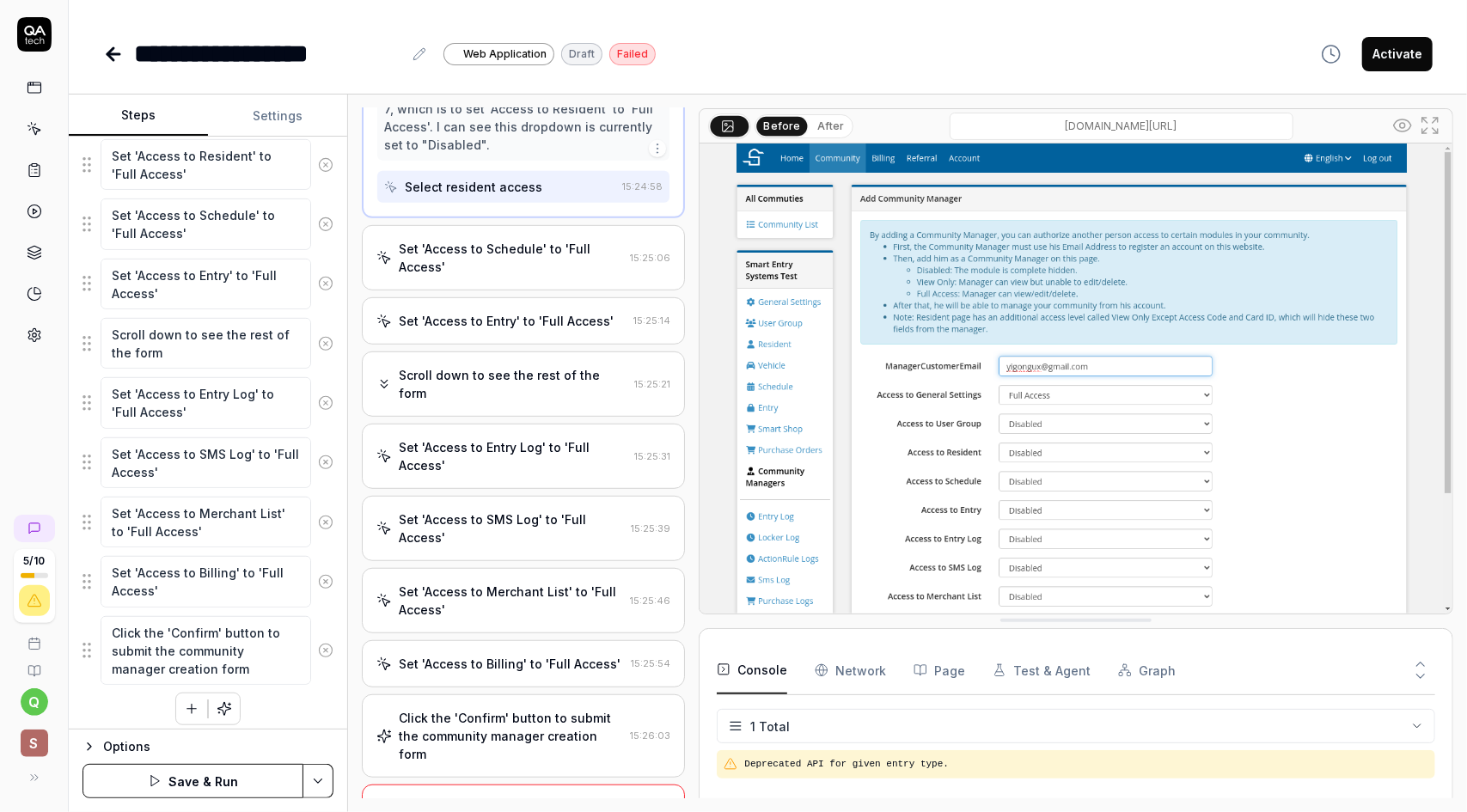
scroll to position [666, 0]
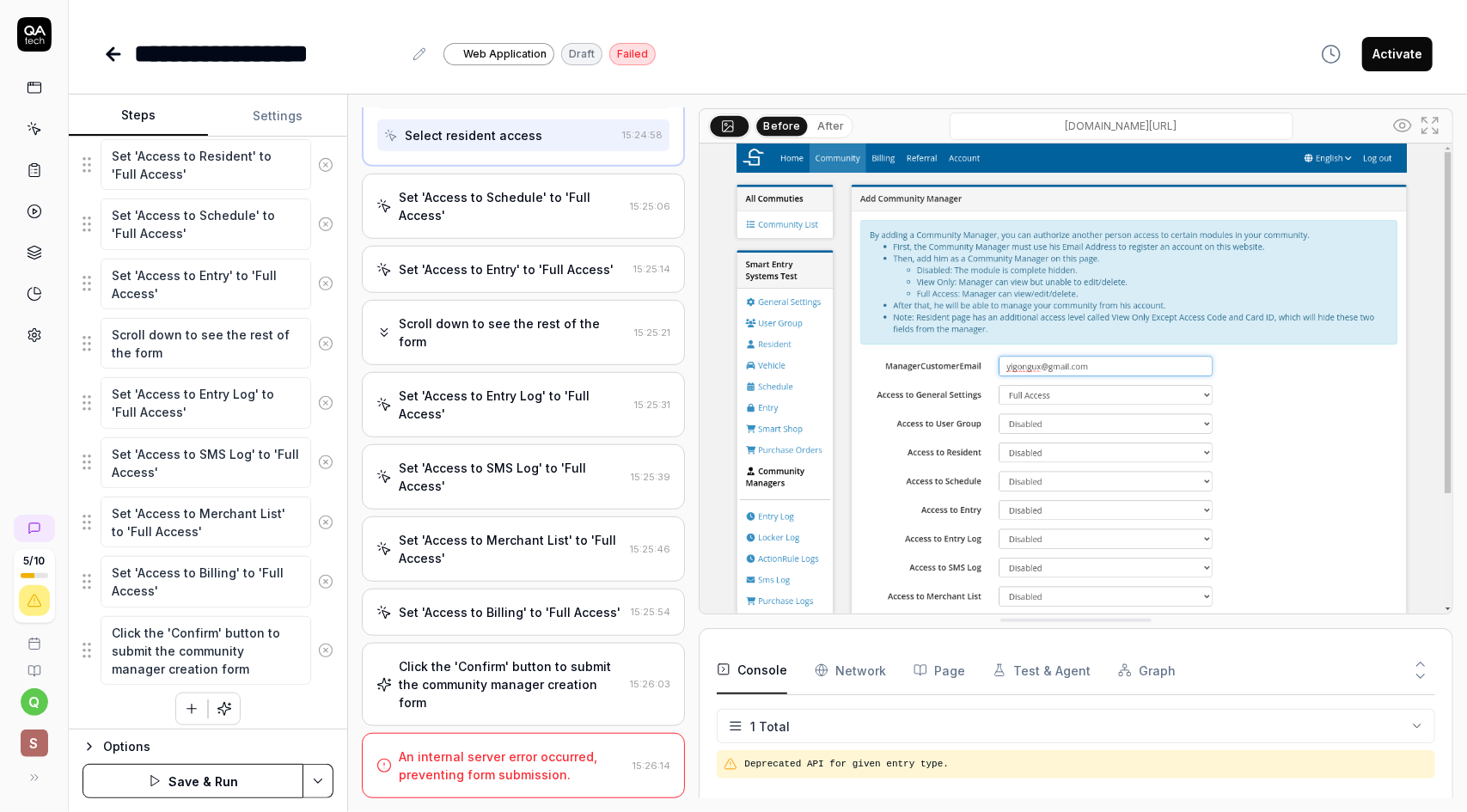
click at [239, 781] on button "Save & Run" at bounding box center [193, 781] width 221 height 34
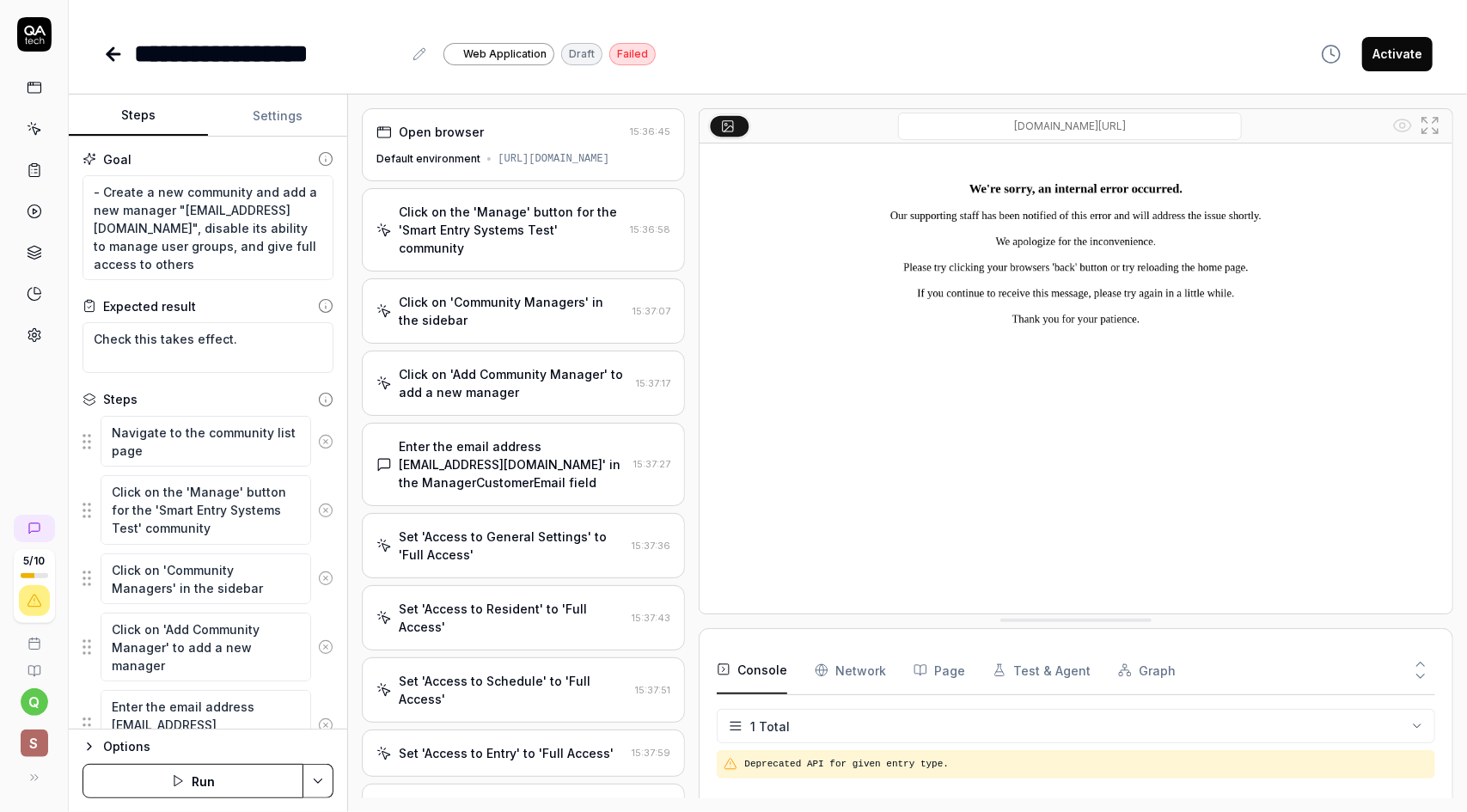
click at [543, 486] on div "Enter the email address [EMAIL_ADDRESS][DOMAIN_NAME]' in the ManagerCustomerEma…" at bounding box center [512, 464] width 227 height 54
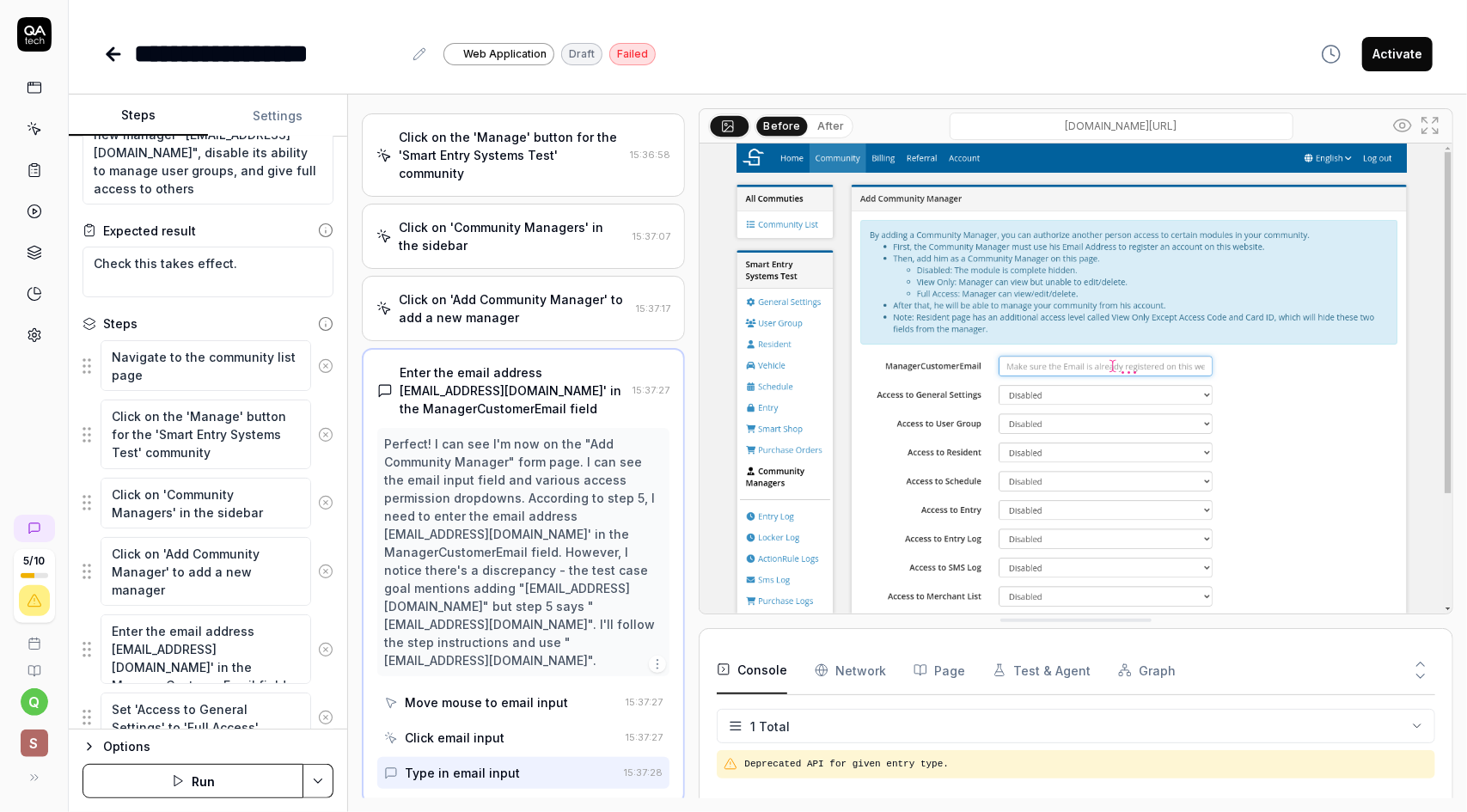
scroll to position [86, 0]
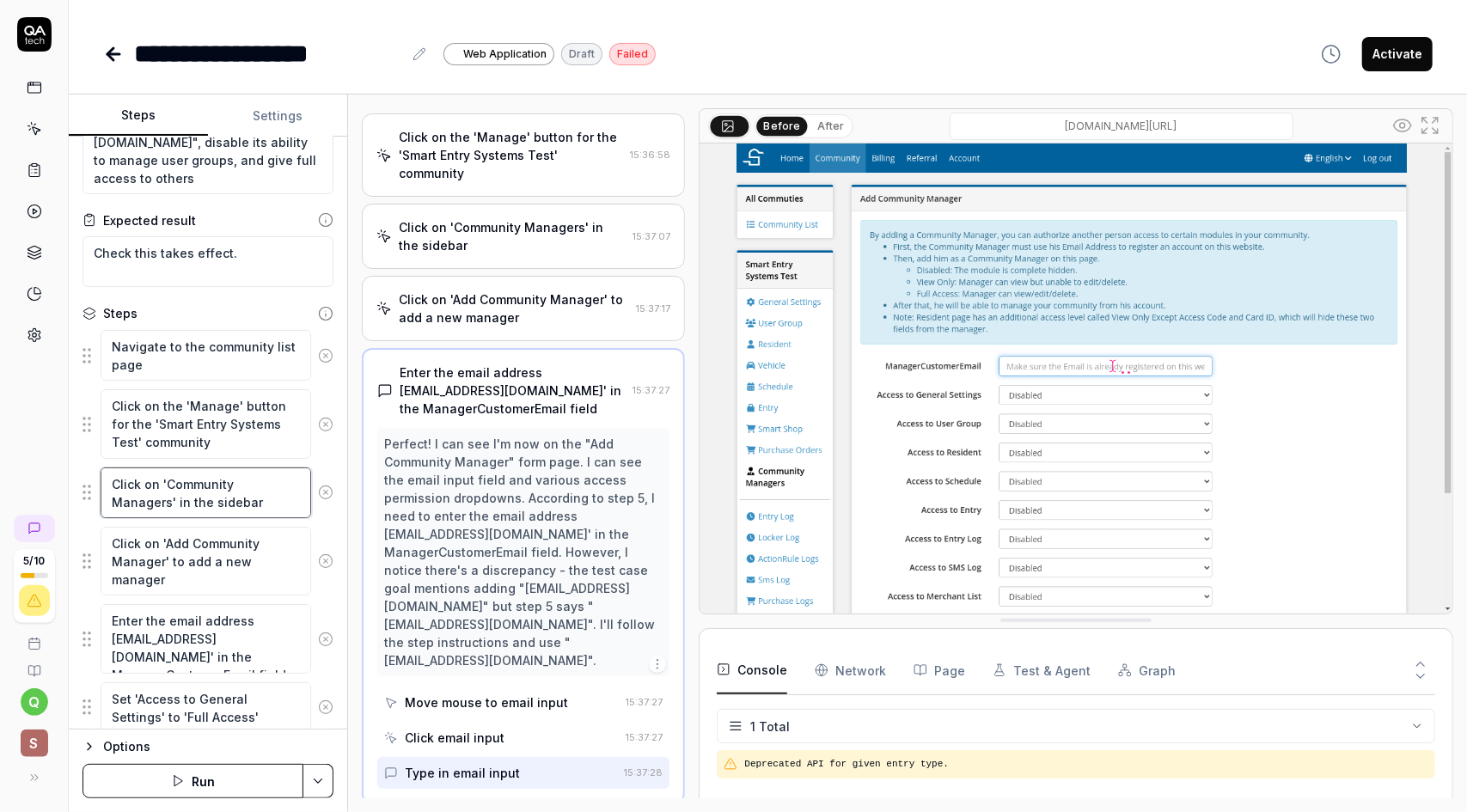
click at [213, 498] on textarea "Click on 'Community Managers' in the sidebar" at bounding box center [206, 492] width 210 height 50
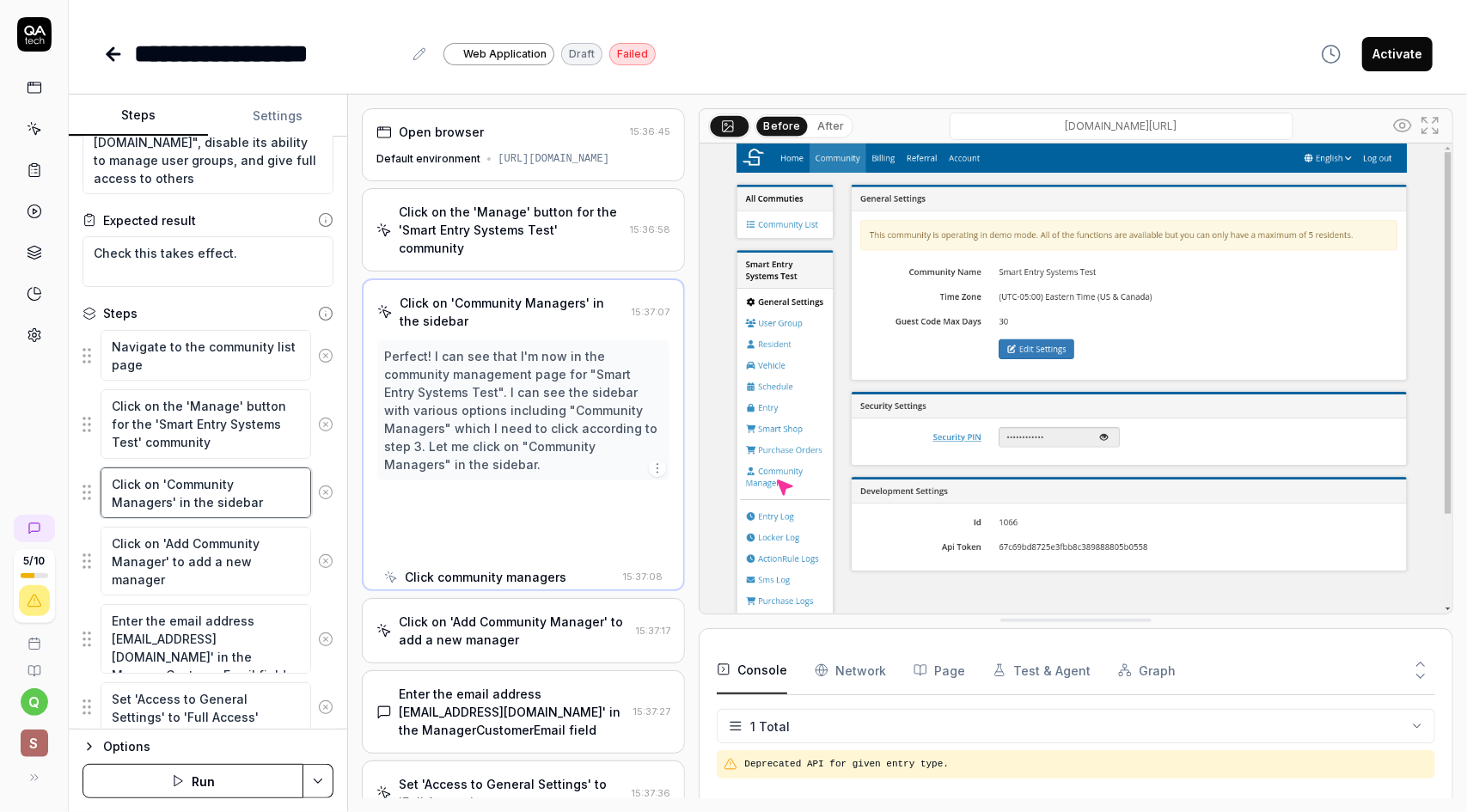
scroll to position [0, 0]
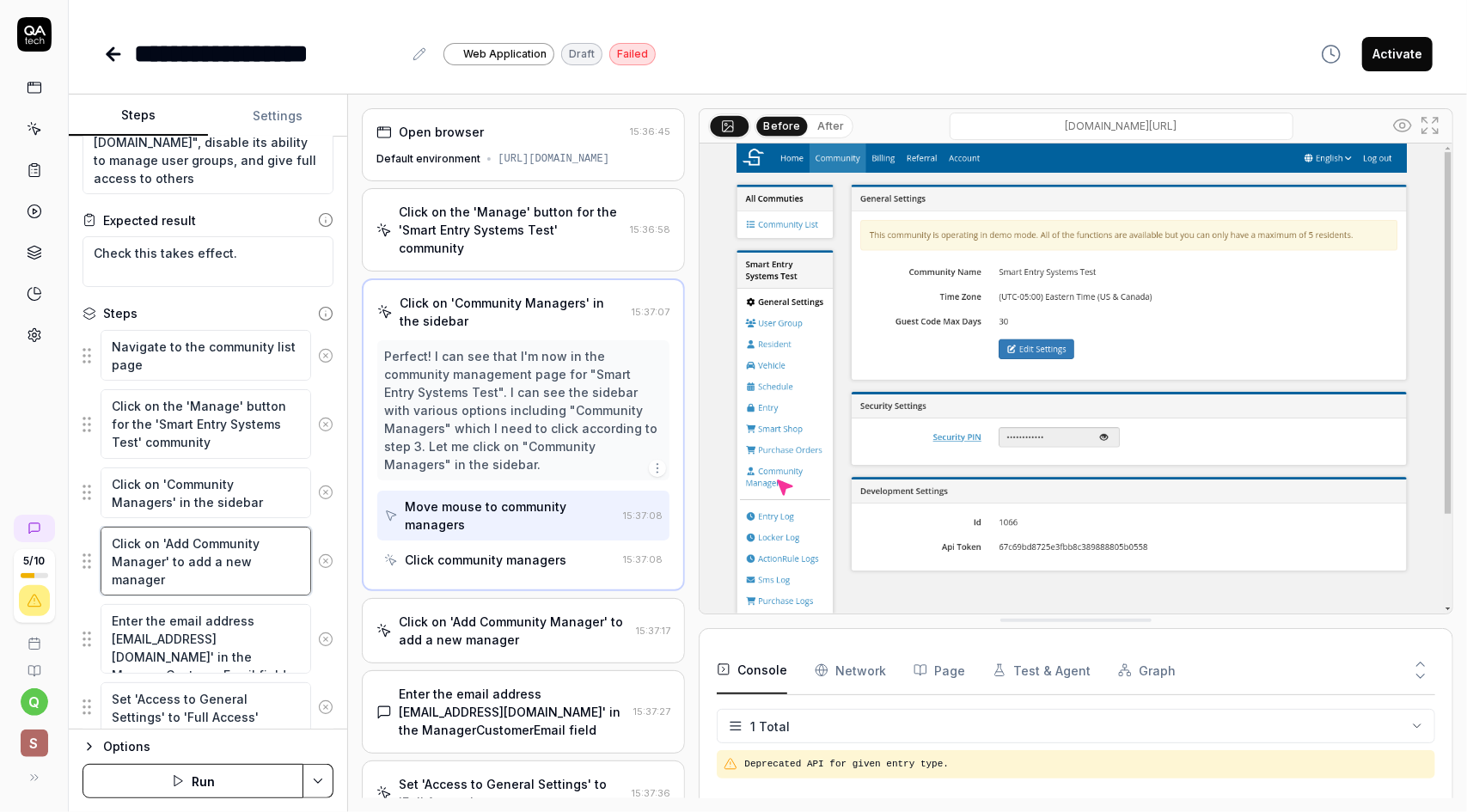
click at [208, 558] on textarea "Click on 'Add Community Manager' to add a new manager" at bounding box center [206, 560] width 210 height 69
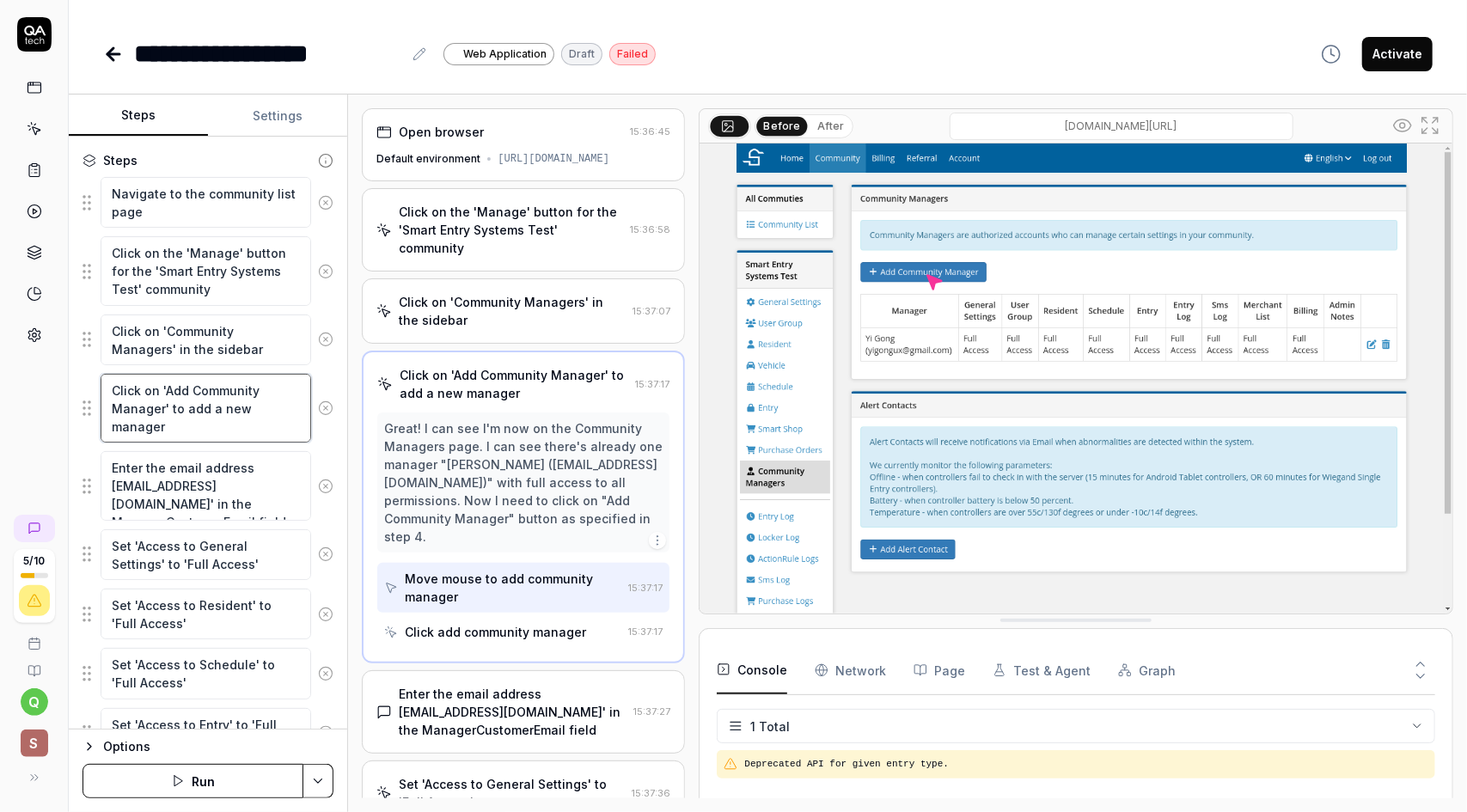
scroll to position [344, 0]
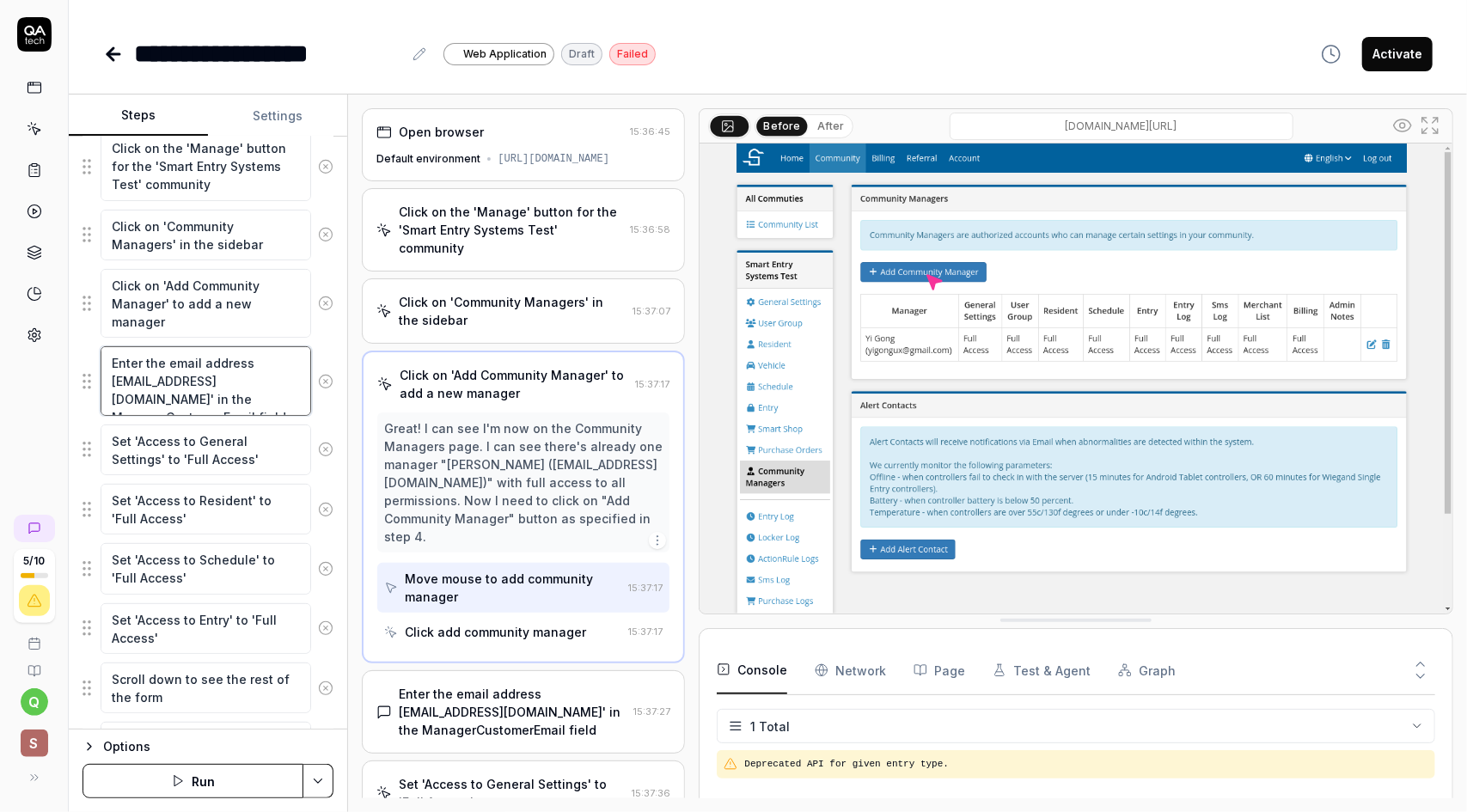
click at [225, 383] on textarea "Enter the email address [EMAIL_ADDRESS][DOMAIN_NAME]' in the ManagerCustomerEma…" at bounding box center [206, 380] width 210 height 69
type textarea "*"
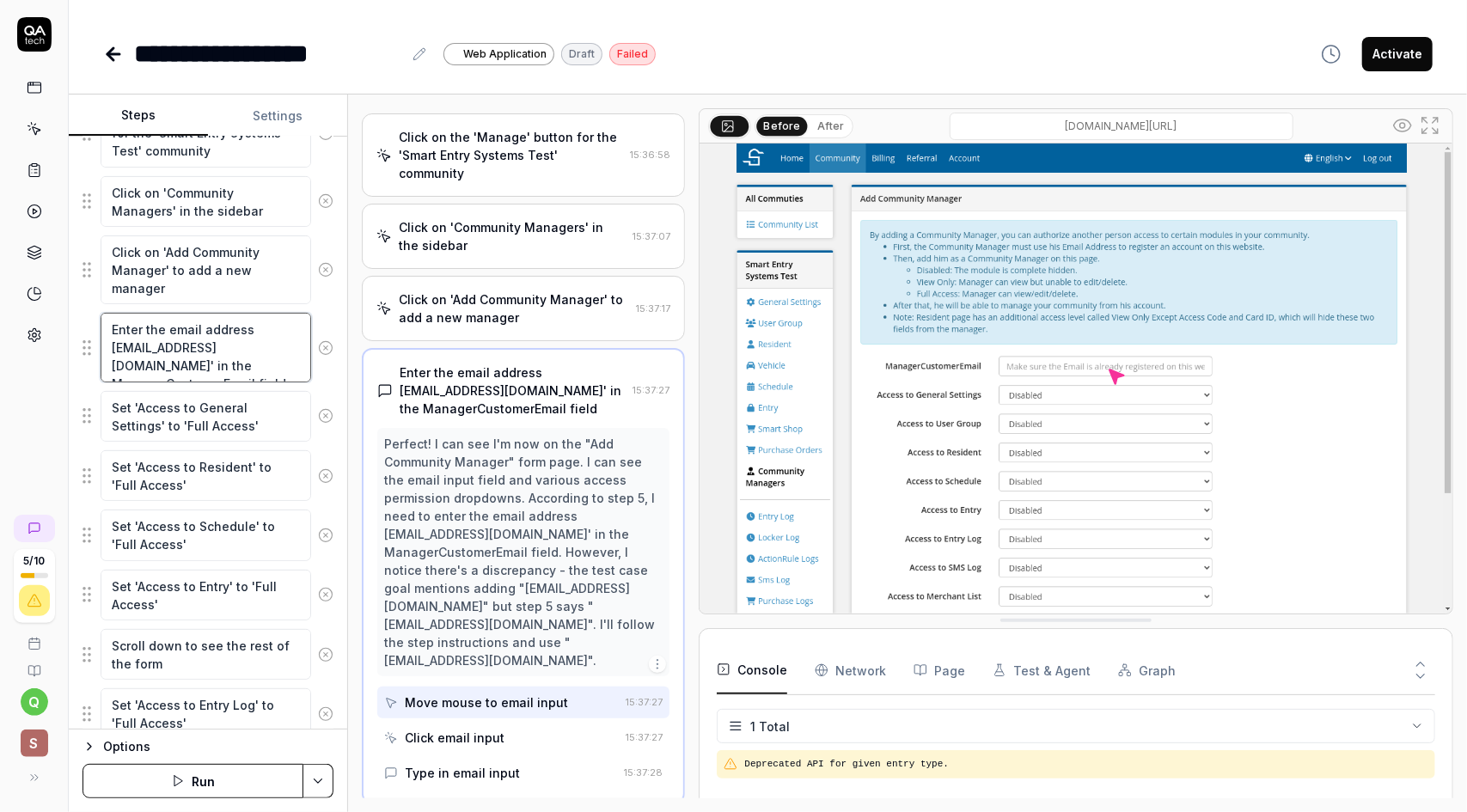
scroll to position [429, 0]
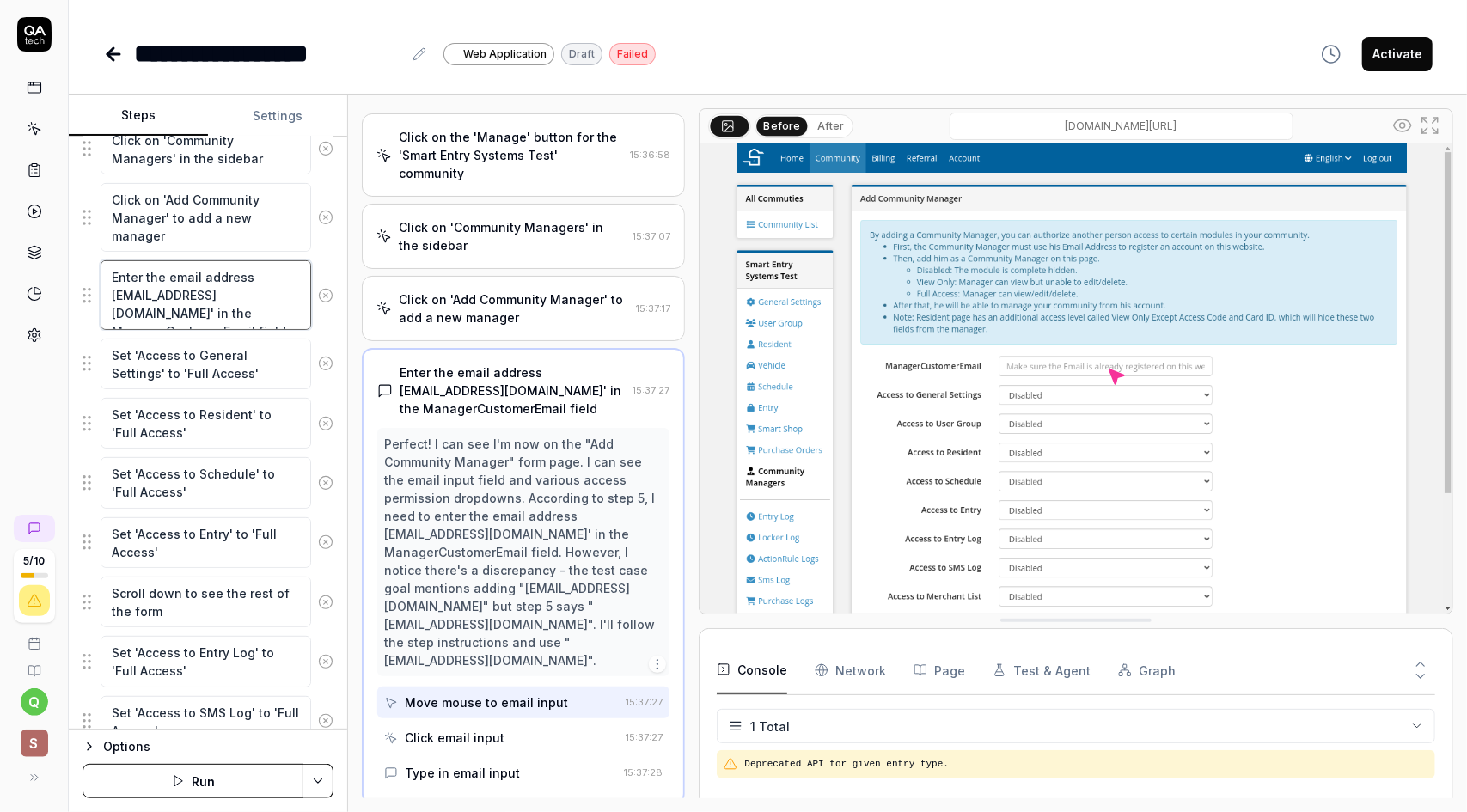
click at [188, 293] on textarea "Enter the email address [EMAIL_ADDRESS][DOMAIN_NAME]' in the ManagerCustomerEma…" at bounding box center [206, 295] width 210 height 69
drag, startPoint x: 170, startPoint y: 293, endPoint x: 115, endPoint y: 289, distance: 55.1
click at [115, 289] on textarea "Enter the email address [EMAIL_ADDRESS][DOMAIN_NAME]' in the ManagerCustomerEma…" at bounding box center [206, 295] width 210 height 69
type textarea "Enter the email address [EMAIL_ADDRESS][DOMAIN_NAME]' in the ManagerCustomerEma…"
type textarea "*"
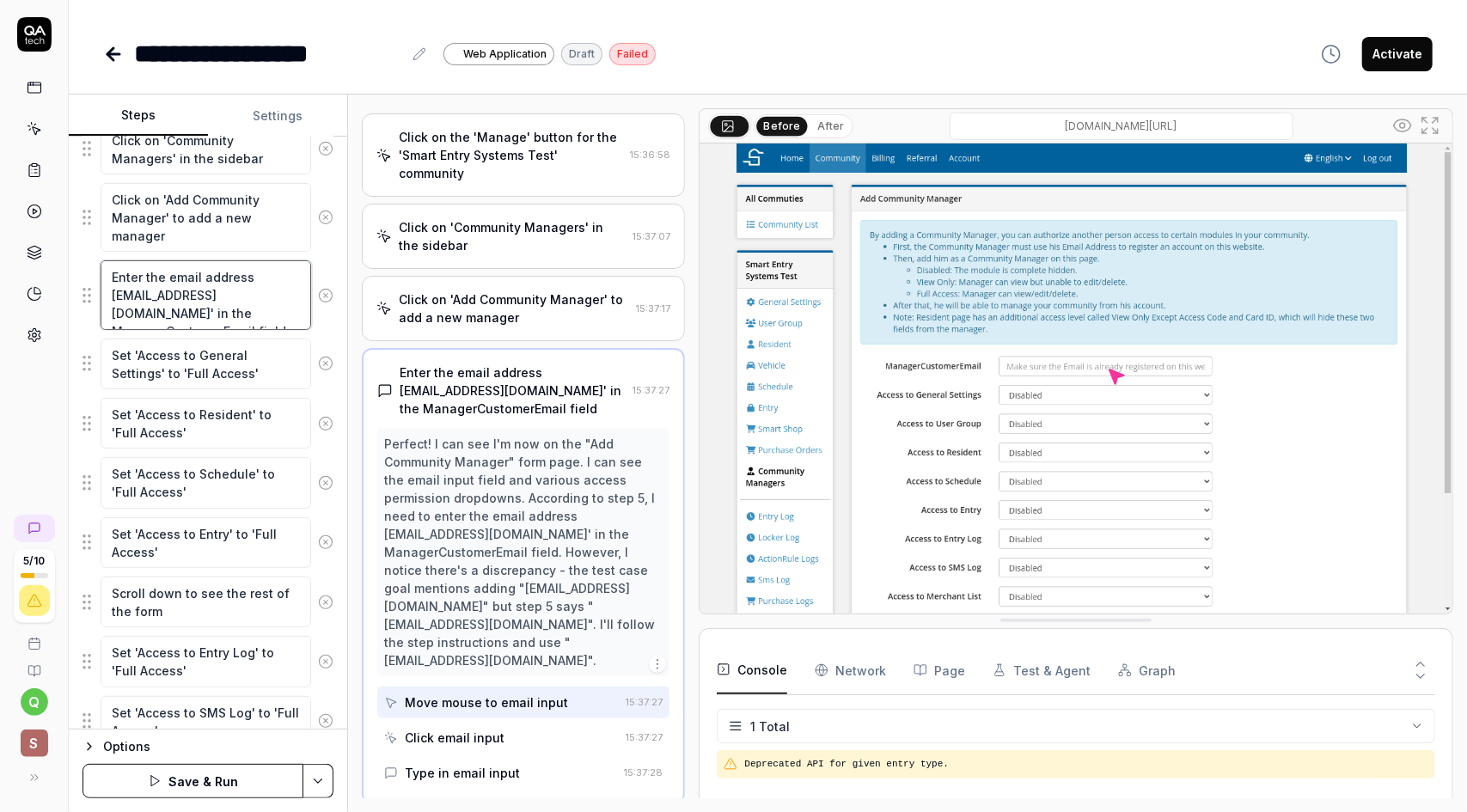
type textarea "Enter the email address [EMAIL_ADDRESS][DOMAIN_NAME]' in the ManagerCustomerEma…"
type textarea "*"
type textarea "Enter the email address [EMAIL_ADDRESS][DOMAIN_NAME]' in the ManagerCustomerEma…"
type textarea "*"
type textarea "Enter the email address [EMAIL_ADDRESS][DOMAIN_NAME]' in the ManagerCustomerEma…"
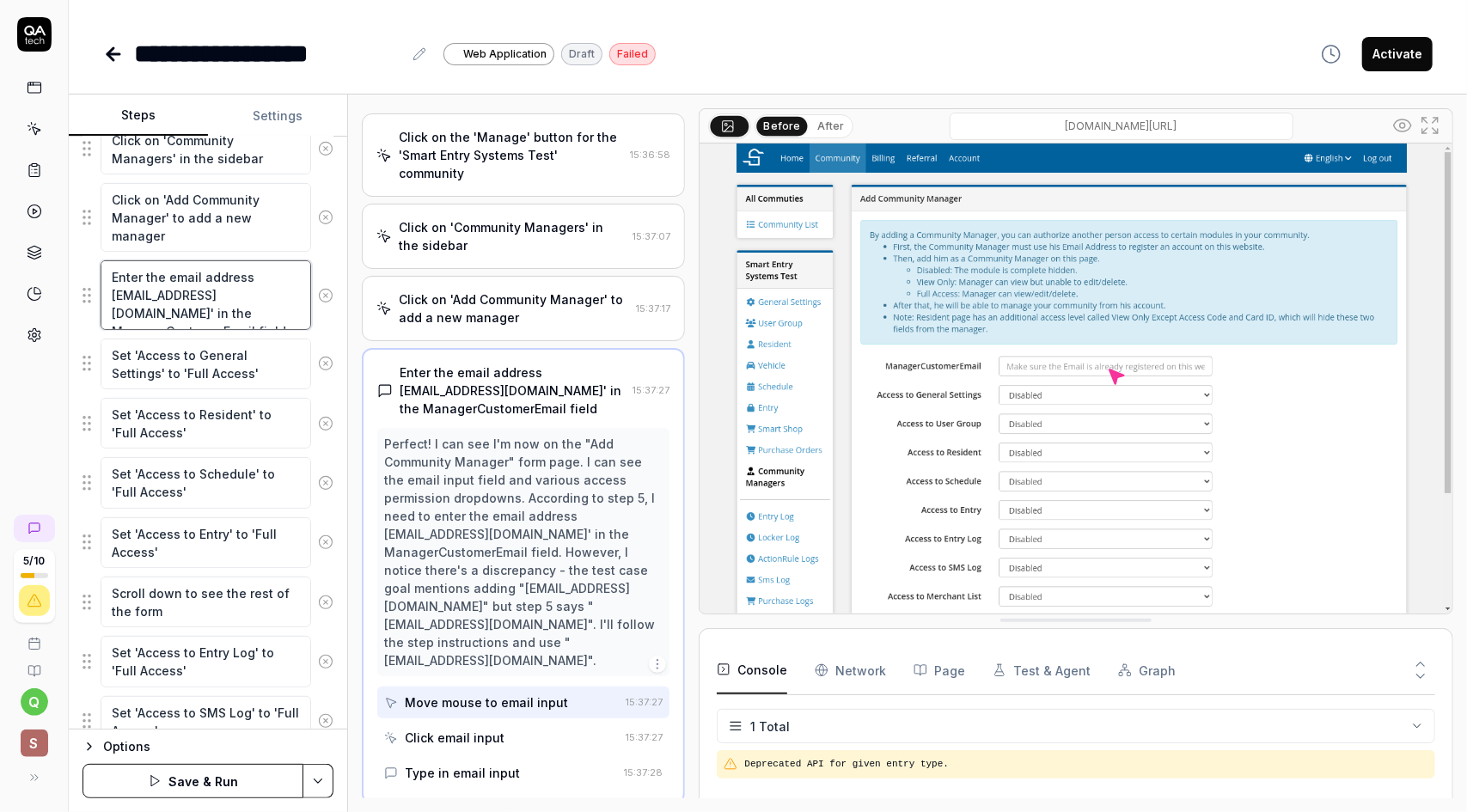
type textarea "*"
type textarea "Enter the email address [EMAIL_ADDRESS][DOMAIN_NAME]' in the ManagerCustomerEma…"
type textarea "*"
type textarea "Enter the email address [EMAIL_ADDRESS][DOMAIN_NAME]' in the ManagerCustomerEma…"
type textarea "*"
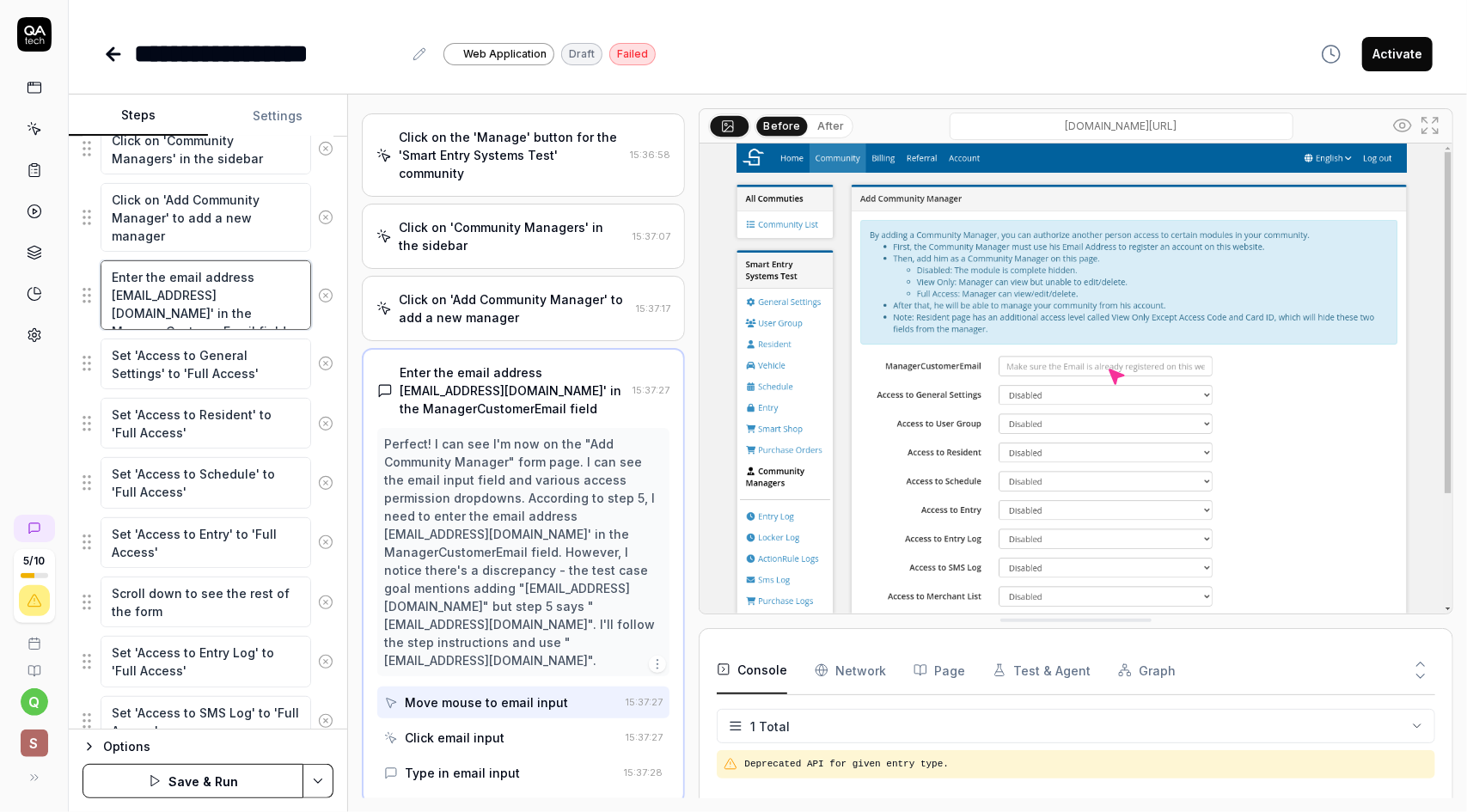
drag, startPoint x: 225, startPoint y: 290, endPoint x: 113, endPoint y: 293, distance: 112.0
click at [113, 293] on textarea "Enter the email address [EMAIL_ADDRESS][DOMAIN_NAME]' in the ManagerCustomerEma…" at bounding box center [206, 295] width 210 height 69
click at [186, 316] on textarea "Enter the email address [EMAIL_ADDRESS][DOMAIN_NAME]' in the ManagerCustomerEma…" at bounding box center [206, 295] width 210 height 69
click at [162, 306] on textarea "Enter the email address [EMAIL_ADDRESS][DOMAIN_NAME]' in the ManagerCustomerEma…" at bounding box center [206, 295] width 210 height 69
type textarea "Enter the email address [EMAIL_ADDRESS][DOMAIN_NAME]' in the ManagerCustomerEma…"
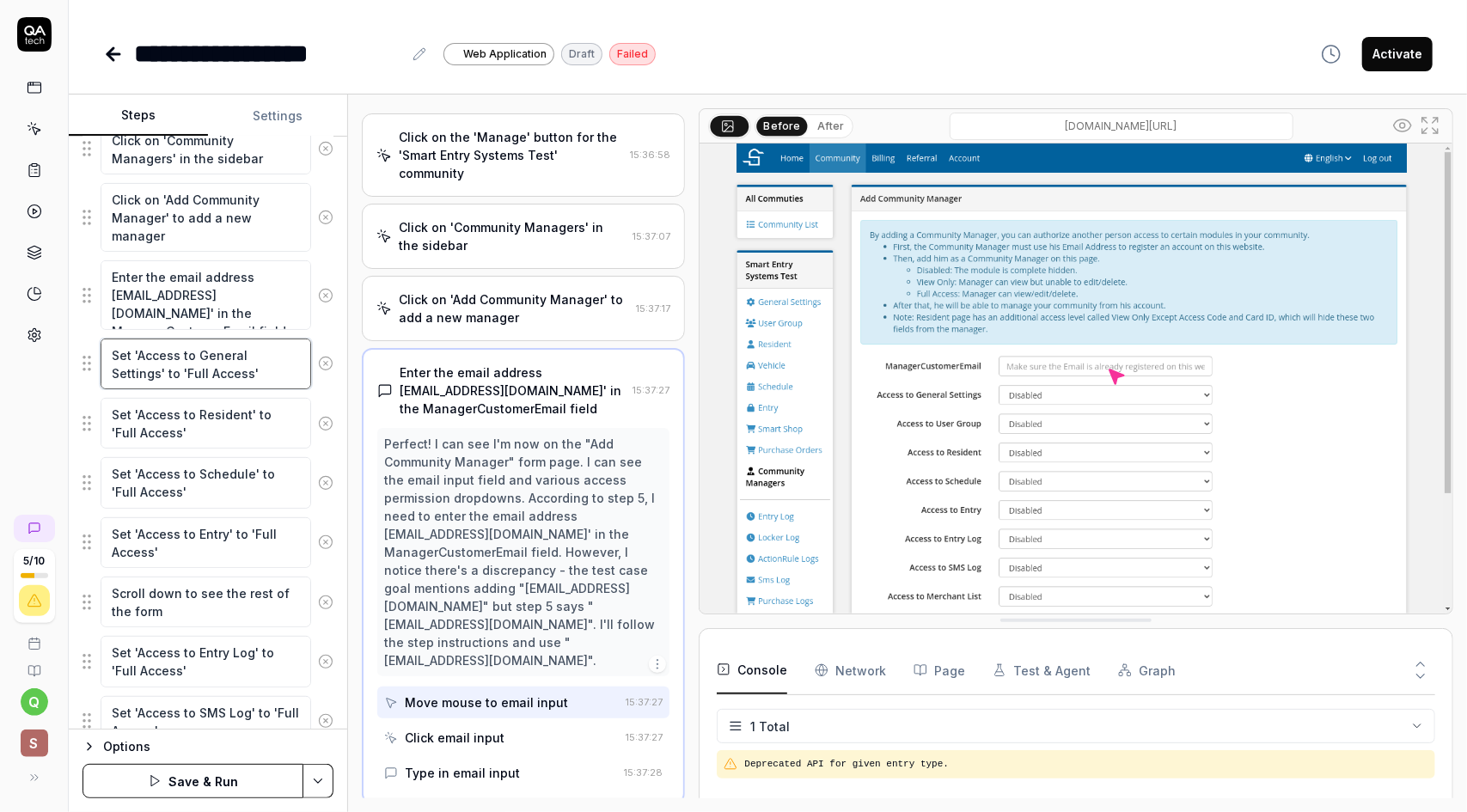
click at [233, 360] on textarea "Set 'Access to General Settings' to 'Full Access'" at bounding box center [206, 364] width 210 height 50
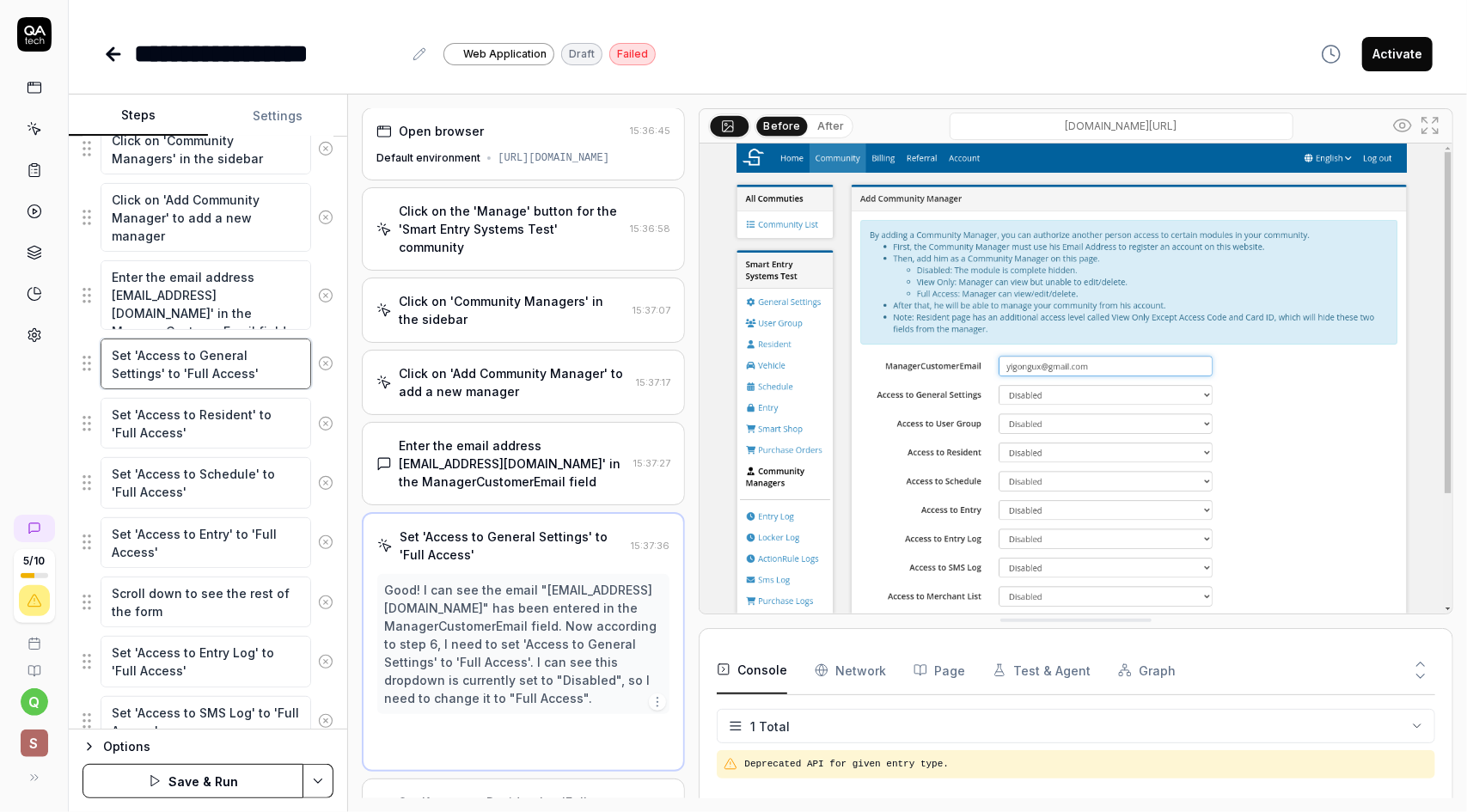
scroll to position [0, 0]
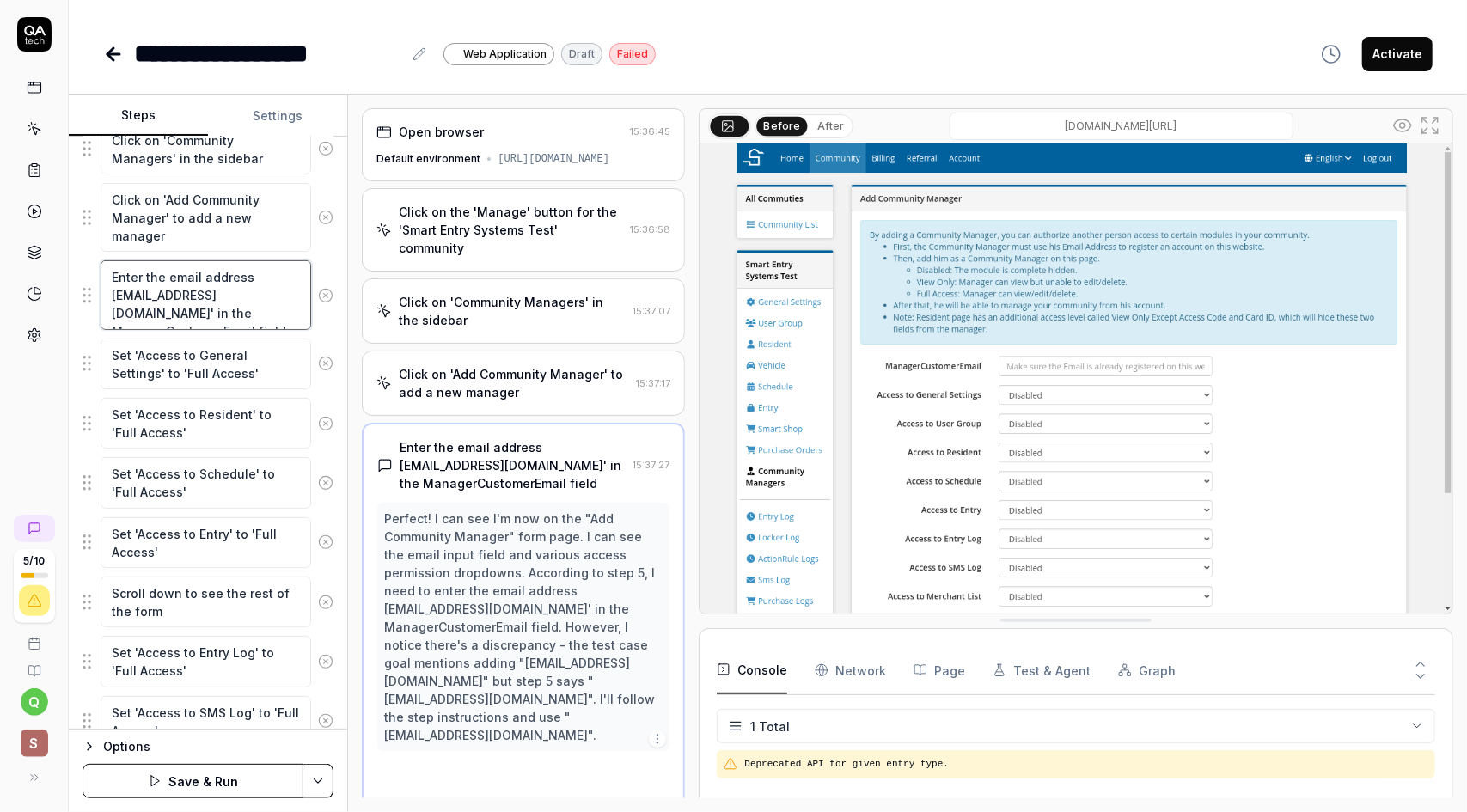
click at [163, 305] on textarea "Enter the email address [EMAIL_ADDRESS][DOMAIN_NAME]' in the ManagerCustomerEma…" at bounding box center [206, 295] width 210 height 69
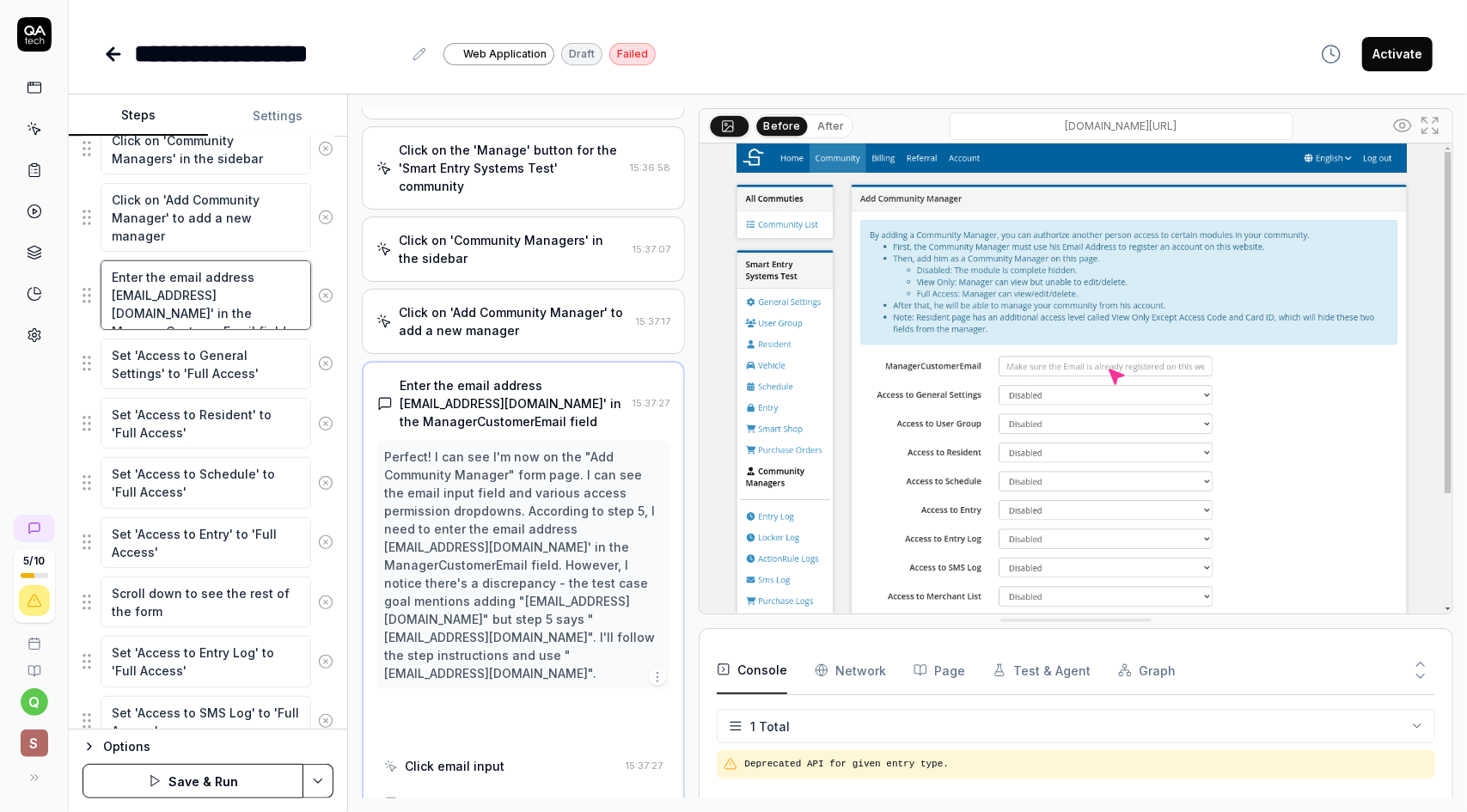
scroll to position [75, 0]
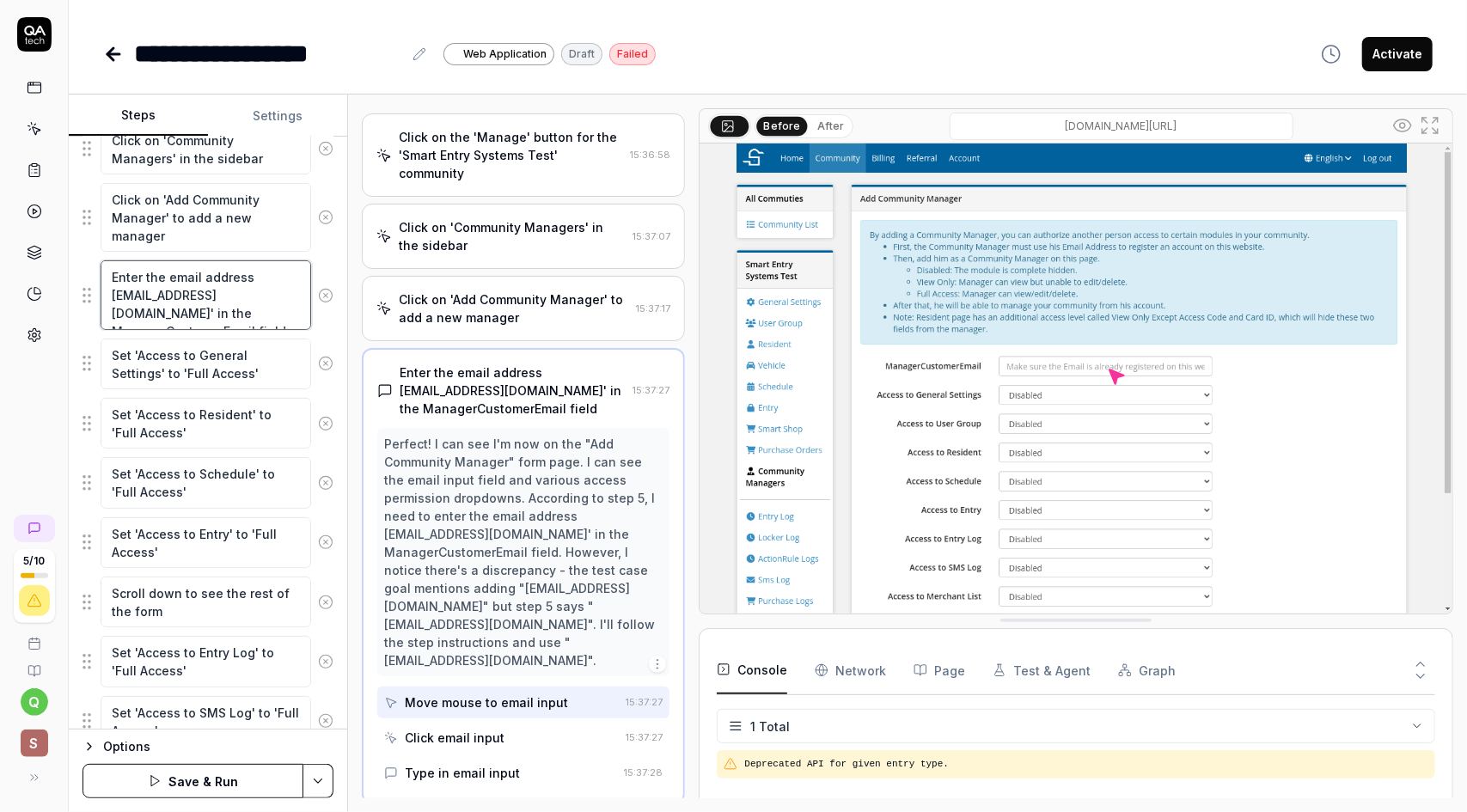
type textarea "*"
type textarea "Enter the email address [EMAIL_ADDRESS][DOMAIN_NAME]' in the Manager CustomerEm…"
click at [219, 308] on textarea "Enter the email address [EMAIL_ADDRESS][DOMAIN_NAME]' in the Manager CustomerEm…" at bounding box center [206, 295] width 210 height 69
type textarea "*"
type textarea "Enter the email address [EMAIL_ADDRESS][DOMAIN_NAME]' in the Manager Customer E…"
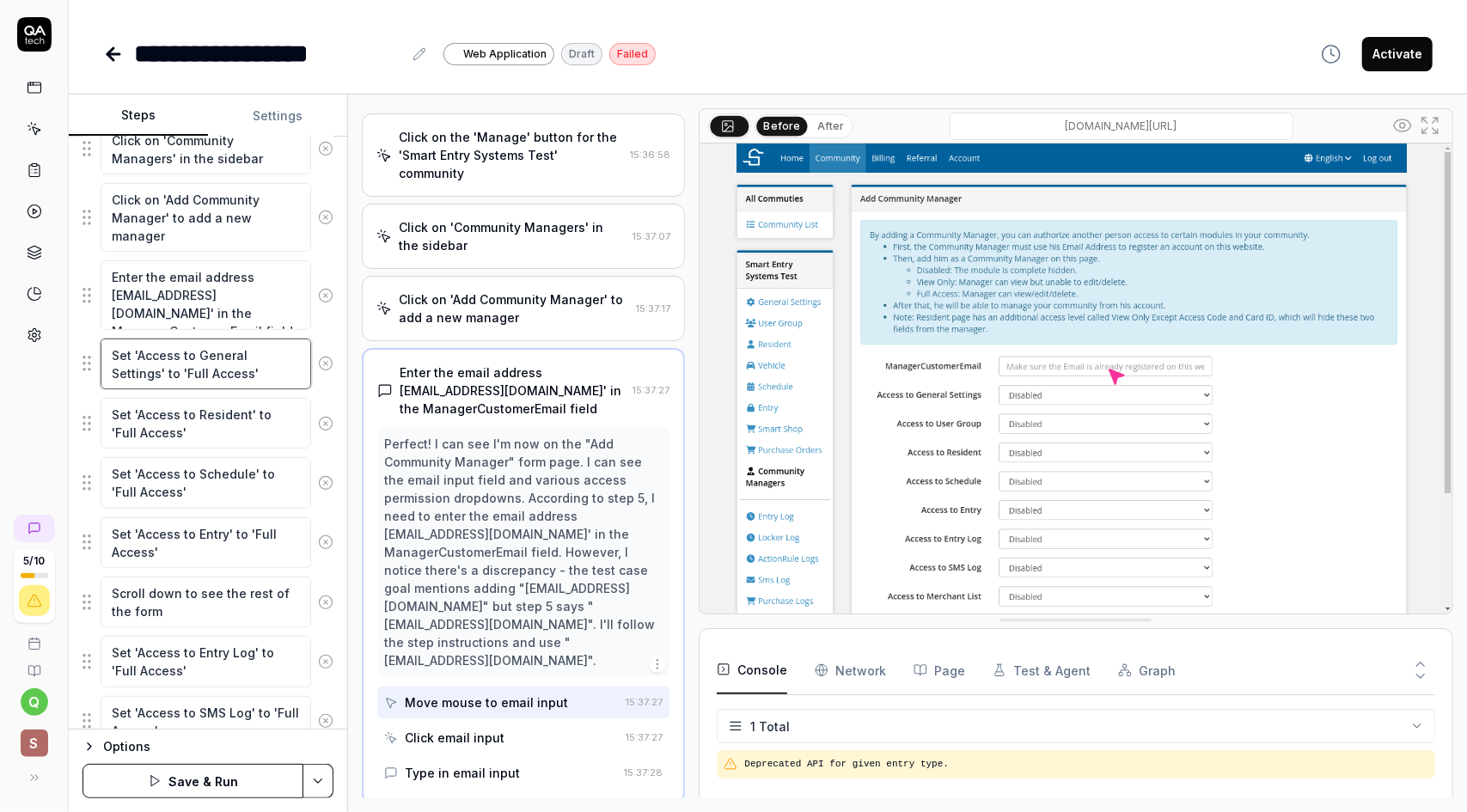
click at [244, 357] on textarea "Set 'Access to General Settings' to 'Full Access'" at bounding box center [206, 364] width 210 height 50
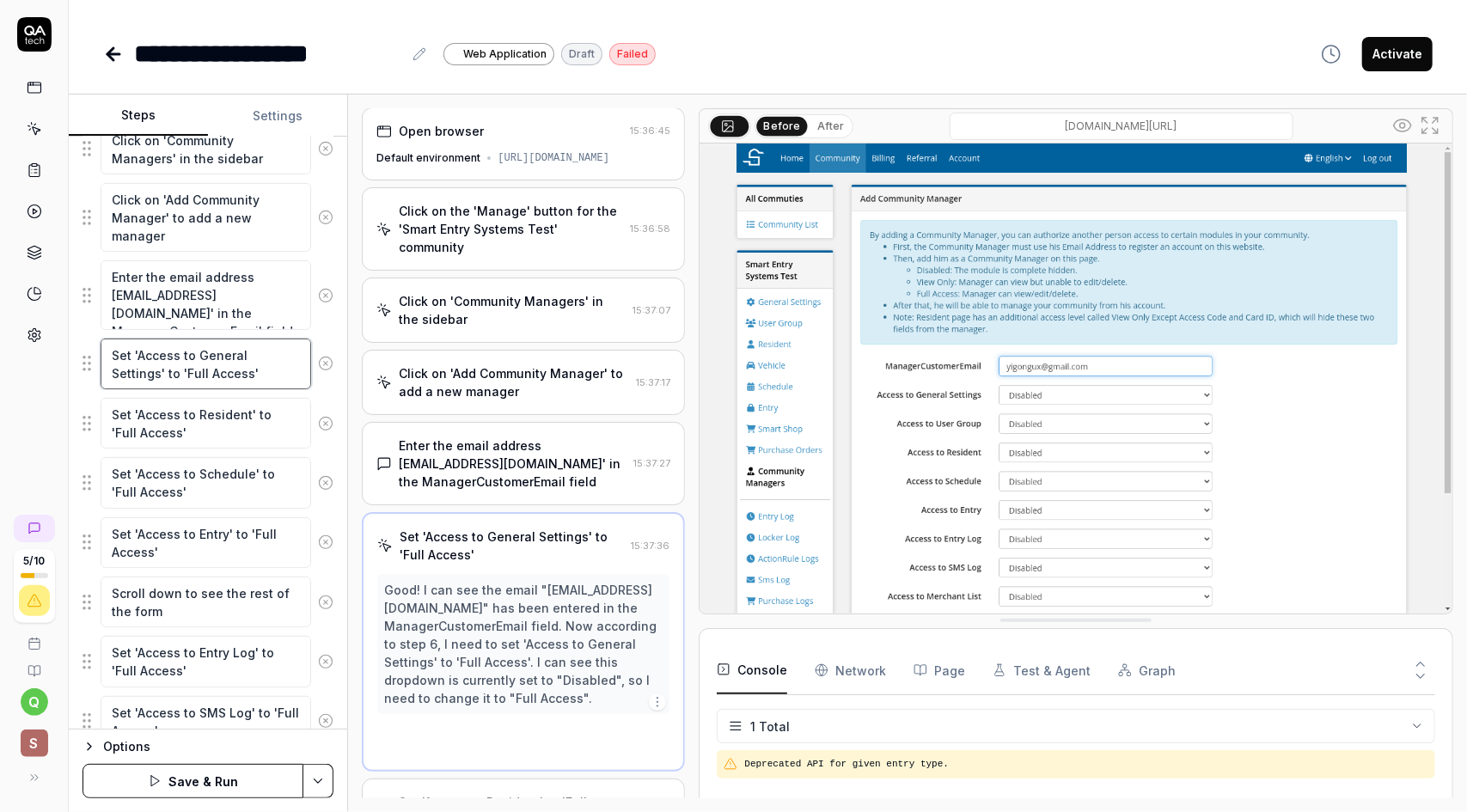
scroll to position [0, 0]
click at [229, 292] on textarea "Enter the email address [EMAIL_ADDRESS][DOMAIN_NAME]' in the Manager Customer E…" at bounding box center [206, 295] width 210 height 69
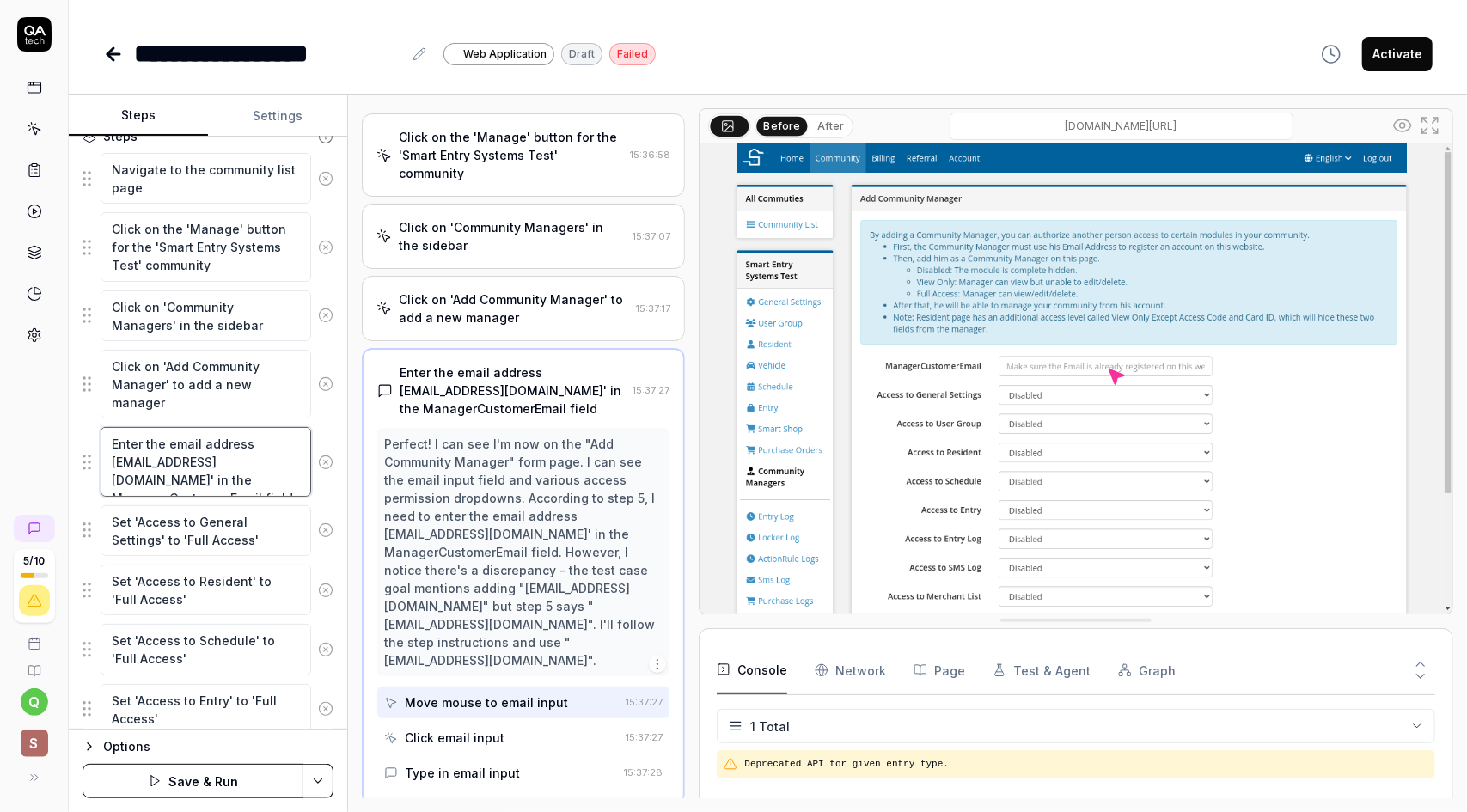
scroll to position [258, 0]
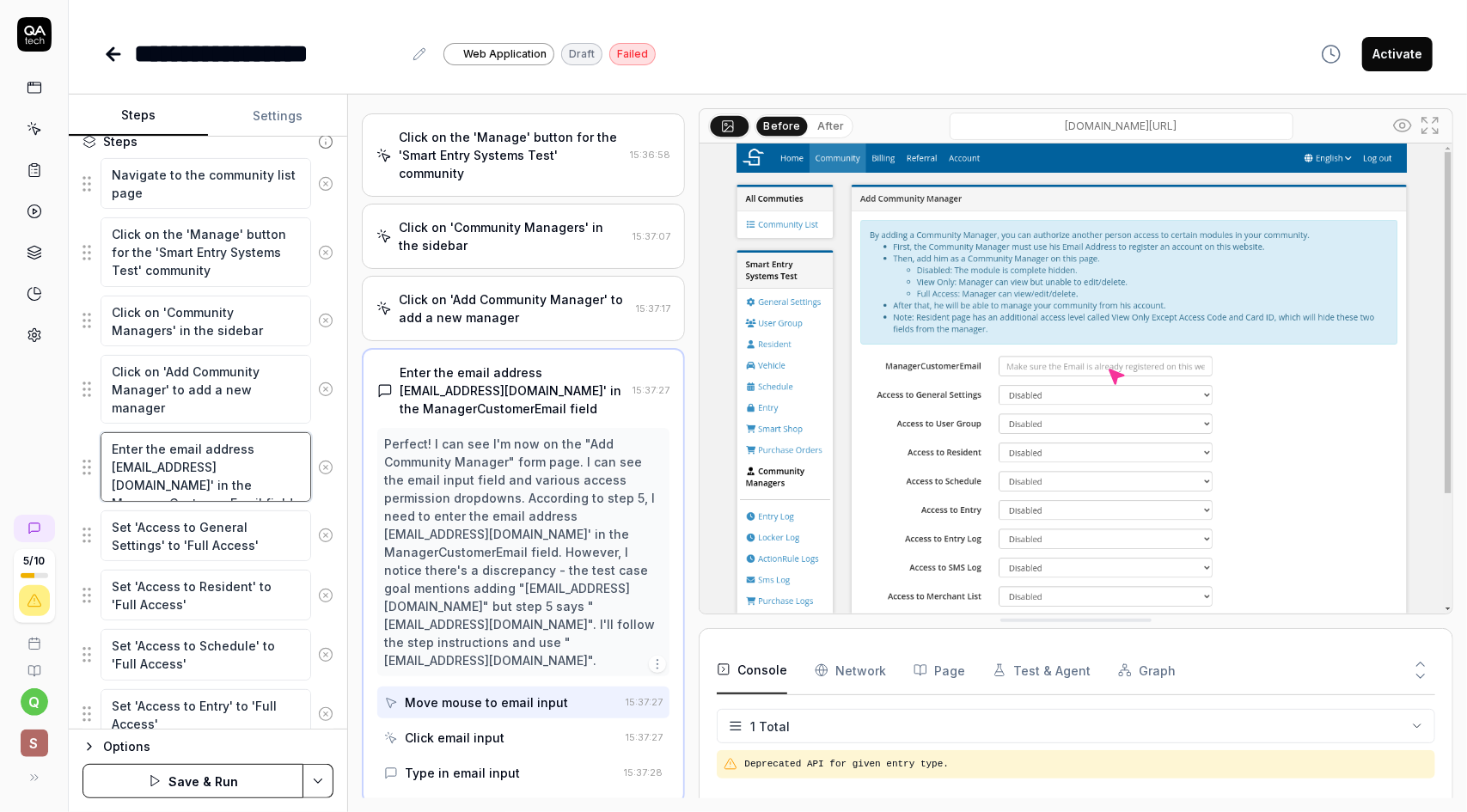
click at [196, 484] on textarea "Enter the email address [EMAIL_ADDRESS][DOMAIN_NAME]' in the Manager Customer E…" at bounding box center [206, 466] width 210 height 69
drag, startPoint x: 152, startPoint y: 490, endPoint x: 110, endPoint y: 437, distance: 67.6
click at [110, 437] on textarea "Enter the email address [EMAIL_ADDRESS][DOMAIN_NAME]' in the Manager Customer E…" at bounding box center [206, 466] width 210 height 69
click at [214, 475] on textarea "Enter the email address [EMAIL_ADDRESS][DOMAIN_NAME]' in the Manager Customer E…" at bounding box center [206, 466] width 210 height 69
drag, startPoint x: 163, startPoint y: 482, endPoint x: 109, endPoint y: 447, distance: 64.4
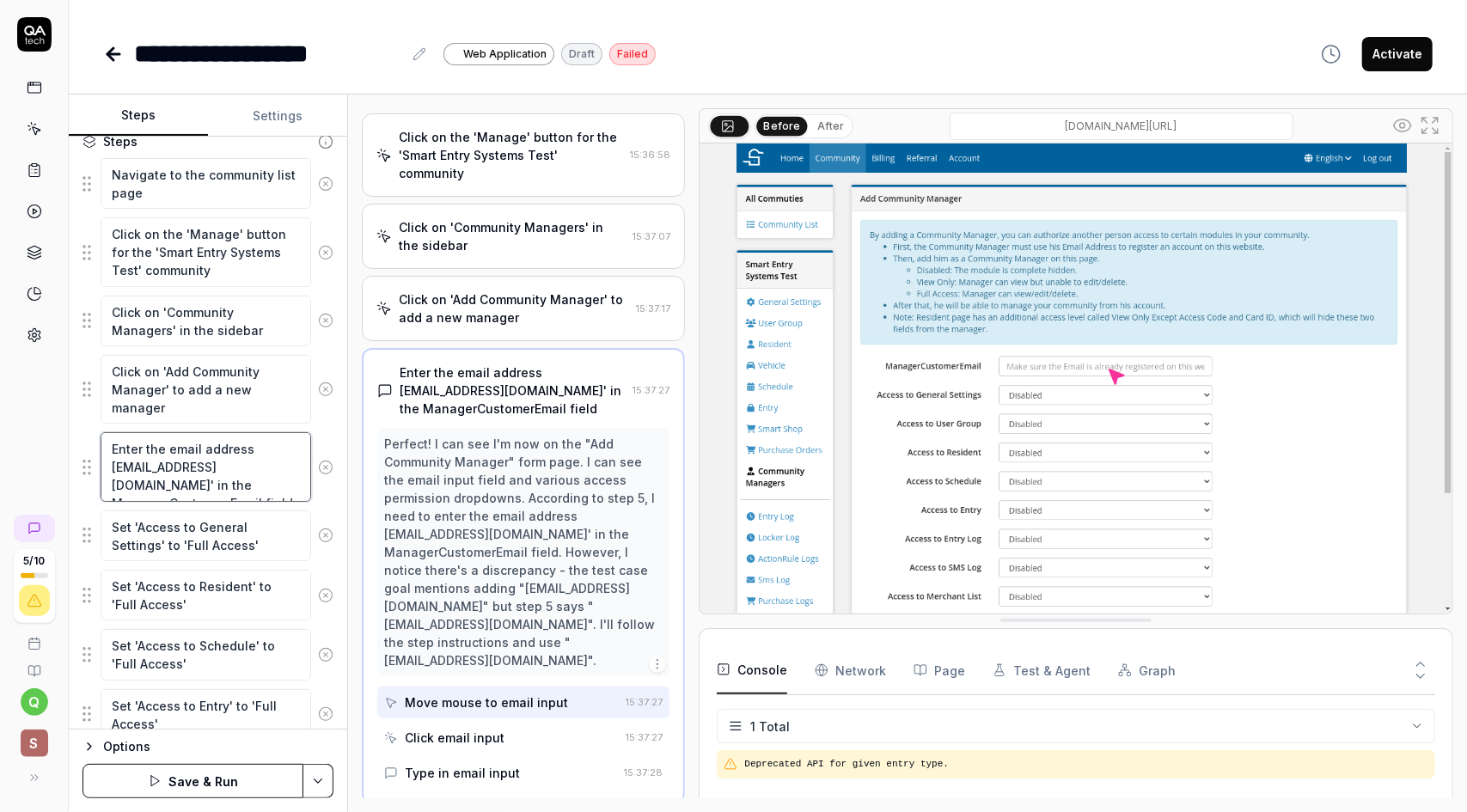
click at [109, 447] on textarea "Enter the email address [EMAIL_ADDRESS][DOMAIN_NAME]' in the Manager Customer E…" at bounding box center [206, 466] width 210 height 69
click at [155, 461] on textarea "Enter the email address [EMAIL_ADDRESS][DOMAIN_NAME]' in the Manager Customer E…" at bounding box center [206, 466] width 210 height 69
drag, startPoint x: 228, startPoint y: 464, endPoint x: 110, endPoint y: 464, distance: 118.0
click at [110, 464] on textarea "Enter the email address [EMAIL_ADDRESS][DOMAIN_NAME]' in the Manager Customer E…" at bounding box center [206, 466] width 210 height 69
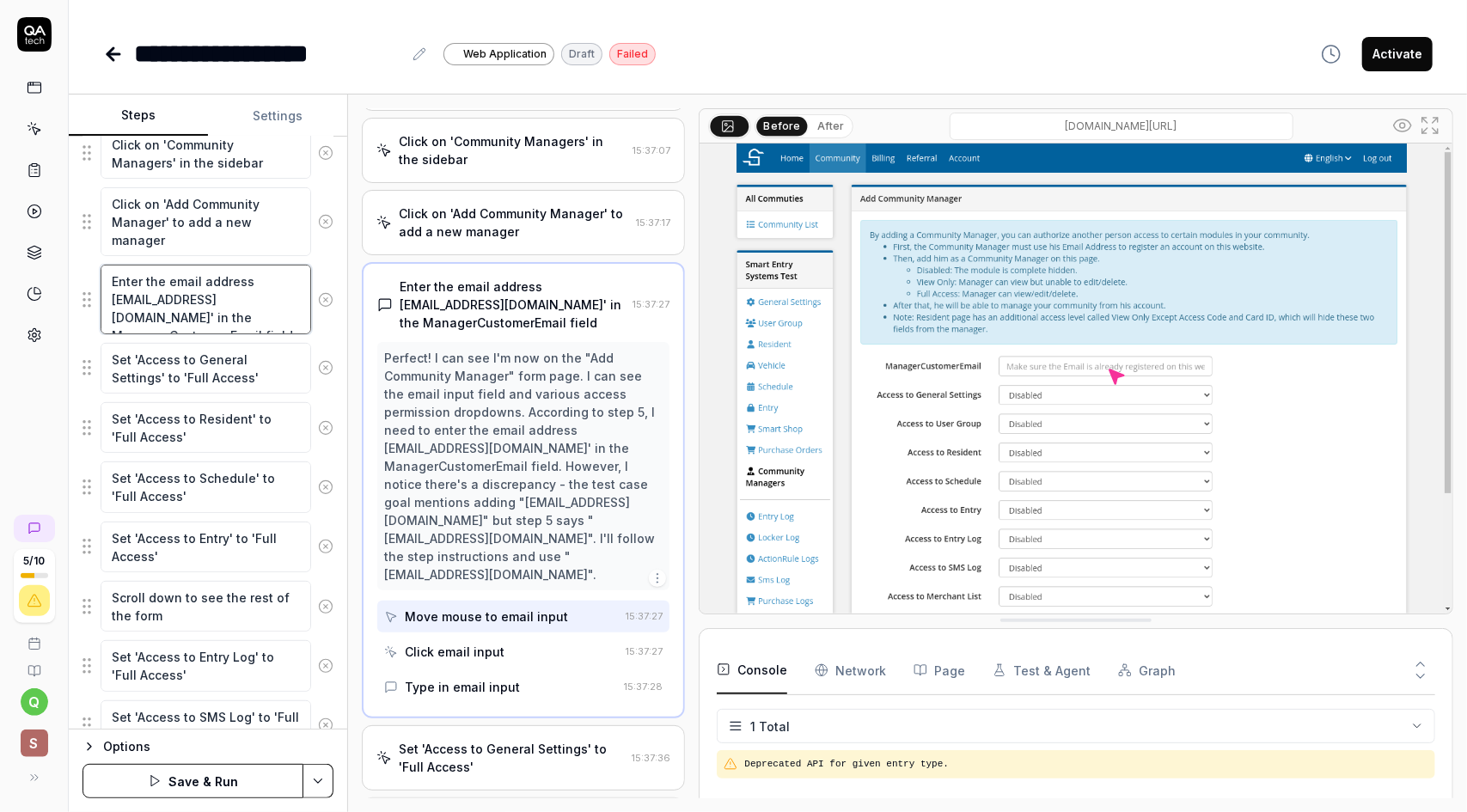
scroll to position [429, 0]
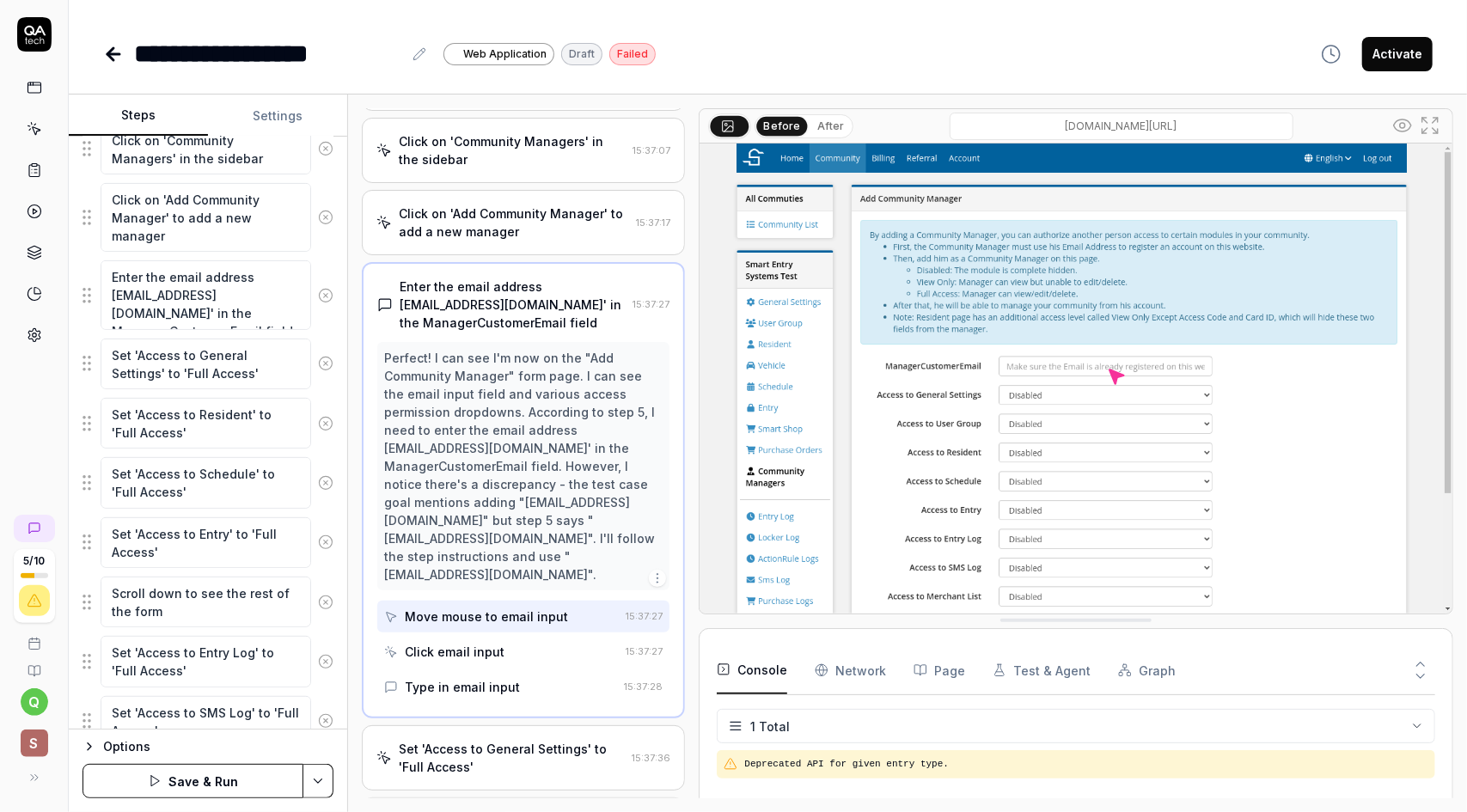
click at [228, 781] on button "Save & Run" at bounding box center [193, 781] width 221 height 34
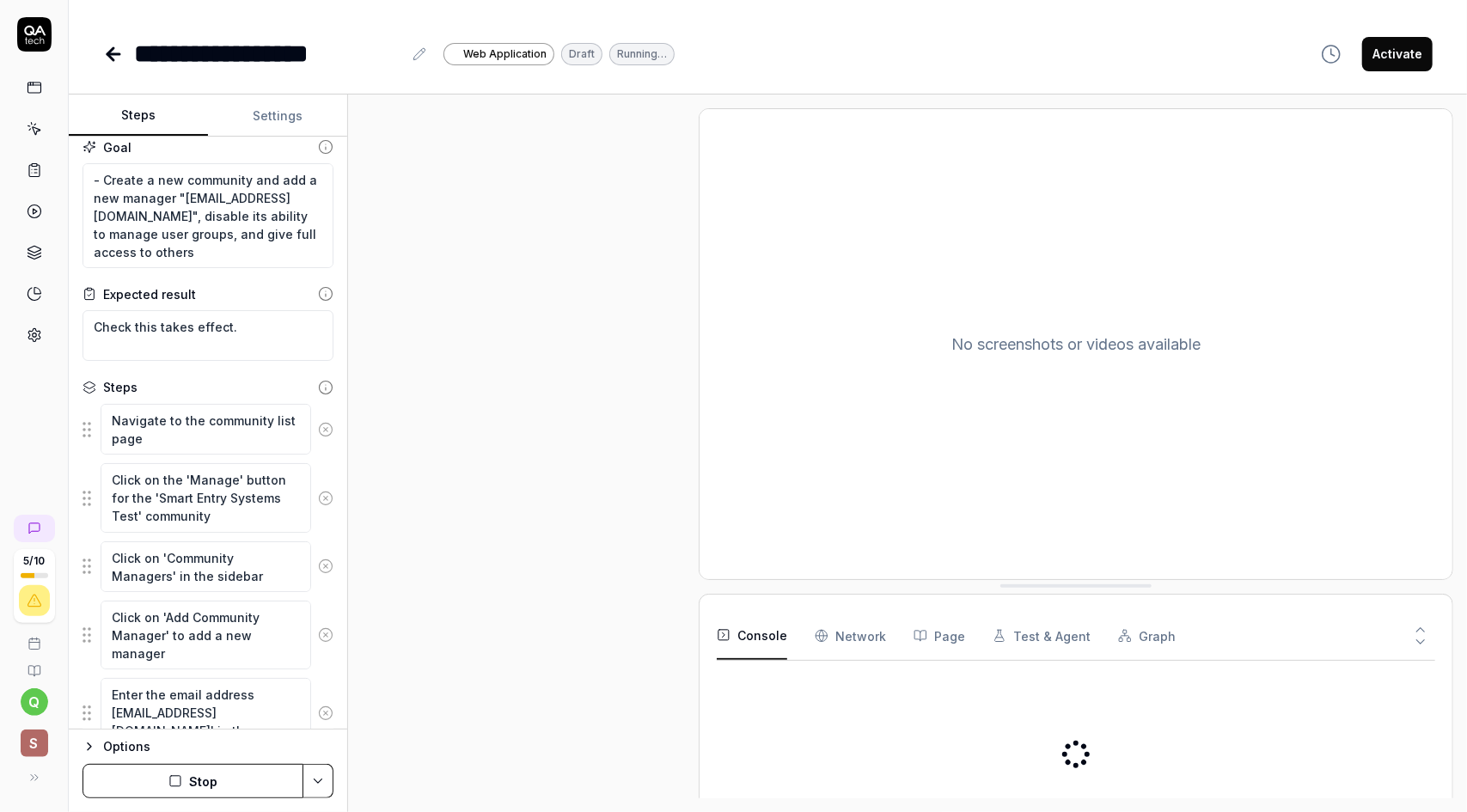
scroll to position [0, 0]
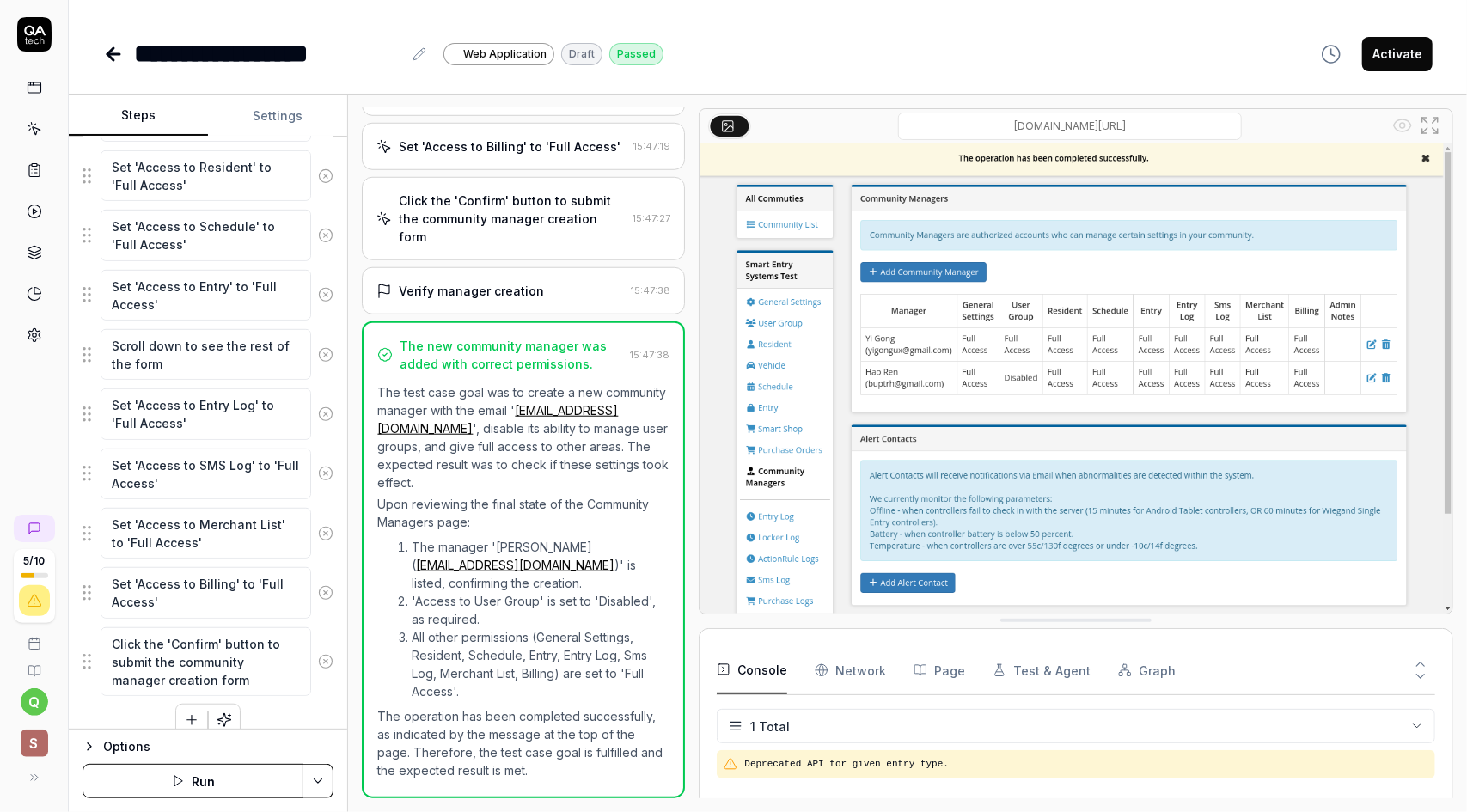
scroll to position [688, 0]
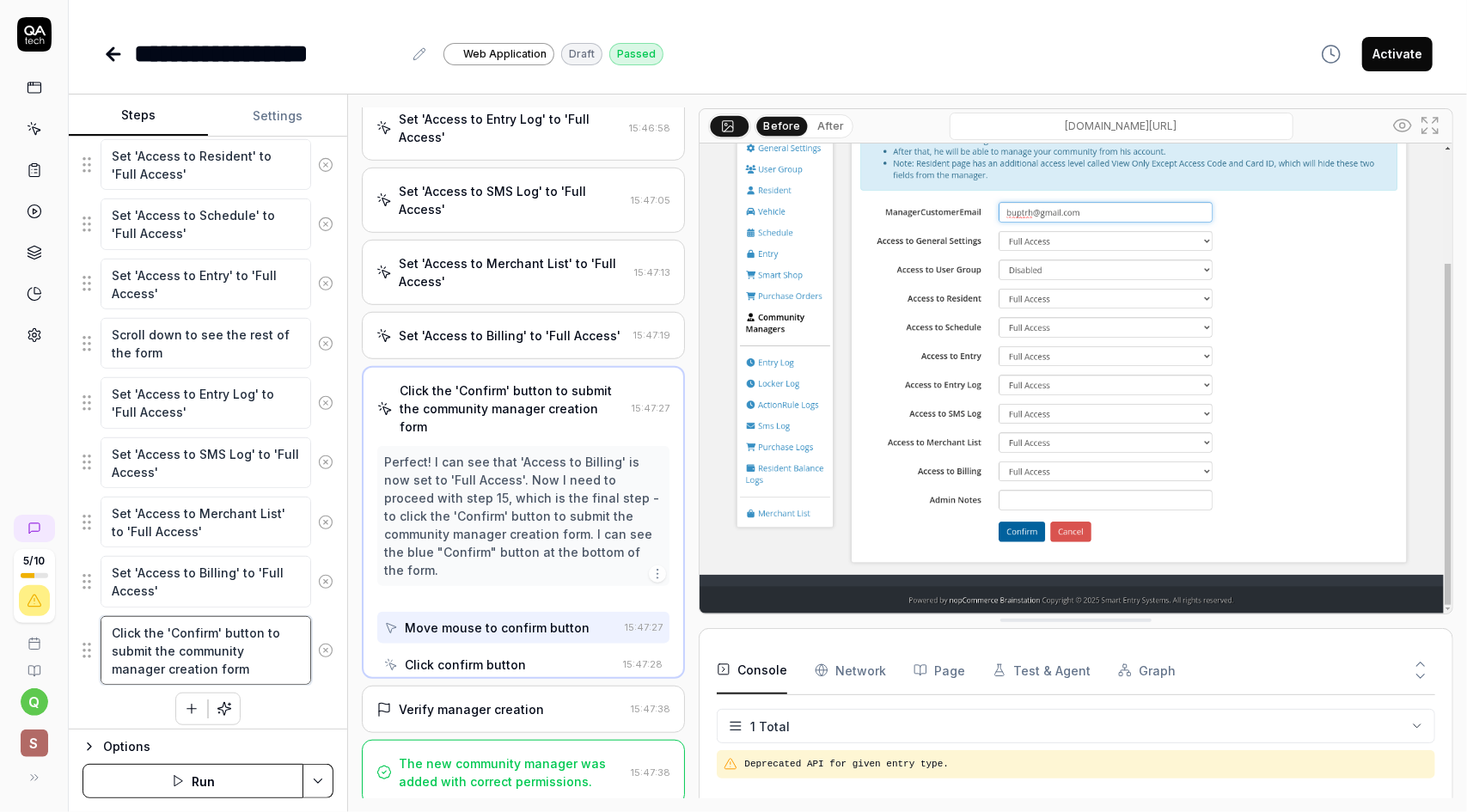
click at [266, 650] on textarea "Click the 'Confirm' button to submit the community manager creation form" at bounding box center [206, 650] width 210 height 69
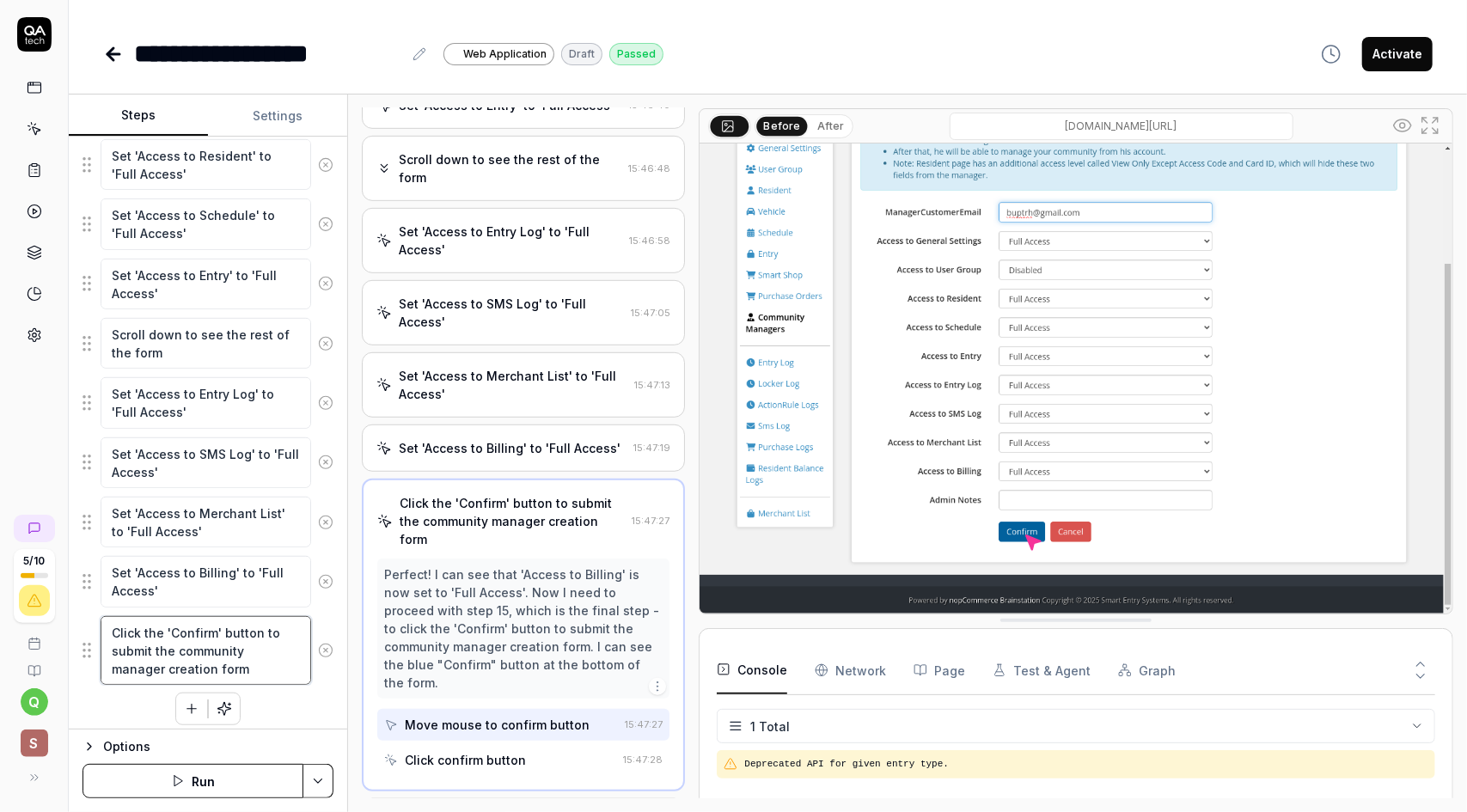
click at [273, 658] on textarea "Click the 'Confirm' button to submit the community manager creation form" at bounding box center [206, 650] width 210 height 69
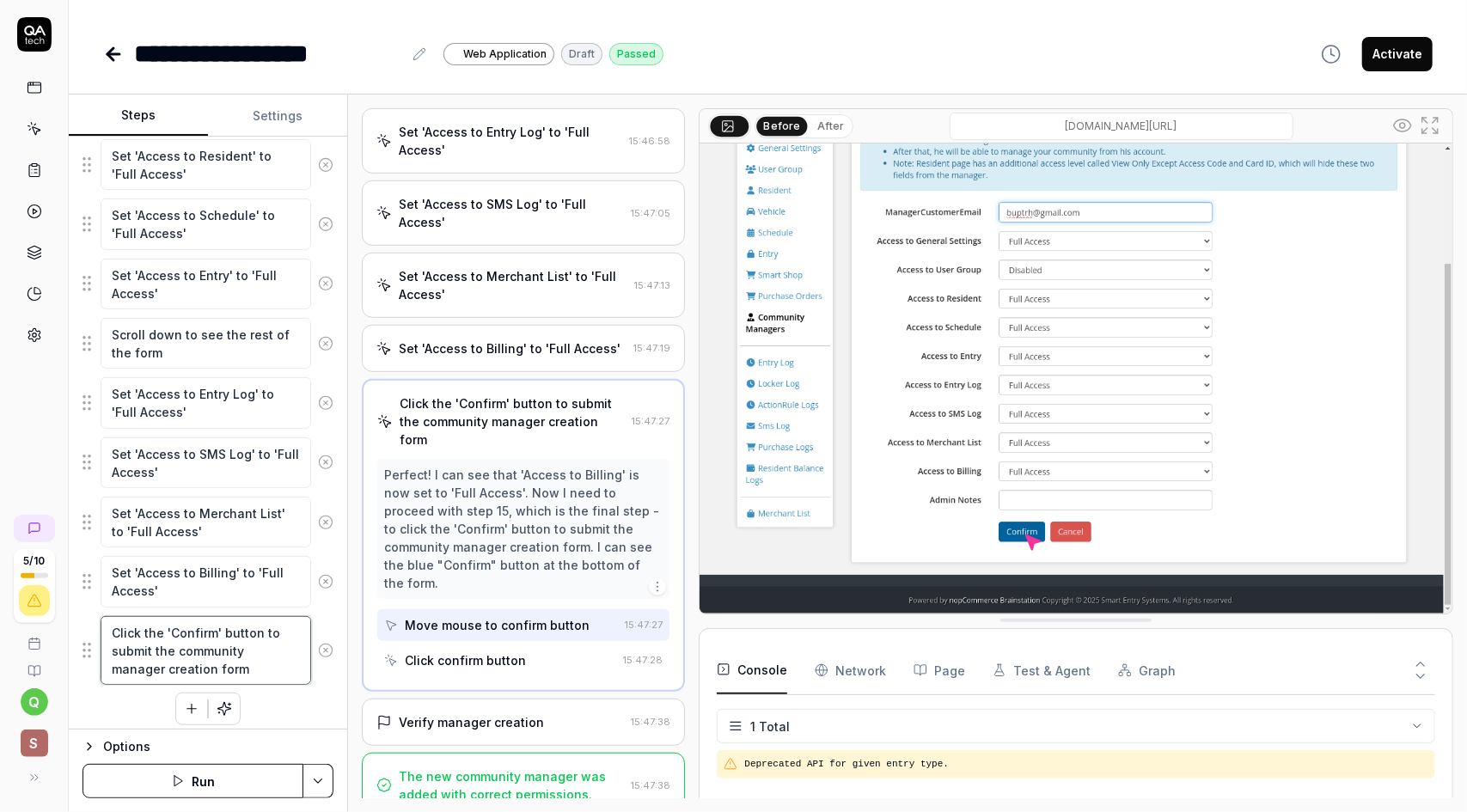
scroll to position [772, 0]
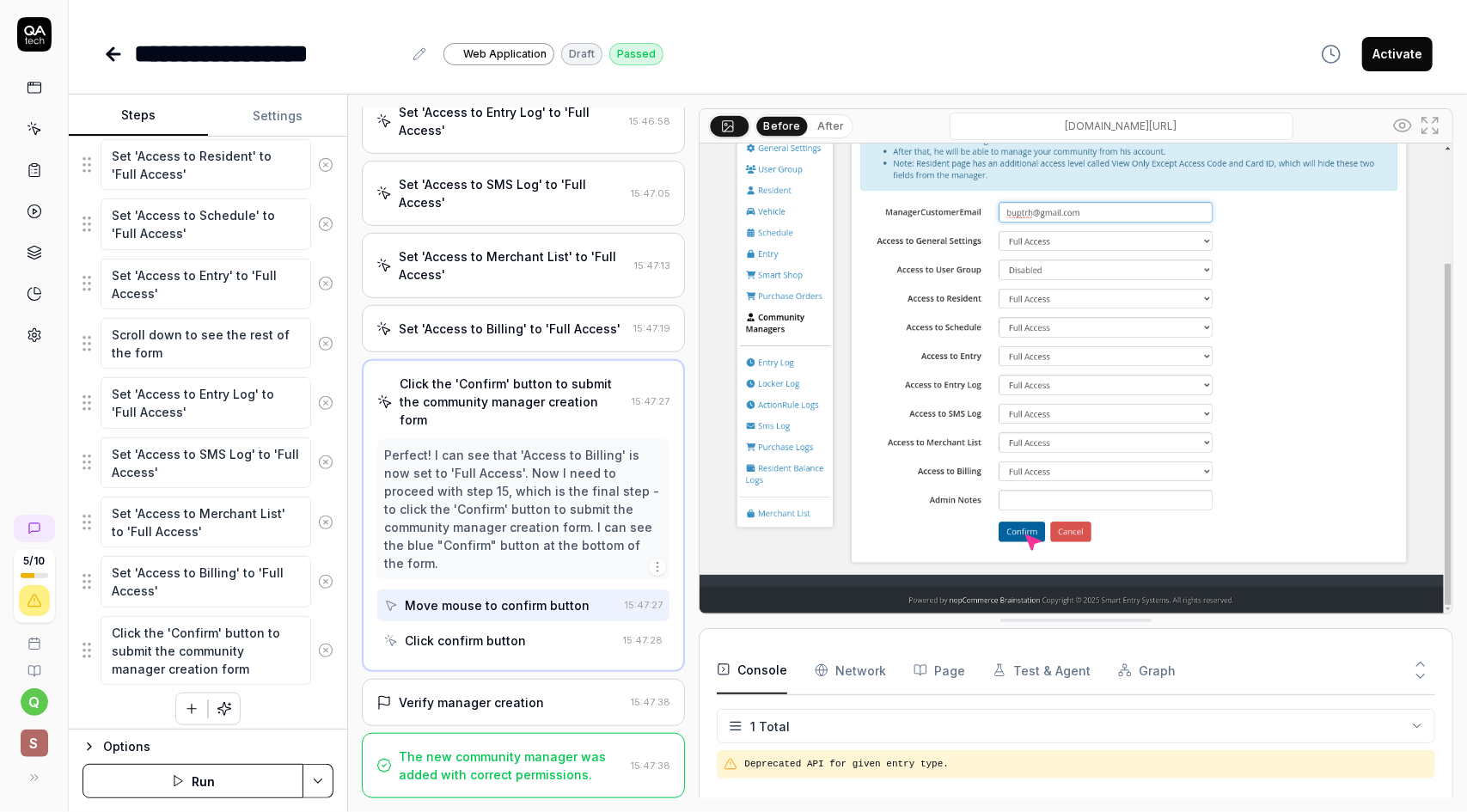
click at [566, 755] on div "The new community manager was added with correct permissions." at bounding box center [511, 765] width 225 height 36
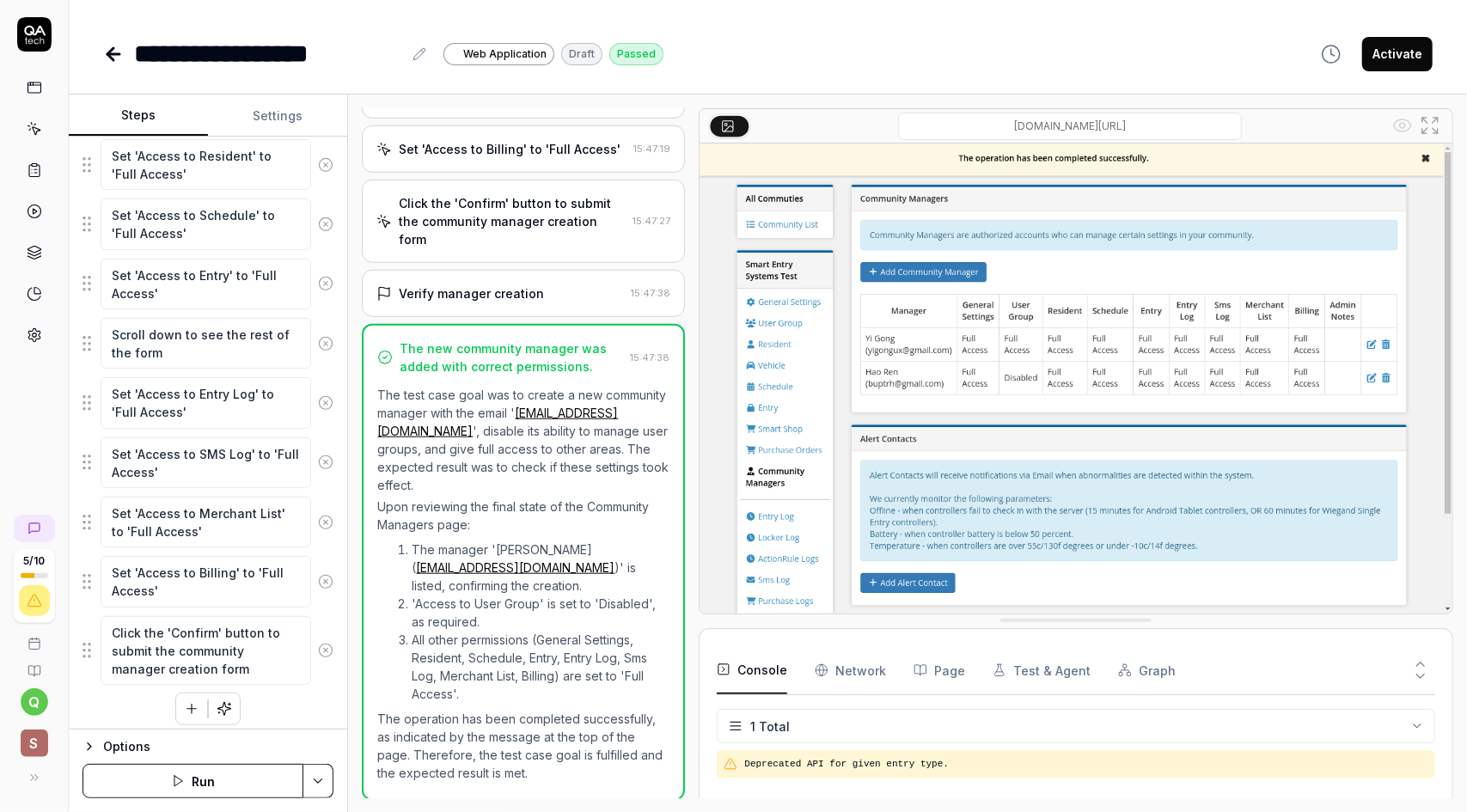
scroll to position [955, 0]
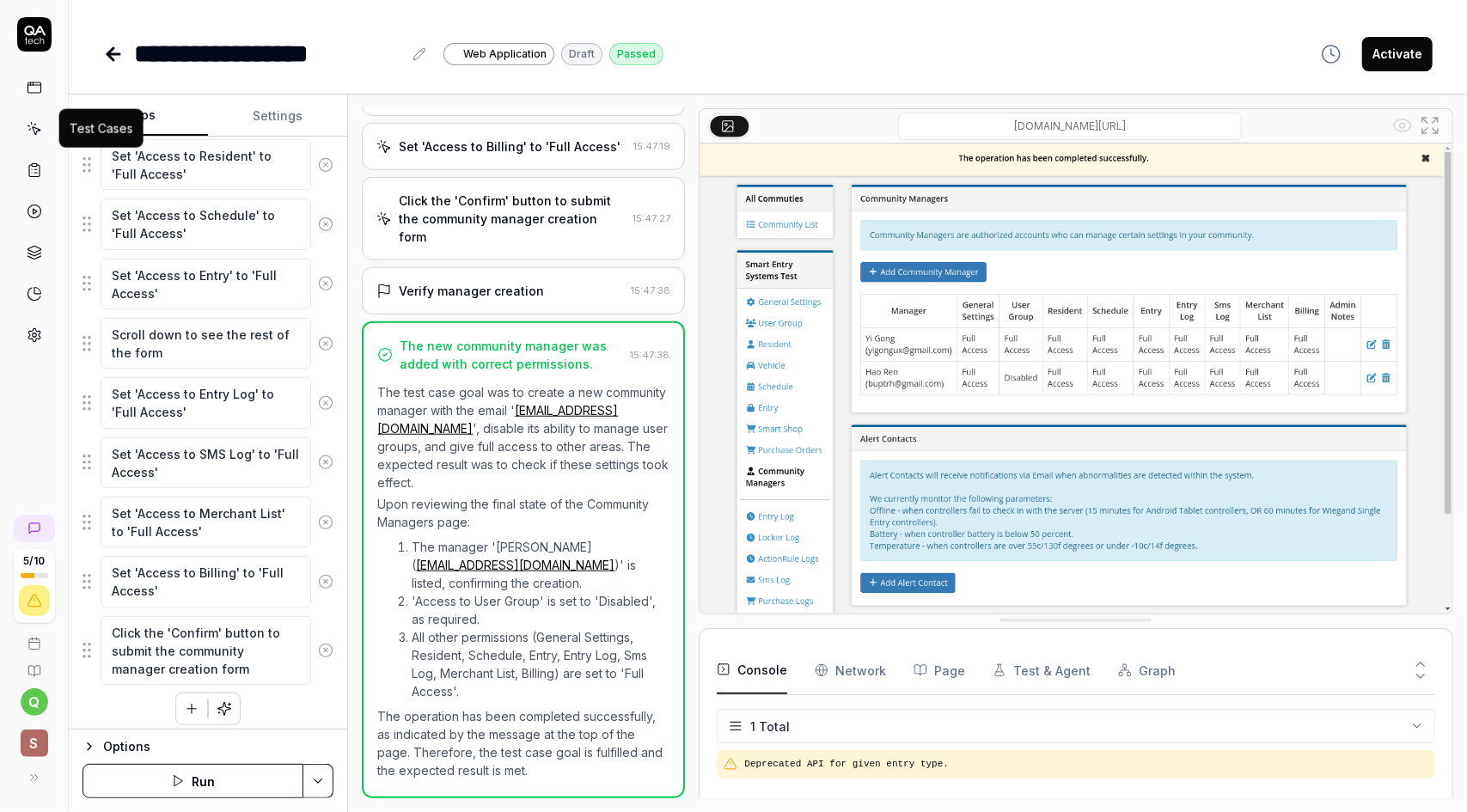
click at [40, 131] on icon at bounding box center [34, 128] width 15 height 15
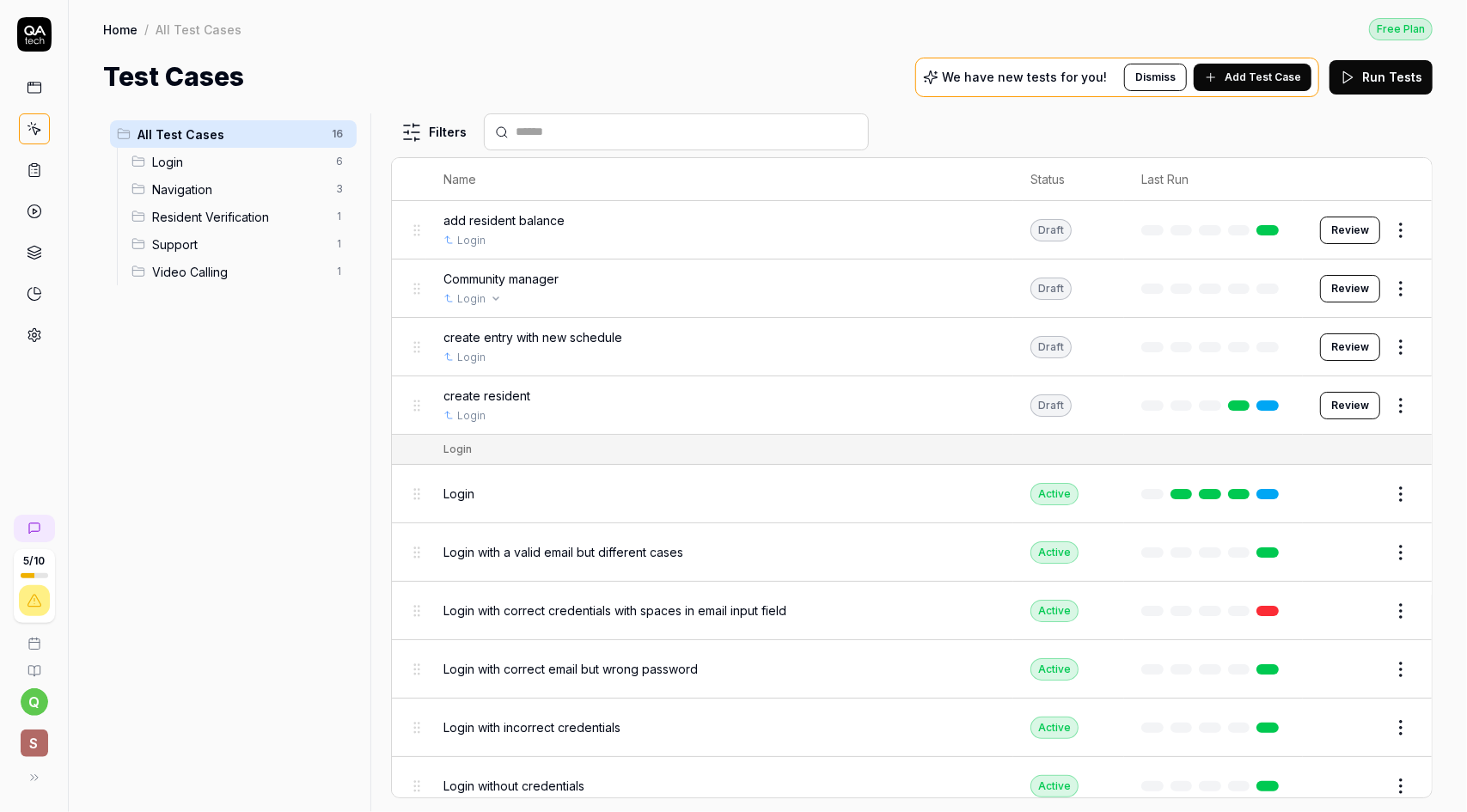
click at [609, 291] on div "Login" at bounding box center [720, 298] width 552 height 15
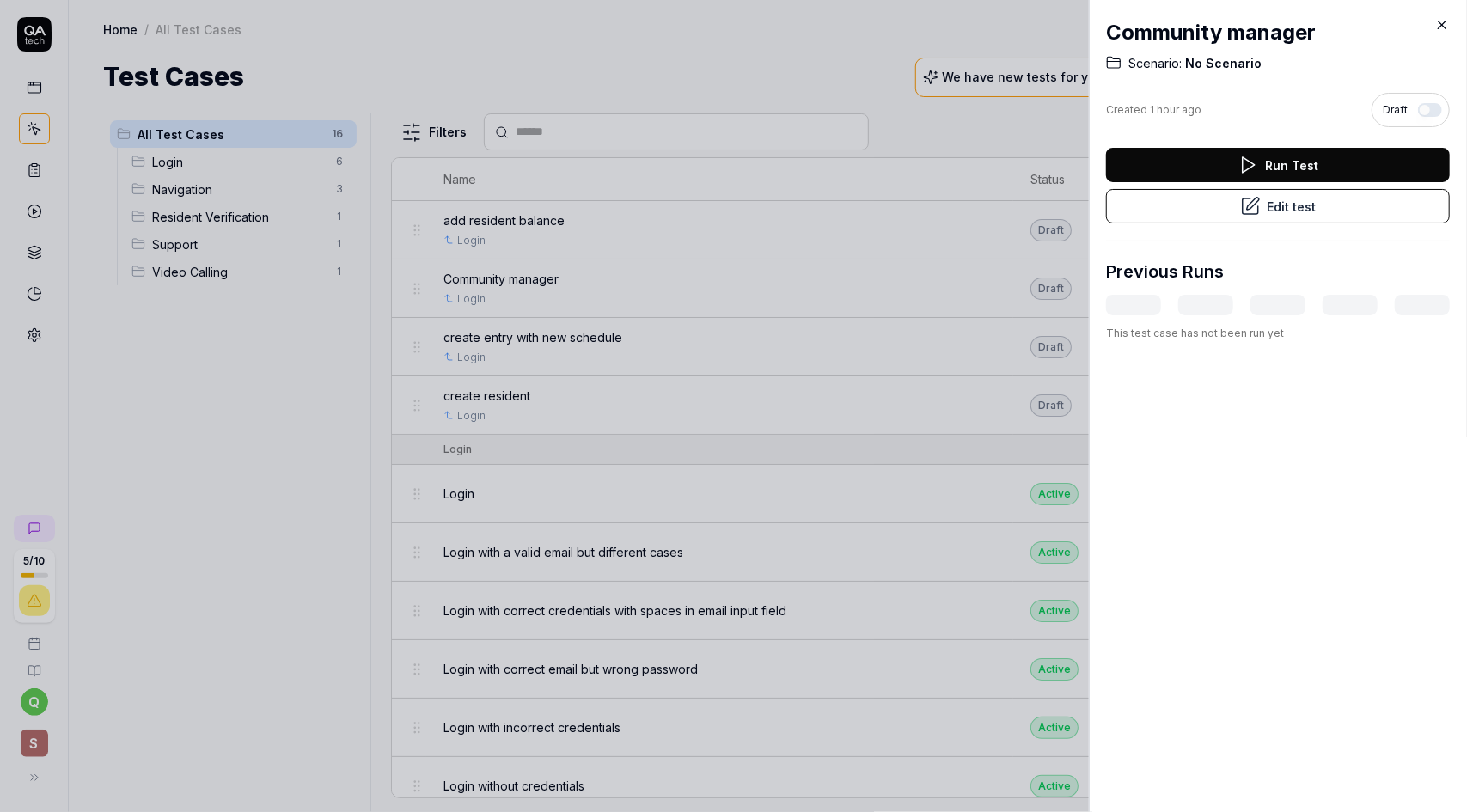
click at [1442, 30] on icon at bounding box center [1441, 24] width 15 height 15
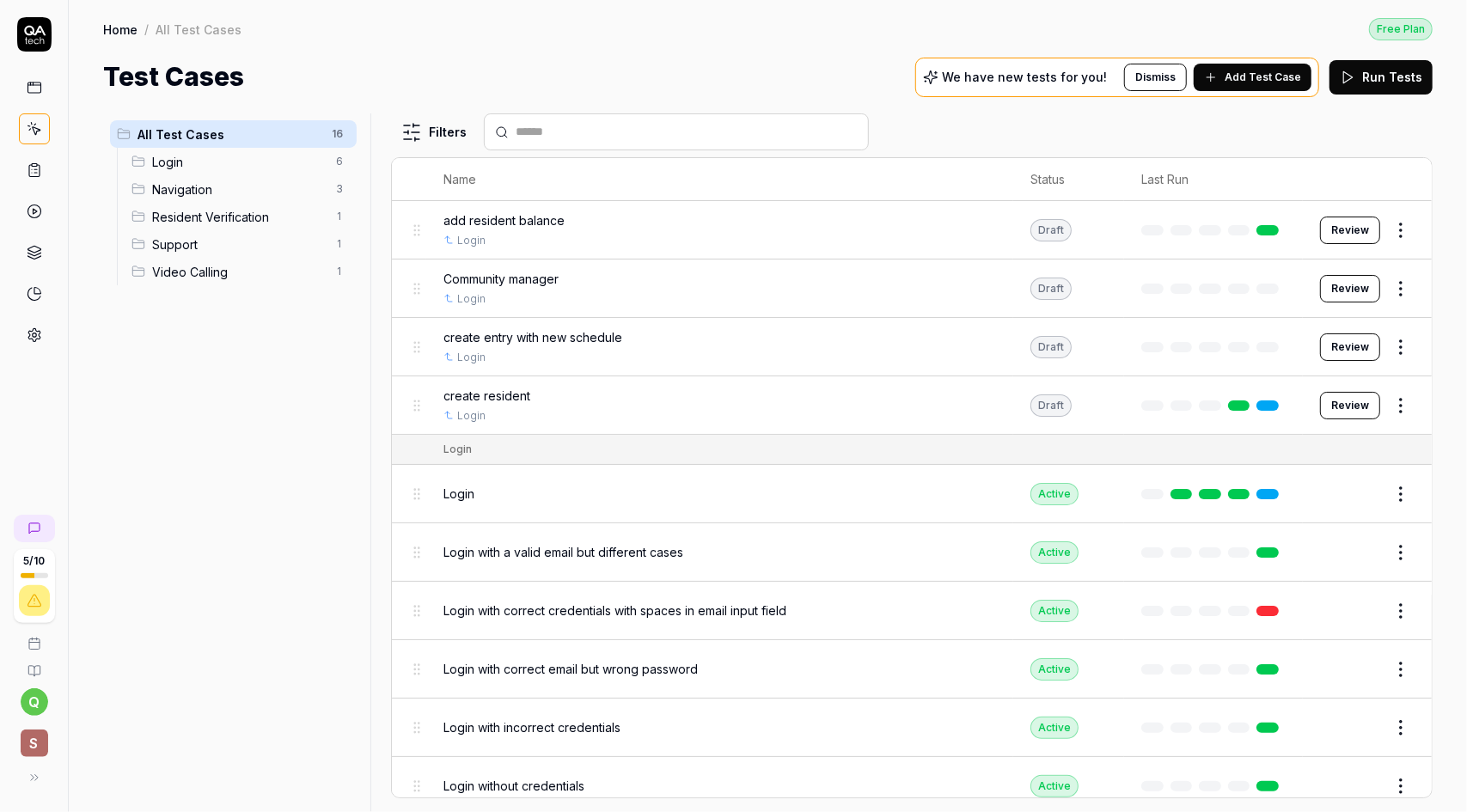
click at [1323, 279] on button "Review" at bounding box center [1349, 288] width 60 height 28
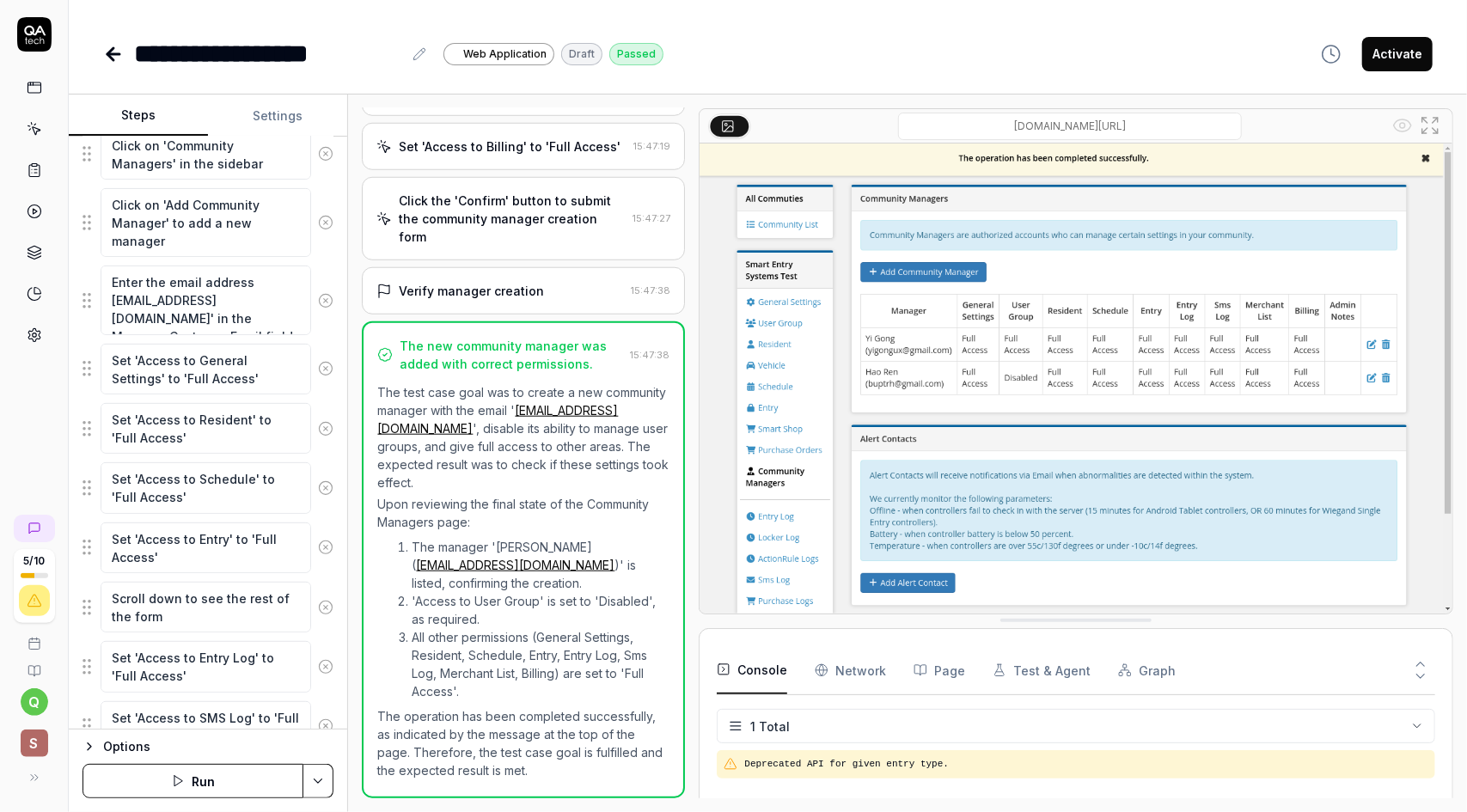
scroll to position [688, 0]
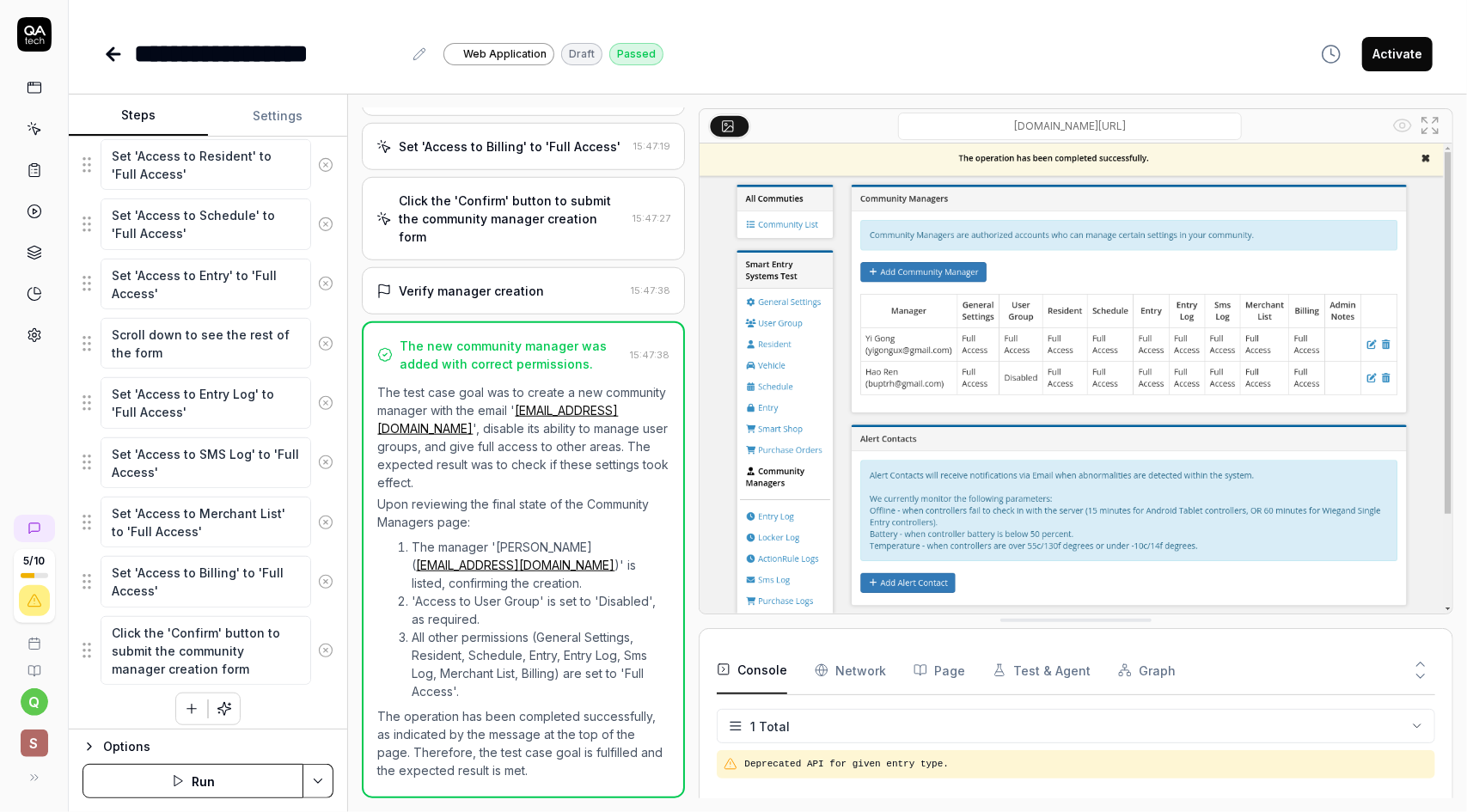
type textarea "*"
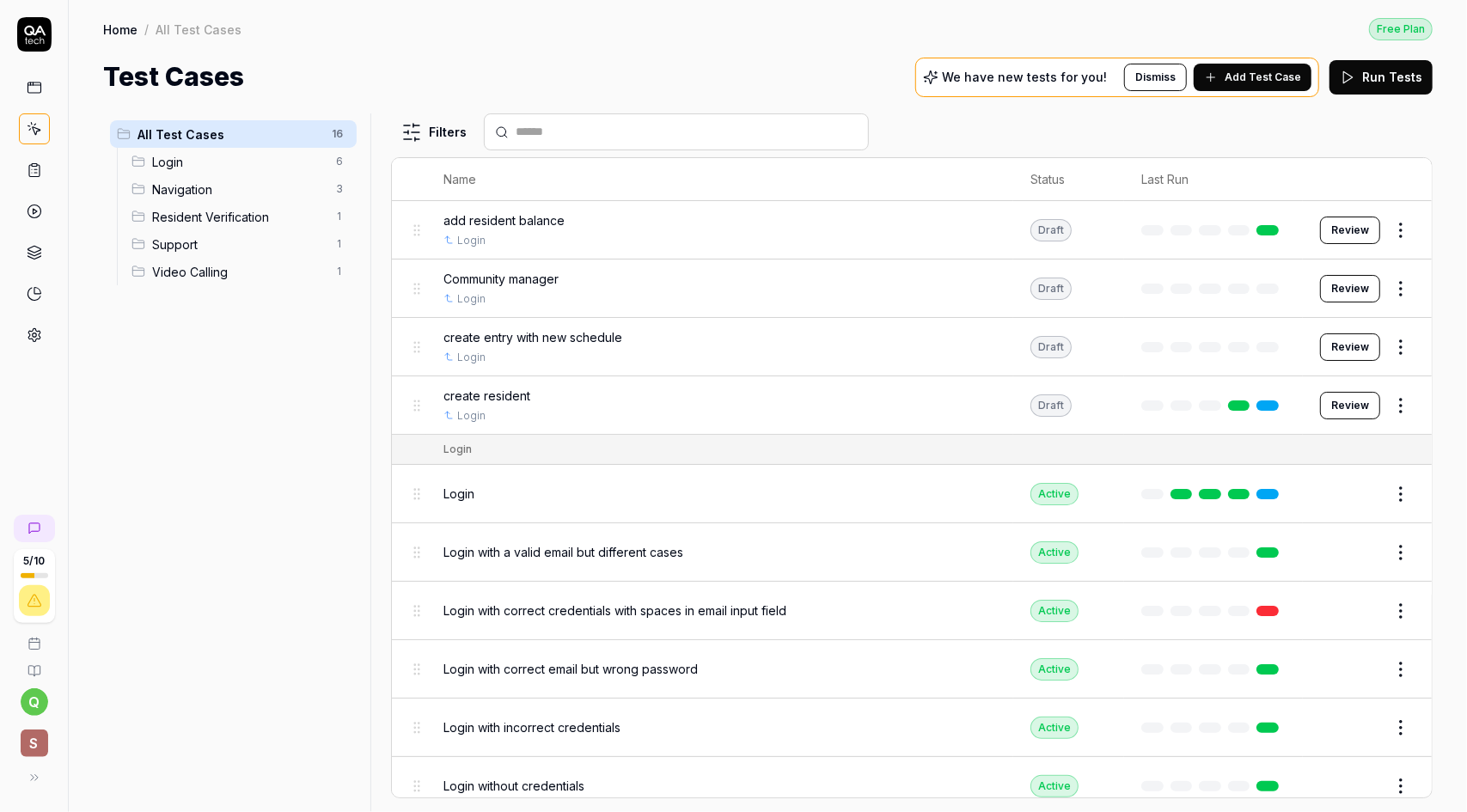
click at [1248, 287] on div at bounding box center [1213, 288] width 145 height 10
click at [1265, 82] on span "Add Test Case" at bounding box center [1262, 76] width 76 height 15
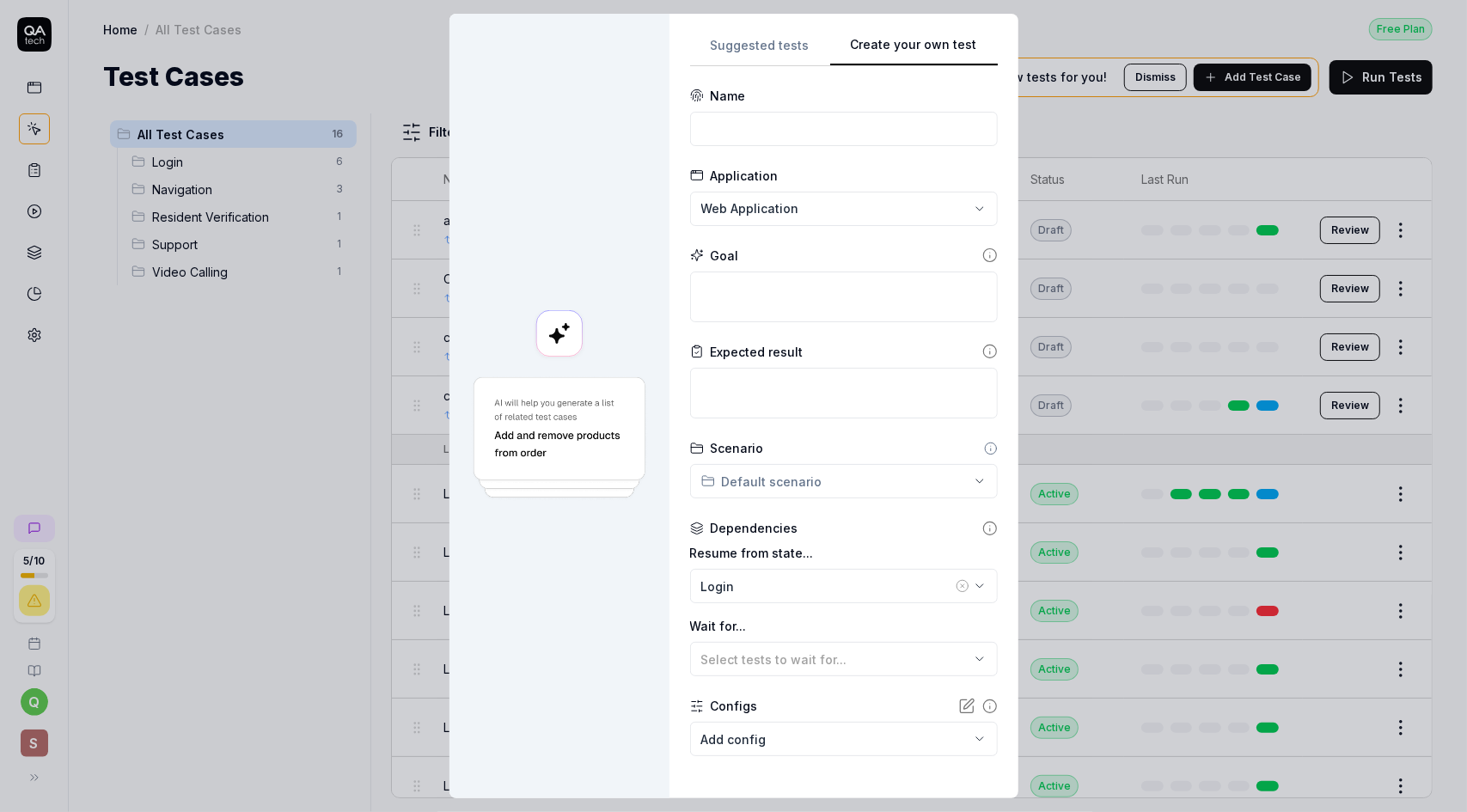
click at [949, 105] on div "**********" at bounding box center [844, 405] width 307 height 743
click at [733, 741] on body "5 / 10 q S Home / All Test Cases Free Plan Home / All Test Cases Free Plan Test…" at bounding box center [733, 406] width 1467 height 812
click at [835, 620] on div "**********" at bounding box center [733, 406] width 1467 height 812
click at [727, 737] on body "5 / 10 q S Home / All Test Cases Free Plan Home / All Test Cases Free Plan Test…" at bounding box center [733, 406] width 1467 height 812
click at [886, 609] on div "**********" at bounding box center [733, 406] width 1467 height 812
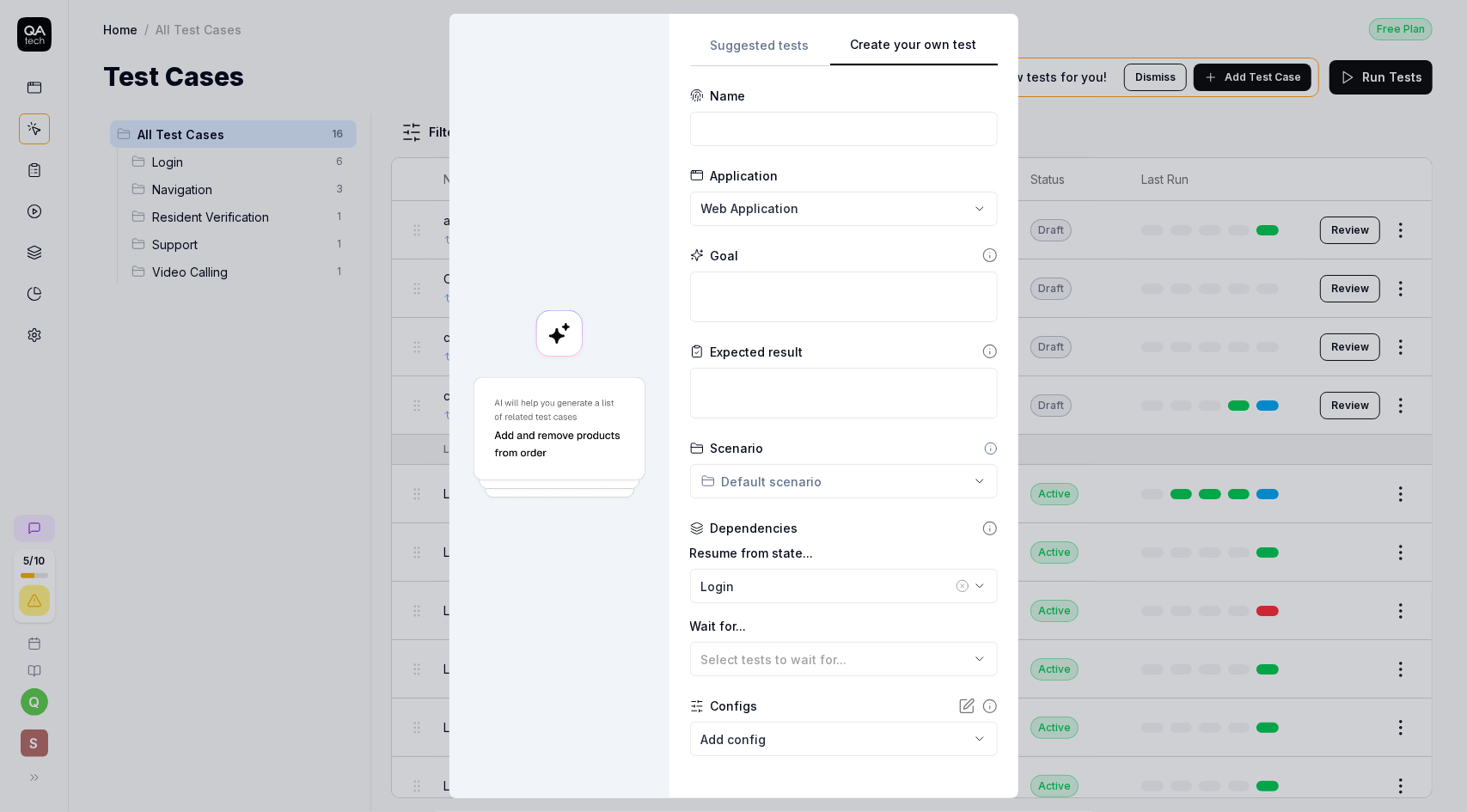
click at [692, 708] on icon at bounding box center [696, 706] width 13 height 13
click at [963, 708] on icon at bounding box center [968, 703] width 10 height 10
click at [918, 739] on body "5 / 10 q S Home / All Test Cases Free Plan Home / All Test Cases Free Plan Test…" at bounding box center [733, 406] width 1467 height 812
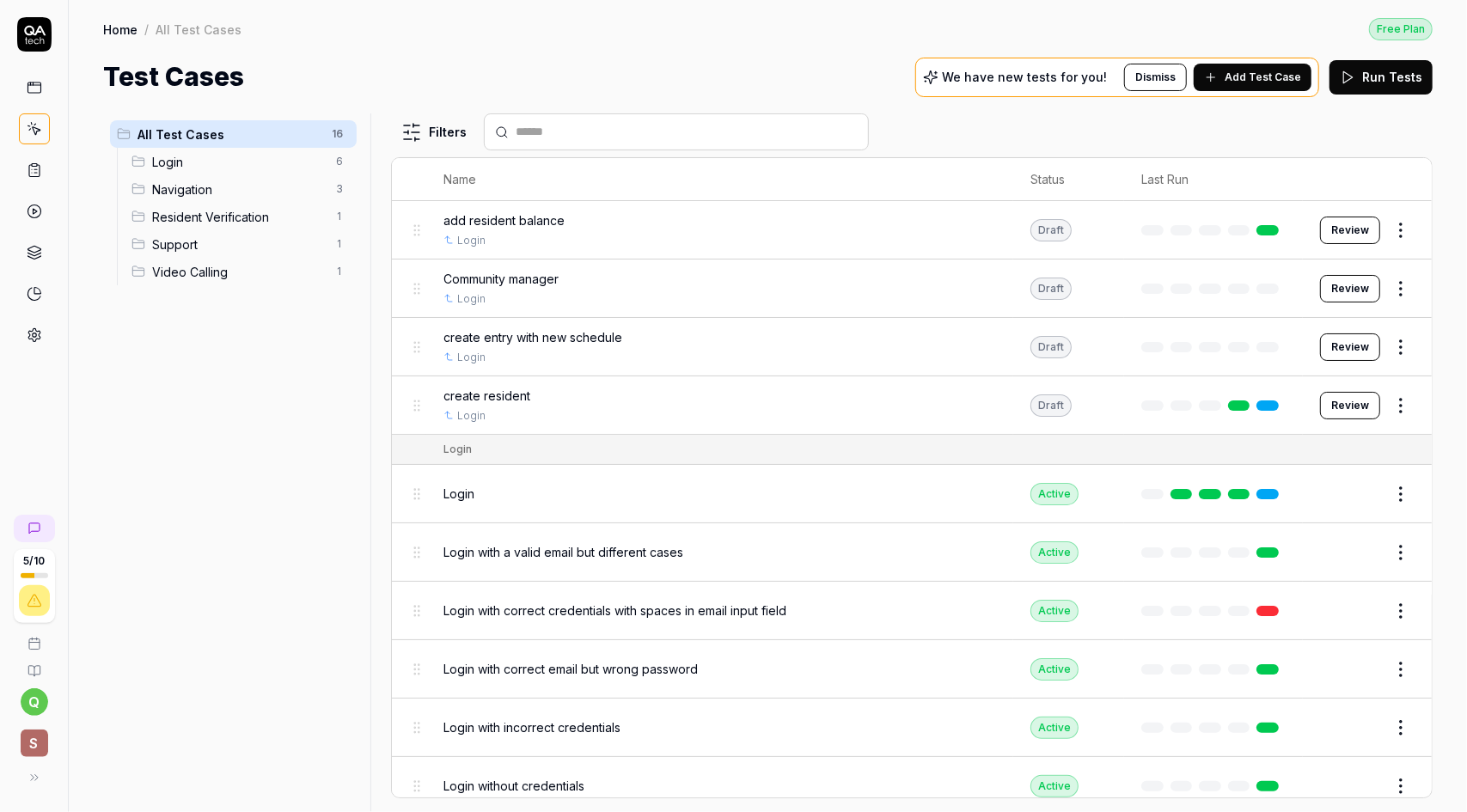
click at [858, 45] on div "Home / All Test Cases Free Plan Home / All Test Cases Free Plan Test Cases We h…" at bounding box center [768, 48] width 1398 height 96
click at [677, 67] on div "Test Cases We have new tests for you! Dismiss Add Test Case Run Tests" at bounding box center [768, 76] width 1330 height 39
click at [854, 58] on div "Test Cases We have new tests for you! Dismiss Add Test Case Run Tests" at bounding box center [768, 76] width 1330 height 39
